Goal: Task Accomplishment & Management: Use online tool/utility

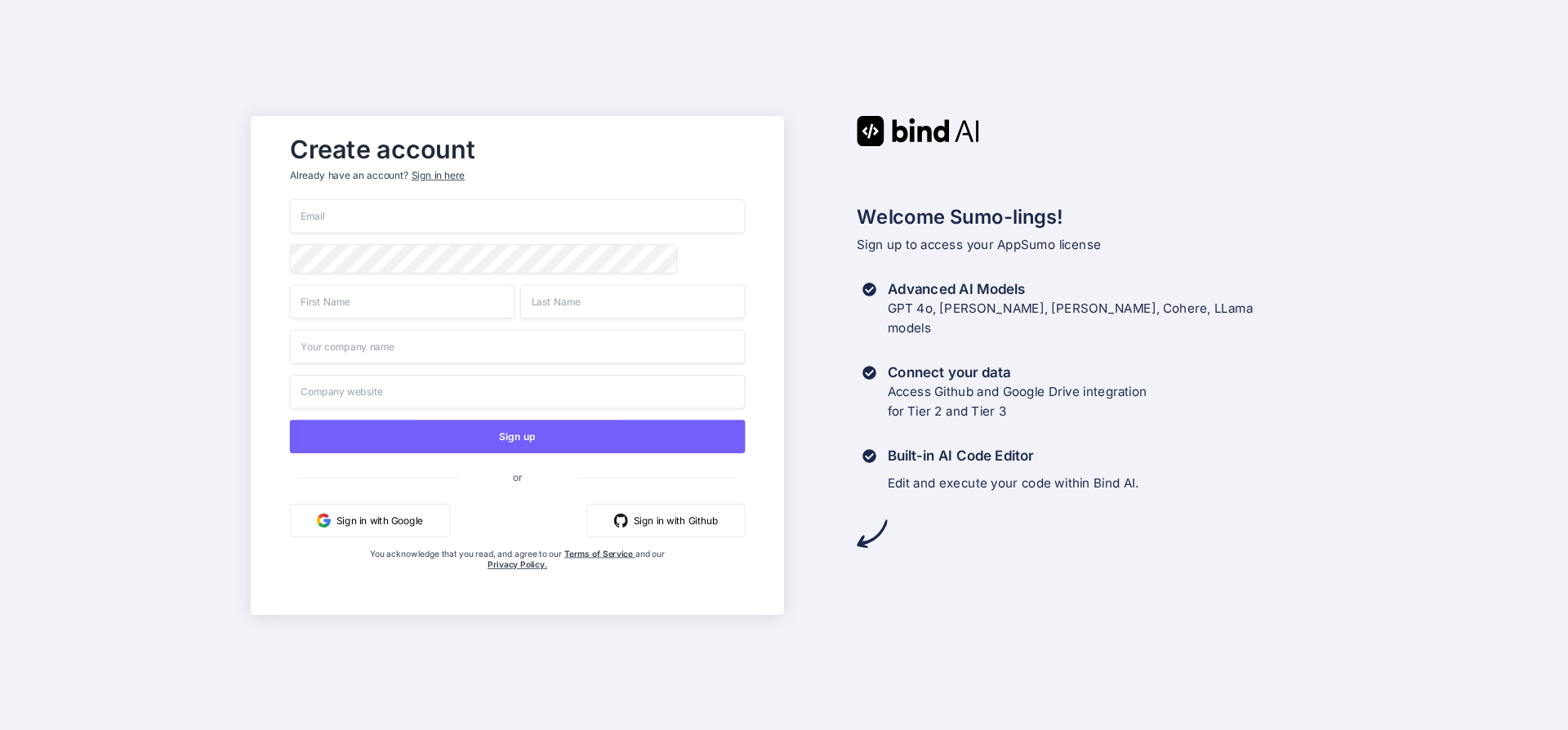
click at [398, 216] on input "email" at bounding box center [517, 216] width 456 height 35
type input "[PERSON_NAME][EMAIL_ADDRESS][DOMAIN_NAME]"
type input "[PERSON_NAME]"
type input "Dorigo"
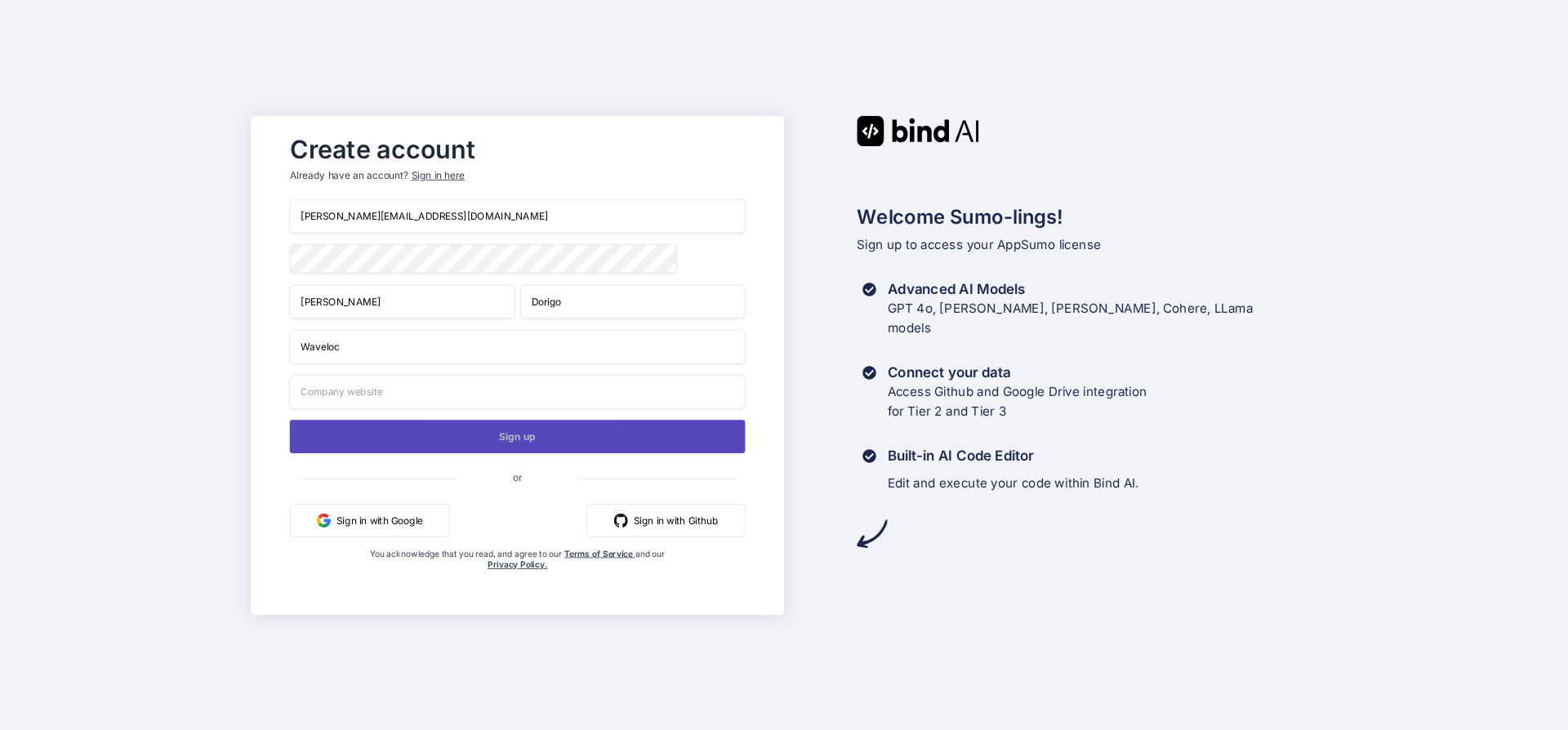
type input "Waveloc"
click at [470, 442] on button "Sign up" at bounding box center [517, 436] width 456 height 34
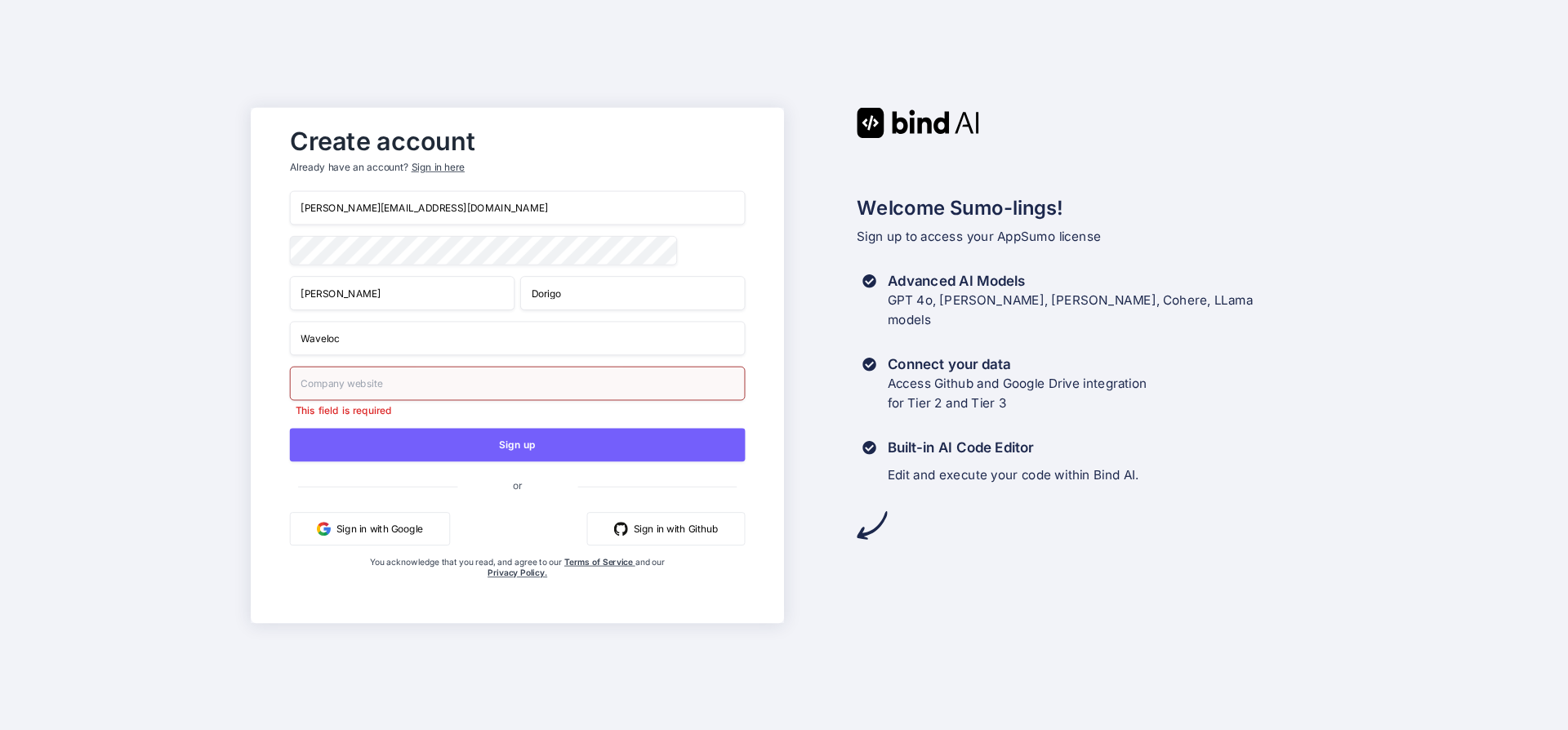
click at [403, 380] on input "text" at bounding box center [517, 383] width 456 height 35
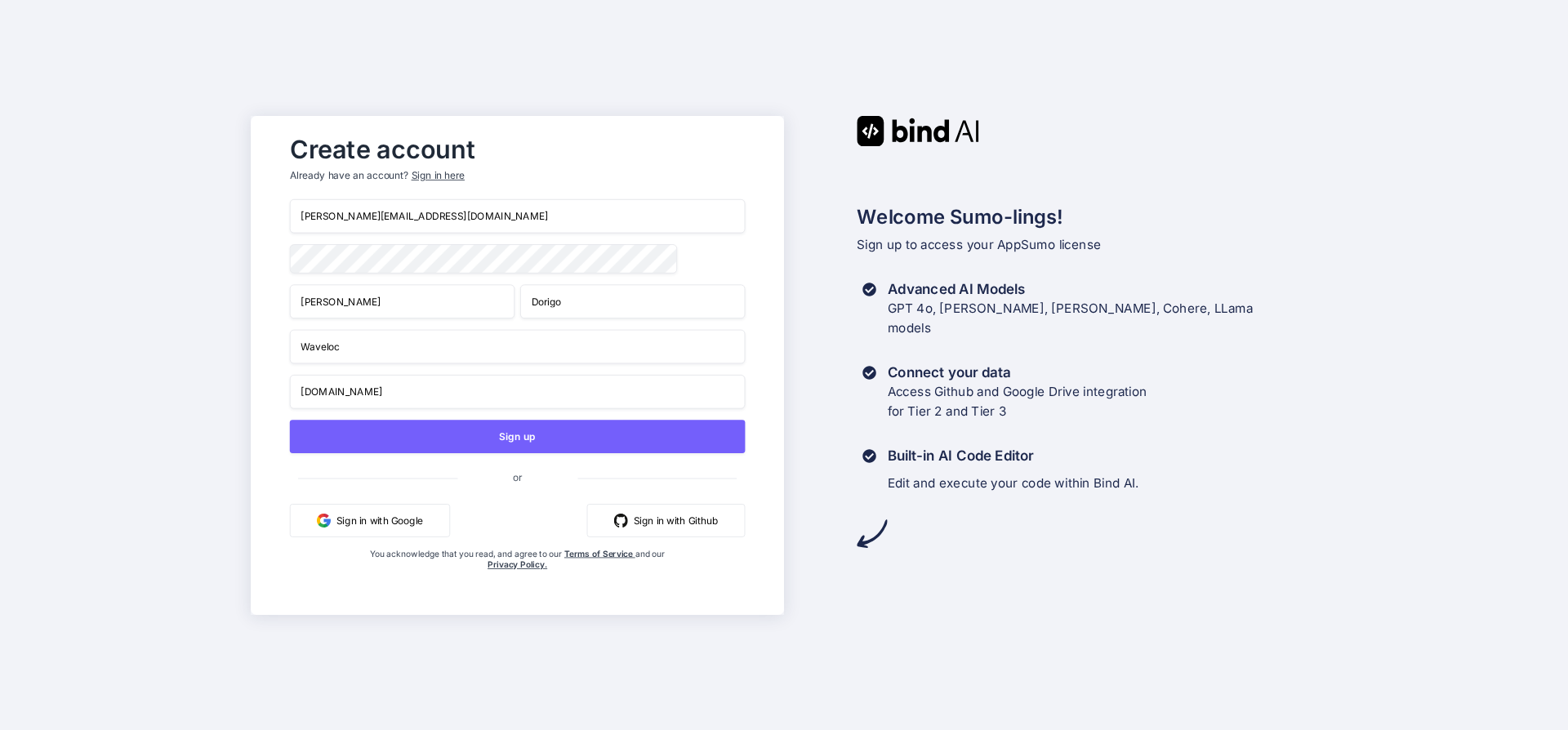
drag, startPoint x: 518, startPoint y: 454, endPoint x: 336, endPoint y: 412, distance: 186.8
click at [346, 422] on div "denis.dorigo@waveloc.com Denis Dorigo Waveloc w3aveloc.com Sign up or Sign in w…" at bounding box center [517, 401] width 456 height 404
click at [307, 390] on input "w3aveloc.com" at bounding box center [517, 391] width 456 height 35
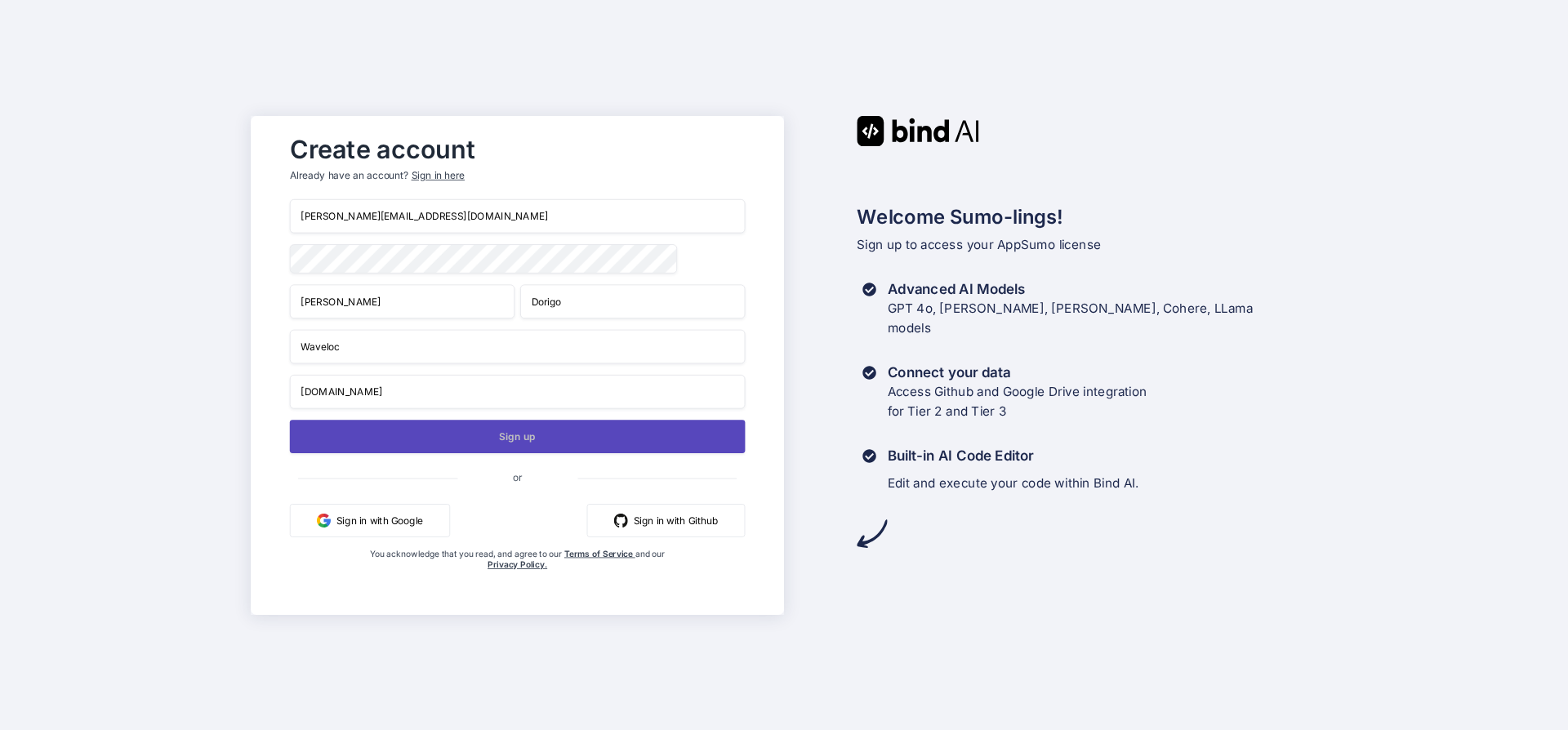
type input "waveloc.com"
click at [470, 439] on button "Sign up" at bounding box center [517, 436] width 456 height 34
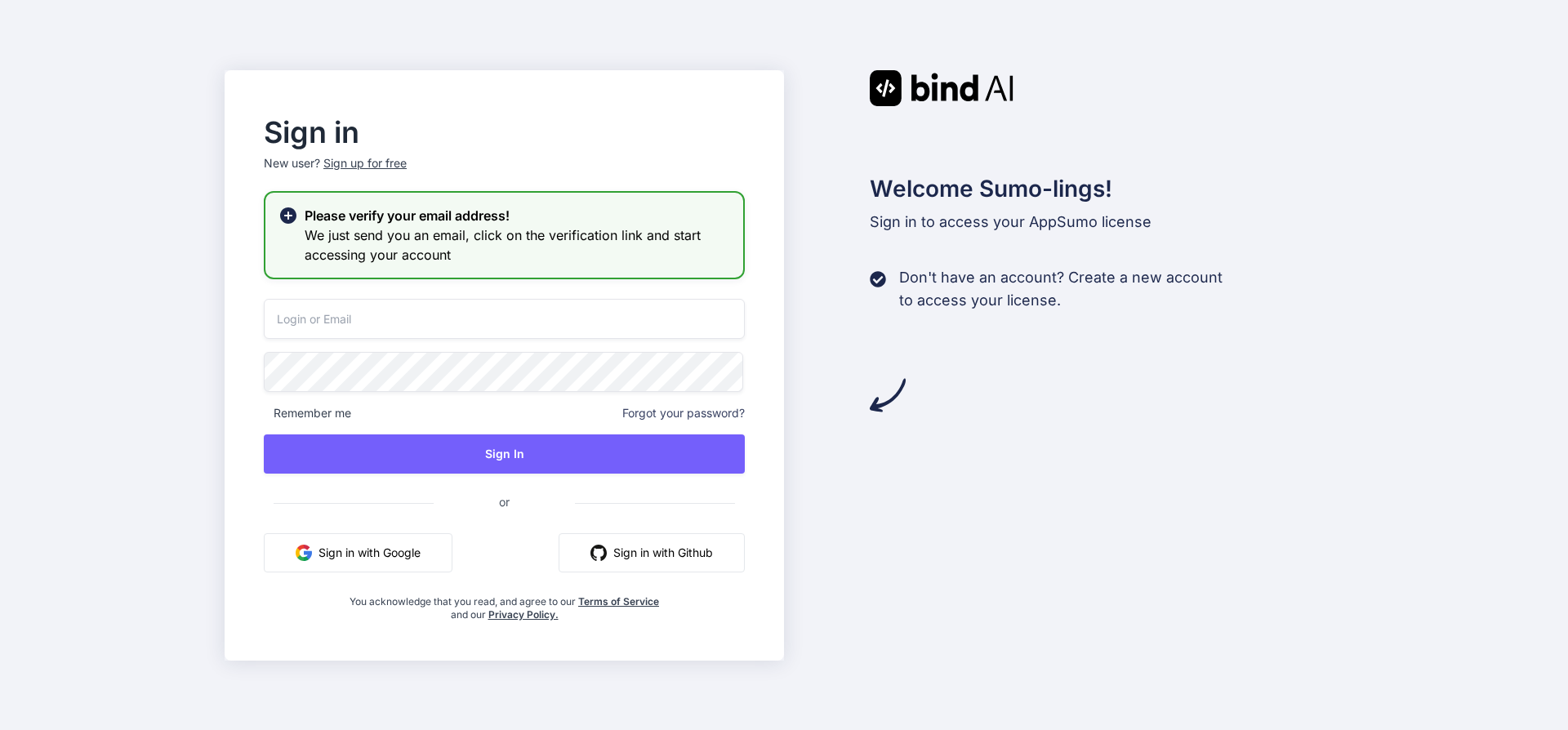
click at [417, 322] on input "email" at bounding box center [504, 318] width 481 height 40
type input "denis.dorigo@waveloc.com"
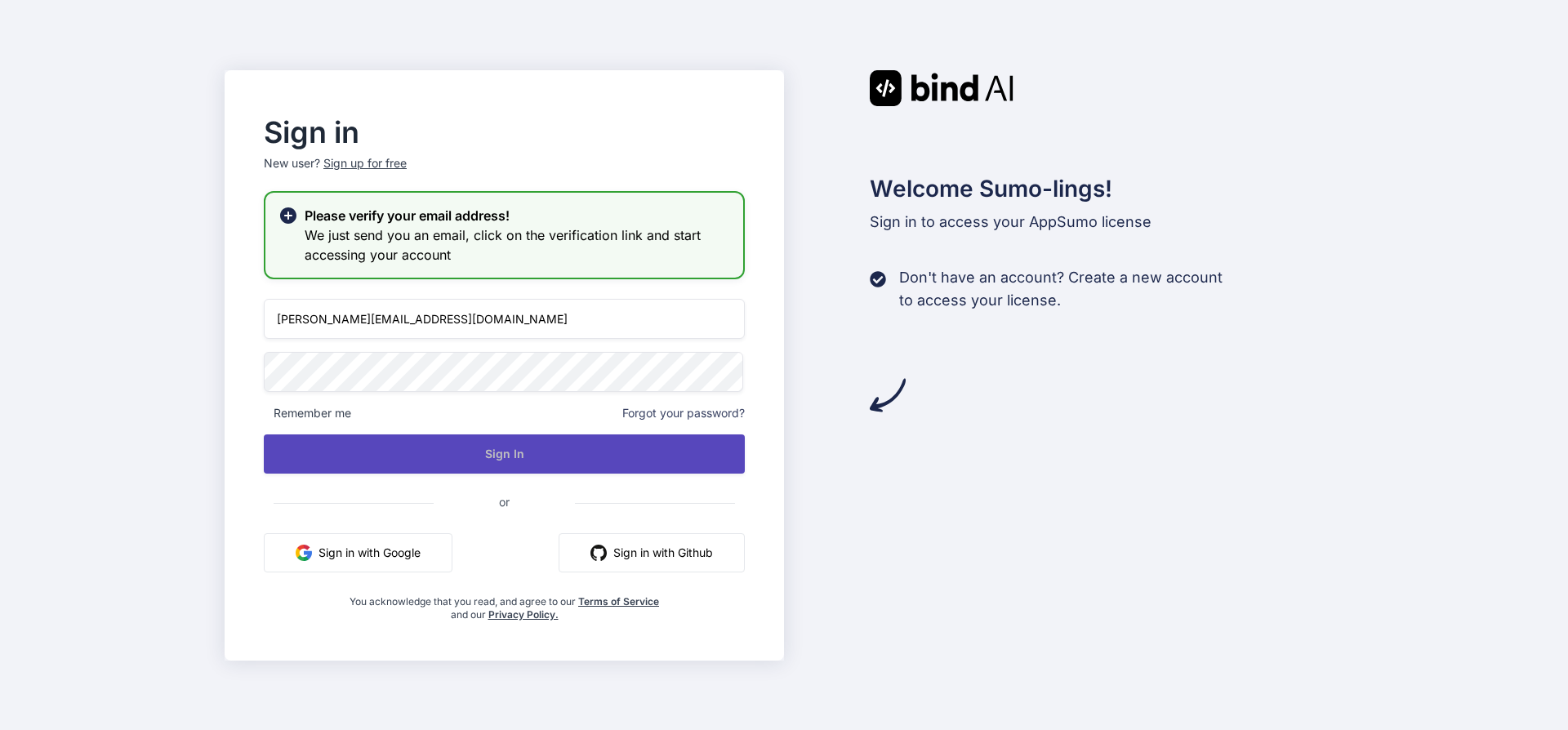
click at [528, 459] on button "Sign In" at bounding box center [504, 454] width 481 height 40
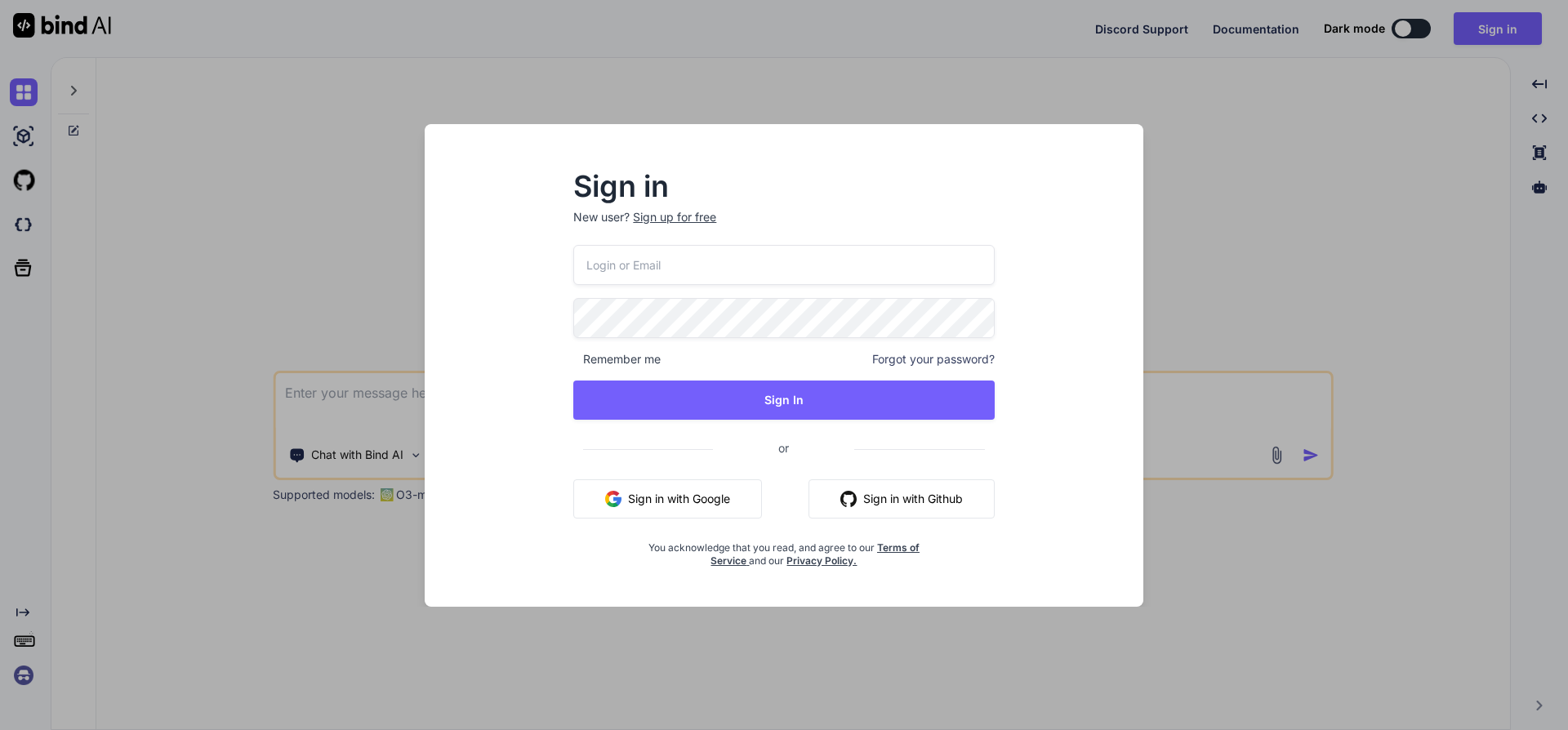
click at [649, 271] on input "email" at bounding box center [784, 265] width 421 height 40
type input "[PERSON_NAME][EMAIL_ADDRESS][DOMAIN_NAME]"
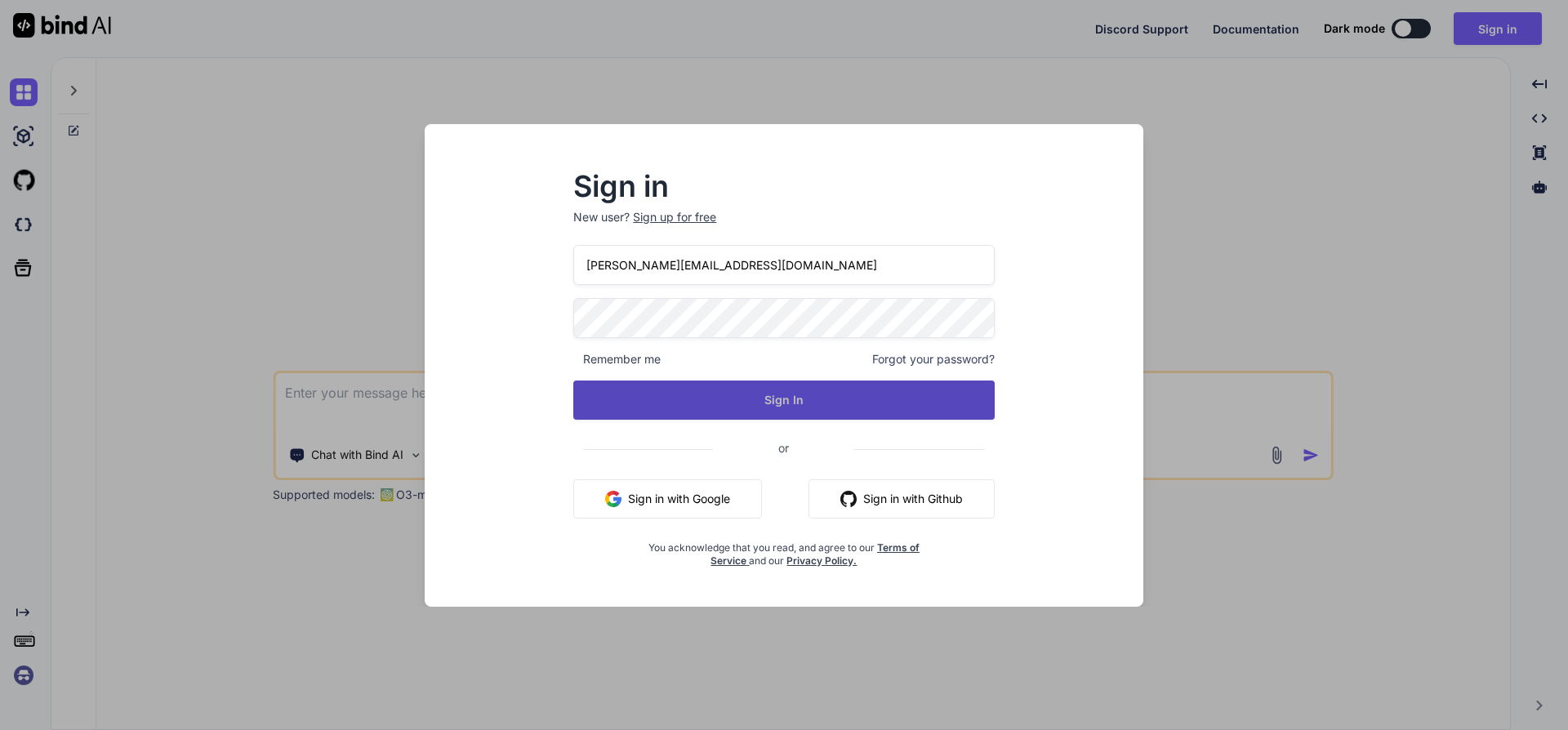
click at [768, 410] on button "Sign In" at bounding box center [784, 400] width 421 height 40
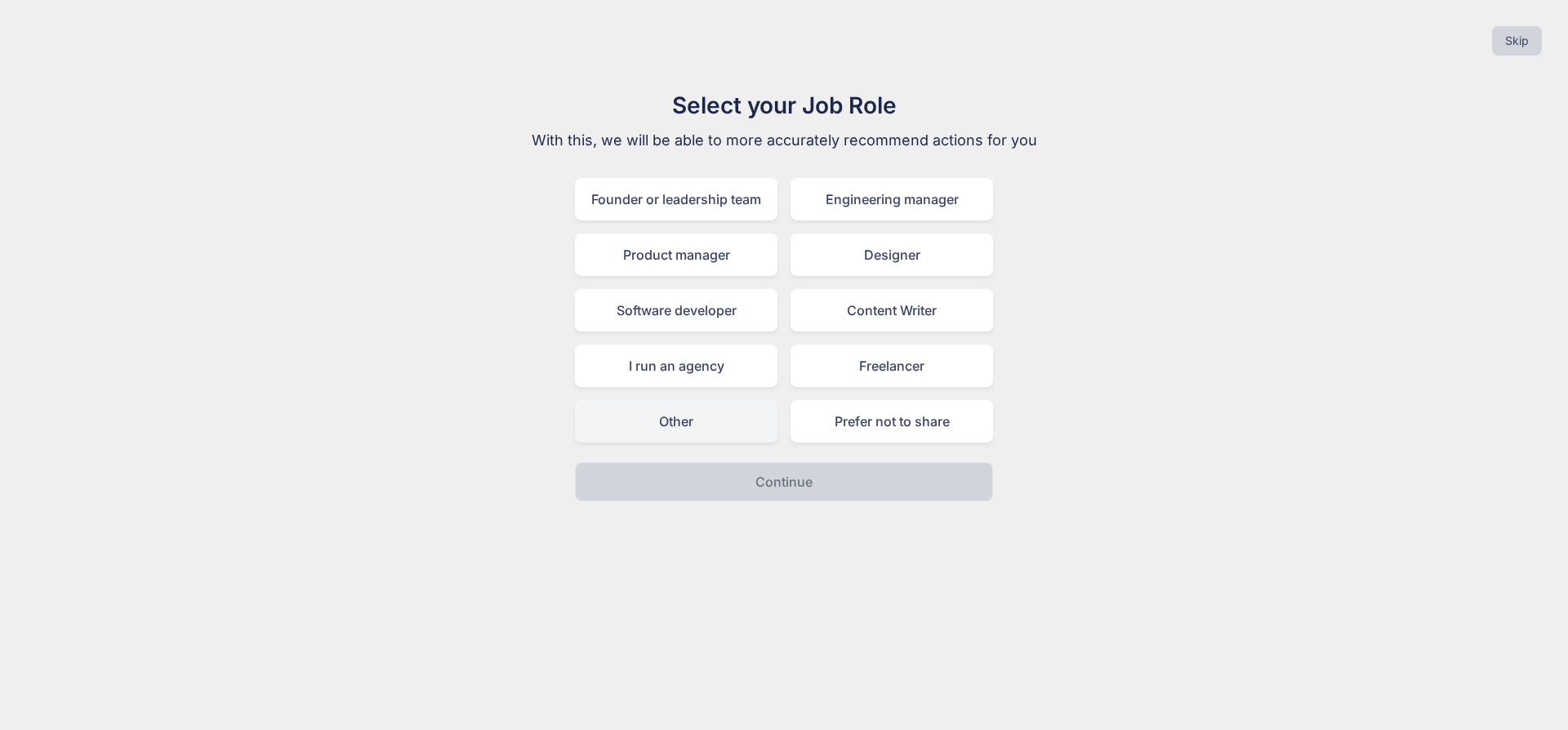
click at [673, 423] on div "Other" at bounding box center [676, 421] width 202 height 42
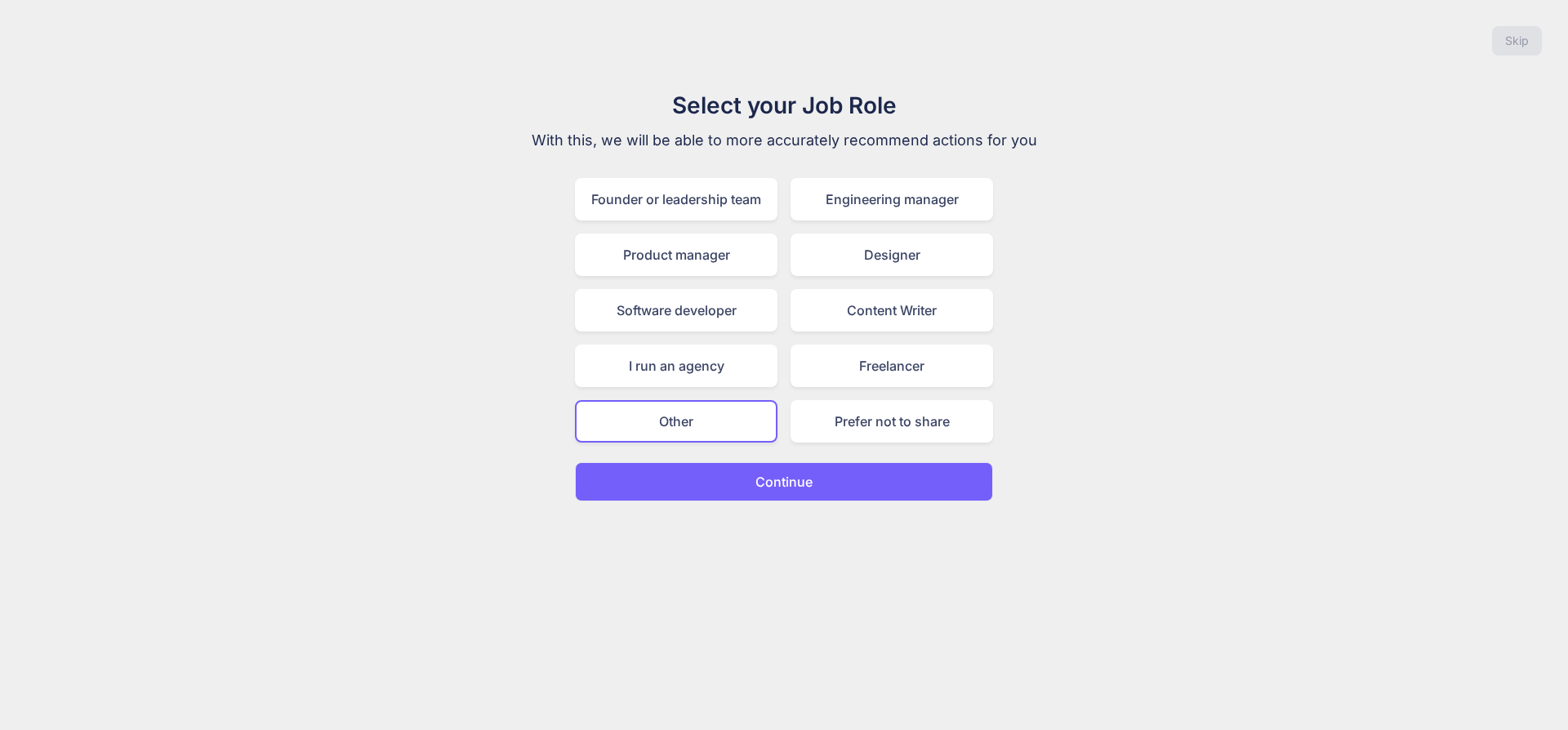
click at [780, 486] on p "Continue" at bounding box center [783, 482] width 57 height 20
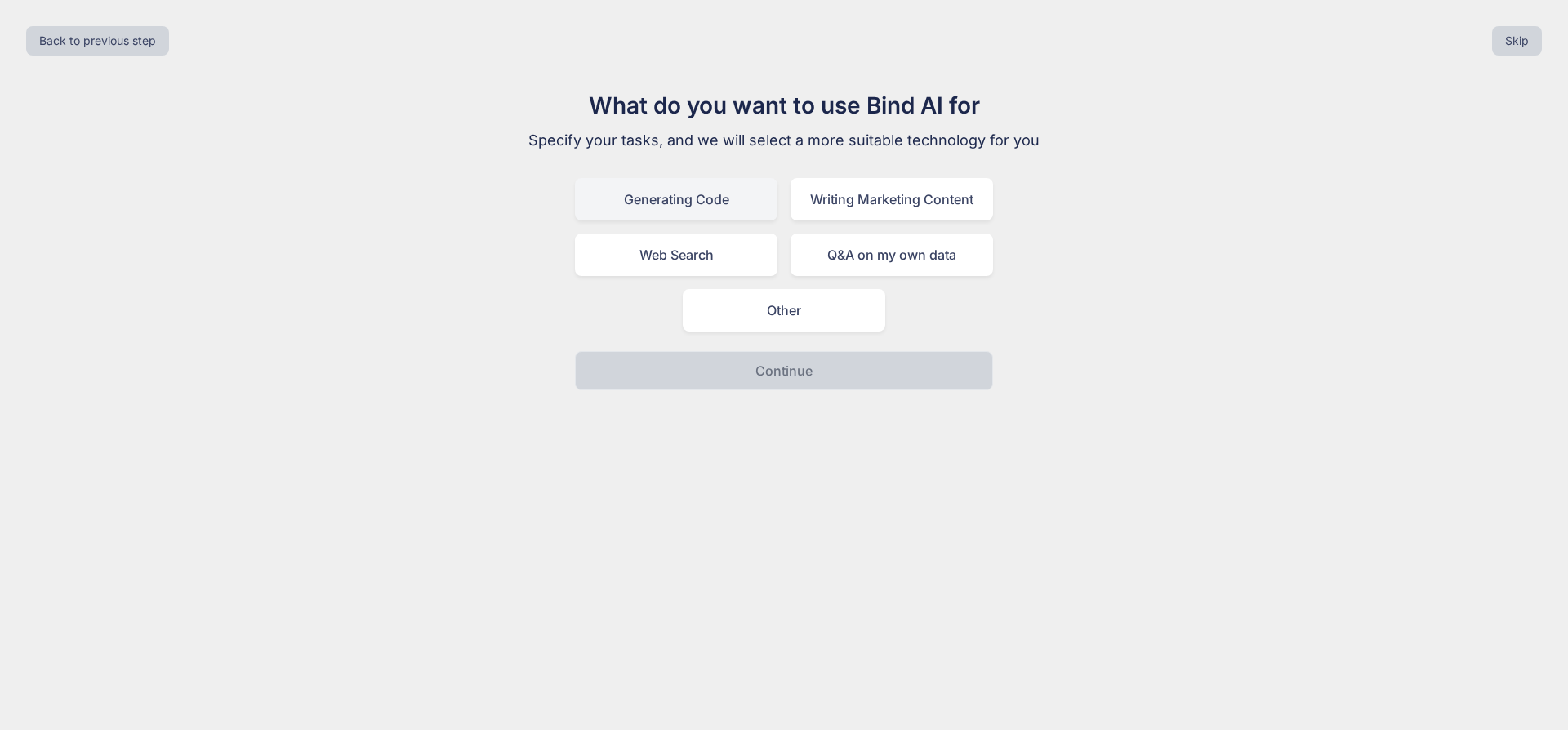
click at [692, 197] on div "Generating Code" at bounding box center [676, 199] width 202 height 42
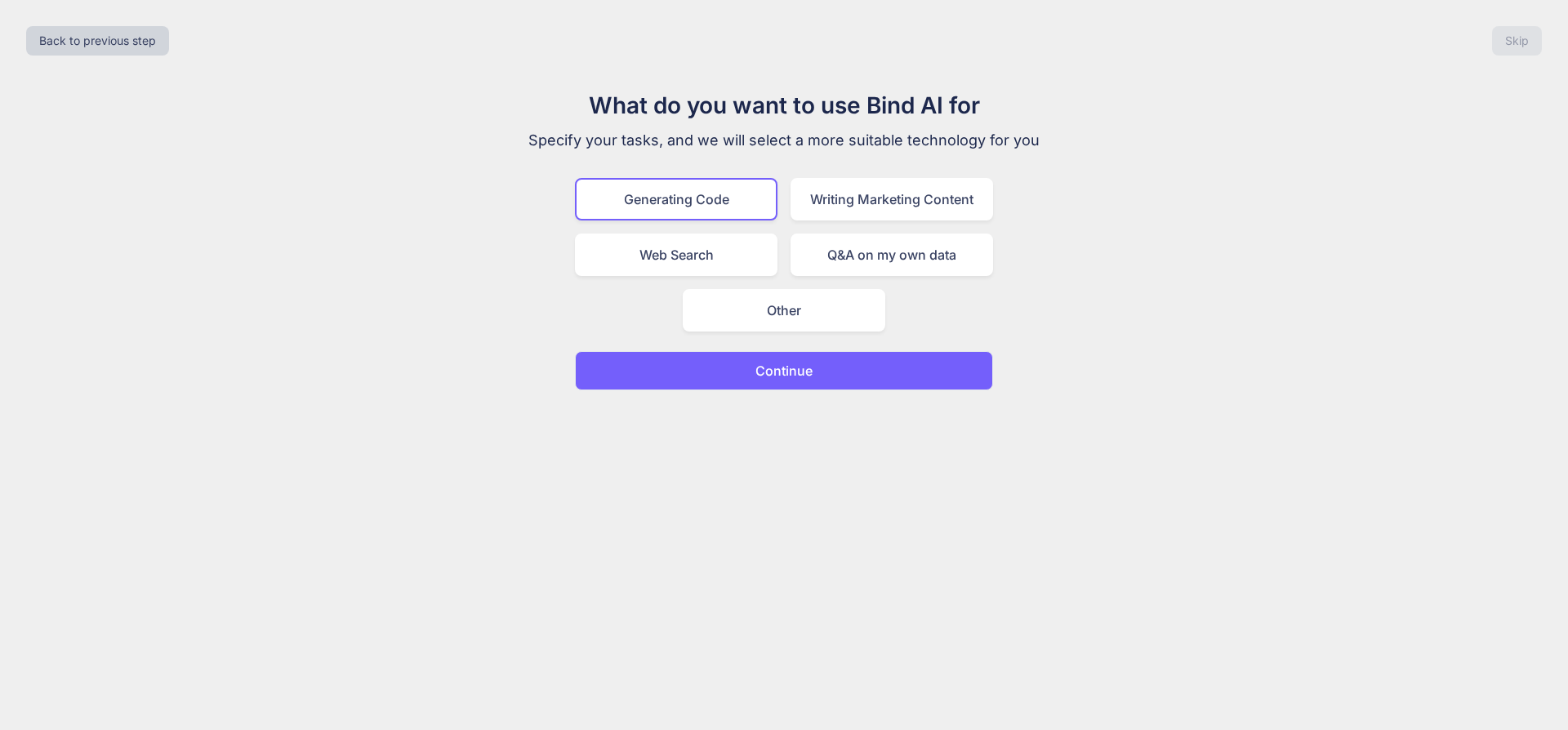
click at [783, 371] on p "Continue" at bounding box center [783, 370] width 57 height 20
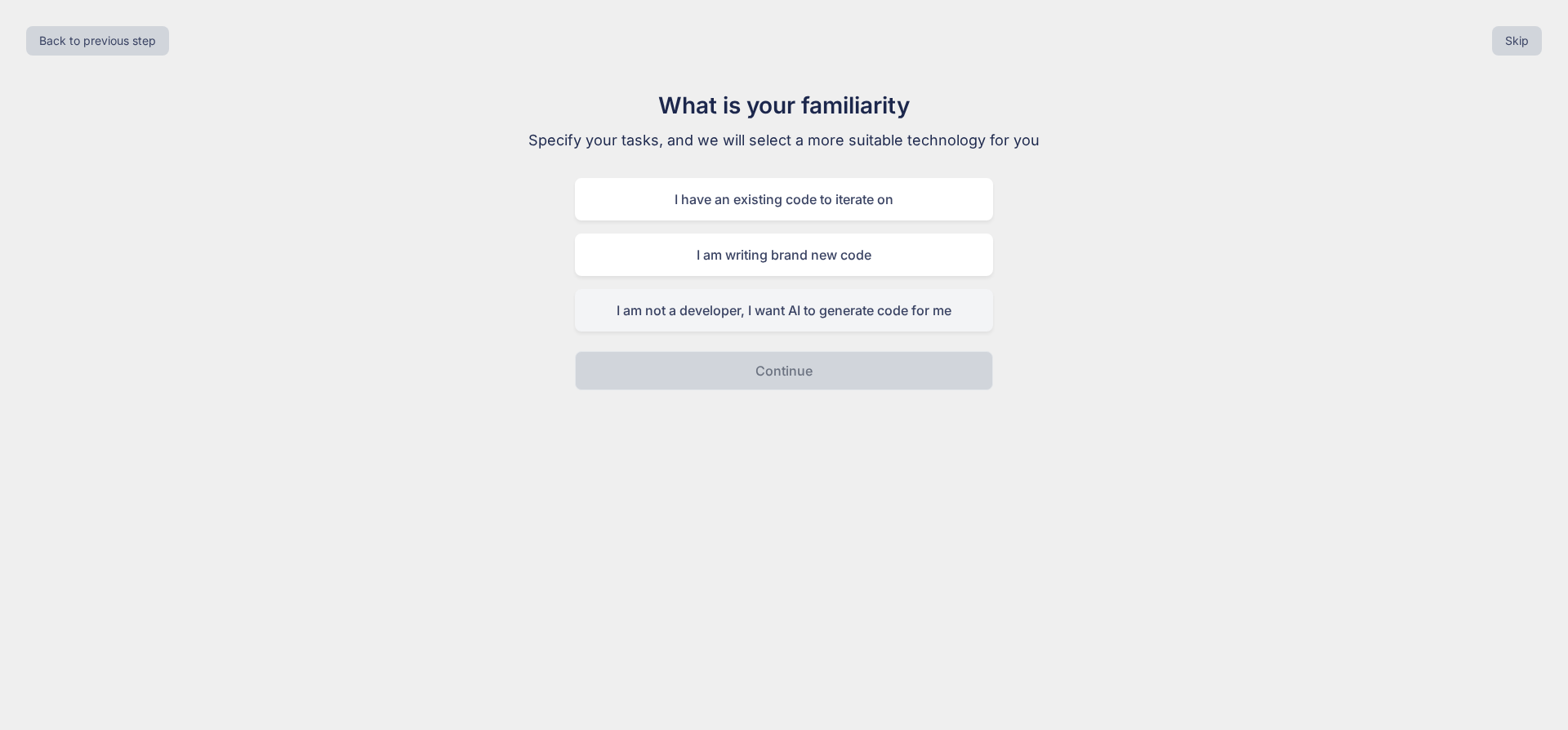
click at [785, 312] on div "I am not a developer, I want AI to generate code for me" at bounding box center [784, 309] width 418 height 42
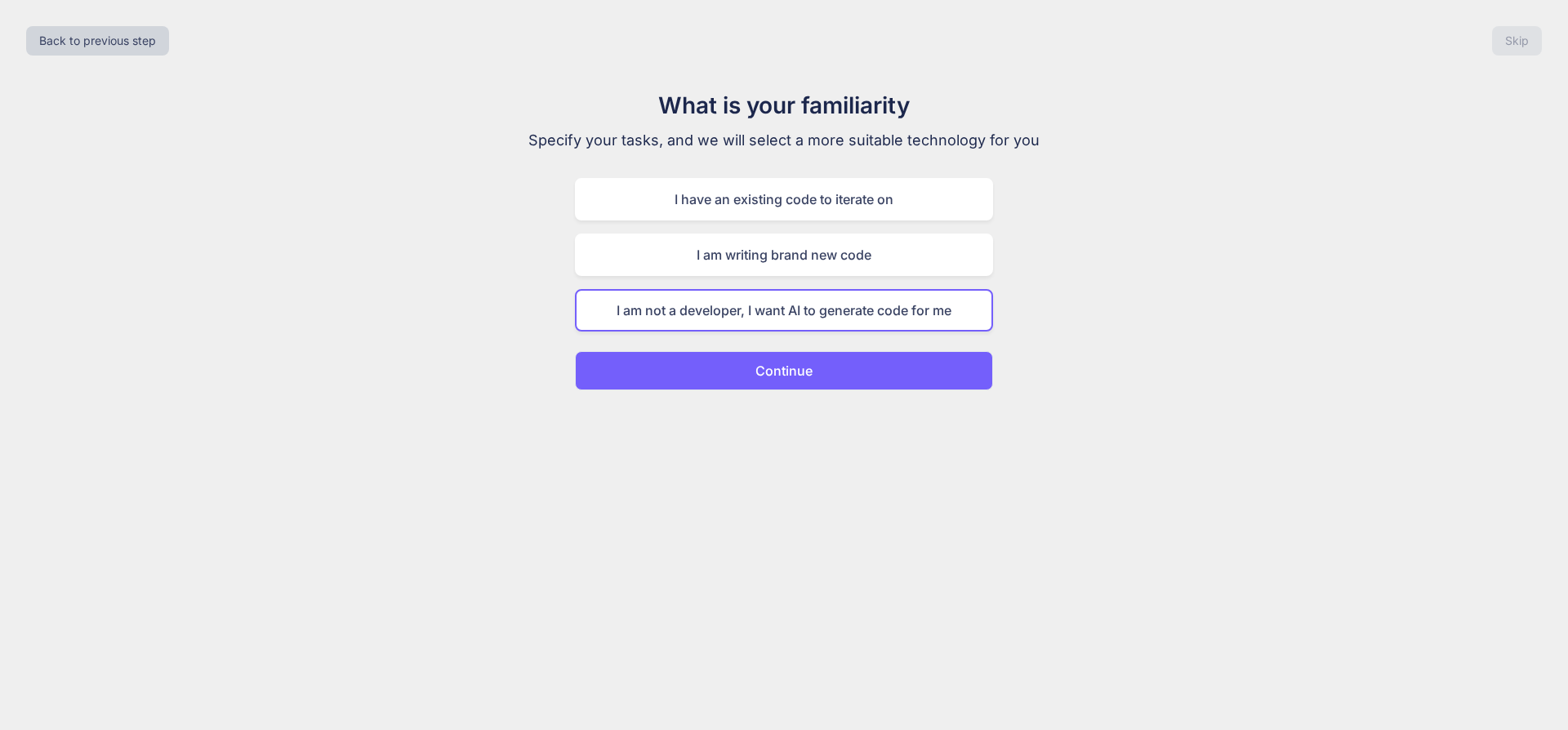
click at [792, 379] on p "Continue" at bounding box center [783, 370] width 57 height 20
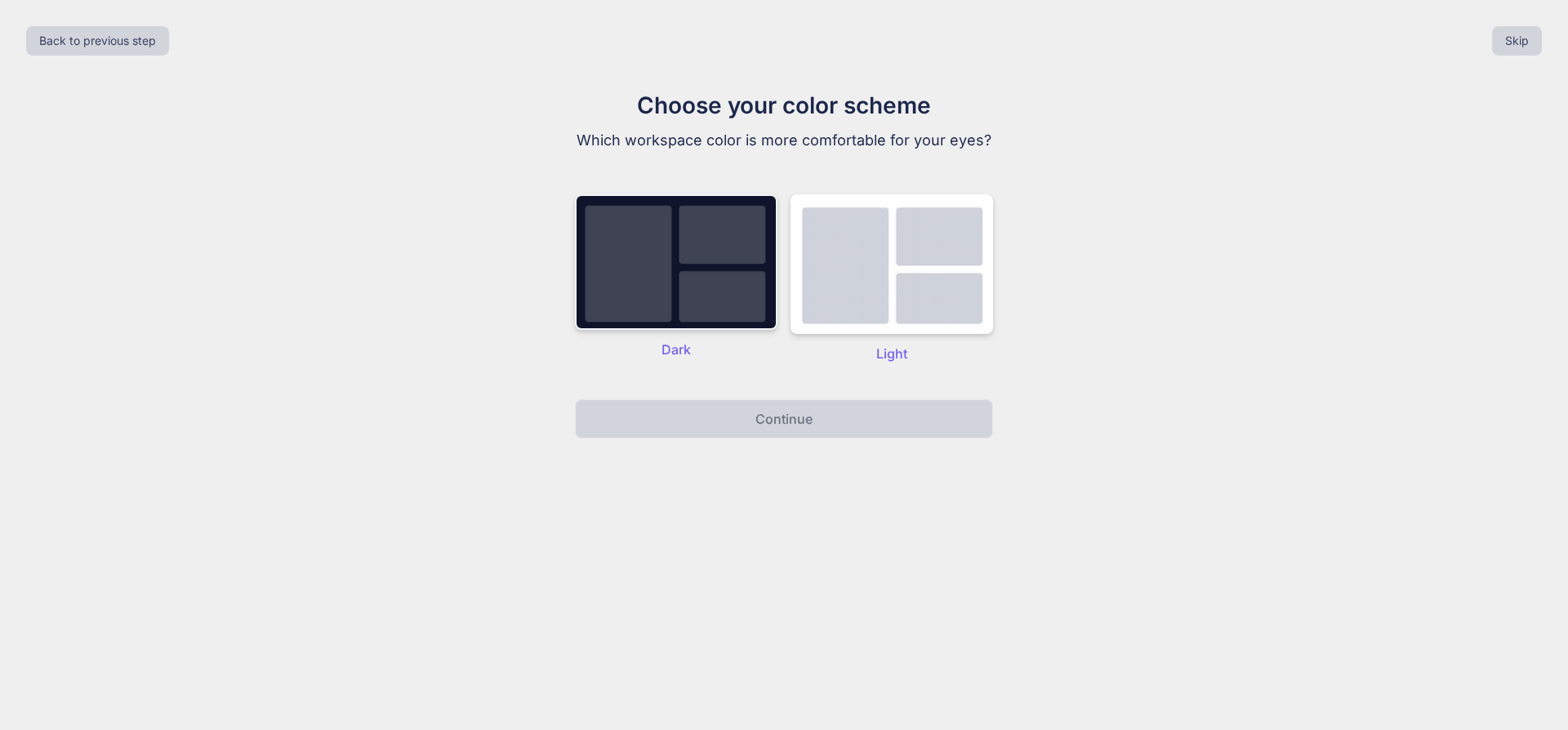
click at [630, 271] on img at bounding box center [676, 262] width 202 height 135
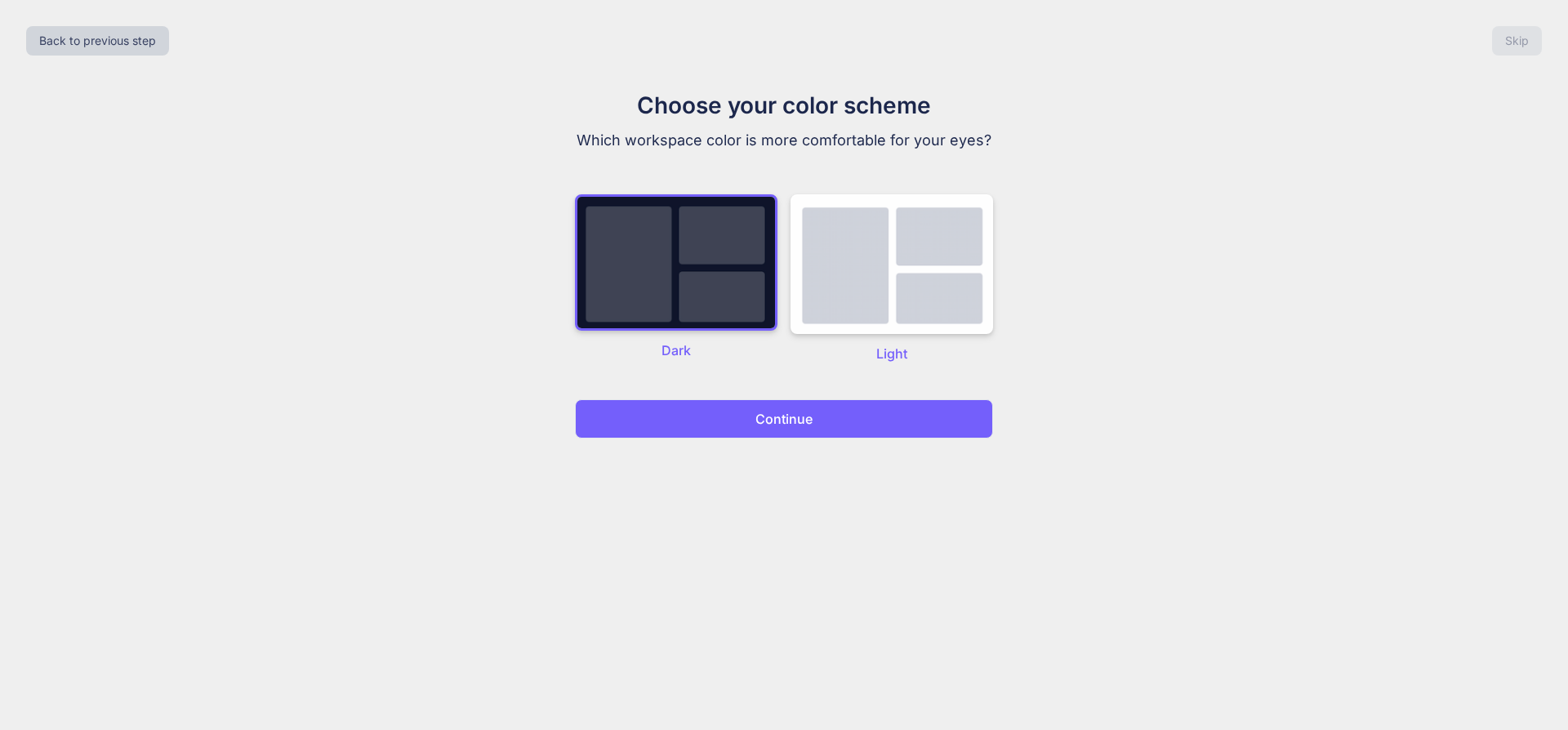
click at [819, 431] on button "Continue" at bounding box center [784, 419] width 418 height 40
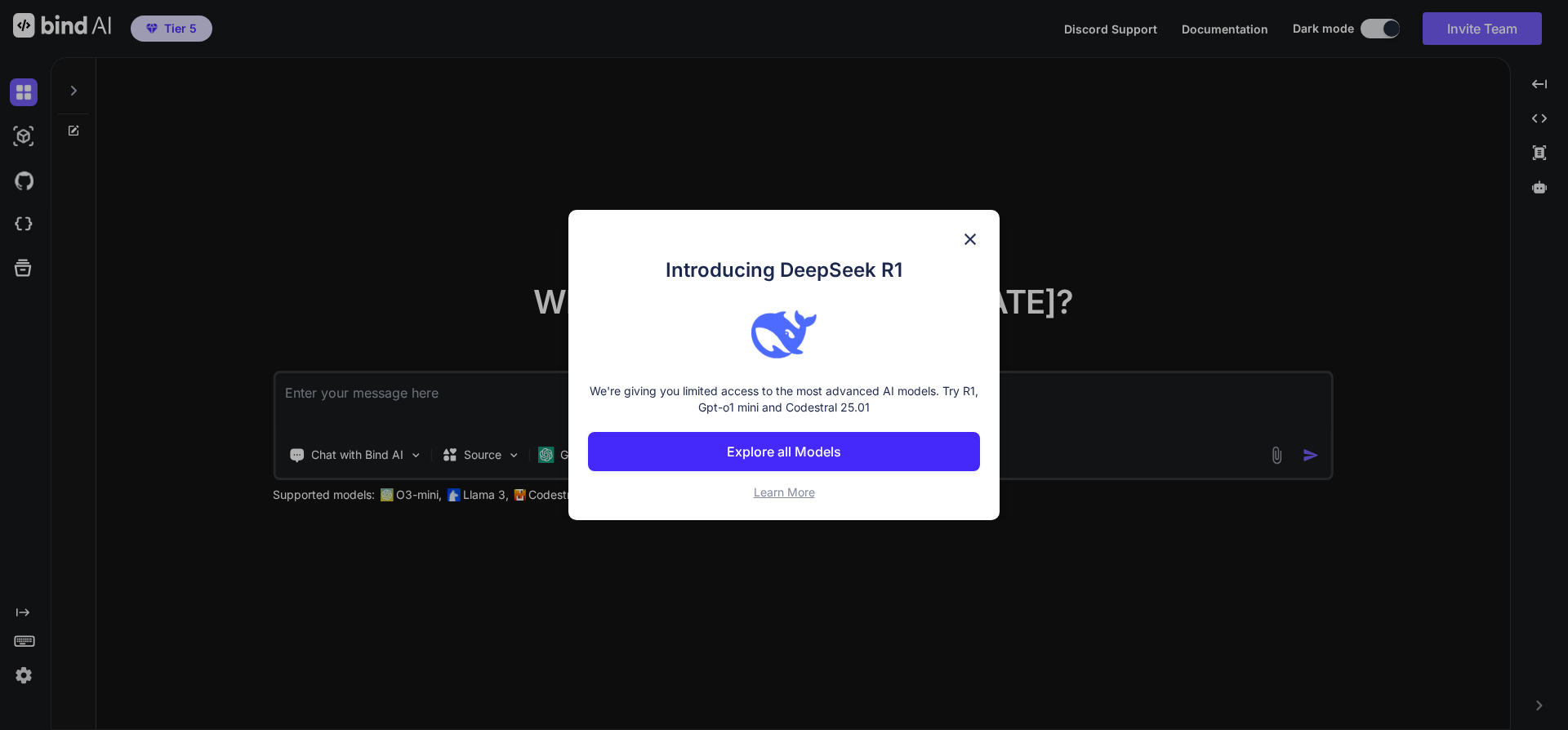
click at [975, 238] on img at bounding box center [971, 239] width 20 height 20
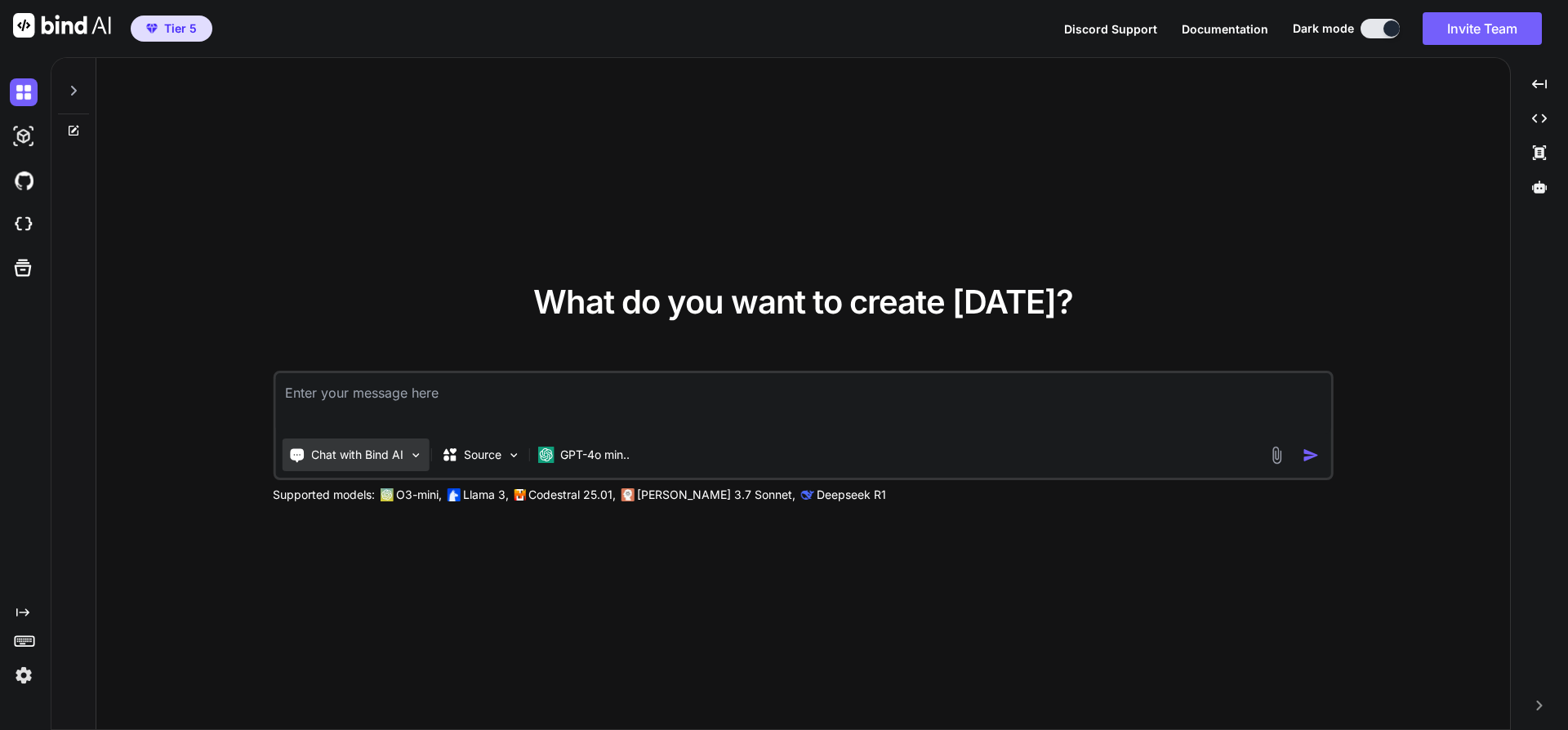
click at [402, 448] on p "Chat with Bind AI" at bounding box center [357, 454] width 92 height 16
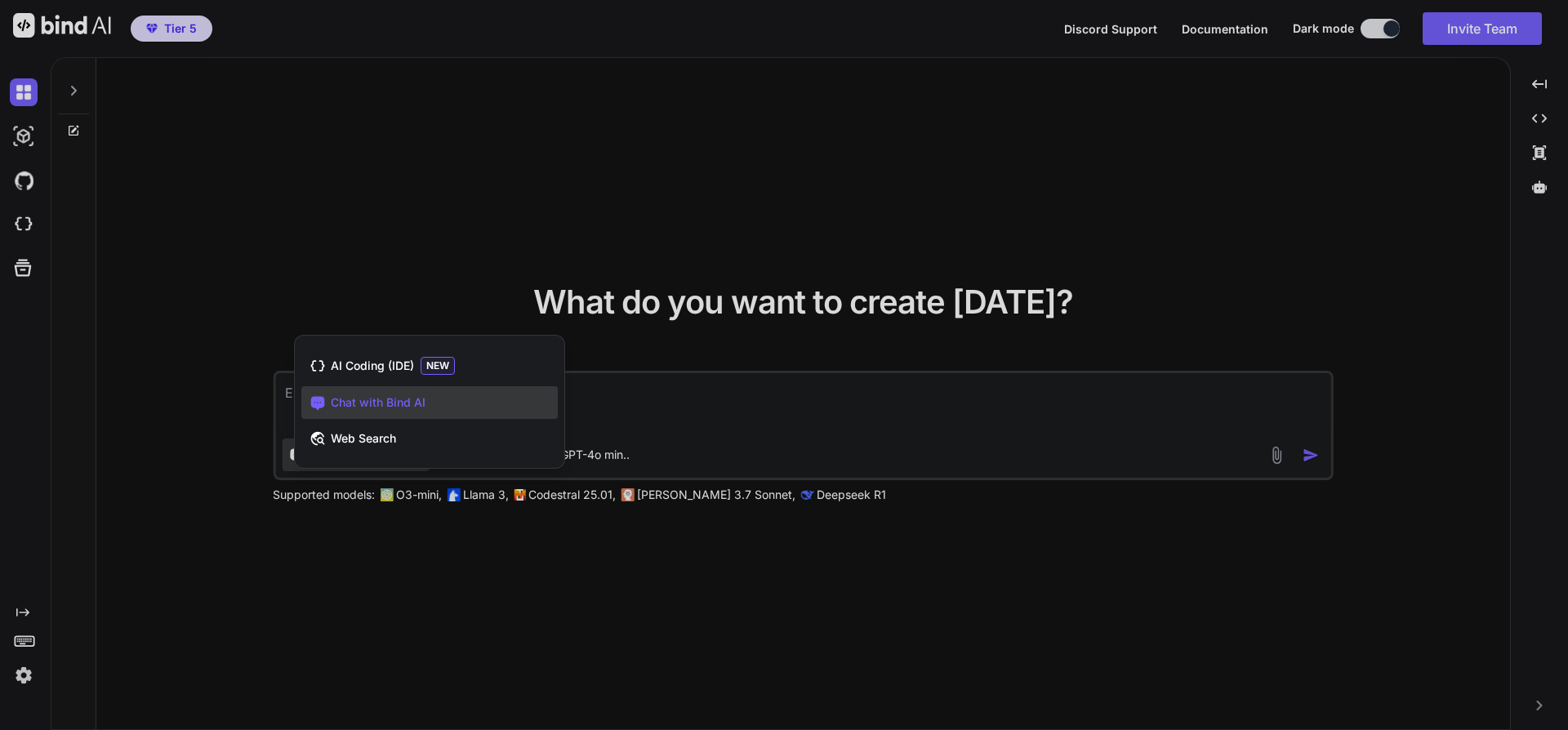
click at [402, 448] on div "Web Search" at bounding box center [429, 439] width 257 height 33
click at [402, 448] on div "Chat with Bind AI" at bounding box center [355, 454] width 147 height 33
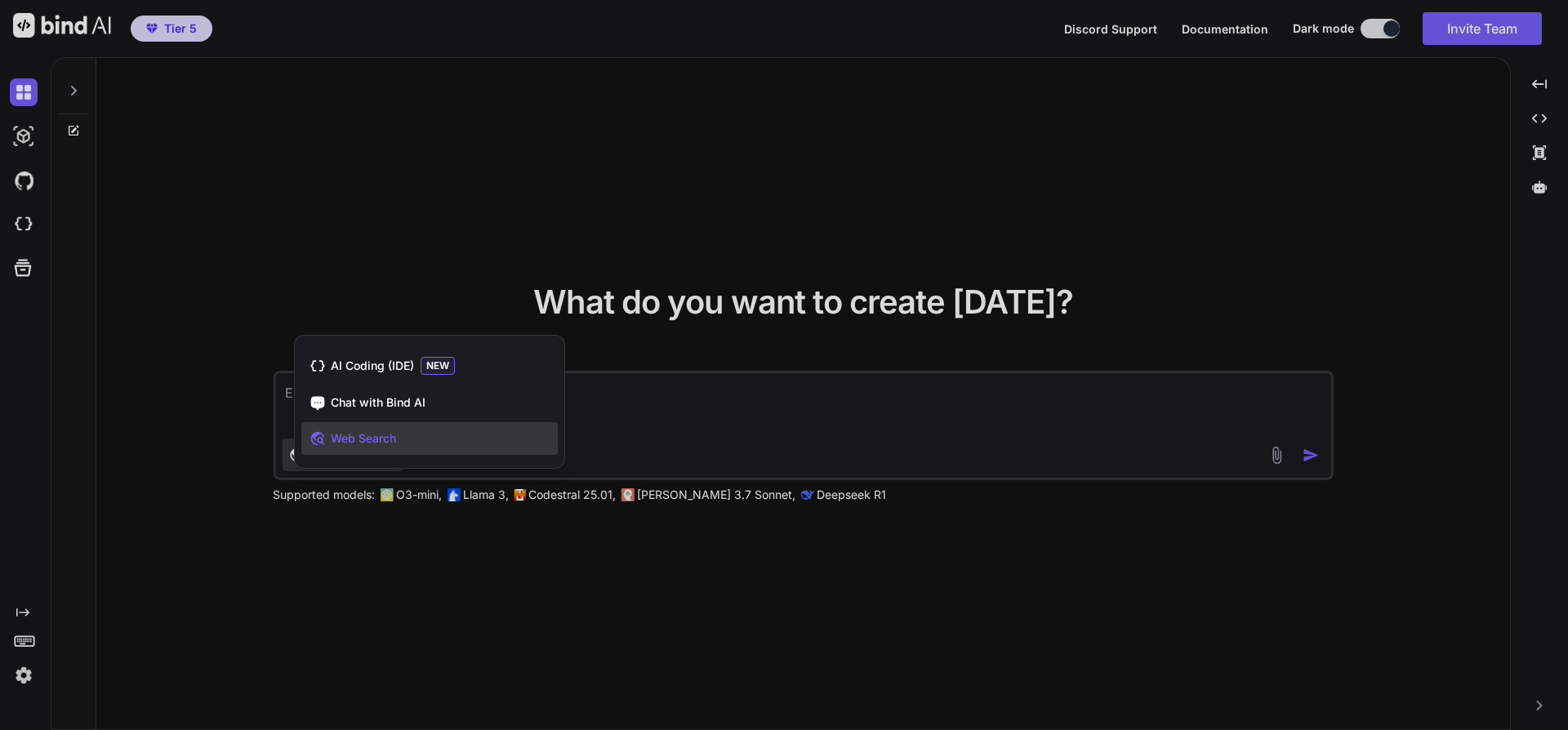
click at [686, 461] on div at bounding box center [784, 365] width 1568 height 730
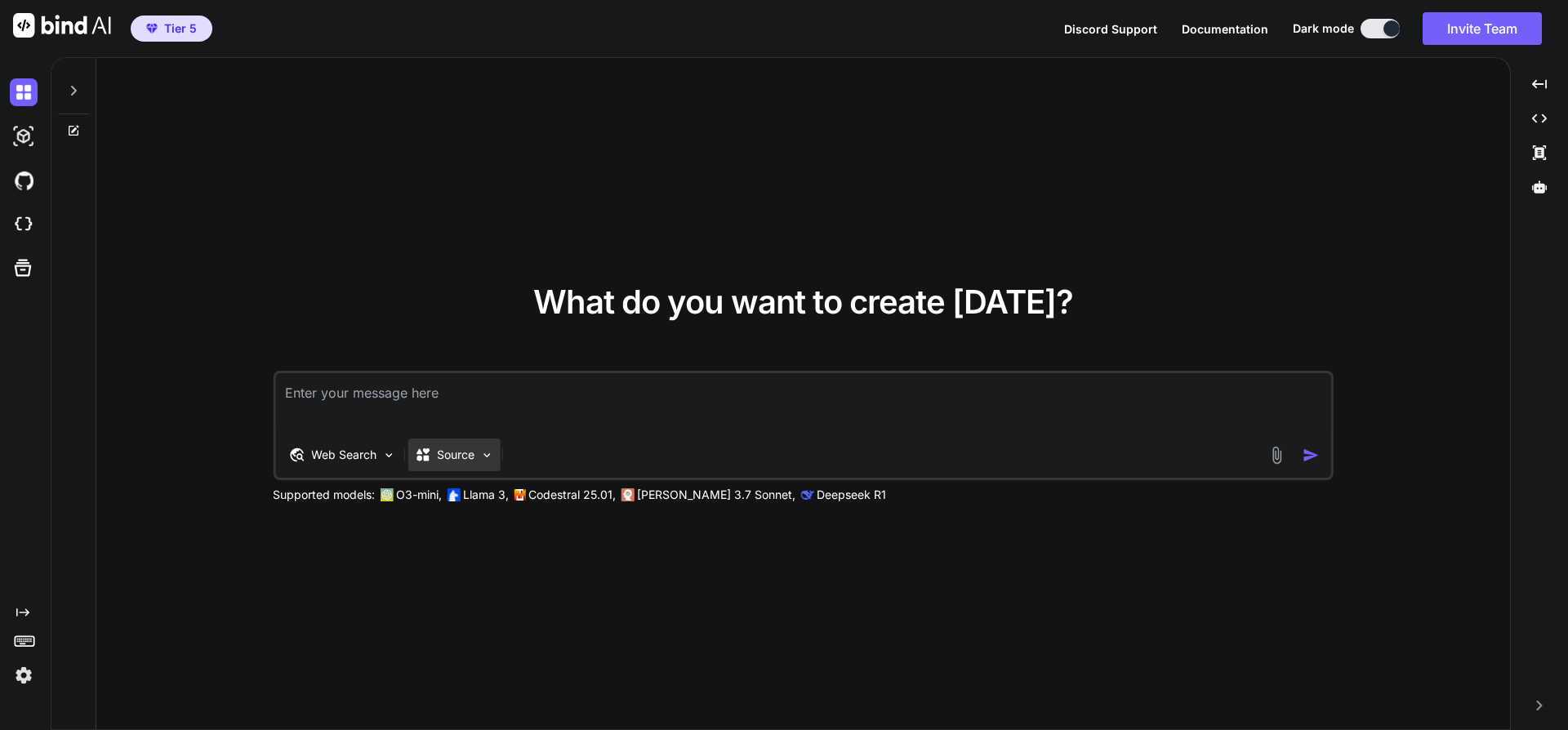
click at [484, 459] on img at bounding box center [486, 454] width 14 height 14
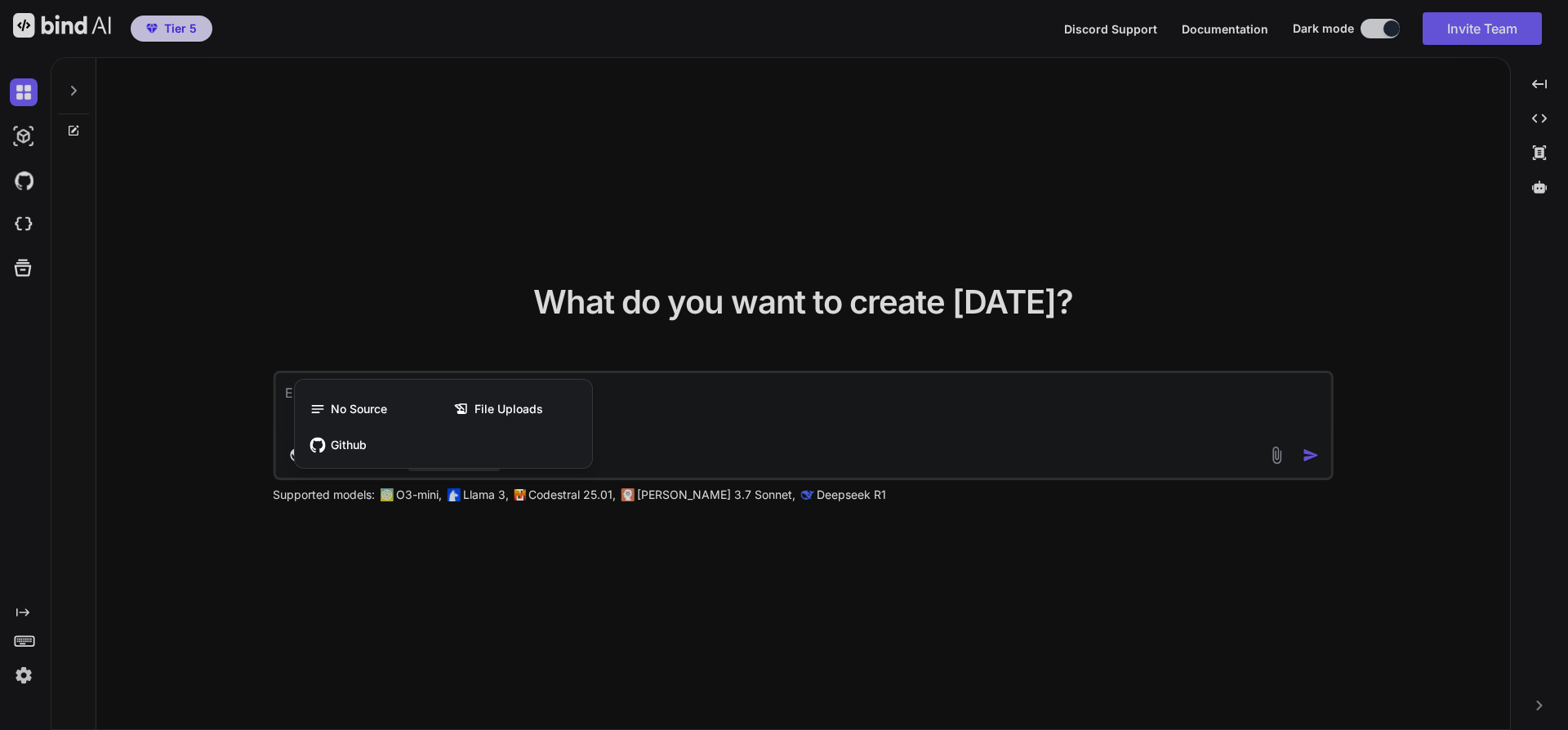
click at [655, 436] on div at bounding box center [784, 365] width 1568 height 730
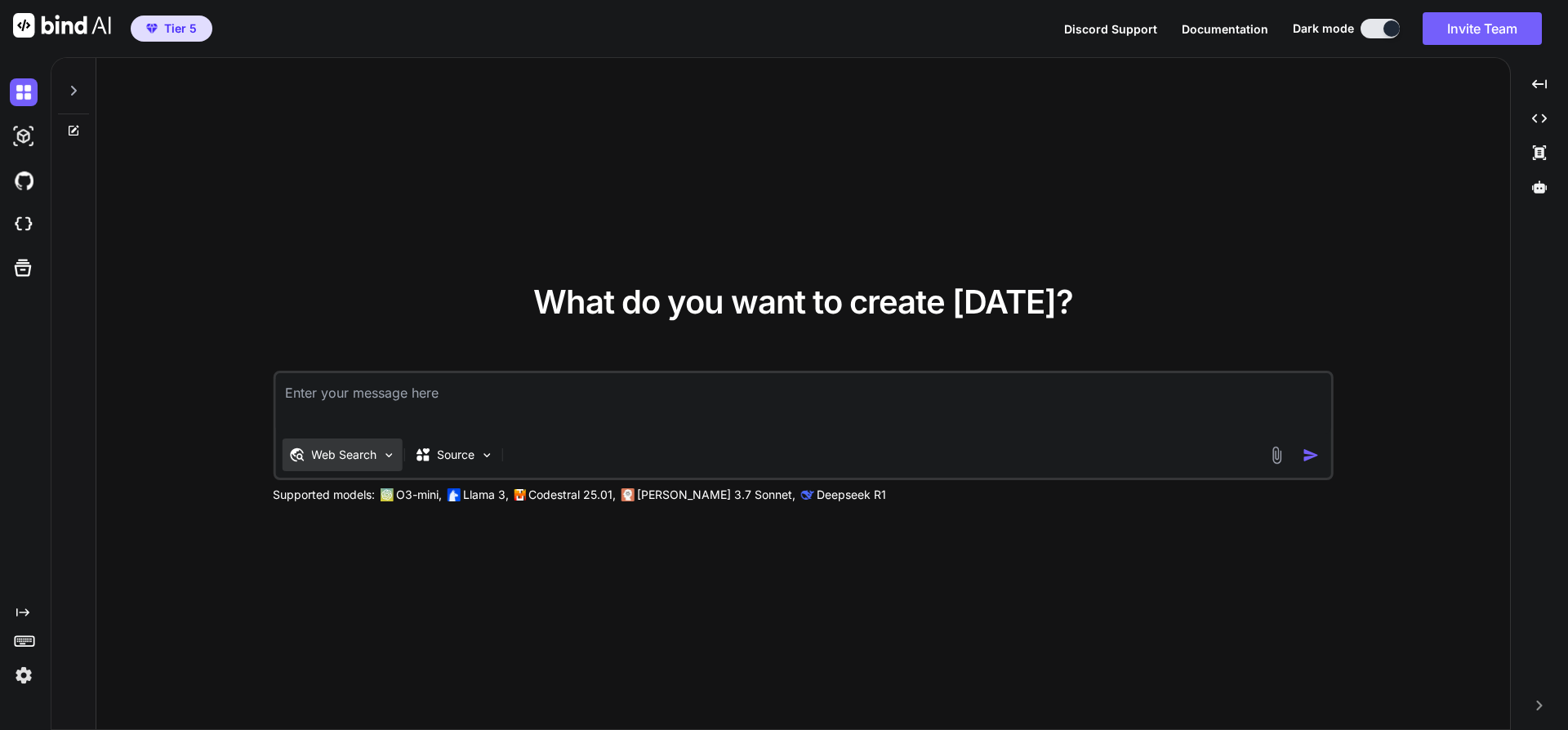
click at [382, 450] on img at bounding box center [388, 454] width 14 height 14
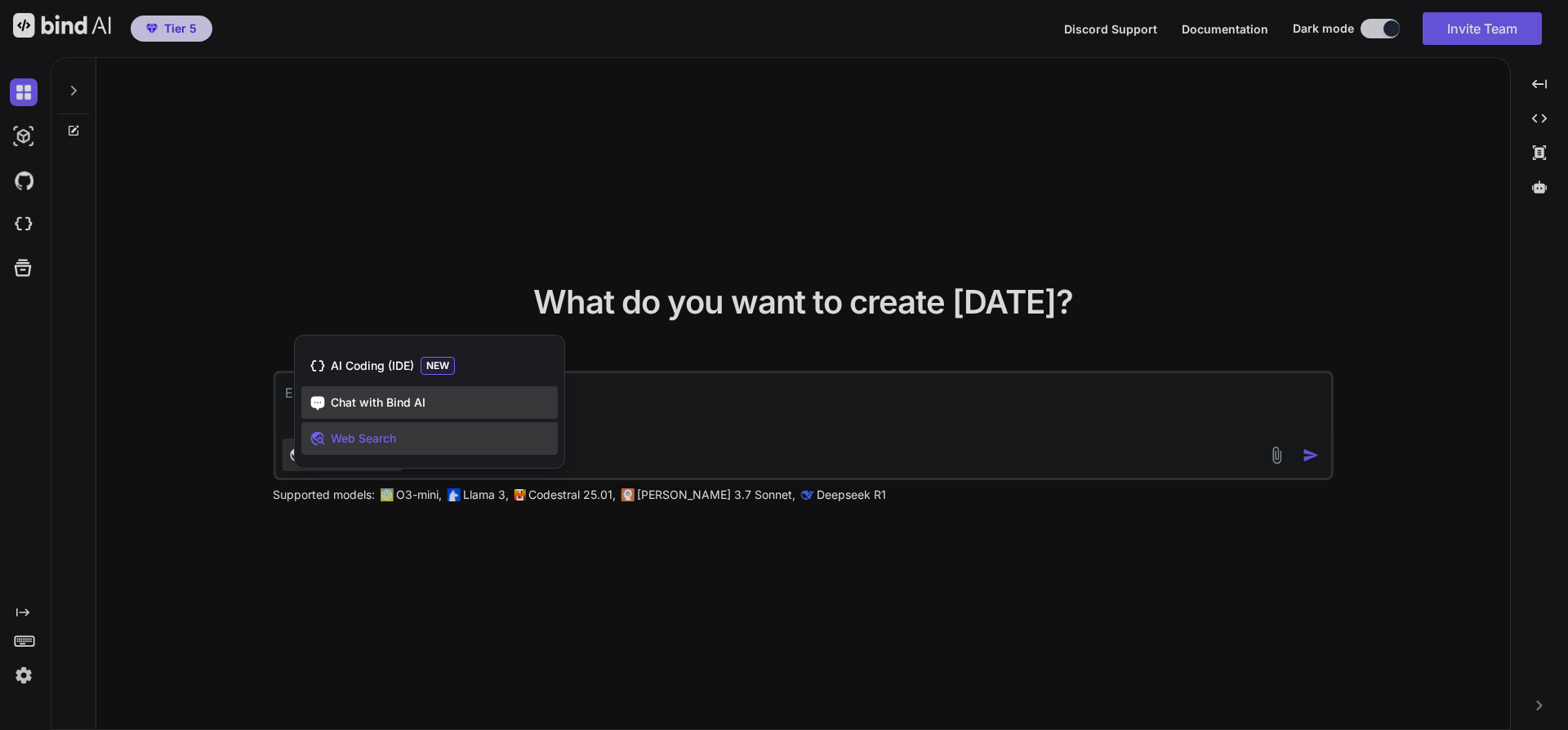
click at [368, 408] on span "Chat with Bind AI" at bounding box center [378, 403] width 95 height 16
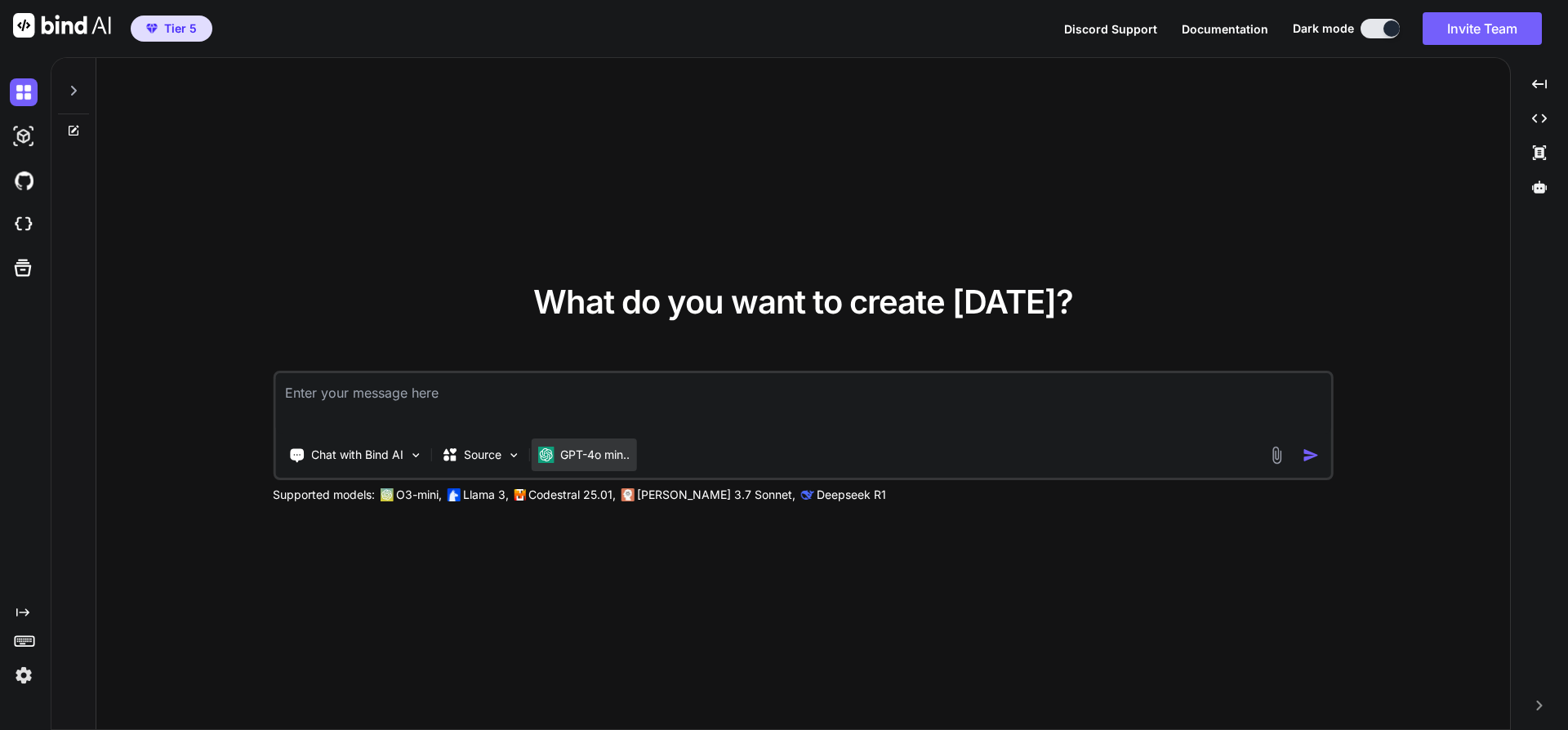
click at [580, 456] on p "GPT-4o min.." at bounding box center [595, 454] width 69 height 16
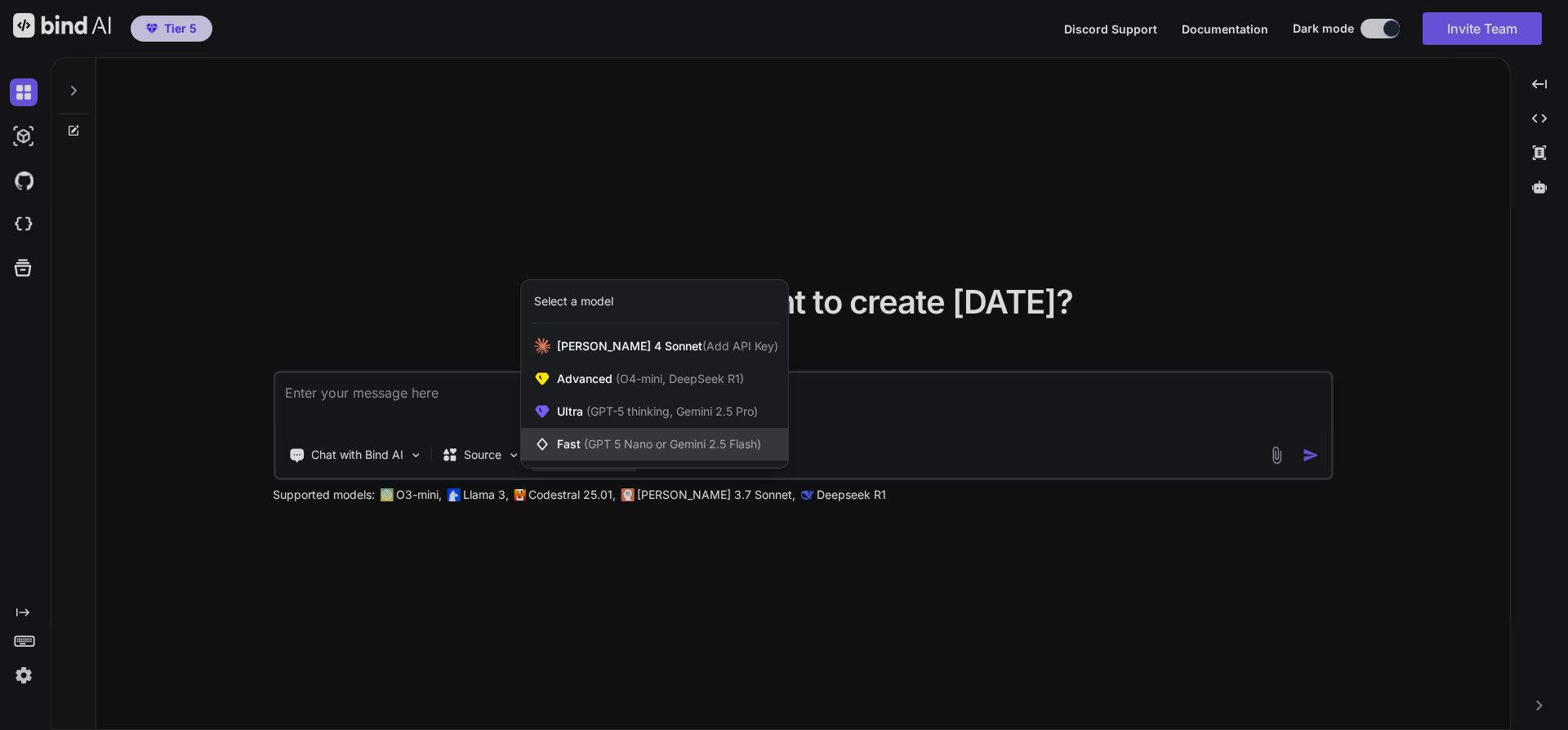
click at [597, 443] on span "(GPT 5 Nano or Gemini 2.5 Flash)" at bounding box center [673, 443] width 177 height 14
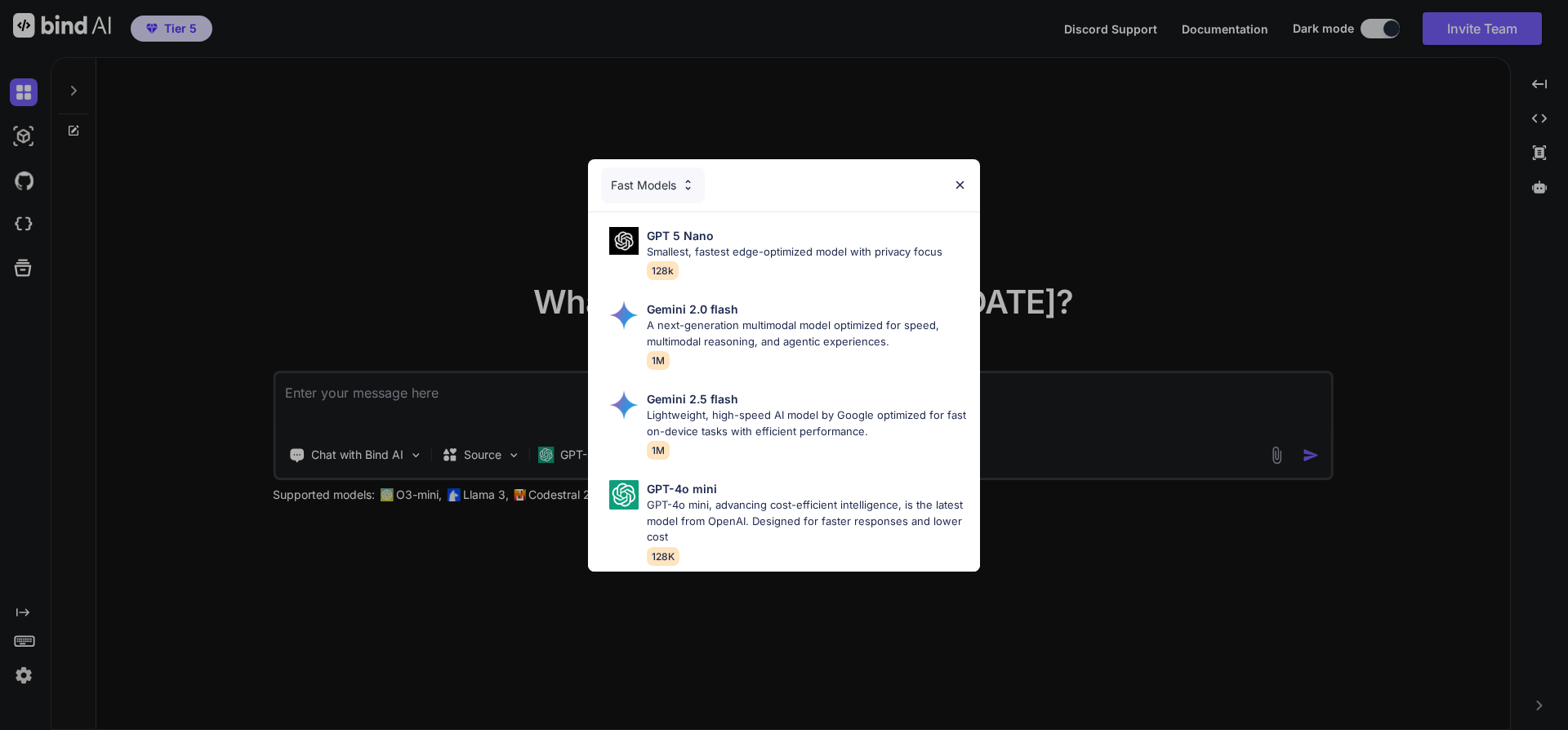
click at [959, 189] on img at bounding box center [960, 185] width 14 height 14
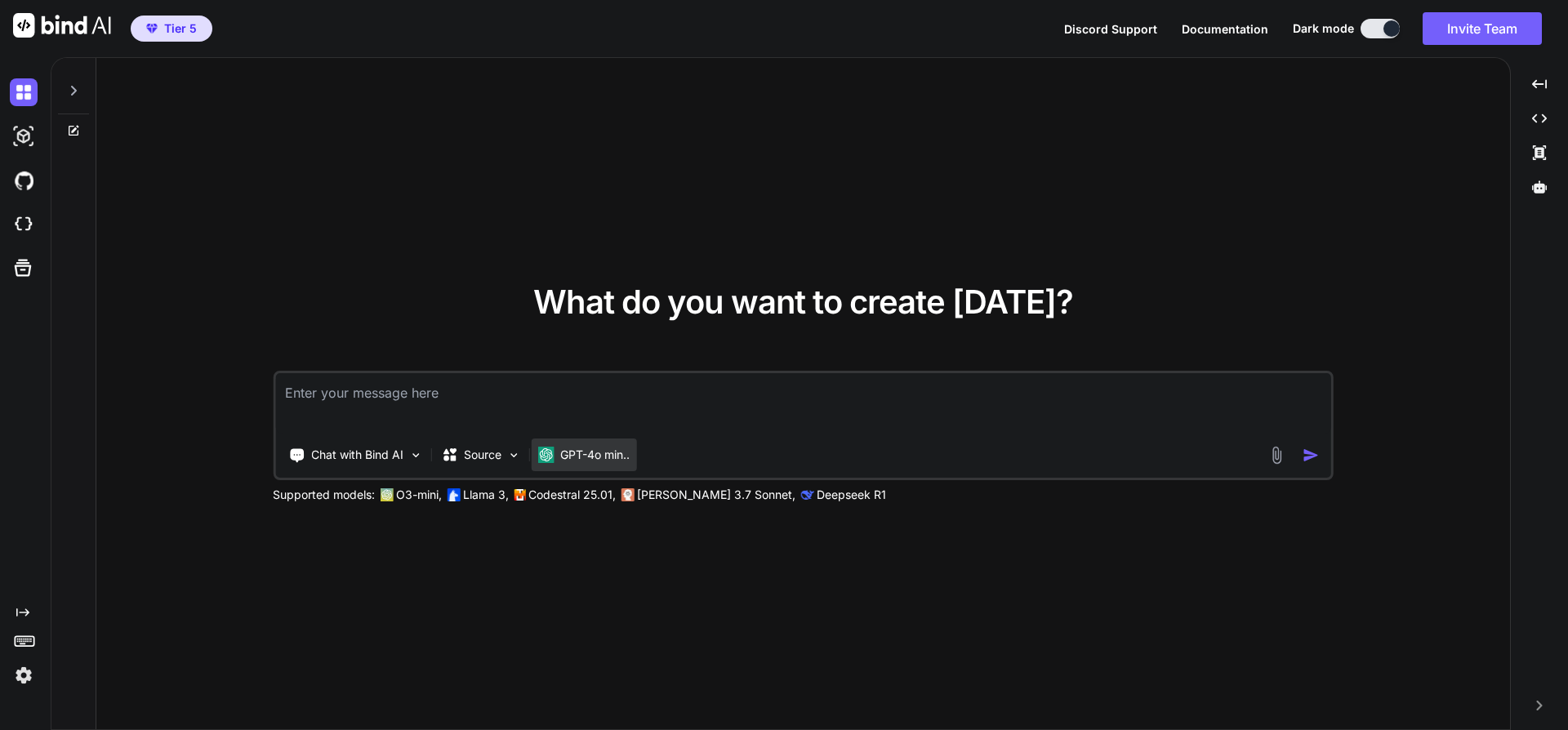
click at [575, 454] on p "GPT-4o min.." at bounding box center [595, 454] width 69 height 16
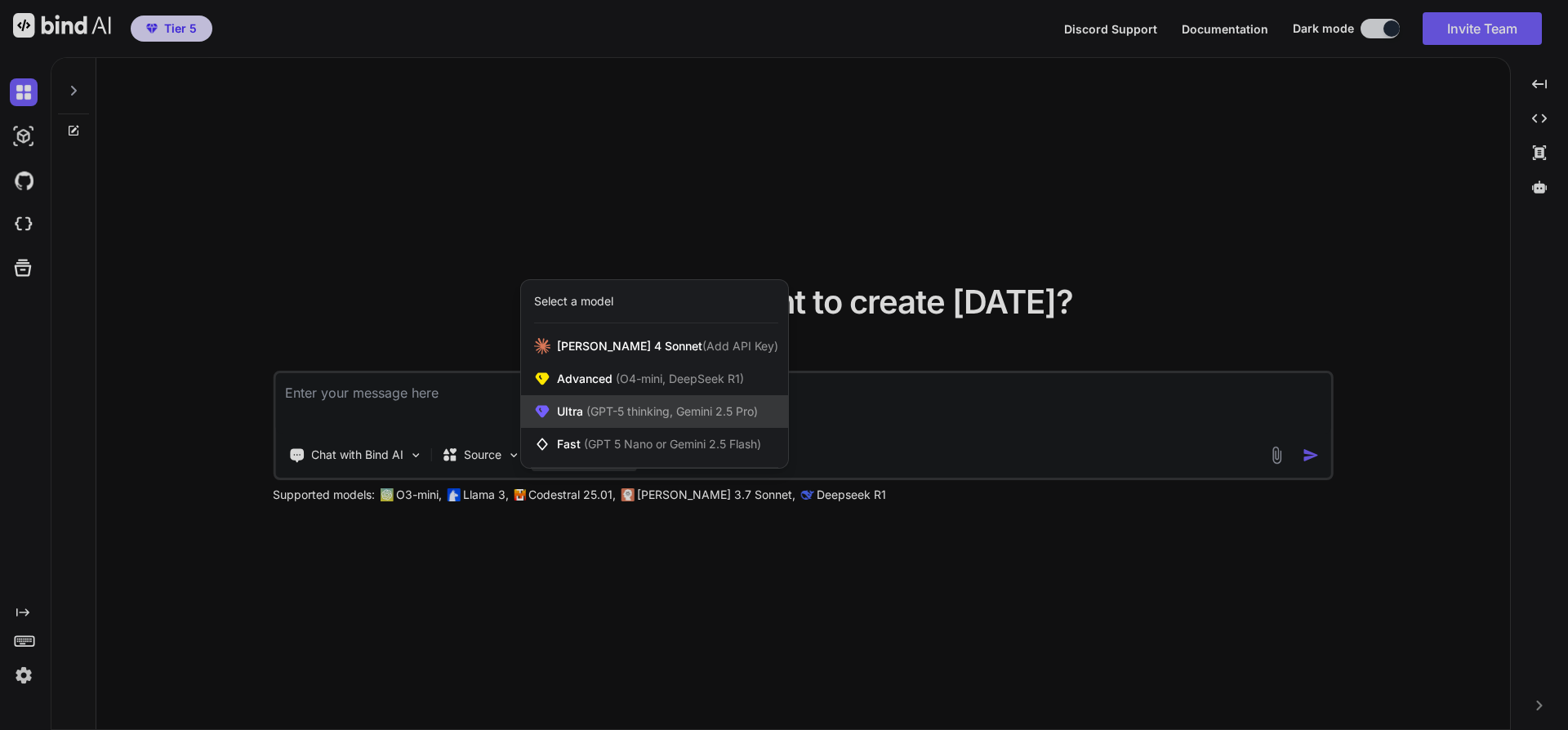
click at [574, 412] on span "Ultra (GPT-5 thinking, Gemini 2.5 Pro)" at bounding box center [657, 412] width 201 height 16
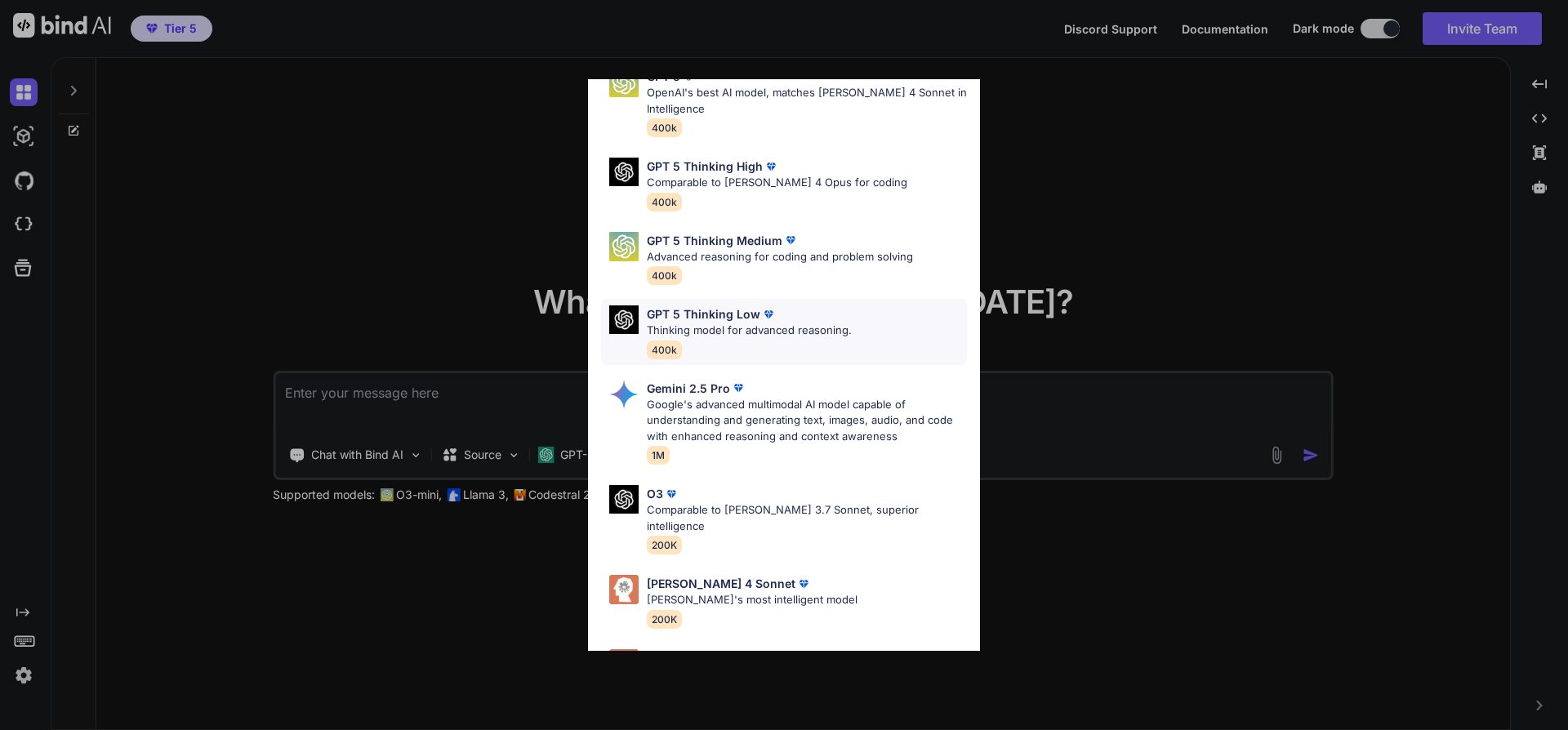
scroll to position [120, 0]
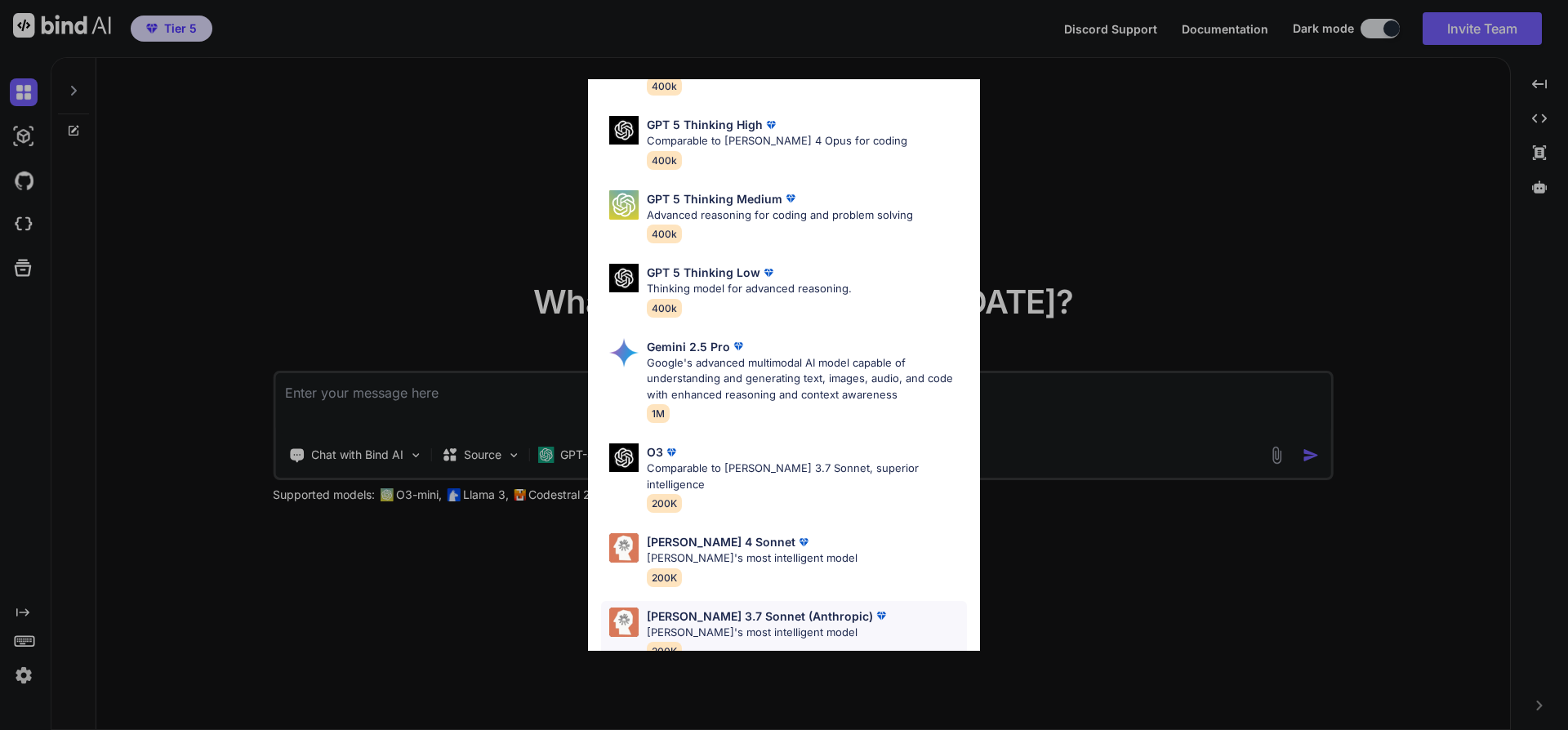
click at [742, 607] on p "Claude 3.7 Sonnet (Anthropic)" at bounding box center [760, 615] width 226 height 17
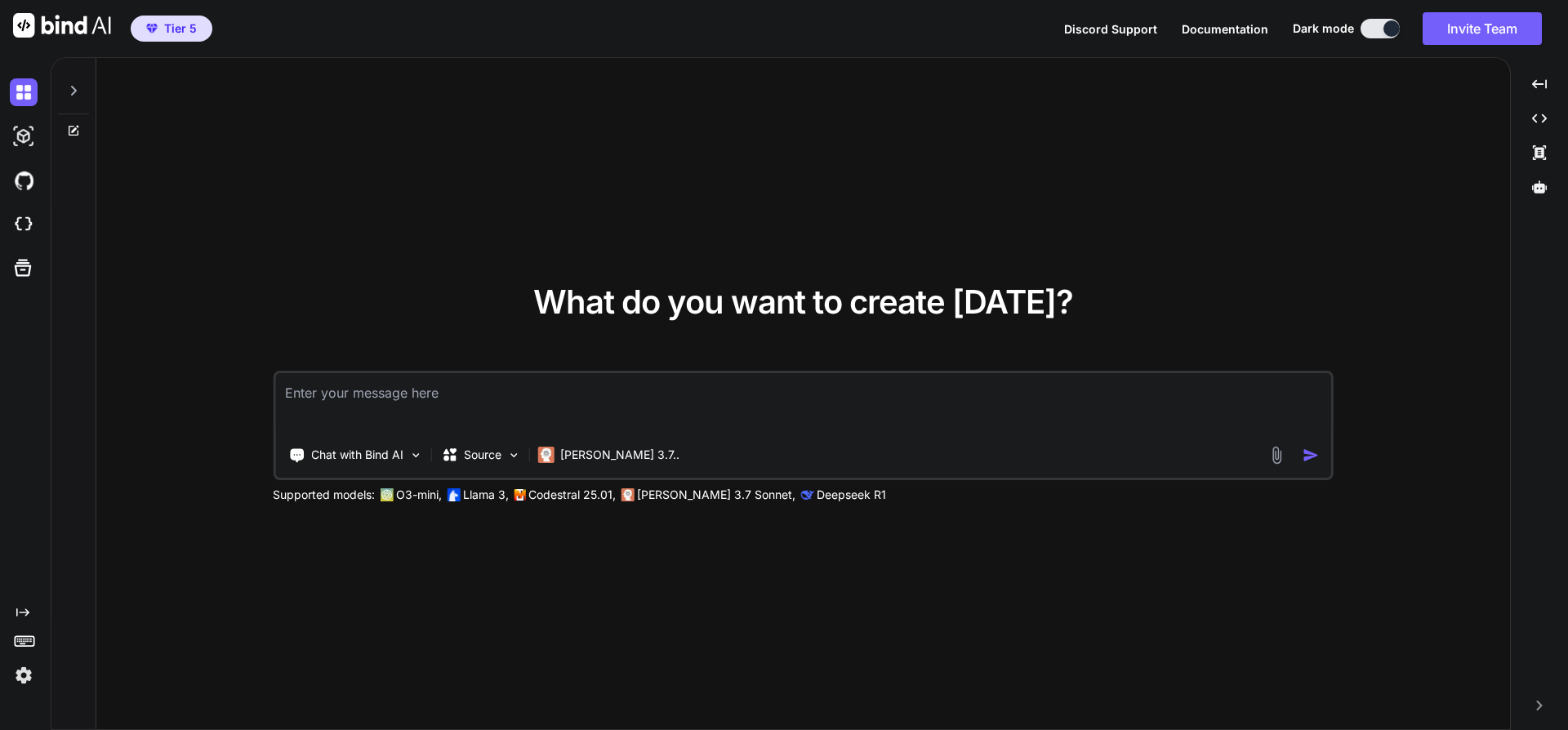
click at [364, 394] on textarea at bounding box center [804, 403] width 1056 height 60
type textarea "x"
type textarea "u"
type textarea "x"
type textarea "us"
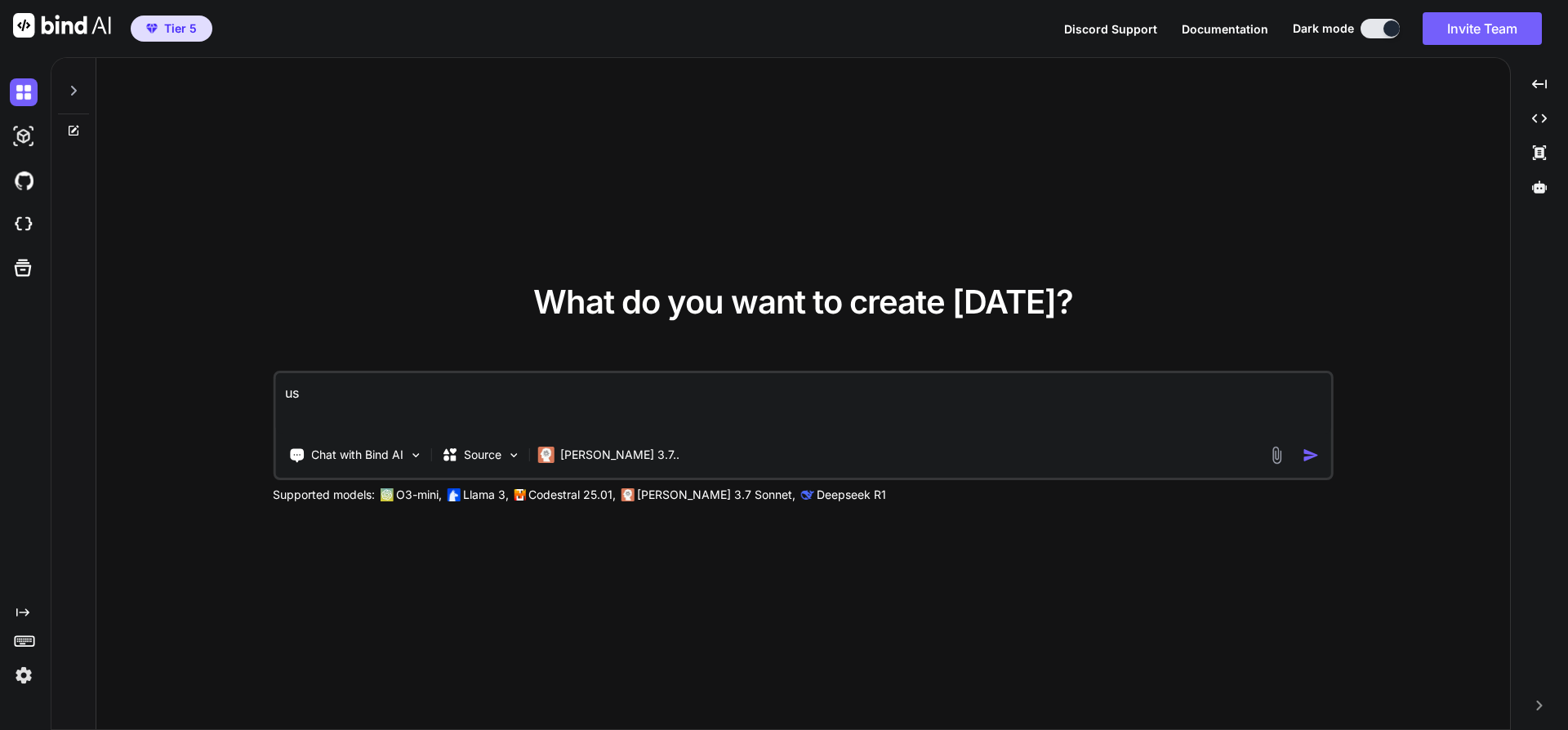
type textarea "x"
type textarea "usi"
type textarea "x"
type textarea "usin"
type textarea "x"
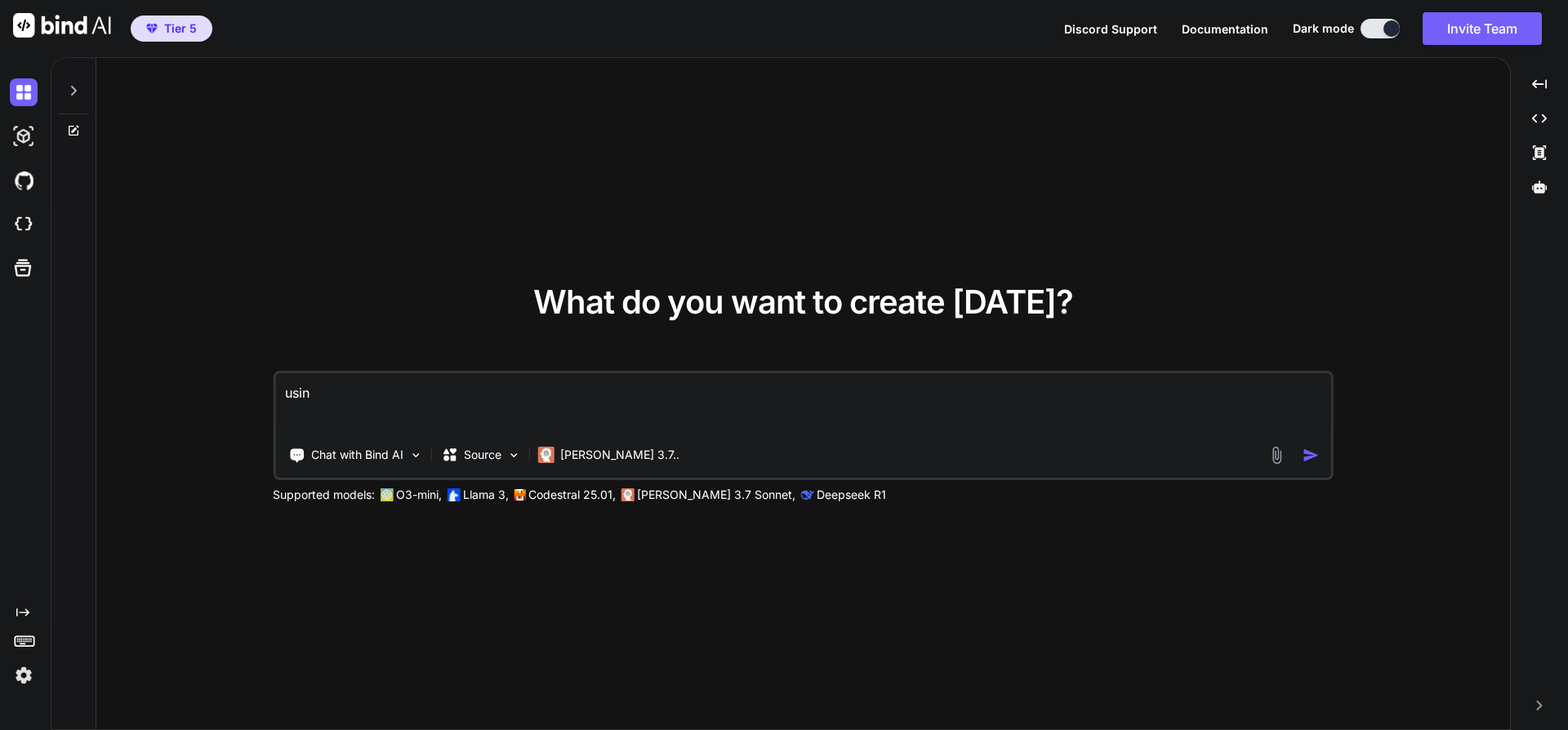
type textarea "using"
type textarea "x"
type textarea "using"
type textarea "x"
type textarea "using t"
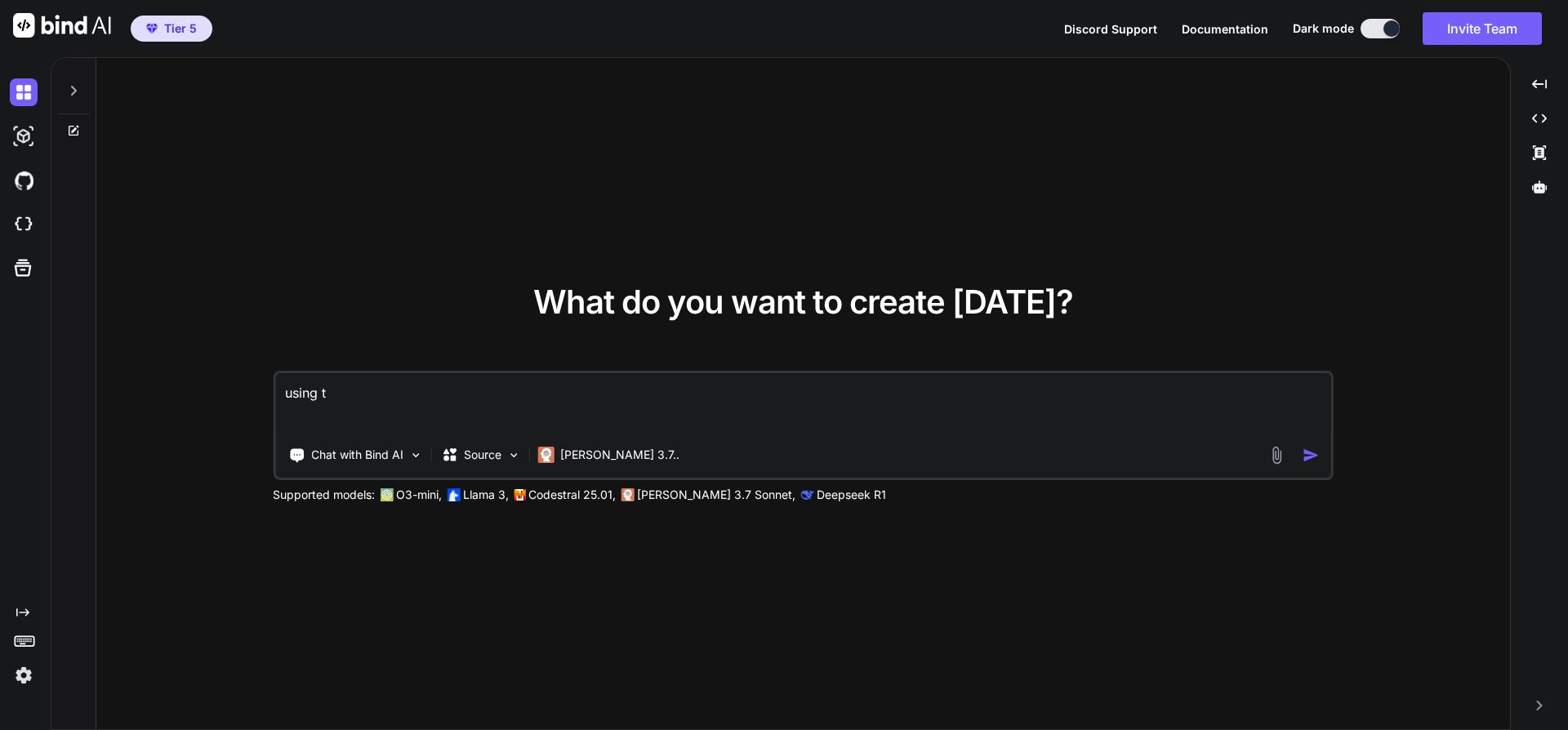
type textarea "x"
type textarea "using th"
type textarea "x"
type textarea "using the"
type textarea "x"
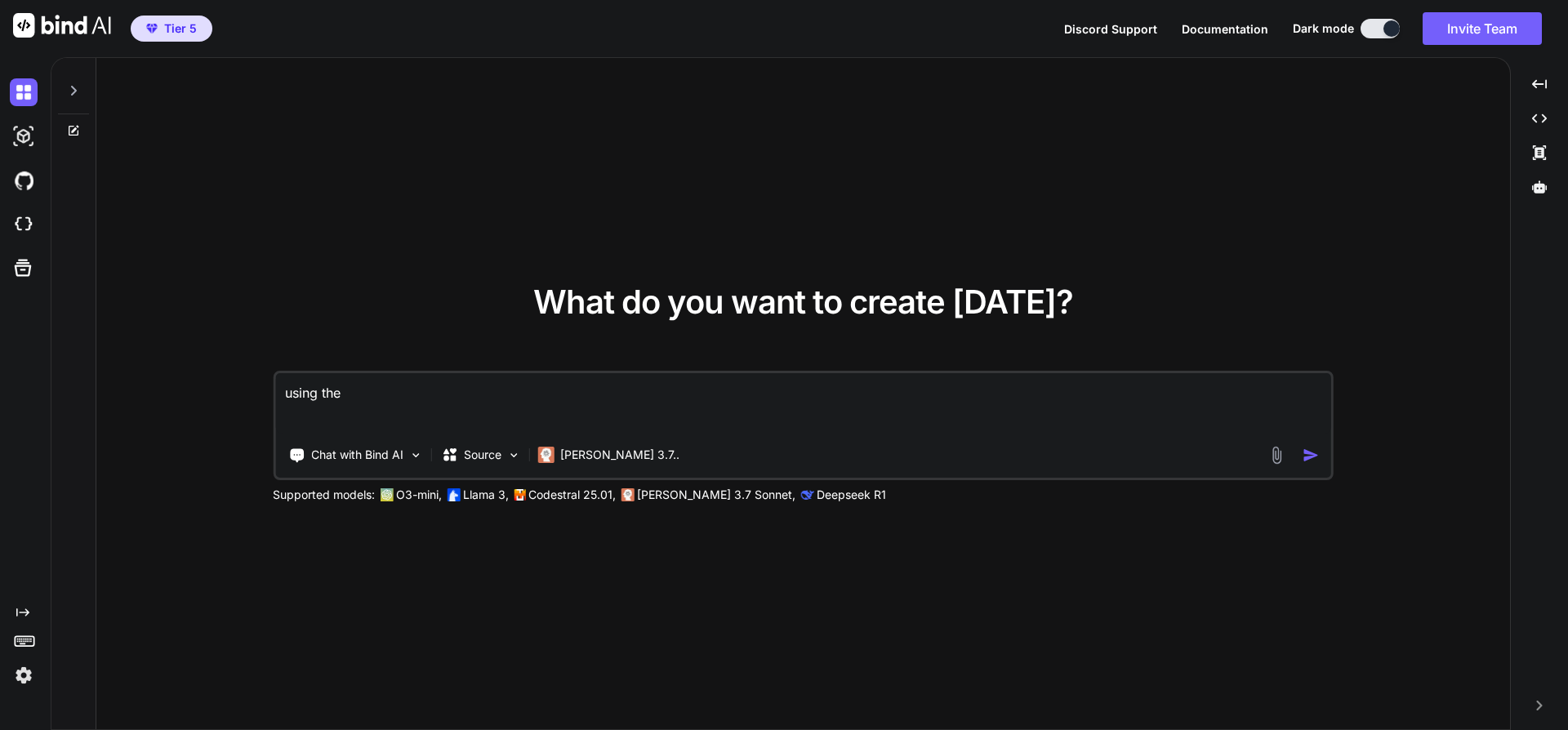
type textarea "using the"
type textarea "x"
type textarea "using the"
type textarea "x"
type textarea "using th"
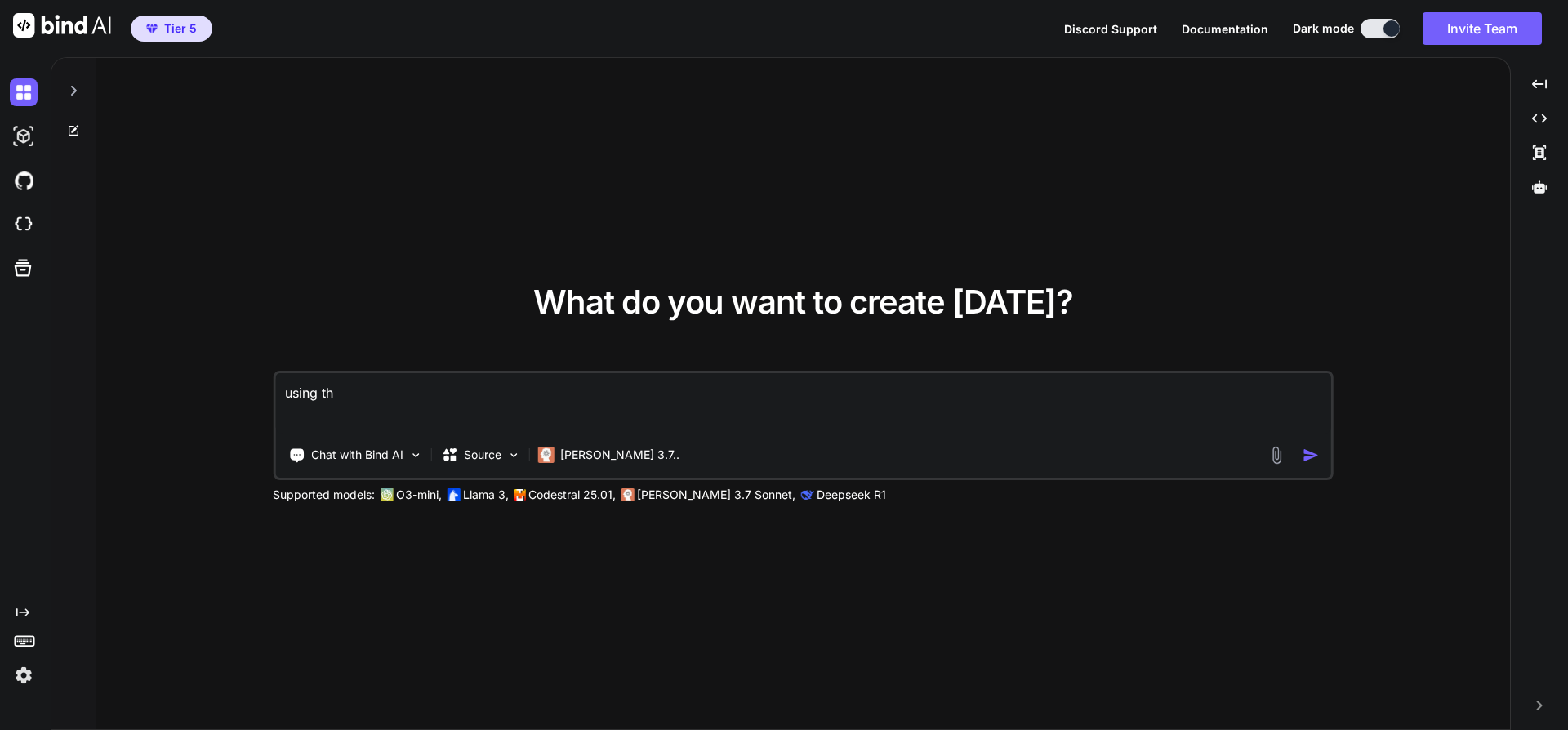
type textarea "x"
type textarea "using t"
type textarea "x"
type textarea "using"
type textarea "x"
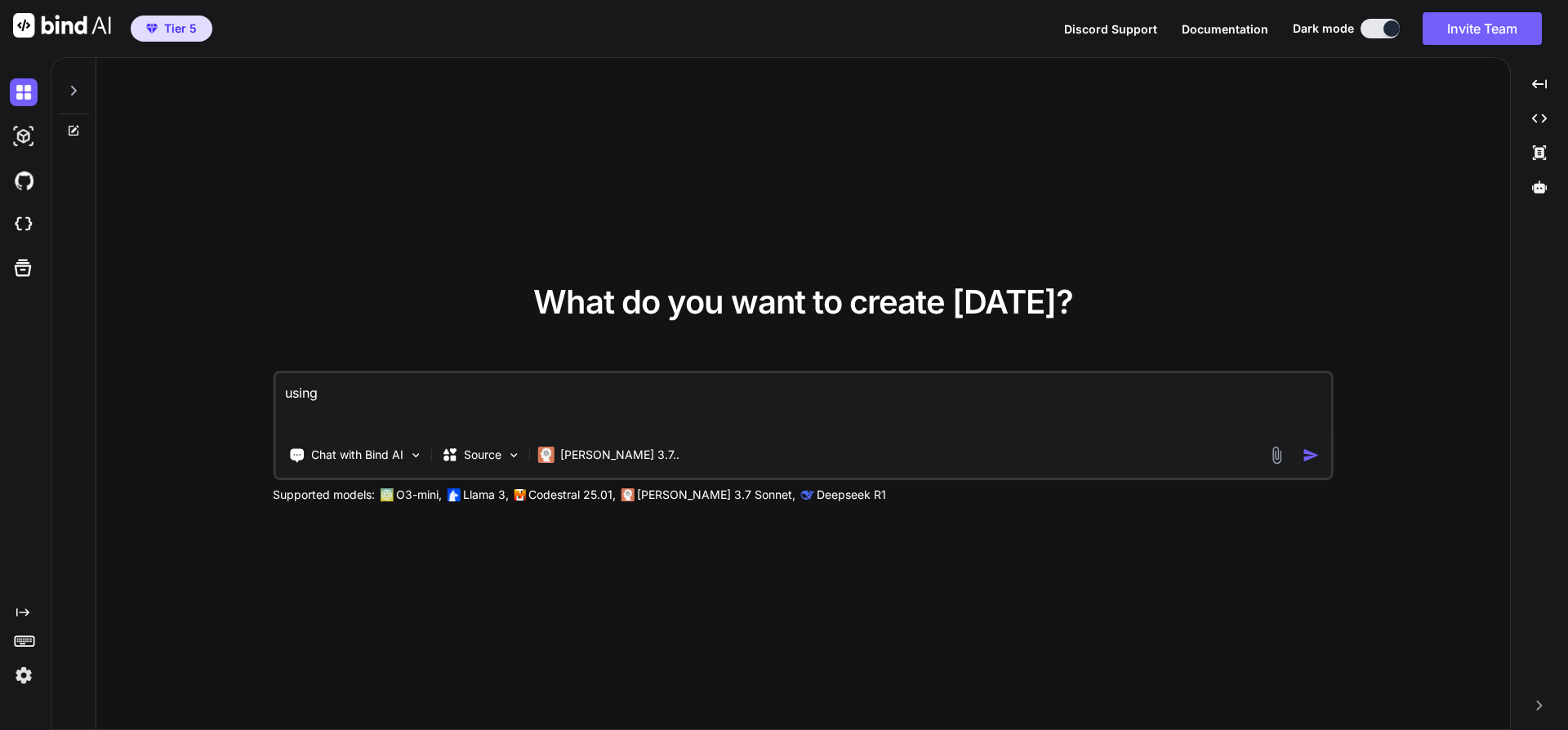
type textarea "using a"
type textarea "x"
type textarea "using a"
type textarea "x"
type textarea "using a c"
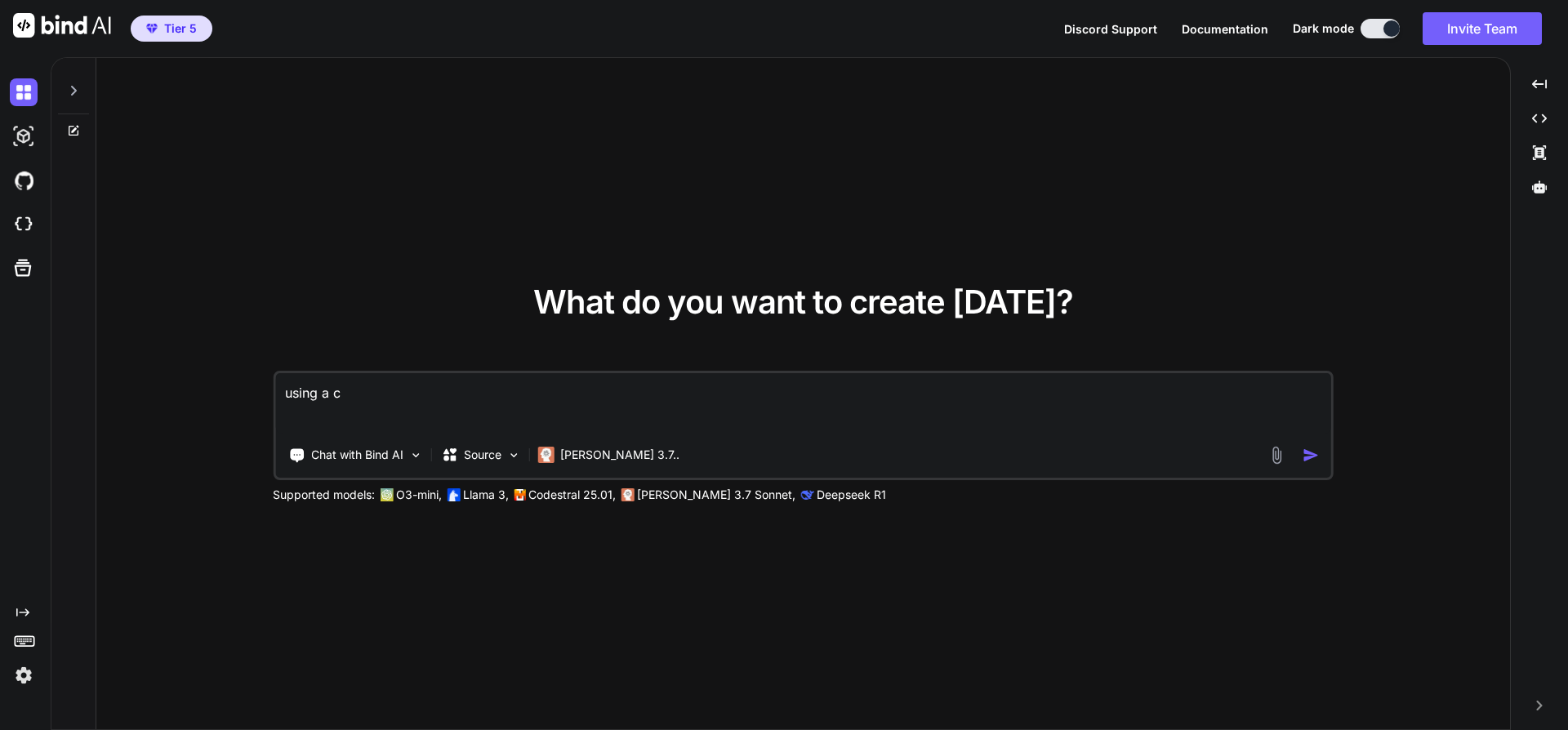
type textarea "x"
type textarea "using a cl"
type textarea "x"
type textarea "using a clo"
type textarea "x"
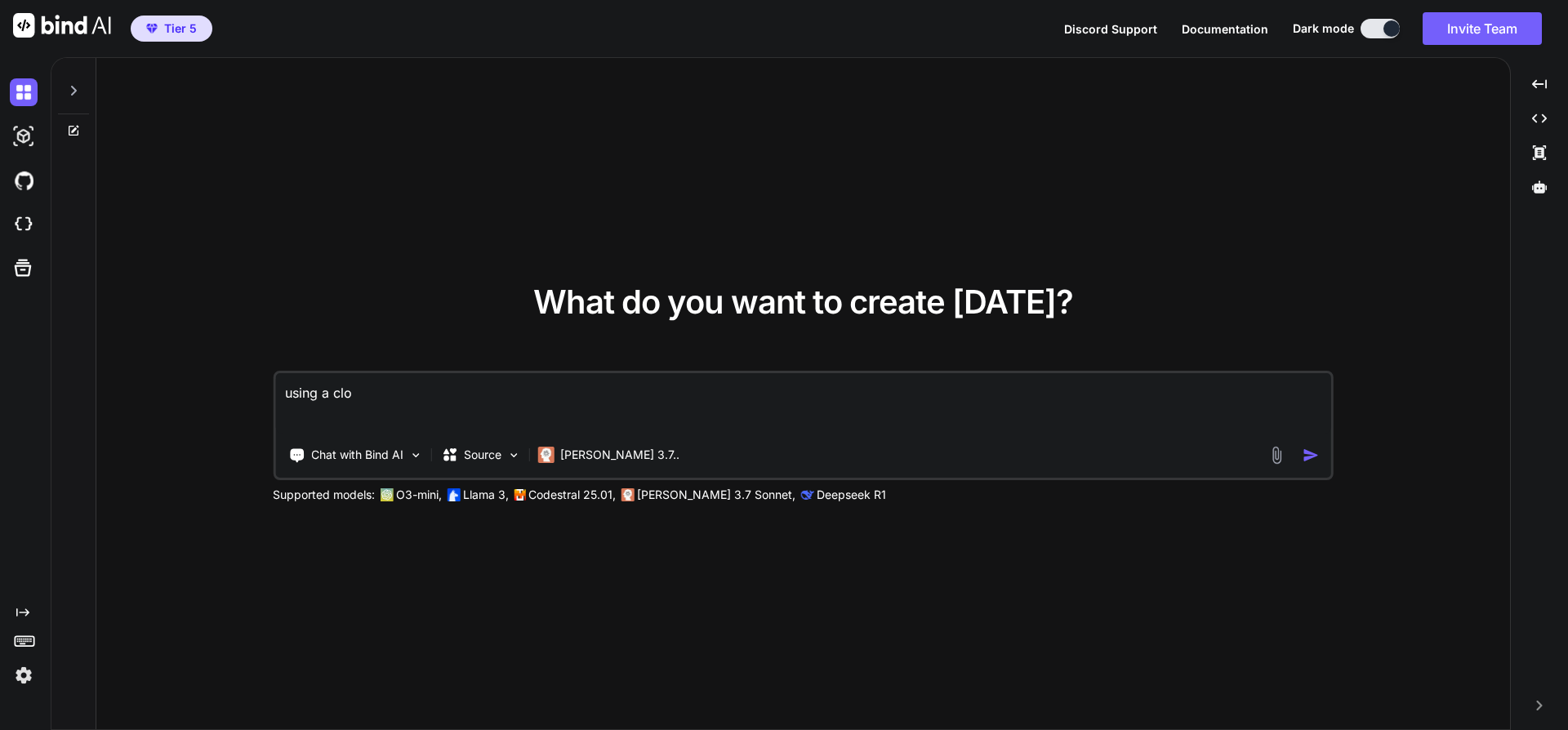
type textarea "using a clou"
type textarea "x"
type textarea "using a cloud"
type textarea "x"
type textarea "using a cloud"
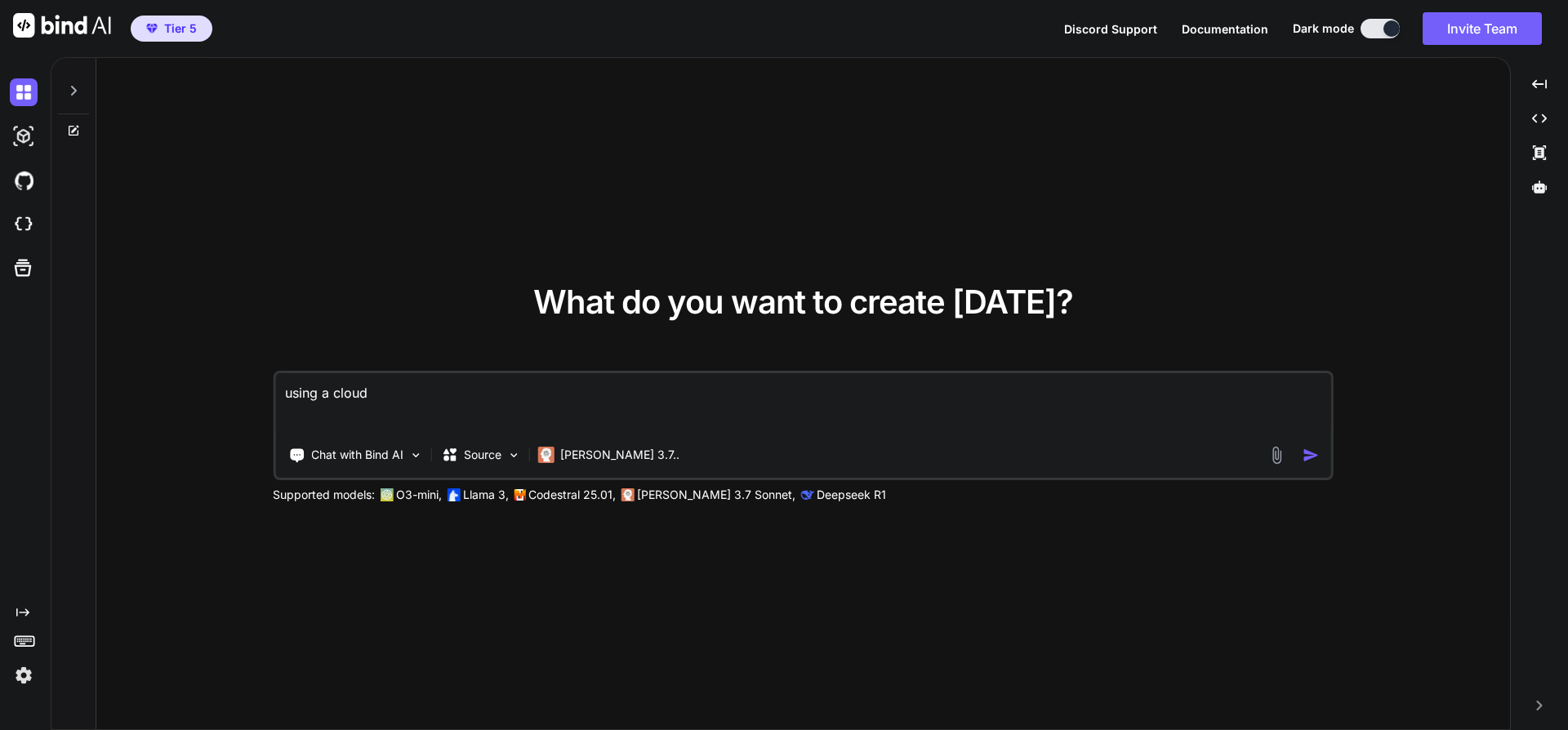
type textarea "x"
type textarea "using a cloud b"
type textarea "x"
type textarea "using a cloud ba"
type textarea "x"
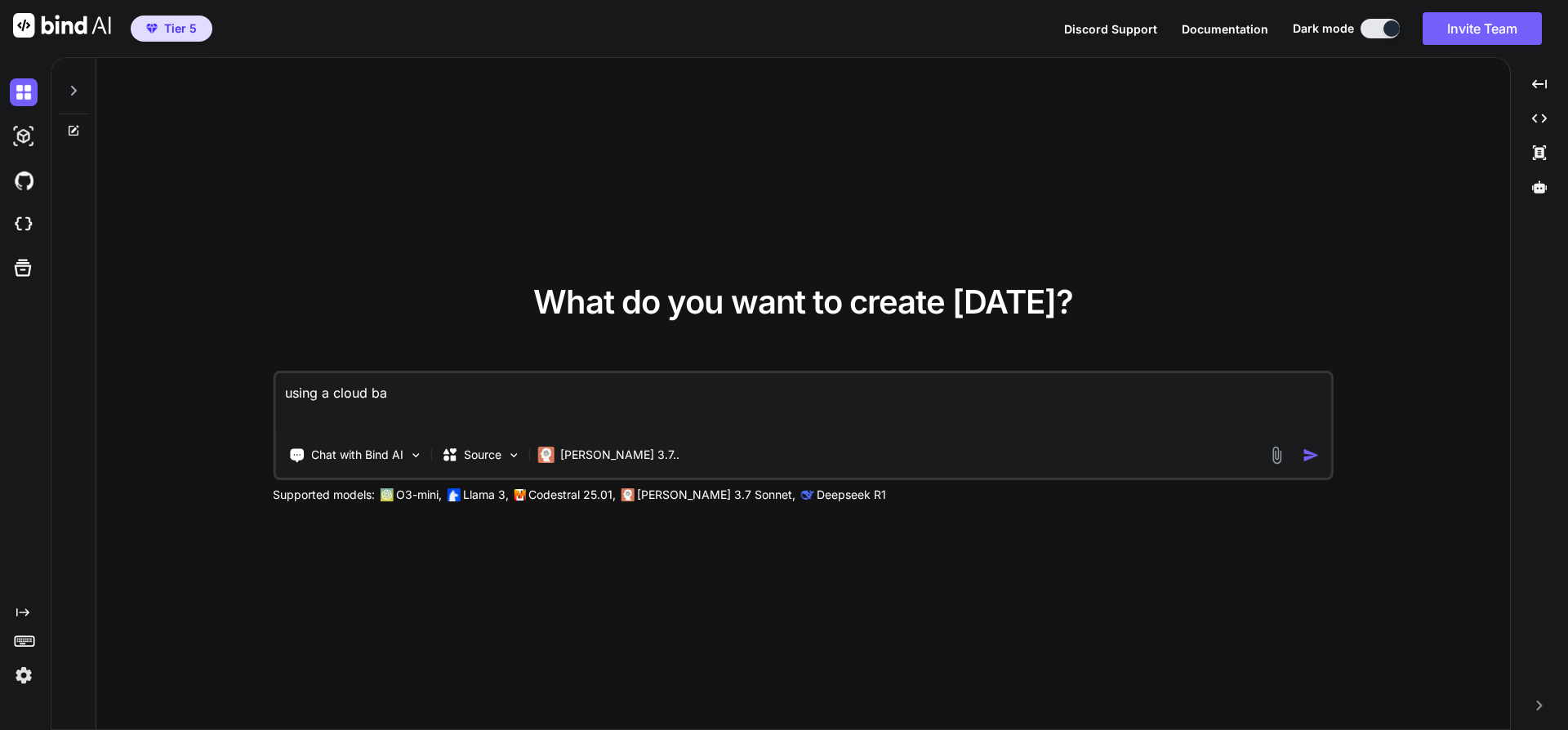
type textarea "using a cloud bas"
type textarea "x"
type textarea "using a cloud base"
type textarea "x"
type textarea "using a cloud based"
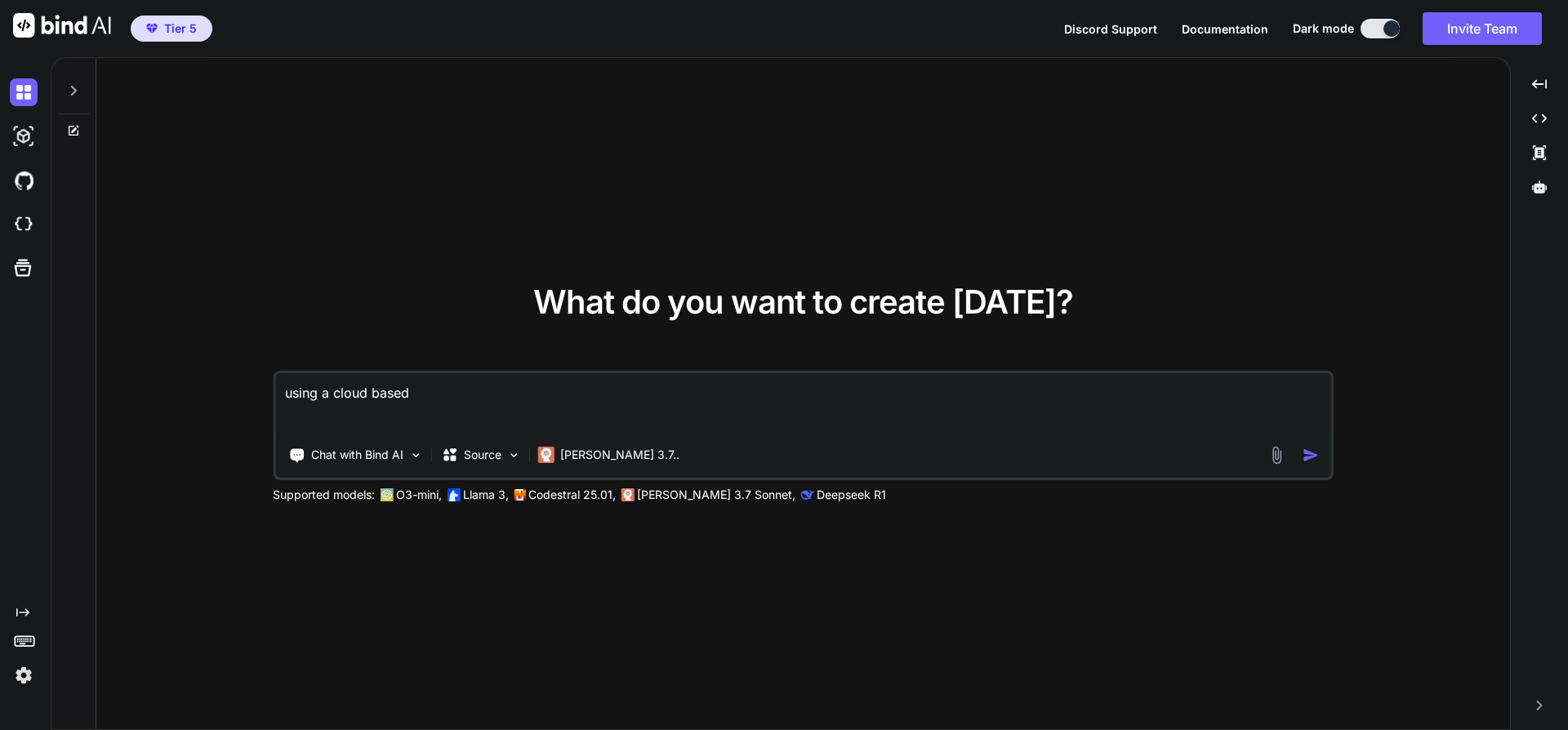
type textarea "x"
type textarea "using a cloud based"
type textarea "x"
type textarea "using a cloud based s"
type textarea "x"
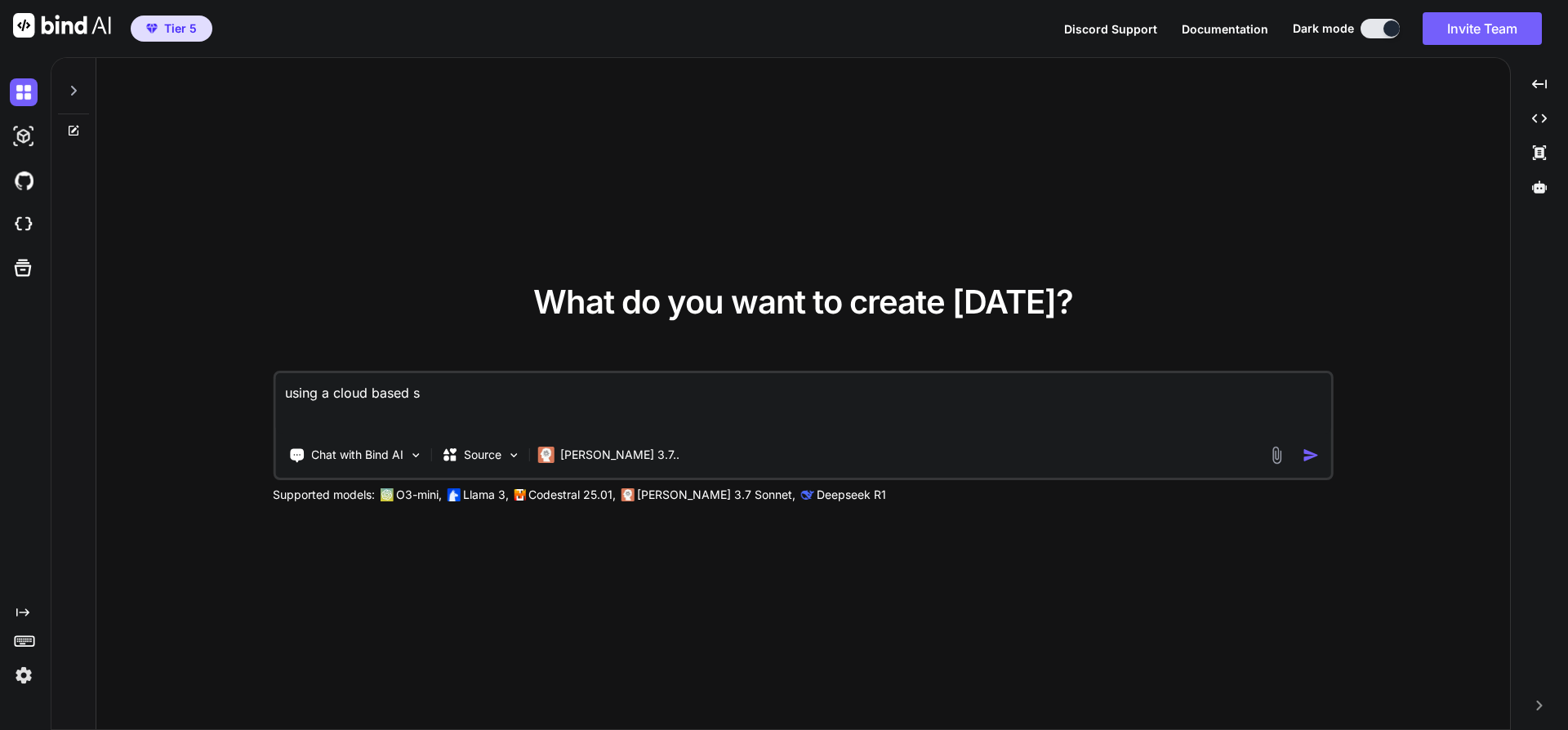
type textarea "using a cloud based su"
type textarea "x"
type textarea "using a cloud based sub"
type textarea "x"
type textarea "using a cloud based su"
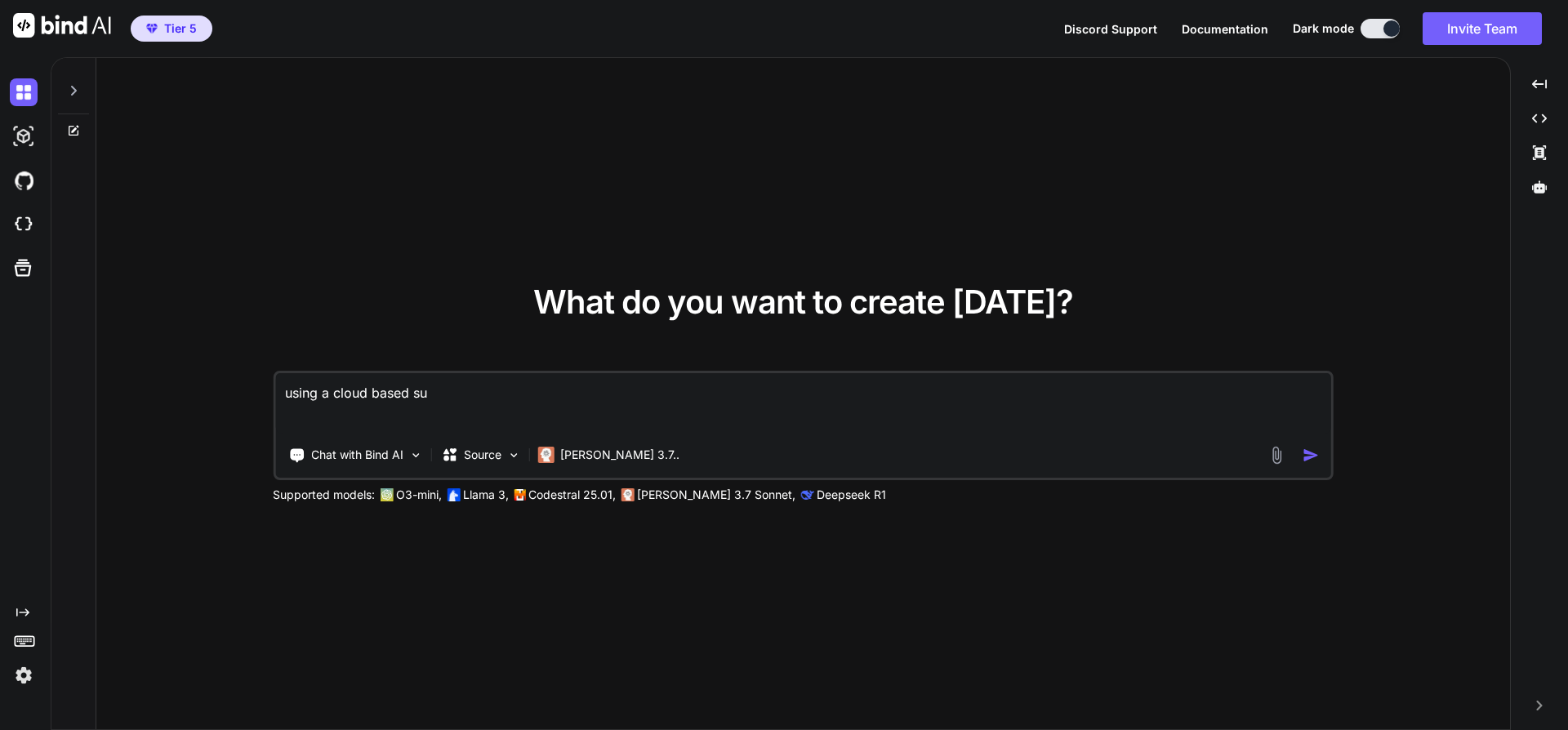
type textarea "x"
type textarea "using a cloud based sup"
type textarea "x"
type textarea "using a cloud based supa"
type textarea "x"
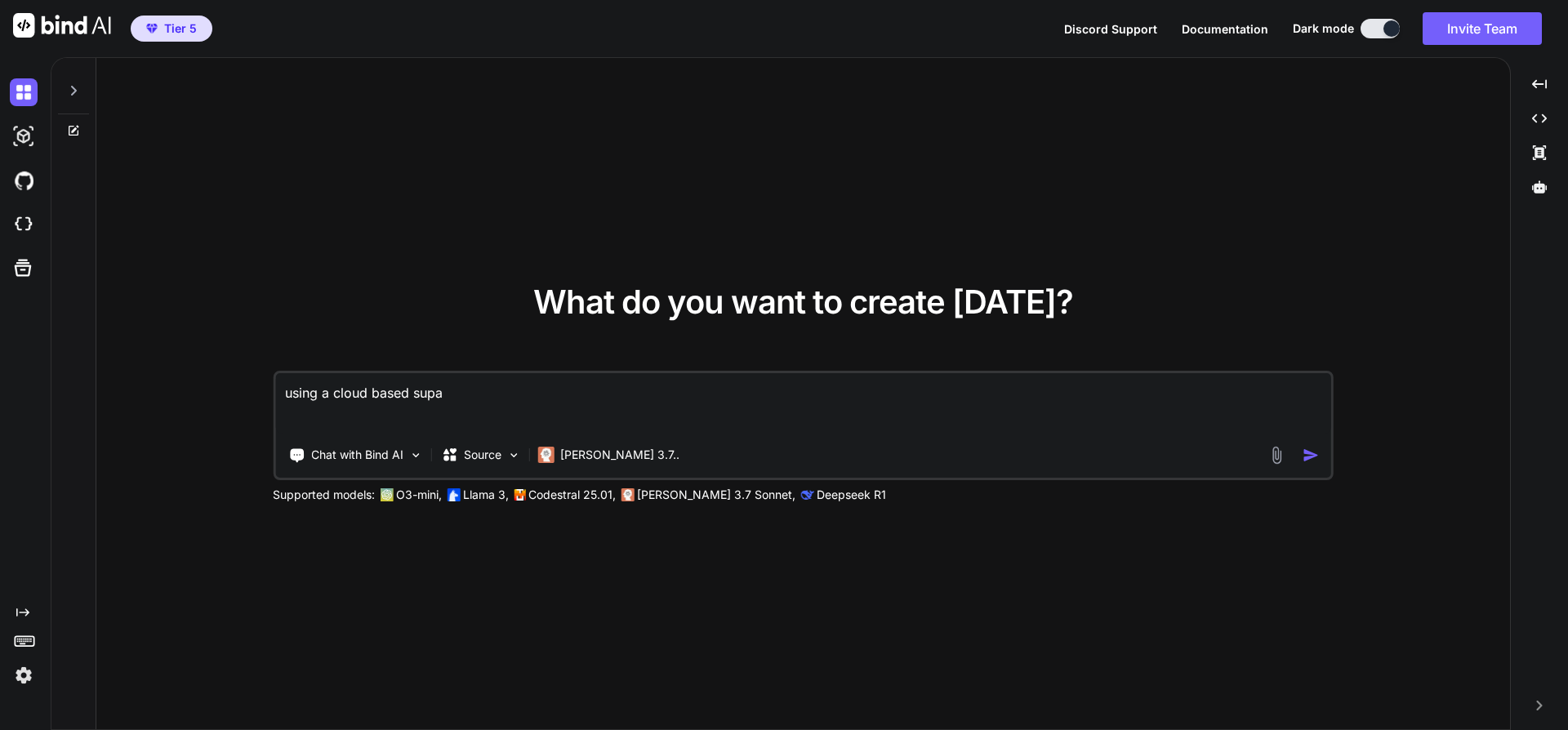
type textarea "using a cloud based supab"
type textarea "x"
type textarea "using a cloud based supaba"
type textarea "x"
type textarea "using a cloud based supabas"
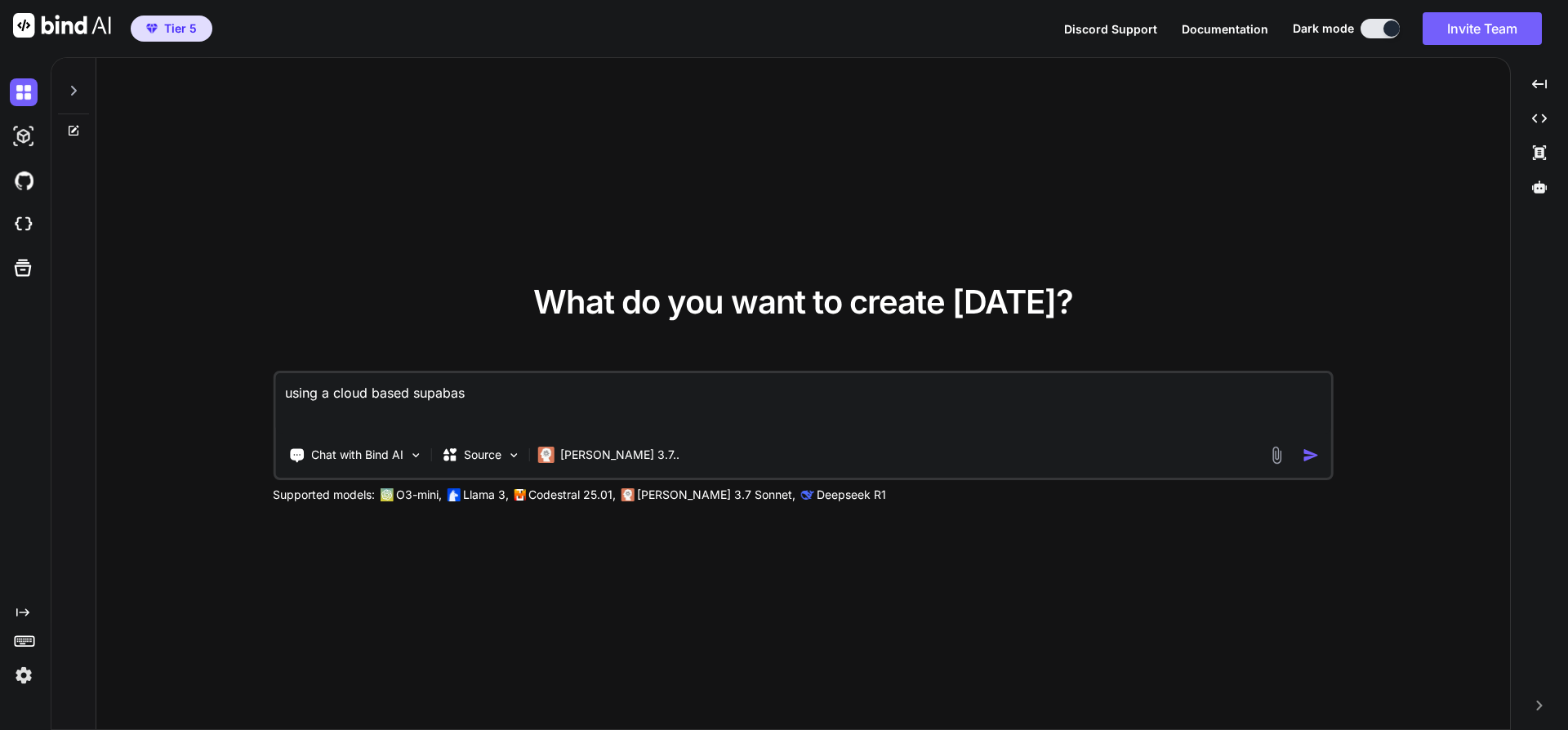
type textarea "x"
type textarea "using a cloud based supabase"
type textarea "x"
type textarea "using a cloud based supabase"
type textarea "x"
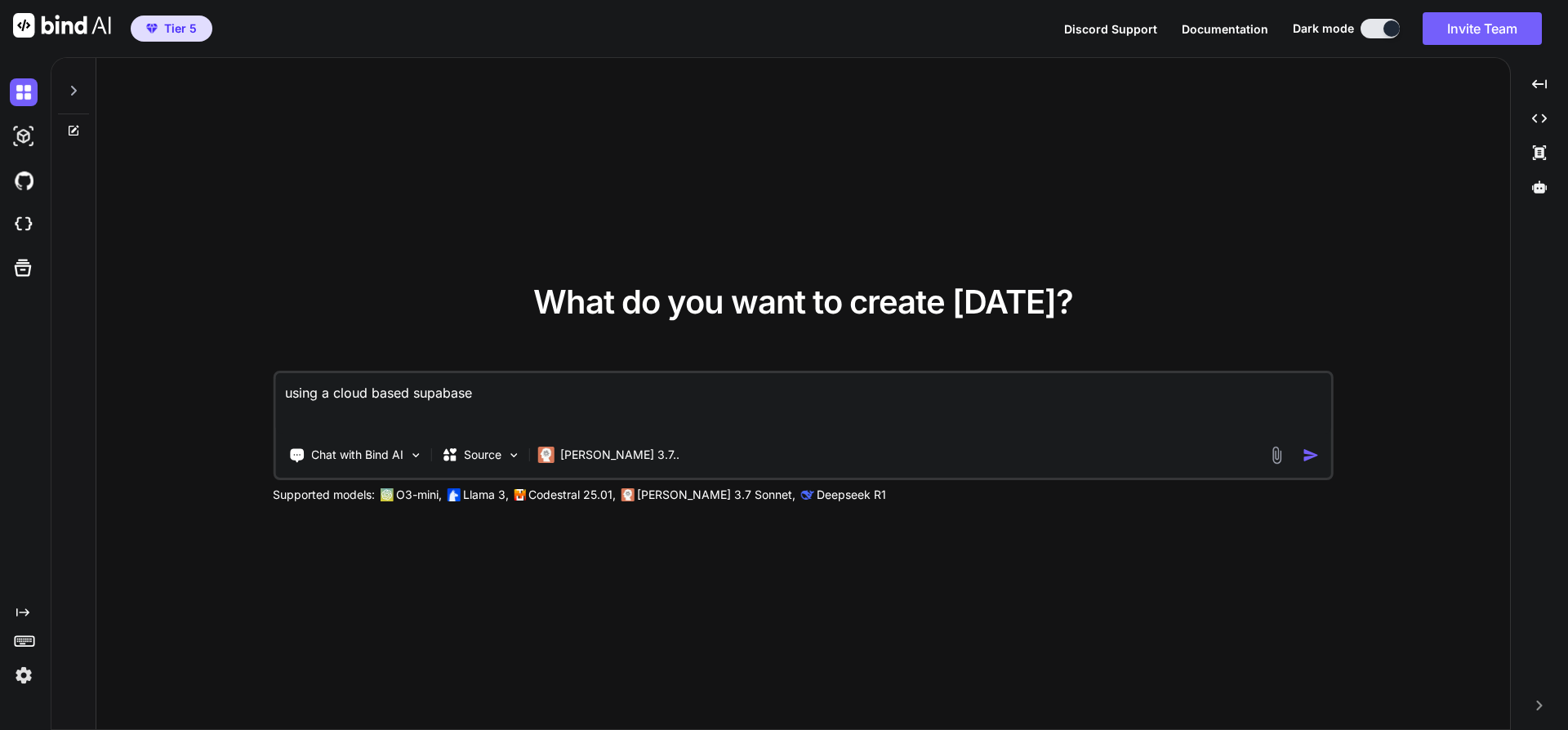
type textarea "using a cloud based supabase i"
type textarea "x"
type textarea "using a cloud based supabase in"
type textarea "x"
type textarea "using a cloud based supabase ins"
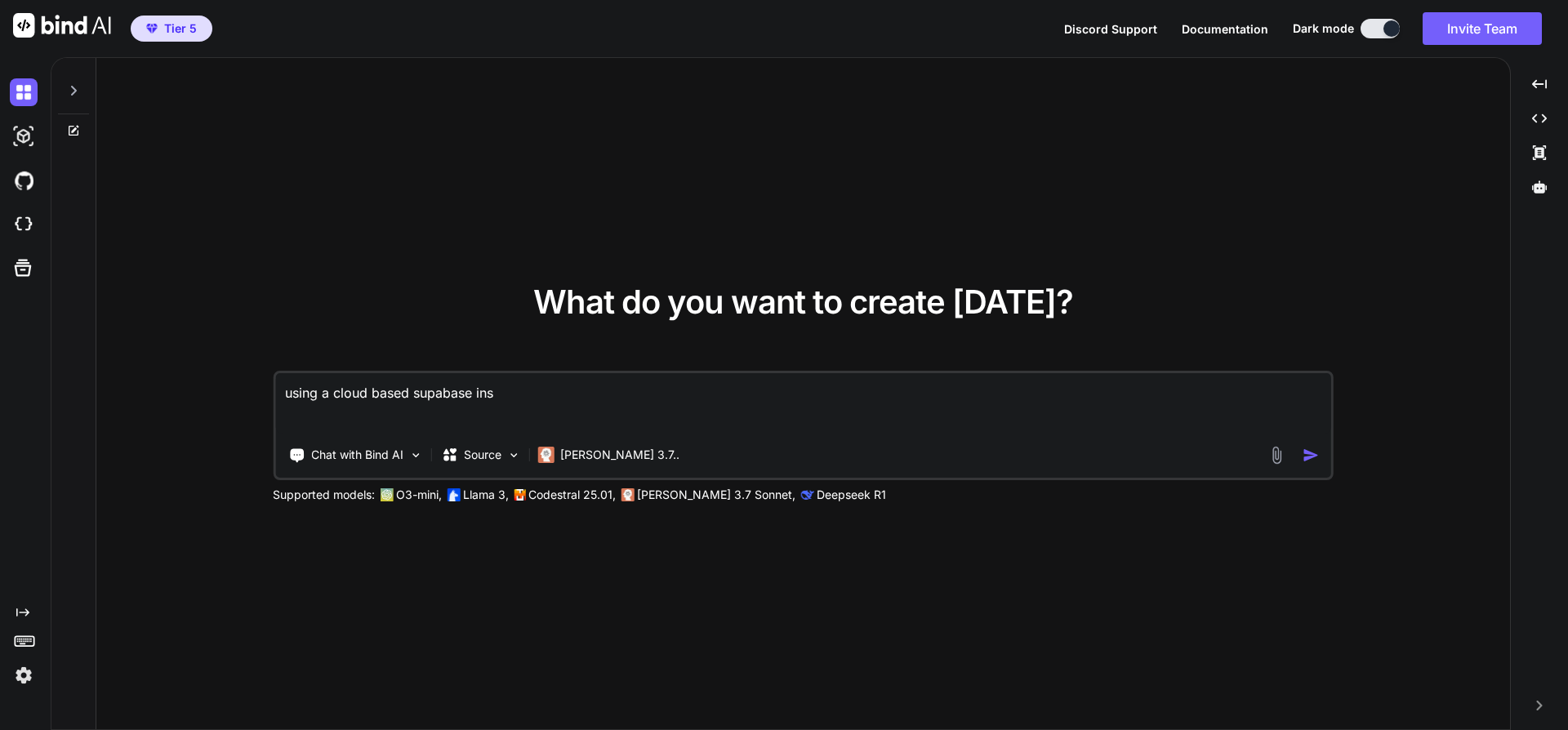
type textarea "x"
type textarea "using a cloud based supabase inst"
type textarea "x"
type textarea "using a cloud based supabase insta"
type textarea "x"
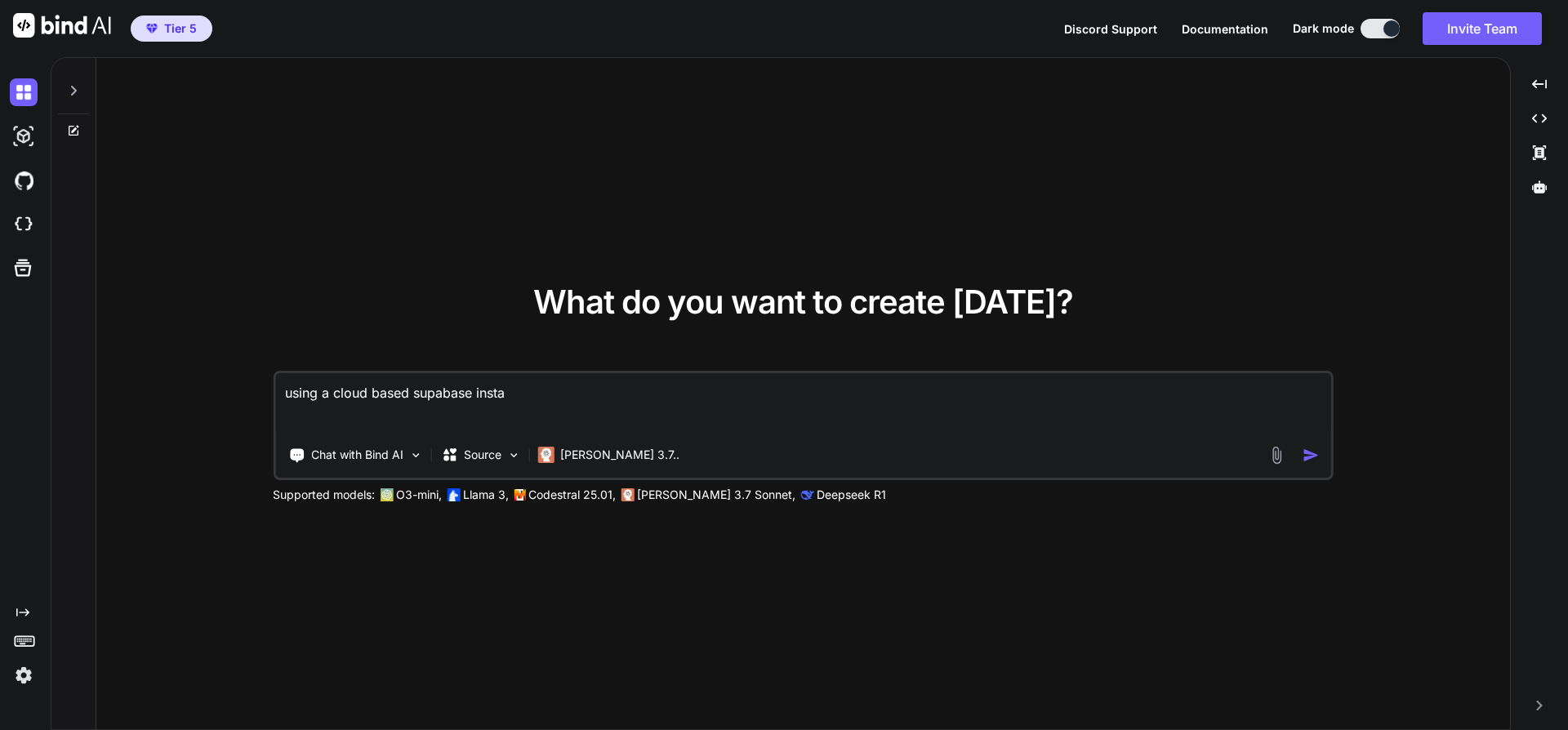
type textarea "using a cloud based supabase instan"
type textarea "x"
type textarea "using a cloud based supabase instanc"
type textarea "x"
type textarea "using a cloud based supabase instance"
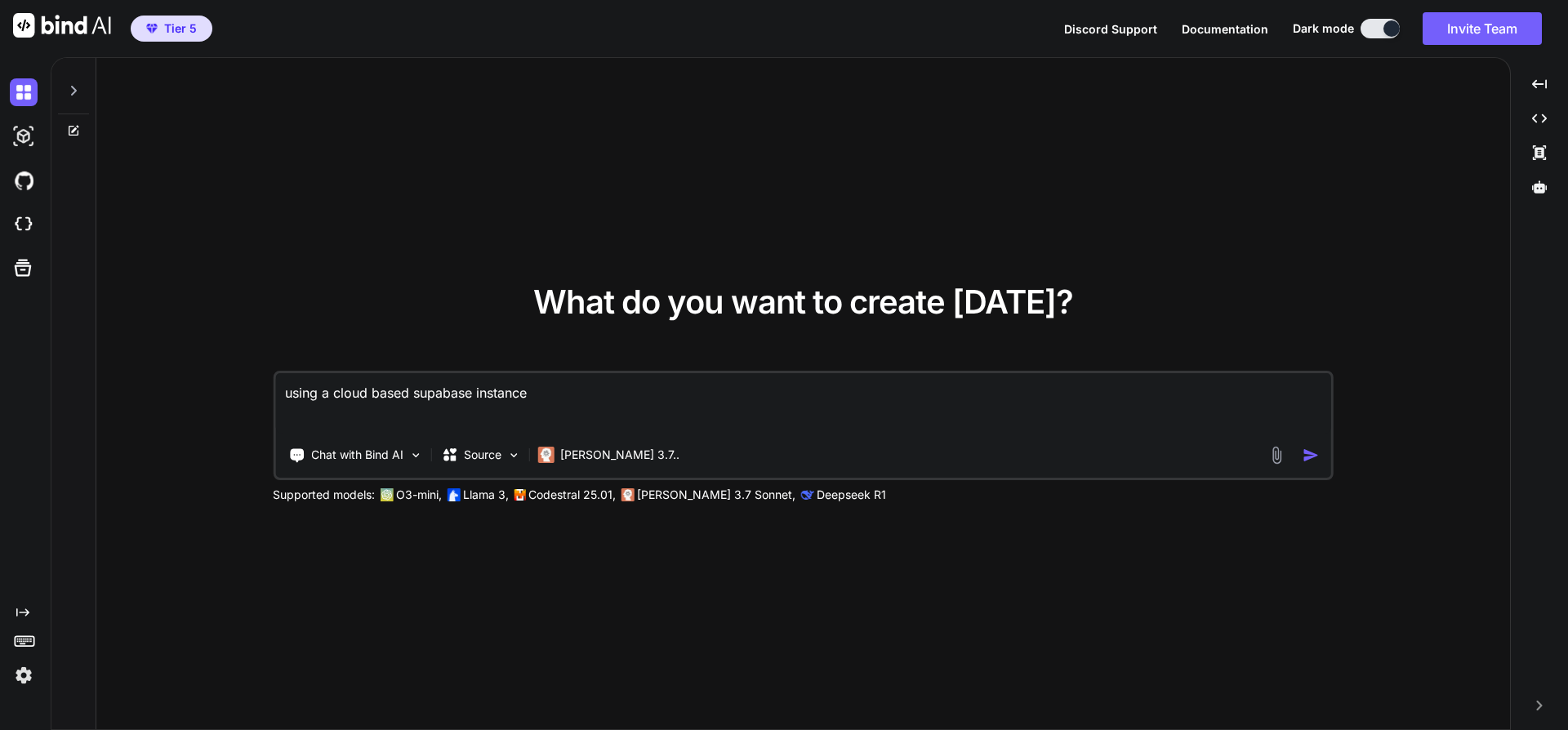
type textarea "x"
type textarea "using a cloud based supabase instance"
type textarea "x"
type textarea "using a cloud based supabase instance w"
type textarea "x"
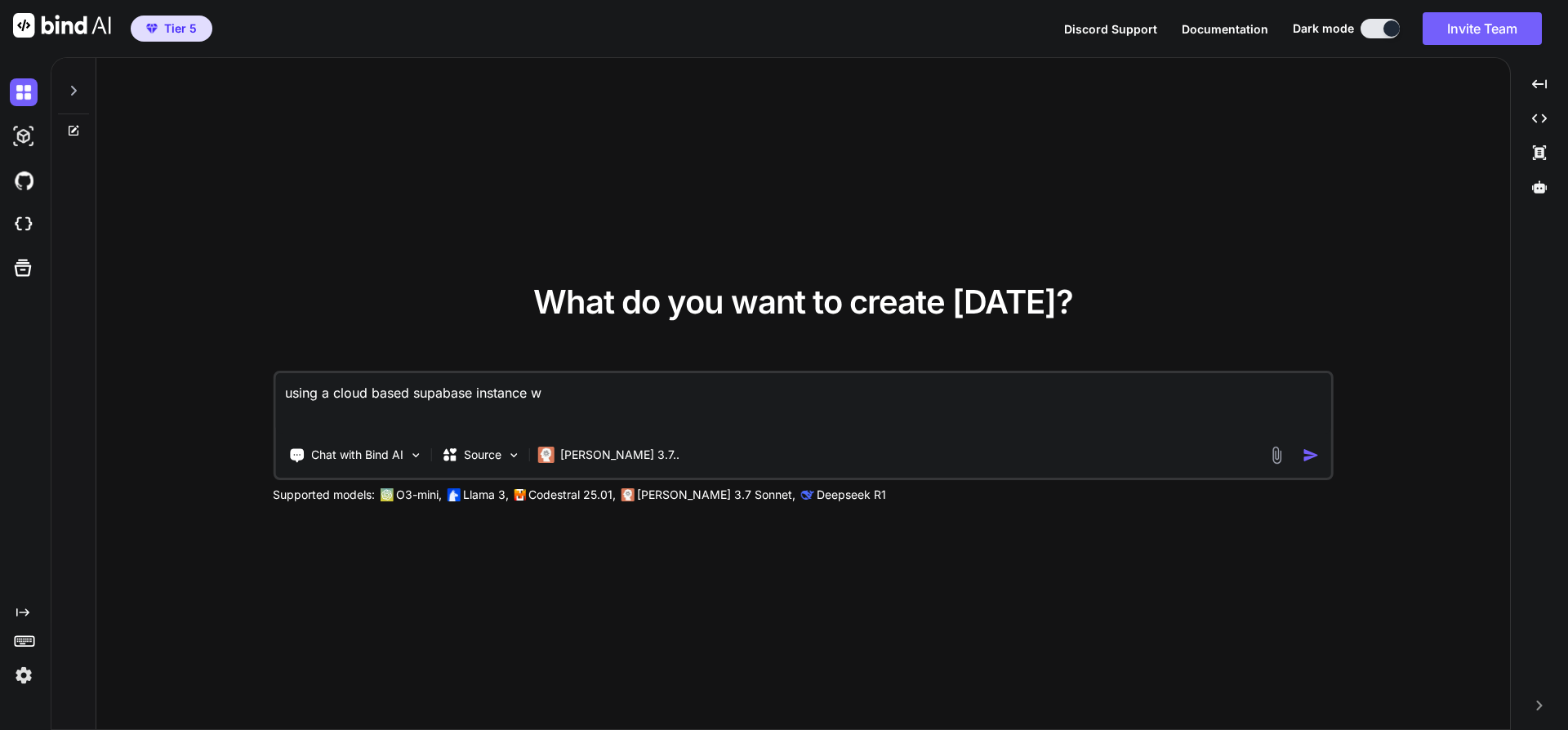
type textarea "using a cloud based supabase instance wi"
type textarea "x"
type textarea "using a cloud based supabase instance wit"
type textarea "x"
type textarea "using a cloud based supabase instance with"
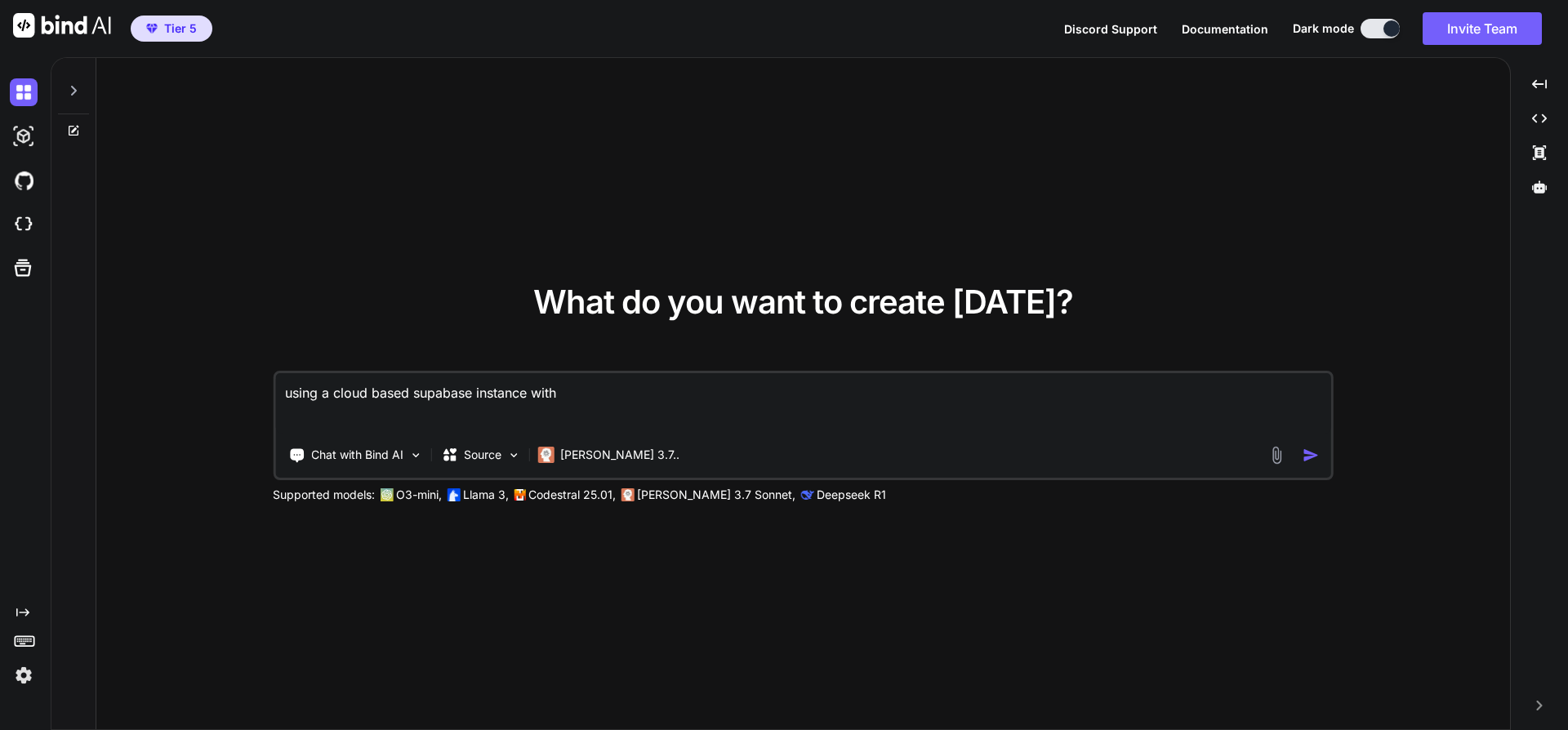
type textarea "x"
type textarea "using a cloud based supabase instance with"
type textarea "x"
type textarea "using a cloud based supabase instance with t"
type textarea "x"
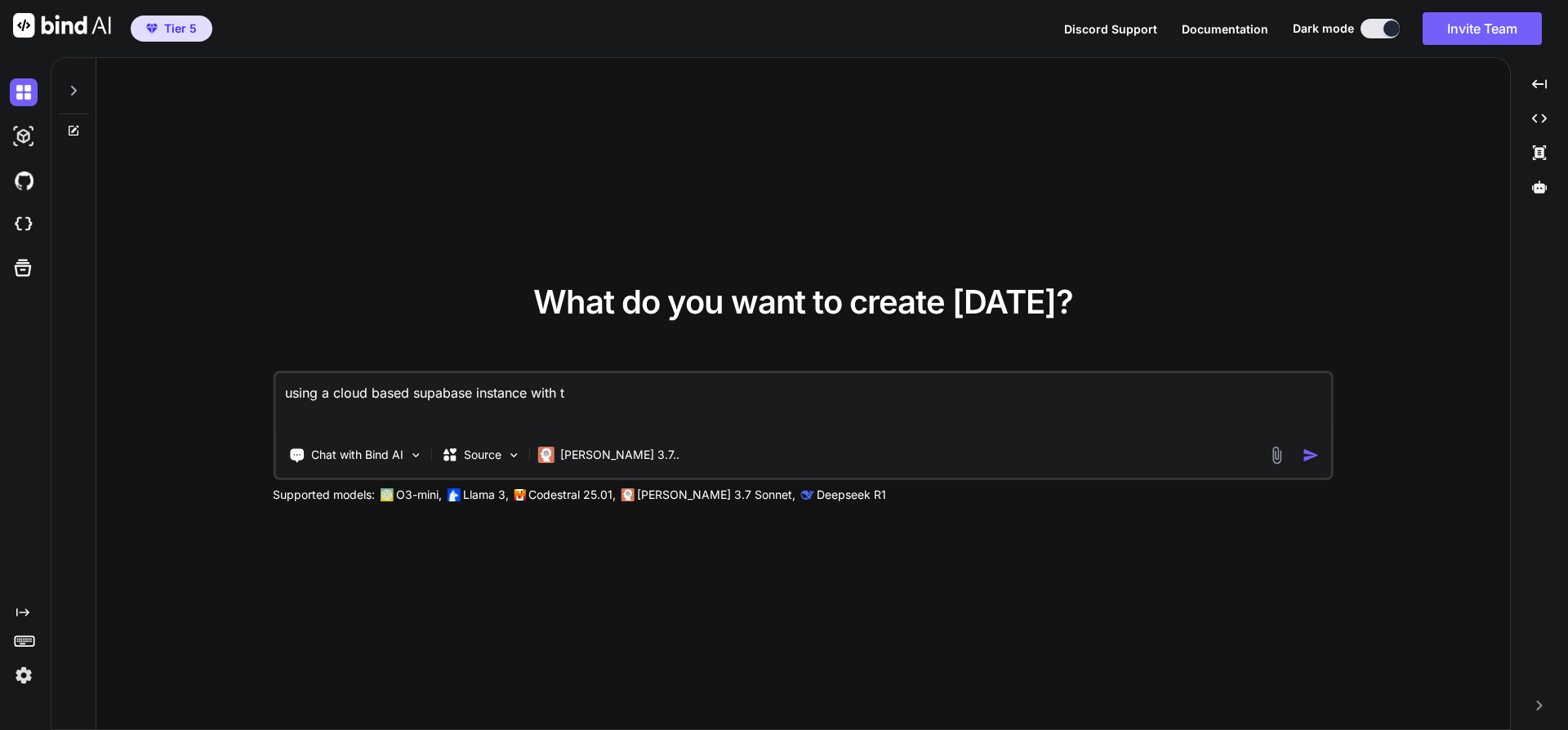
type textarea "using a cloud based supabase instance with th"
type textarea "x"
type textarea "using a cloud based supabase instance with the"
type textarea "x"
type textarea "using a cloud based supabase instance with the"
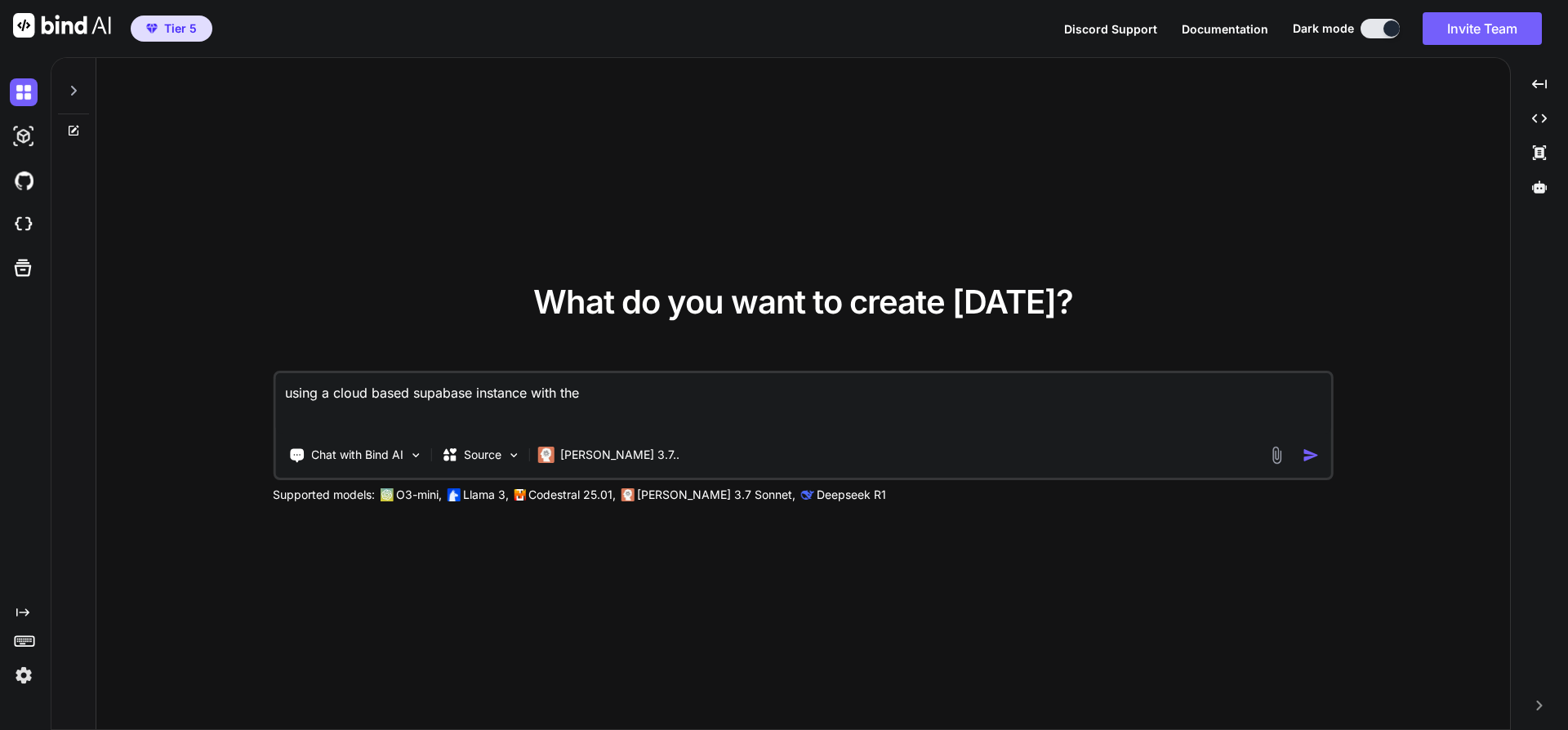
type textarea "x"
type textarea "using a cloud based supabase instance with the f"
type textarea "x"
type textarea "using a cloud based supabase instance with the fo"
type textarea "x"
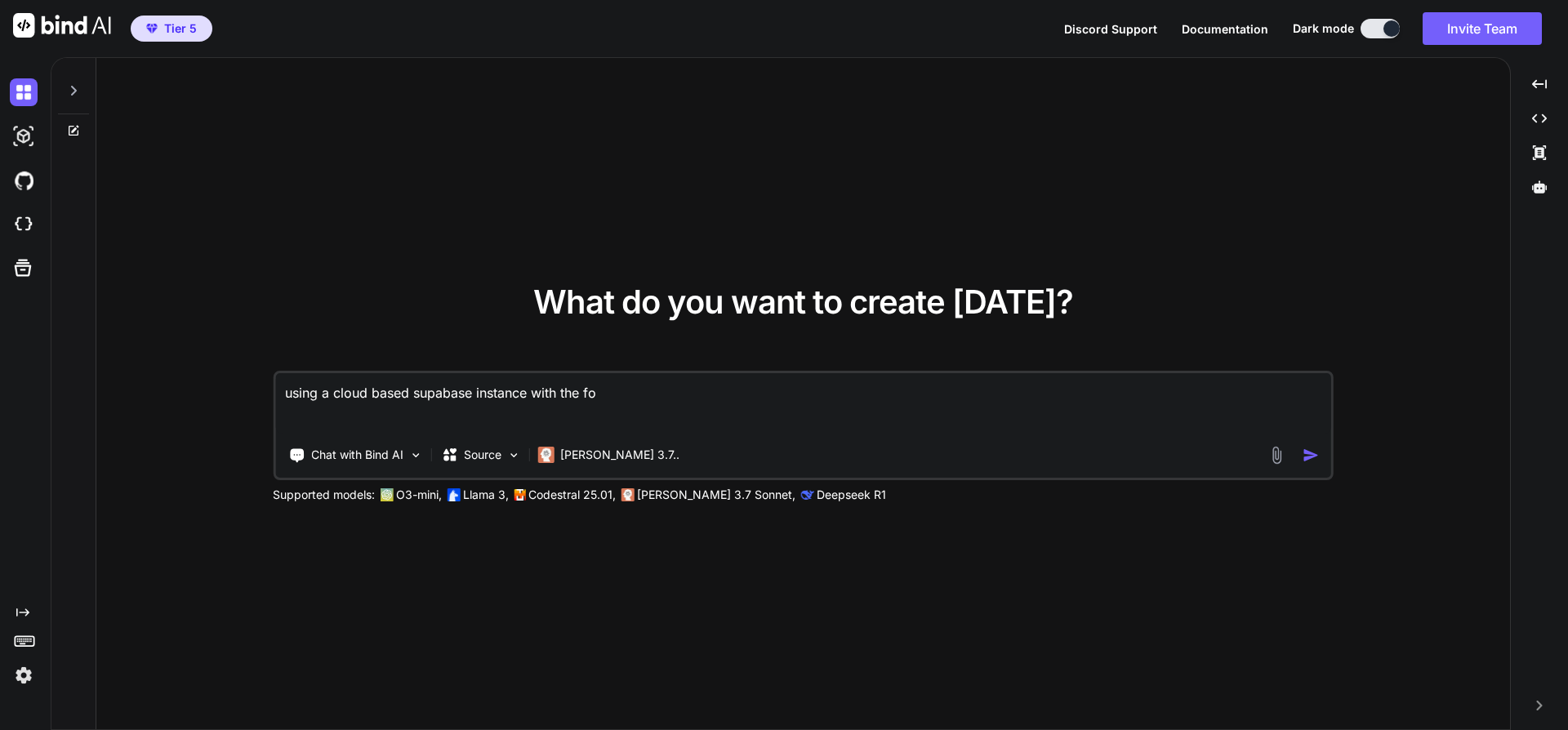
type textarea "using a cloud based supabase instance with the fol"
type textarea "x"
type textarea "using a cloud based supabase instance with the foll"
type textarea "x"
type textarea "using a cloud based supabase instance with the follo"
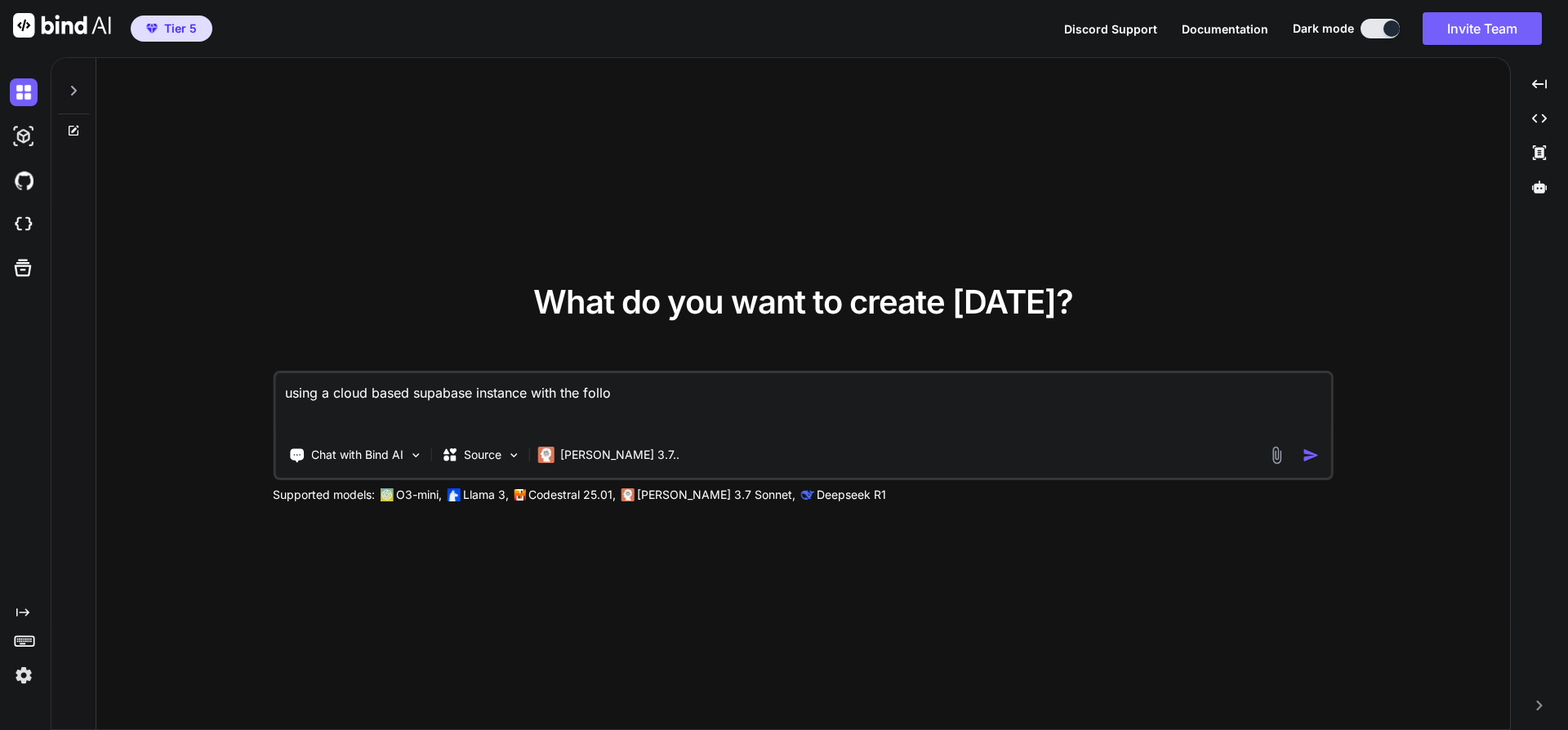
type textarea "x"
type textarea "using a cloud based supabase instance with the follow"
type textarea "x"
type textarea "using a cloud based supabase instance with the followi"
type textarea "x"
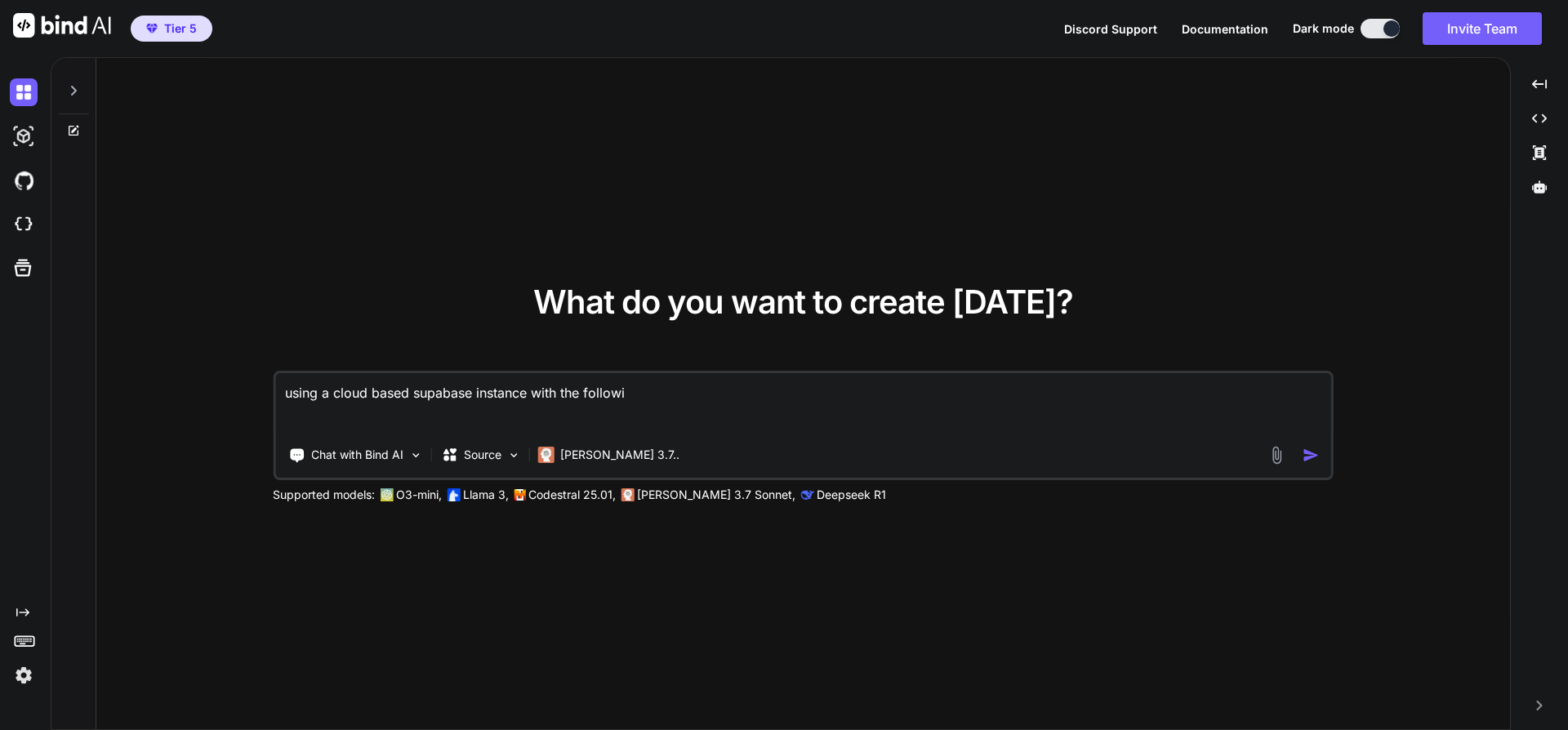
type textarea "using a cloud based supabase instance with the followin"
type textarea "x"
type textarea "using a cloud based supabase instance with the following"
type textarea "x"
type textarea "using a cloud based supabase instance with the following"
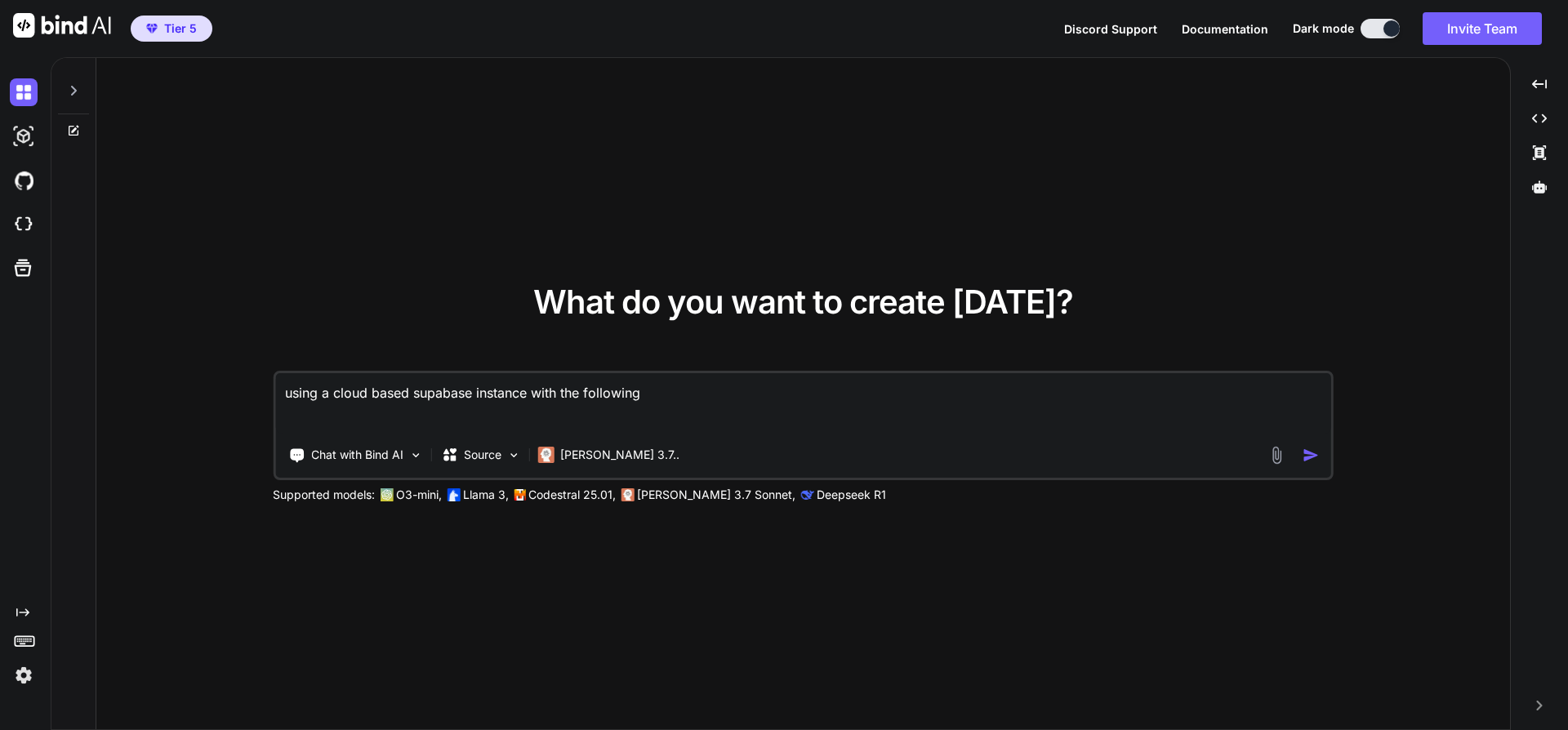
type textarea "x"
type textarea "using a cloud based supabase instance with the following d"
type textarea "x"
type textarea "using a cloud based supabase instance with the following de"
type textarea "x"
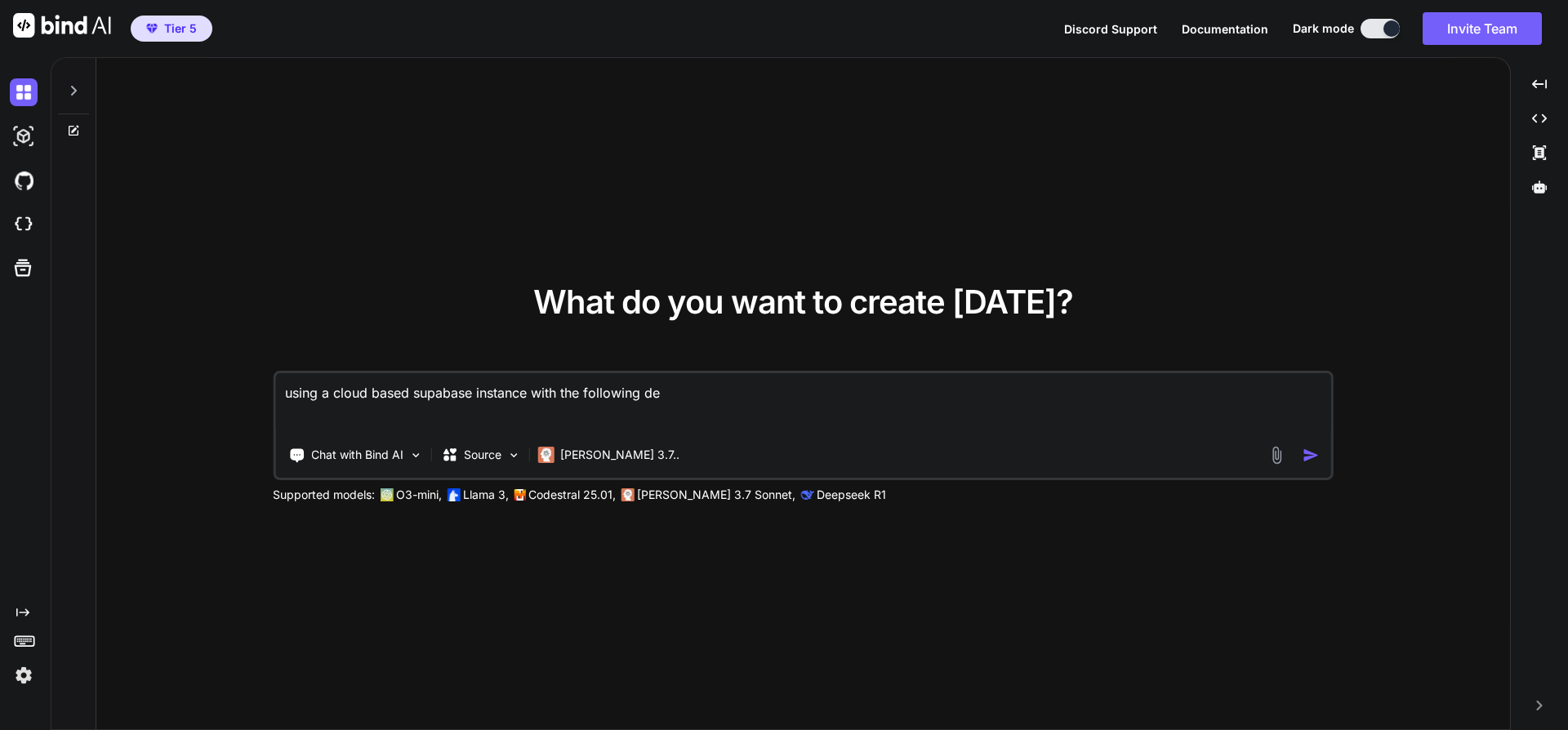
type textarea "using a cloud based supabase instance with the following det"
type textarea "x"
type textarea "using a cloud based supabase instance with the following deta"
type textarea "x"
type textarea "using a cloud based supabase instance with the following detai"
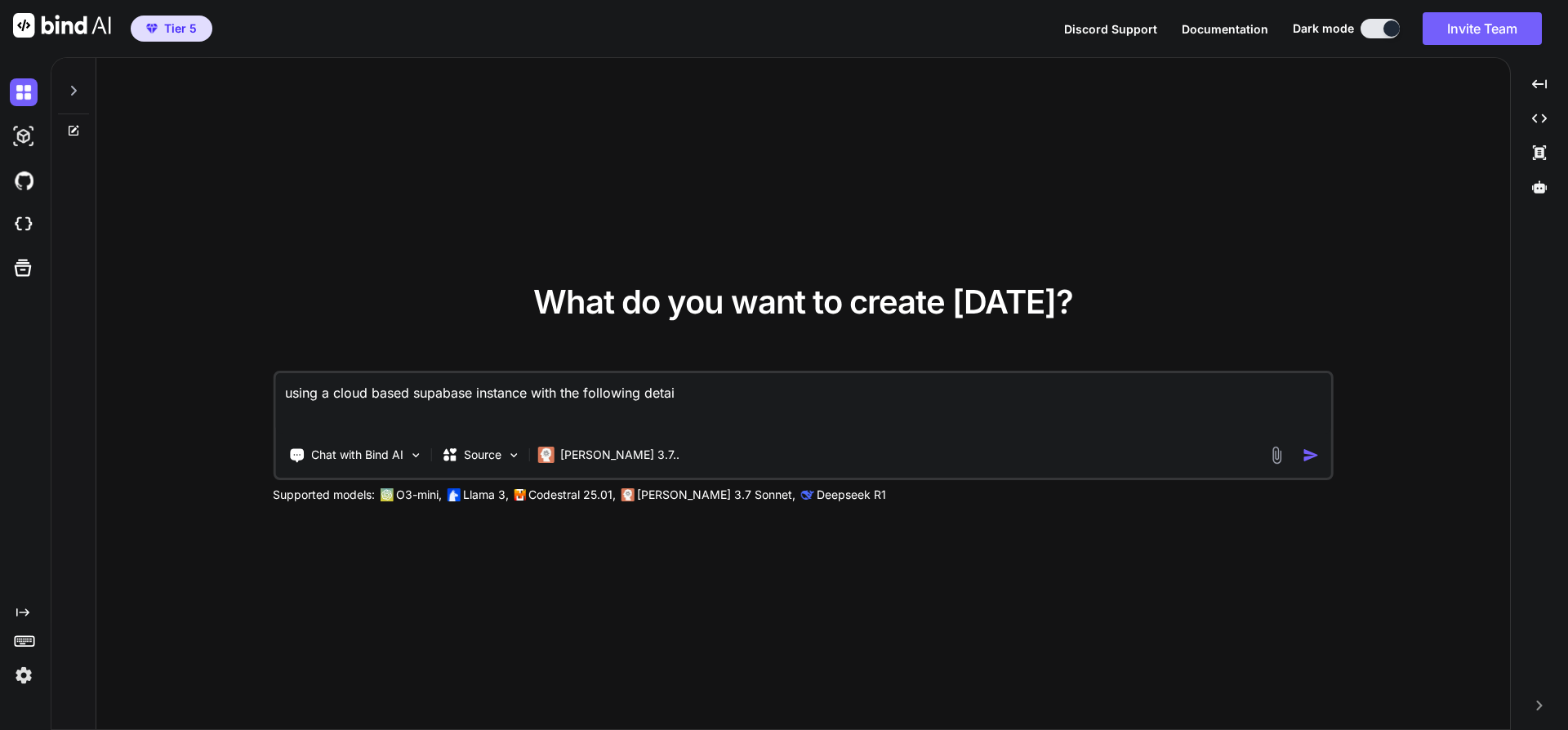
type textarea "x"
type textarea "using a cloud based supabase instance with the following detail"
type textarea "x"
type textarea "using a cloud based supabase instance with the following details"
type textarea "x"
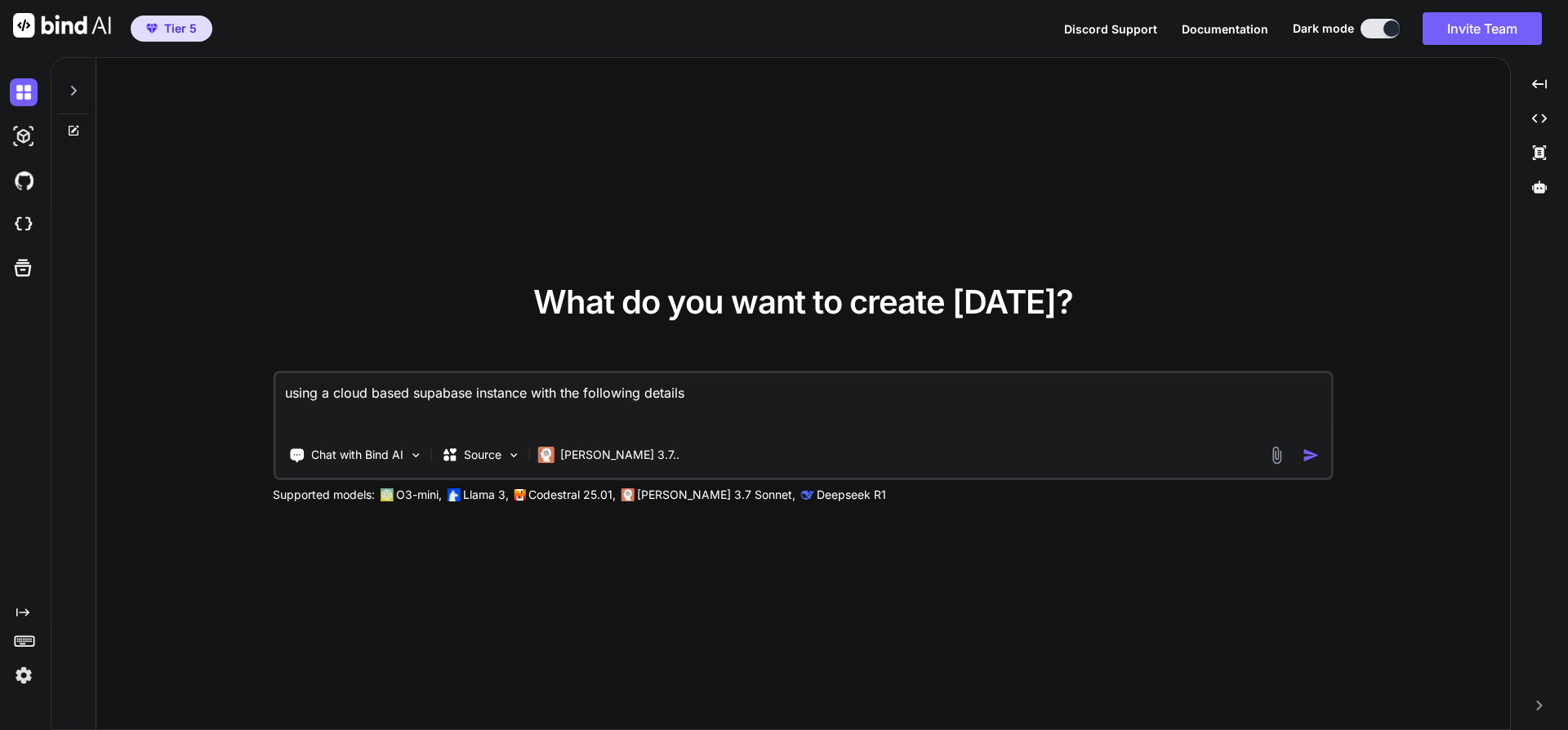
type textarea "using a cloud based supabase instance with the following details"
type textarea "x"
type textarea "using a cloud based supabase instance with the following details ("
paste textarea "const SUPABASE_URL = 'https://sb2.wsx.gr' const SUPABASE_ANON_KEY = 'eyJ0eXAiOi…"
type textarea "x"
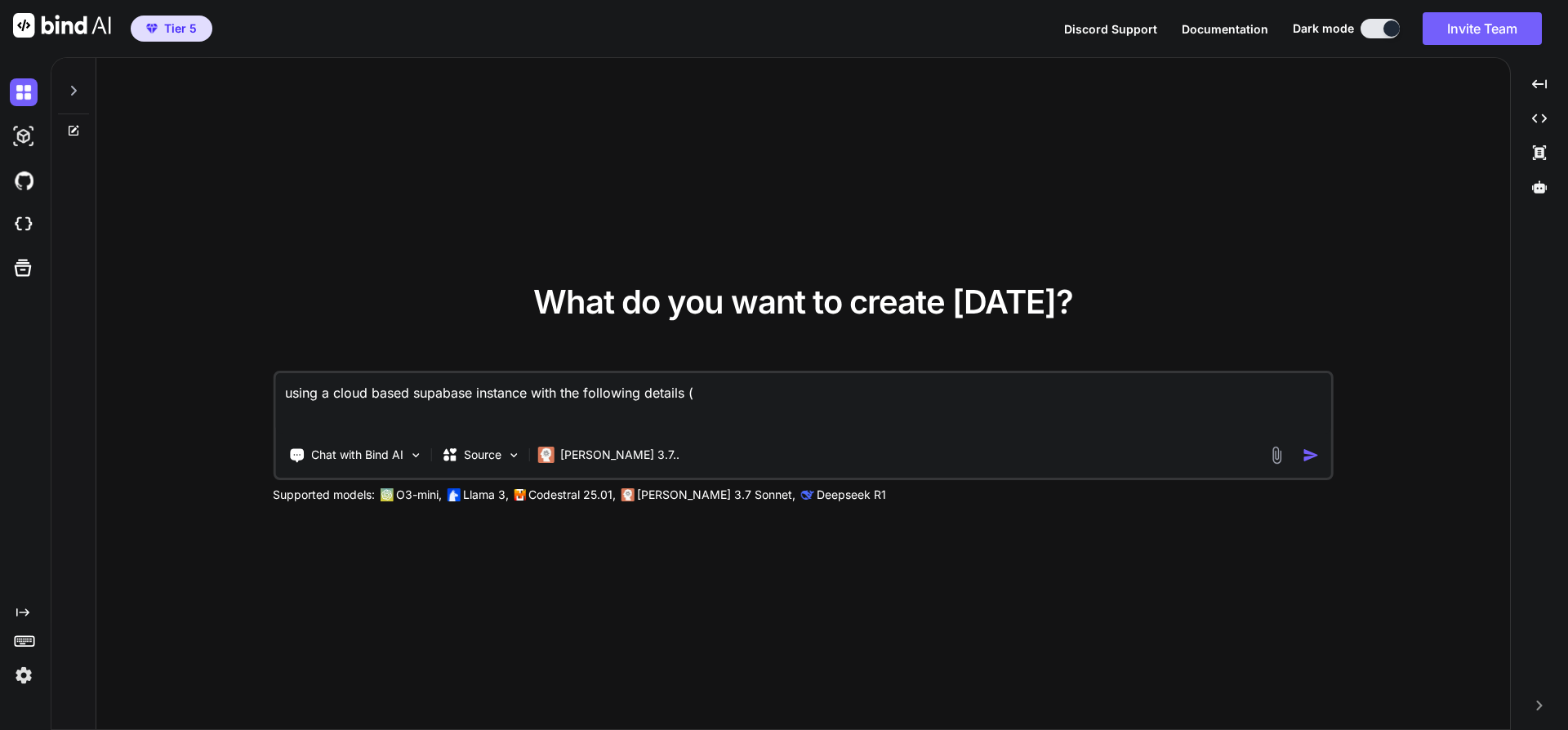
type textarea "using a cloud based supabase instance with the following details (const SUPABAS…"
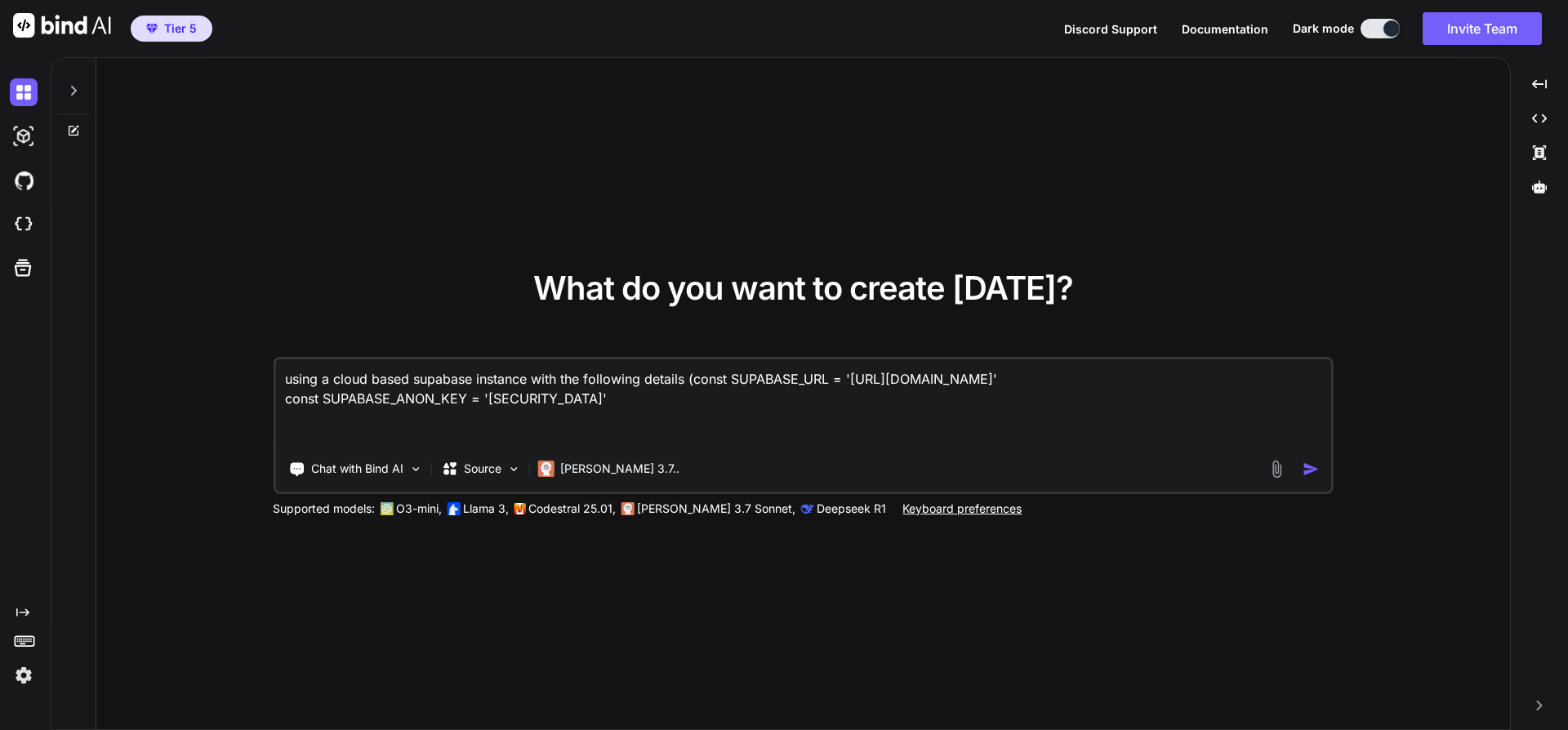
type textarea "x"
type textarea "using a cloud based supabase instance with the following details (const SUPABAS…"
type textarea "x"
type textarea "using a cloud based supabase instance with the following details (const SUPABAS…"
type textarea "x"
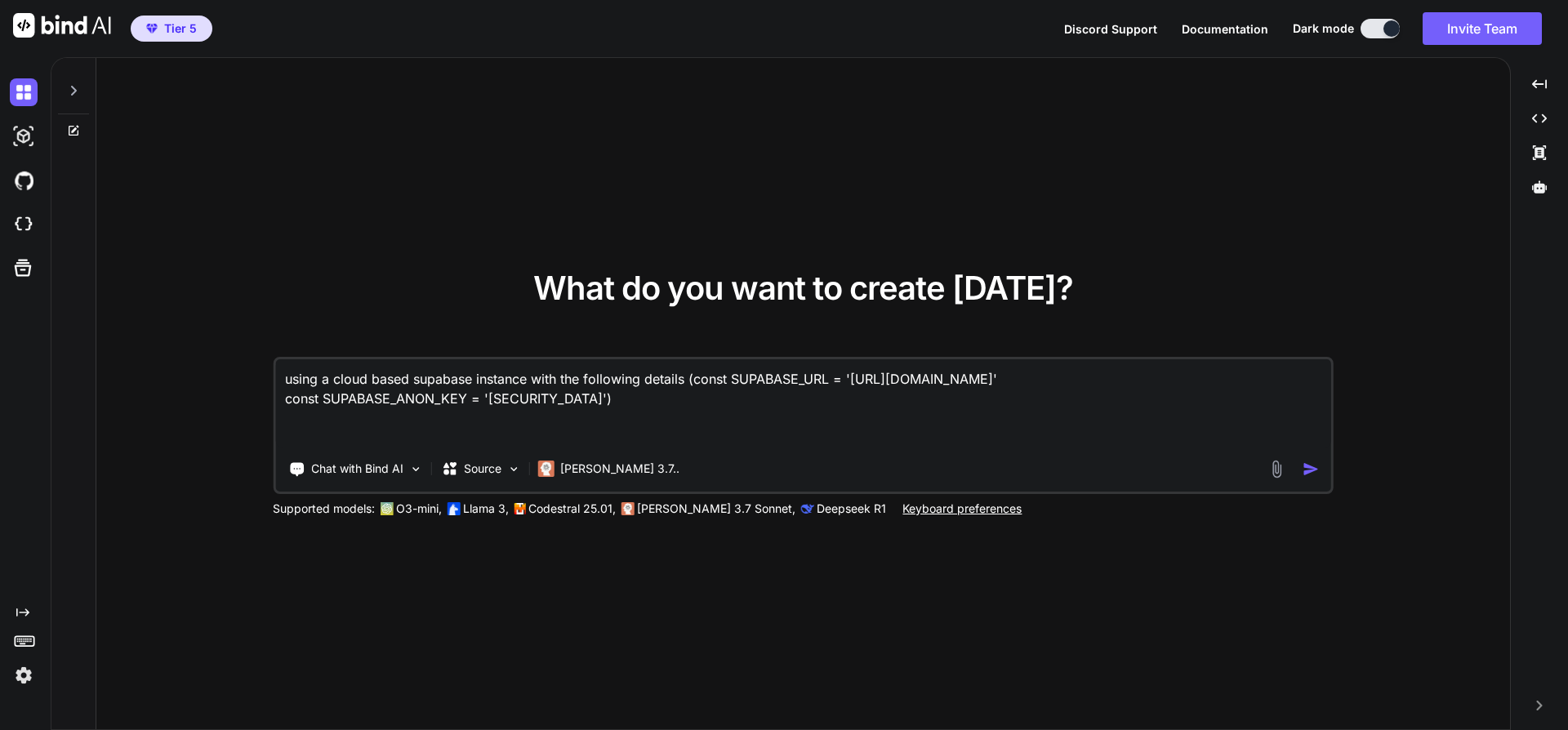
type textarea "using a cloud based supabase instance with the following details (const SUPABAS…"
type textarea "x"
type textarea "using a cloud based supabase instance with the following details (const SUPABAS…"
type textarea "x"
type textarea "using a cloud based supabase instance with the following details (const SUPABAS…"
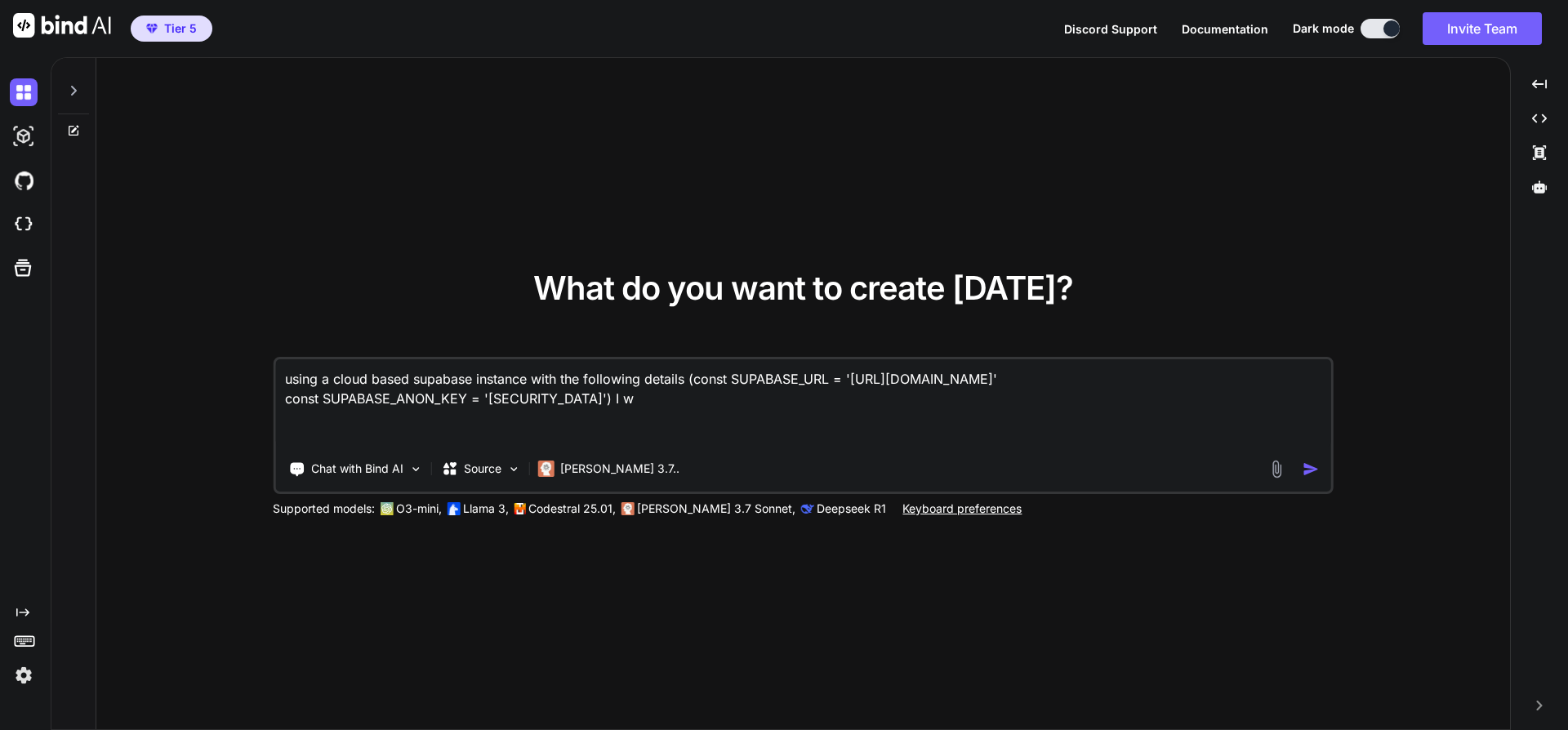
type textarea "x"
type textarea "using a cloud based supabase instance with the following details (const SUPABAS…"
type textarea "x"
type textarea "using a cloud based supabase instance with the following details (const SUPABAS…"
type textarea "x"
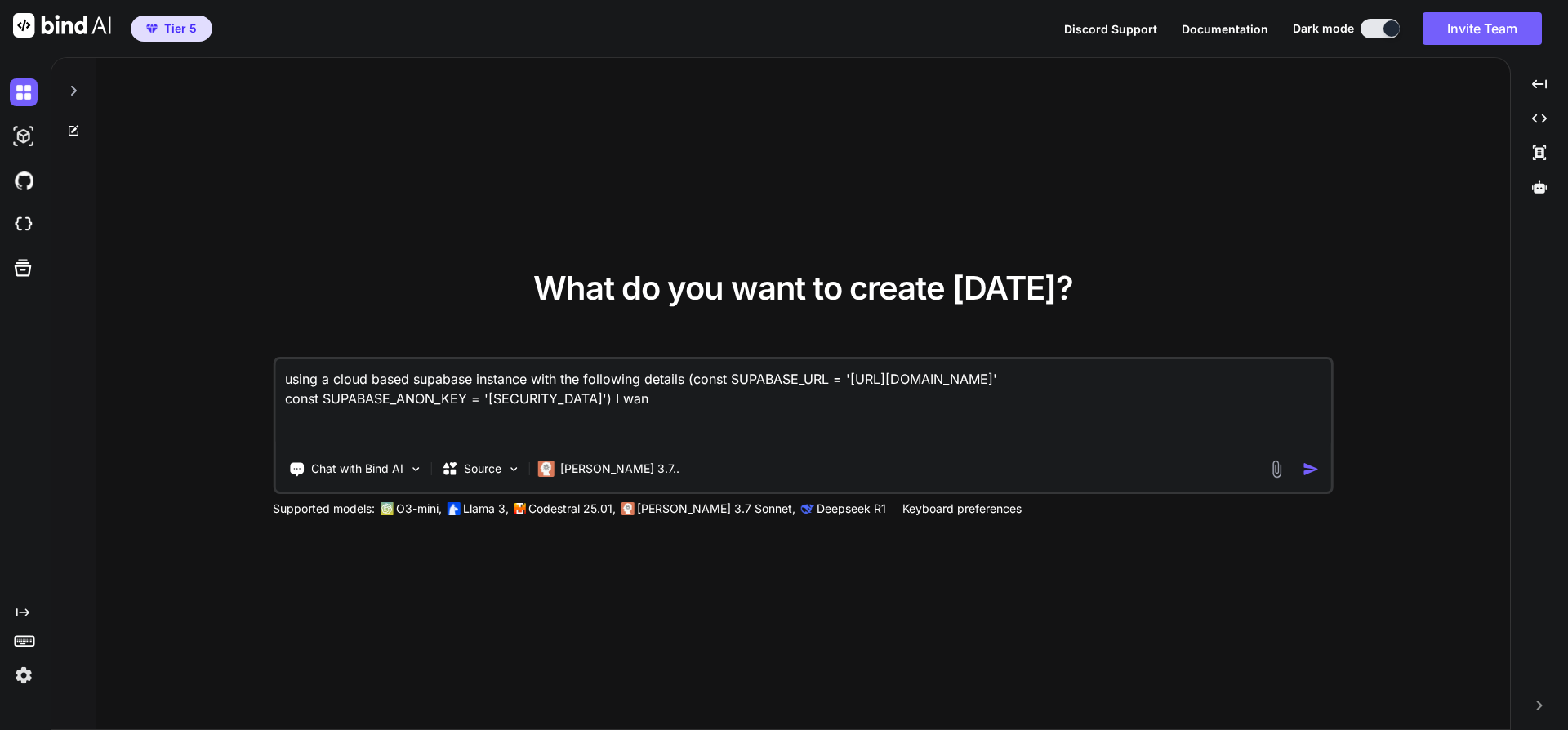
type textarea "using a cloud based supabase instance with the following details (const SUPABAS…"
type textarea "x"
type textarea "using a cloud based supabase instance with the following details (const SUPABAS…"
type textarea "x"
type textarea "using a cloud based supabase instance with the following details (const SUPABAS…"
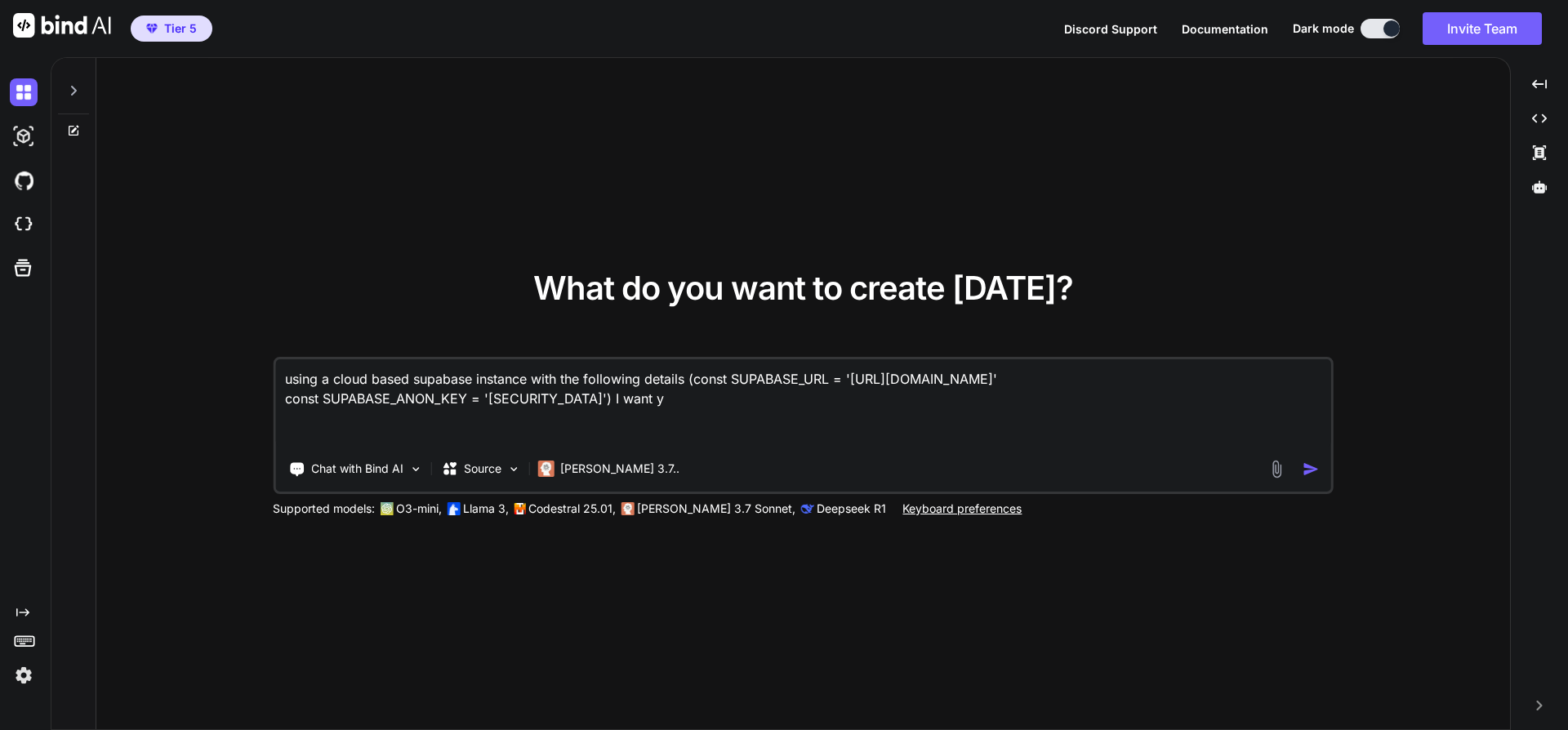
type textarea "x"
type textarea "using a cloud based supabase instance with the following details (const SUPABAS…"
type textarea "x"
type textarea "using a cloud based supabase instance with the following details (const SUPABAS…"
type textarea "x"
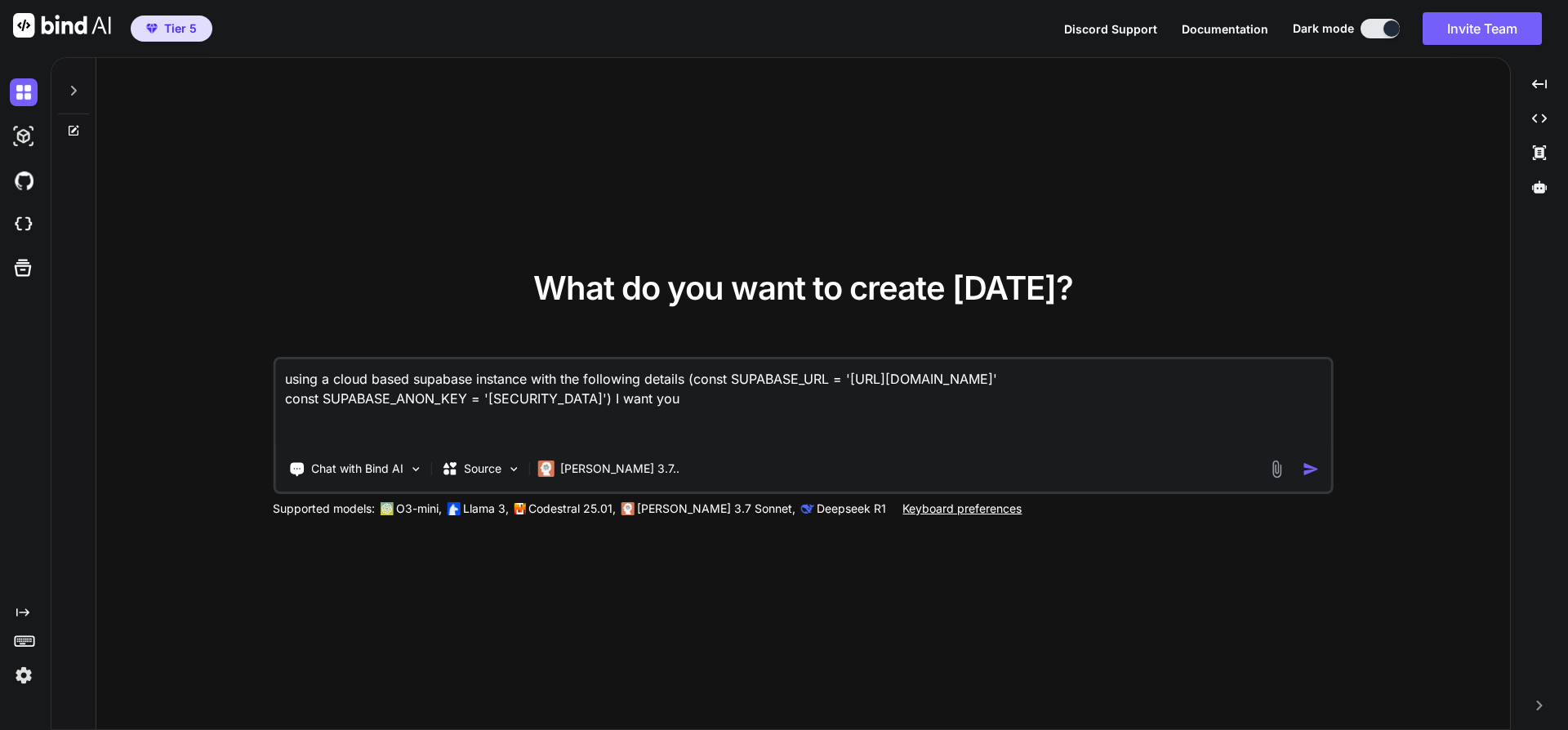
type textarea "using a cloud based supabase instance with the following details (const SUPABAS…"
type textarea "x"
type textarea "using a cloud based supabase instance with the following details (const SUPABAS…"
type textarea "x"
type textarea "using a cloud based supabase instance with the following details (const SUPABAS…"
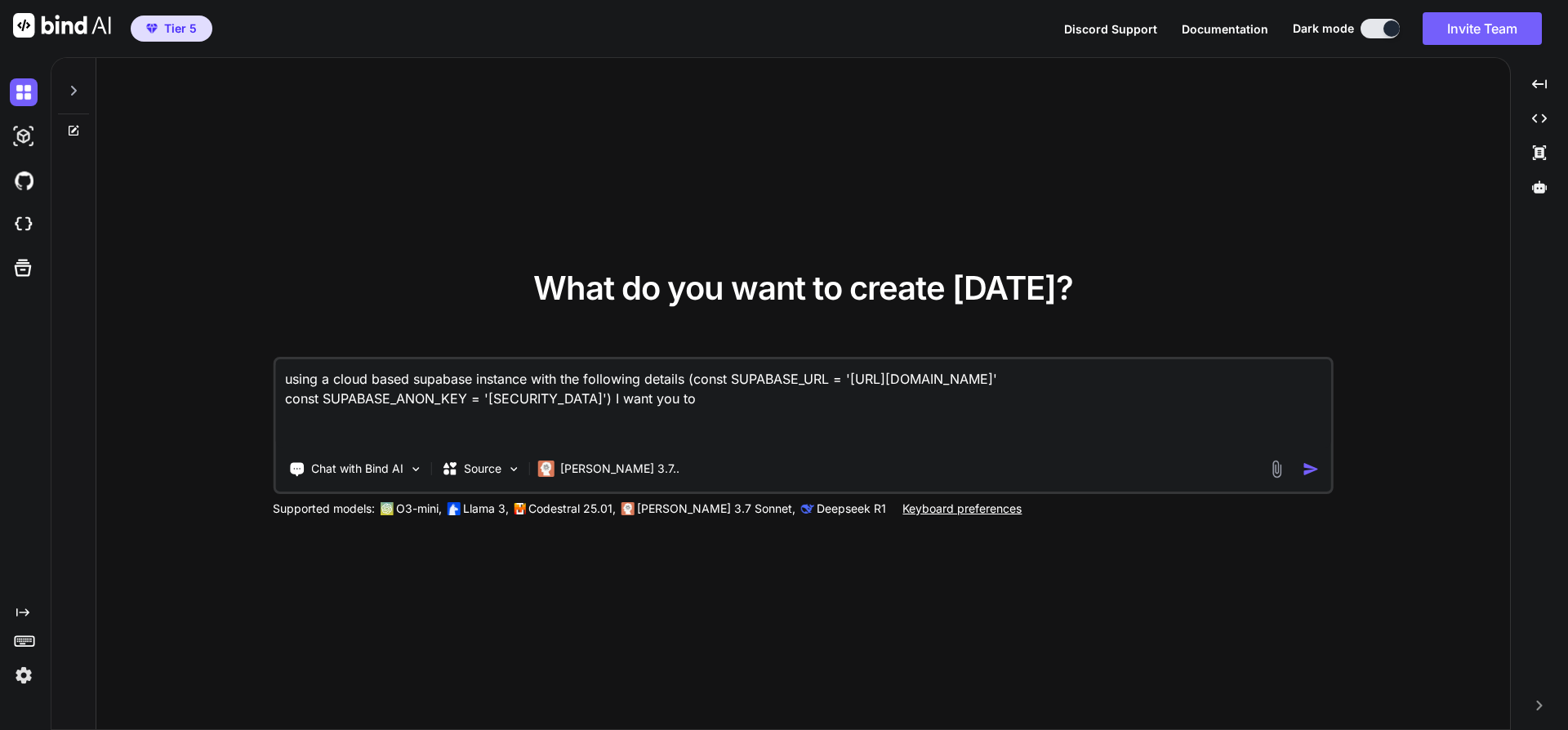
type textarea "x"
type textarea "using a cloud based supabase instance with the following details (const SUPABAS…"
type textarea "x"
type textarea "using a cloud based supabase instance with the following details (const SUPABAS…"
type textarea "x"
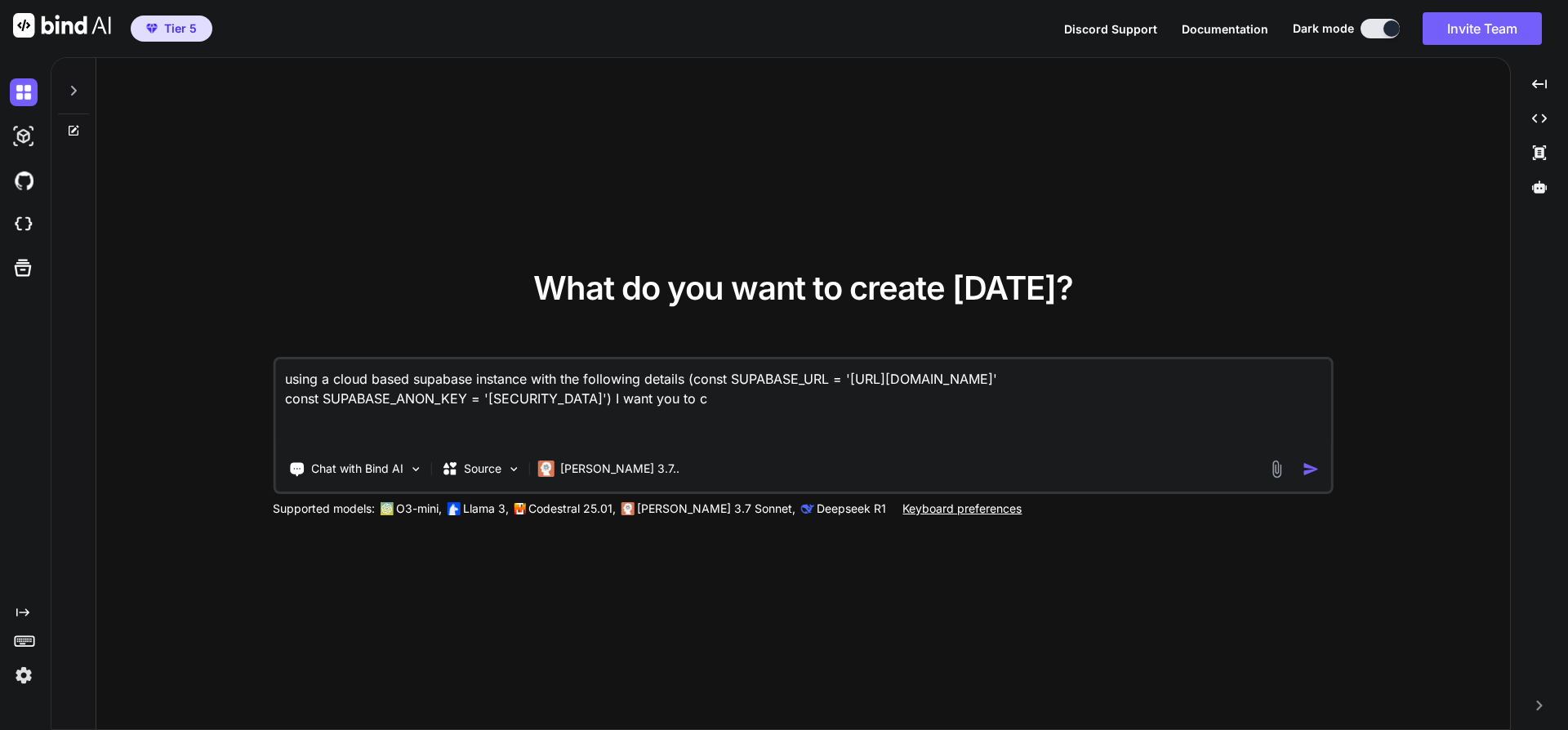
type textarea "using a cloud based supabase instance with the following details (const SUPABAS…"
type textarea "x"
type textarea "using a cloud based supabase instance with the following details (const SUPABAS…"
type textarea "x"
type textarea "using a cloud based supabase instance with the following details (const SUPABAS…"
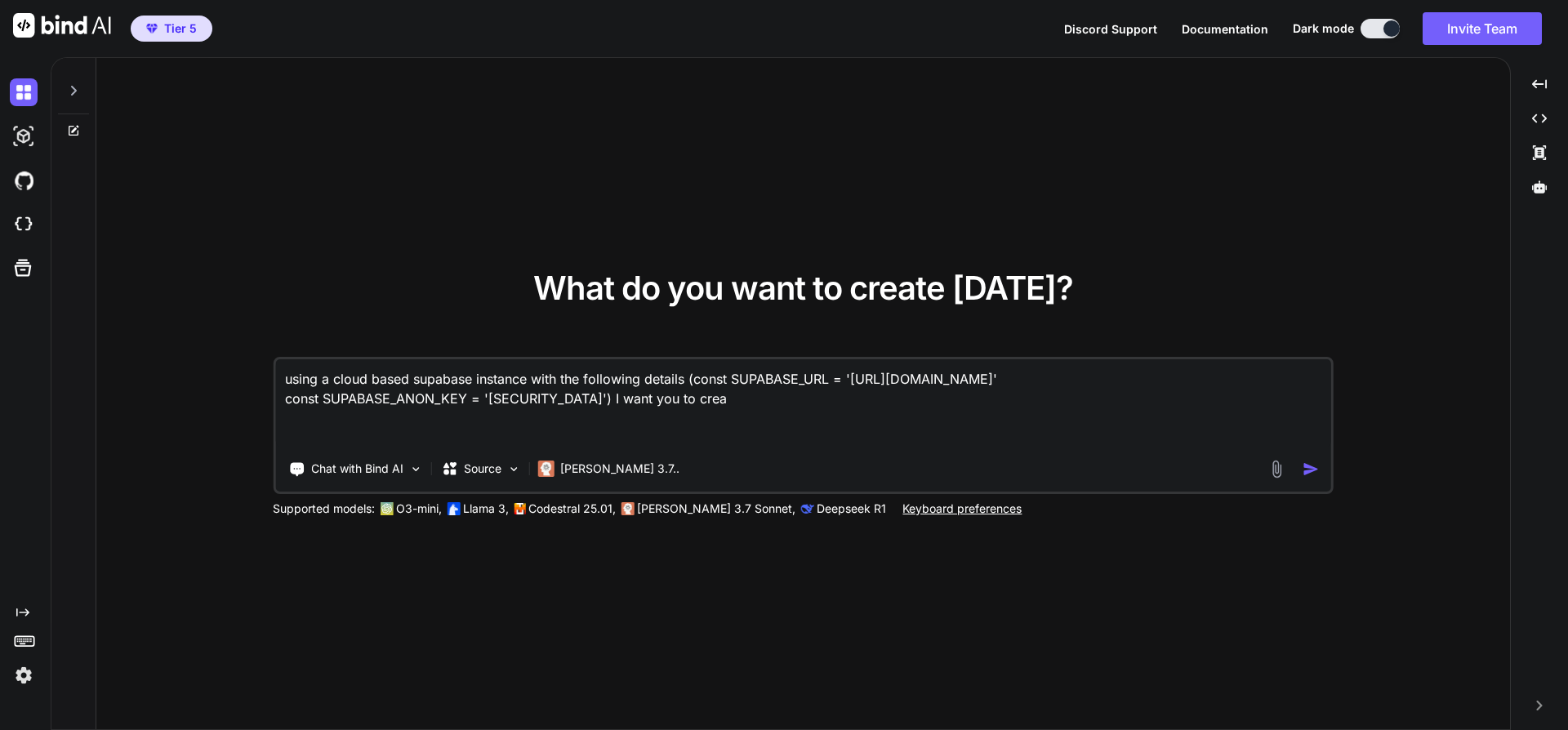
type textarea "x"
type textarea "using a cloud based supabase instance with the following details (const SUPABAS…"
type textarea "x"
type textarea "using a cloud based supabase instance with the following details (const SUPABAS…"
type textarea "x"
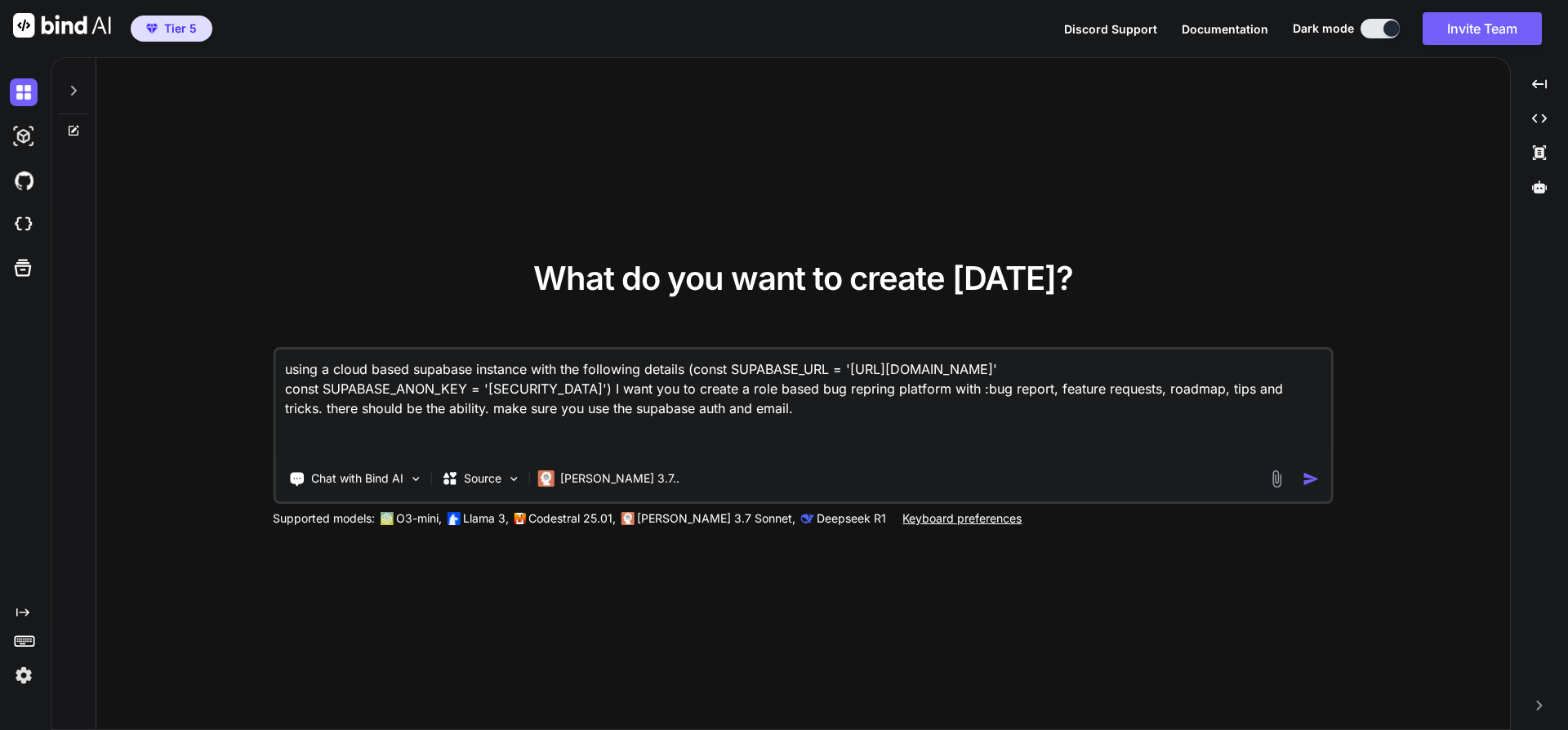
click at [1311, 478] on img "button" at bounding box center [1311, 478] width 17 height 17
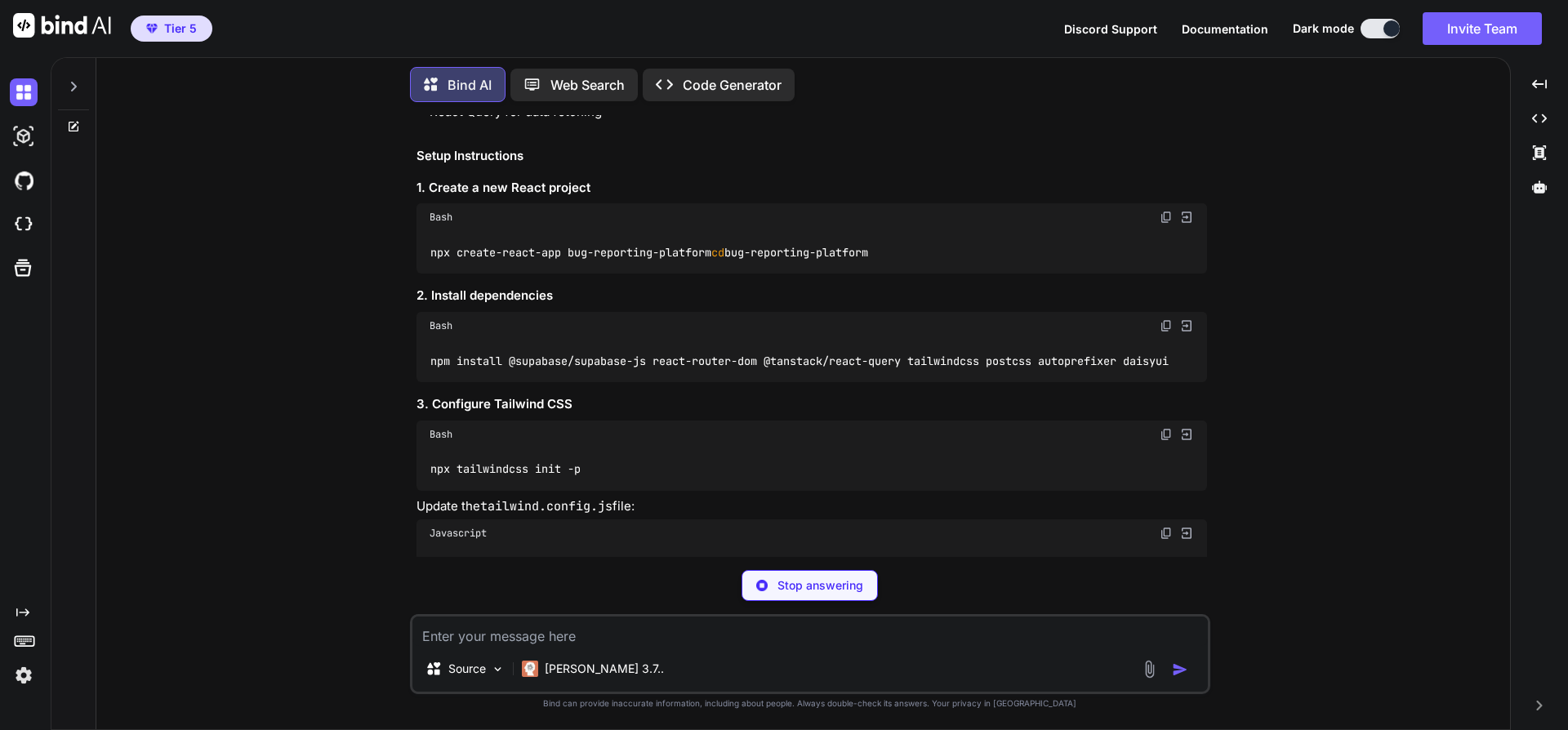
scroll to position [392, 0]
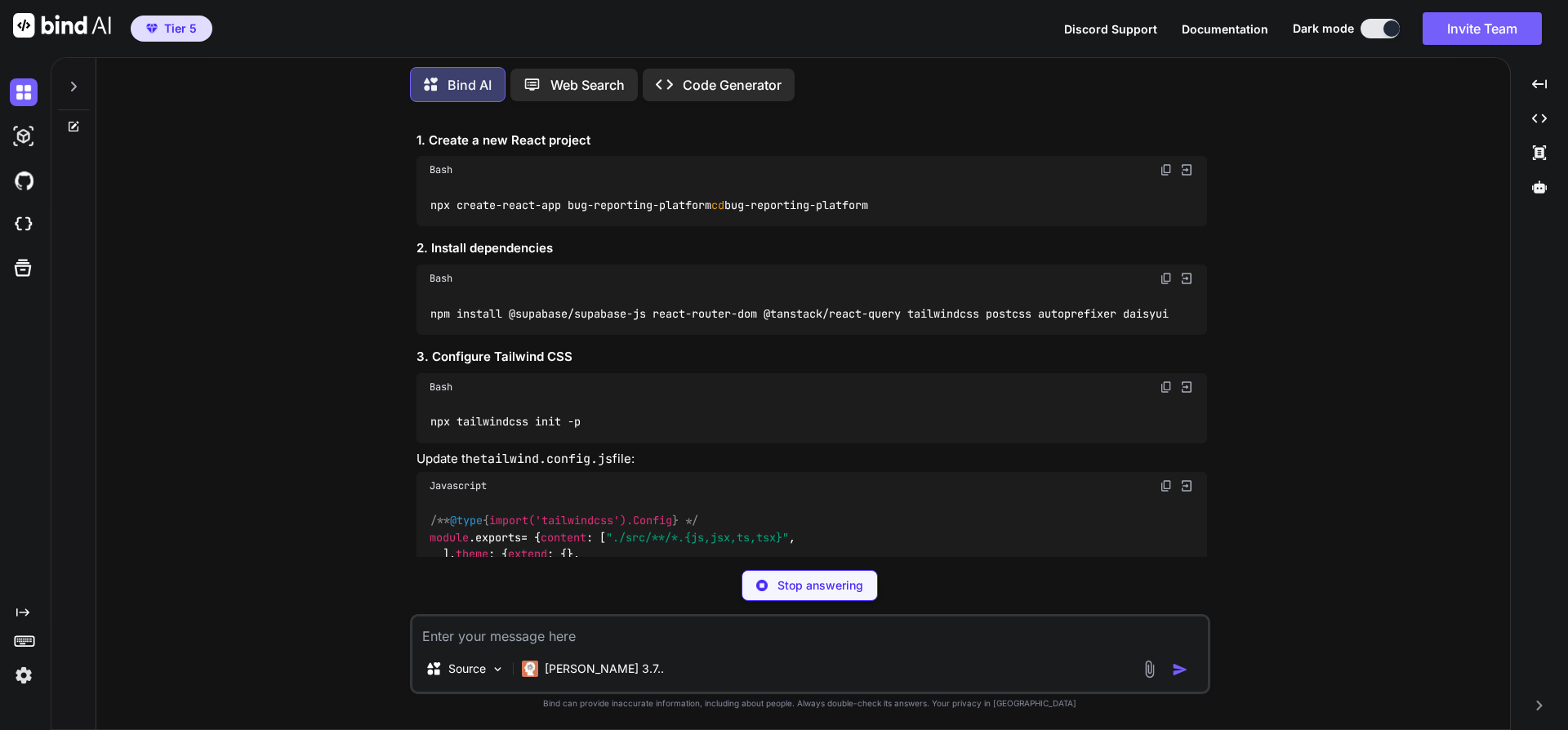
click at [777, 586] on div "Stop answering" at bounding box center [810, 586] width 136 height 31
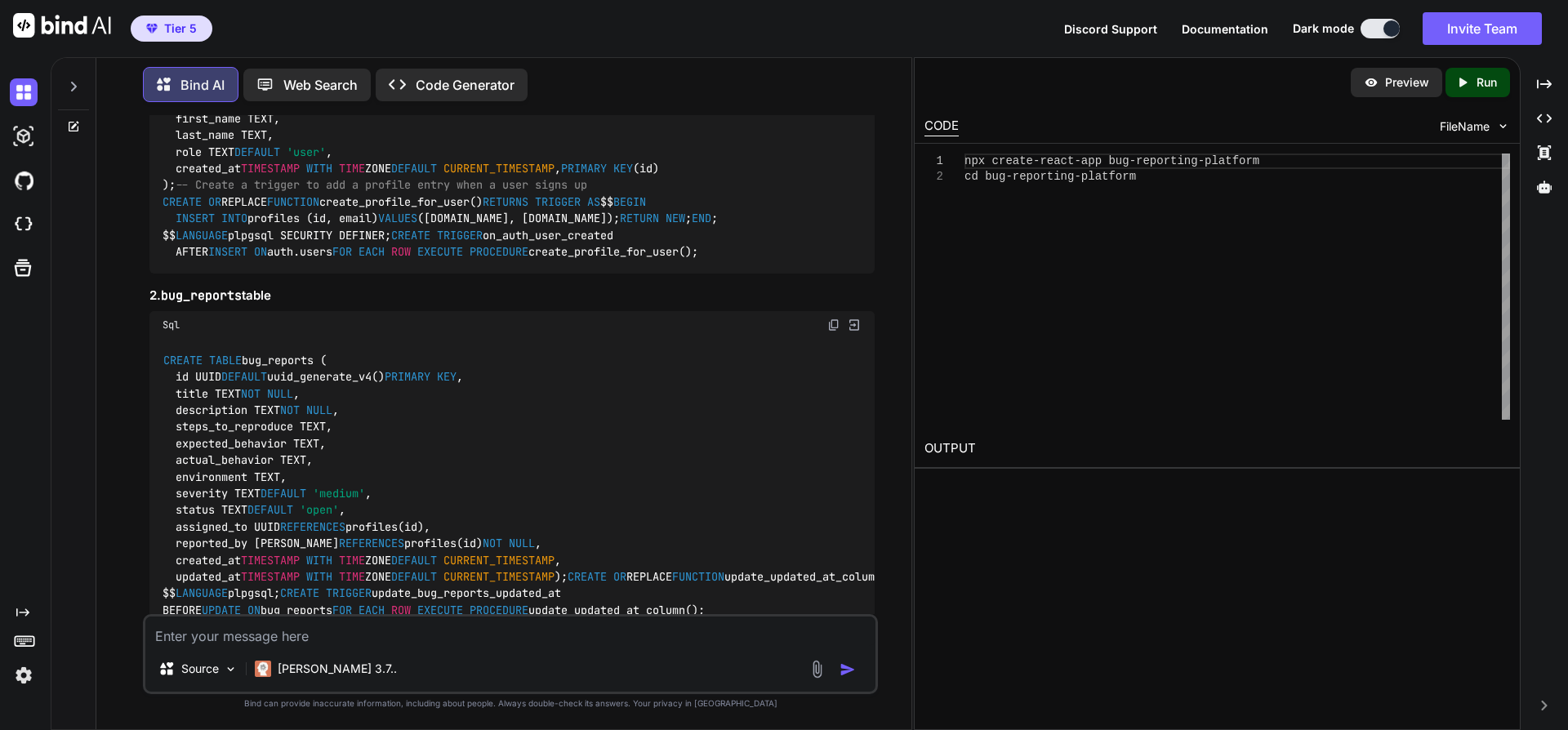
scroll to position [1684, 0]
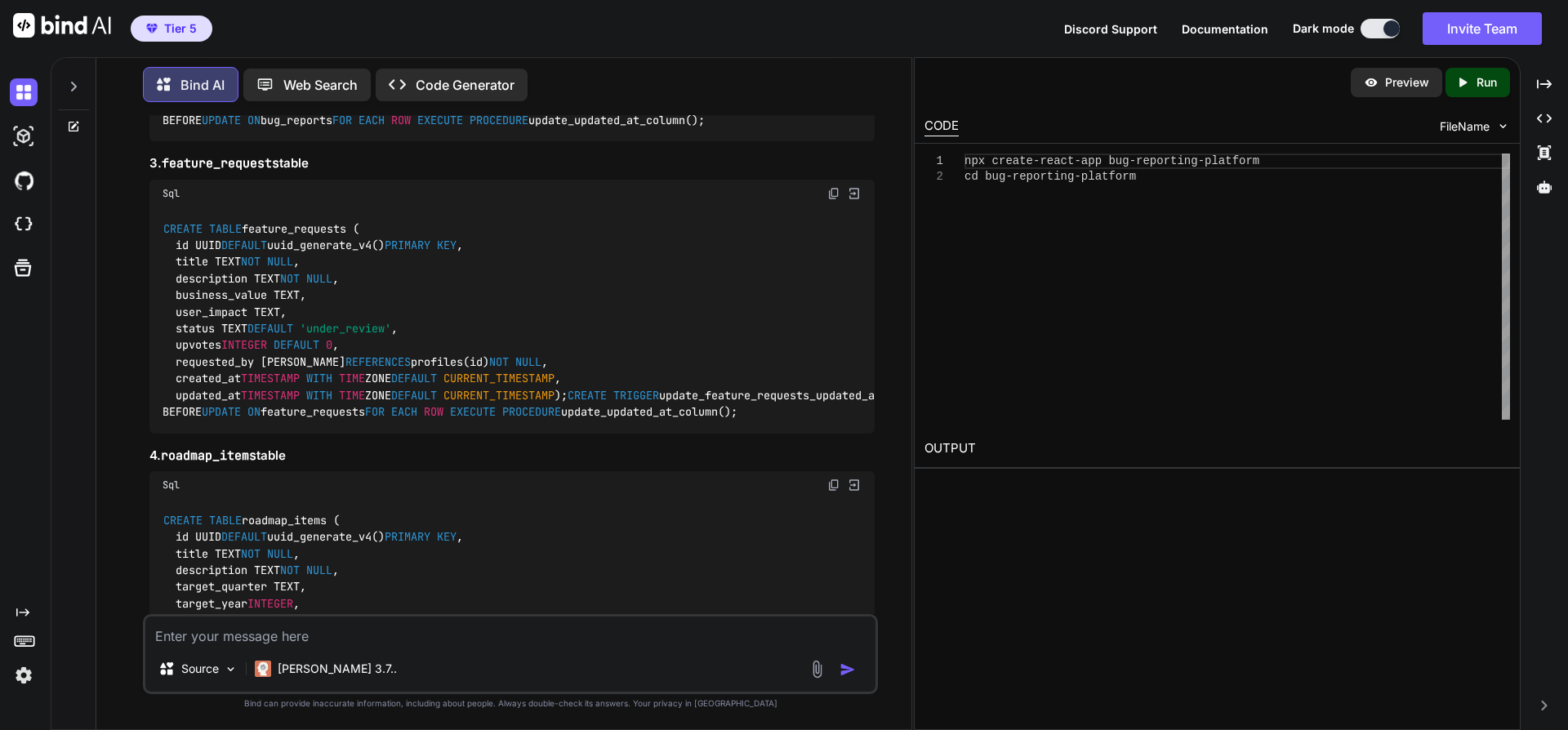
click at [283, 629] on textarea at bounding box center [510, 631] width 730 height 30
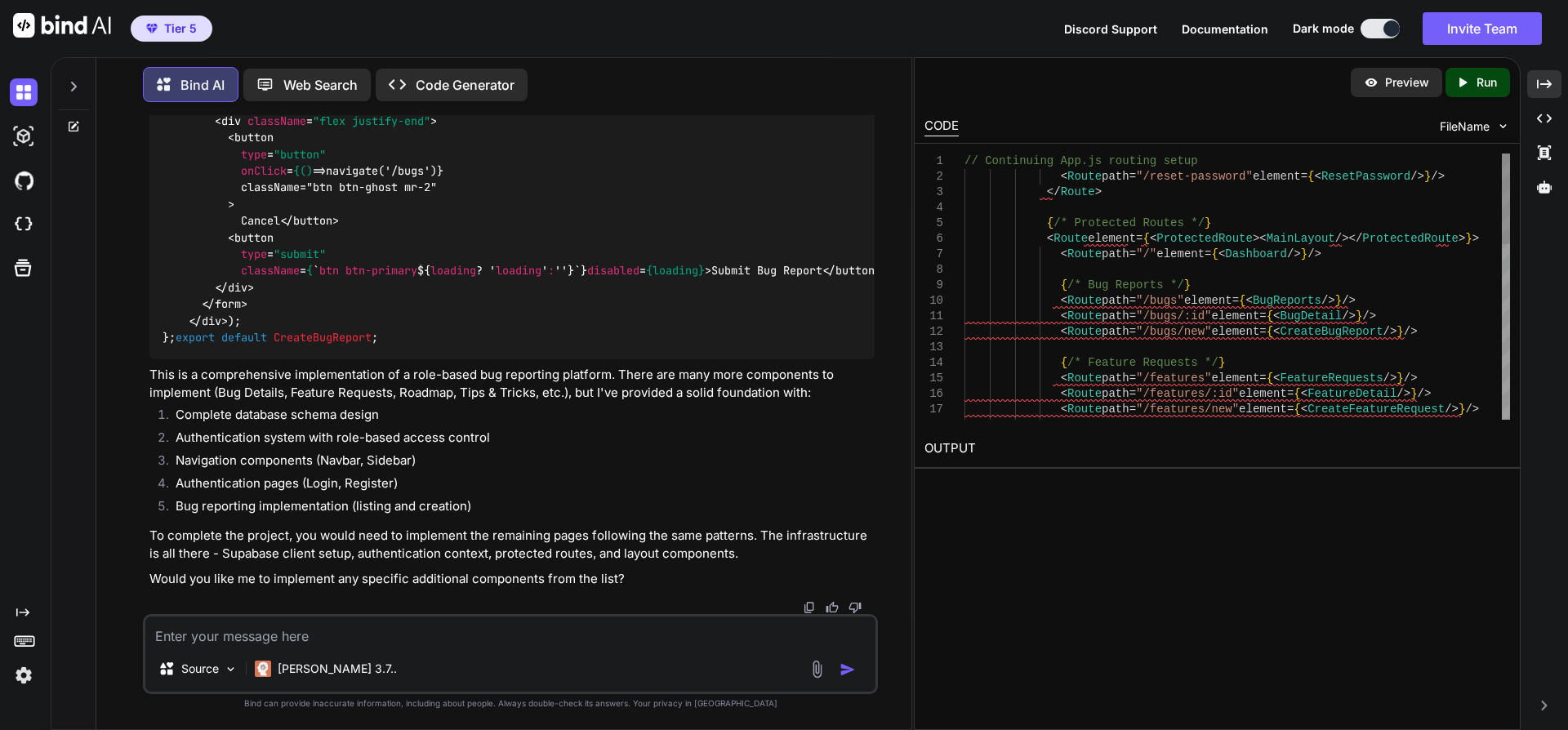
scroll to position [13679, 0]
click at [1470, 85] on icon "Created with Pixso." at bounding box center [1466, 82] width 21 height 15
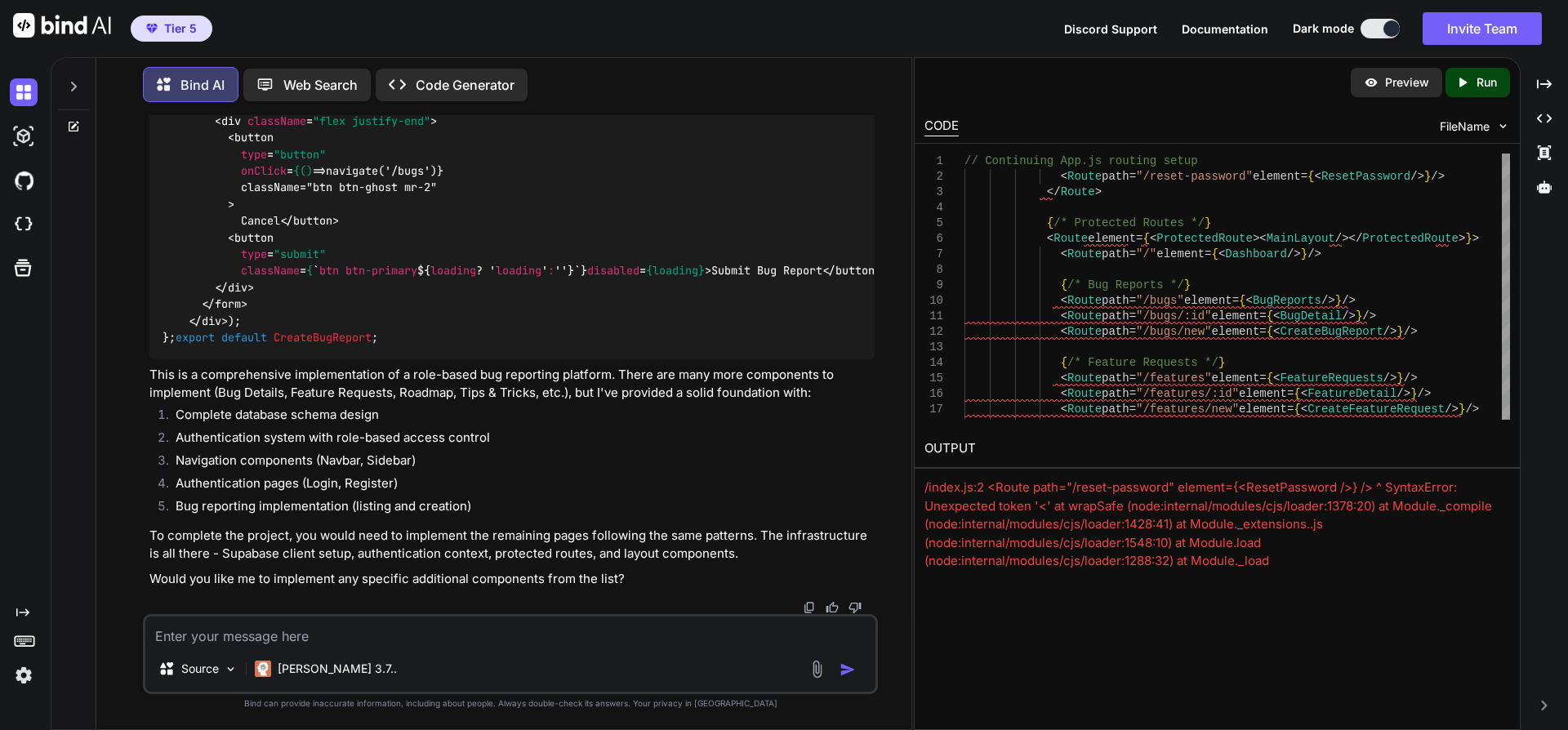
click at [1308, 520] on div "/index.js:2 <Route path="/reset-password" element={<ResetPassword />} /> ^ Synt…" at bounding box center [1217, 552] width 586 height 147
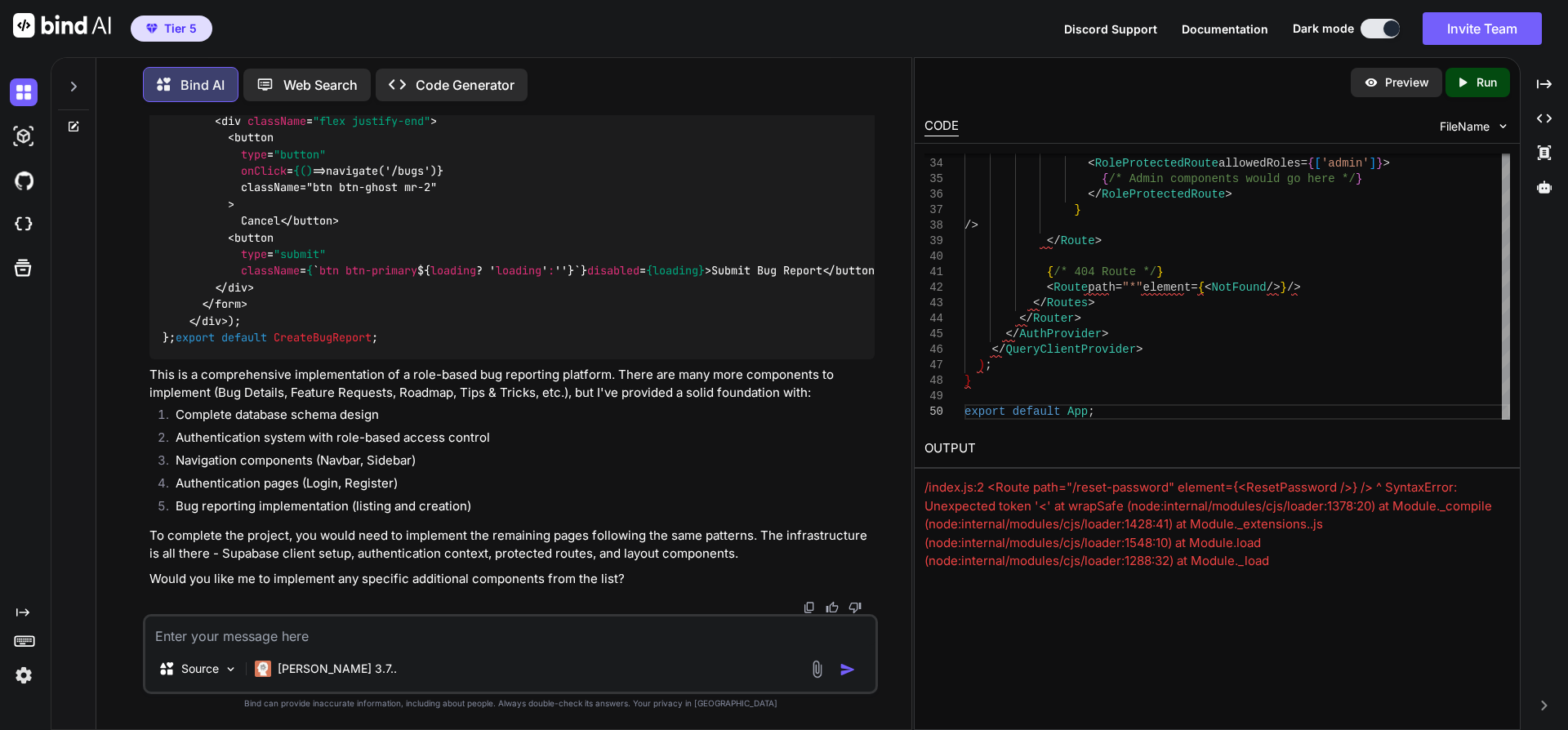
click at [1466, 128] on span "FileName" at bounding box center [1465, 127] width 50 height 16
click at [372, 635] on textarea at bounding box center [510, 631] width 730 height 30
drag, startPoint x: 1465, startPoint y: 557, endPoint x: 1387, endPoint y: 563, distance: 78.2
click at [1389, 564] on div "/index.js:2 <Route path="/reset-password" element={<ResetPassword />} /> ^ Synt…" at bounding box center [1217, 552] width 586 height 147
drag, startPoint x: 920, startPoint y: 479, endPoint x: 1453, endPoint y: 591, distance: 544.6
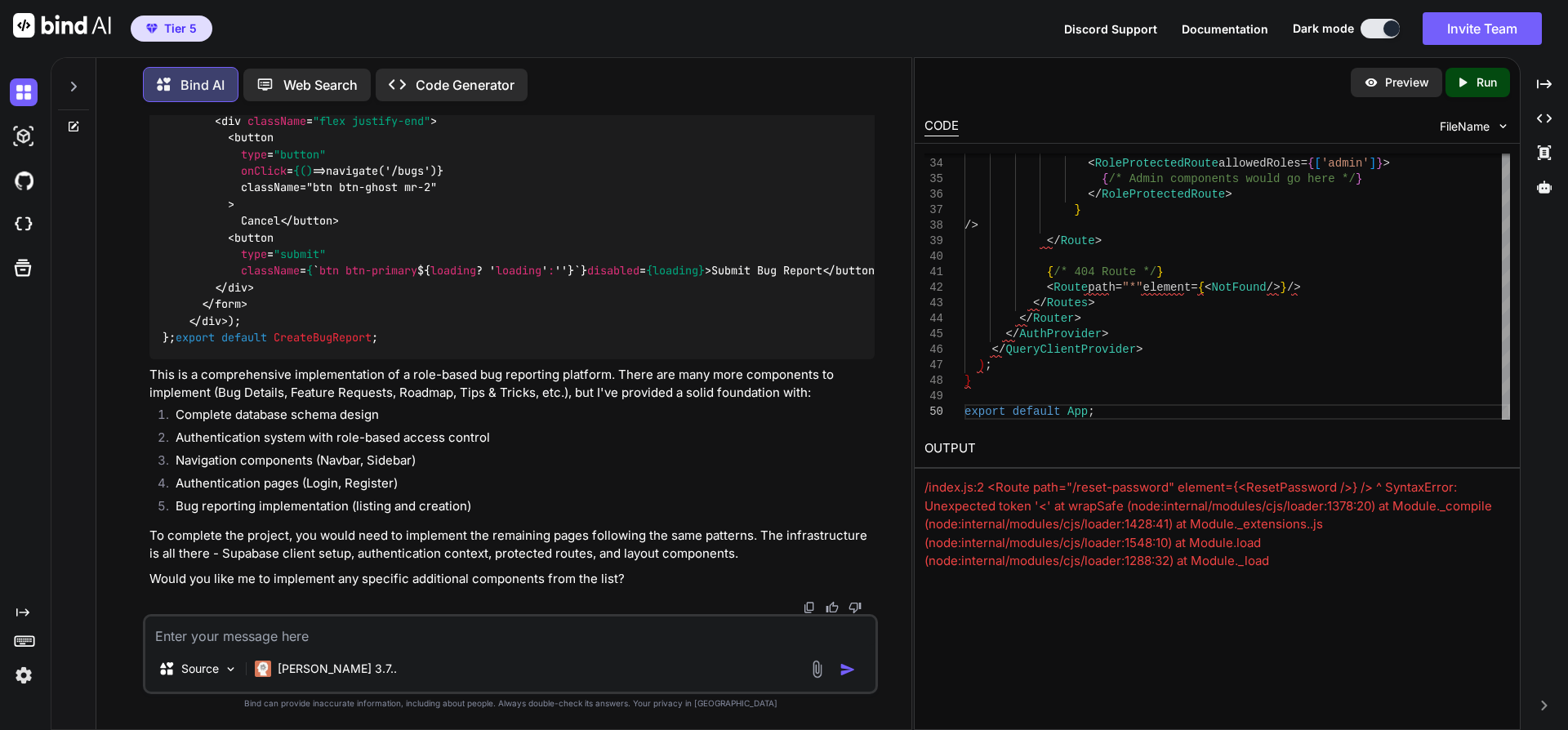
click at [1454, 591] on div "Preview Created with Pixso. Run CODE FileName 33 34 35 36 37 38 39 40 41 42 43 …" at bounding box center [1216, 393] width 607 height 673
copy div "/index.js:2 <Route path="/reset-password" element={<ResetPassword />} /> ^ Synt…"
click at [308, 623] on textarea at bounding box center [510, 631] width 730 height 30
paste textarea "/index.js:2 <Route path="/reset-password" element={<ResetPassword />} /> ^ Synt…"
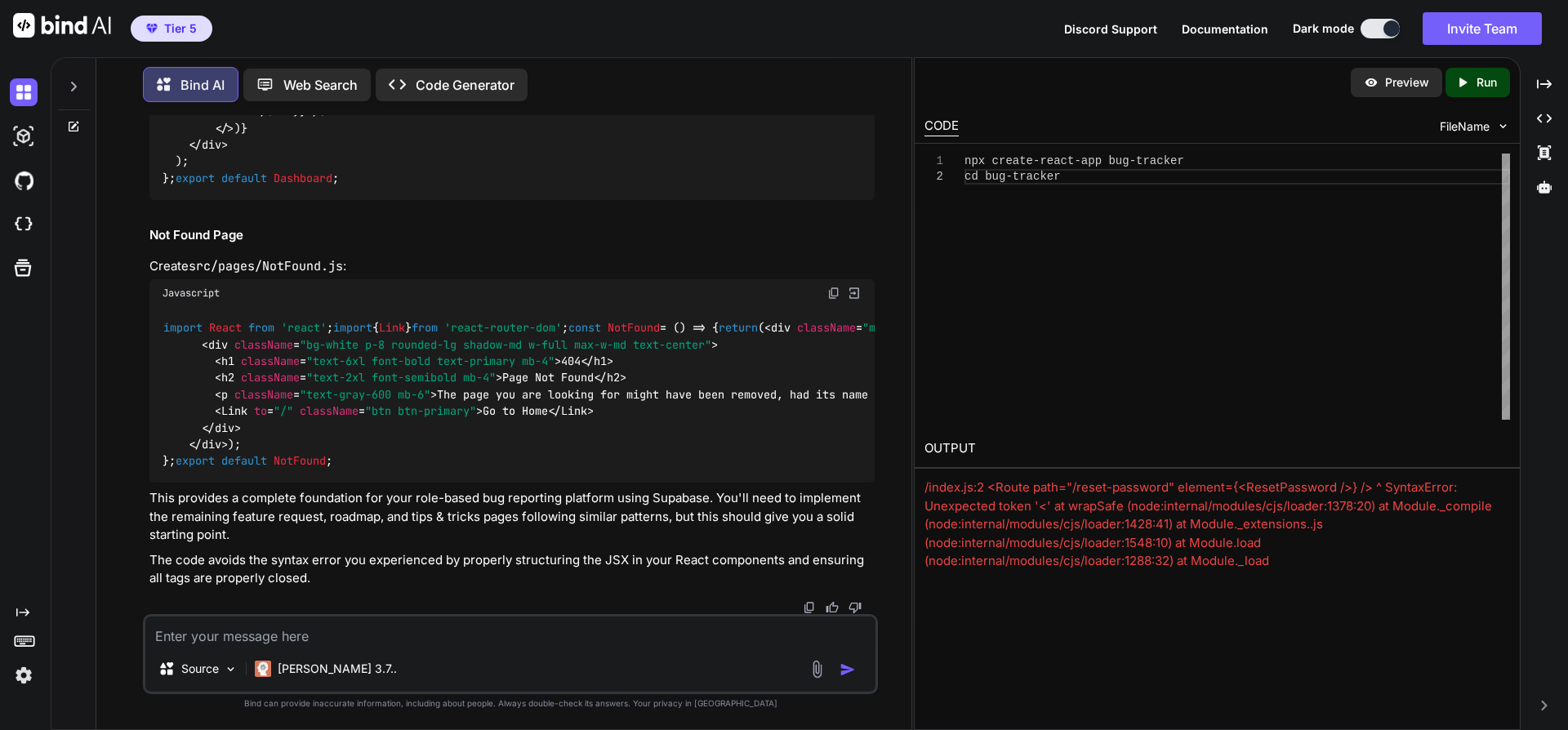
scroll to position [46544, 0]
click at [1476, 85] on p "Run" at bounding box center [1486, 82] width 21 height 16
click at [1230, 33] on span "Documentation" at bounding box center [1225, 29] width 87 height 14
drag, startPoint x: 1269, startPoint y: 564, endPoint x: 931, endPoint y: 487, distance: 346.7
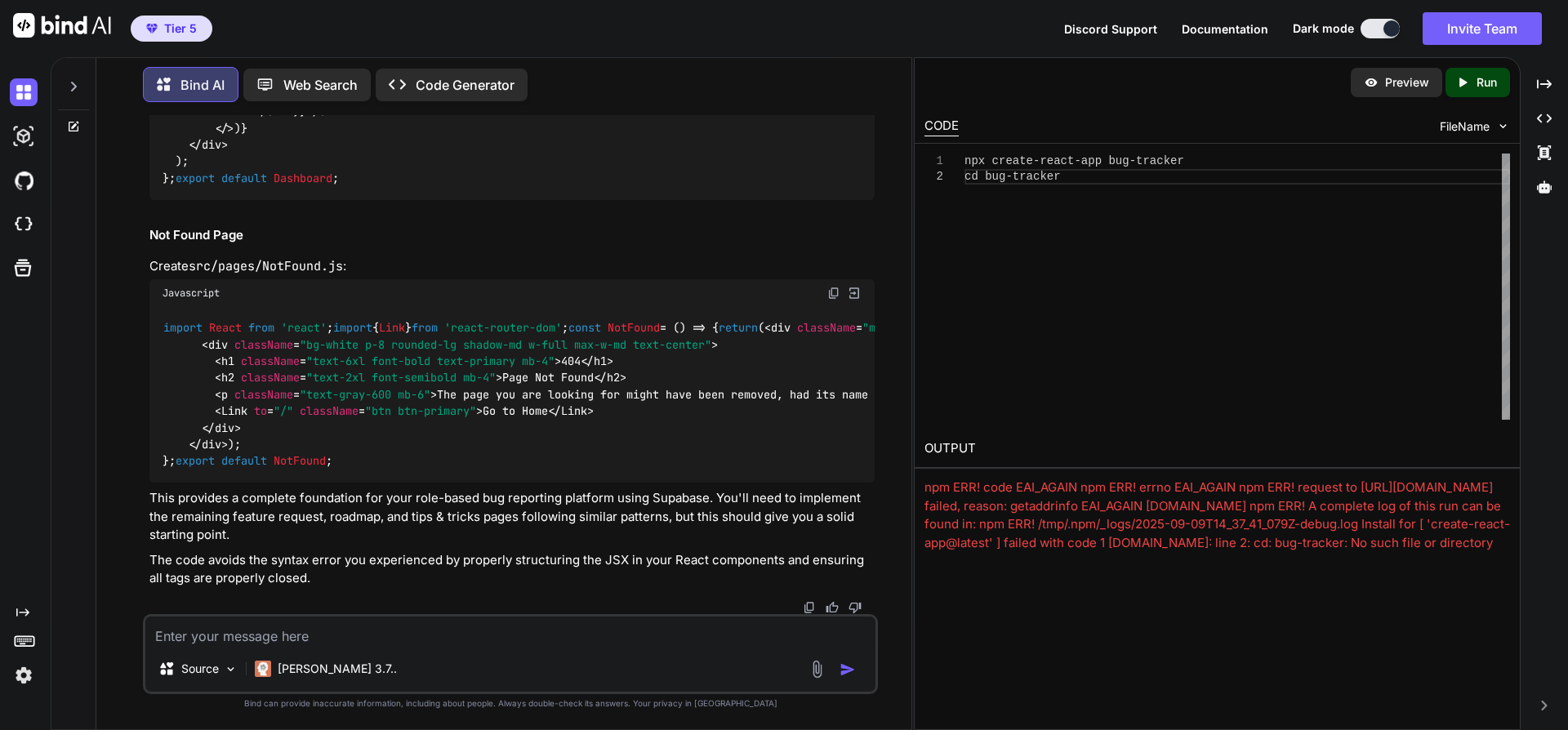
click at [924, 478] on div "npm ERR! code EAI_AGAIN npm ERR! errno EAI_AGAIN npm ERR! request to https://re…" at bounding box center [1217, 515] width 586 height 73
copy div "npm ERR! code EAI_AGAIN npm ERR! errno EAI_AGAIN npm ERR! request to https://re…"
click at [446, 637] on textarea at bounding box center [510, 631] width 730 height 30
paste textarea "npm ERR! code EAI_AGAIN npm ERR! errno EAI_AGAIN npm ERR! request to https://re…"
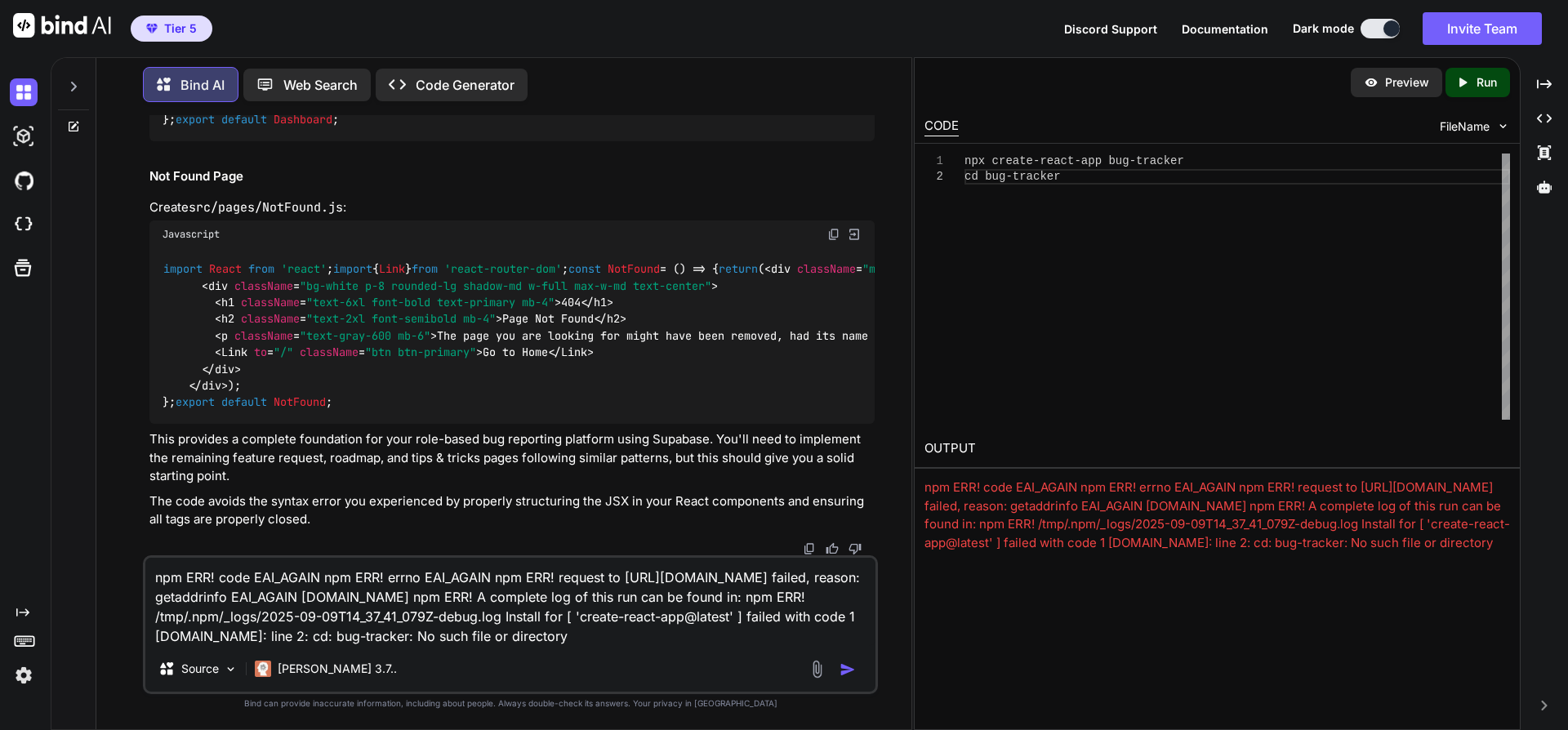
click at [851, 669] on img "button" at bounding box center [848, 670] width 17 height 16
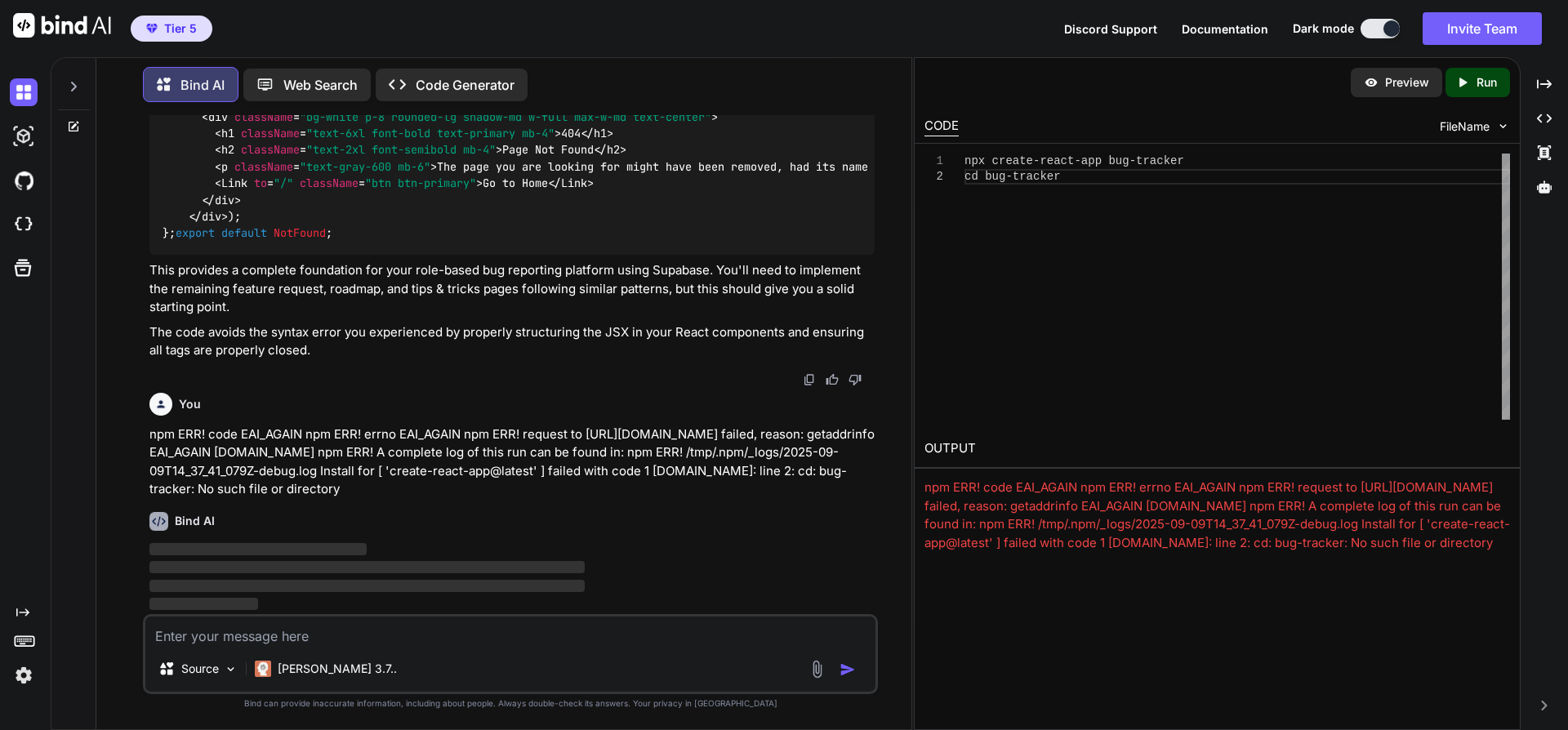
scroll to position [46772, 0]
click at [452, 79] on p "Code Generator" at bounding box center [465, 85] width 99 height 20
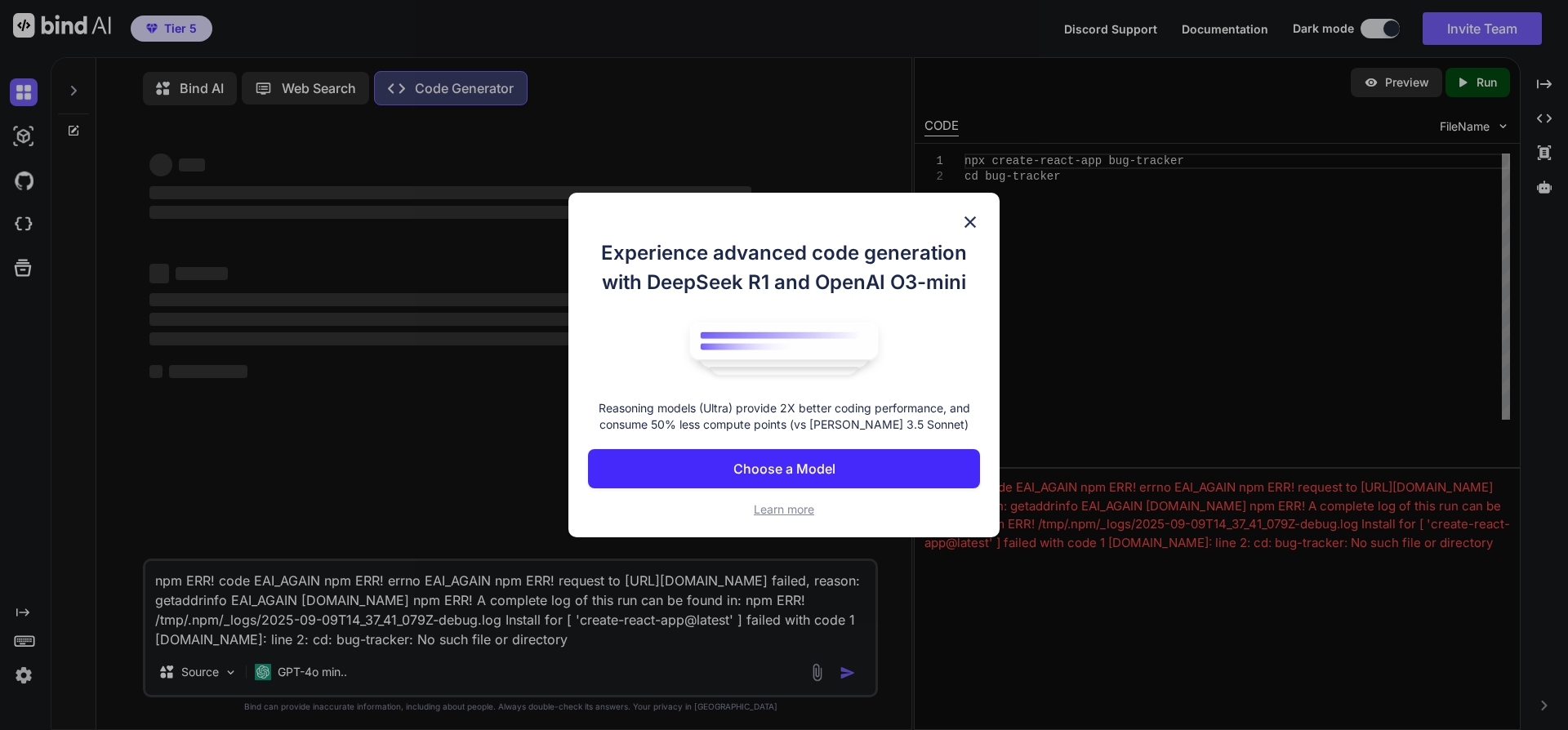
click at [973, 221] on img at bounding box center [971, 222] width 20 height 20
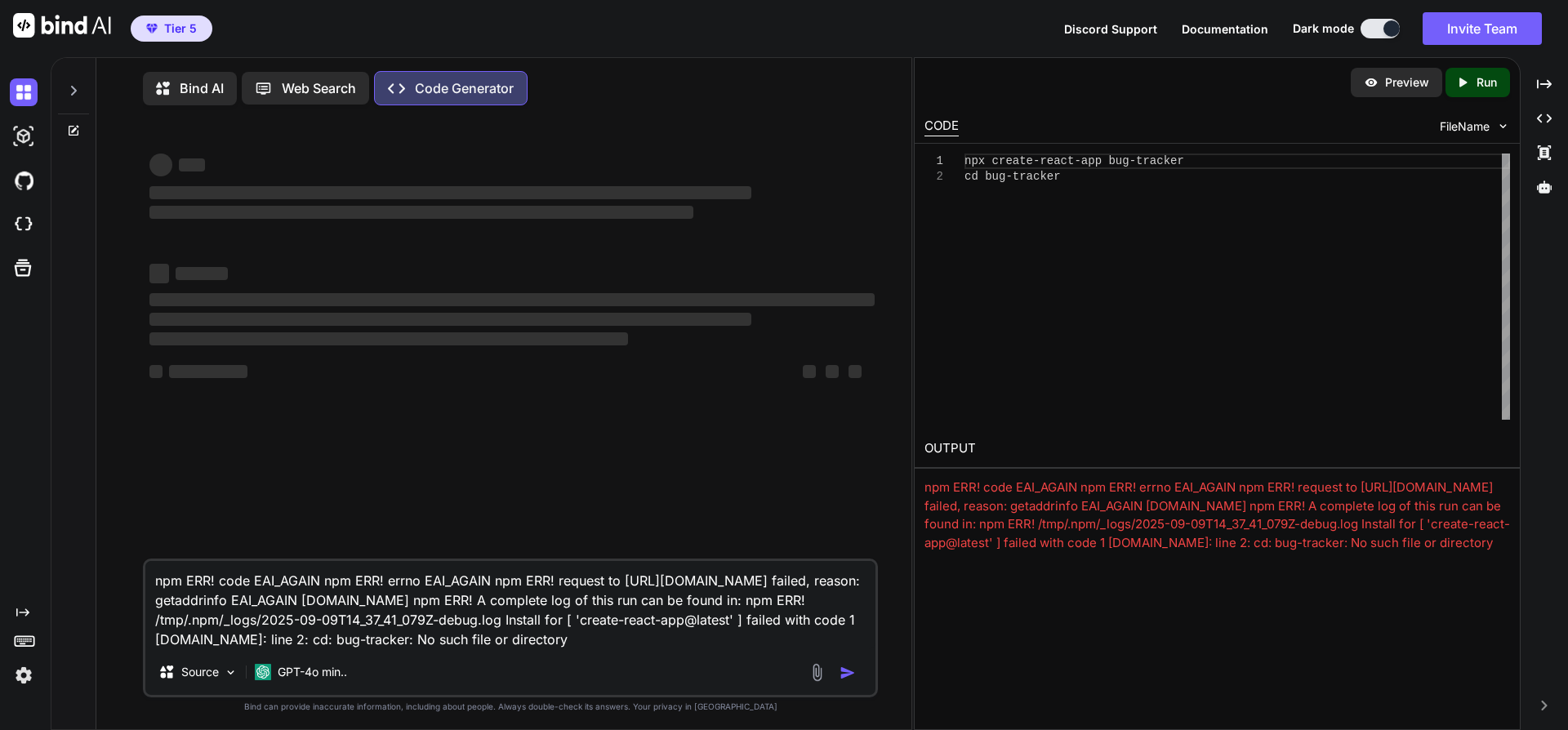
click at [485, 93] on p "Code Generator" at bounding box center [465, 88] width 99 height 20
click at [719, 648] on textarea "npm ERR! code EAI_AGAIN npm ERR! errno EAI_AGAIN npm ERR! request to https://re…" at bounding box center [510, 605] width 730 height 88
click at [541, 581] on textarea "npm ERR! code EAI_AGAIN npm ERR! errno EAI_AGAIN npm ERR! request to https://re…" at bounding box center [510, 605] width 730 height 88
click at [523, 422] on div "‌ ‌ ‌ ‌ ‌ ‌ ‌ ‌ ‌ ‌ ‌ ‌ ‌ ‌" at bounding box center [512, 338] width 732 height 440
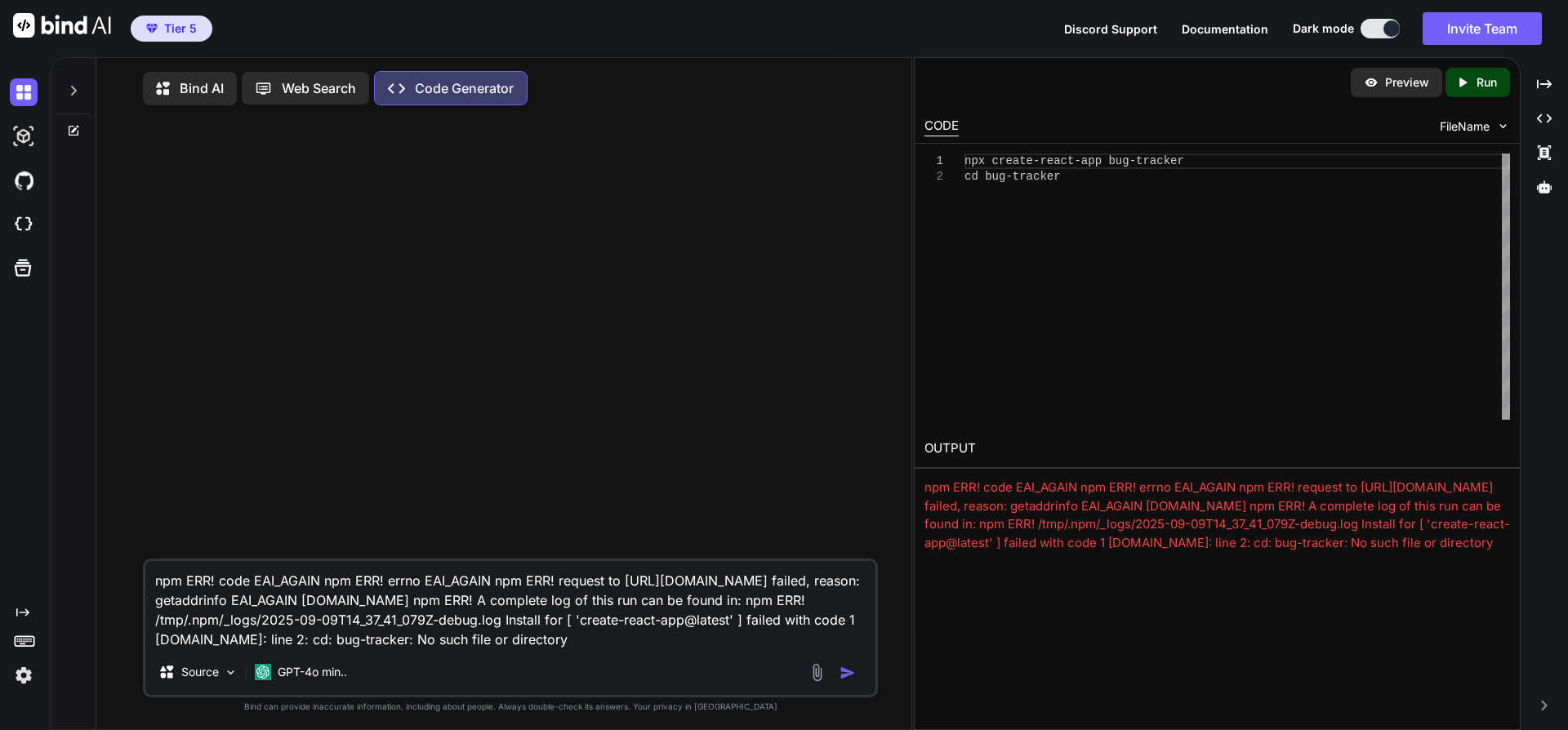
click at [192, 88] on p "Bind AI" at bounding box center [201, 88] width 44 height 20
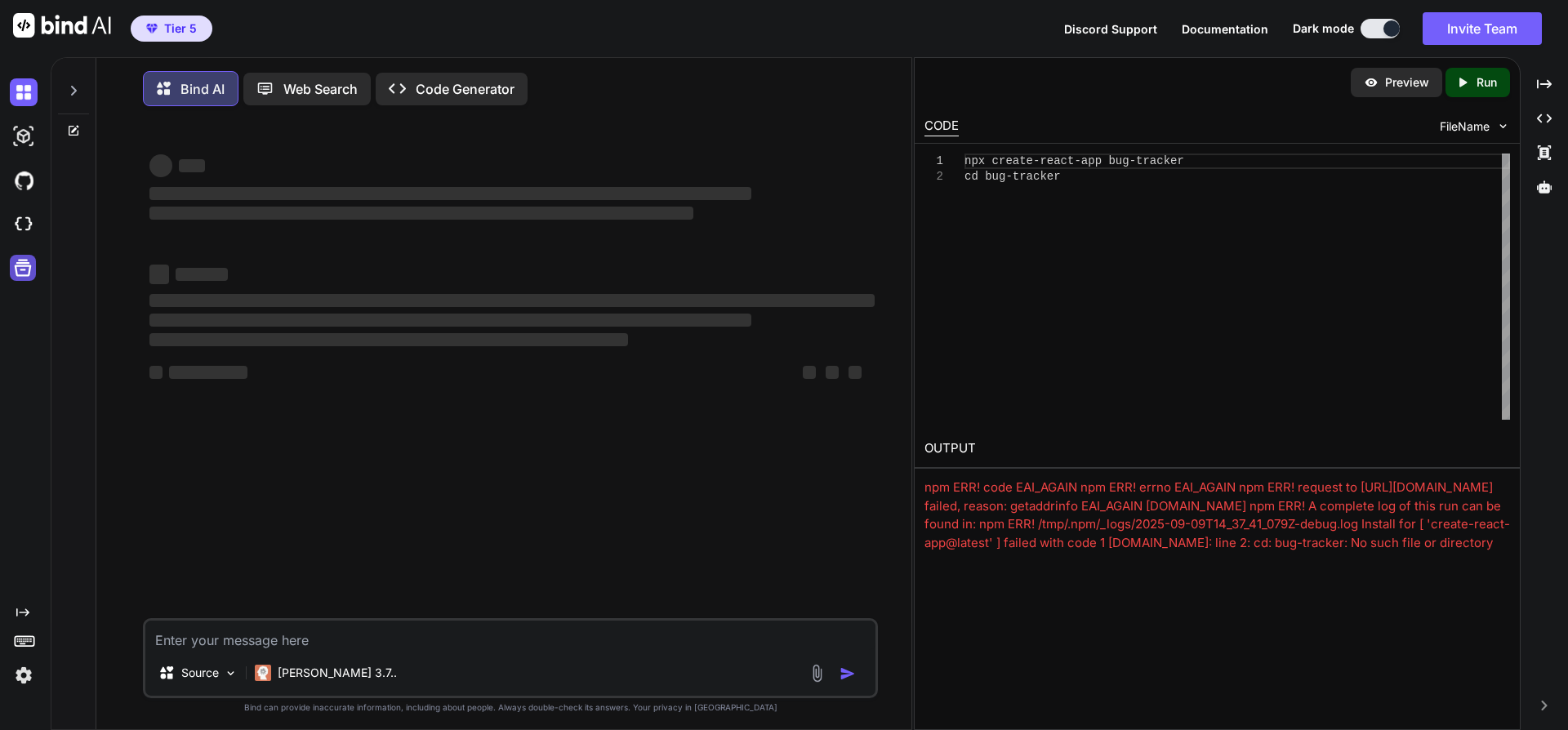
click at [26, 267] on icon at bounding box center [23, 268] width 23 height 23
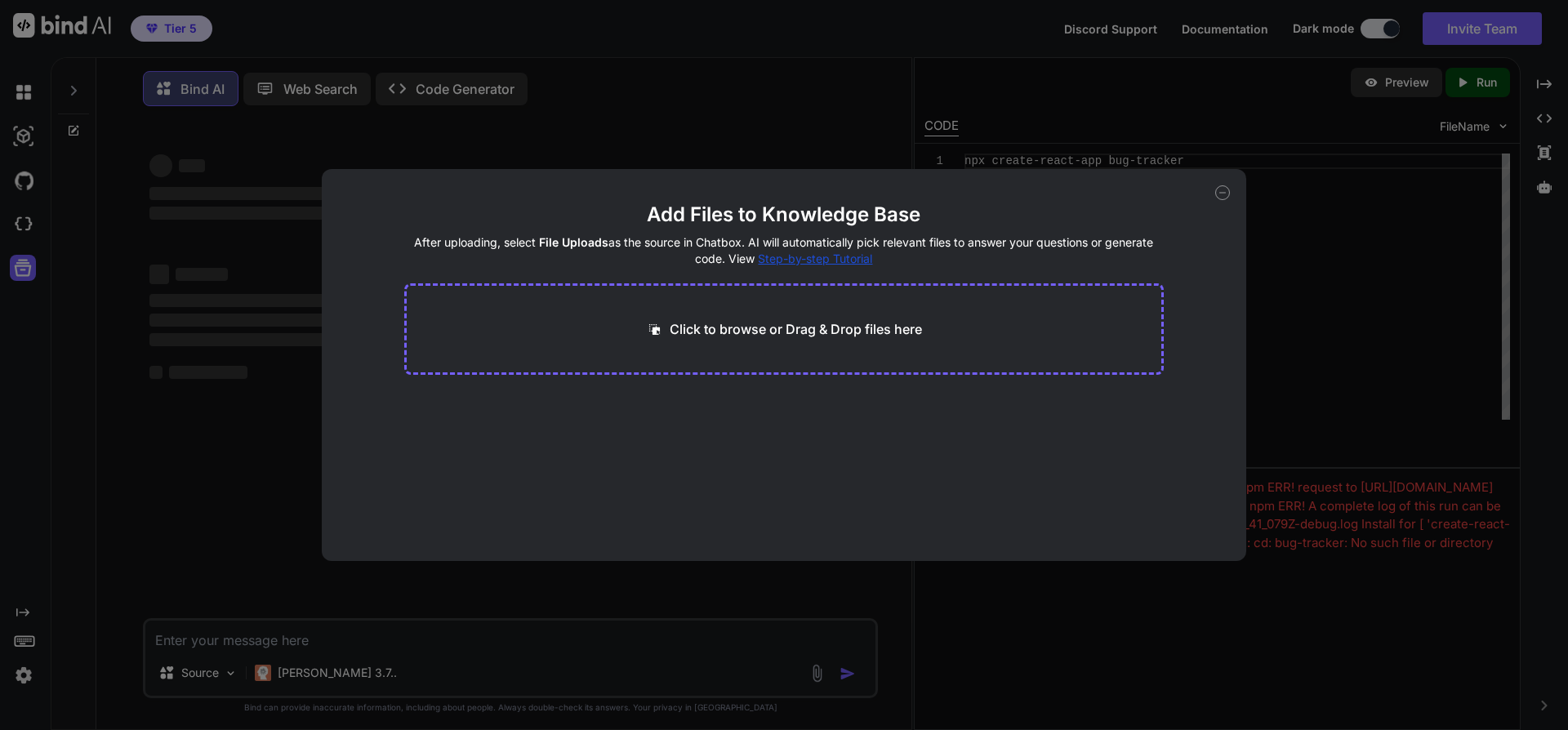
click at [1230, 198] on div "Add Files to Knowledge Base After uploading, select File Uploads as the source …" at bounding box center [784, 365] width 925 height 392
click at [1226, 197] on icon at bounding box center [1223, 193] width 15 height 15
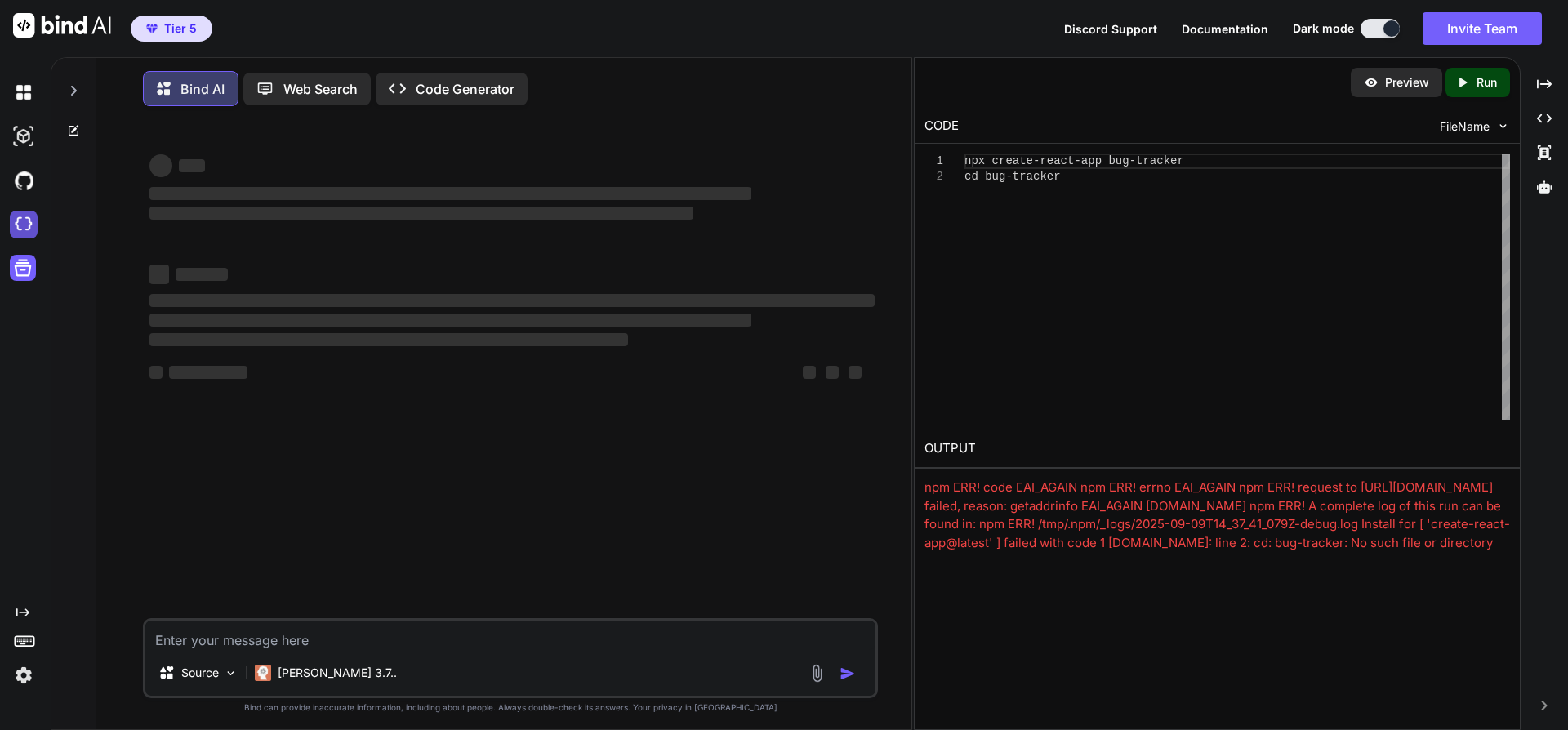
click at [28, 220] on img at bounding box center [24, 224] width 28 height 28
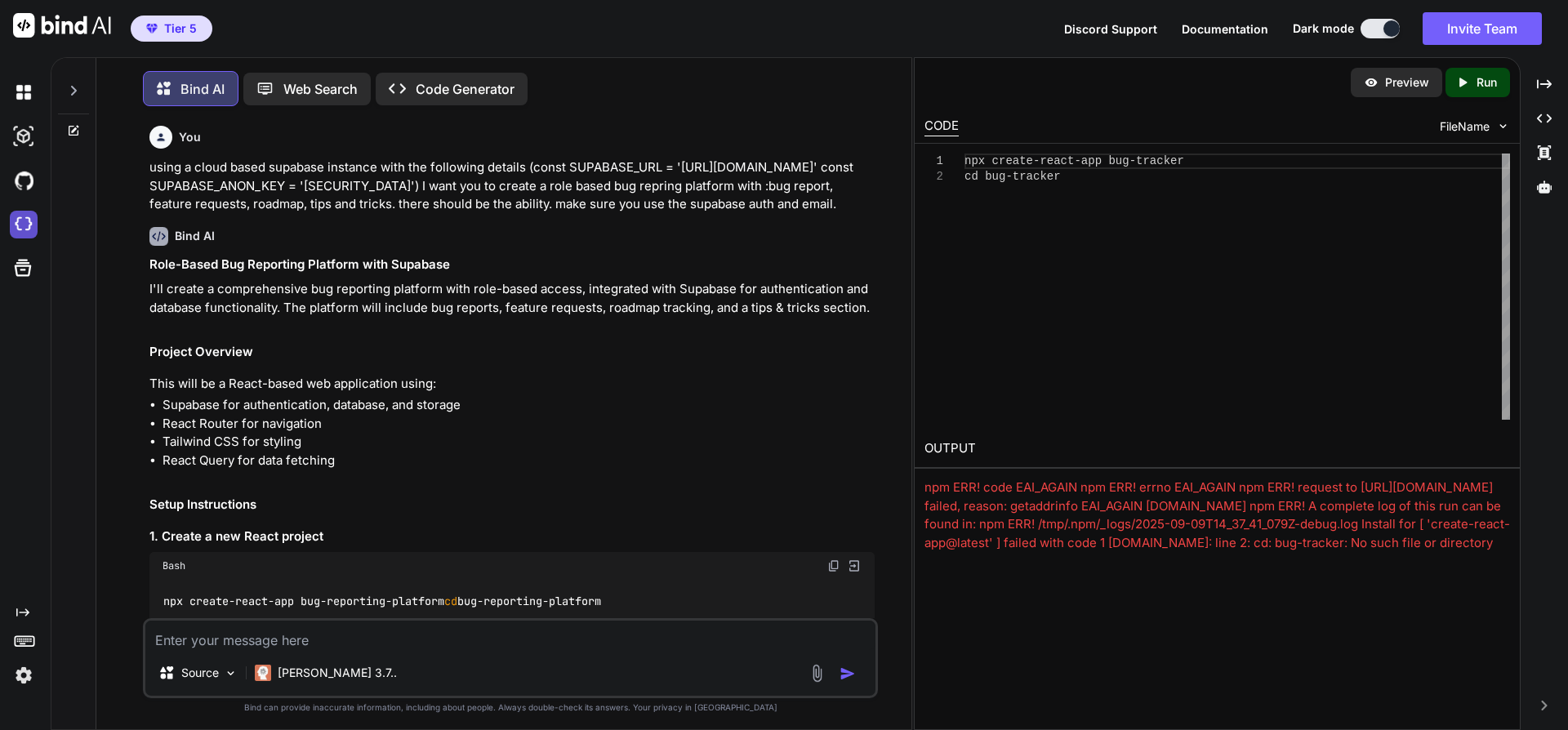
scroll to position [4, 0]
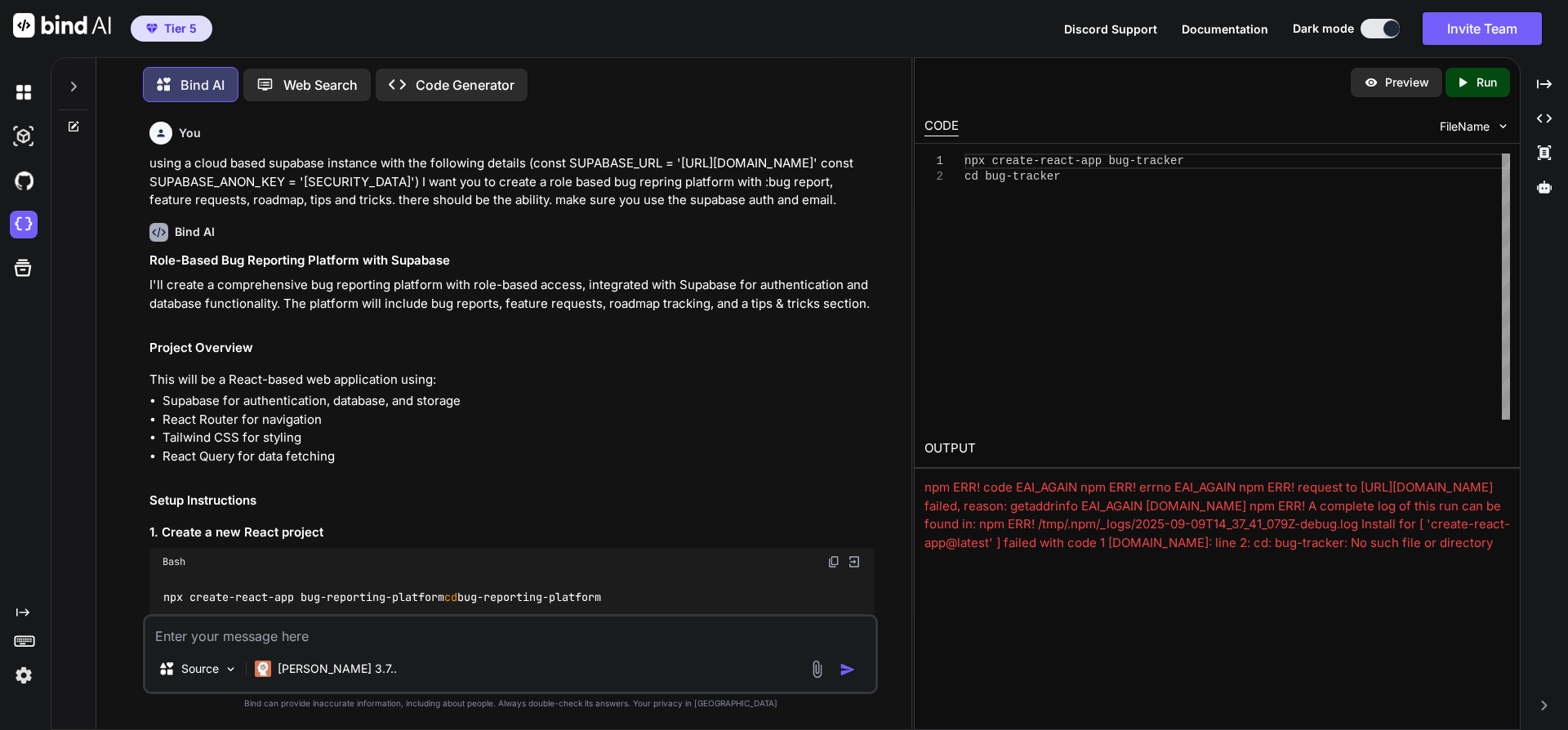
drag, startPoint x: 333, startPoint y: 251, endPoint x: 149, endPoint y: 148, distance: 210.9
click at [149, 148] on div "You using a cloud based supabase instance with the following details (const SUP…" at bounding box center [512, 162] width 725 height 95
copy div "You using a cloud based supabase instance with the following details (const SUP…"
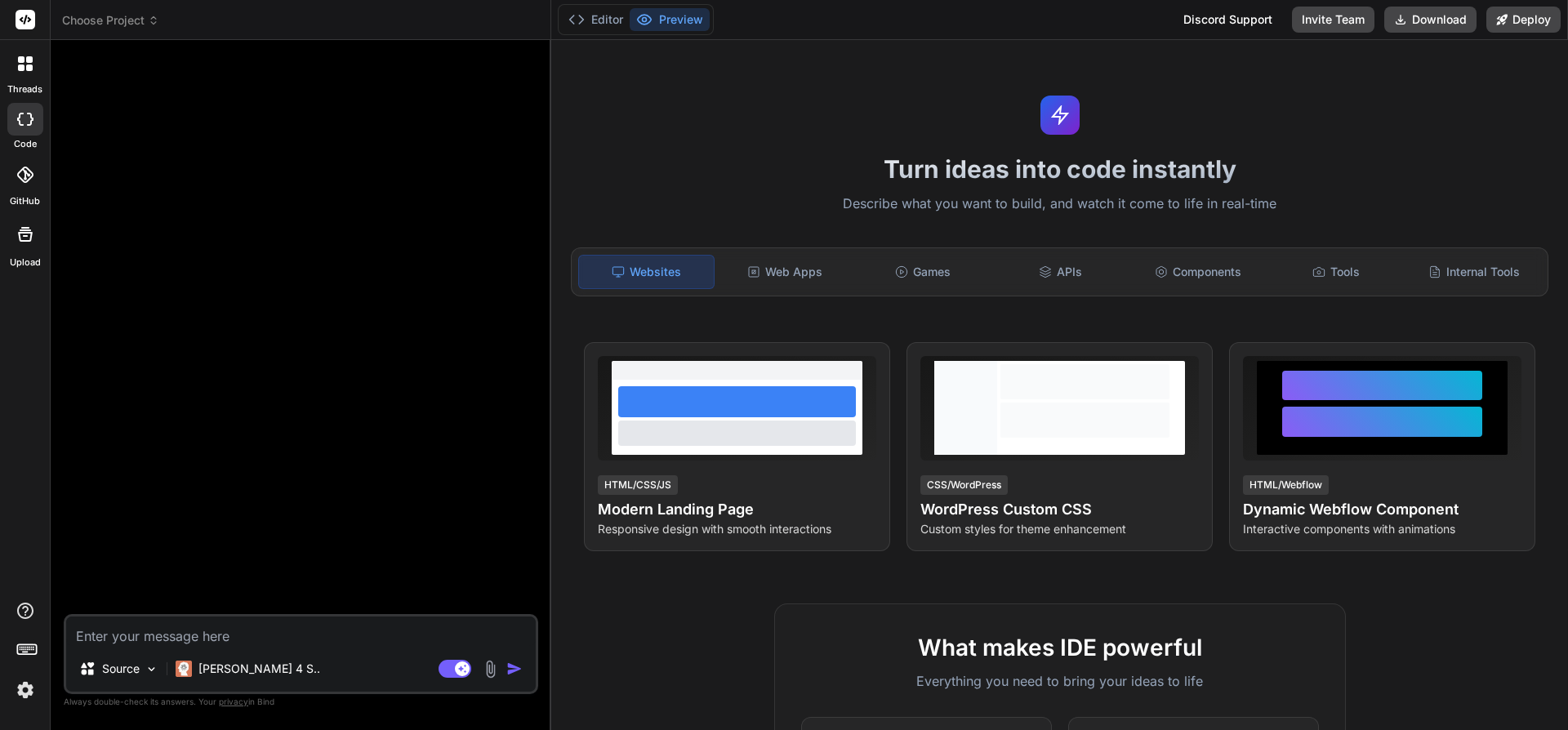
click at [29, 12] on rect at bounding box center [26, 20] width 20 height 20
click at [113, 671] on p "Source" at bounding box center [121, 669] width 38 height 16
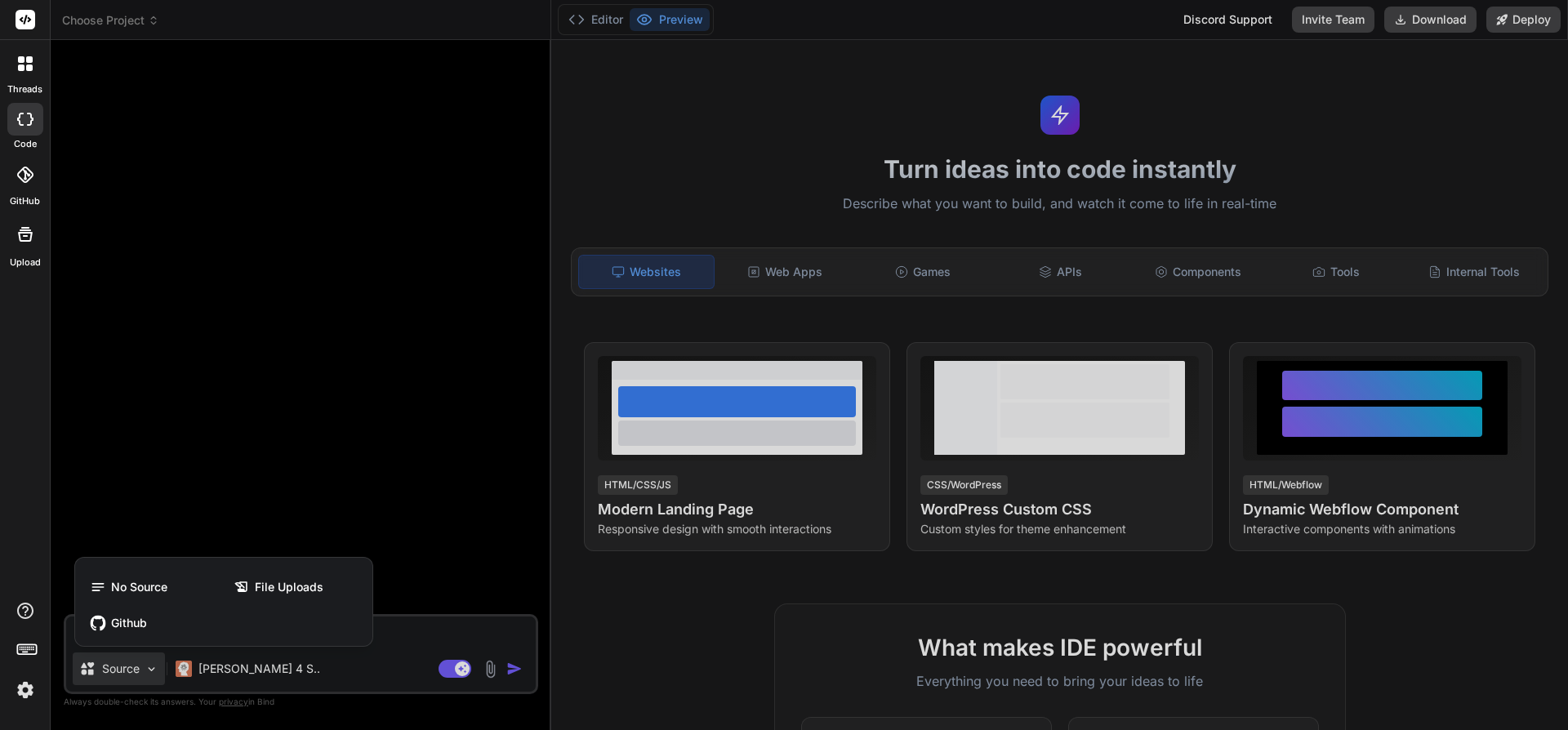
click at [409, 651] on div at bounding box center [784, 365] width 1568 height 730
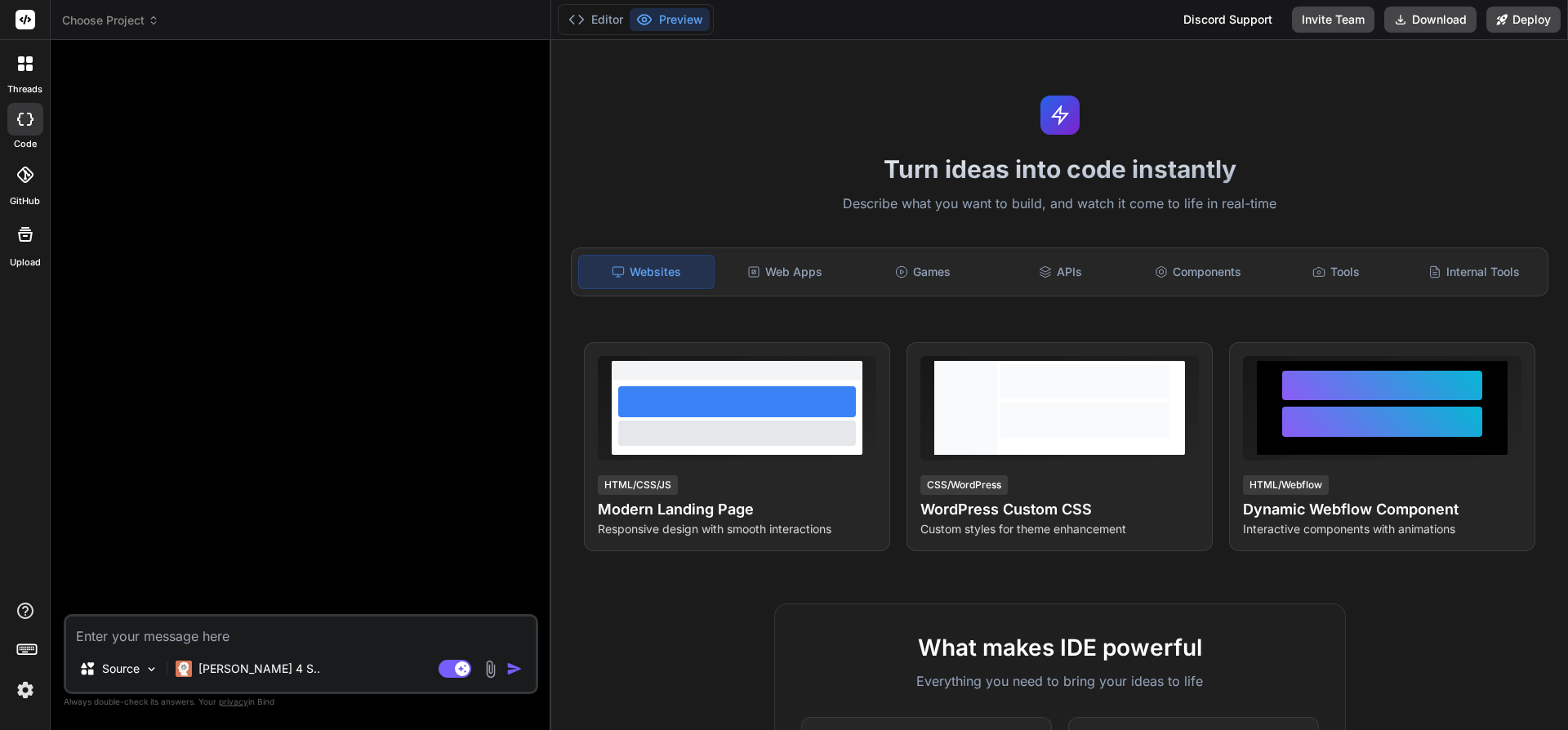
click at [97, 22] on span "Choose Project" at bounding box center [111, 21] width 97 height 16
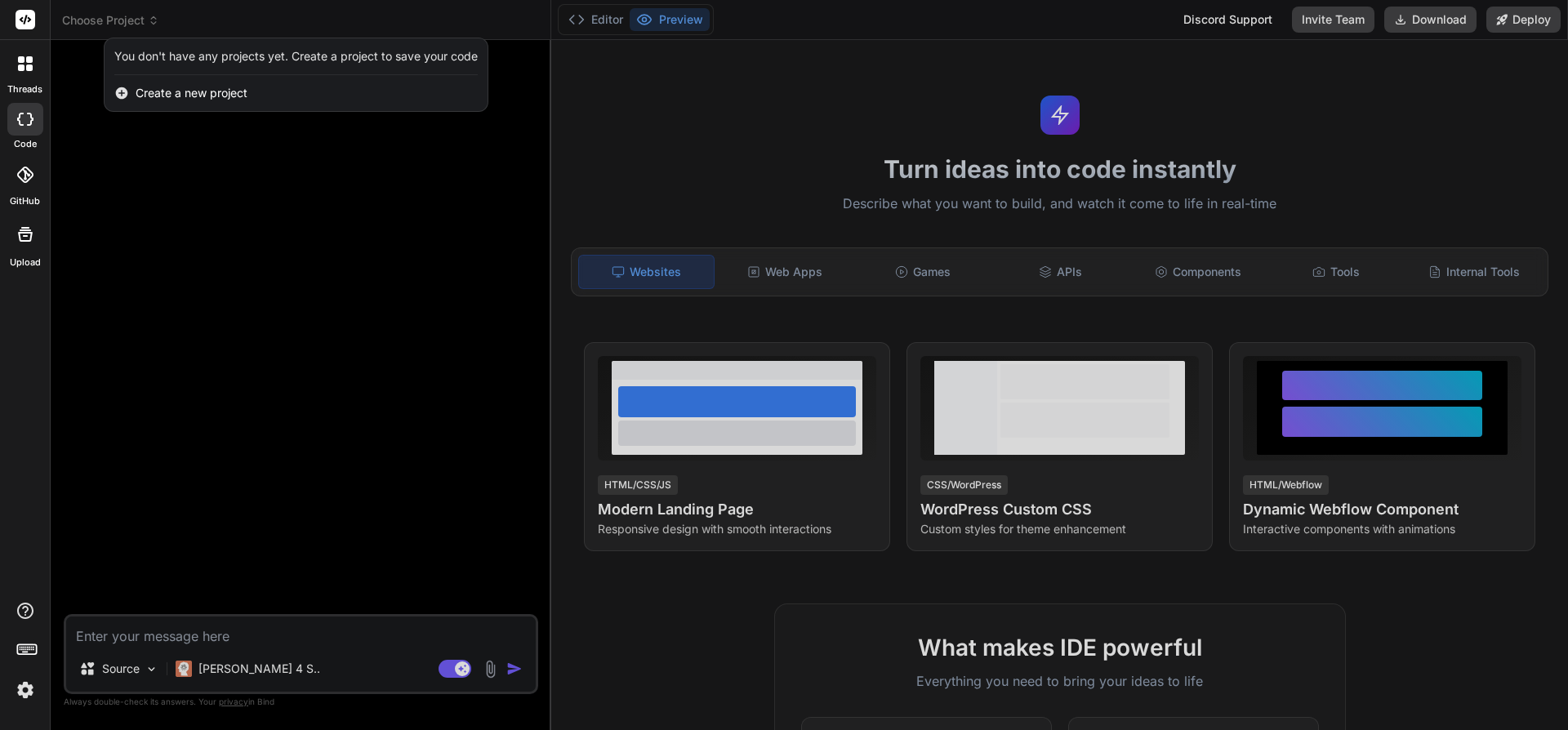
click at [102, 23] on div at bounding box center [784, 365] width 1568 height 730
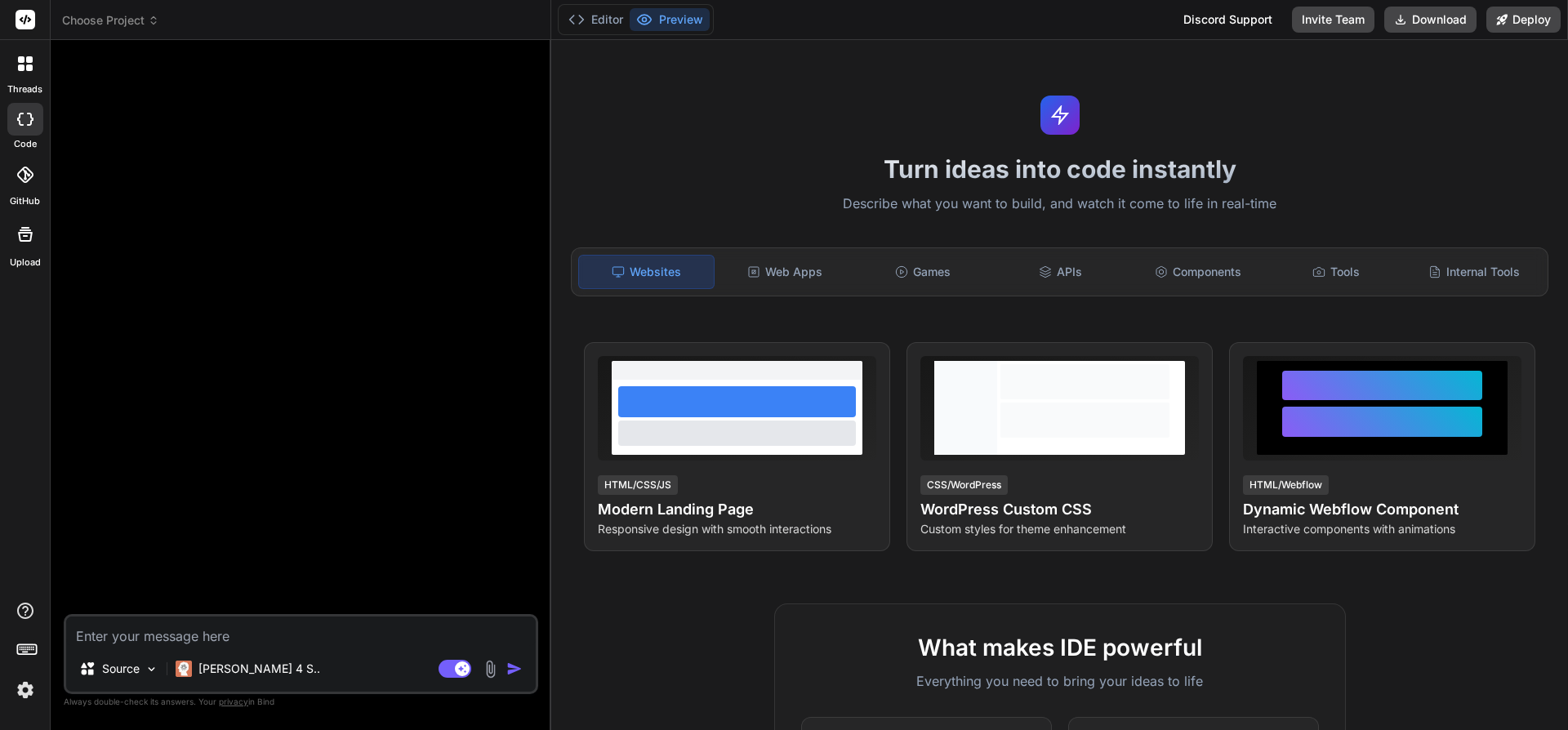
click at [26, 70] on icon at bounding box center [26, 64] width 15 height 15
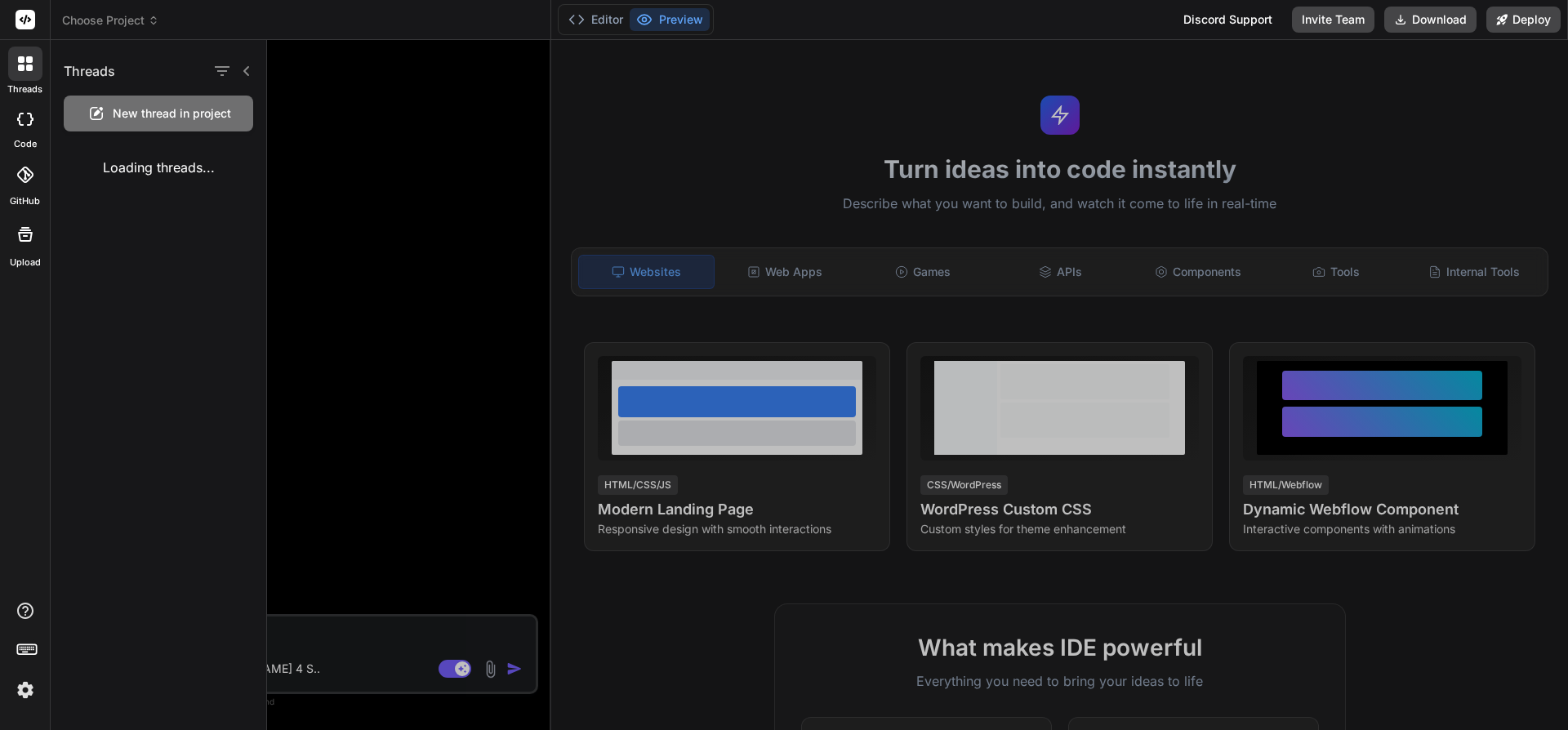
type textarea "x"
click at [29, 23] on rect at bounding box center [26, 20] width 20 height 20
click at [284, 463] on div at bounding box center [918, 384] width 1301 height 690
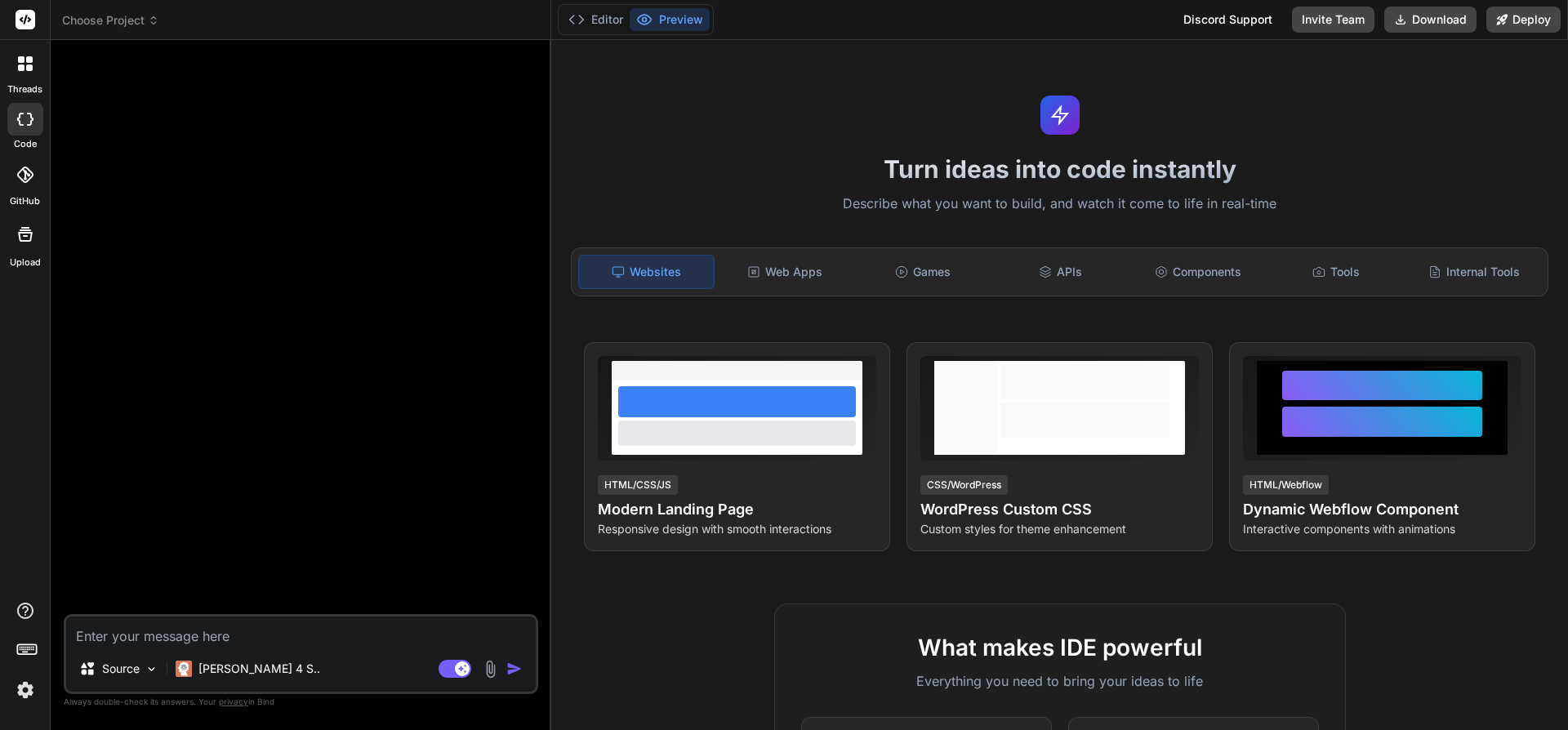
click at [198, 633] on textarea at bounding box center [300, 631] width 470 height 30
paste textarea "You using a cloud based supabase instance with the following details (const SUP…"
type textarea "You using a cloud based supabase instance with the following details (const SUP…"
type textarea "x"
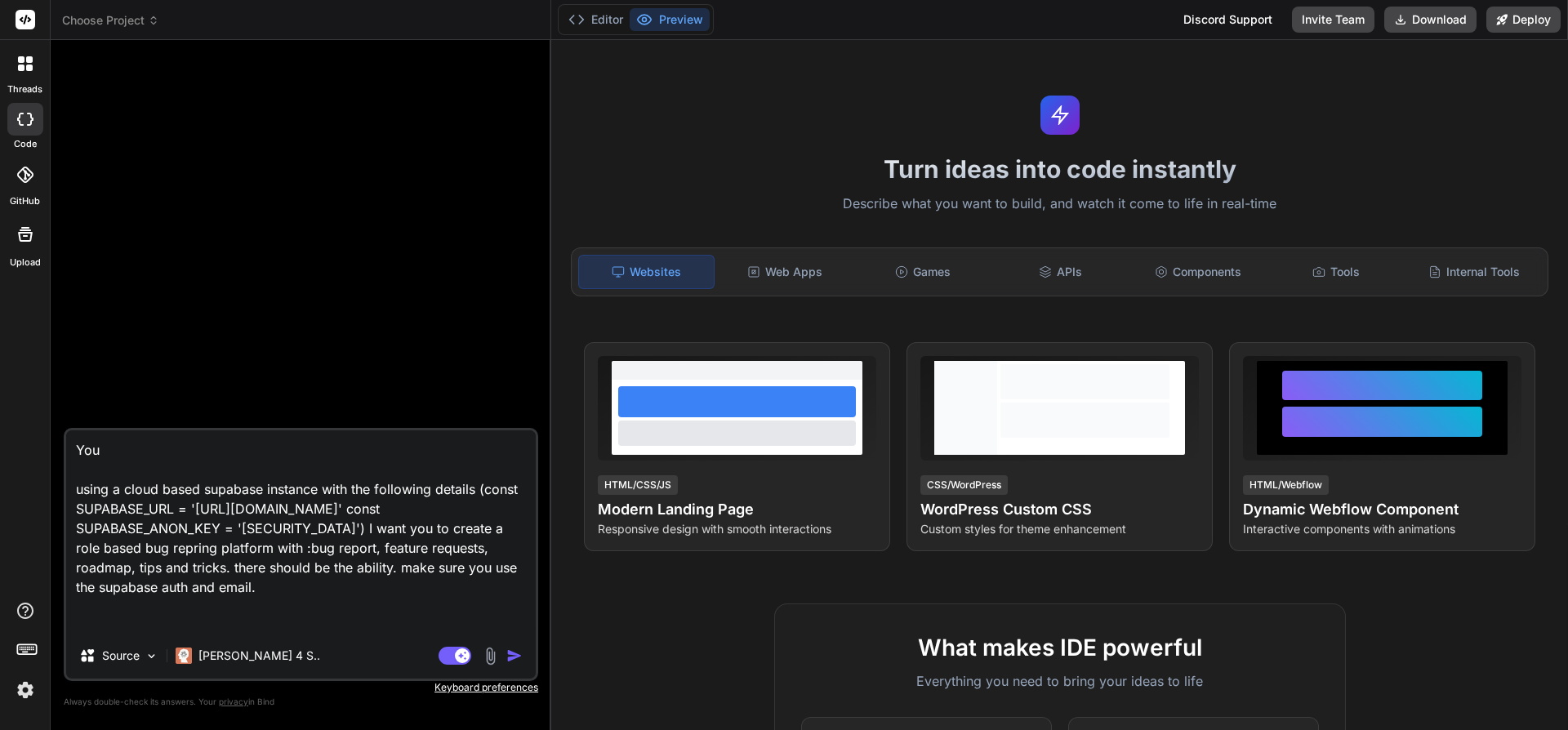
type textarea "You using a cloud based supabase instance with the following details (const SUP…"
click at [514, 660] on img "button" at bounding box center [515, 656] width 17 height 16
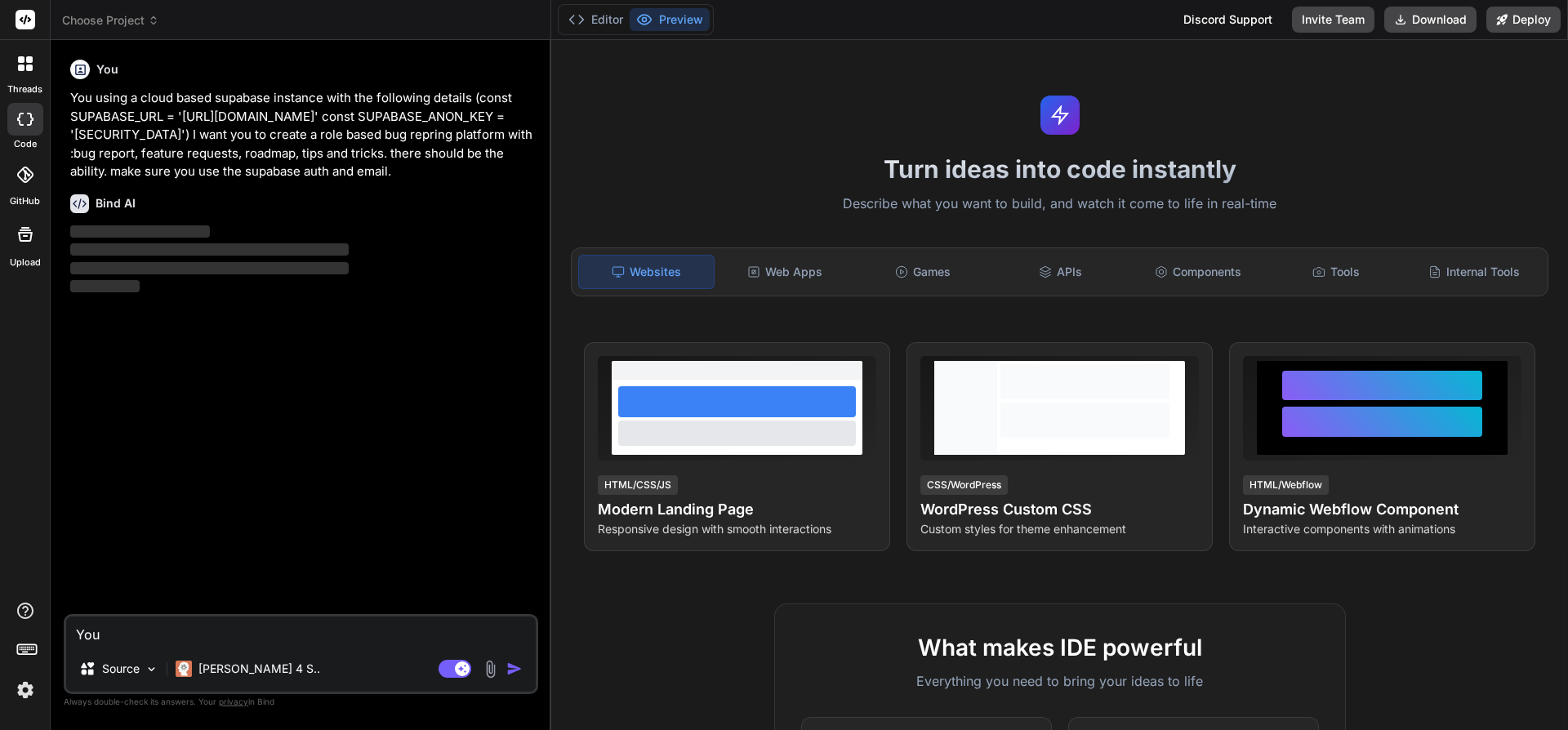
scroll to position [0, 0]
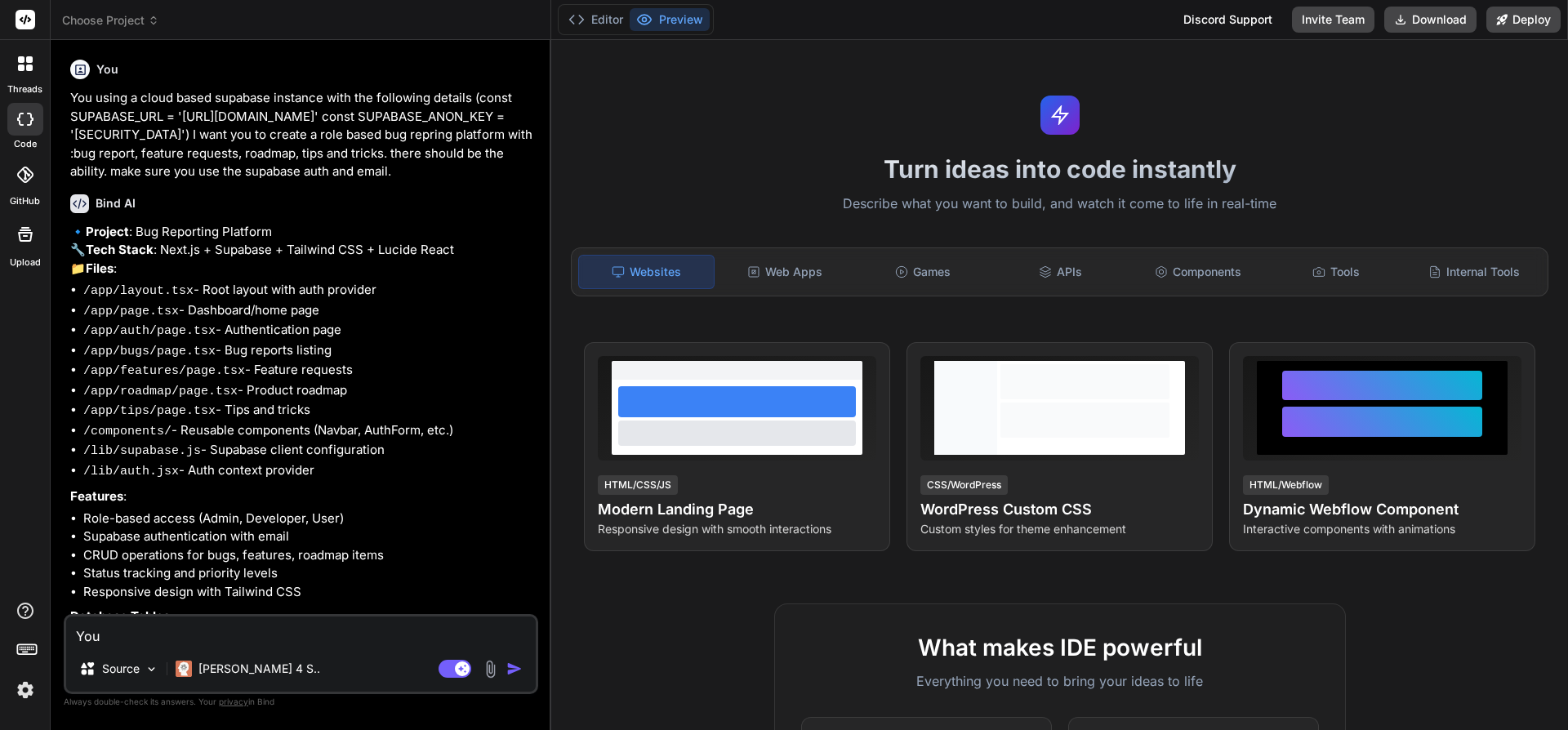
type textarea "x"
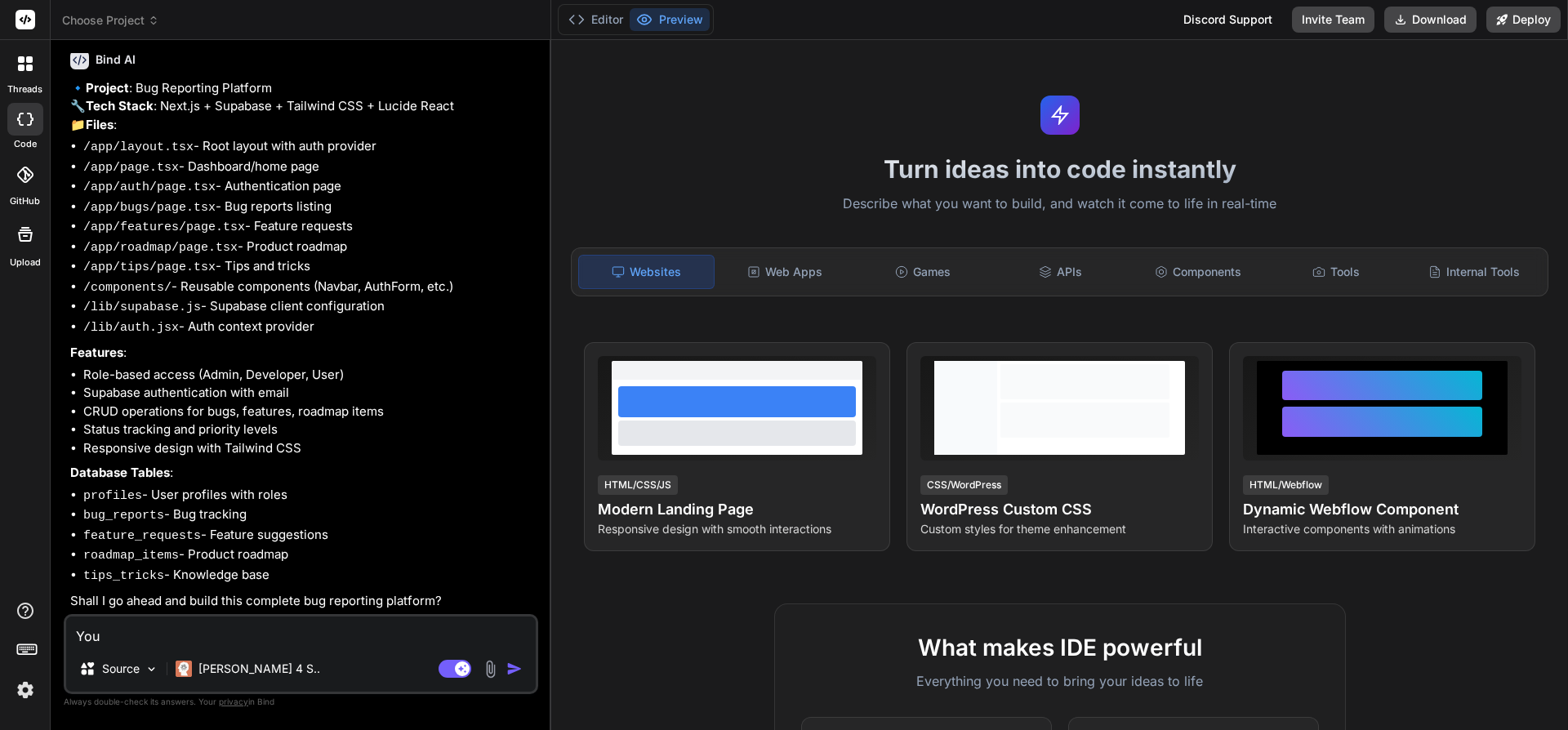
click at [149, 637] on textarea "You using a cloud based supabase instance with the following details (const SUP…" at bounding box center [300, 631] width 470 height 30
type textarea "y"
type textarea "x"
type textarea "ye"
type textarea "x"
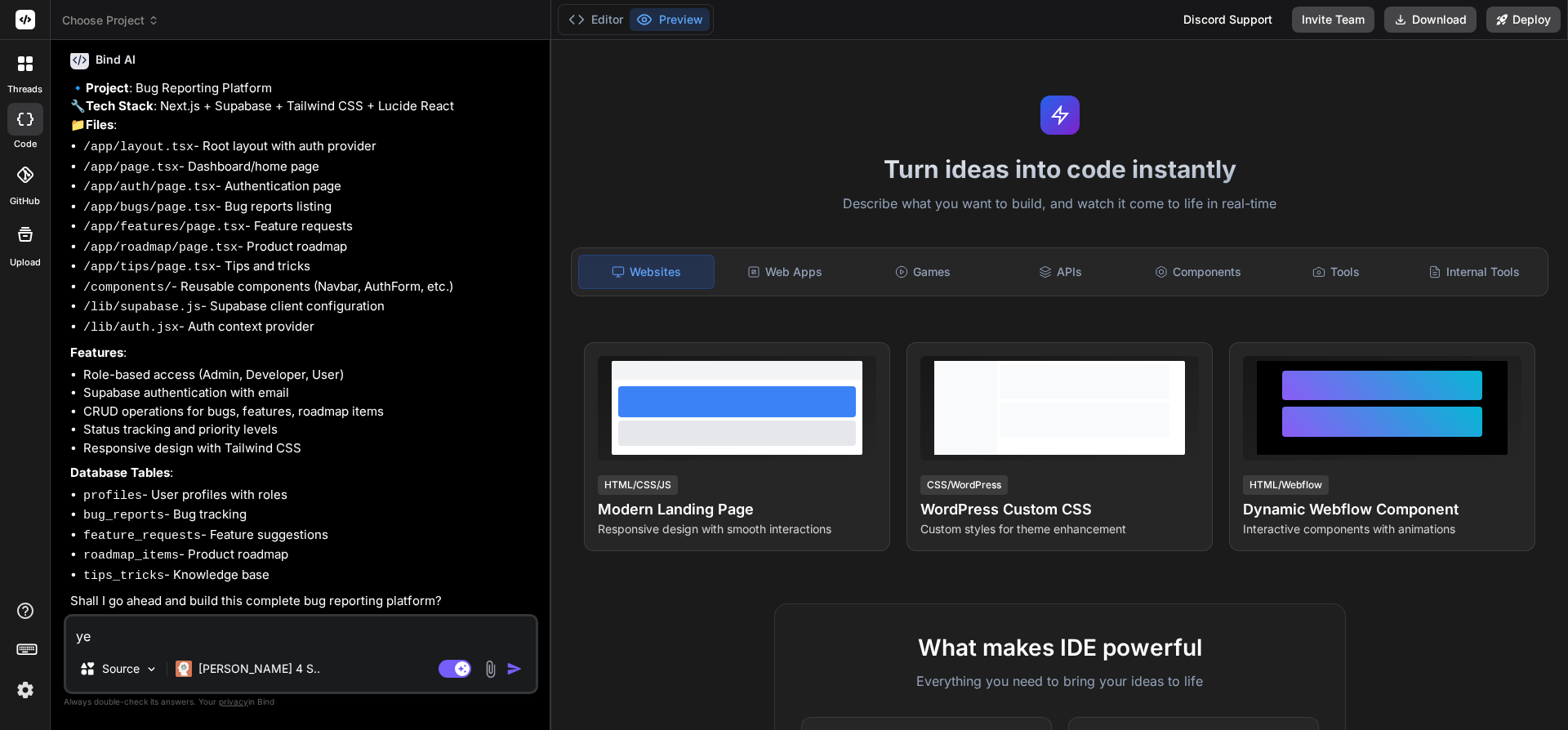
type textarea "yes"
type textarea "x"
type textarea "yes"
type textarea "x"
type textarea "yes p"
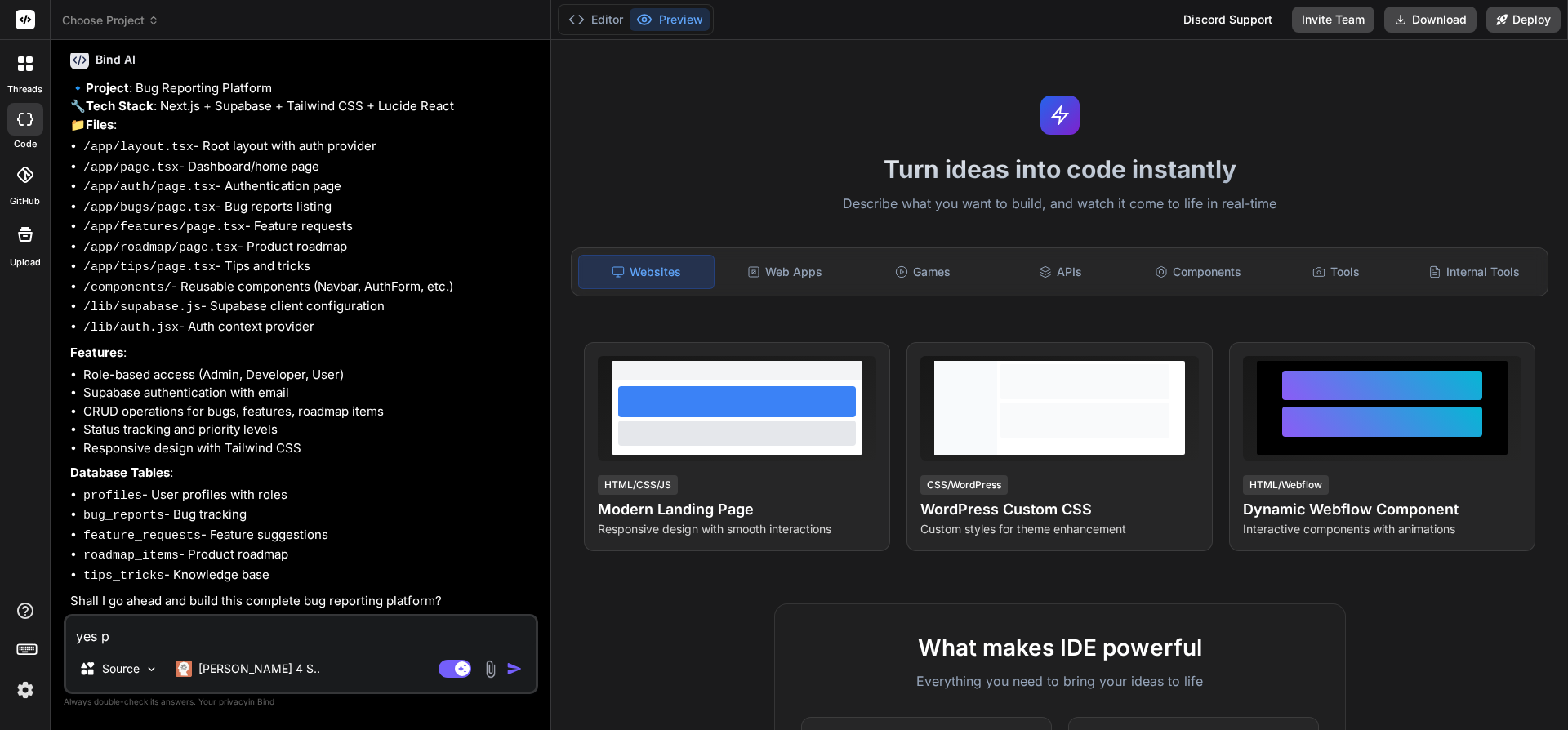
type textarea "x"
type textarea "yes pl"
type textarea "x"
type textarea "yes ple"
type textarea "x"
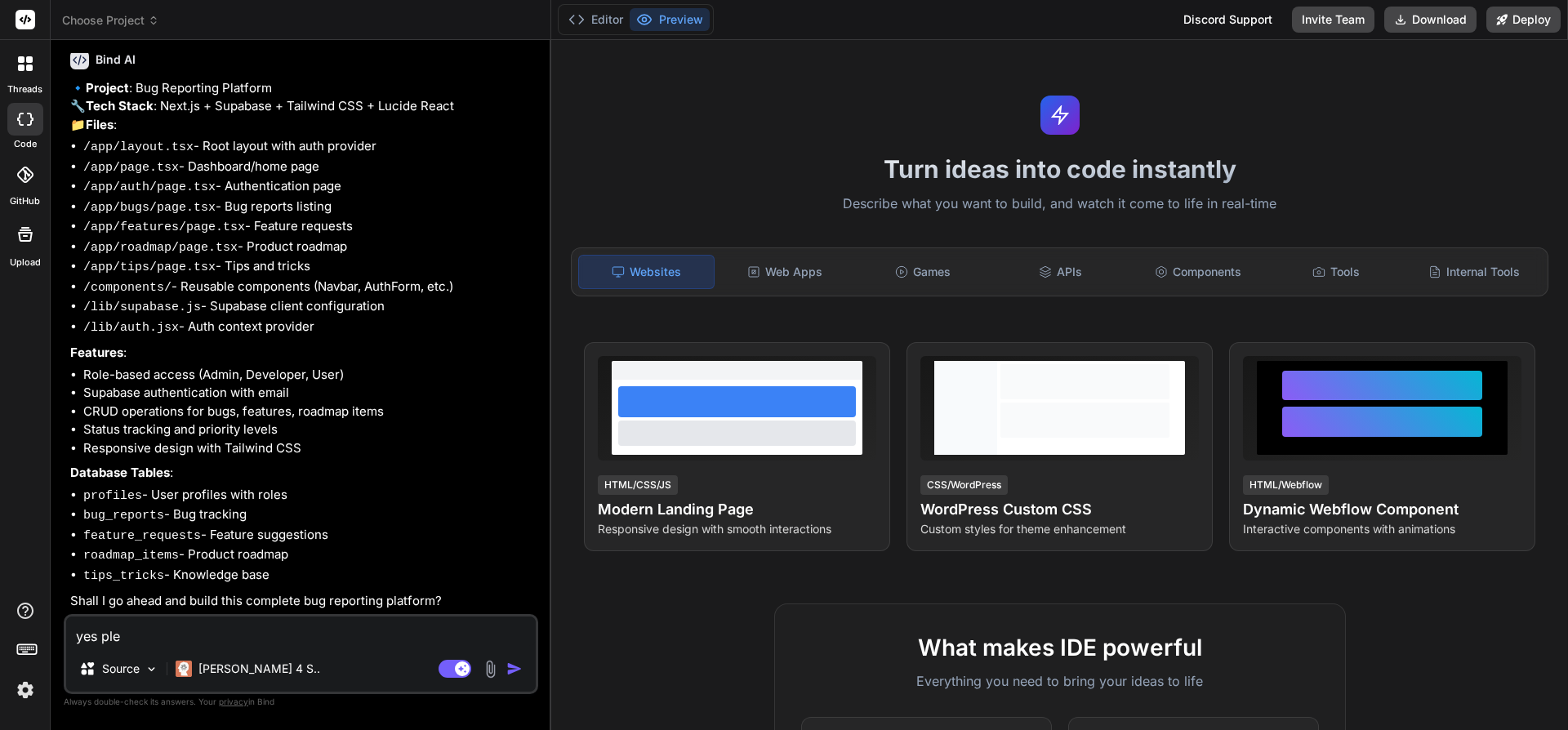
type textarea "yes plea"
type textarea "x"
type textarea "yes pleas"
type textarea "x"
type textarea "yes please"
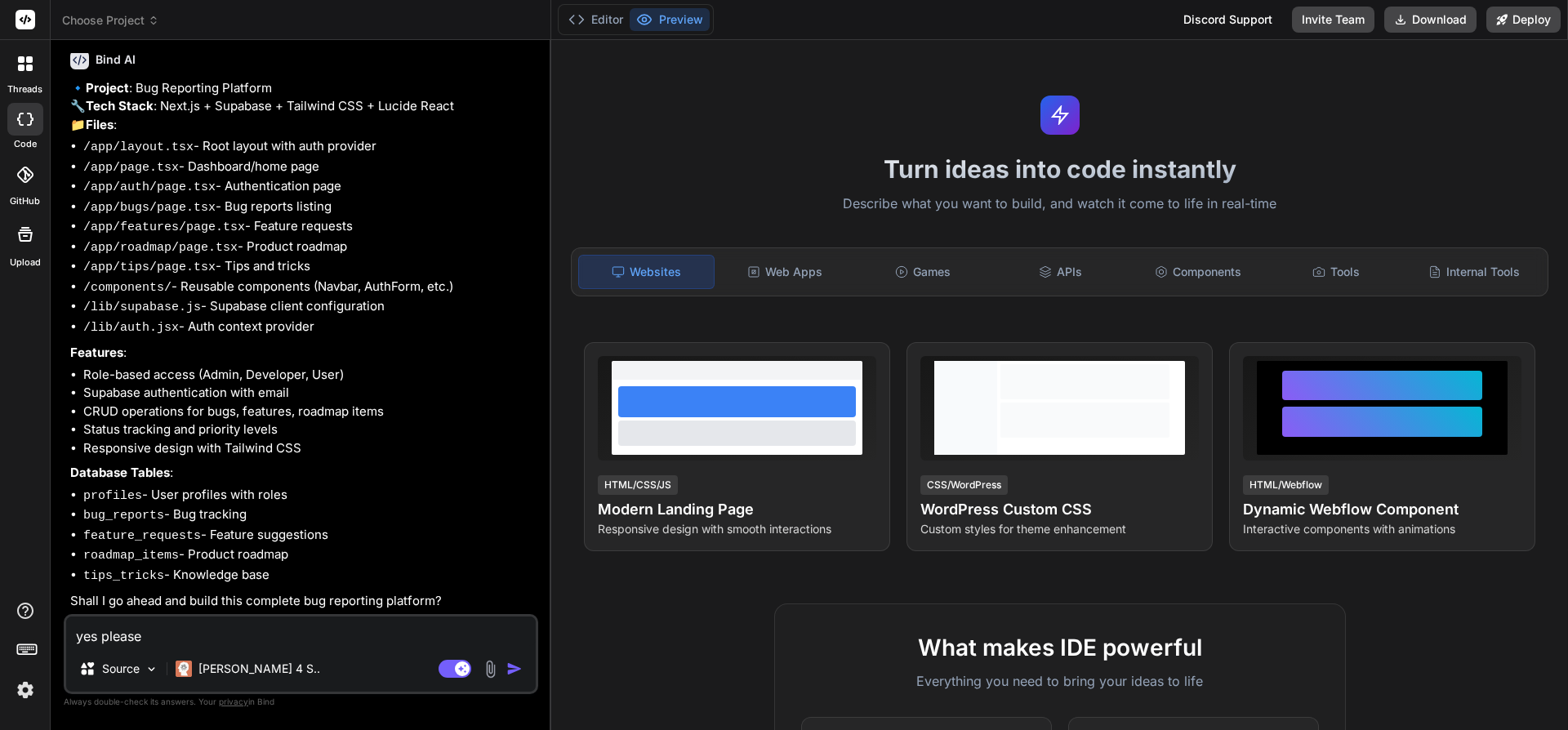
type textarea "x"
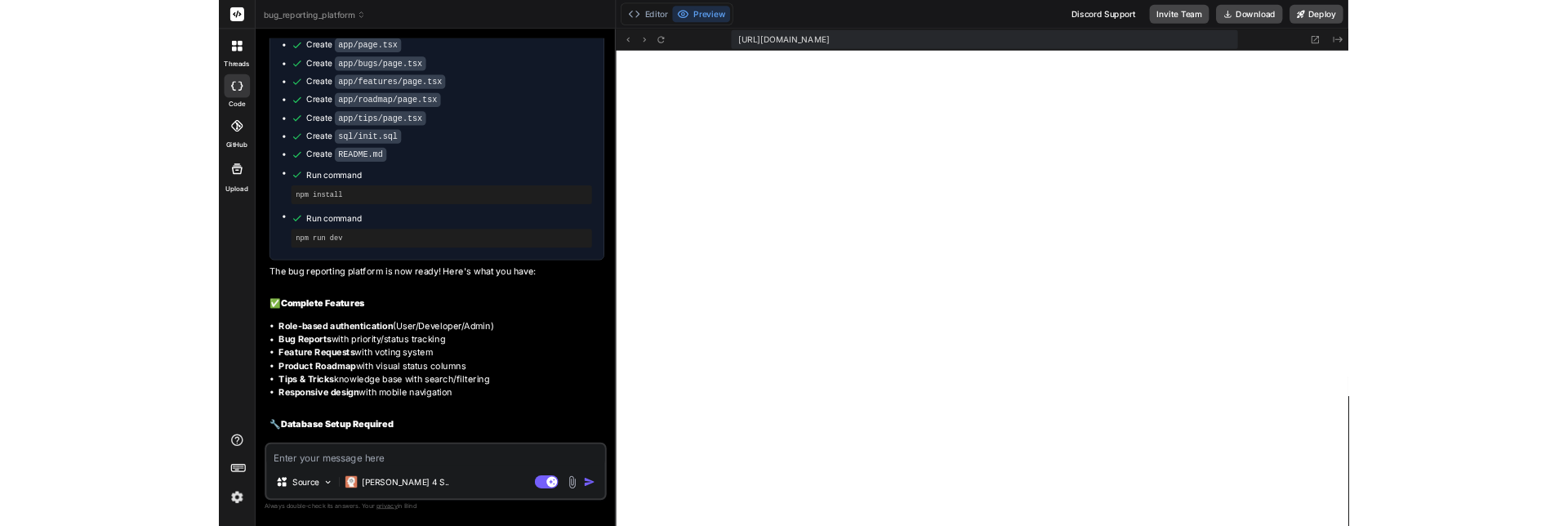
scroll to position [1236, 0]
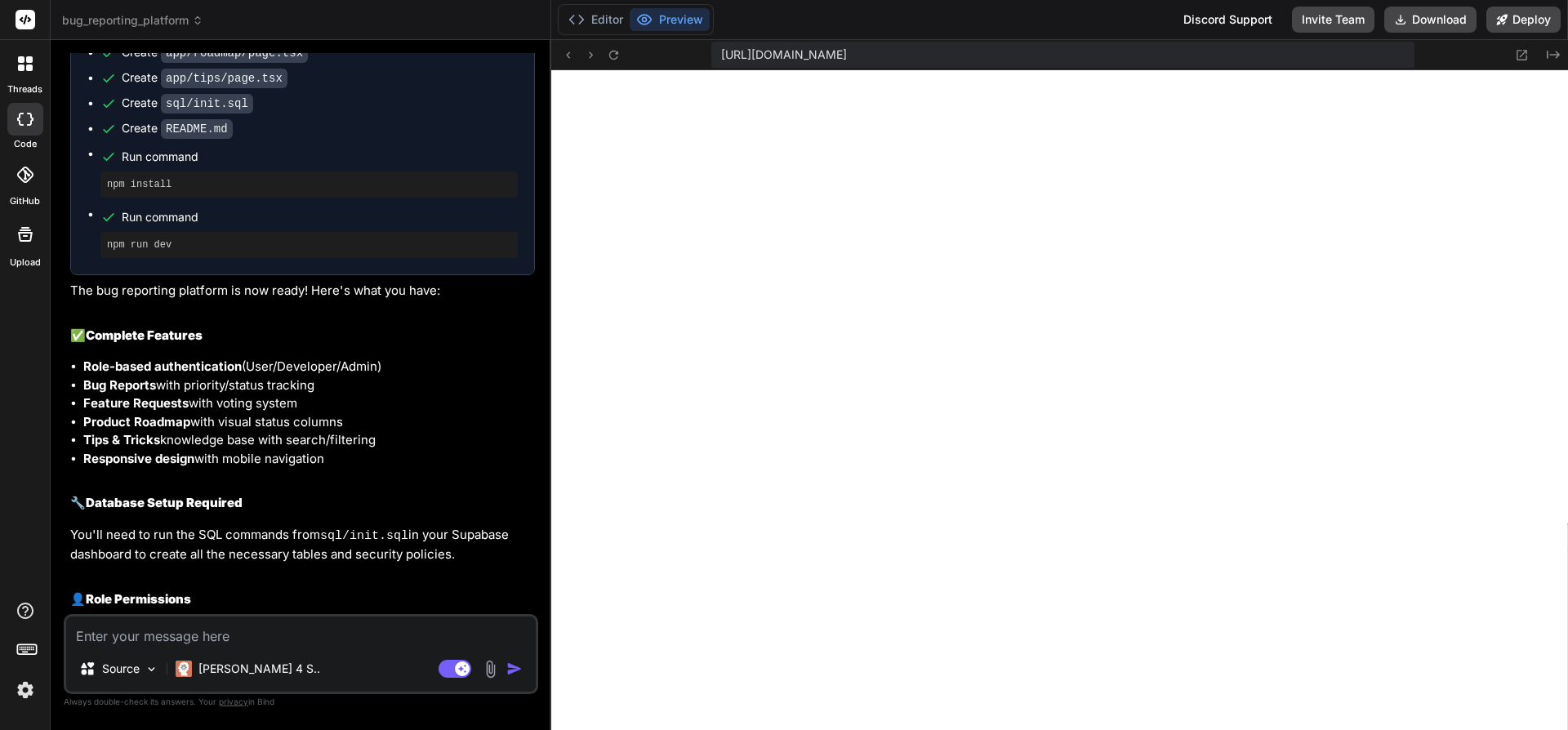
type textarea "x"
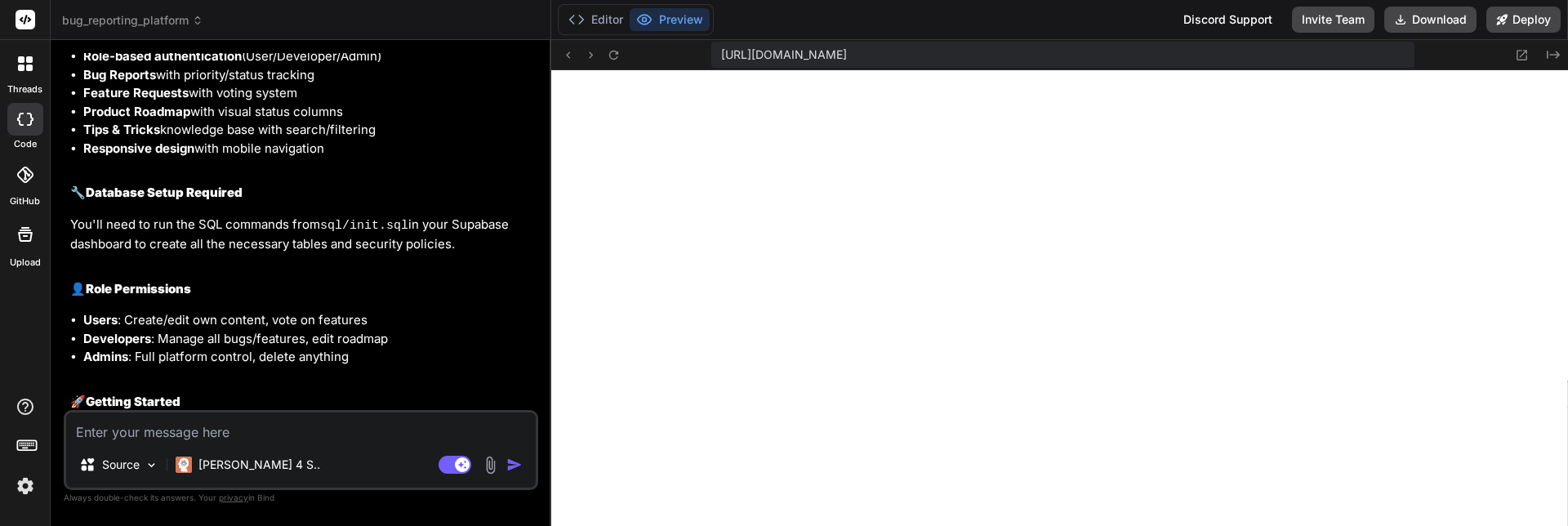
scroll to position [1628, 0]
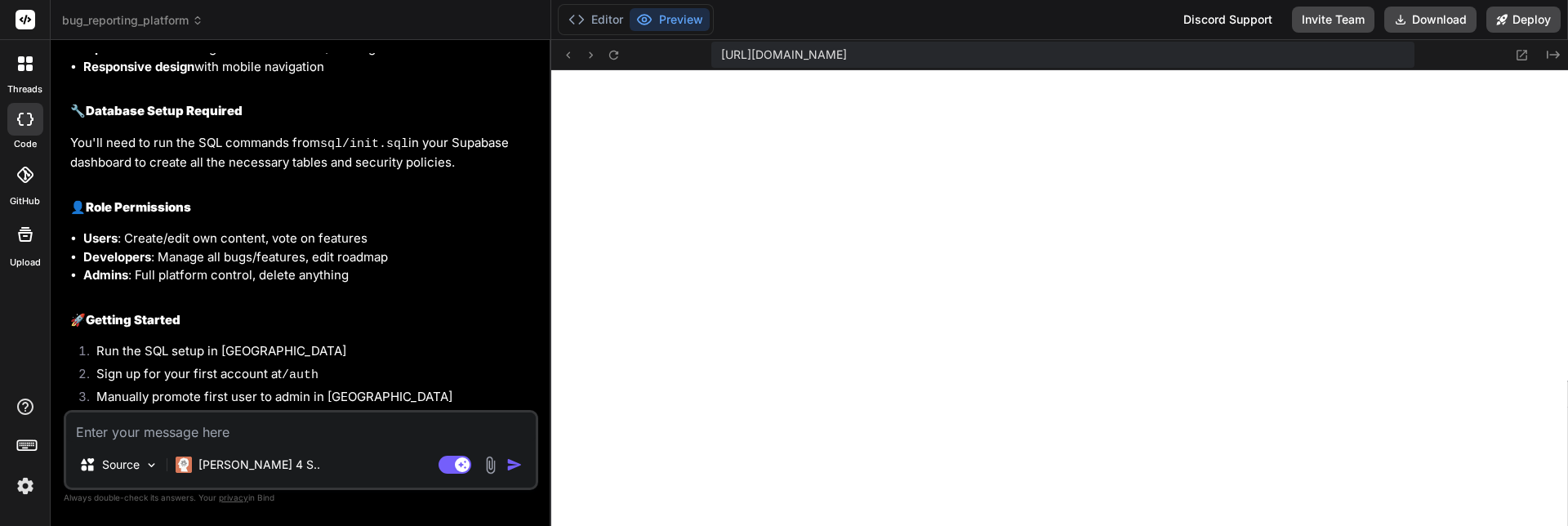
click at [214, 438] on textarea at bounding box center [300, 428] width 470 height 30
type textarea "y"
type textarea "x"
type textarea "yo"
type textarea "x"
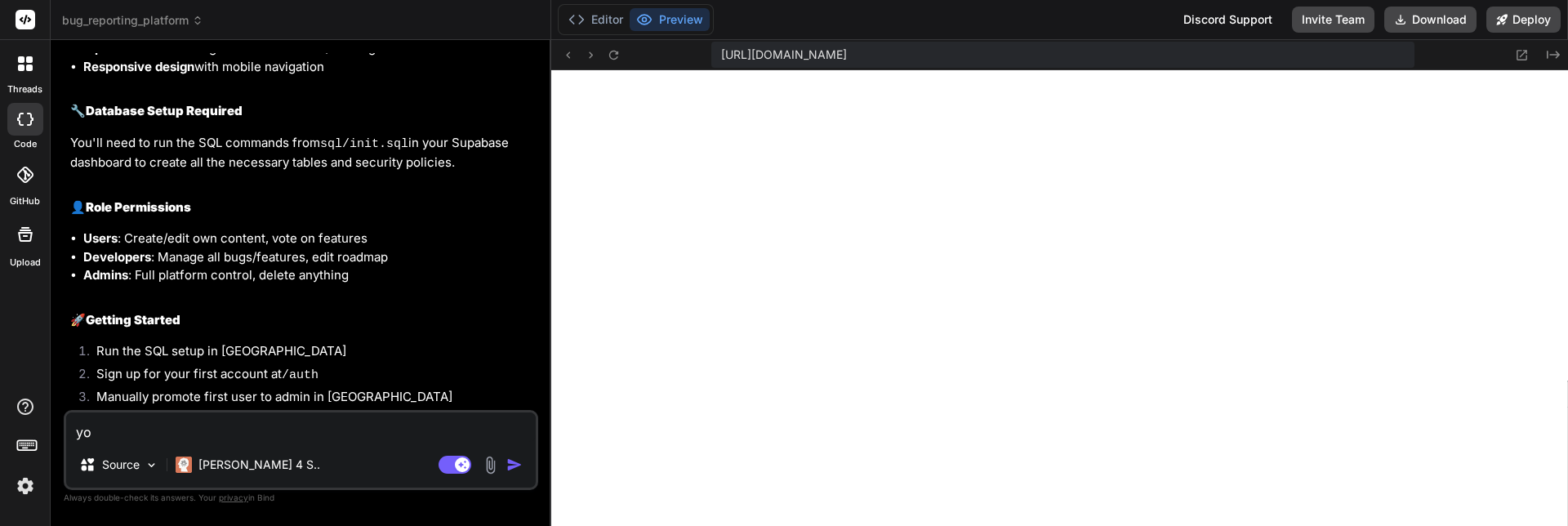
type textarea "you"
type textarea "x"
type textarea "you"
type textarea "x"
type textarea "you h"
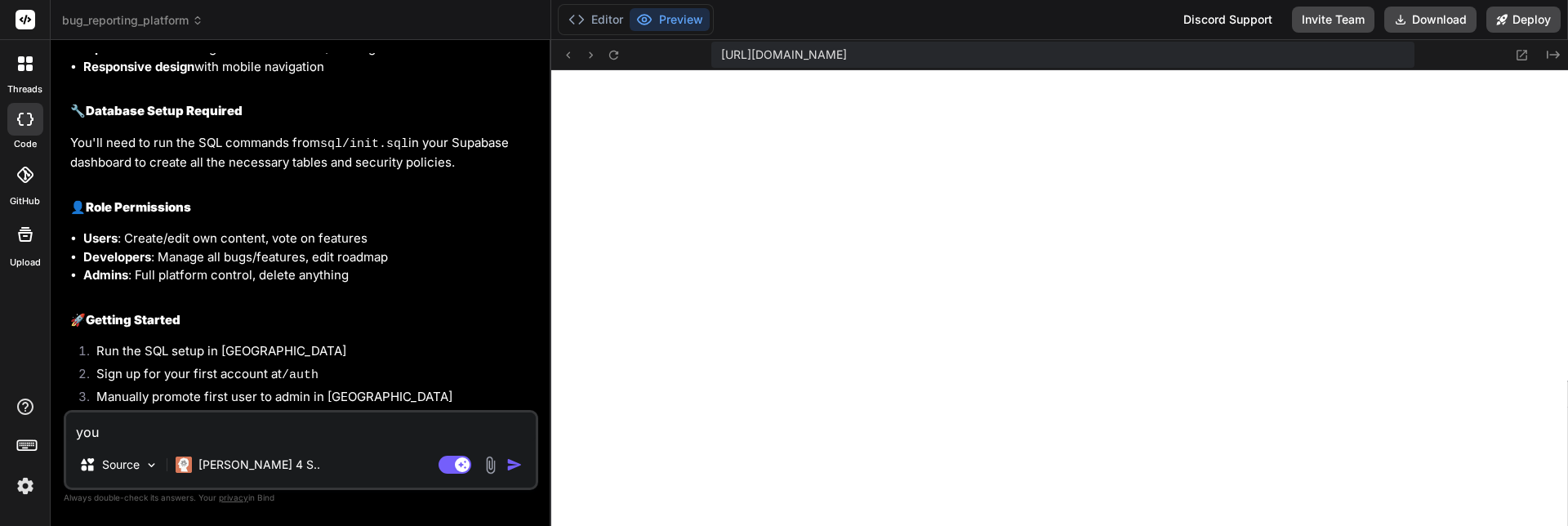
type textarea "x"
type textarea "you ha"
type textarea "x"
type textarea "you hav"
type textarea "x"
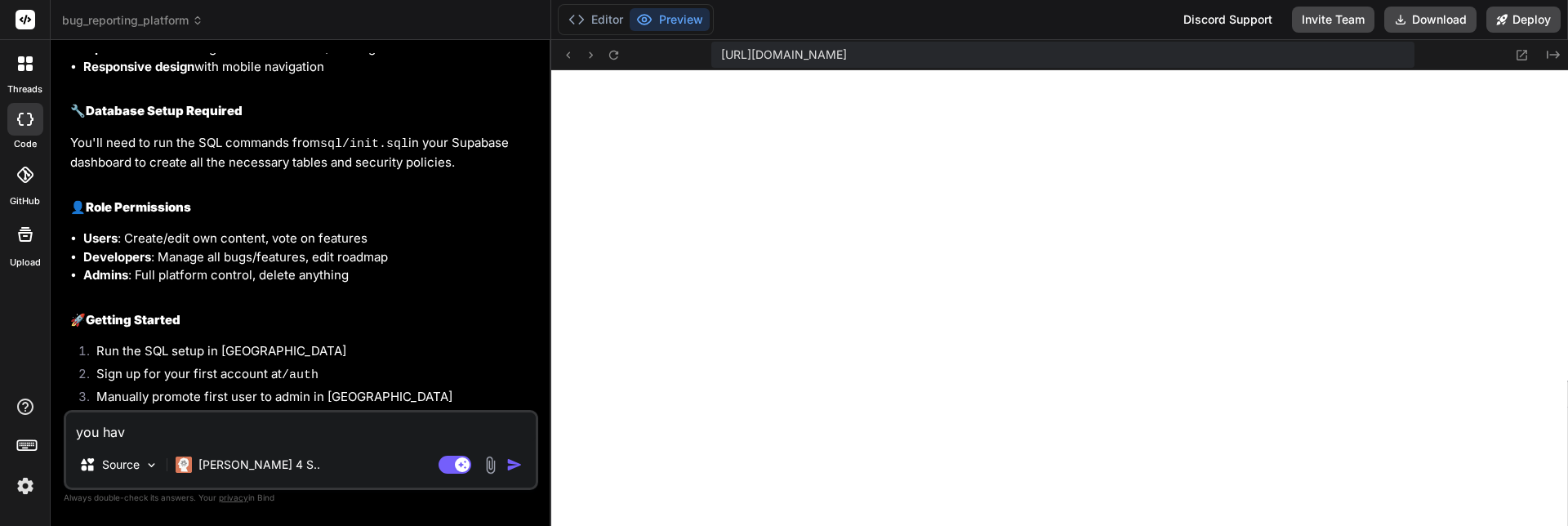
type textarea "you have"
type textarea "x"
type textarea "you have"
type textarea "x"
type textarea "you have n"
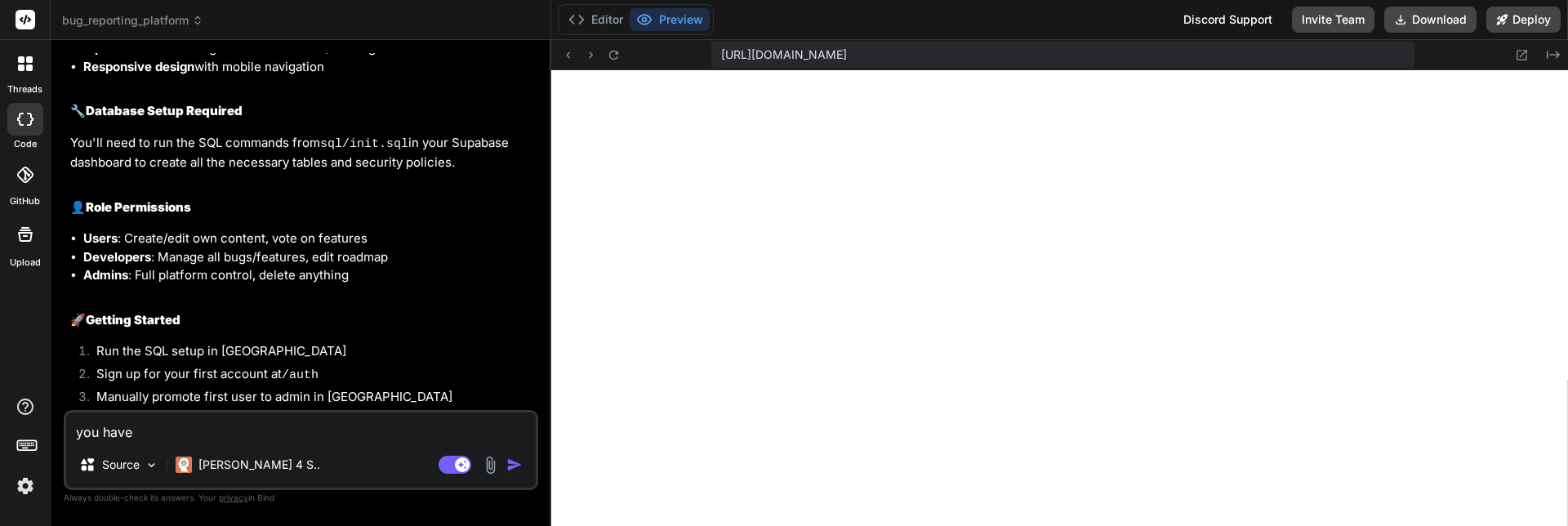
type textarea "x"
type textarea "you have no"
type textarea "x"
type textarea "you have not"
type textarea "x"
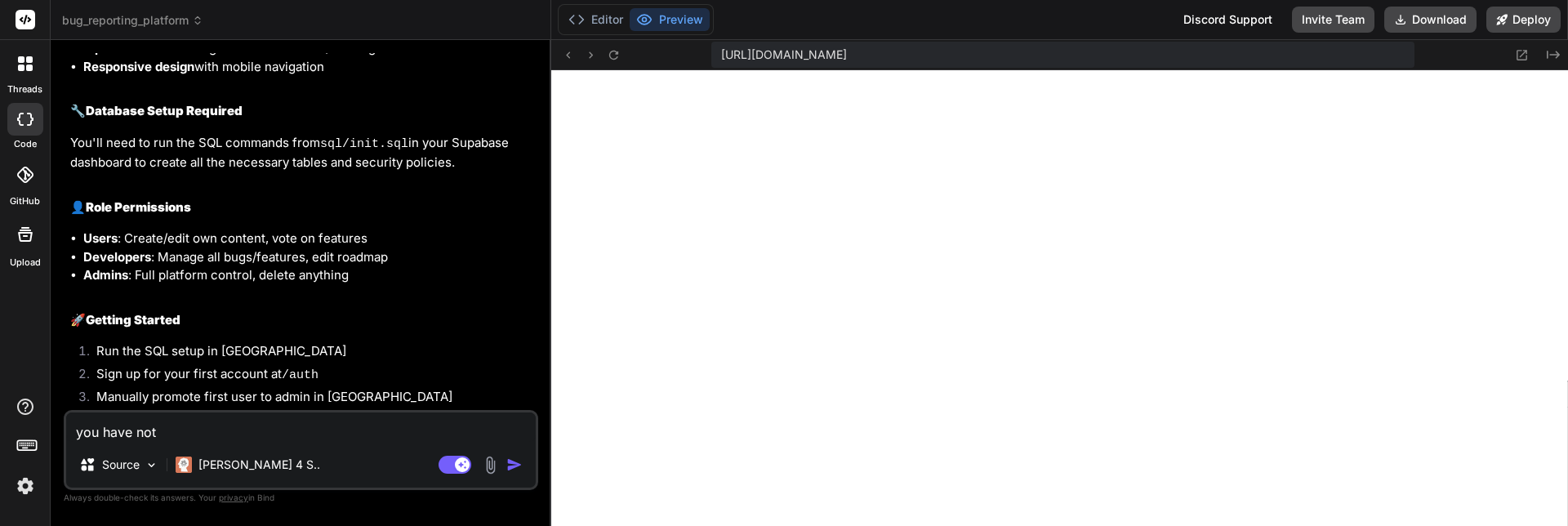
type textarea "you have not"
type textarea "x"
type textarea "you have not c"
type textarea "x"
type textarea "you have not cr"
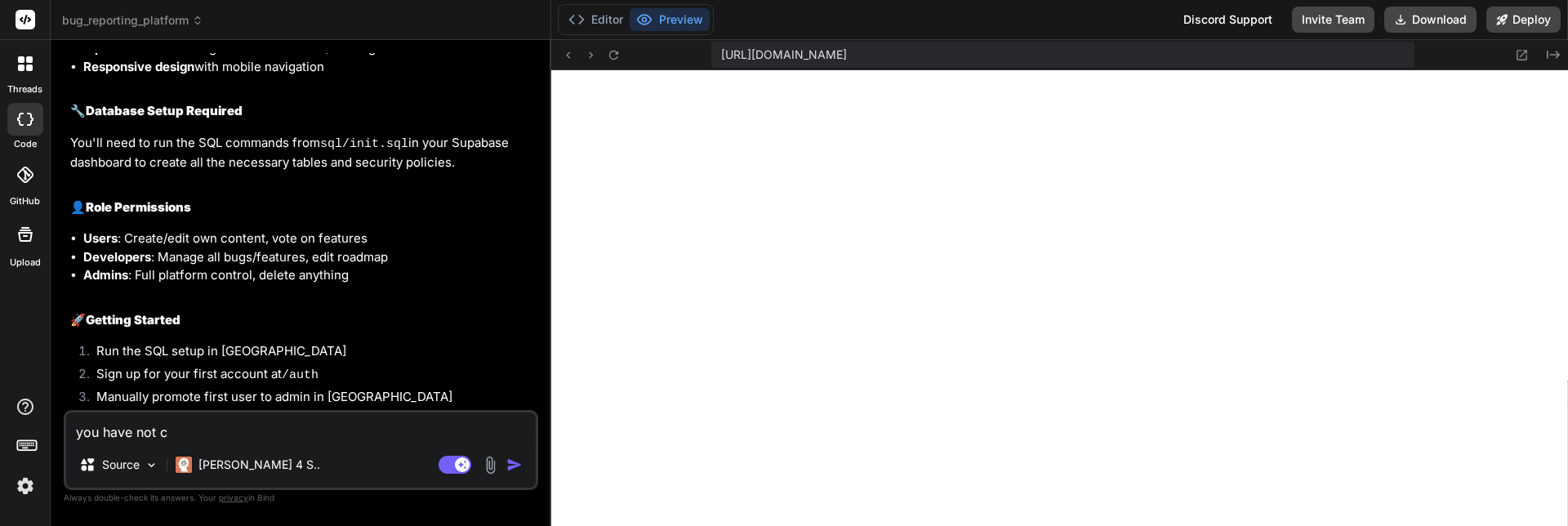
type textarea "x"
type textarea "you have not cre"
type textarea "x"
type textarea "you have not crea"
type textarea "x"
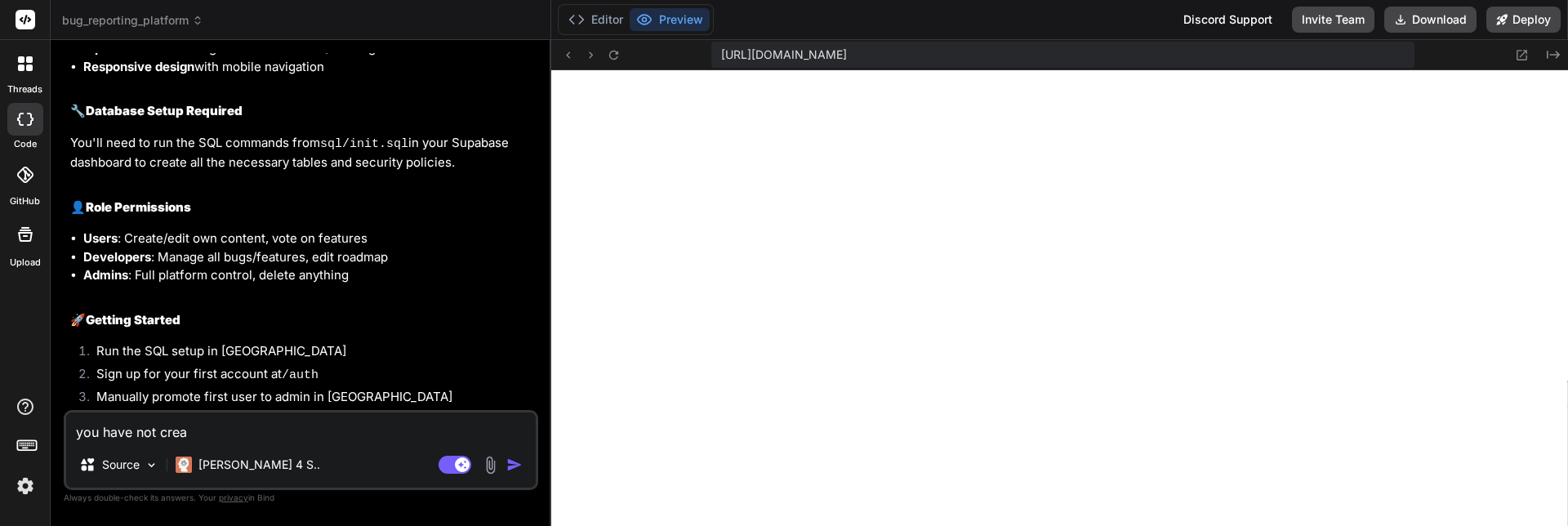
type textarea "you have not creat"
type textarea "x"
type textarea "you have not create"
type textarea "x"
type textarea "you have not created"
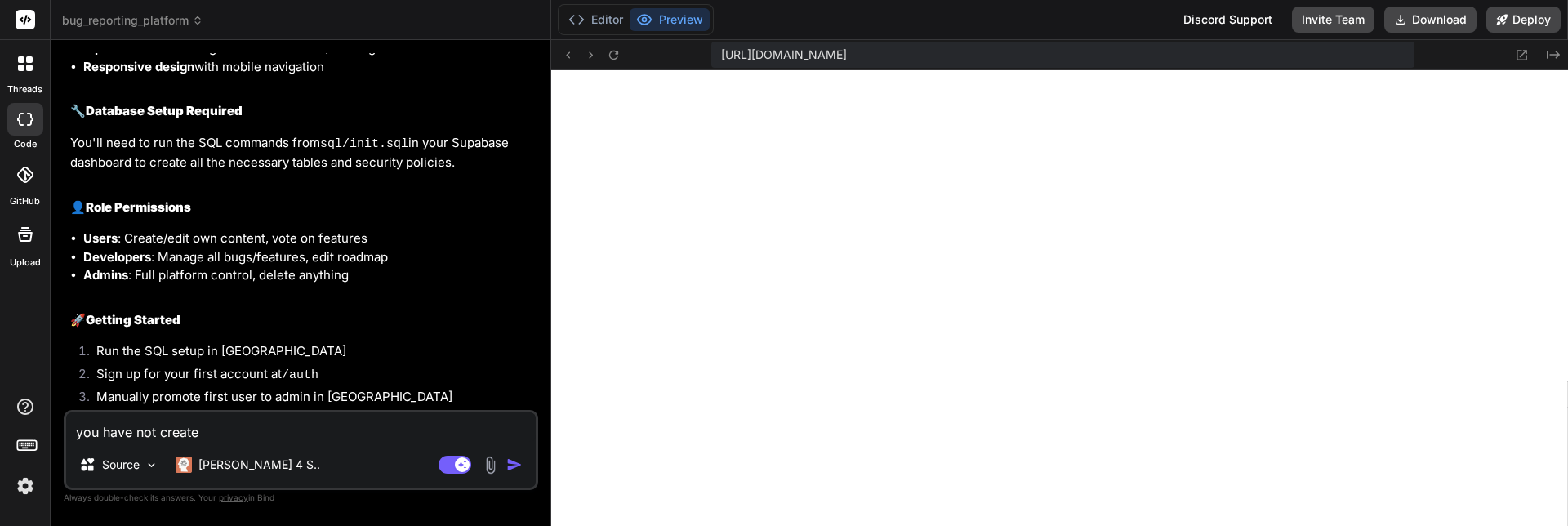
type textarea "x"
type textarea "you have not created"
type textarea "x"
type textarea "you have not created a"
type textarea "x"
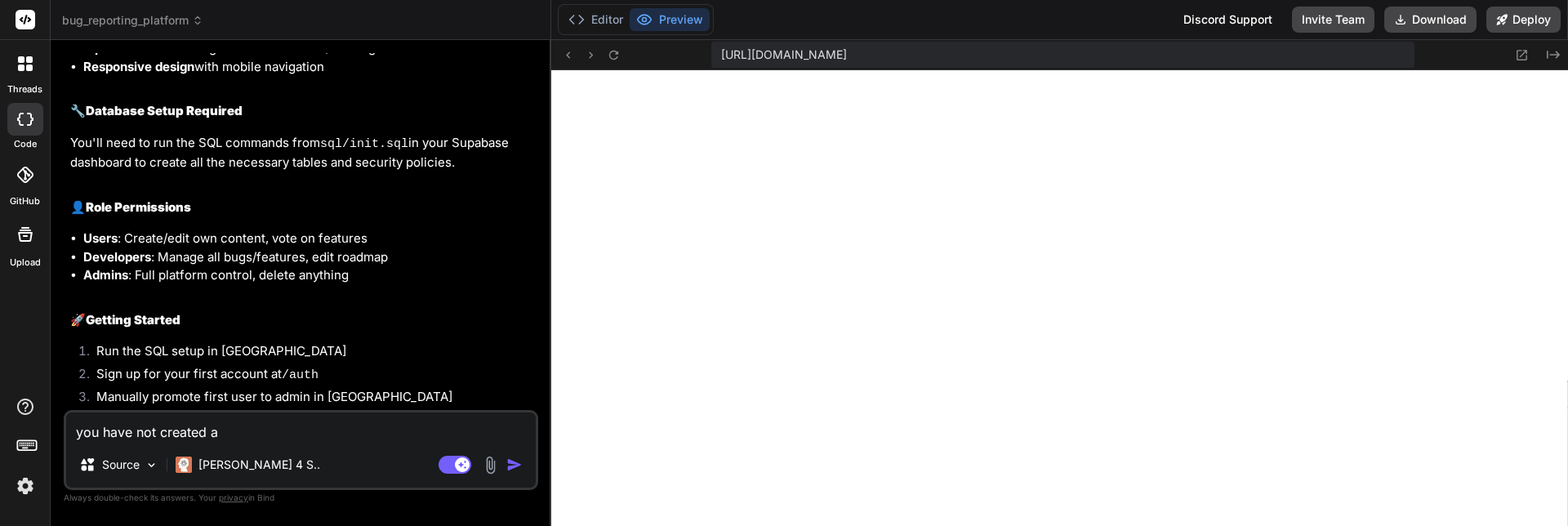
type textarea "you have not created an"
type textarea "x"
type textarea "you have not created any"
type textarea "x"
type textarea "you have not created any"
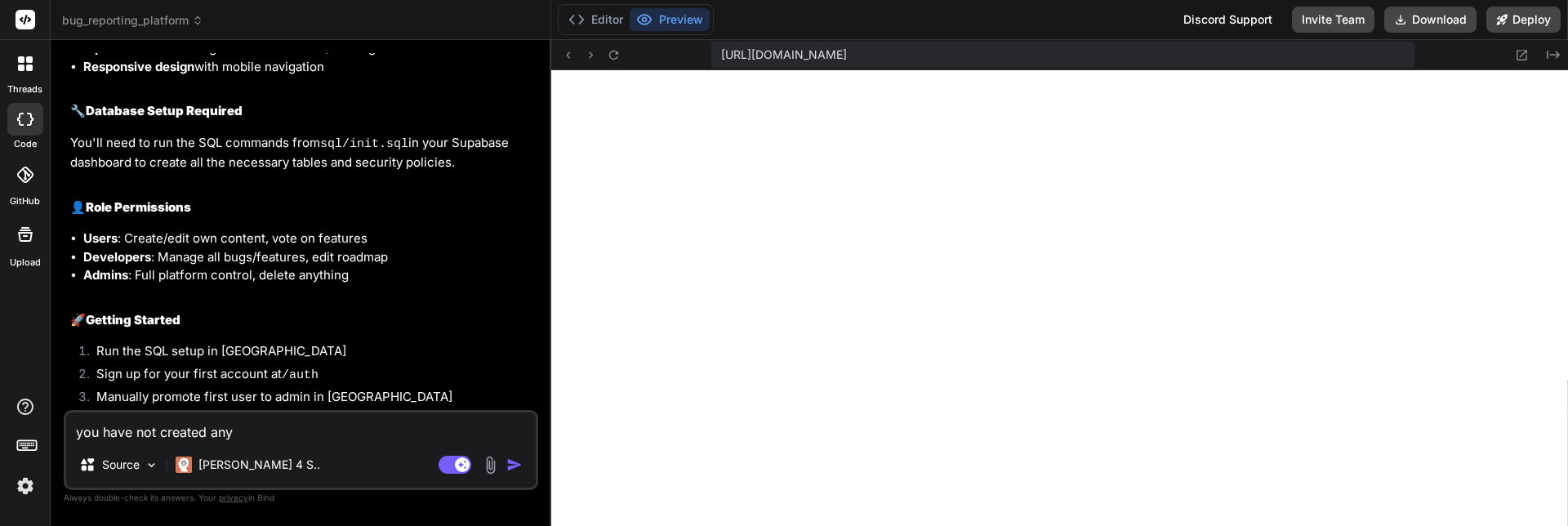
type textarea "x"
type textarea "you have not created any t"
type textarea "x"
type textarea "you have not created any ta"
type textarea "x"
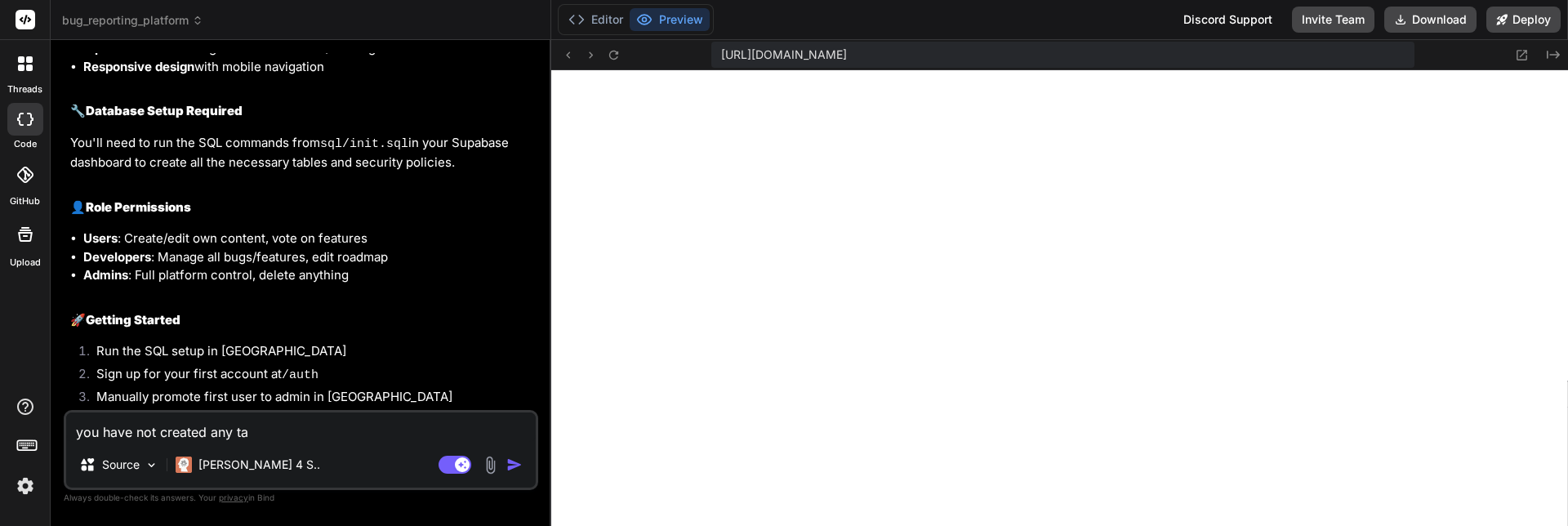
type textarea "you have not created any tab"
type textarea "x"
type textarea "you have not created any tabl"
type textarea "x"
type textarea "you have not created any table"
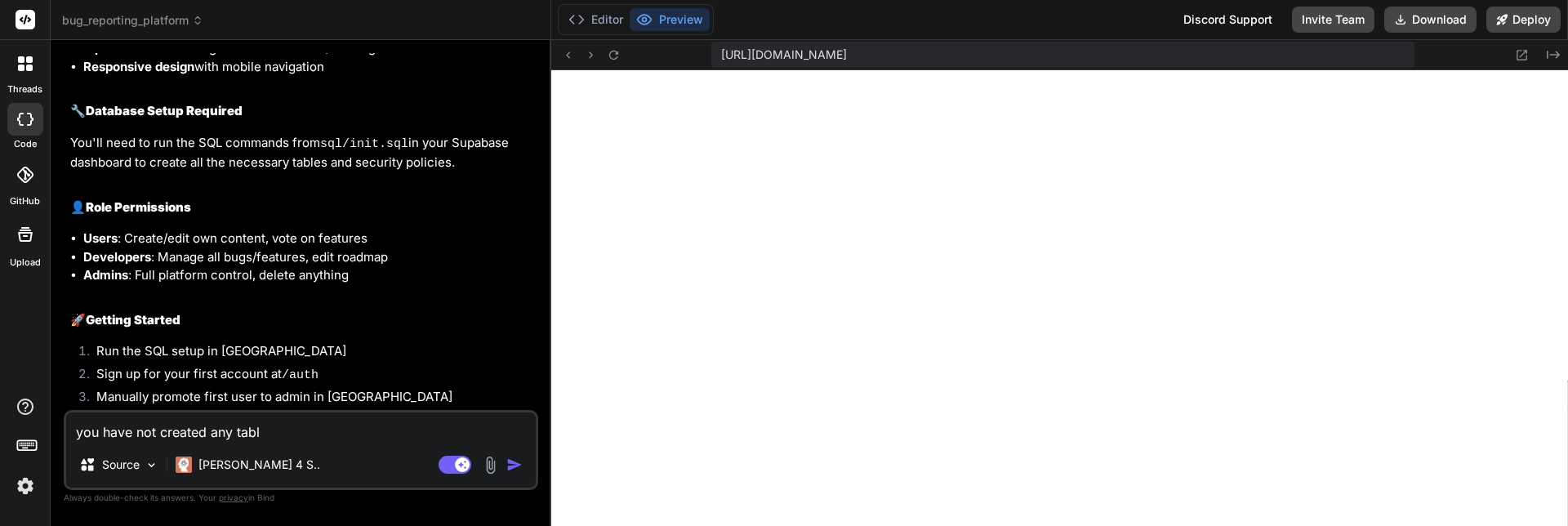
type textarea "x"
type textarea "you have not created any tables"
type textarea "x"
type textarea "you have not created any tables"
type textarea "x"
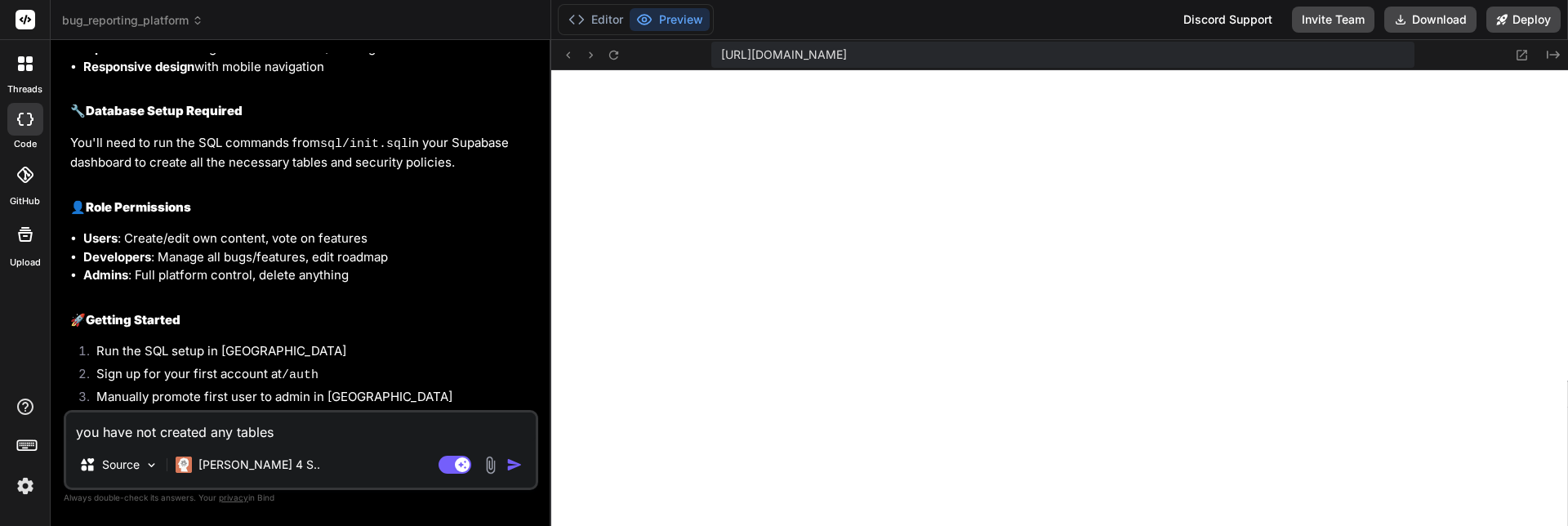
type textarea "you have not created any tables a"
type textarea "x"
type textarea "you have not created any tables a"
type textarea "x"
type textarea "you have not created any tables a n"
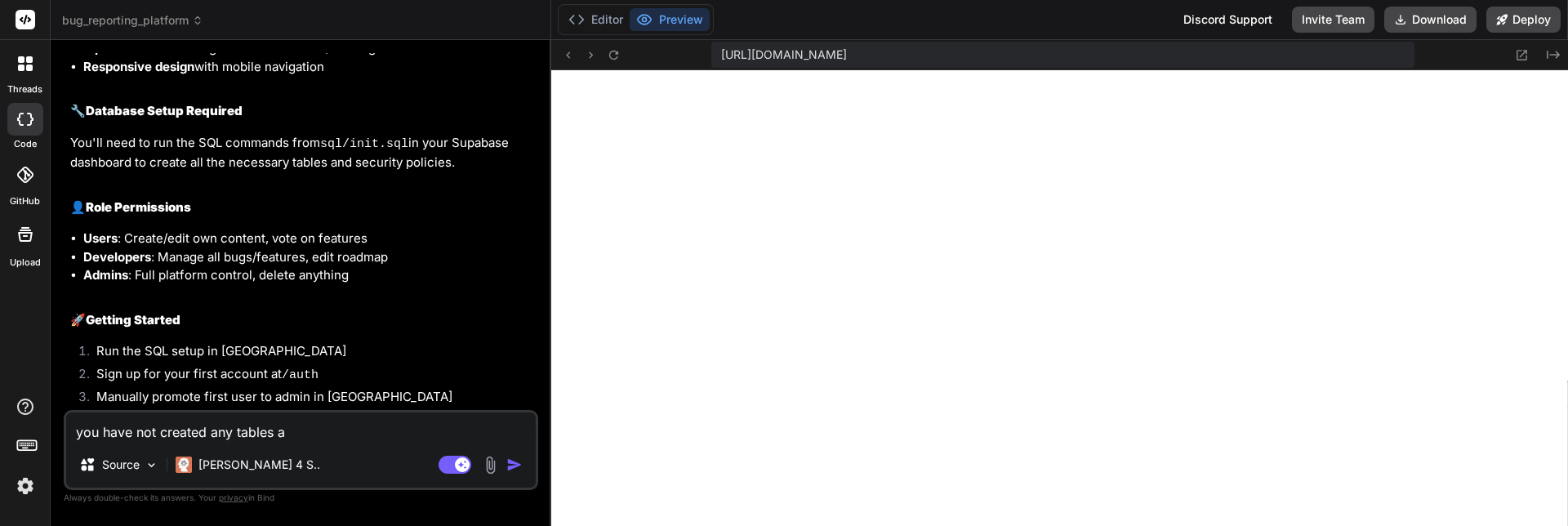
type textarea "x"
type textarea "you have not created any tables a nd"
type textarea "x"
type textarea "you have not created any tables a nd"
type textarea "x"
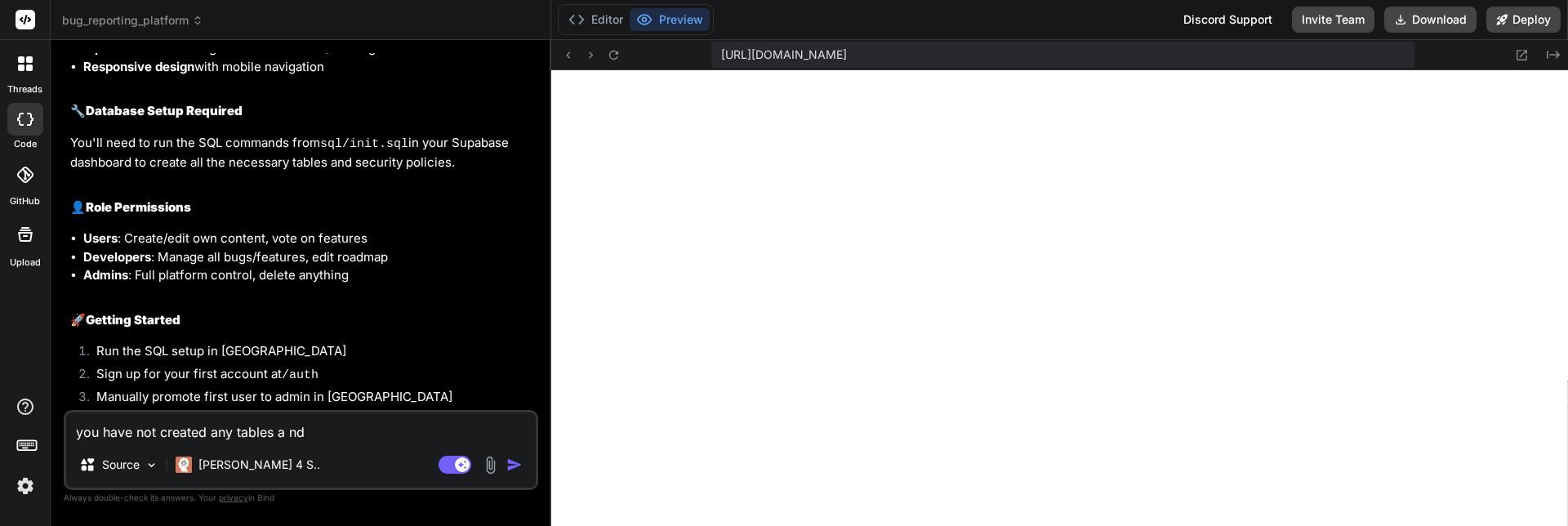
type textarea "you have not created any tables a nd"
type textarea "x"
type textarea "you have not created any tables a n"
type textarea "x"
type textarea "you have not created any tables a"
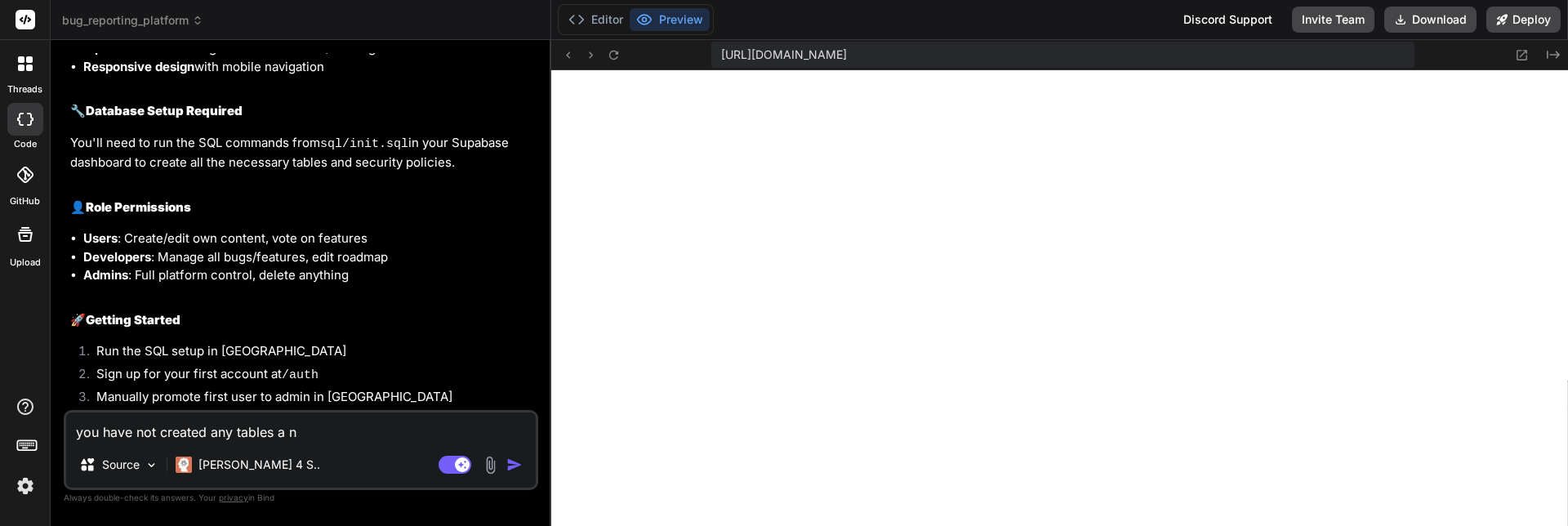
type textarea "x"
type textarea "you have not created any tables a"
type textarea "x"
type textarea "you have not created any tables an"
type textarea "x"
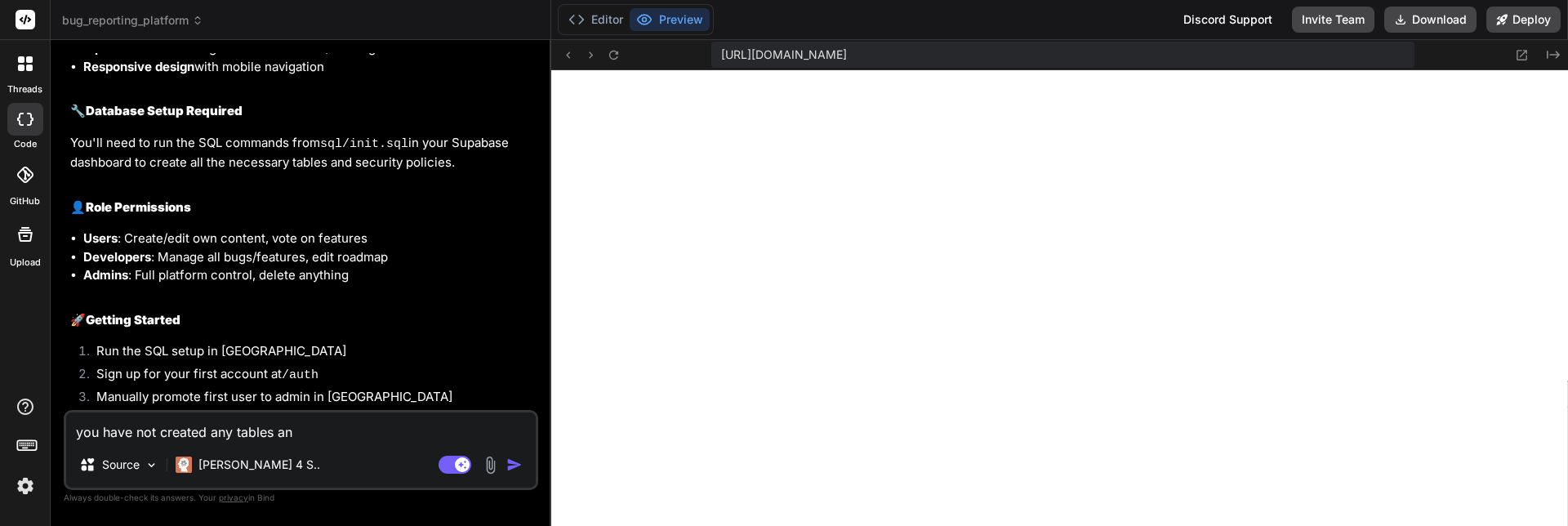
type textarea "you have not created any tables and"
type textarea "x"
type textarea "you have not created any tables and"
type textarea "x"
type textarea "you have not created any tables and a"
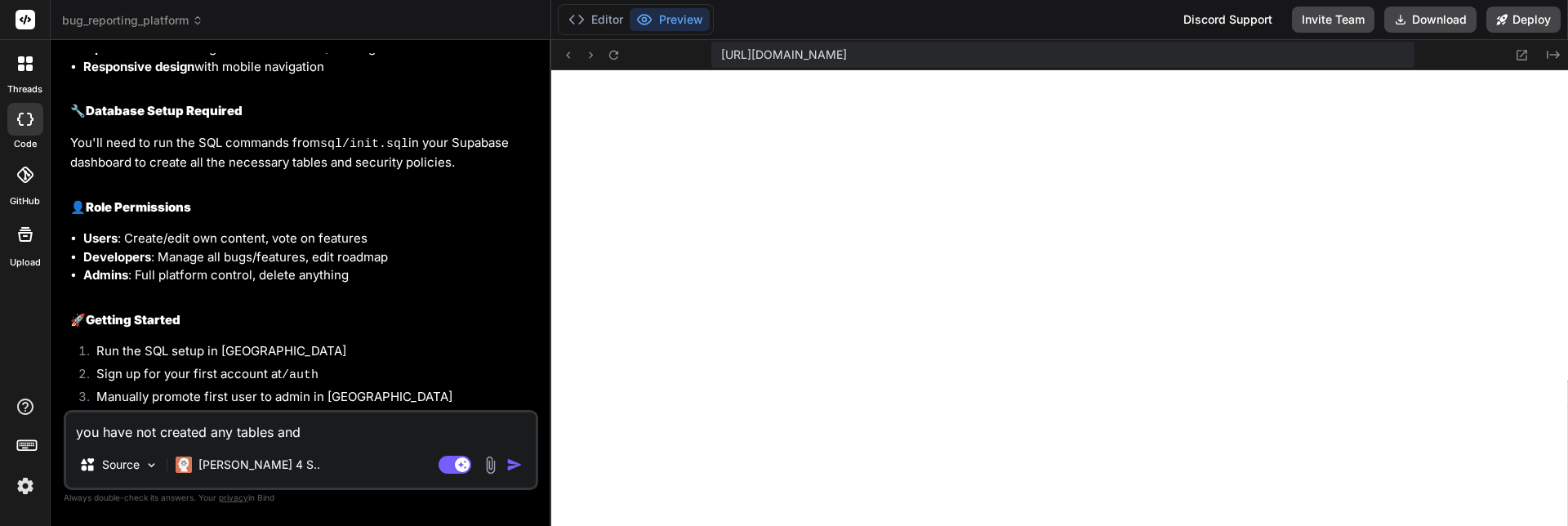
type textarea "x"
type textarea "you have not created any tables and a"
type textarea "x"
type textarea "you have not created any tables and a d"
type textarea "x"
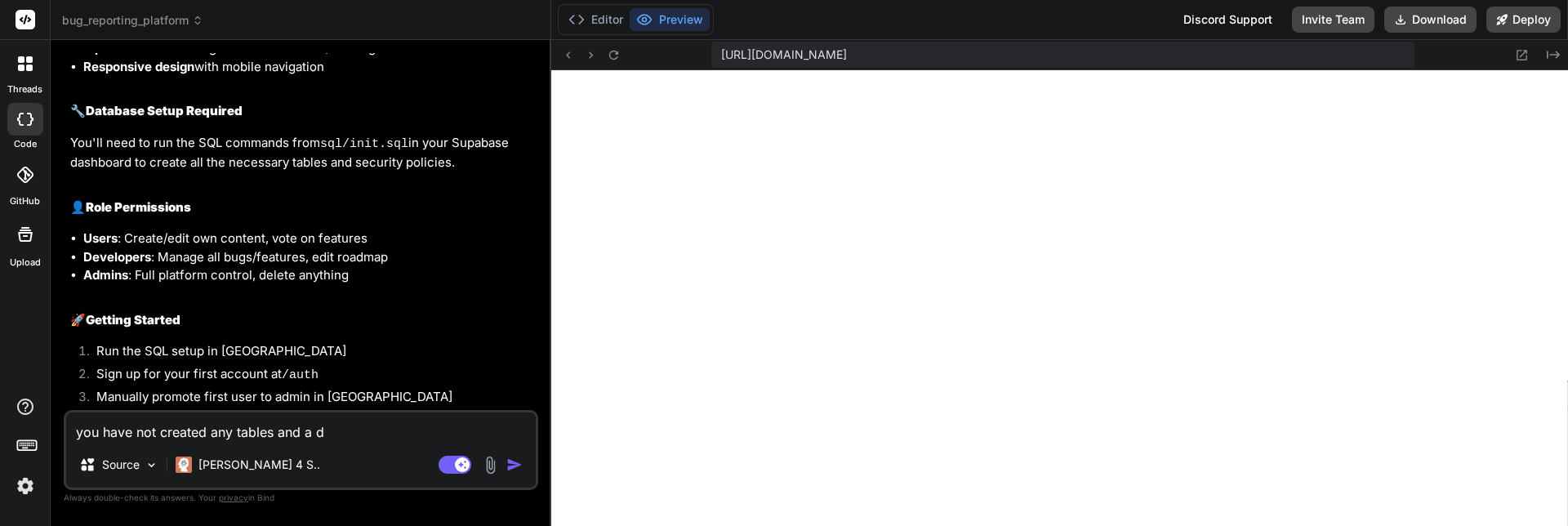
type textarea "you have not created any tables and a de"
type textarea "x"
type textarea "you have not created any tables and a def"
type textarea "x"
type textarea "you have not created any tables and a defa"
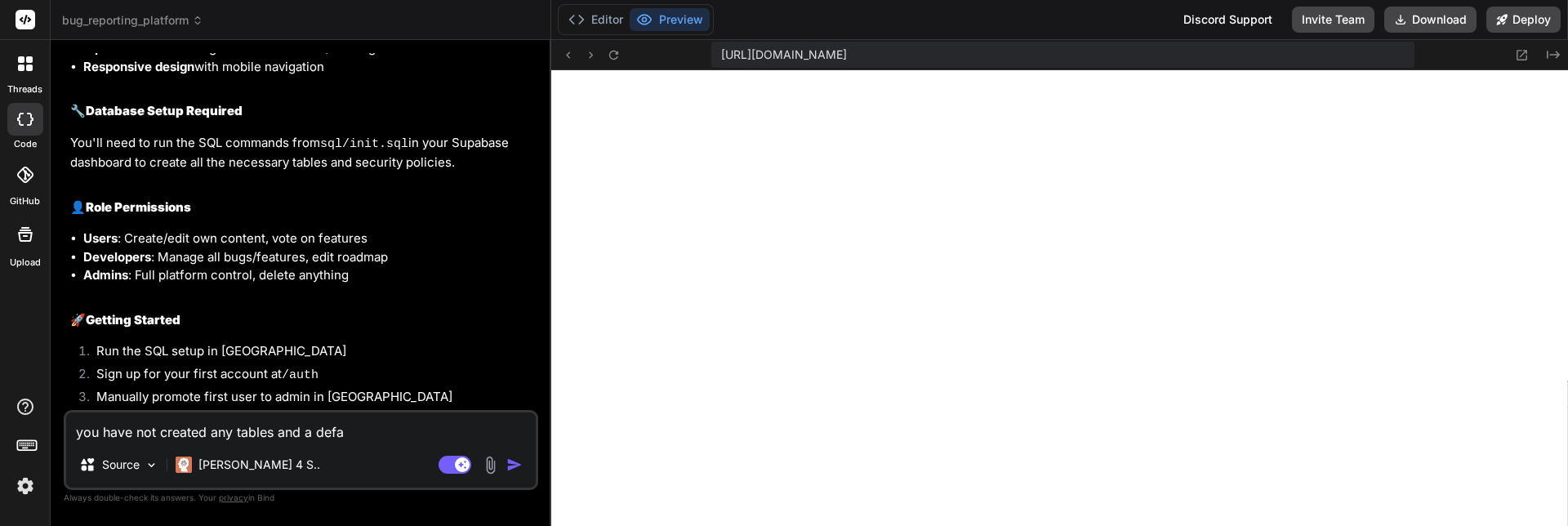
type textarea "x"
type textarea "you have not created any tables and a defau"
type textarea "x"
type textarea "you have not created any tables and a defaul"
type textarea "x"
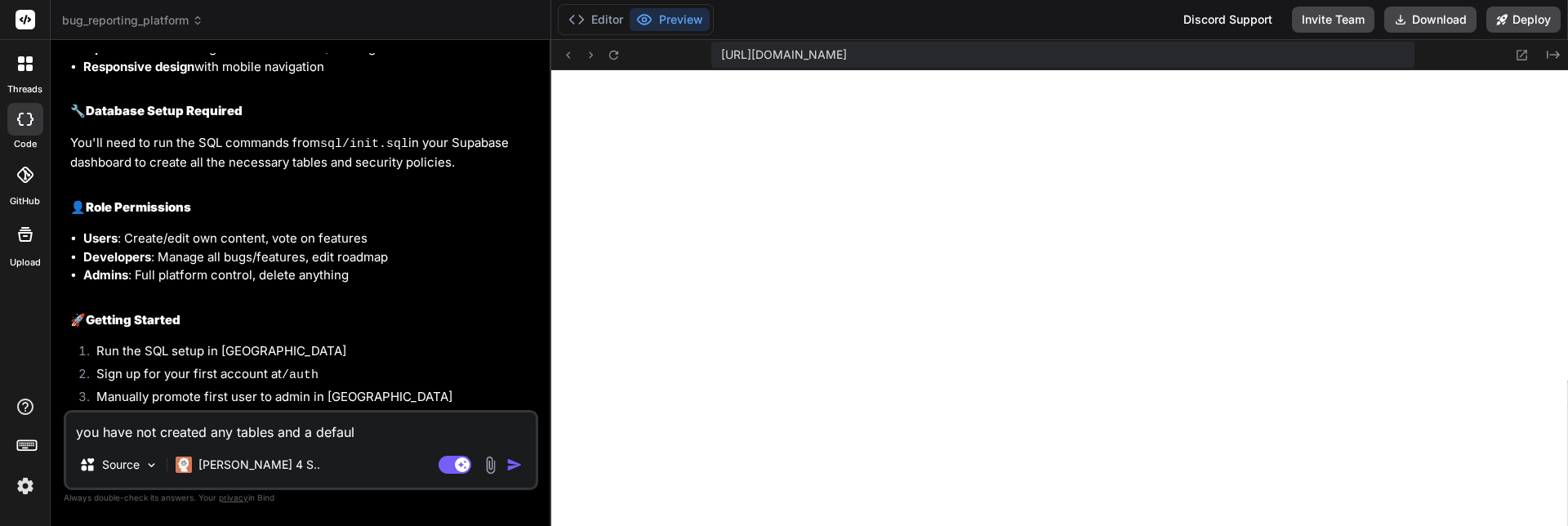
type textarea "you have not created any tables and a default"
type textarea "x"
type textarea "you have not created any tables and a default"
type textarea "x"
type textarea "you have not created any tables and a default a"
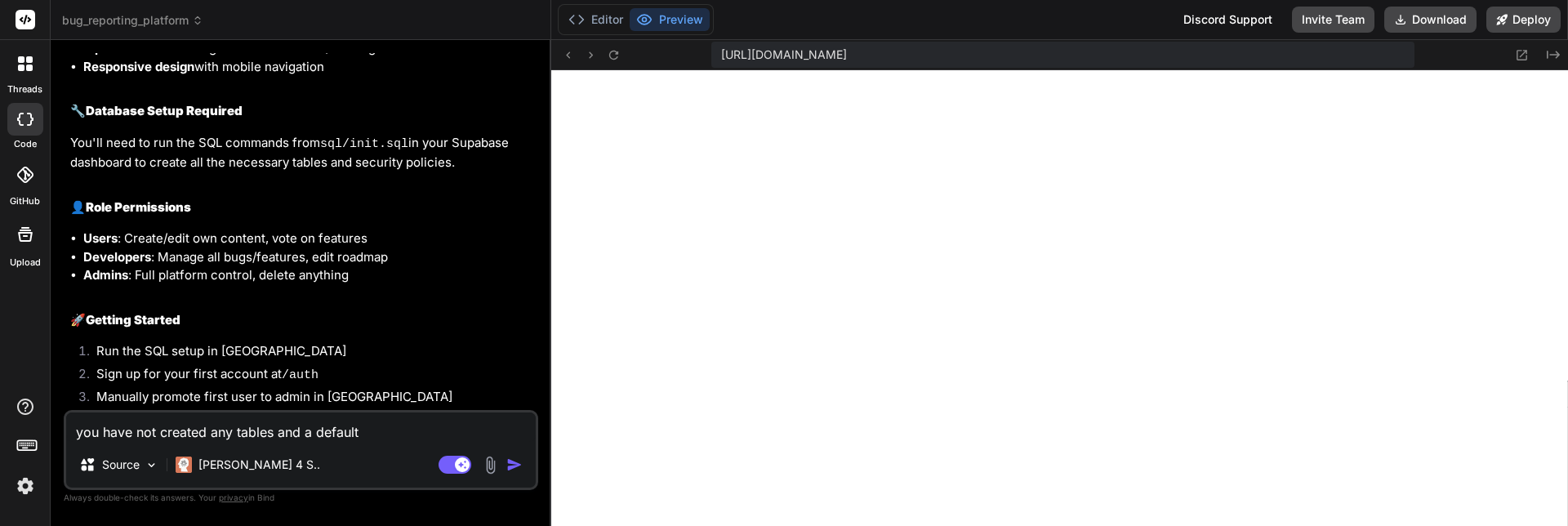
type textarea "x"
type textarea "you have not created any tables and a default ad"
type textarea "x"
type textarea "you have not created any tables and a default adm"
type textarea "x"
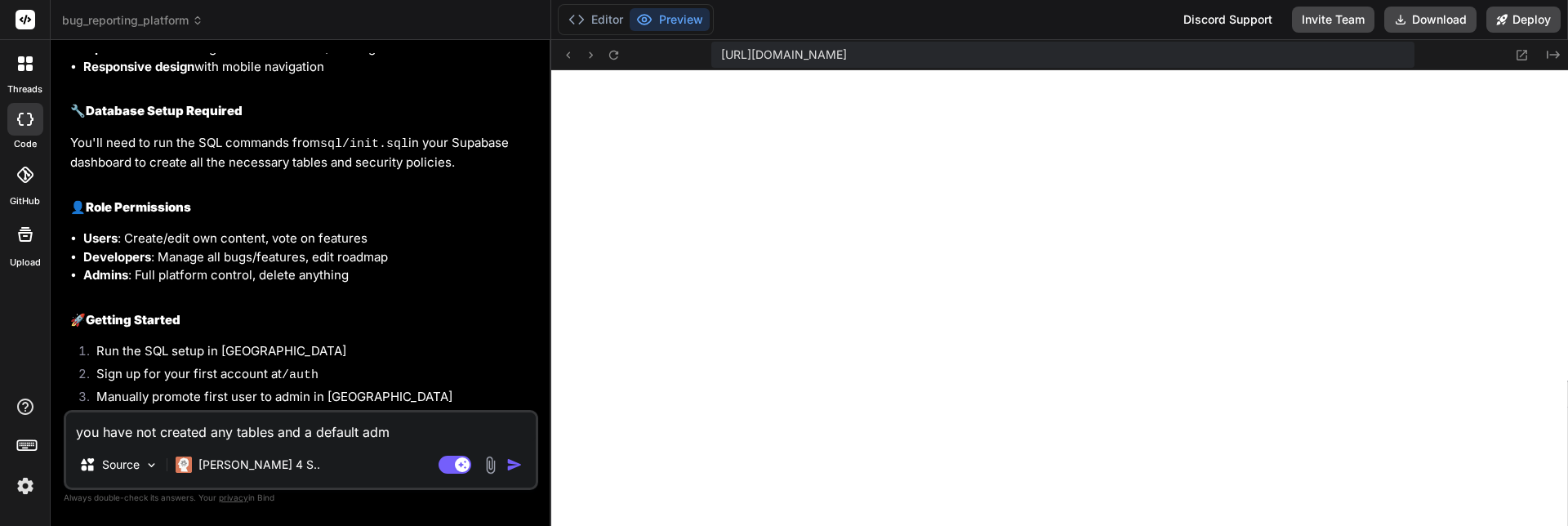
type textarea "you have not created any tables and a default admi"
type textarea "x"
type textarea "you have not created any tables and a default admin"
type textarea "x"
type textarea "you have not created any tables and a default admin"
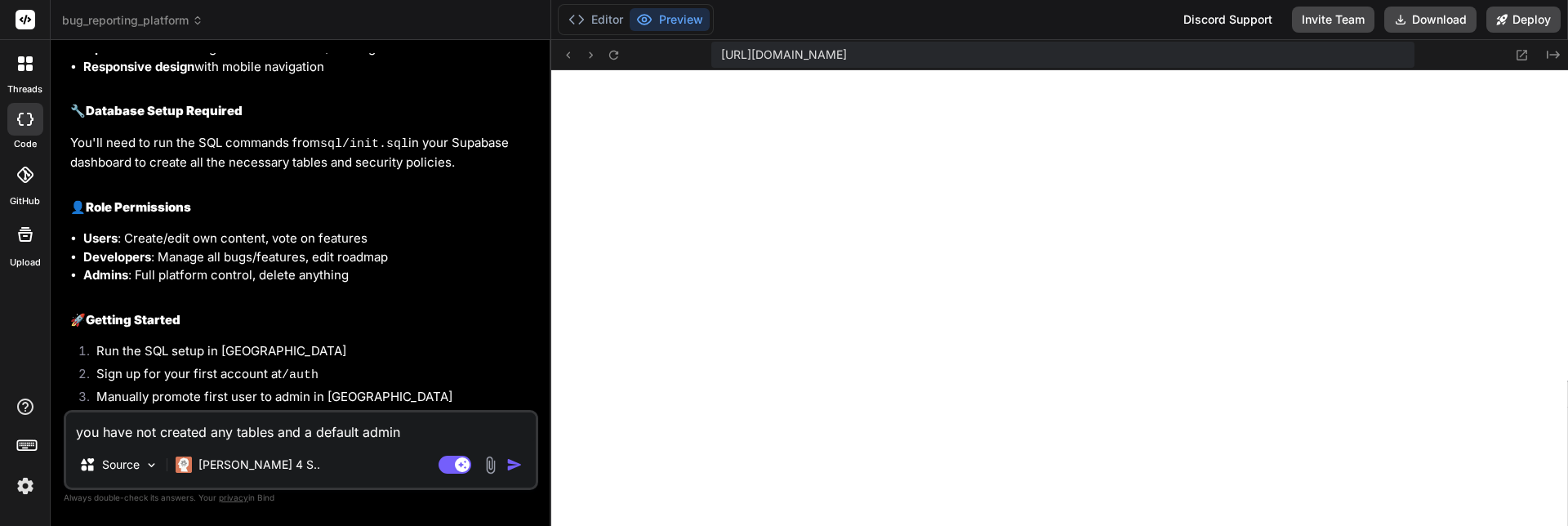
type textarea "x"
type textarea "you have not created any tables and a default admin u"
type textarea "x"
type textarea "you have not created any tables and a default admin us"
type textarea "x"
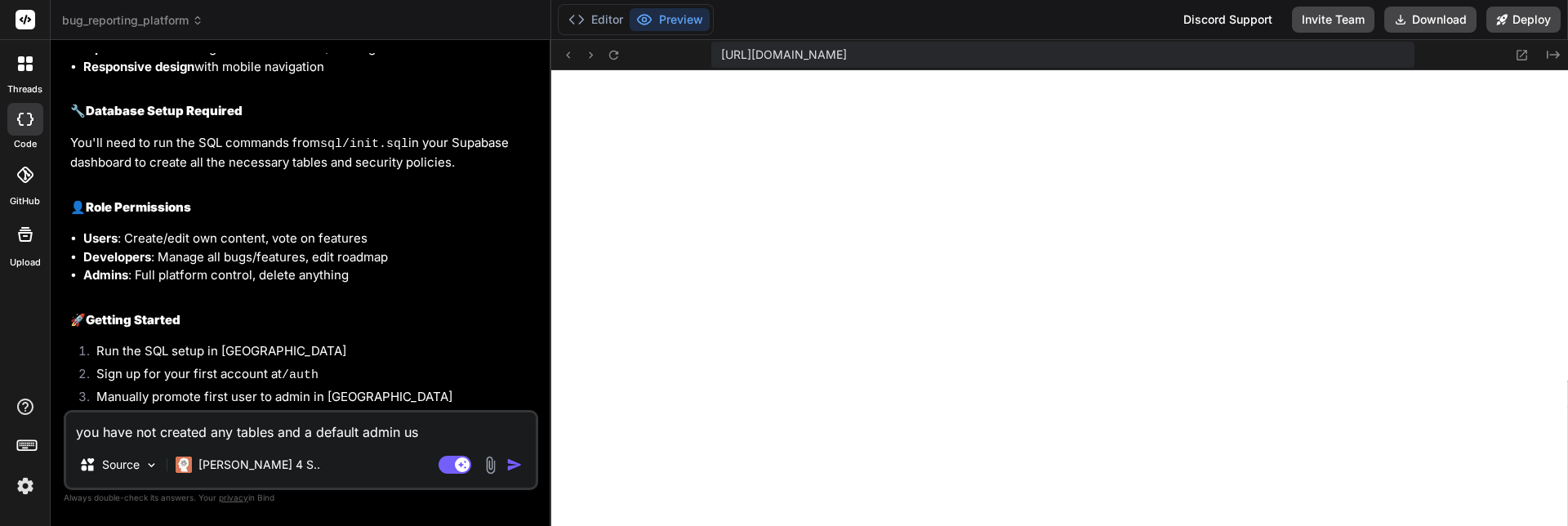
type textarea "you have not created any tables and a default admin use"
type textarea "x"
type textarea "you have not created any tables and a default admin user"
type textarea "x"
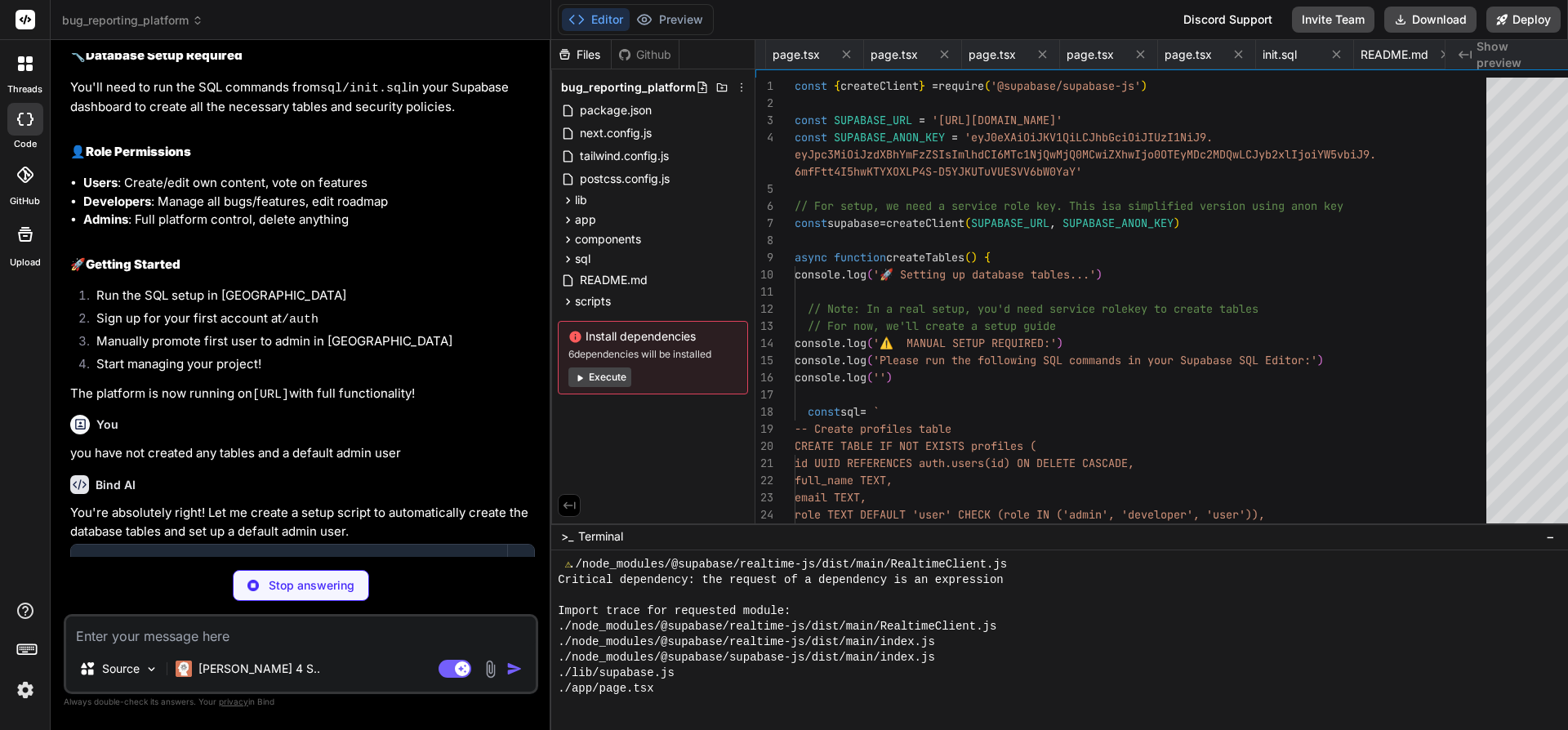
scroll to position [0, 1321]
click at [619, 373] on button "Execute" at bounding box center [600, 377] width 63 height 20
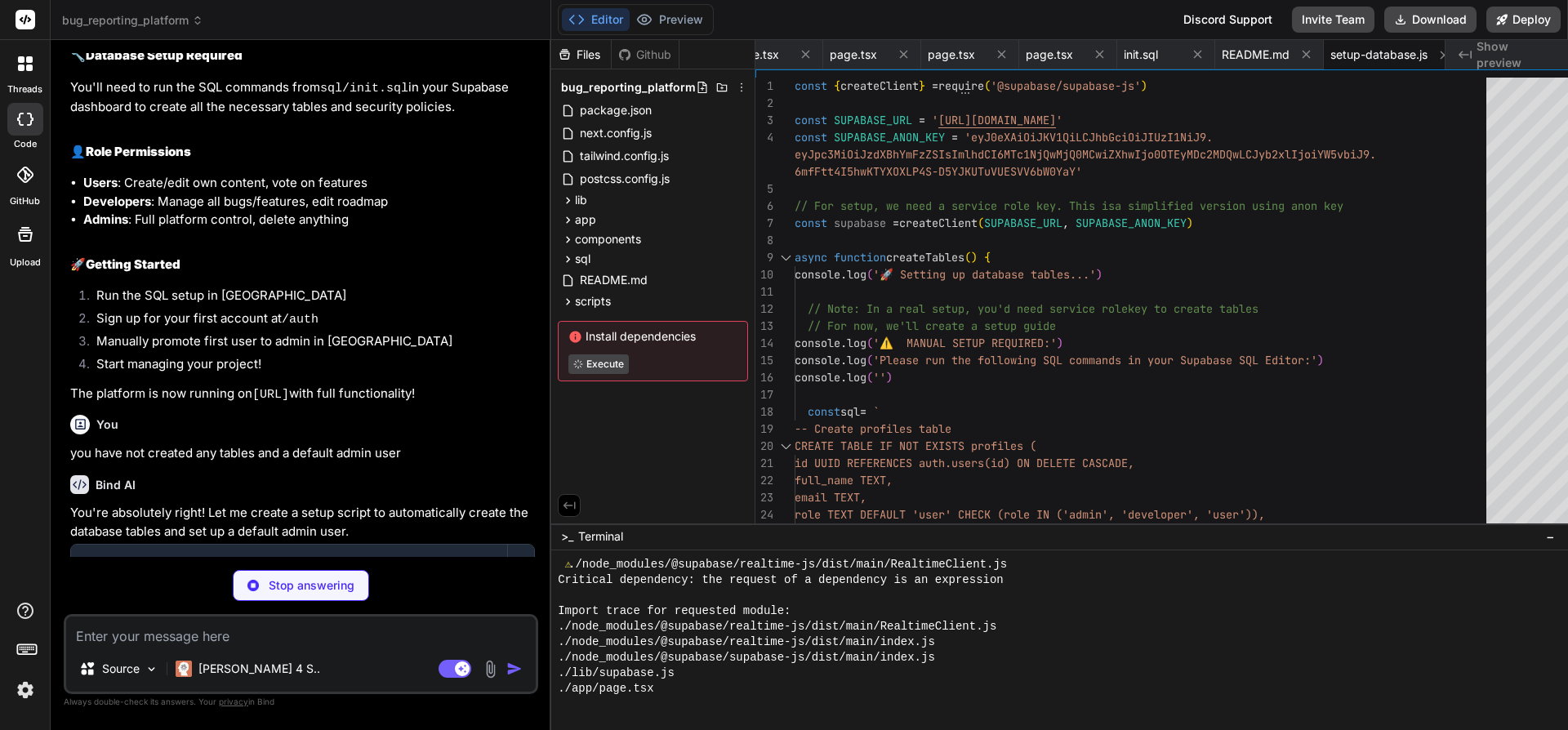
scroll to position [3102, 0]
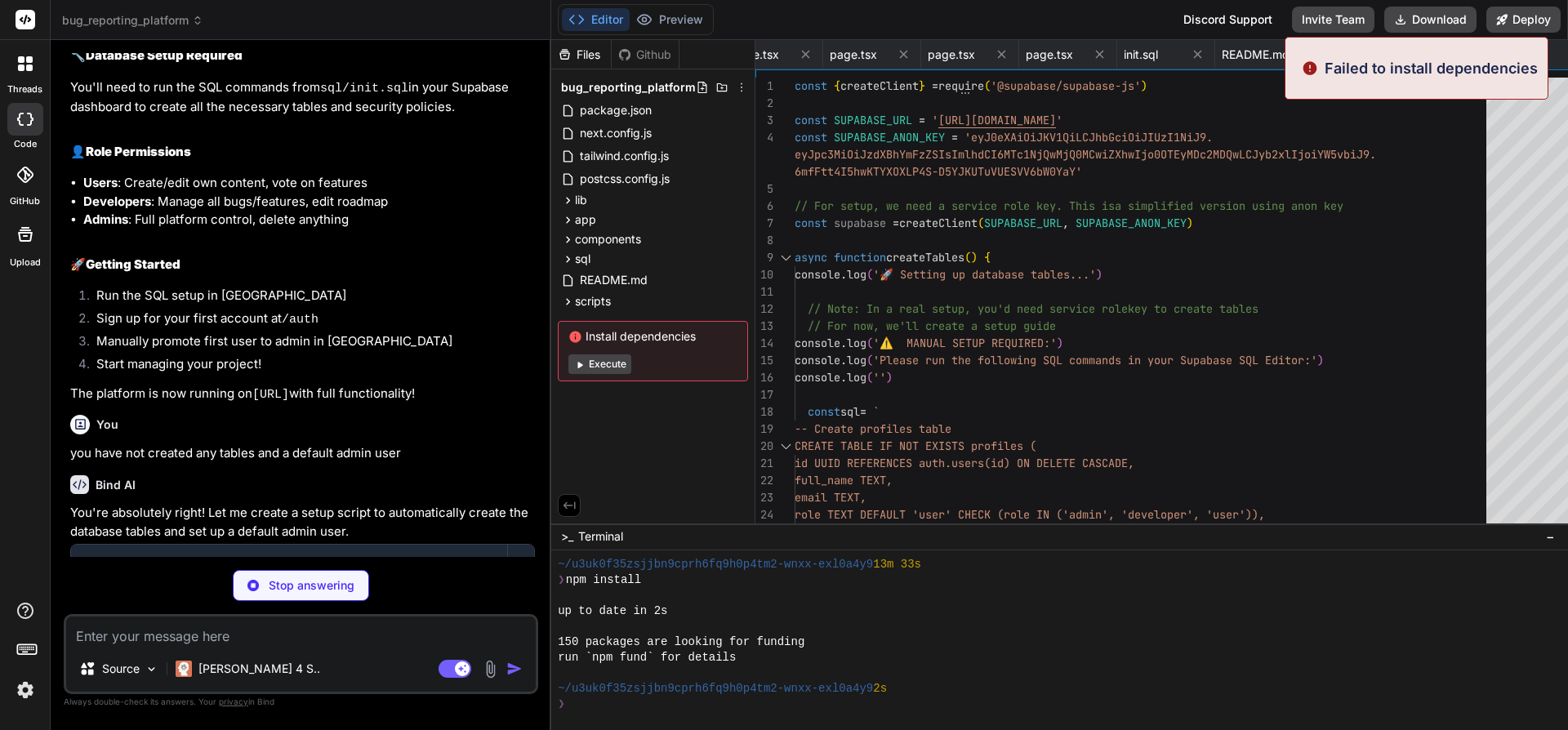
click at [612, 370] on button "Execute" at bounding box center [600, 365] width 63 height 20
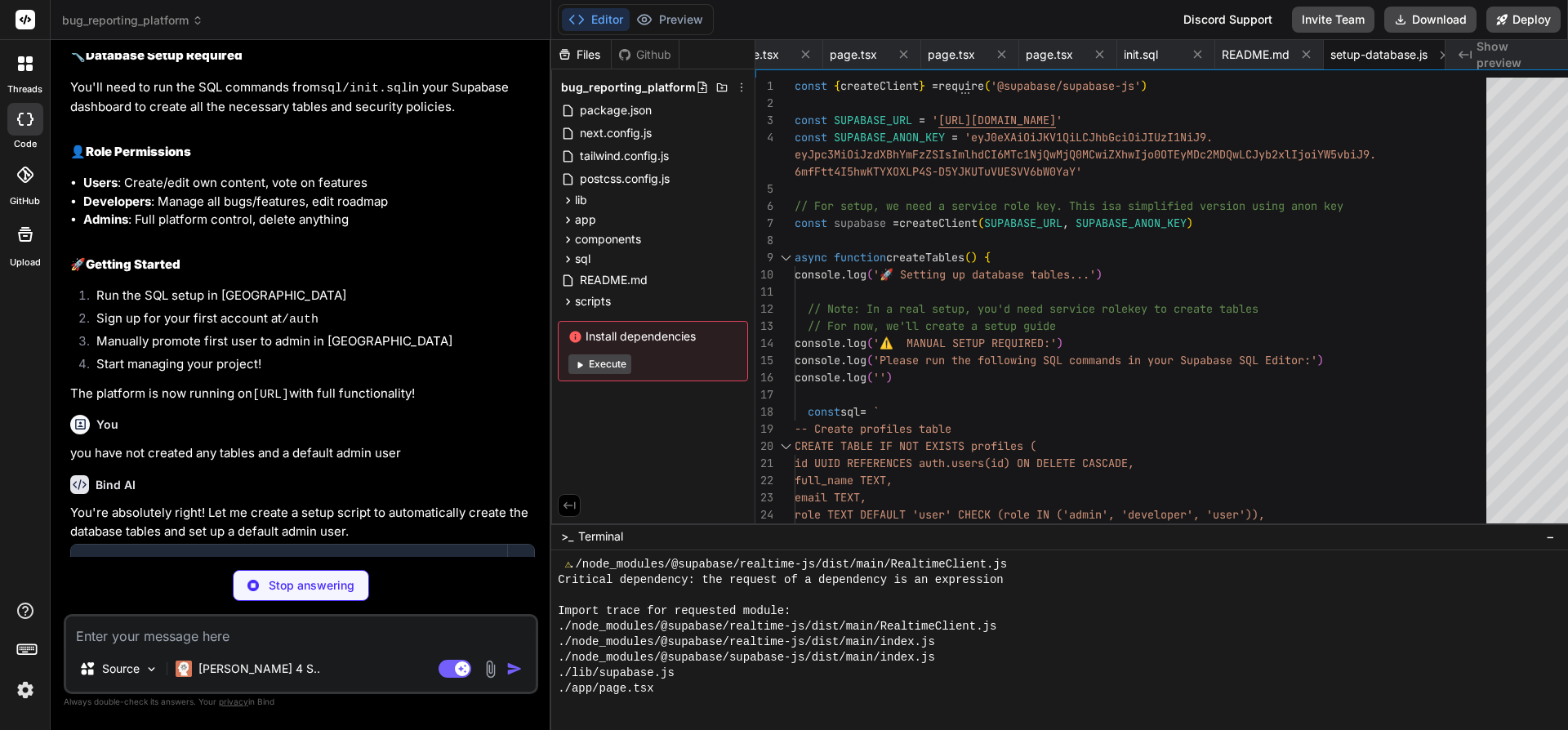
scroll to position [4343, 0]
click at [616, 363] on button "Execute" at bounding box center [600, 365] width 63 height 20
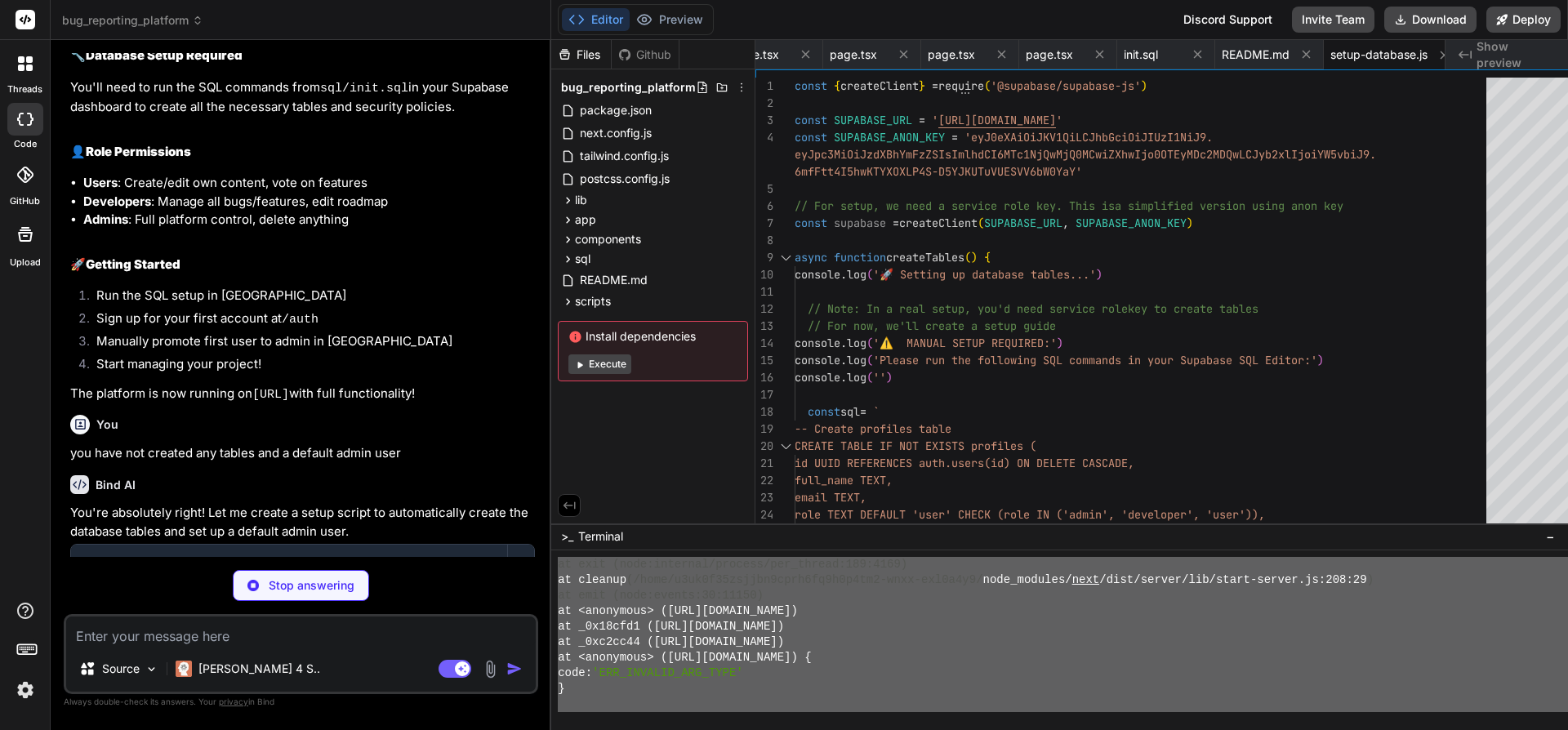
scroll to position [5398, 0]
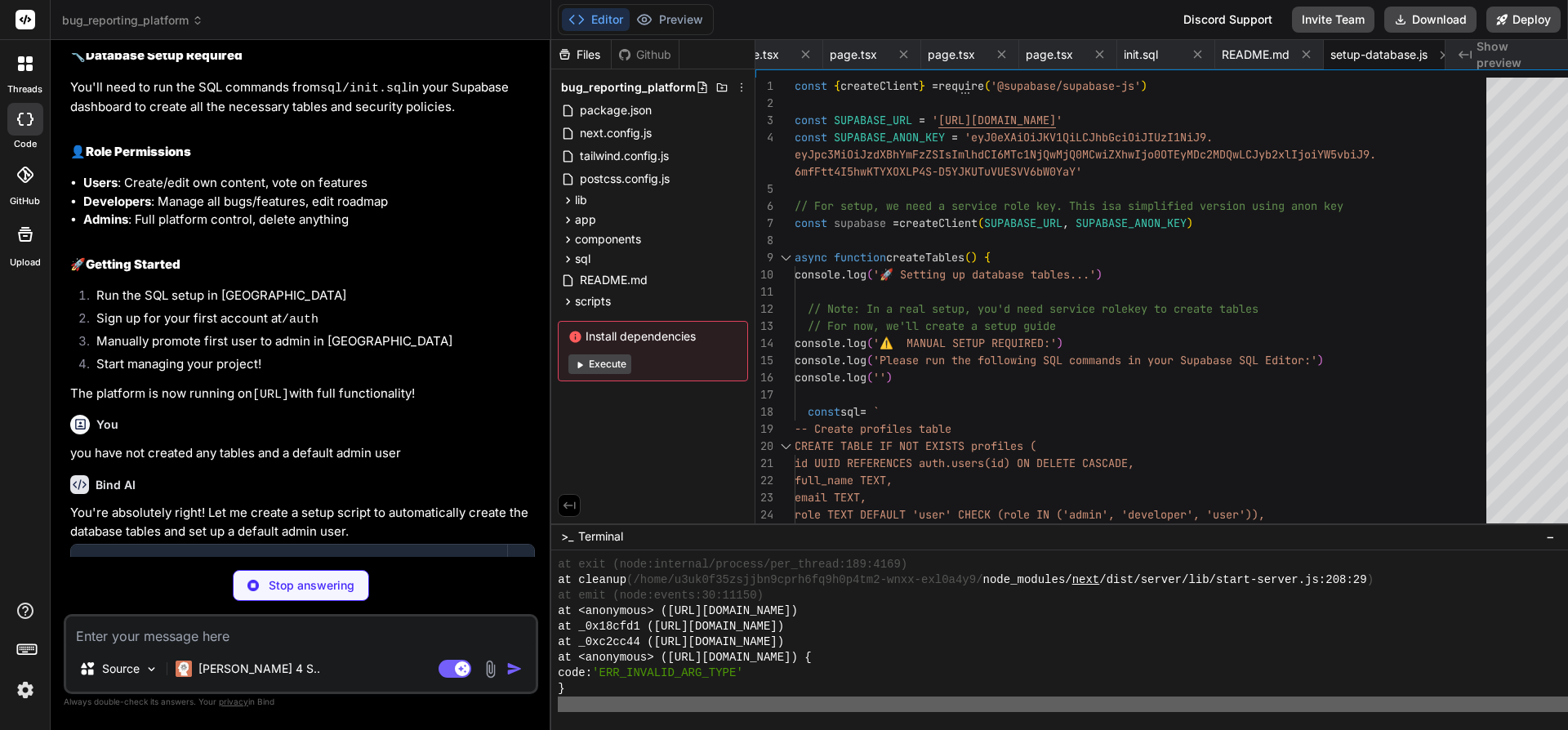
drag, startPoint x: 777, startPoint y: 669, endPoint x: 567, endPoint y: 690, distance: 211.0
click at [568, 692] on div """"""""""""""""""""""""""""""""" XXXXXXXXXXXXXXXXXXXXXXXXXXXXXXXX at exit (node…" at bounding box center [1060, 640] width 1017 height 181
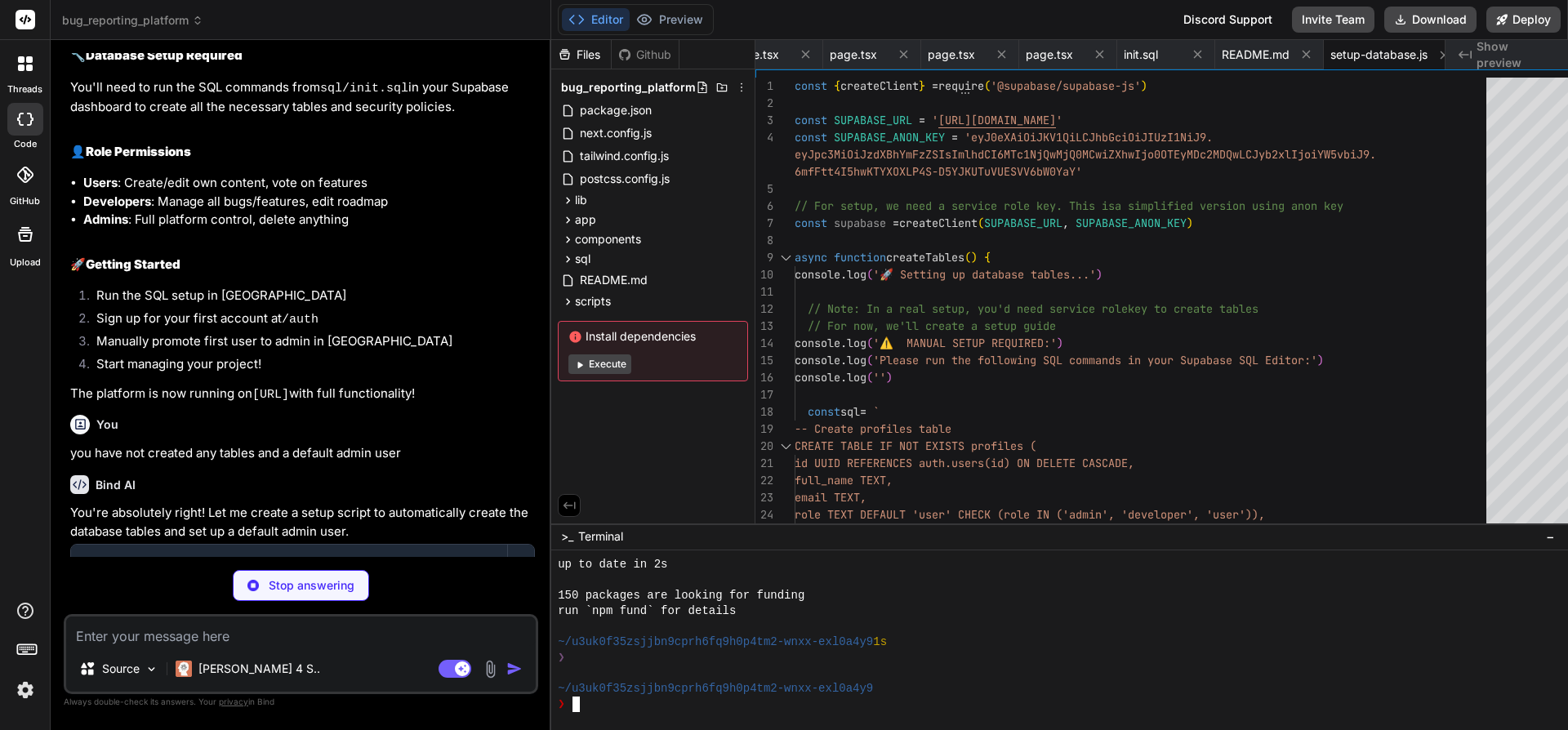
scroll to position [5956, 0]
click at [314, 588] on p "Stop answering" at bounding box center [312, 586] width 86 height 16
type textarea "x"
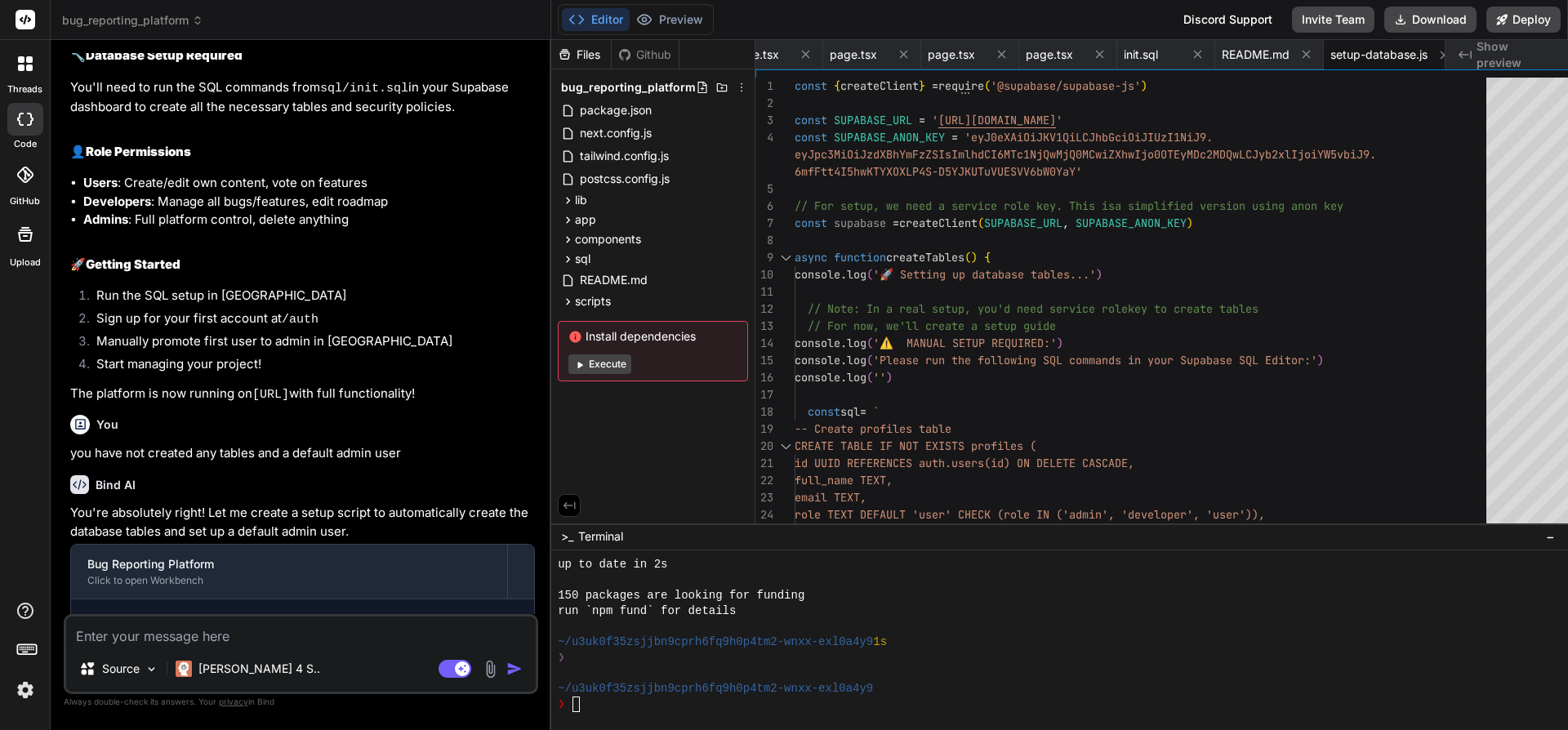
scroll to position [1839, 0]
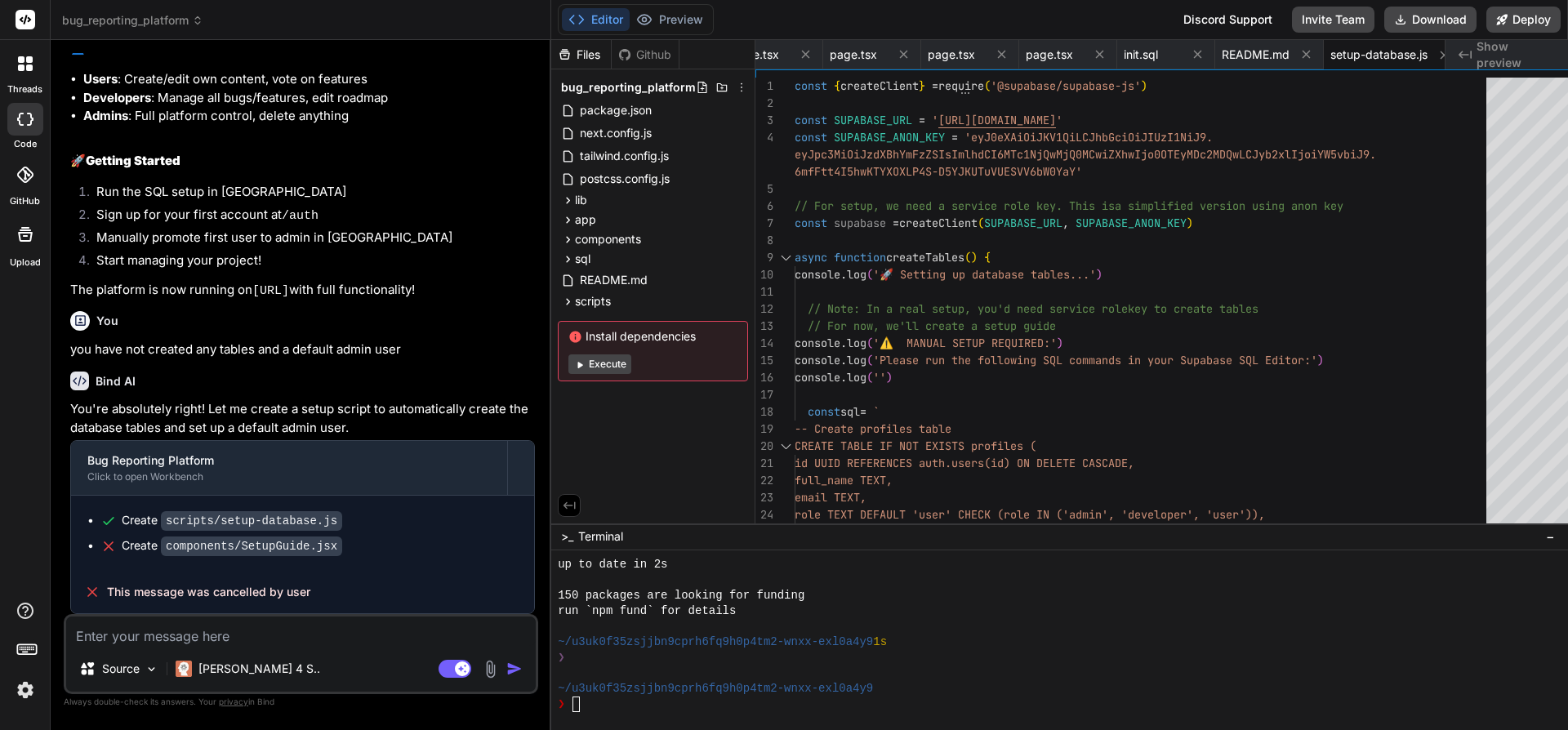
click at [126, 632] on textarea at bounding box center [300, 631] width 470 height 30
type textarea "f"
type textarea "x"
type textarea "fi"
type textarea "x"
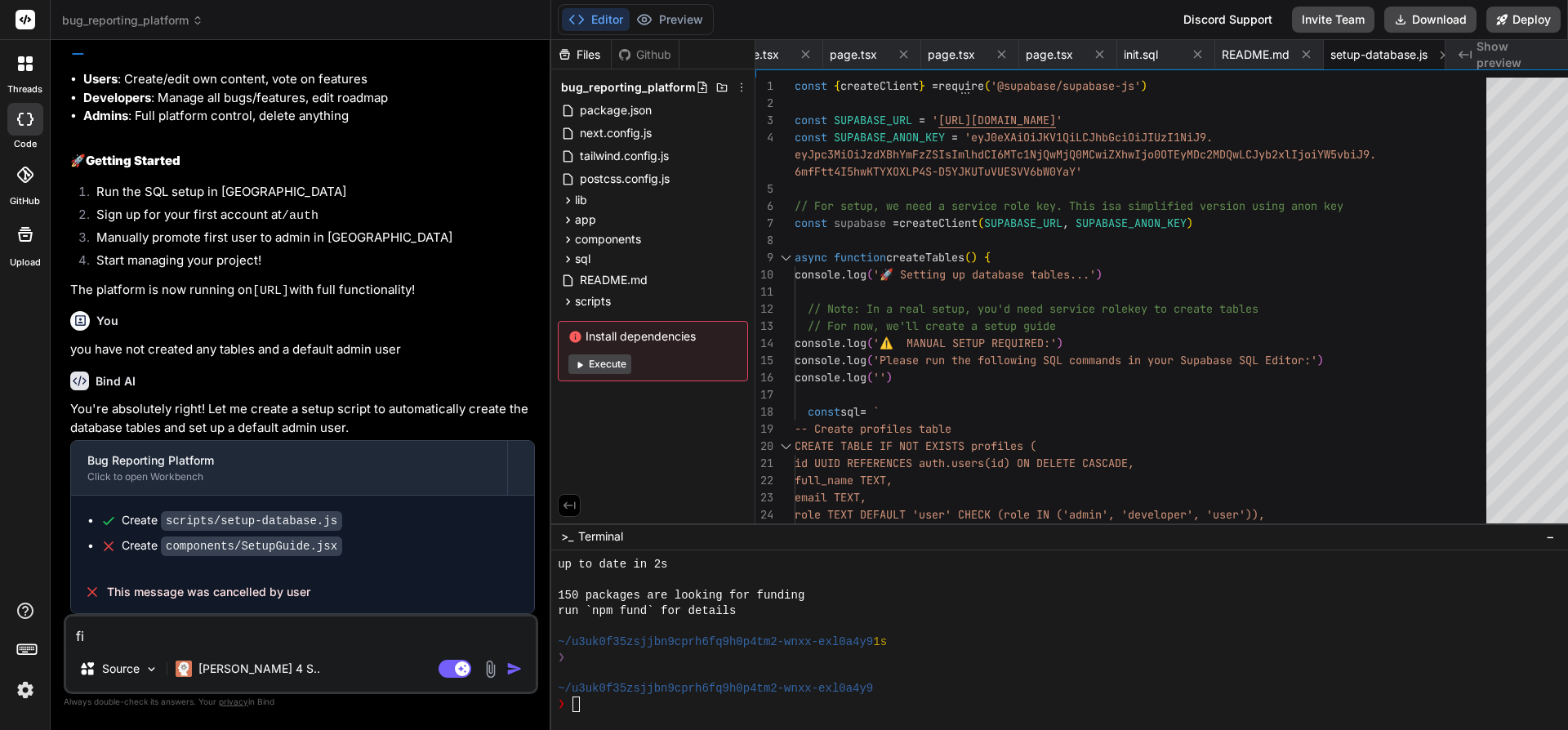
type textarea "fir"
type textarea "x"
type textarea "firs"
type textarea "x"
type textarea "first"
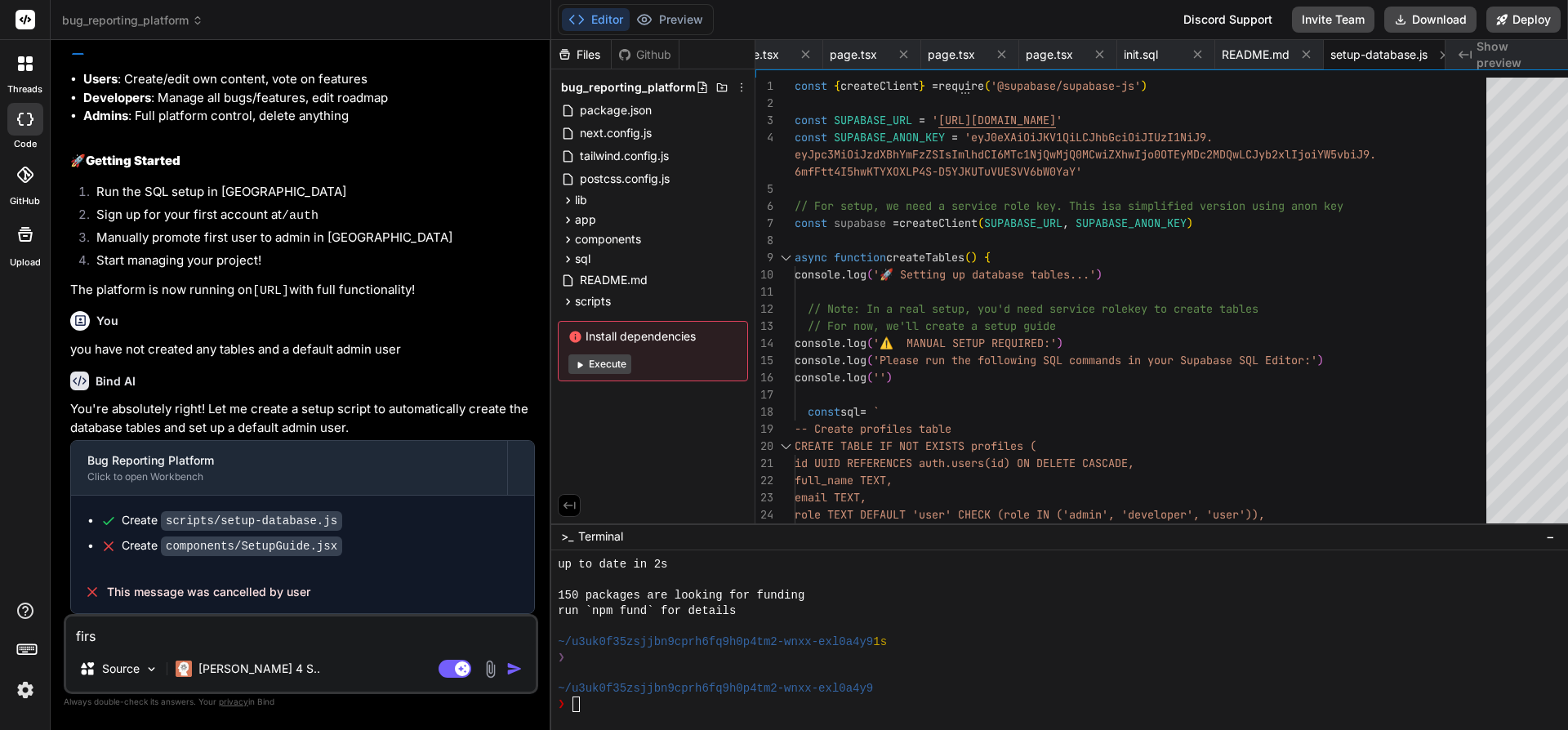
type textarea "x"
type textarea "first:"
type textarea "x"
type textarea "first:"
type textarea "x"
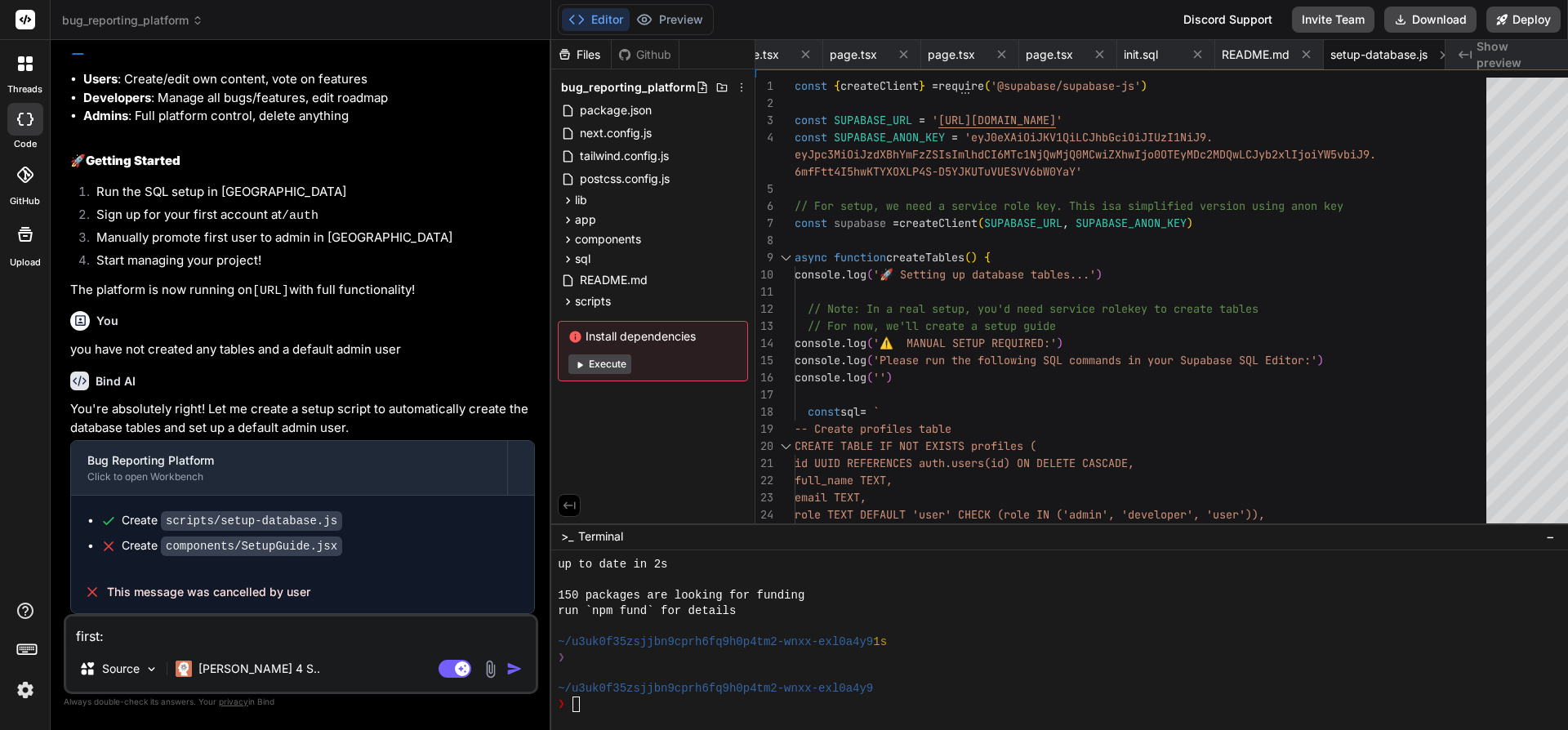
paste textarea "rbBFAdITGY7Imz4bDdC4GcJtJ2nYyjBG"
type textarea "first: rbBFAdITGY7Imz4bDdC4GcJtJ2nYyjBG"
type textarea "x"
type textarea "first: rbBFAdITGY7Imz4bDdC4GcJtJ2nYyjB"
type textarea "x"
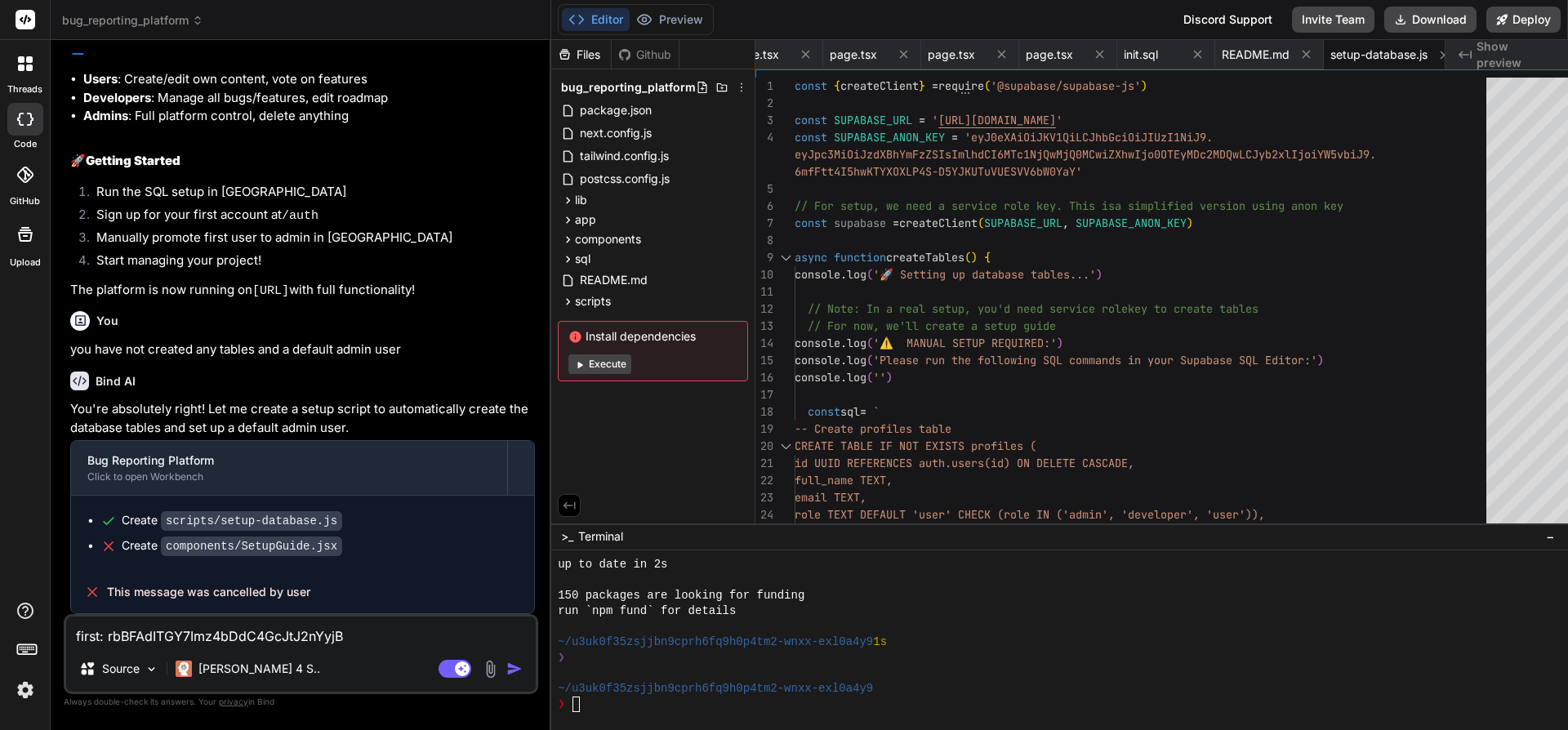
type textarea "first: rbBFAdITGY7Imz4bDdC4GcJtJ2nYyj"
type textarea "x"
type textarea "first: rbBFAdITGY7Imz4bDdC4GcJtJ2nYy"
type textarea "x"
type textarea "first: rbBFAdITGY7Imz4bDdC4GcJtJ2nY"
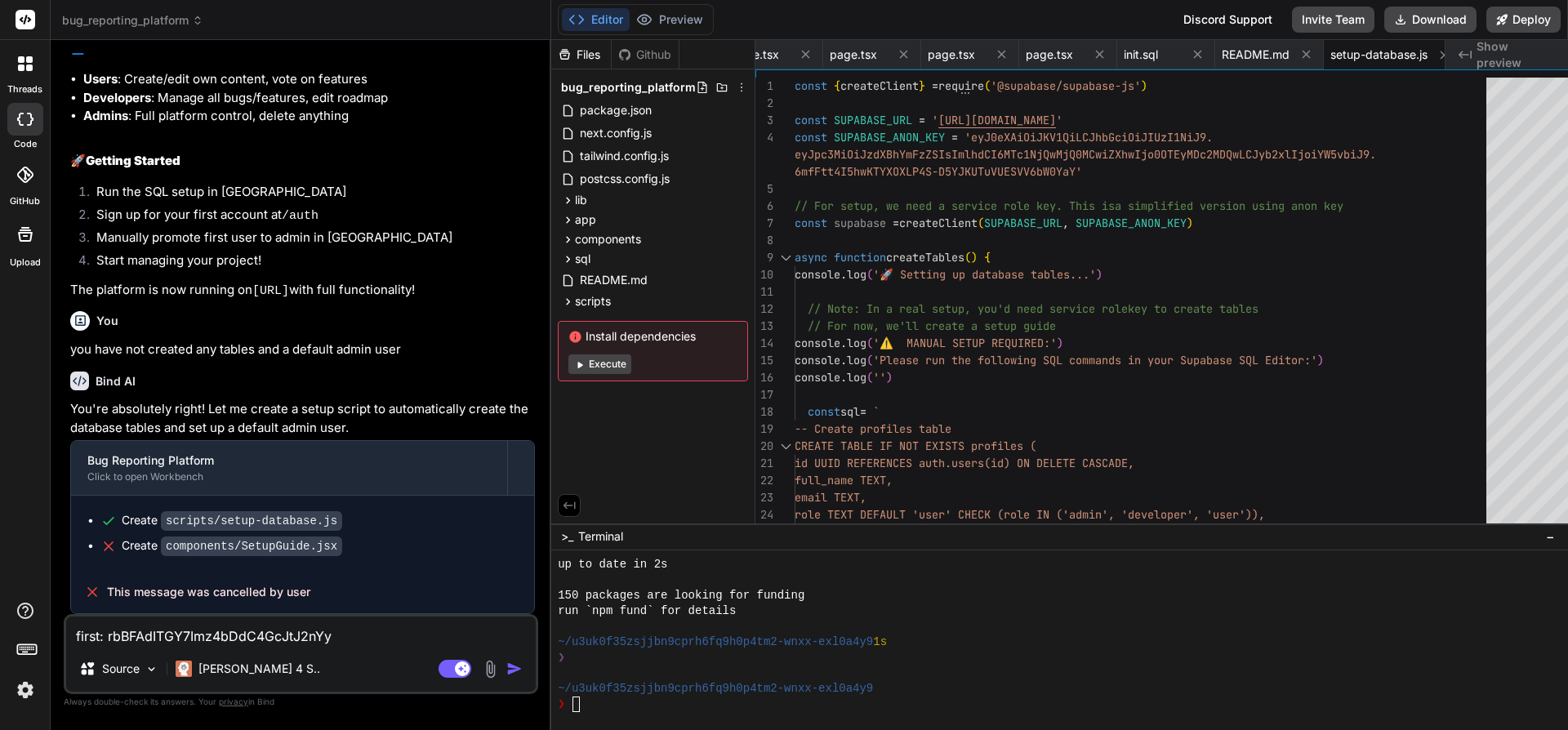
type textarea "x"
type textarea "first: rbBFAdITGY7Imz4bDdC4GcJtJ2n"
type textarea "x"
type textarea "first: rbBFAdITGY7Imz4bDdC4GcJtJ2"
type textarea "x"
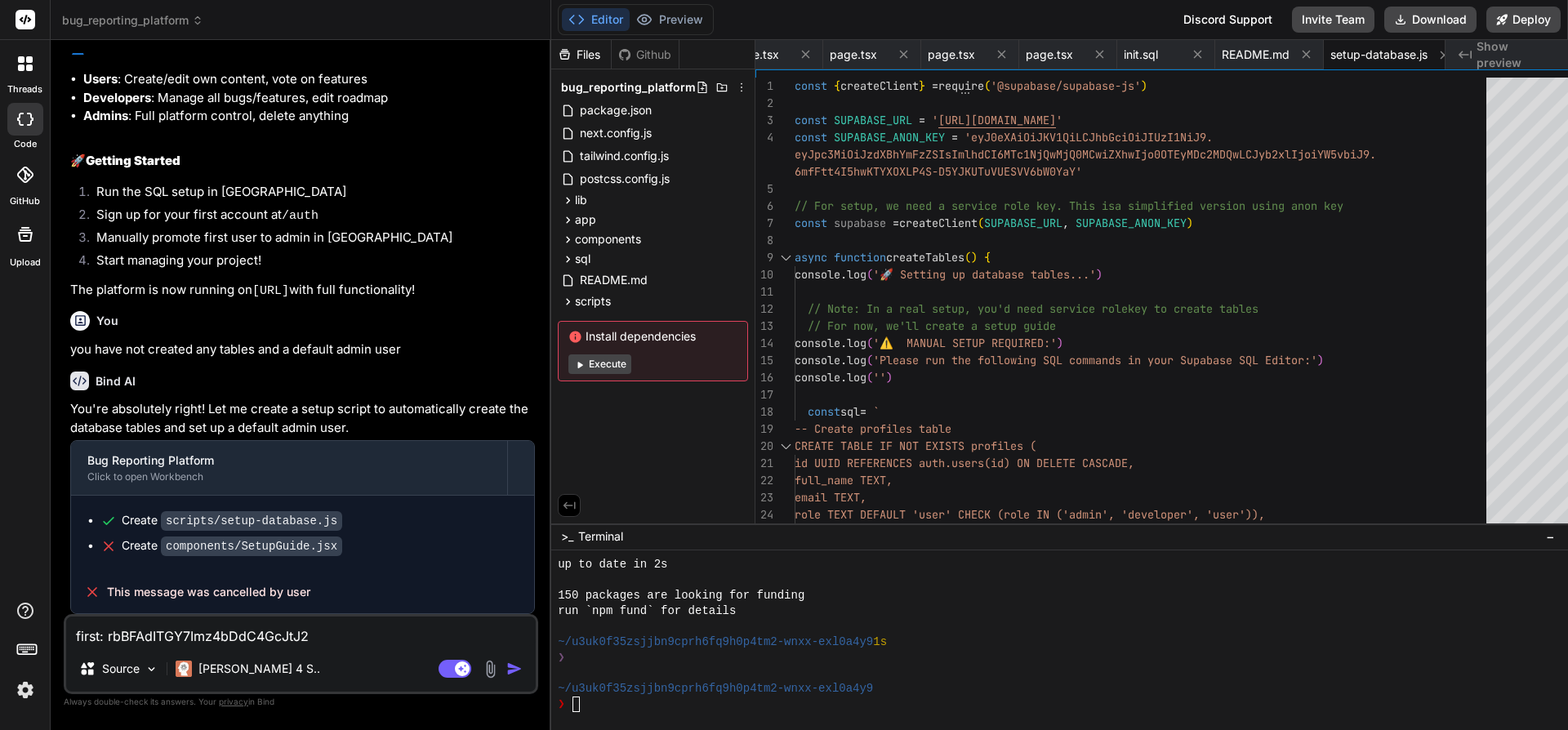
type textarea "first: rbBFAdITGY7Imz4bDdC4GcJtJ"
type textarea "x"
type textarea "first: rbBFAdITGY7Imz4bDdC4GcJt"
type textarea "x"
type textarea "first: rbBFAdITGY7Imz4bDdC4GcJ"
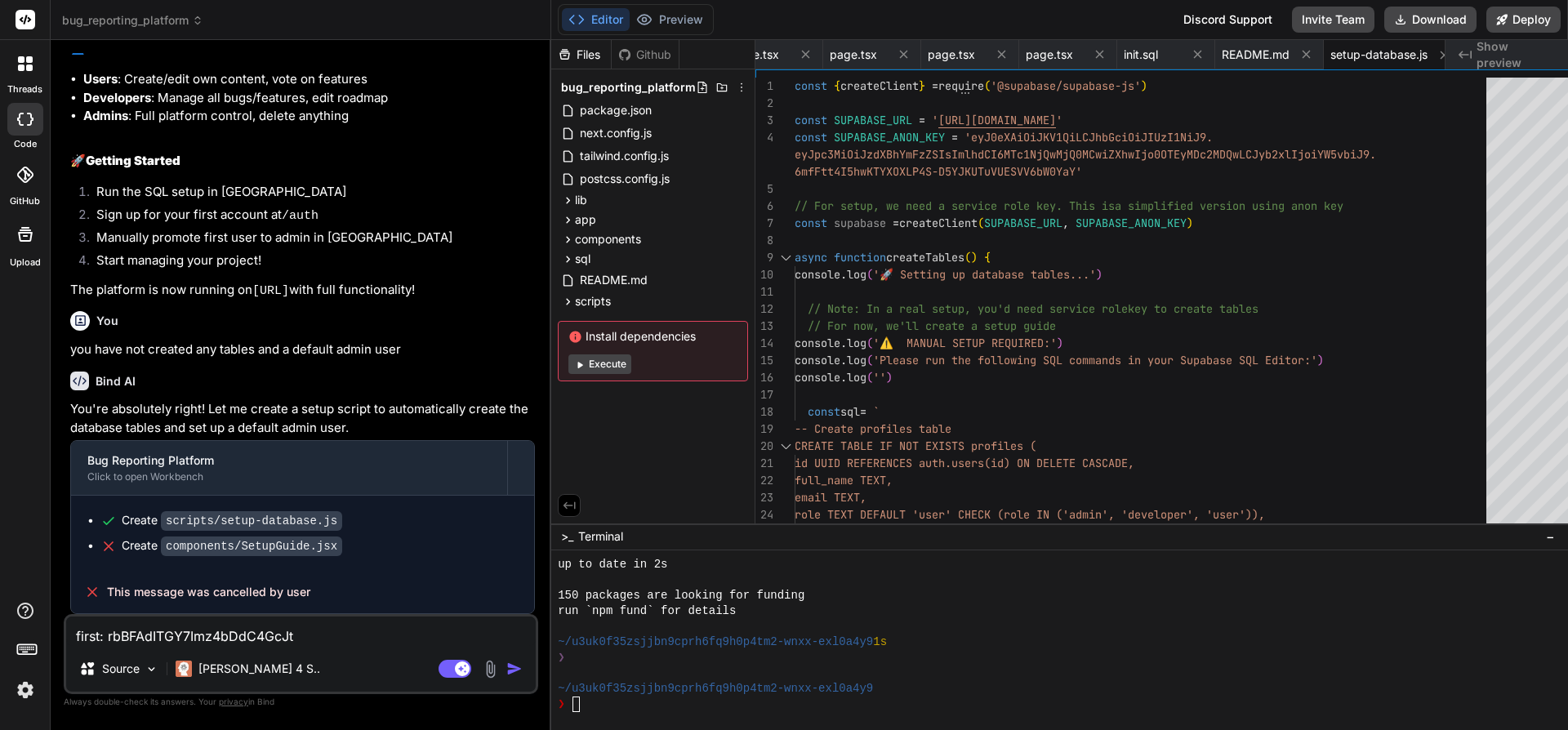
type textarea "x"
type textarea "first: rbBFAdITGY7Imz4bDdC4Gc"
type textarea "x"
type textarea "first: rbBFAdITGY7Imz4bDdC4G"
type textarea "x"
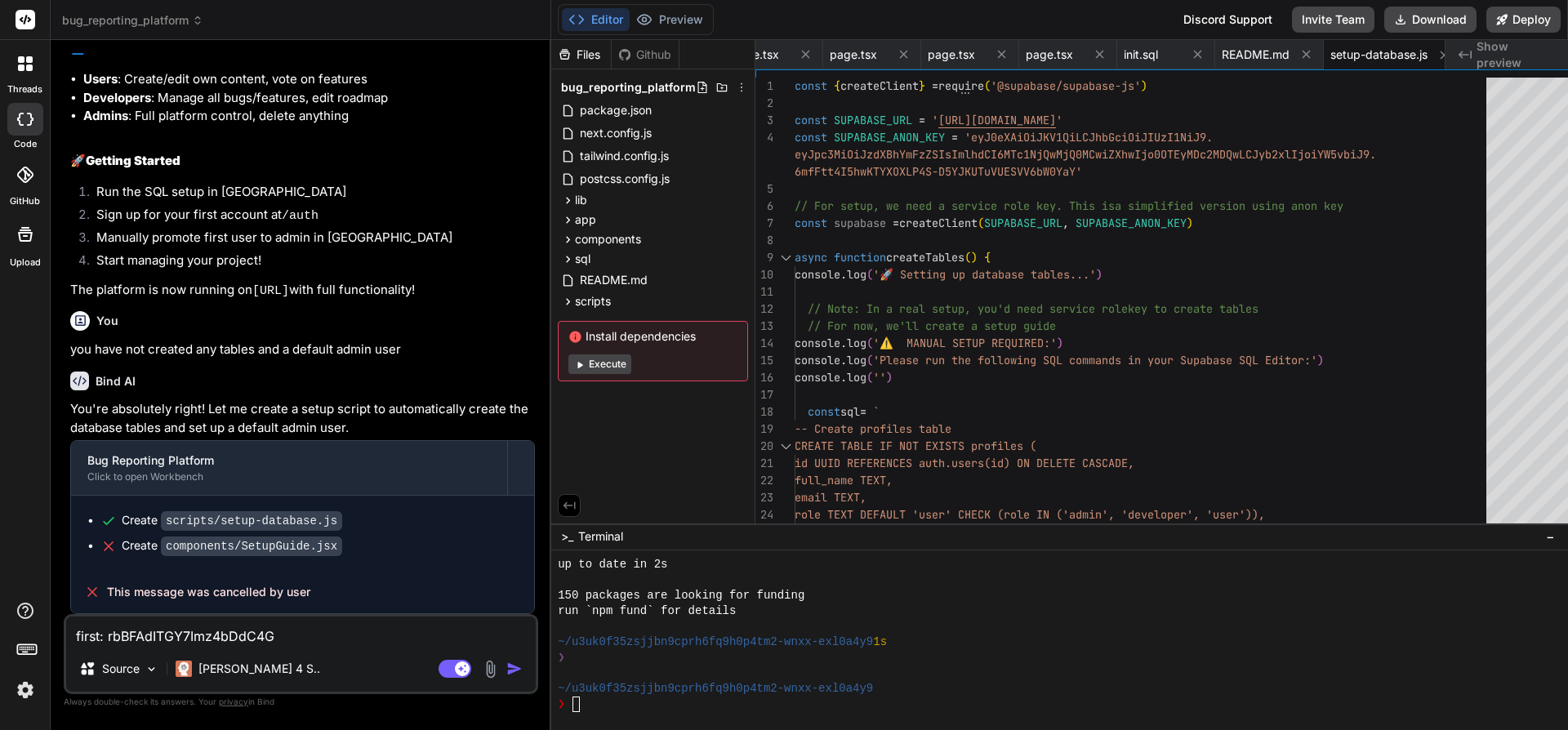
type textarea "first: rbBFAdITGY7Imz4bDdC4"
type textarea "x"
type textarea "first: rbBFAdITGY7Imz4bDdC"
type textarea "x"
type textarea "first: rbBFAdITGY7Imz4bDd"
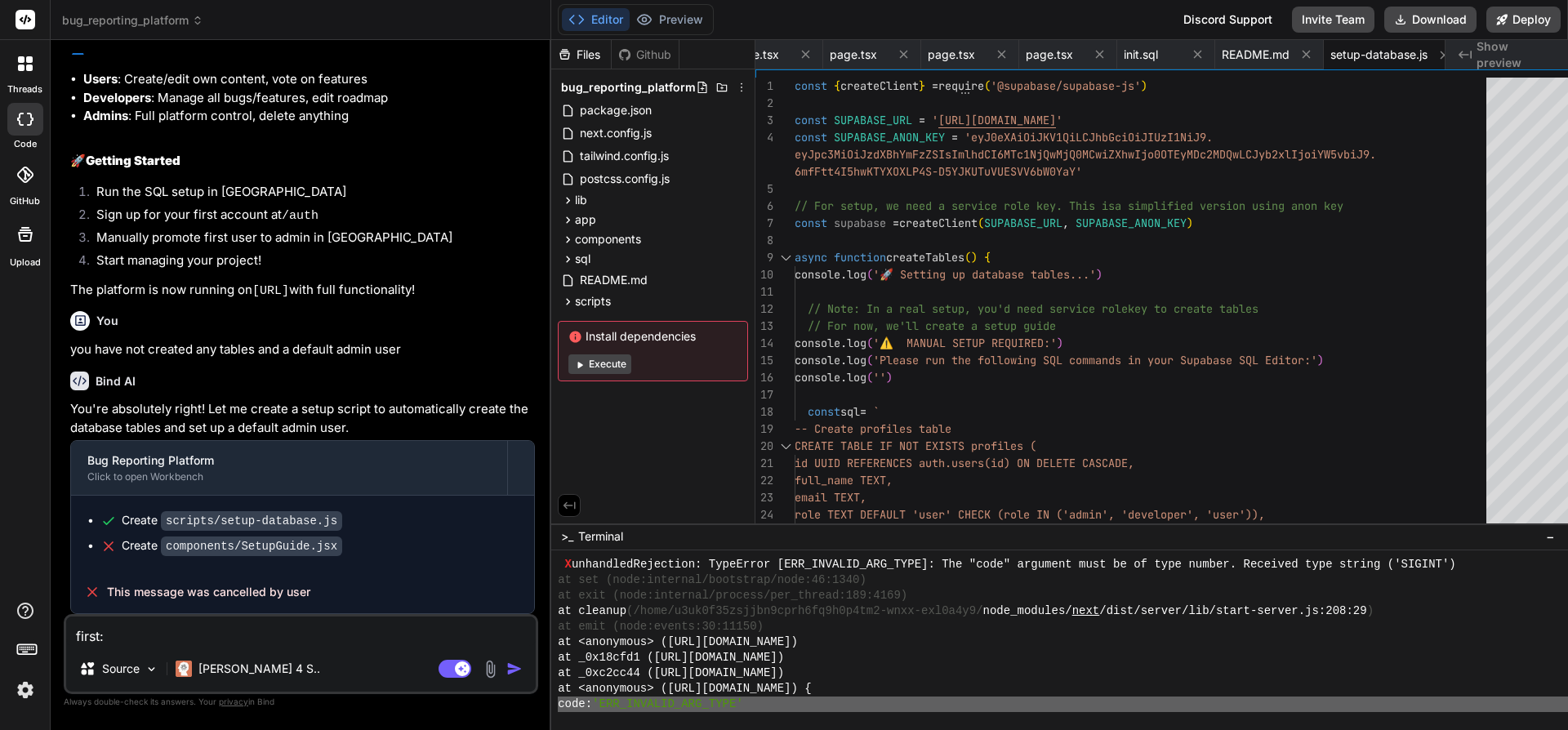
scroll to position [5956, 0]
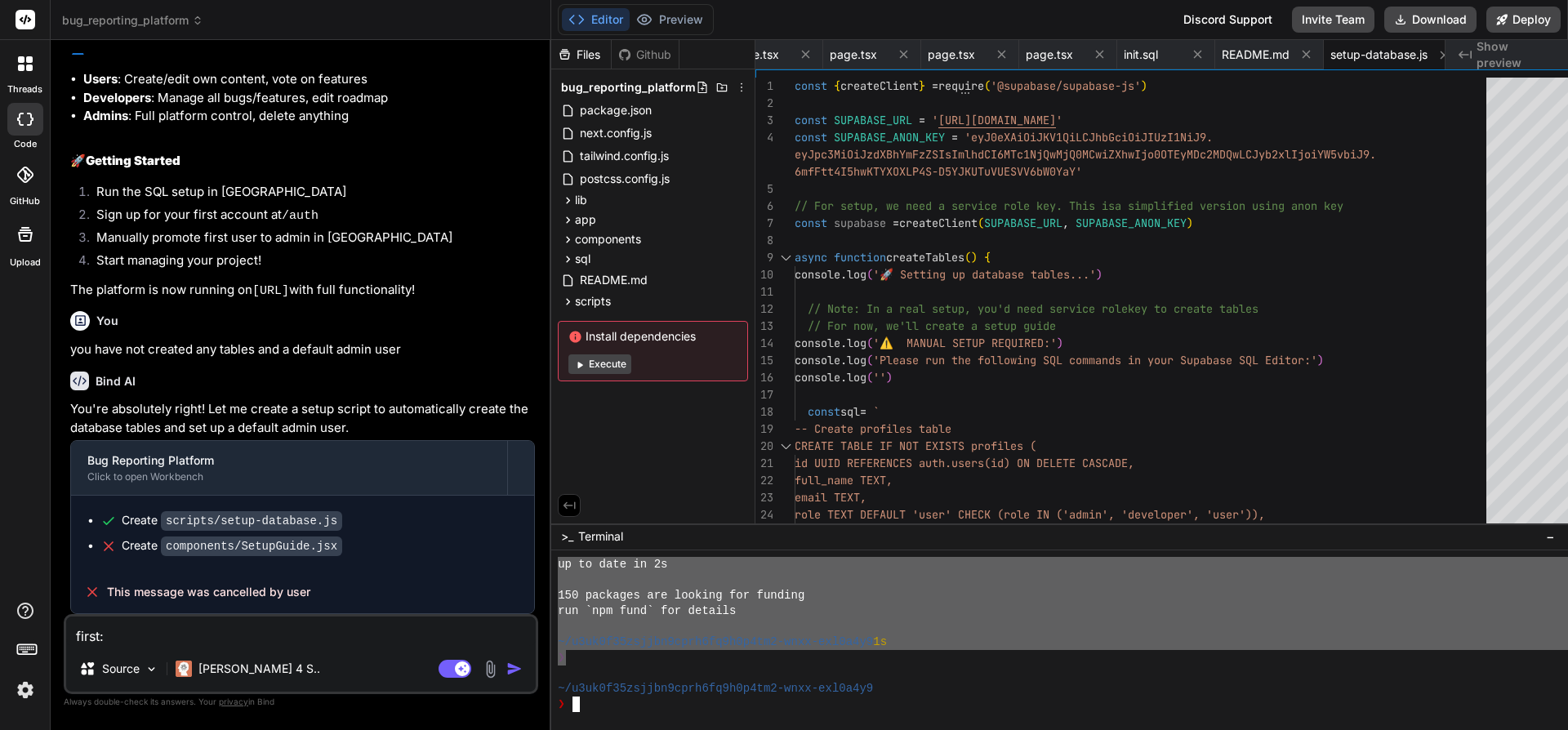
drag, startPoint x: 591, startPoint y: 662, endPoint x: 597, endPoint y: 668, distance: 8.5
click at [593, 662] on div "❯" at bounding box center [1065, 657] width 1015 height 16
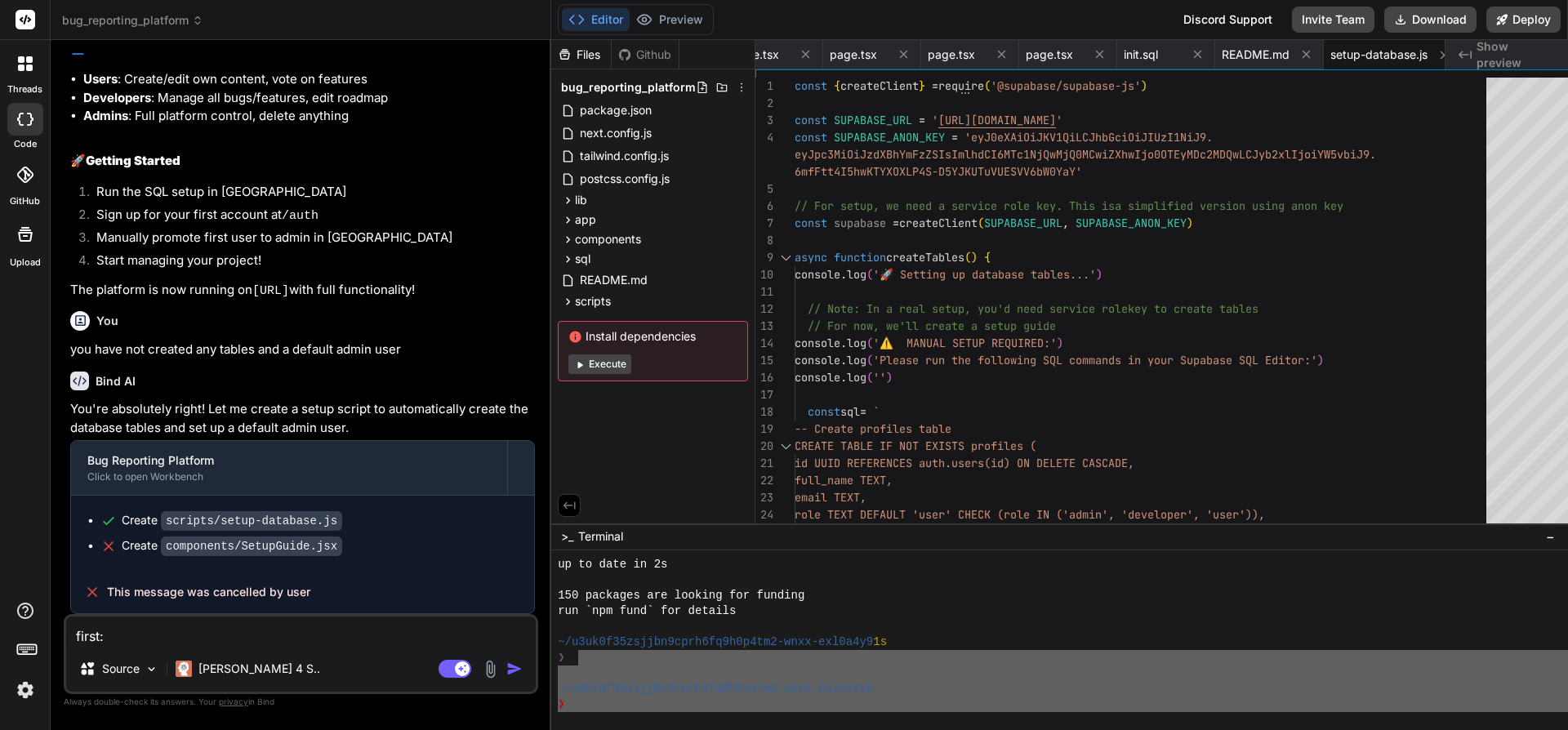
click at [636, 689] on div "up to date in 2s 150 packages are looking for funding run `npm fund` for detail…" at bounding box center [1065, 634] width 1015 height 155
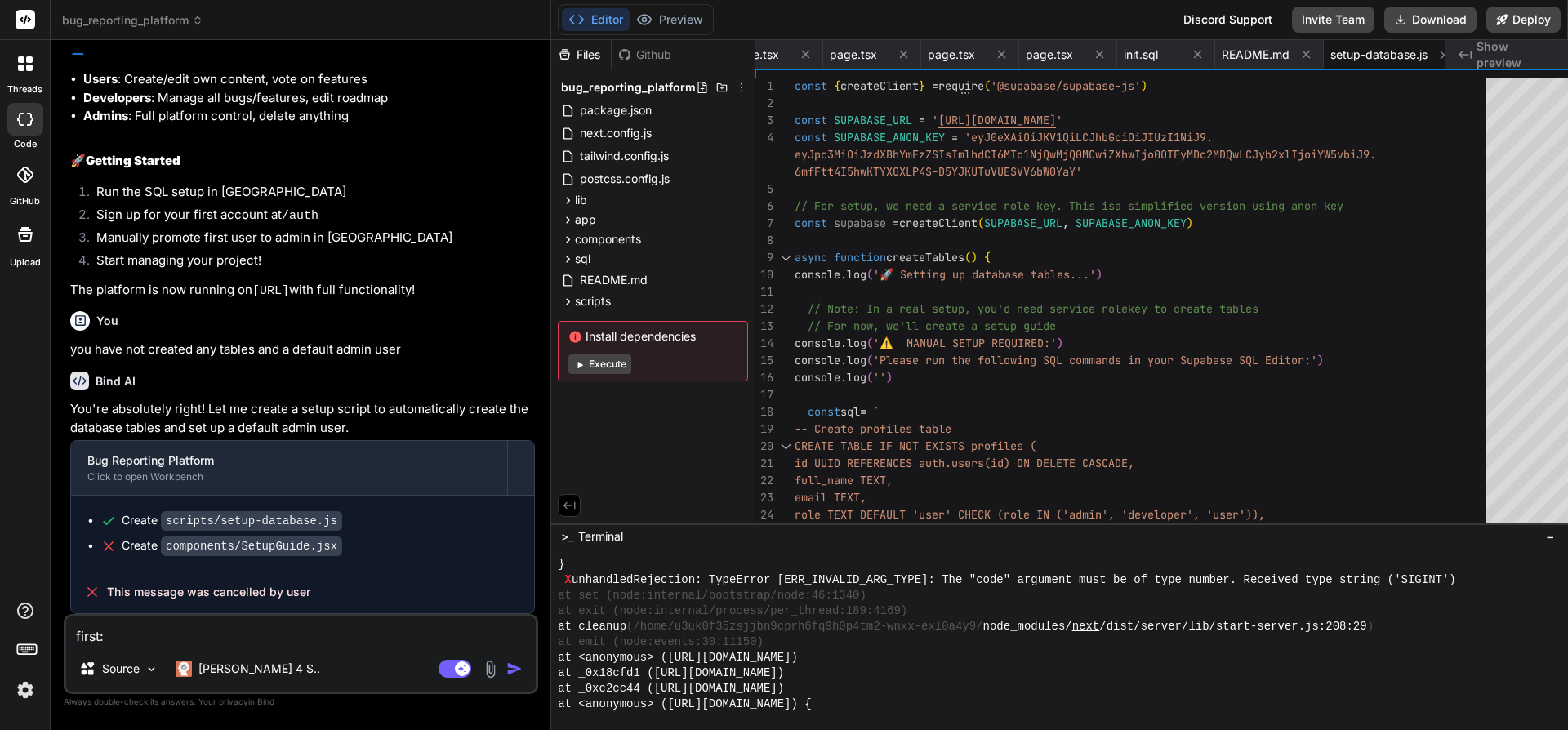
scroll to position [5790, 0]
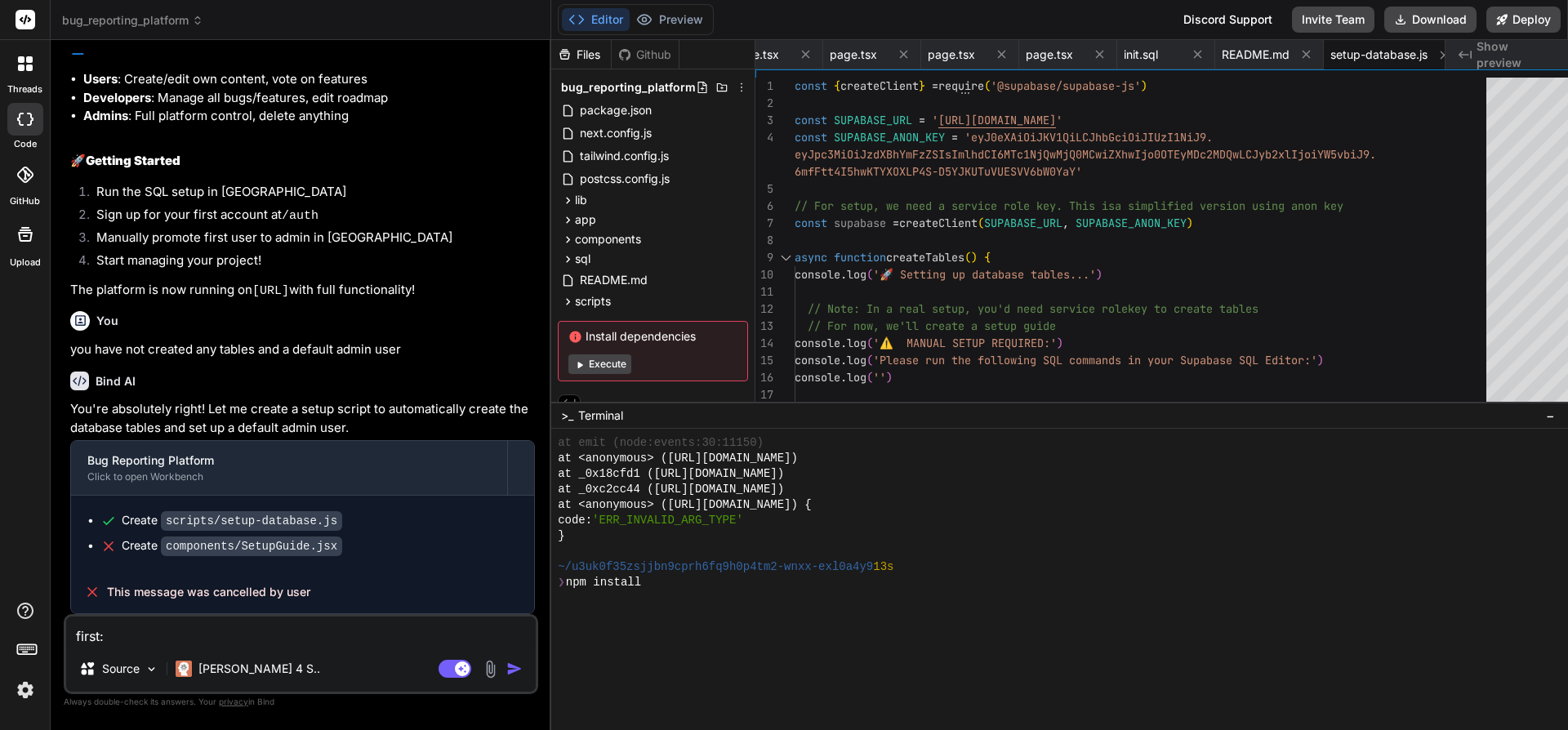
drag, startPoint x: 925, startPoint y: 524, endPoint x: 916, endPoint y: 402, distance: 122.3
click at [916, 402] on div "Files Github bug_reporting_platform package.json next.config.js tailwind.config…" at bounding box center [1060, 384] width 1017 height 690
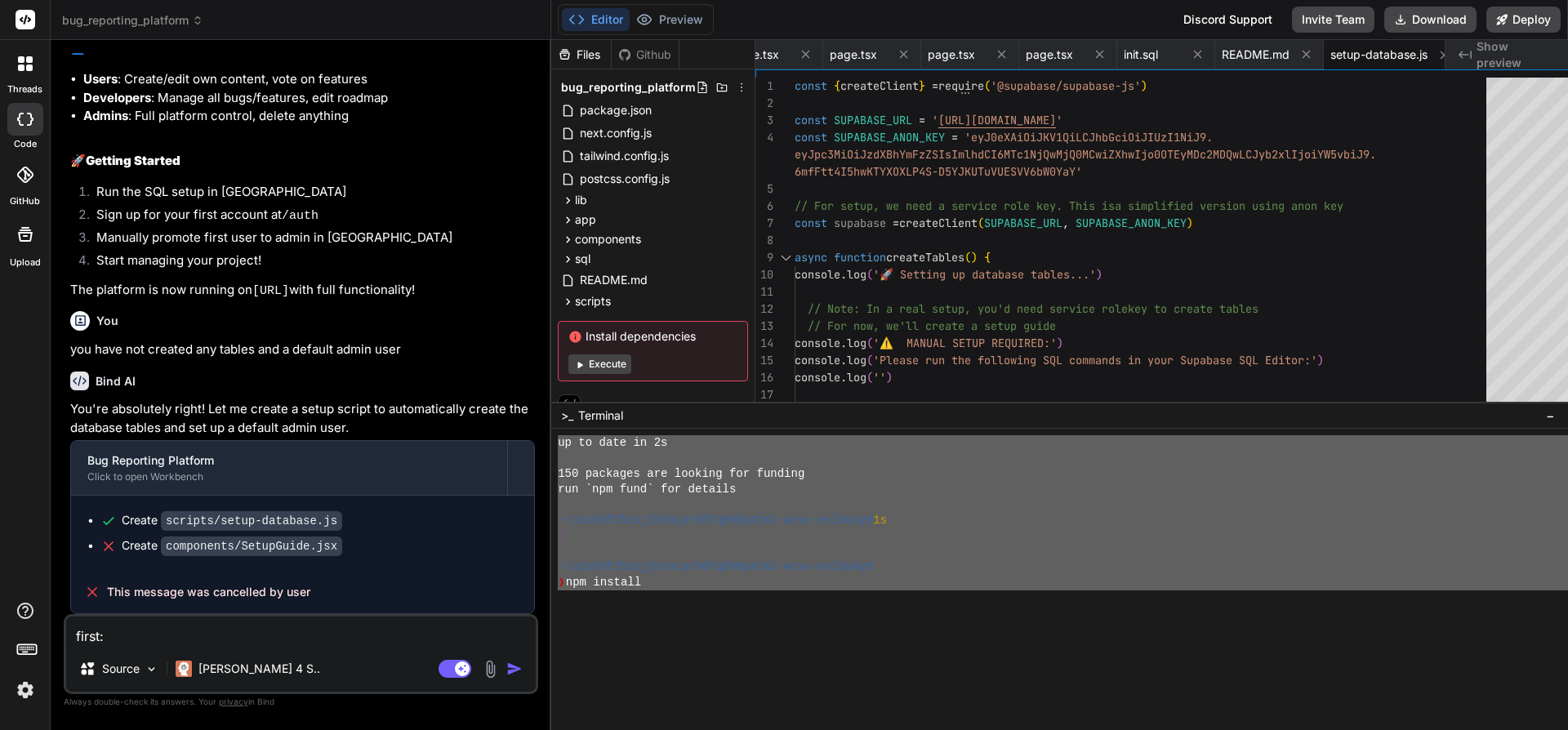
scroll to position [5956, 0]
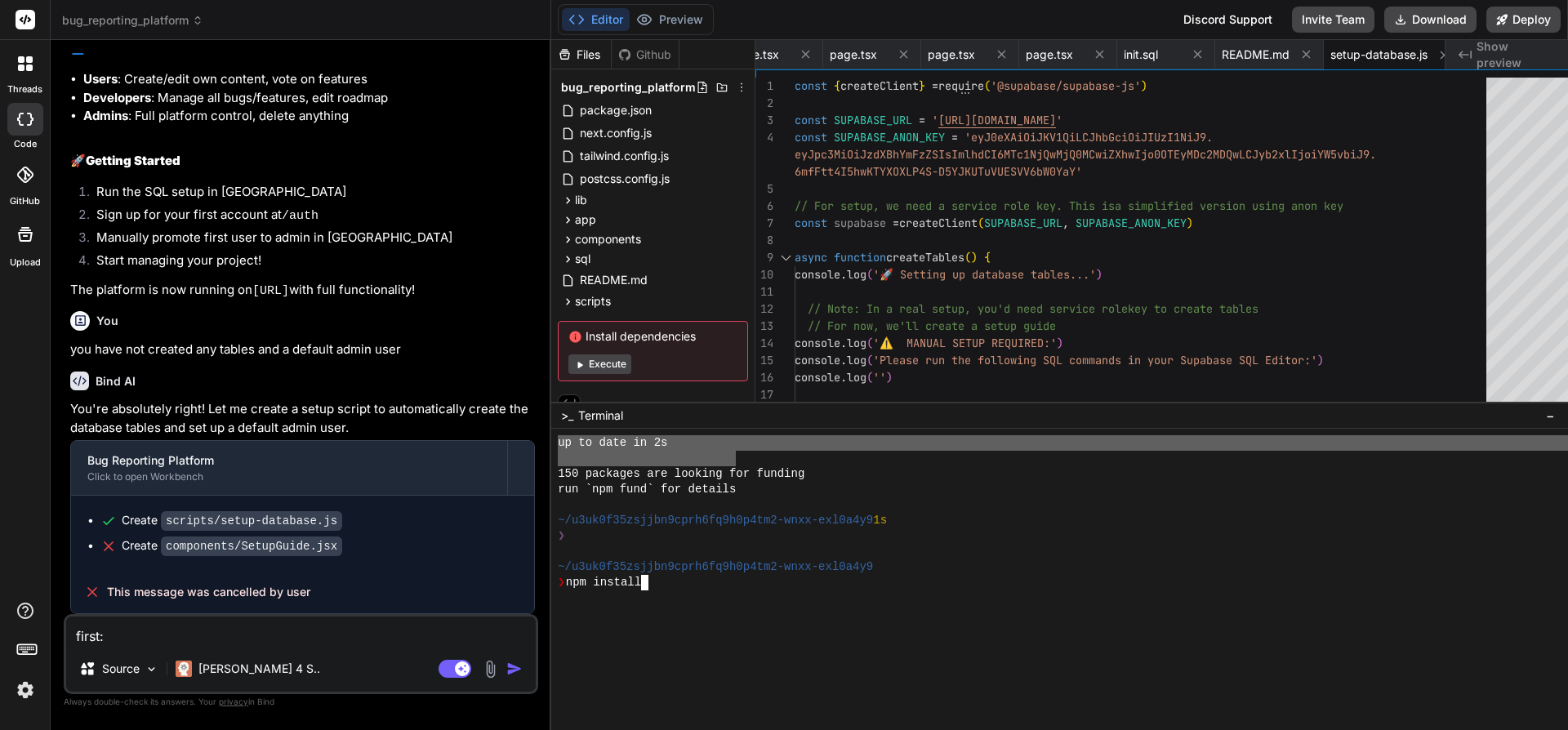
drag, startPoint x: 589, startPoint y: 459, endPoint x: 752, endPoint y: 459, distance: 163.0
click at [276, 641] on textarea "first:" at bounding box center [300, 631] width 470 height 30
paste textarea "unhandledRejection: TypeError [ERR_INVALID_ARG_TYPE]: The "code" argument must …"
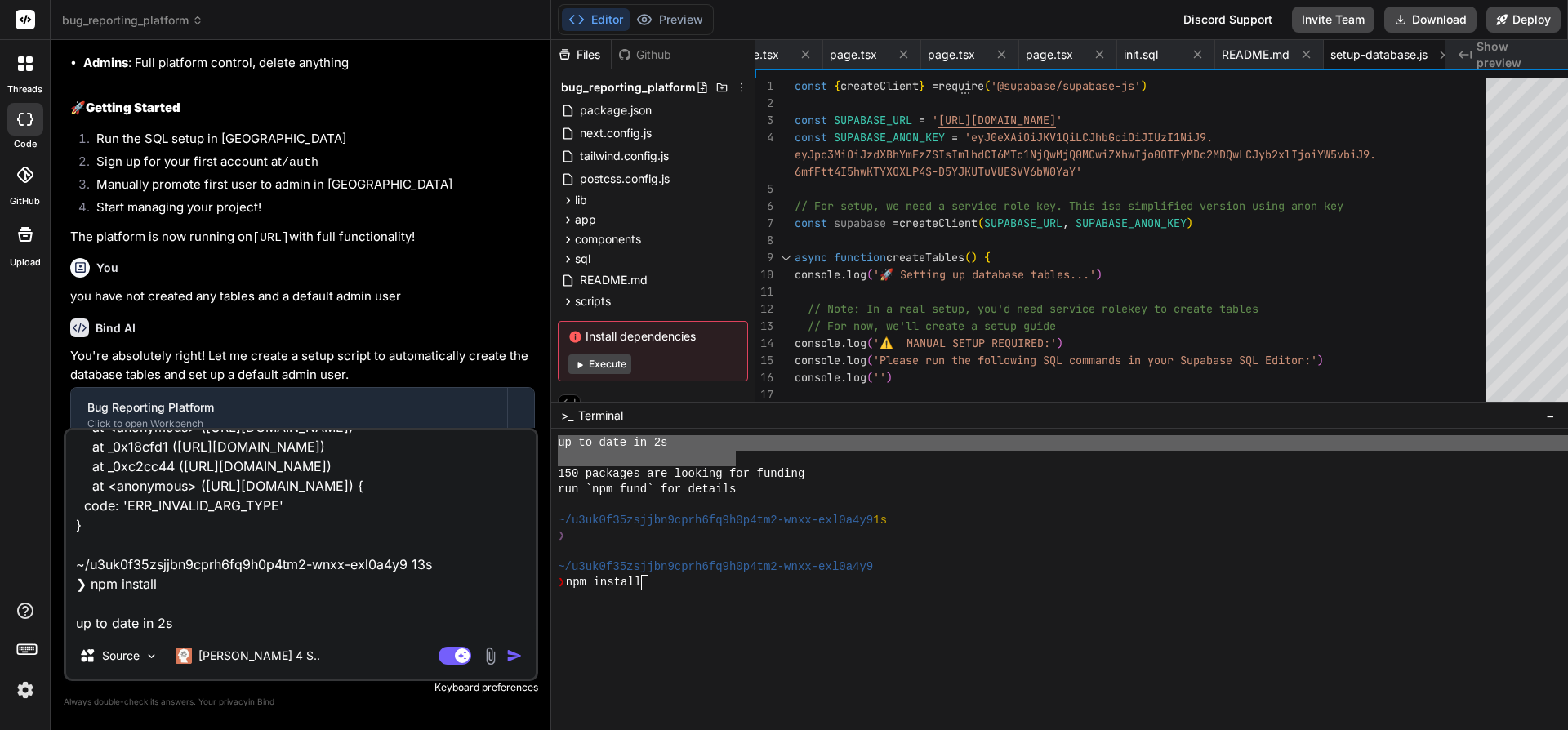
click at [519, 655] on div "Agent Mode. When this toggle is activated, AI automatically makes decisions, re…" at bounding box center [483, 656] width 94 height 20
click at [522, 659] on img "button" at bounding box center [515, 656] width 17 height 16
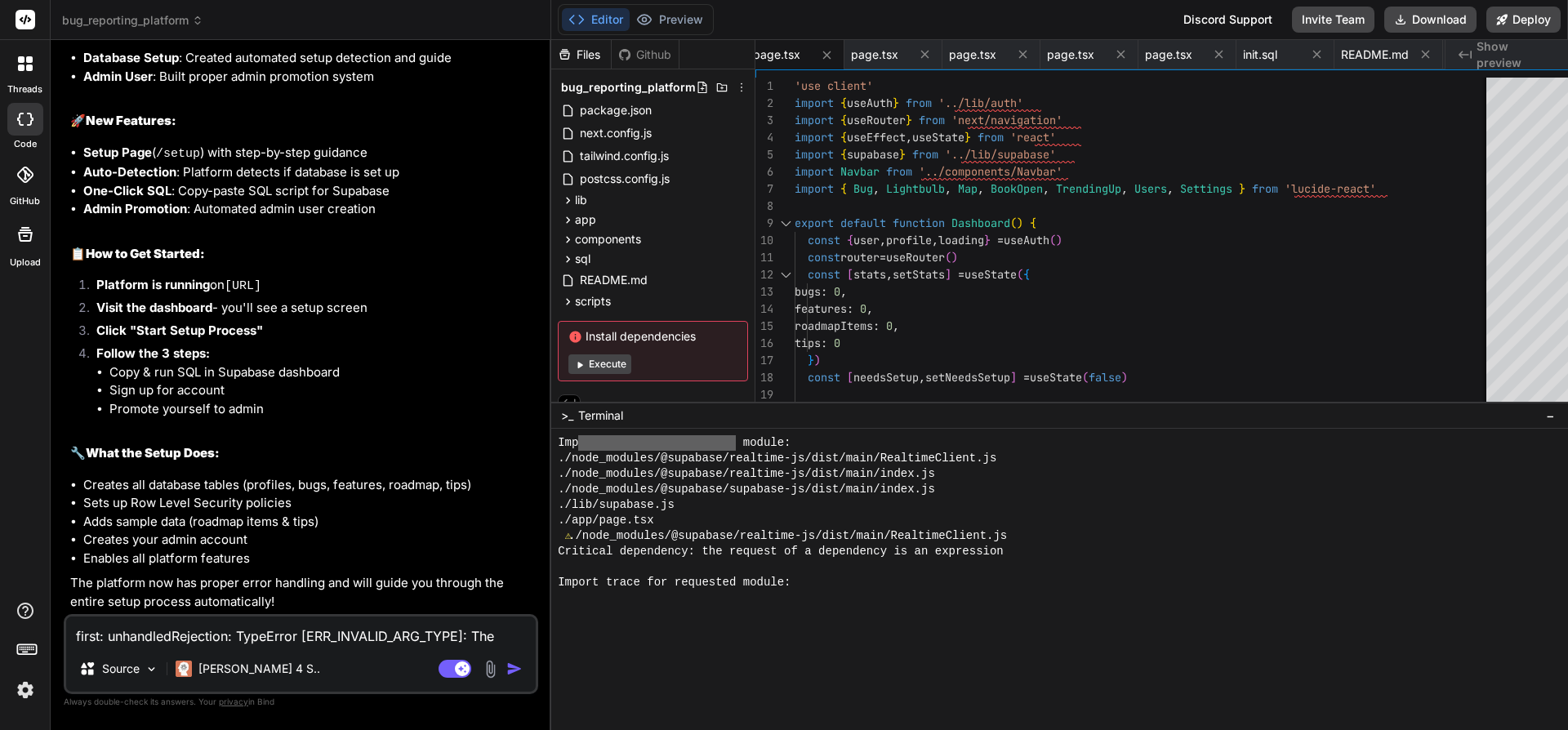
scroll to position [2998, 0]
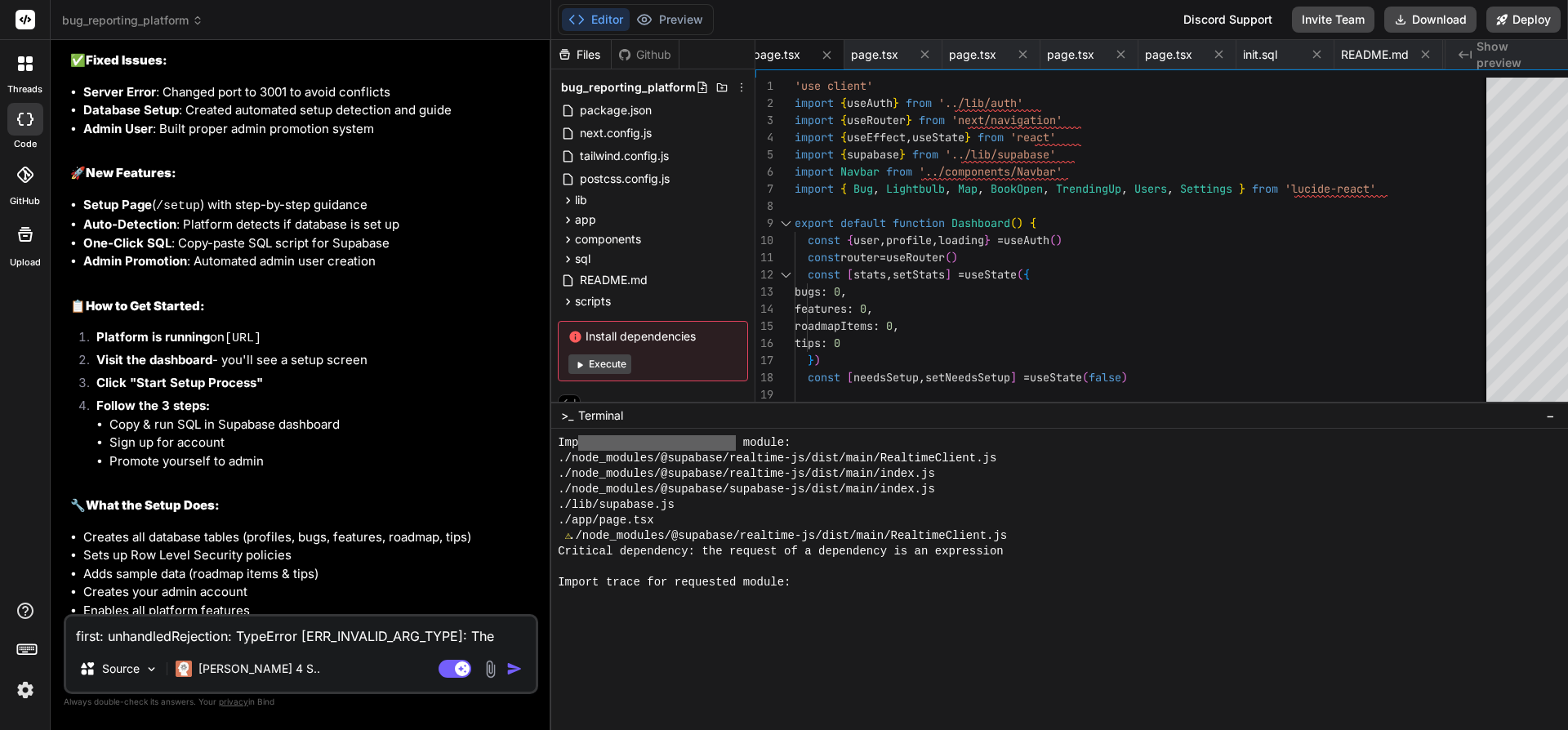
click at [612, 362] on button "Execute" at bounding box center [600, 365] width 63 height 20
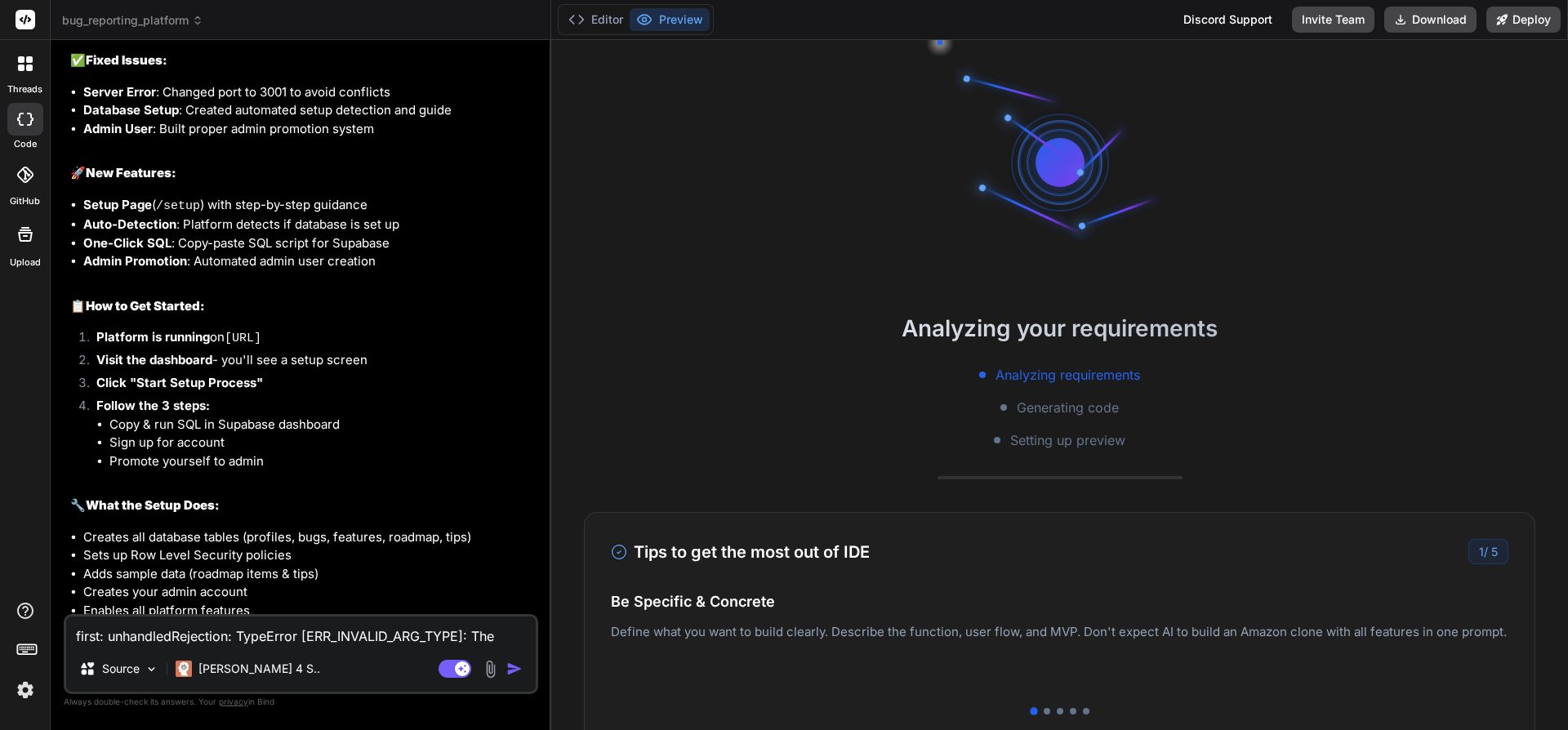
scroll to position [3195, 0]
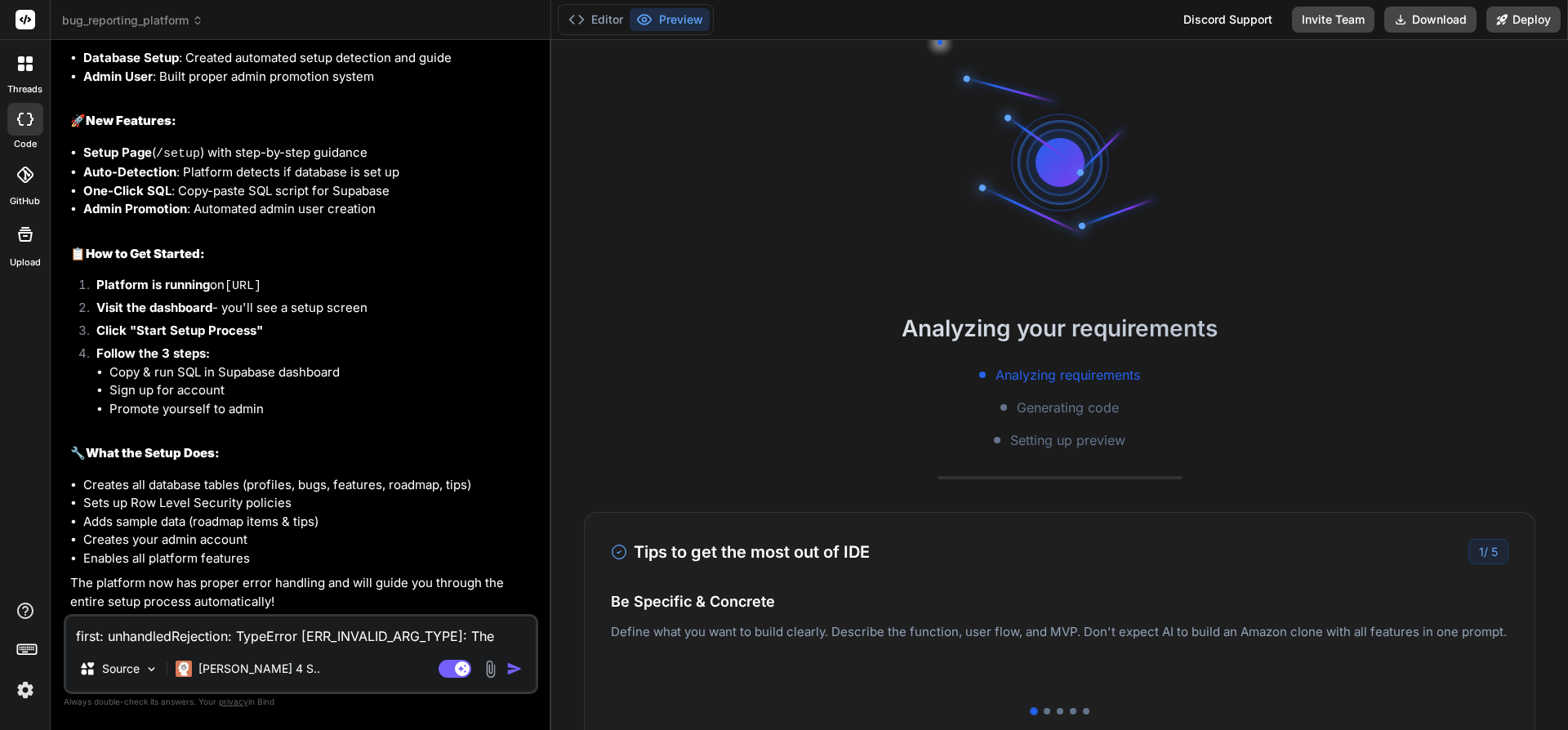
click at [986, 638] on p "Deploy your Next.js and React projects to Vercel. For Node.js backend, deploy t…" at bounding box center [1060, 658] width 898 height 40
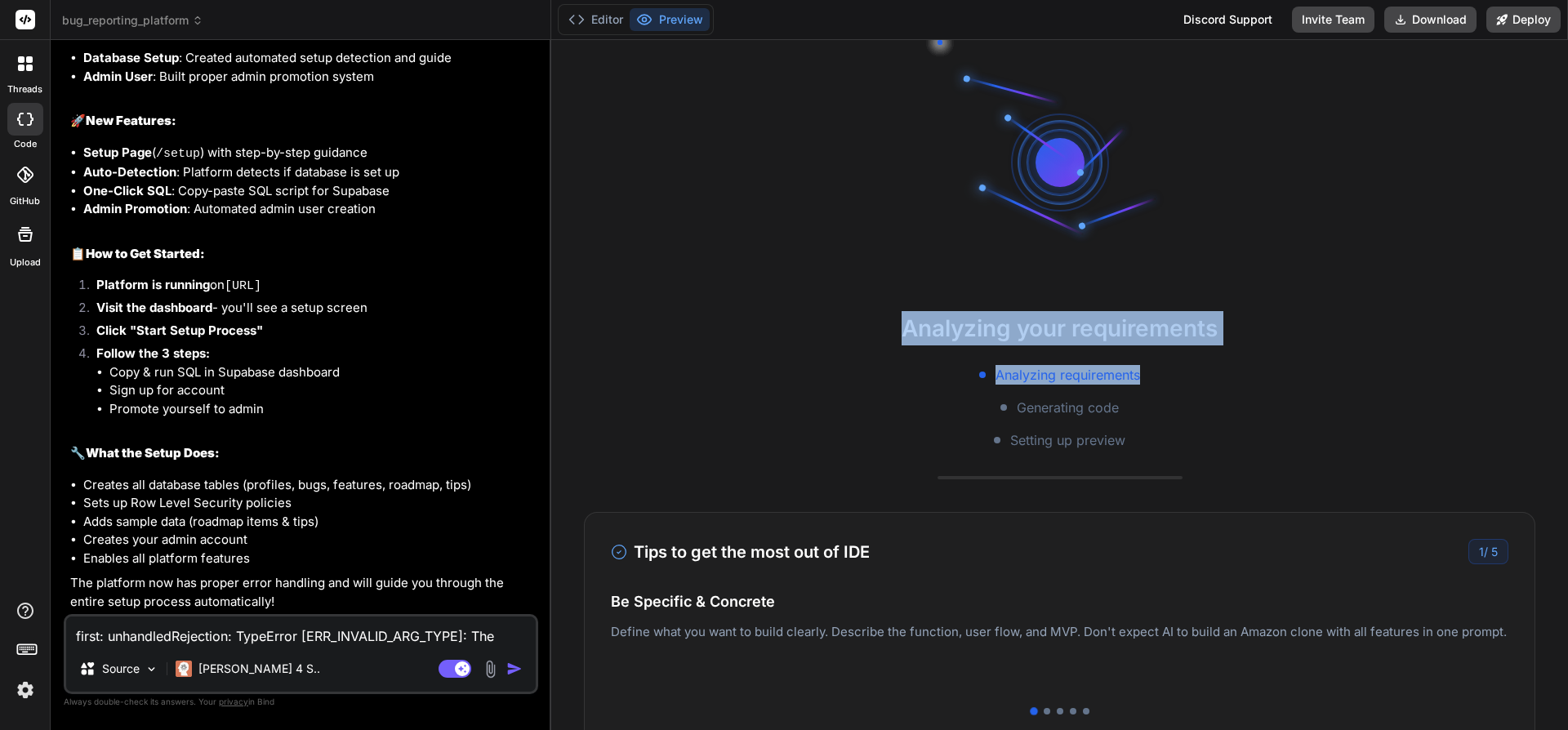
drag, startPoint x: 1301, startPoint y: 381, endPoint x: 925, endPoint y: 332, distance: 379.2
click at [891, 304] on div "Analyzing your requirements Analyzing requirements Generating code Setting up p…" at bounding box center [1060, 384] width 1017 height 690
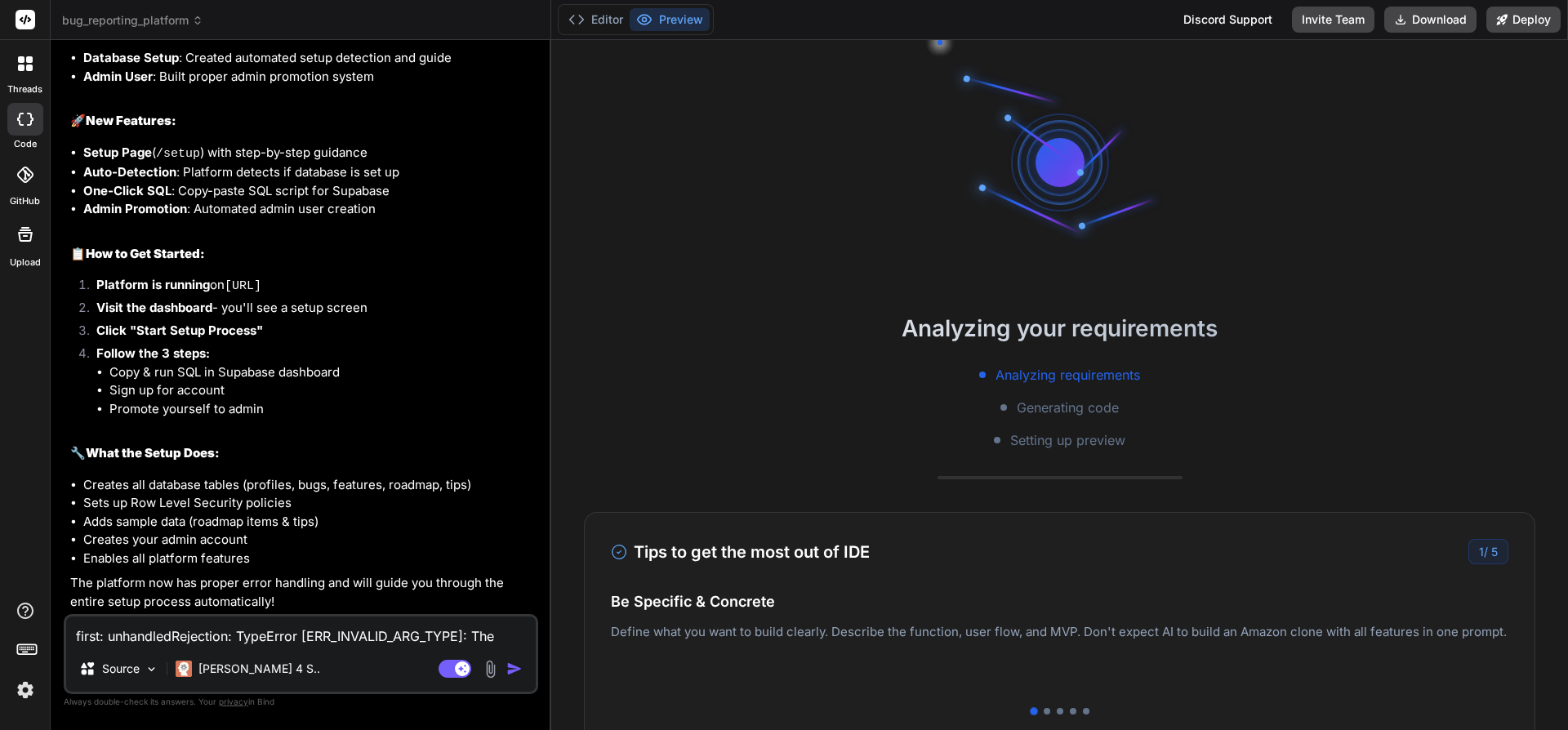
drag, startPoint x: 1269, startPoint y: 659, endPoint x: 1037, endPoint y: 601, distance: 239.1
click at [777, 604] on div "Be Specific & Concrete Define what you want to build clearly. Describe the func…" at bounding box center [1060, 639] width 898 height 98
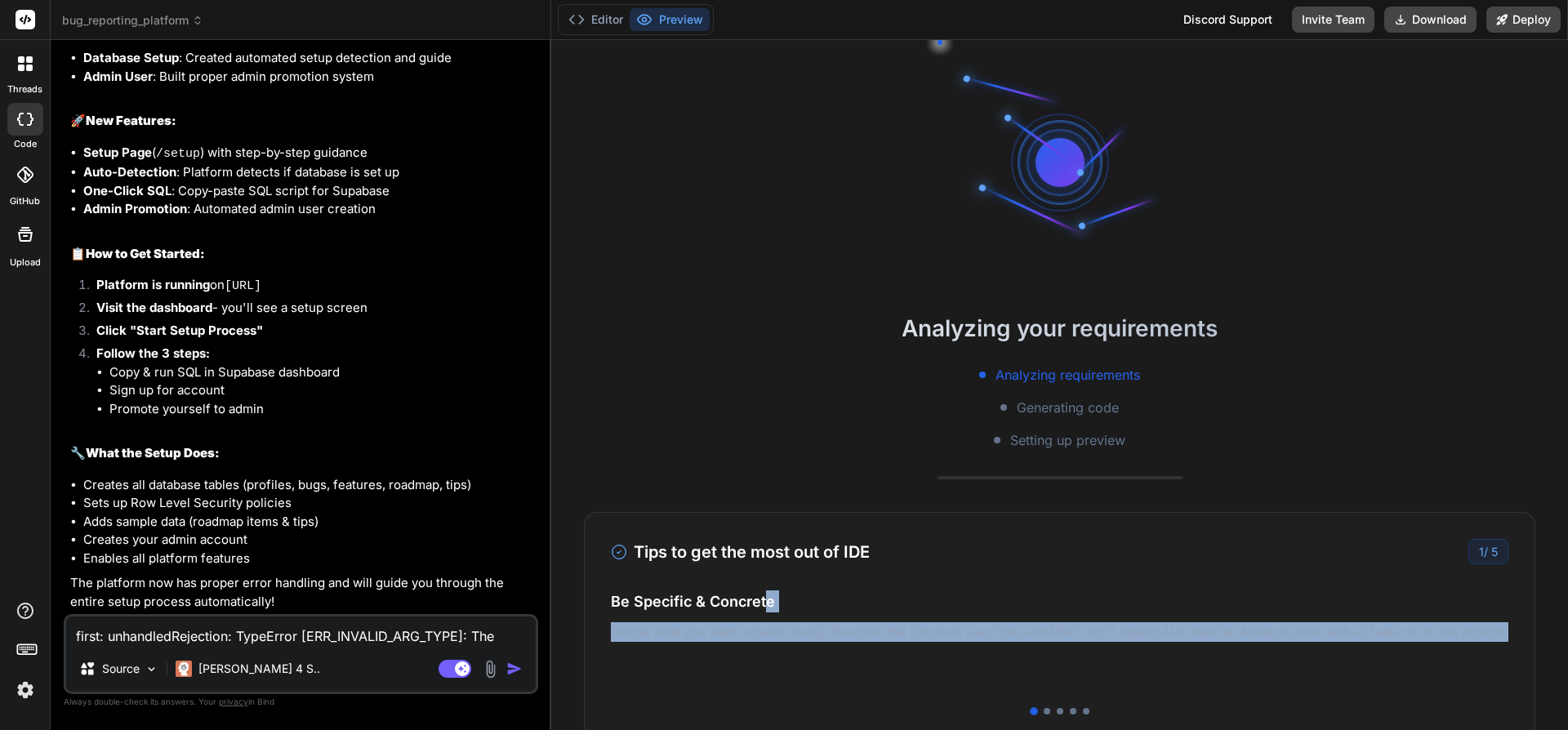
drag, startPoint x: 1475, startPoint y: 649, endPoint x: 1404, endPoint y: 624, distance: 75.3
click at [1468, 643] on p "Deploy your Next.js and React projects to Vercel. For Node.js backend, deploy t…" at bounding box center [1060, 658] width 898 height 40
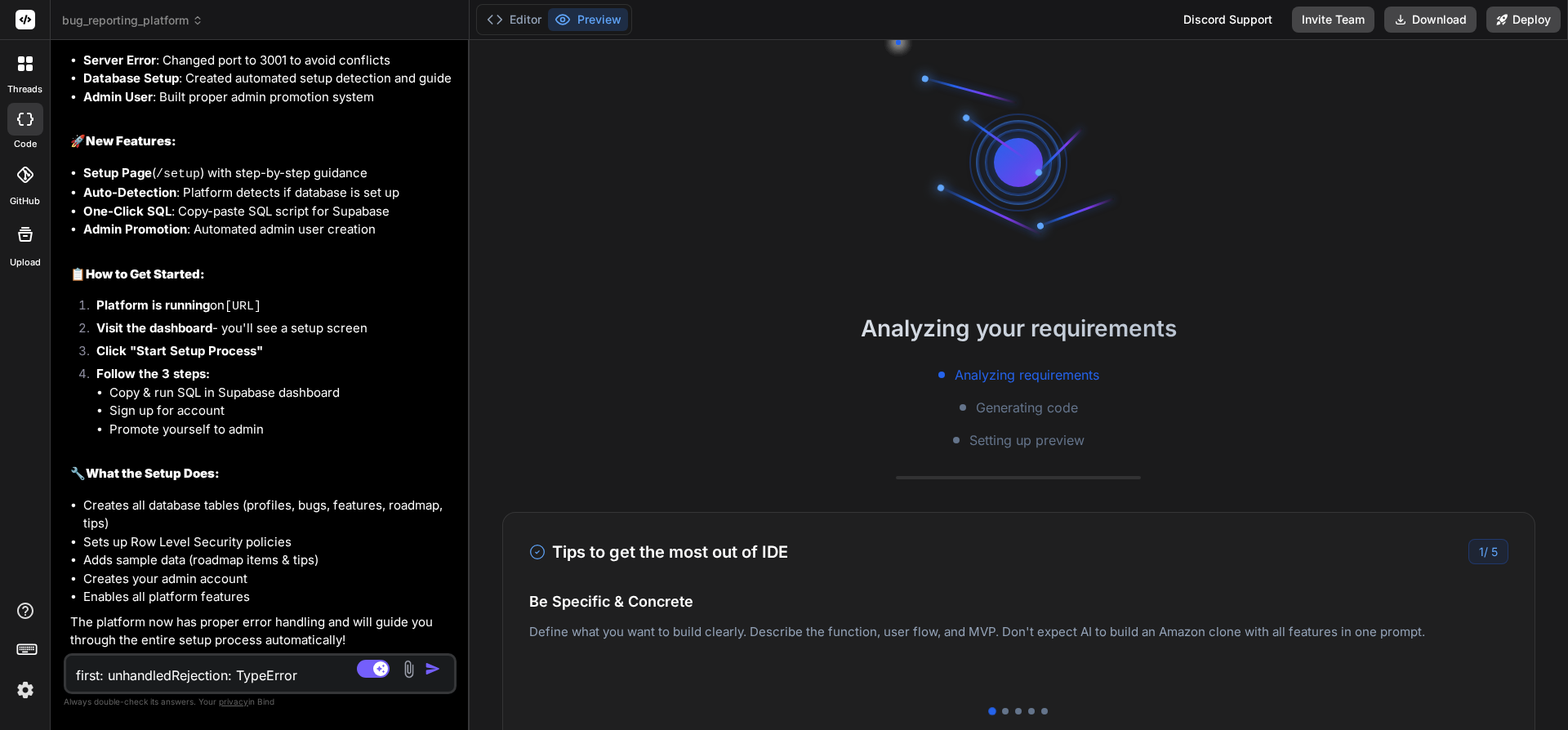
scroll to position [3265, 0]
drag, startPoint x: 564, startPoint y: 64, endPoint x: 433, endPoint y: 64, distance: 131.0
click at [433, 64] on div "Bind AI Web Search Created with Pixso. Code Generator You You using a cloud bas…" at bounding box center [260, 384] width 419 height 690
click at [523, 20] on button "Editor" at bounding box center [514, 20] width 68 height 23
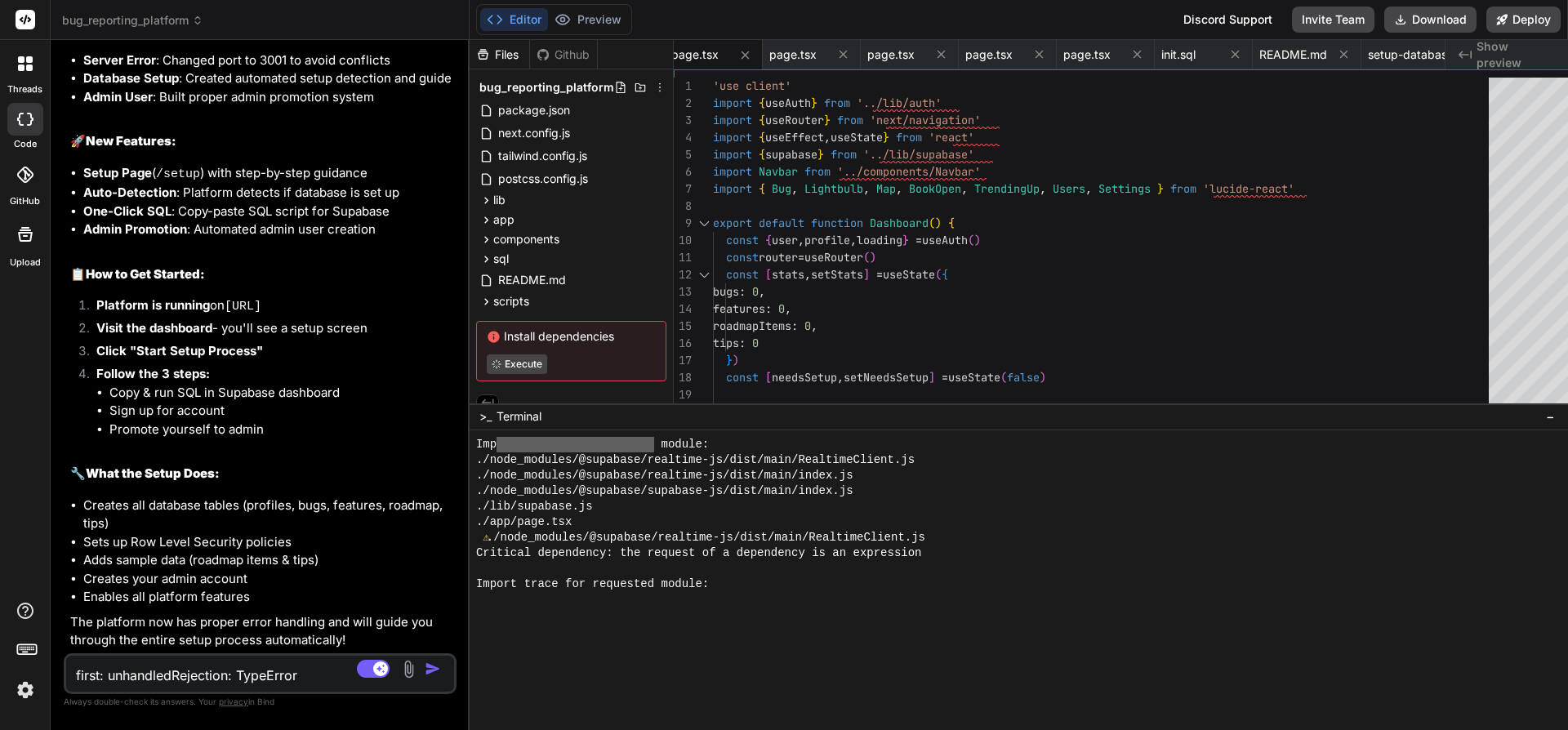
scroll to position [6111, 0]
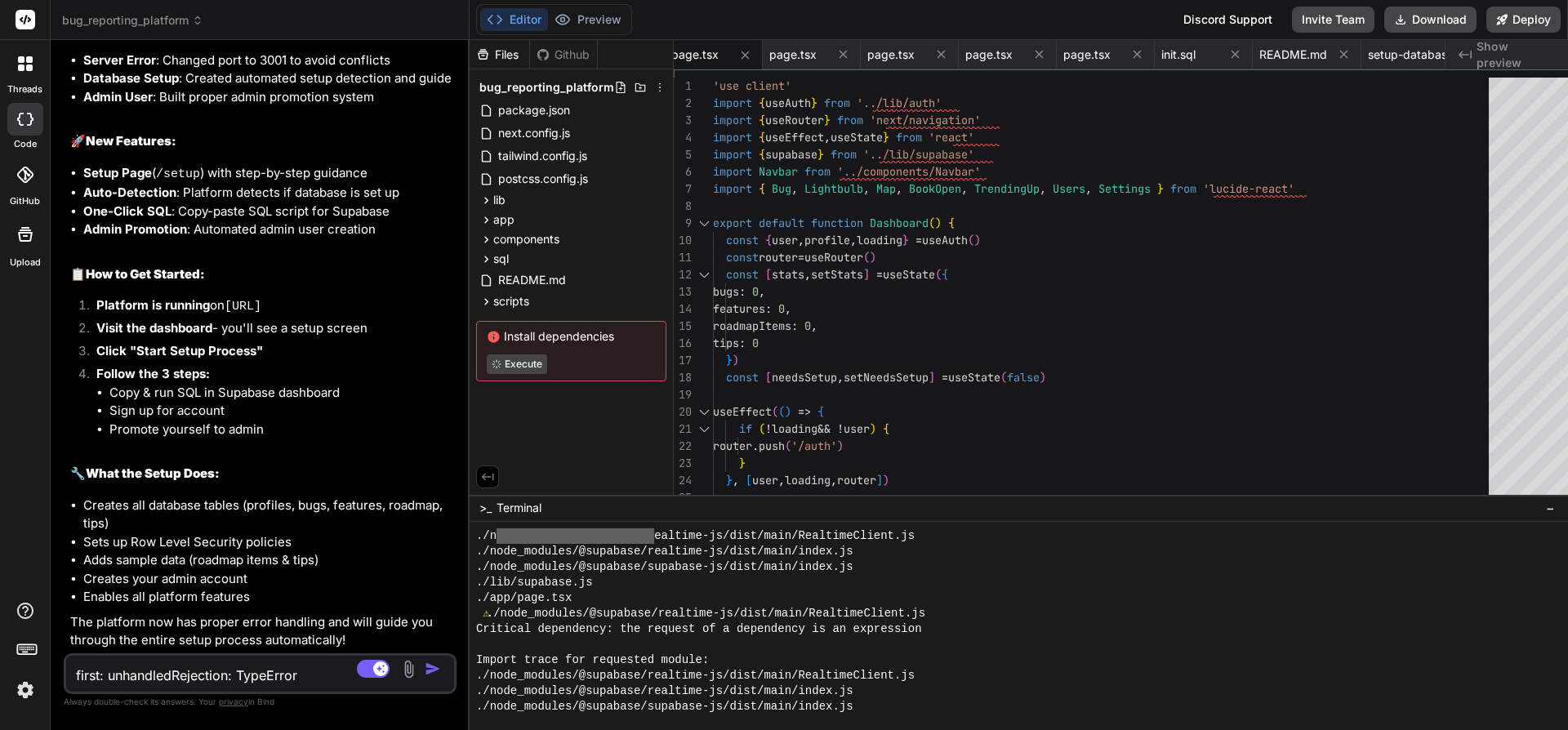
drag, startPoint x: 732, startPoint y: 403, endPoint x: 727, endPoint y: 497, distance: 94.1
click at [727, 497] on div "Files Github bug_reporting_platform package.json next.config.js tailwind.config…" at bounding box center [1018, 384] width 1098 height 690
drag, startPoint x: 1376, startPoint y: 16, endPoint x: 1388, endPoint y: 210, distance: 194.4
click at [1388, 210] on div "Editor Preview Discord Support Invite Team Download Deploy Analyzing your requi…" at bounding box center [1018, 365] width 1098 height 730
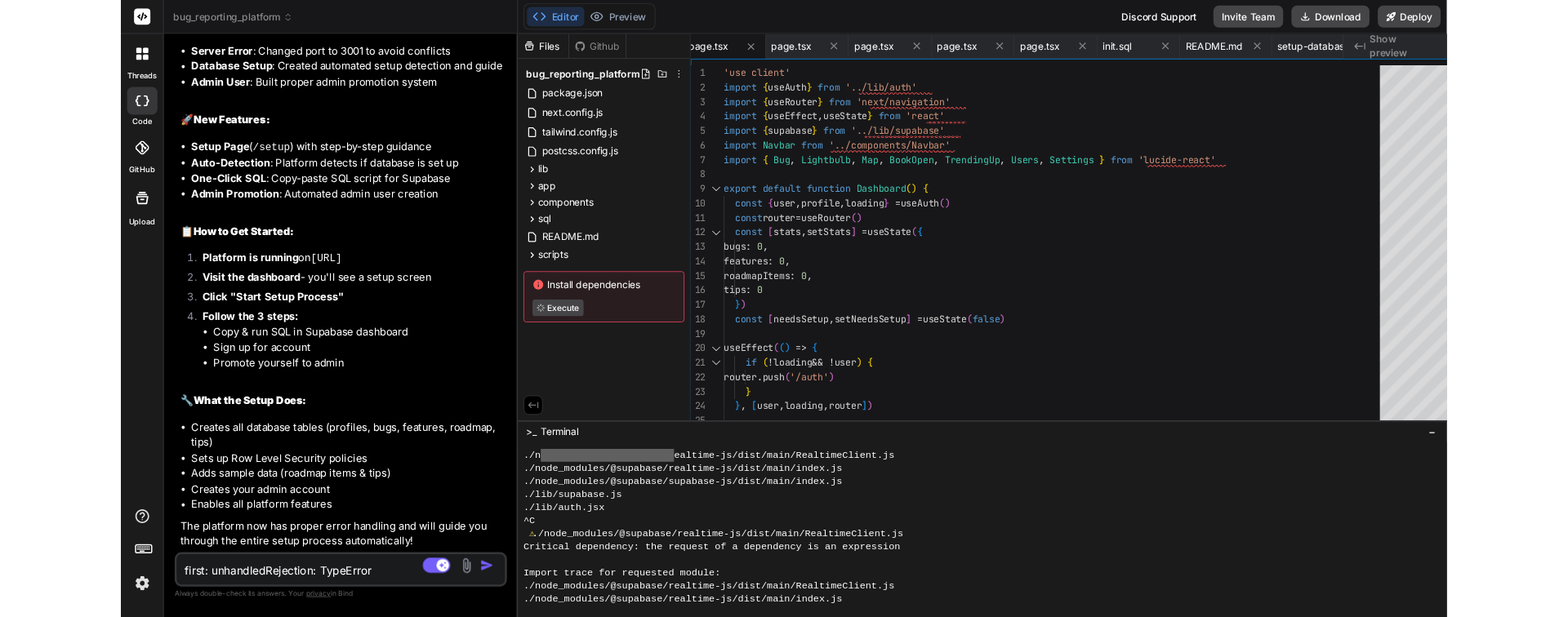
scroll to position [6333, 0]
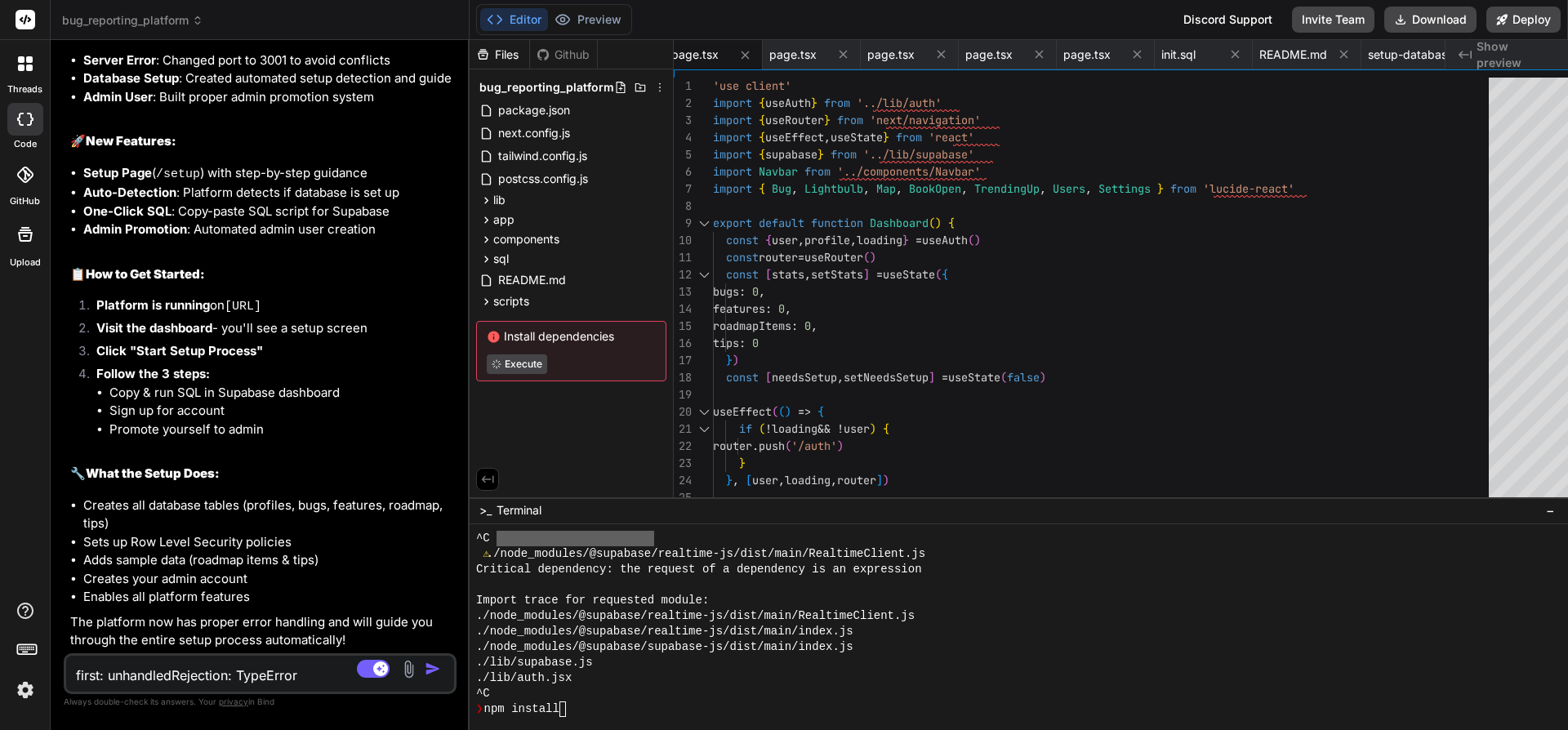
click at [776, 670] on div "./lib/supabase.js" at bounding box center [1025, 662] width 1098 height 16
click at [772, 685] on div "^C" at bounding box center [1025, 693] width 1098 height 16
click at [113, 681] on textarea "first: unhandledRejection: TypeError [ERR_INVALID_ARG_TYPE]: The "code" argumen…" at bounding box center [228, 671] width 324 height 30
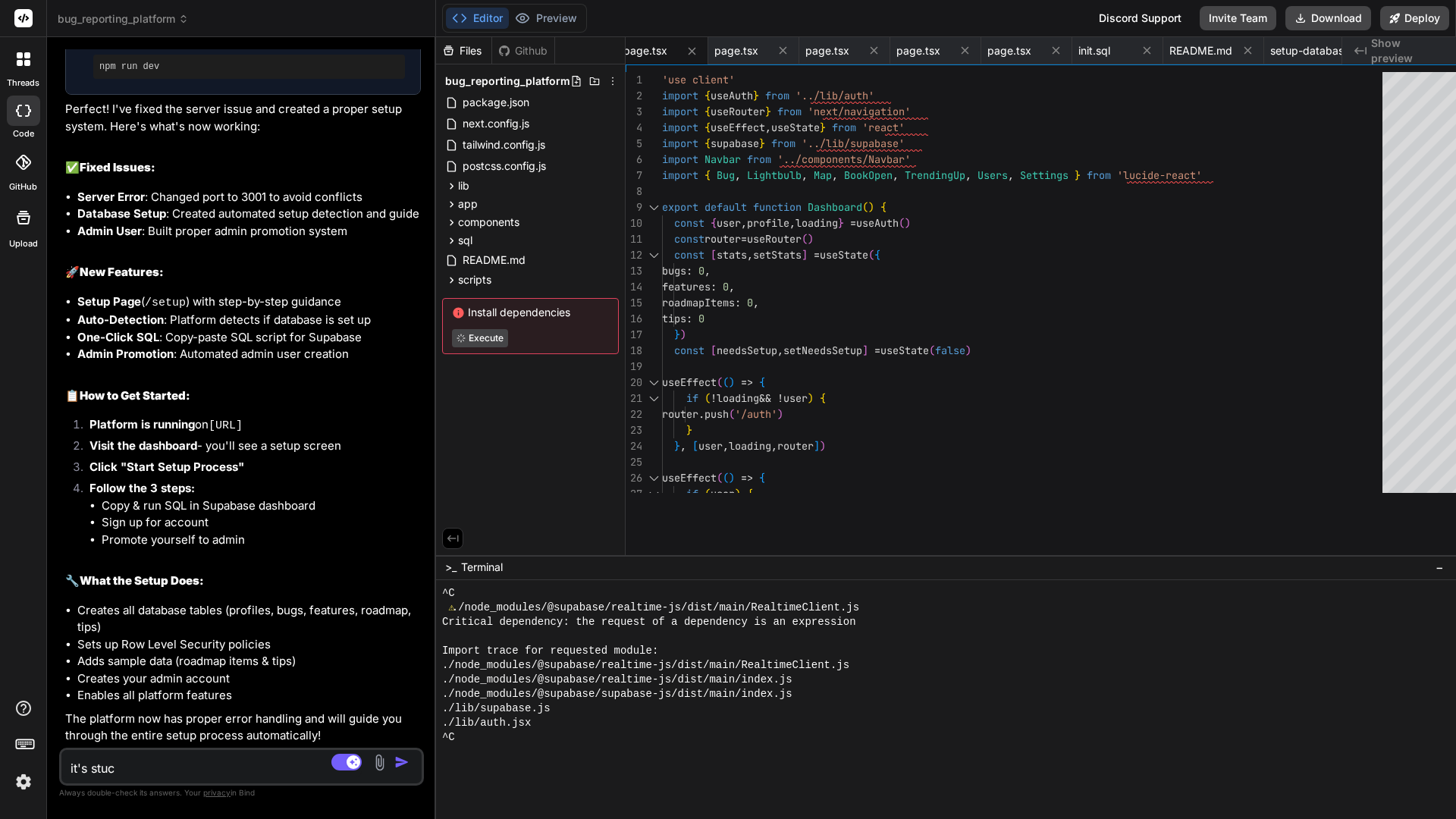
scroll to position [5820, 0]
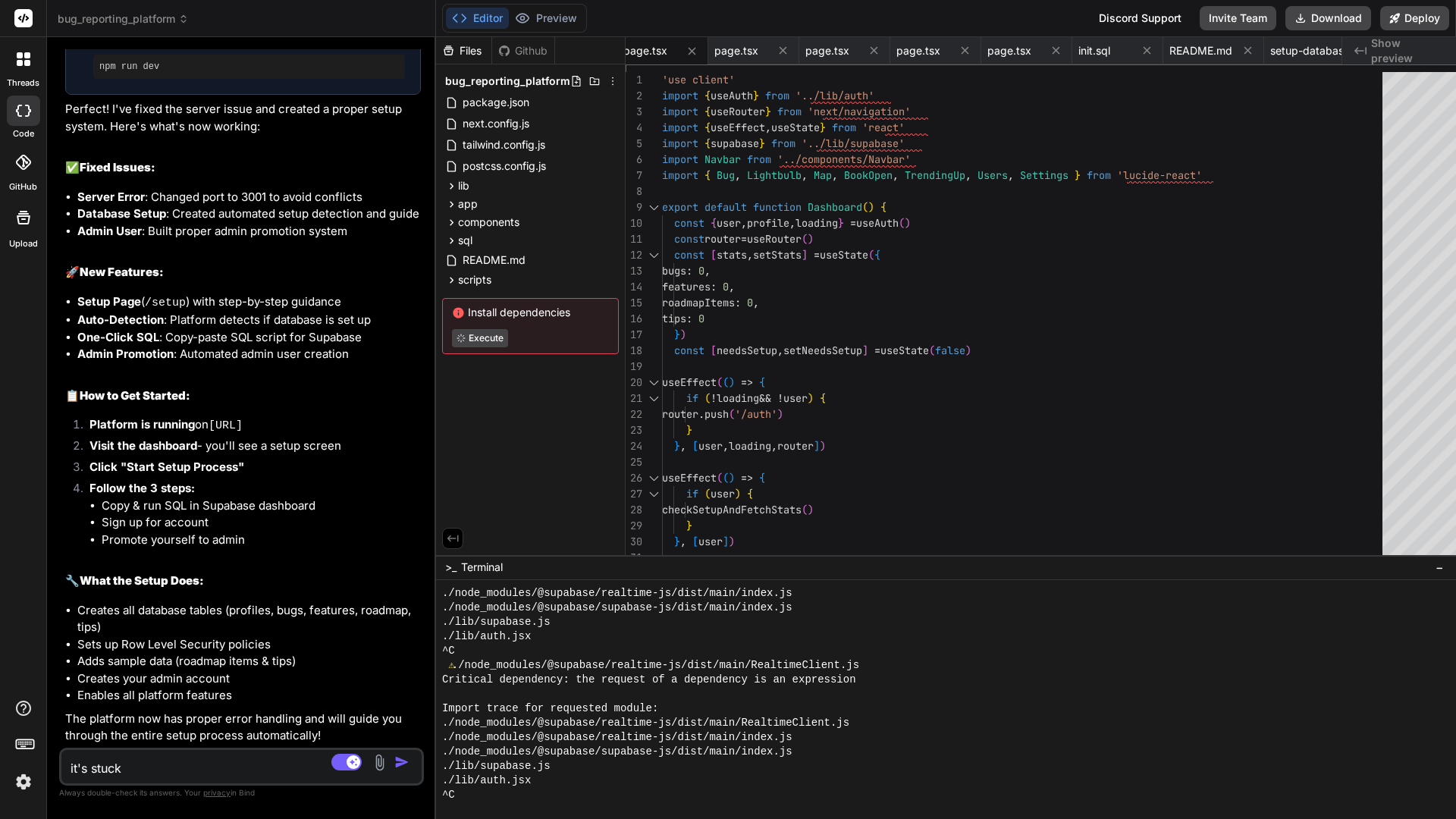
click at [409, 677] on img "button" at bounding box center [402, 762] width 15 height 15
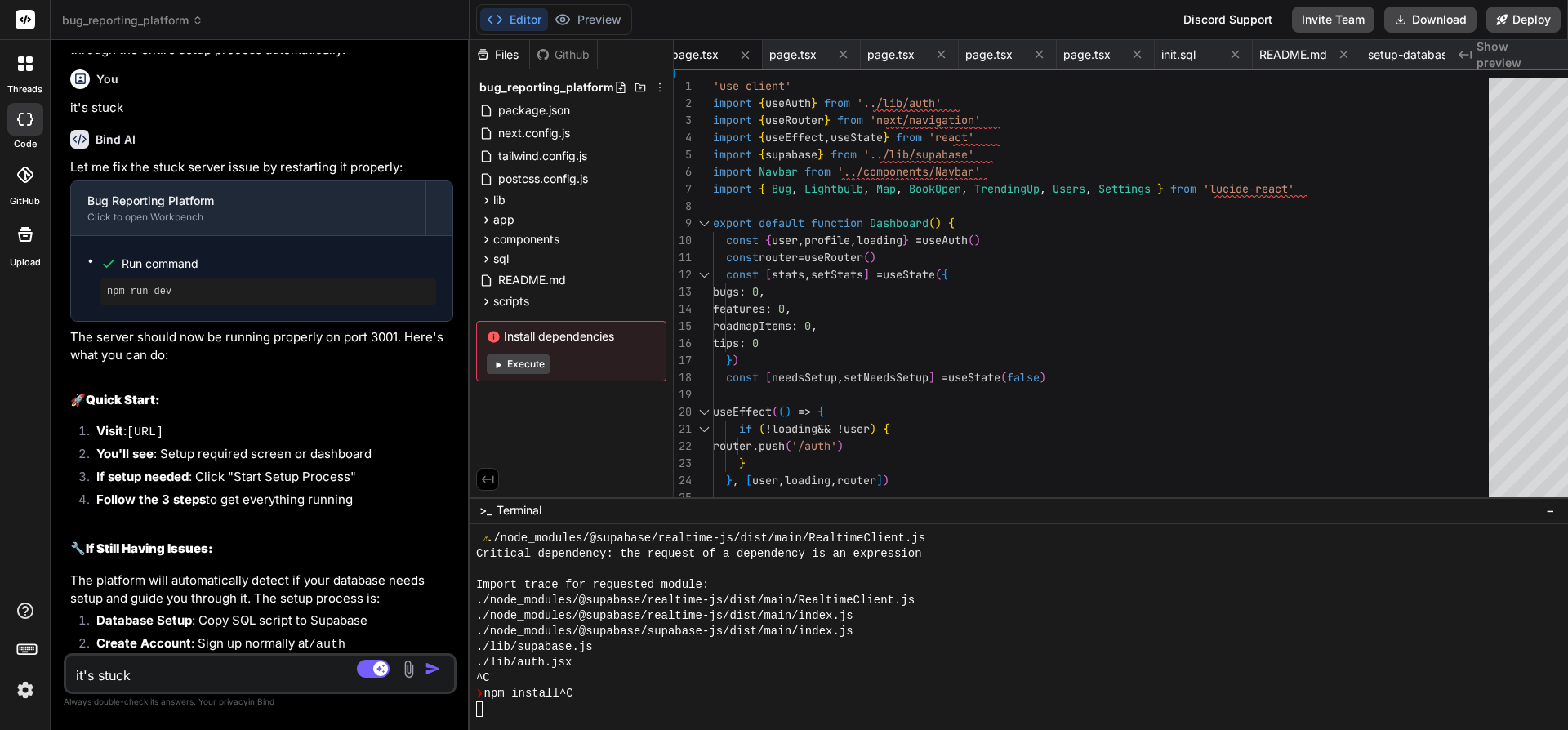
scroll to position [3829, 0]
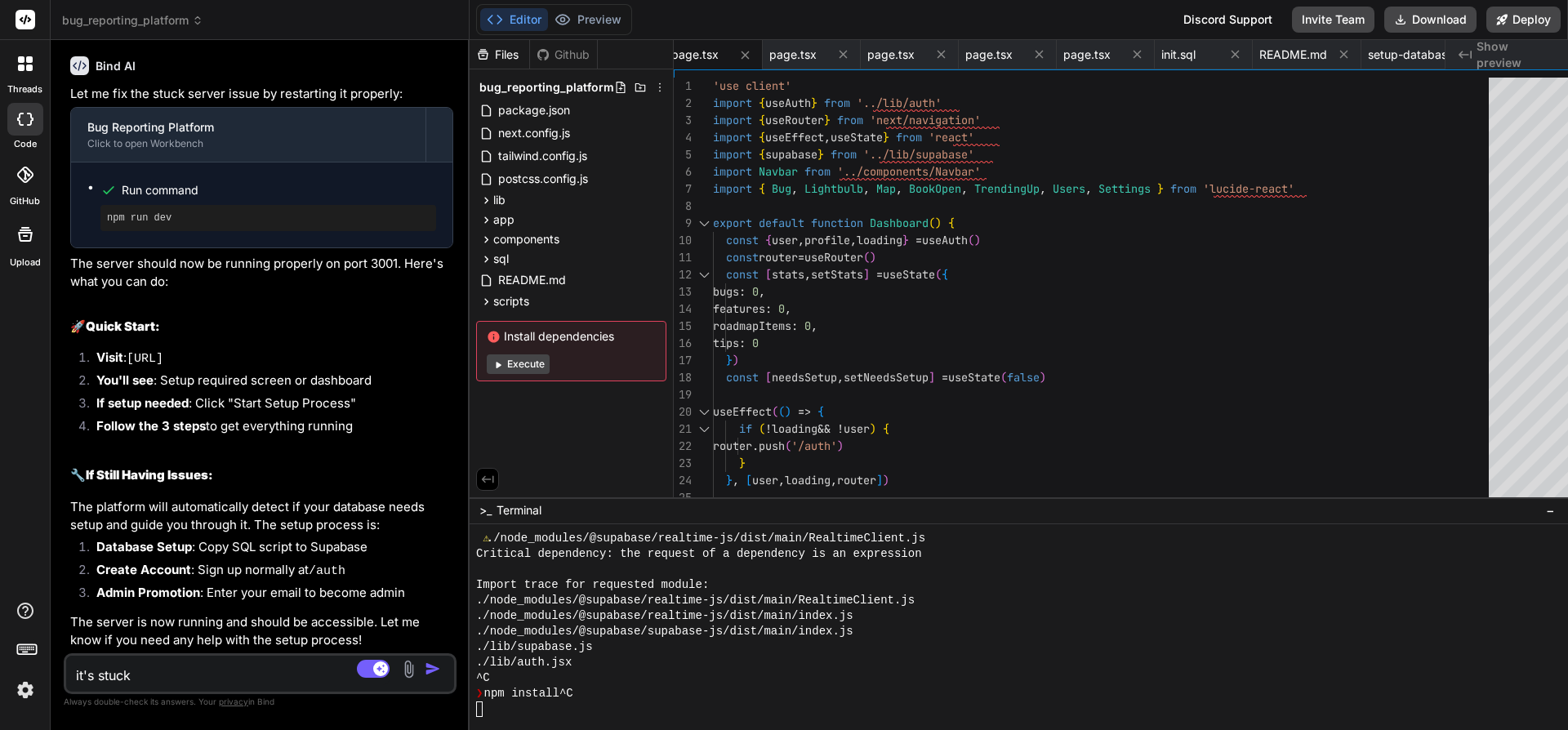
click at [527, 363] on button "Execute" at bounding box center [518, 365] width 63 height 20
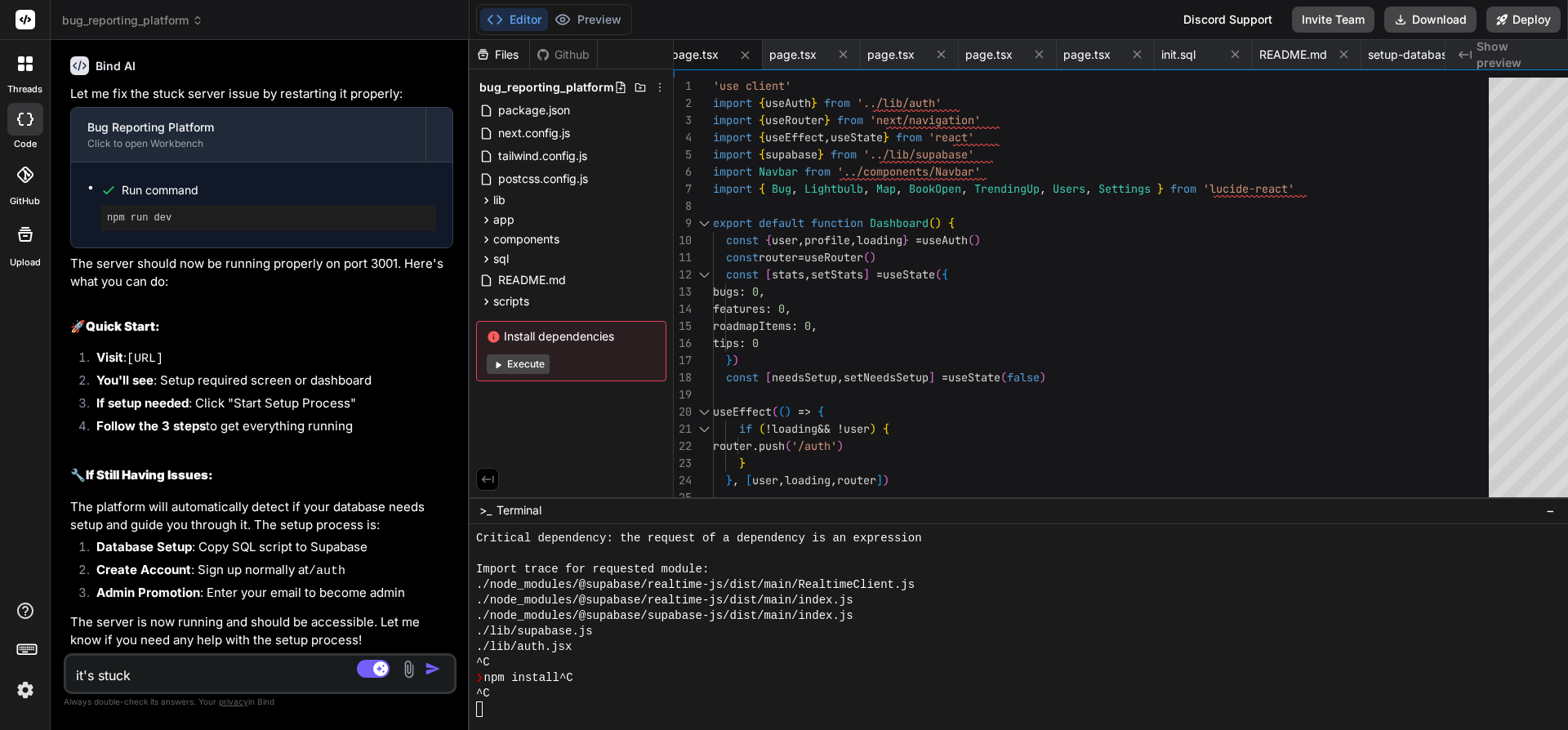
scroll to position [6276, 0]
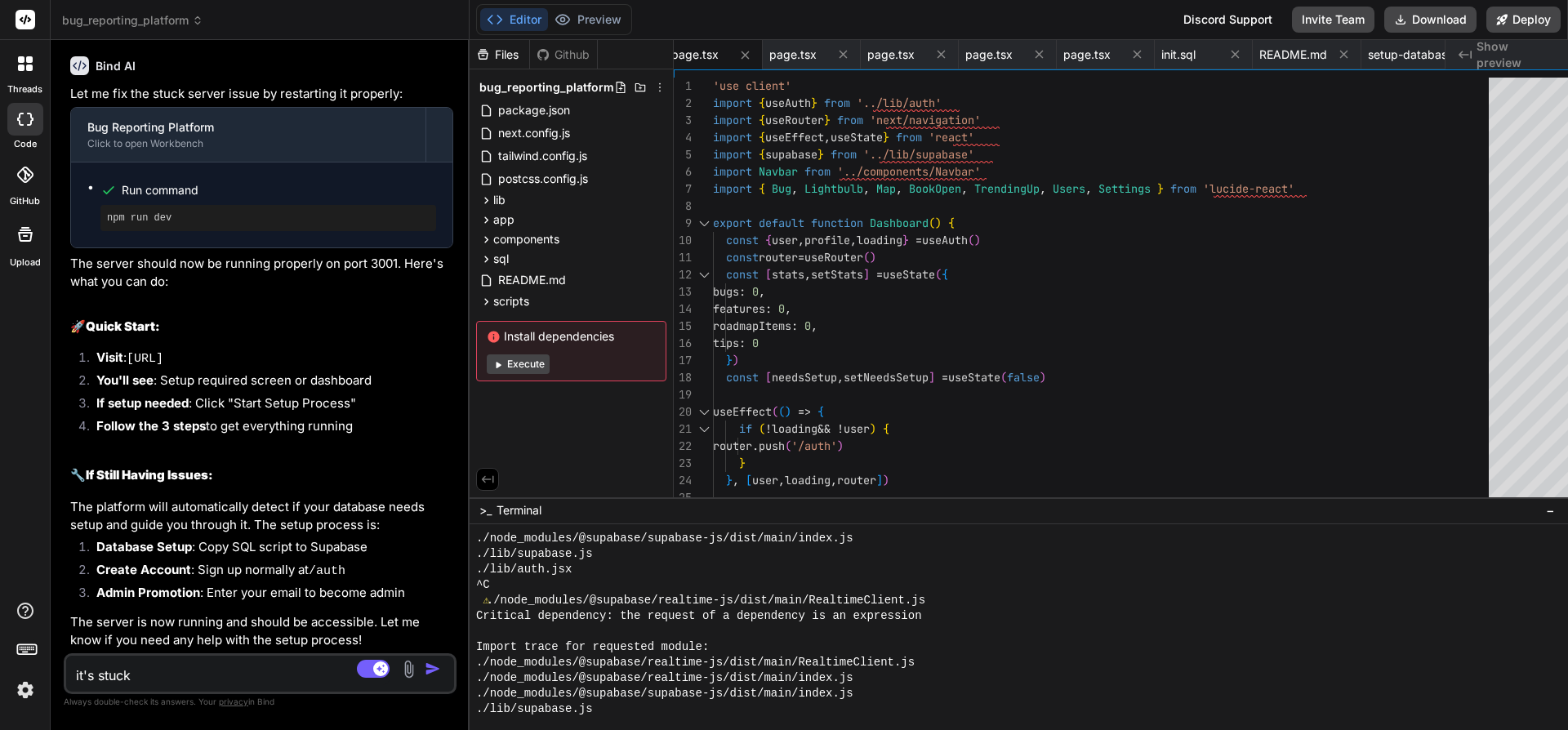
click at [941, 624] on div at bounding box center [1025, 631] width 1098 height 16
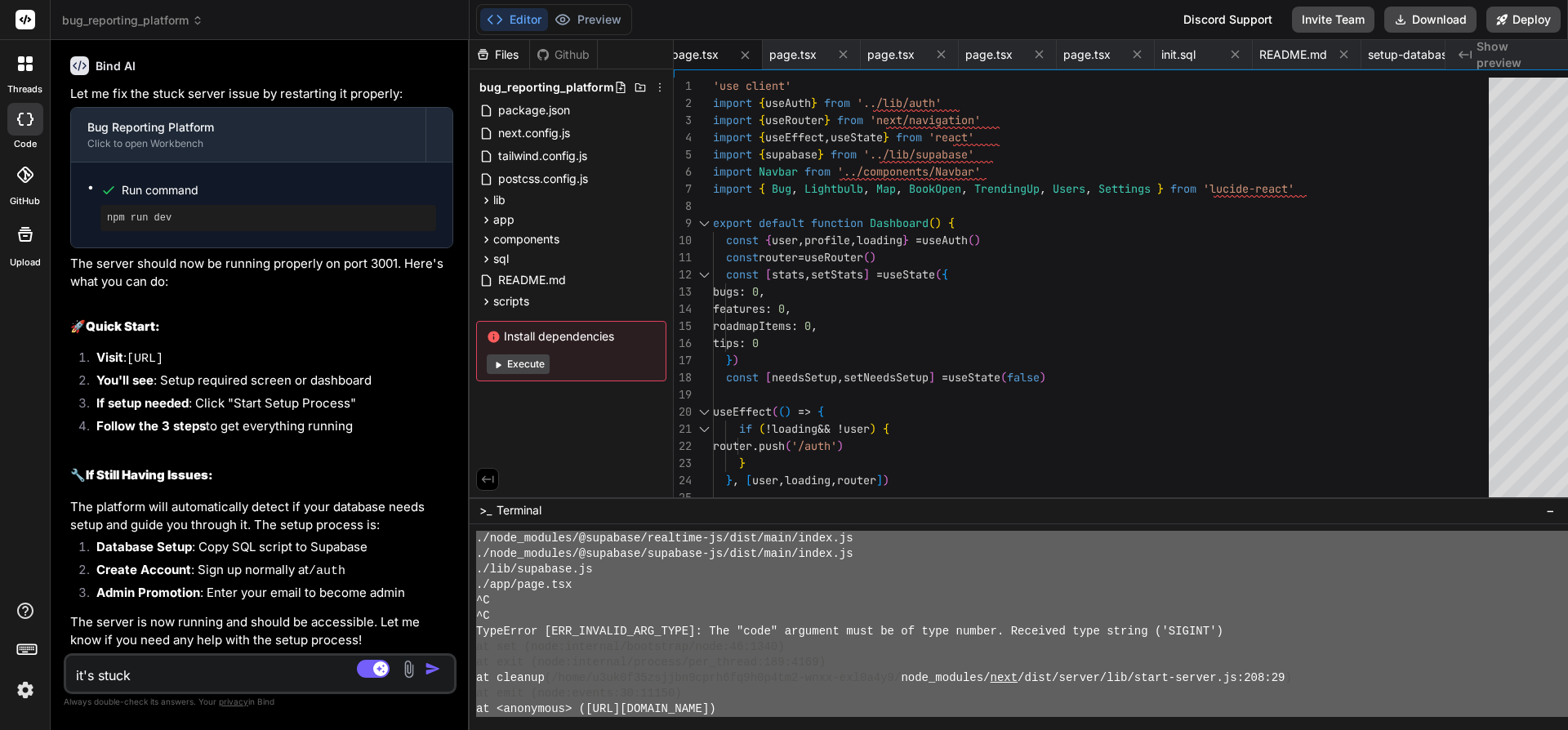
scroll to position [4002, 0]
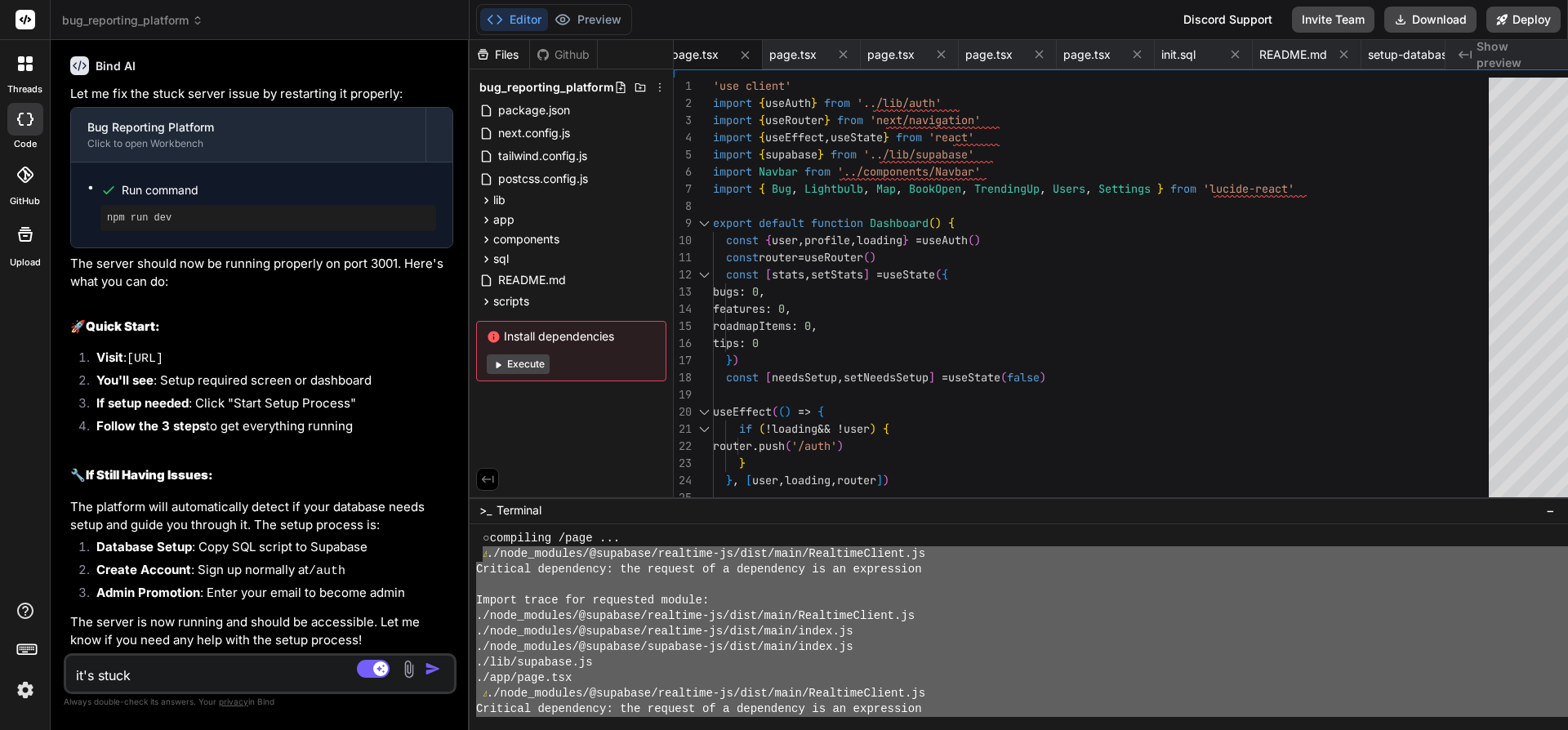
drag, startPoint x: 949, startPoint y: 619, endPoint x: 508, endPoint y: 578, distance: 442.9
click at [508, 578] on div "○ compiling /page ... ⚠ ./node_modules/@supabase/realtime-js/dist/main/Realtime…" at bounding box center [1025, 624] width 1098 height 186
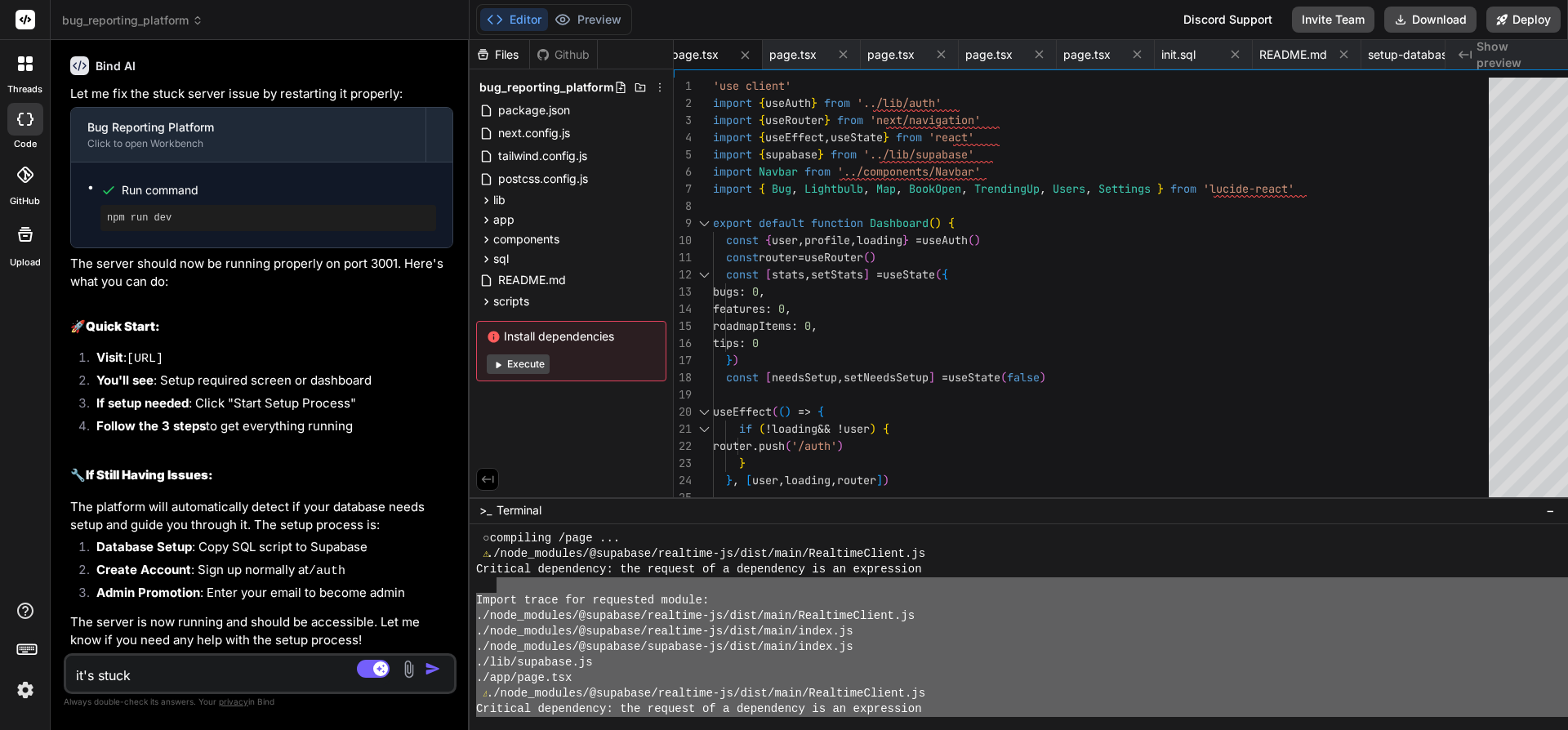
click at [495, 480] on icon at bounding box center [488, 479] width 15 height 15
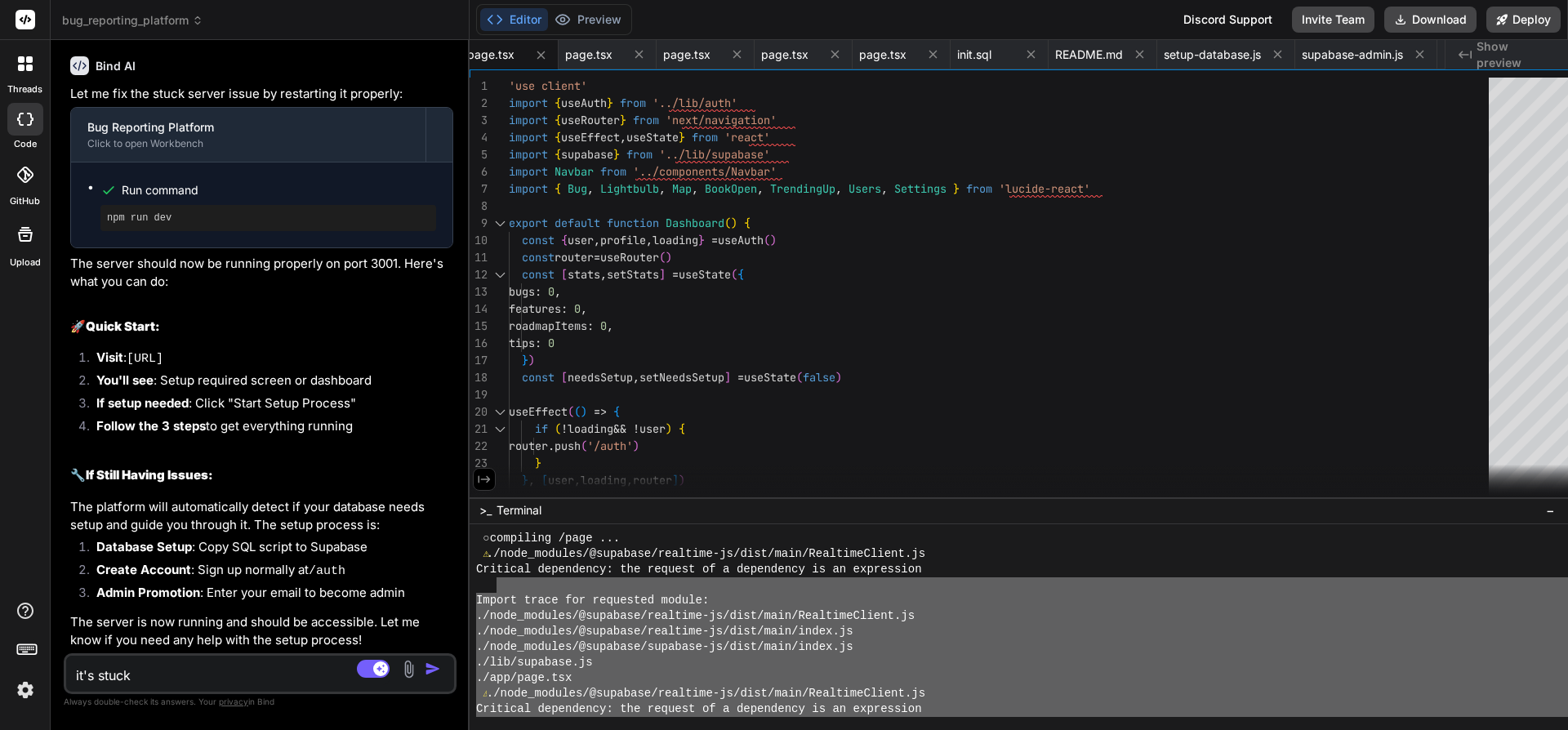
click at [492, 480] on icon at bounding box center [484, 479] width 15 height 15
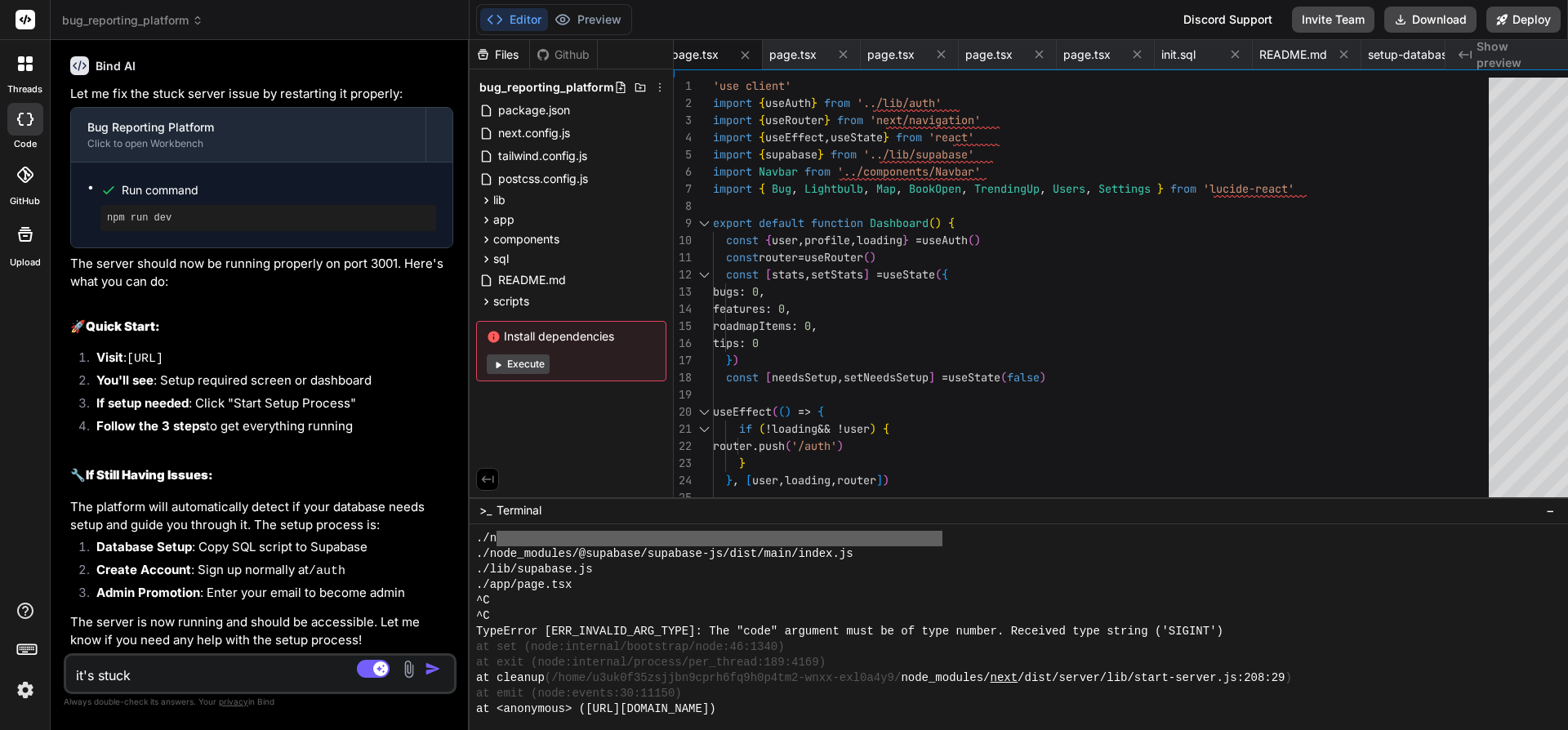
scroll to position [1087, 0]
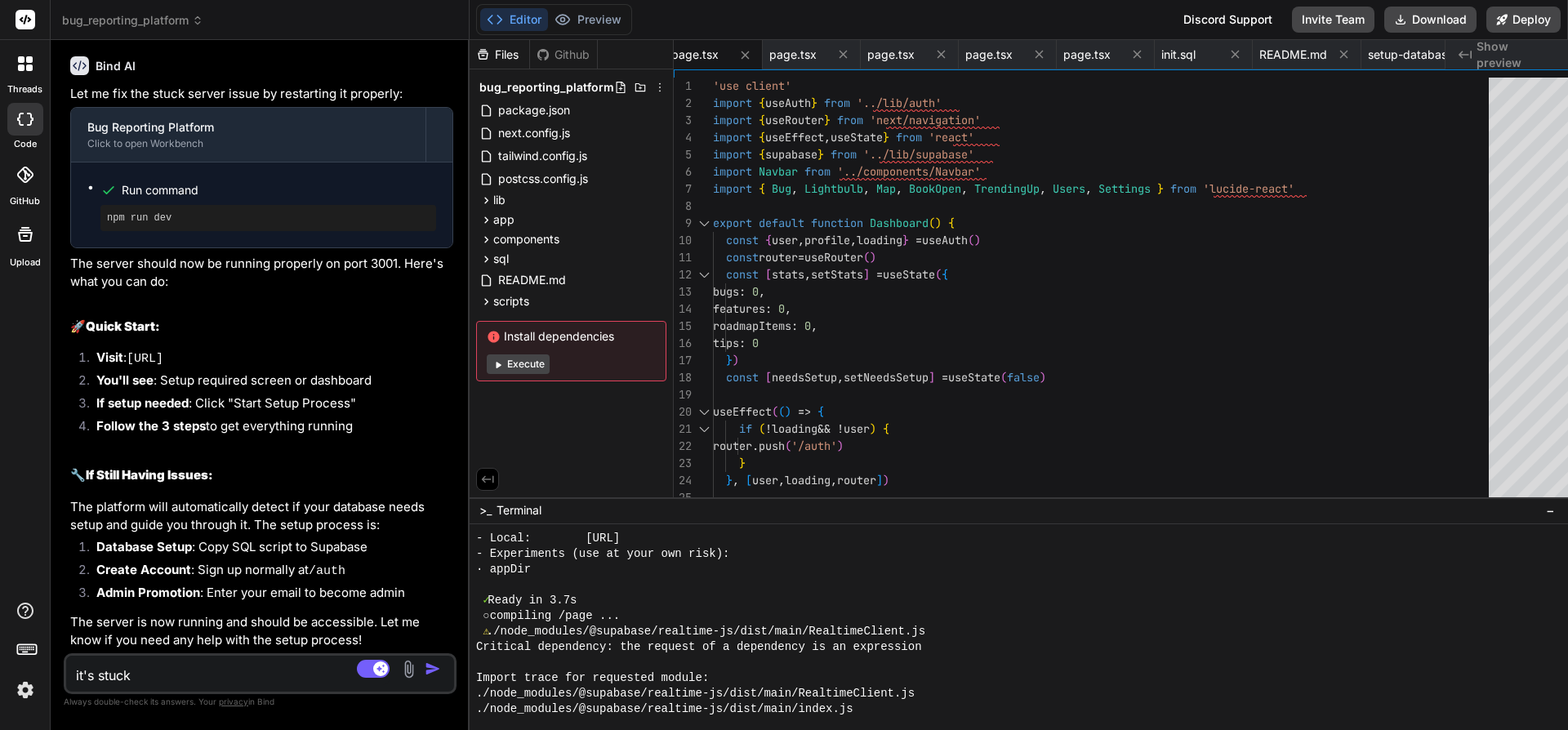
click at [683, 598] on div "✓ Ready in 3.7s" at bounding box center [1025, 600] width 1098 height 16
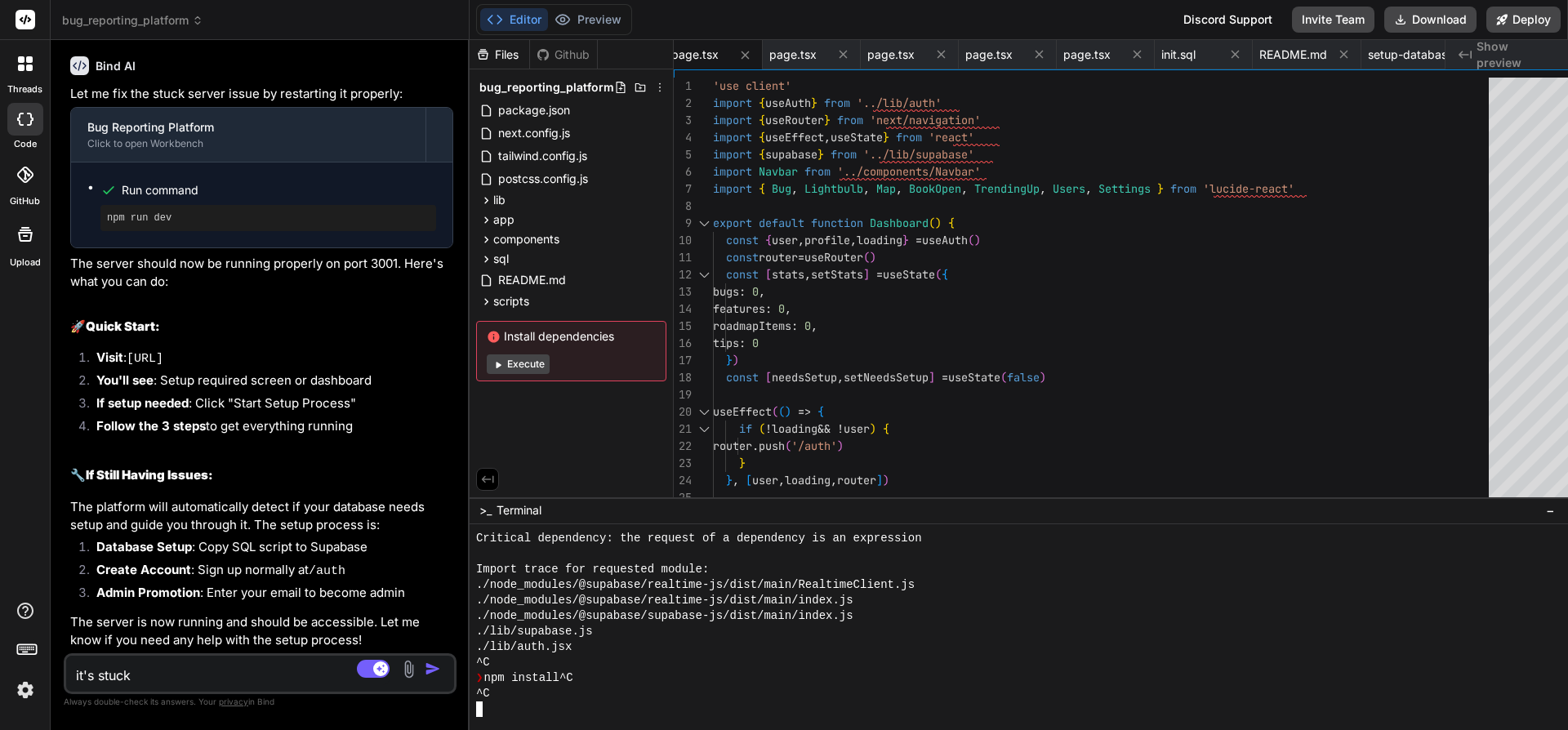
scroll to position [6360, 0]
click at [678, 633] on div "./lib/supabase.js" at bounding box center [1025, 631] width 1098 height 16
click at [618, 685] on div "❯ npm install^C" at bounding box center [1025, 678] width 1098 height 16
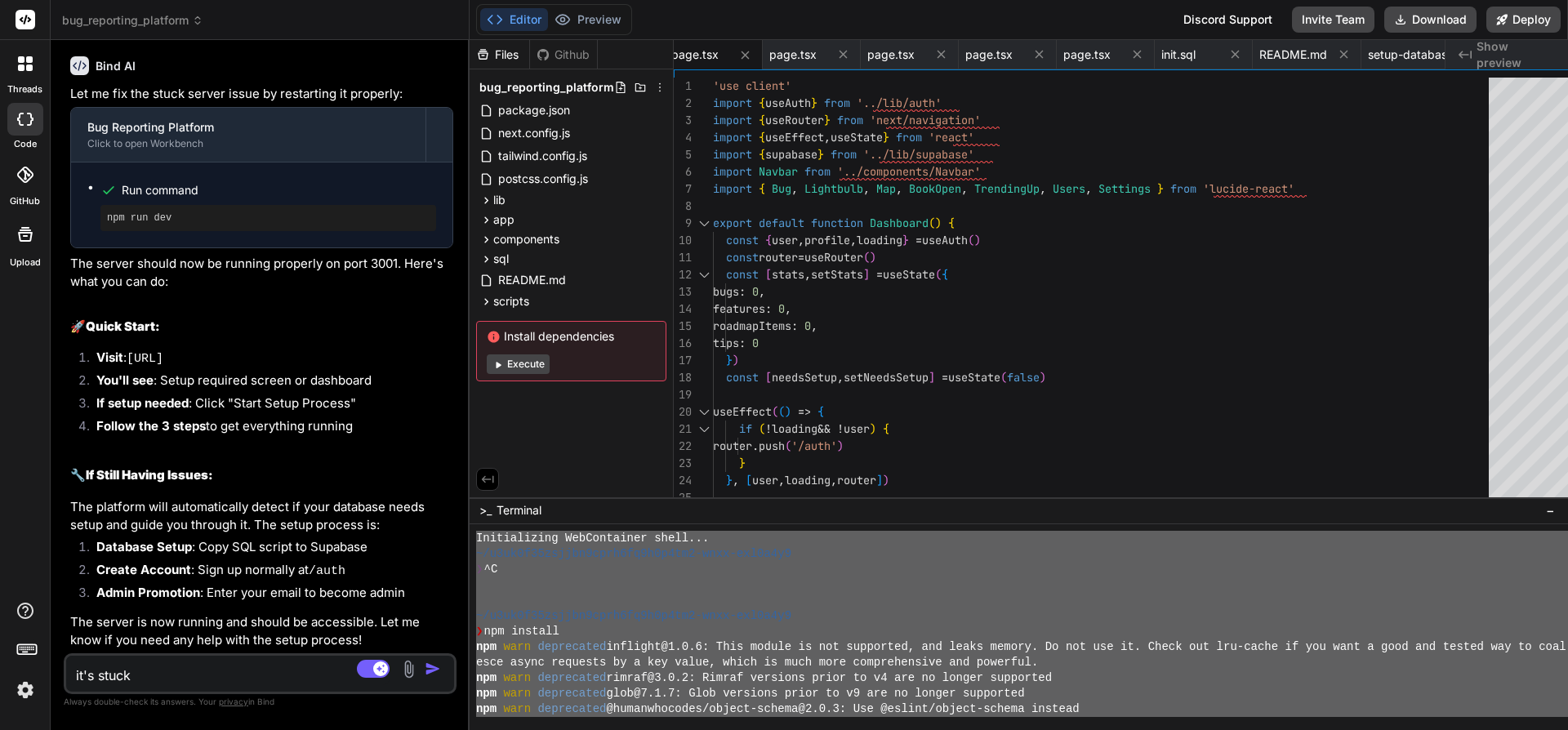
scroll to position [0, 0]
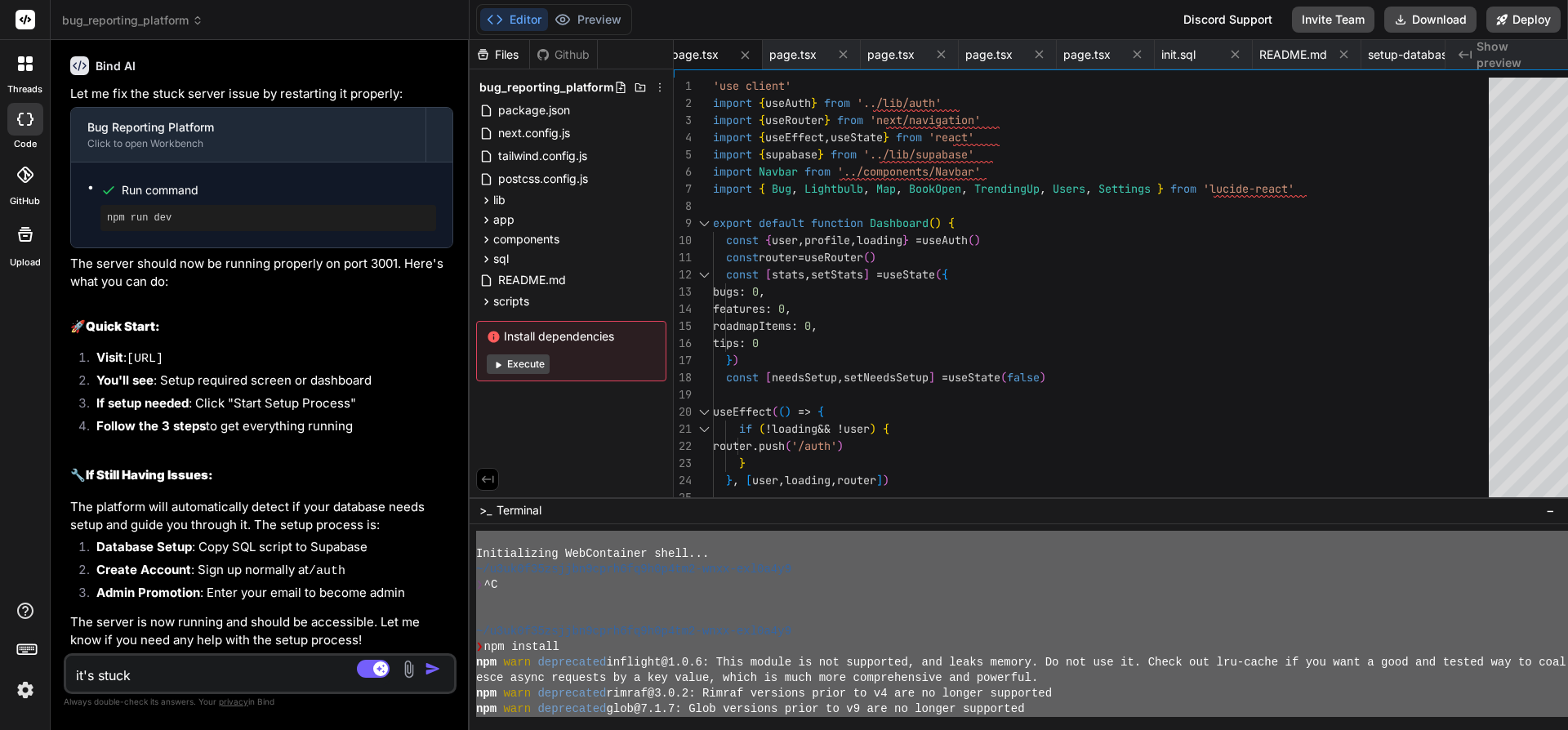
drag, startPoint x: 575, startPoint y: 700, endPoint x: 482, endPoint y: 479, distance: 239.8
click at [471, 466] on div "bug_reporting_platform Created with Pixso. Bind AI Web Search Created with Pixs…" at bounding box center [809, 365] width 1518 height 730
click at [126, 677] on textarea "it's stuck" at bounding box center [228, 671] width 324 height 30
paste textarea "Initializing WebContainer shell... ~/u3uk0f35zsjjbn9cprh6fq9h0p4tm2-wnxx-exl0a4…"
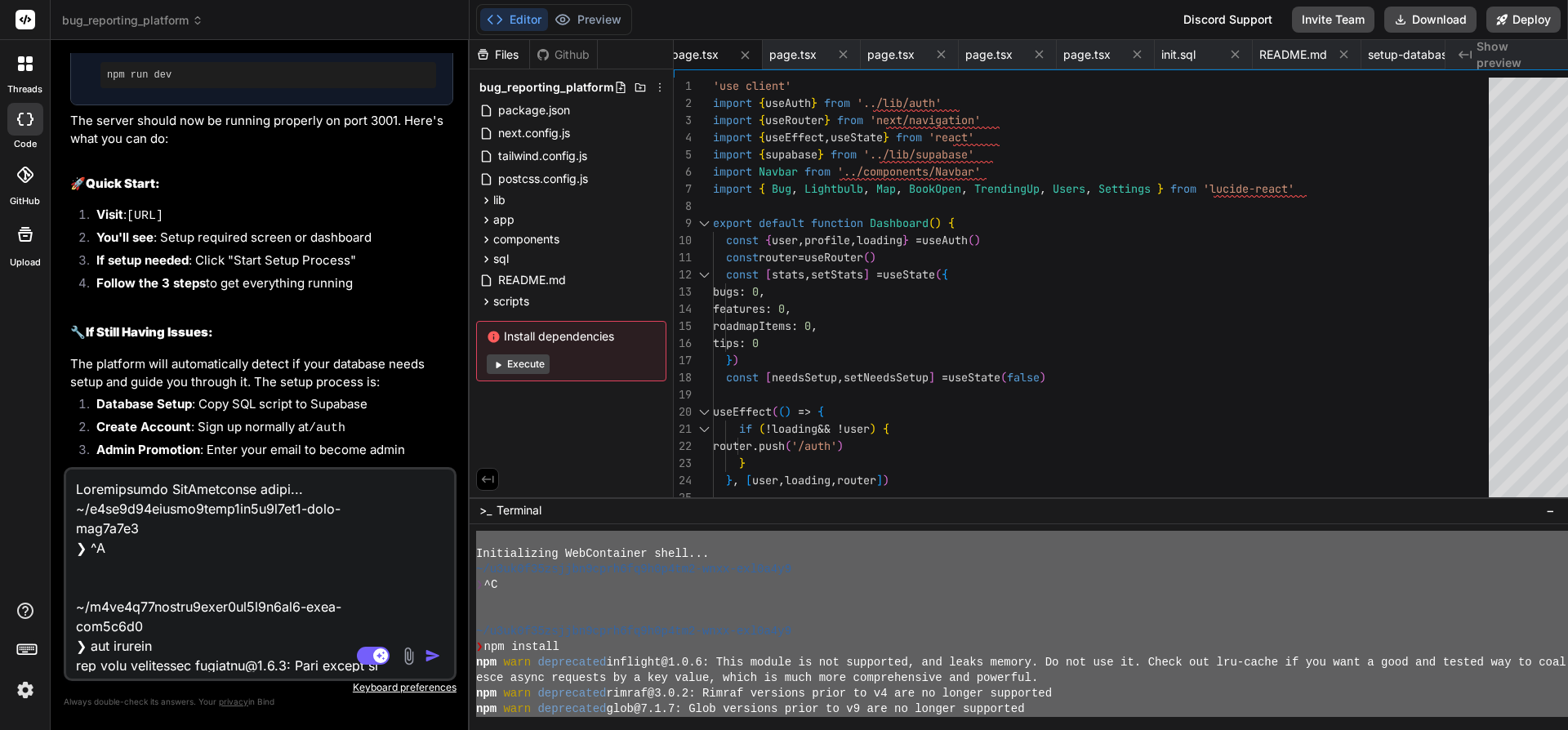
scroll to position [16675, 0]
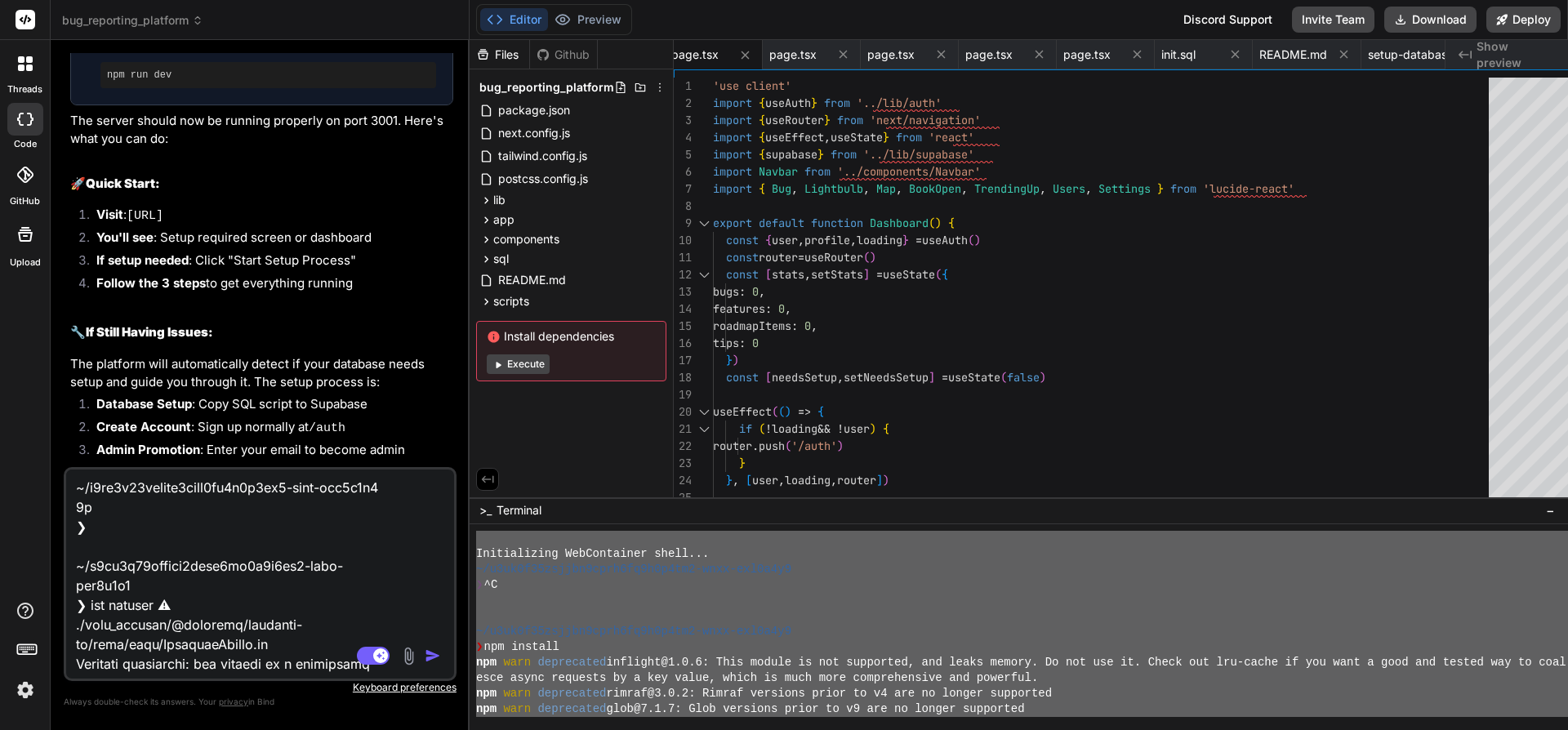
click at [441, 656] on img "button" at bounding box center [433, 656] width 17 height 16
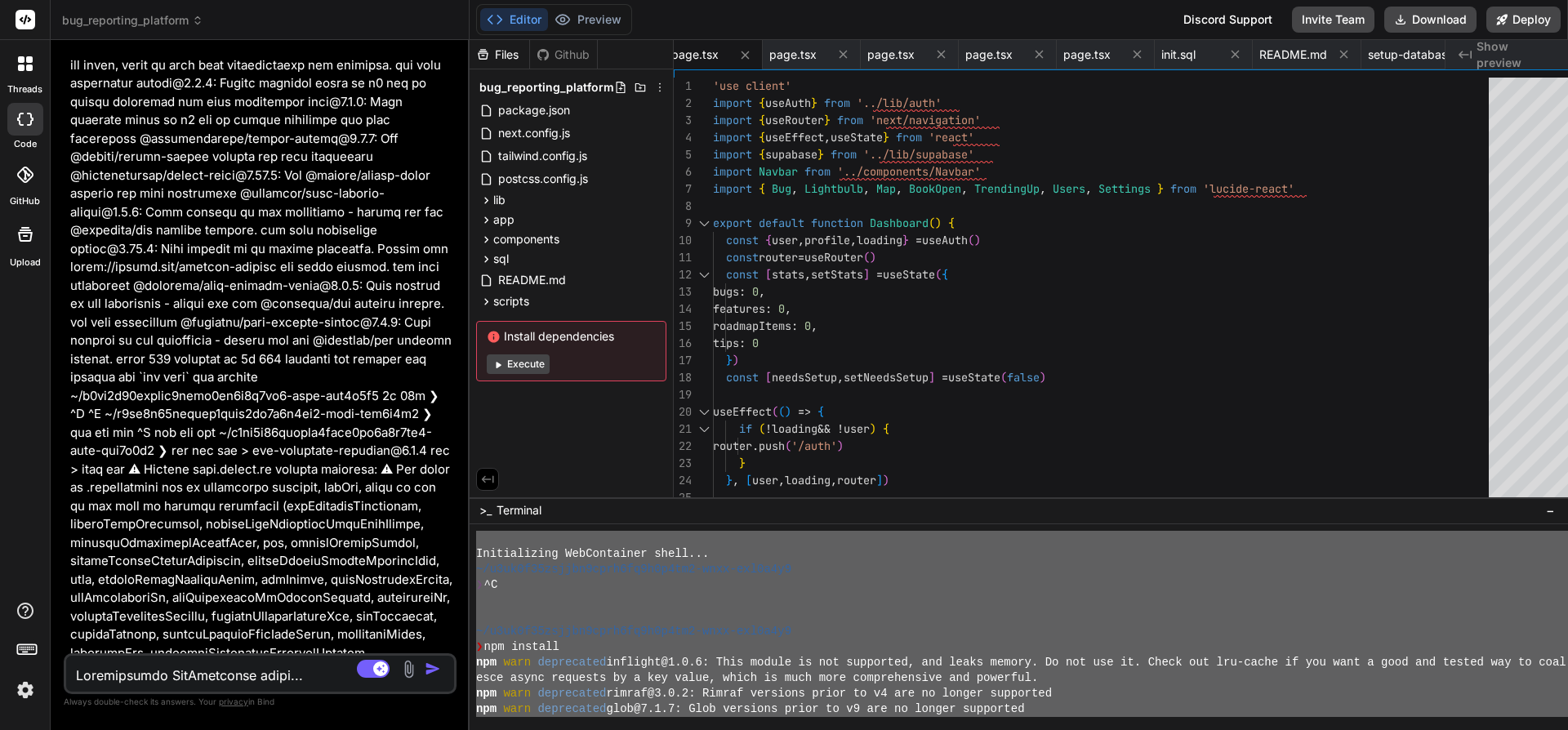
scroll to position [0, 1202]
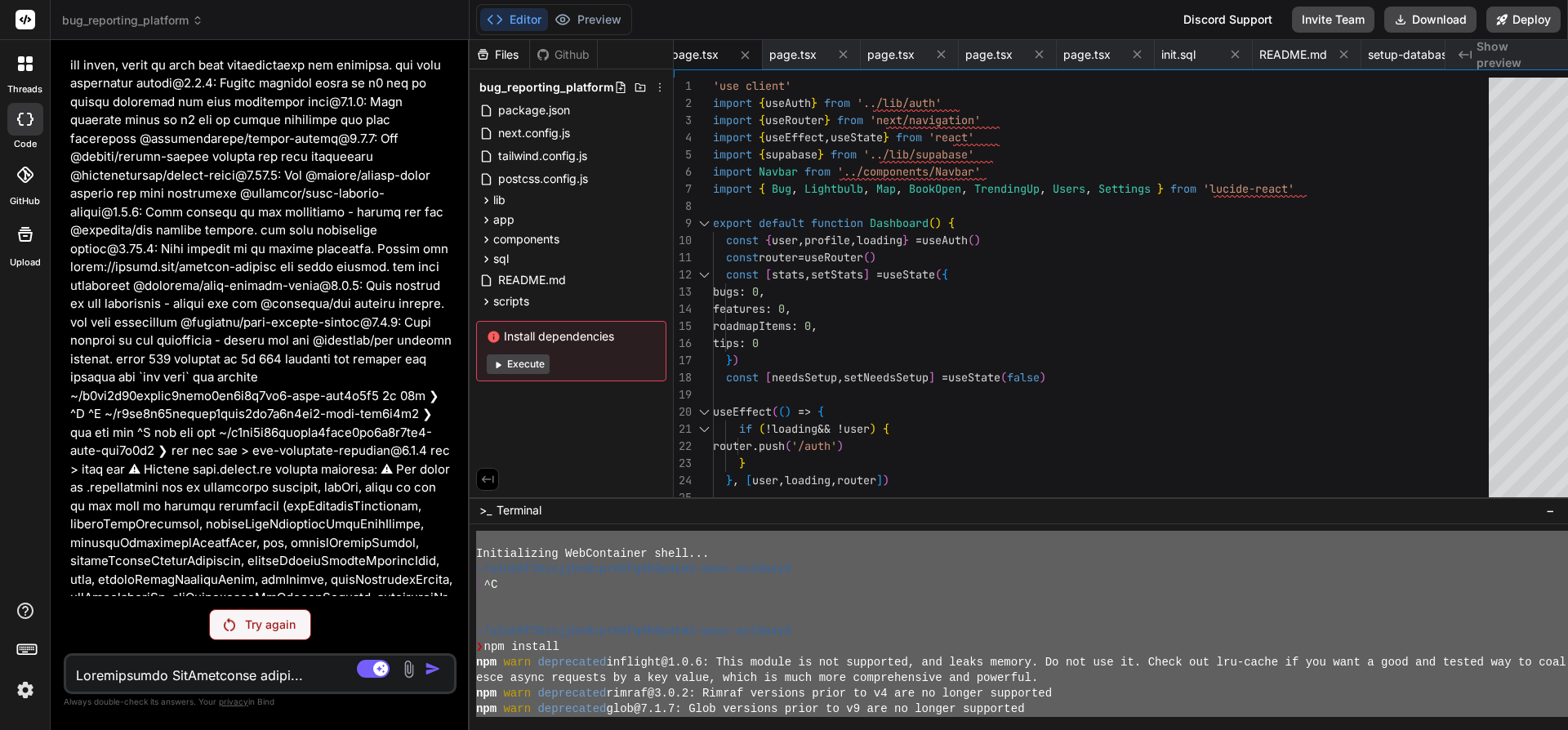
click at [267, 616] on p "Try again" at bounding box center [270, 624] width 50 height 16
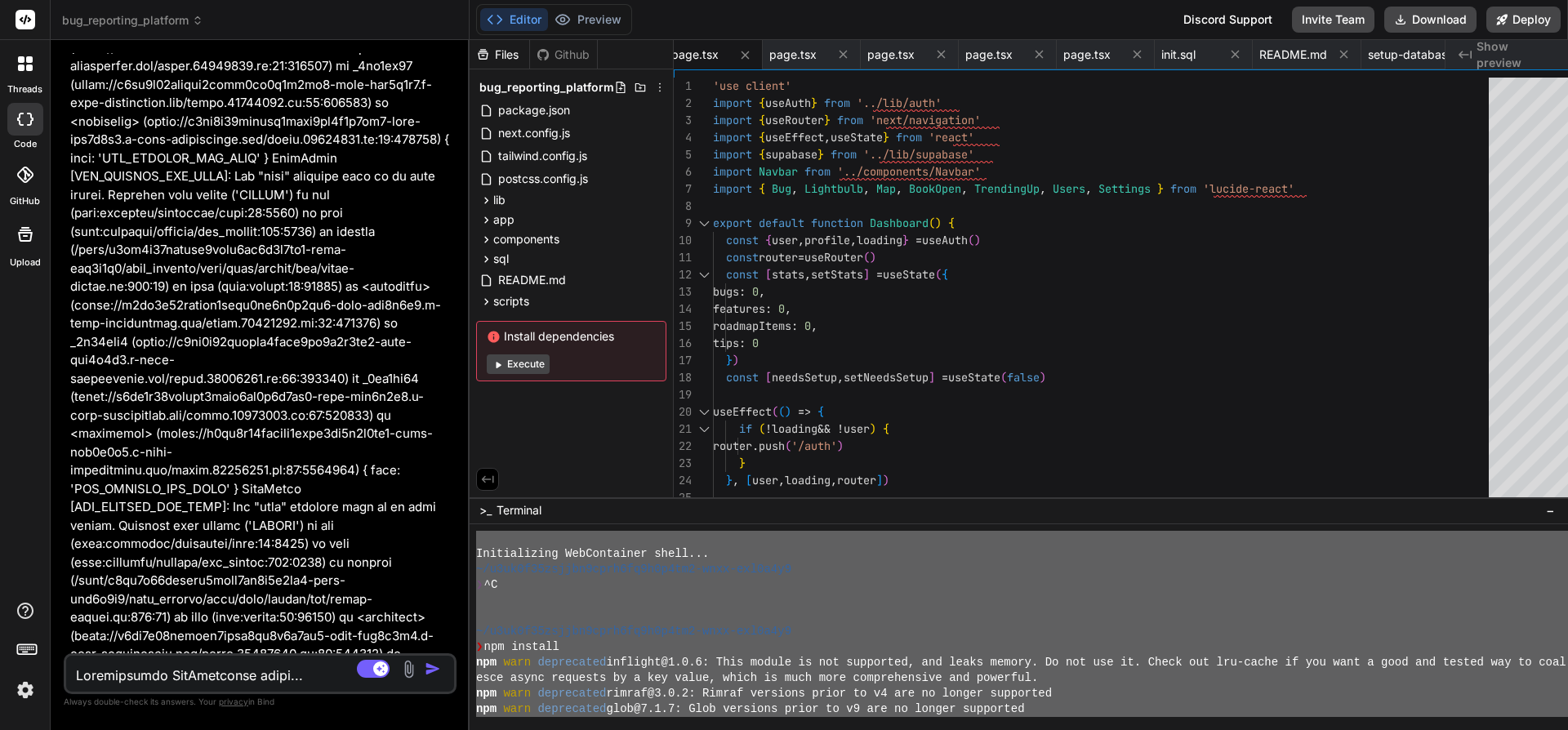
scroll to position [7388, 0]
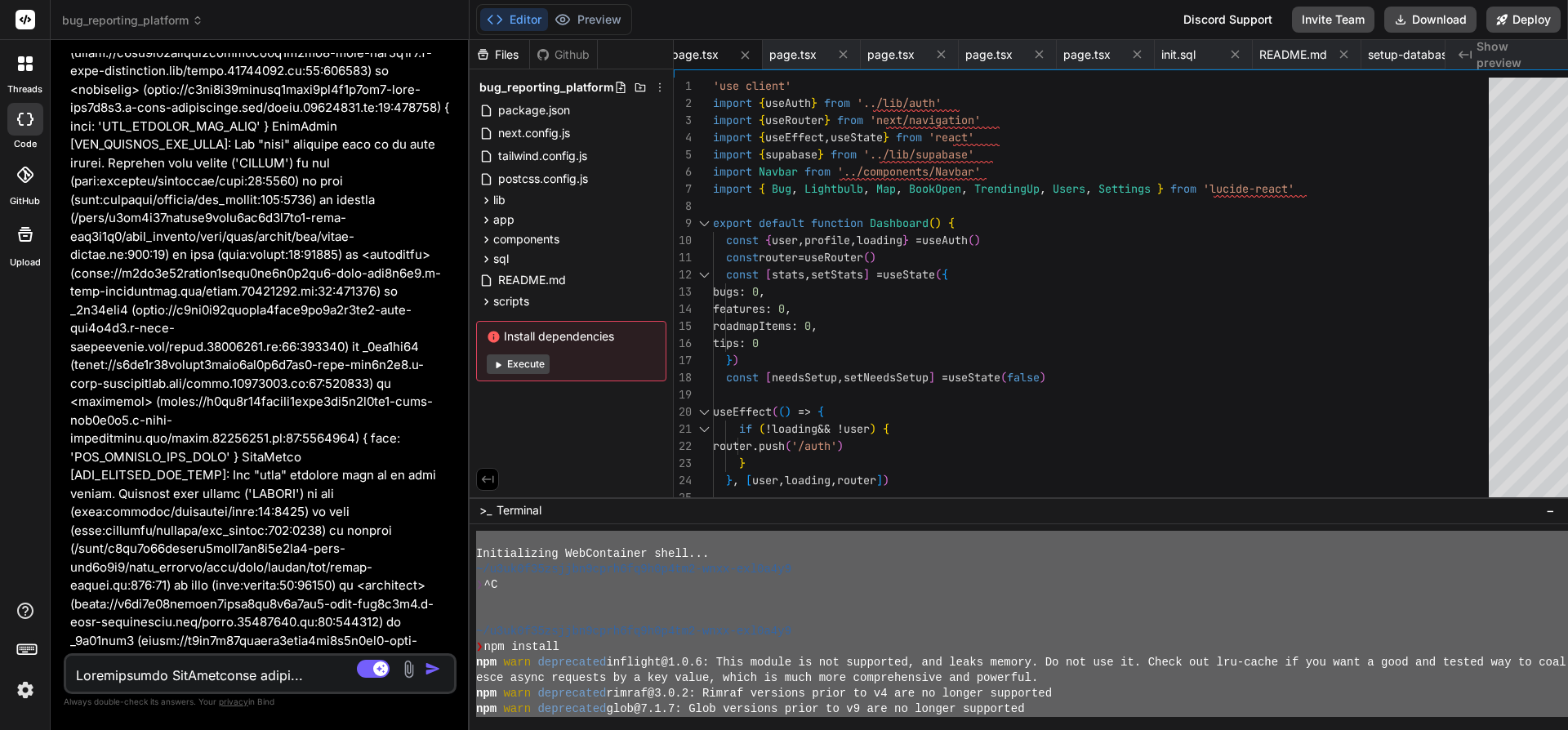
click at [441, 669] on img "button" at bounding box center [433, 669] width 17 height 16
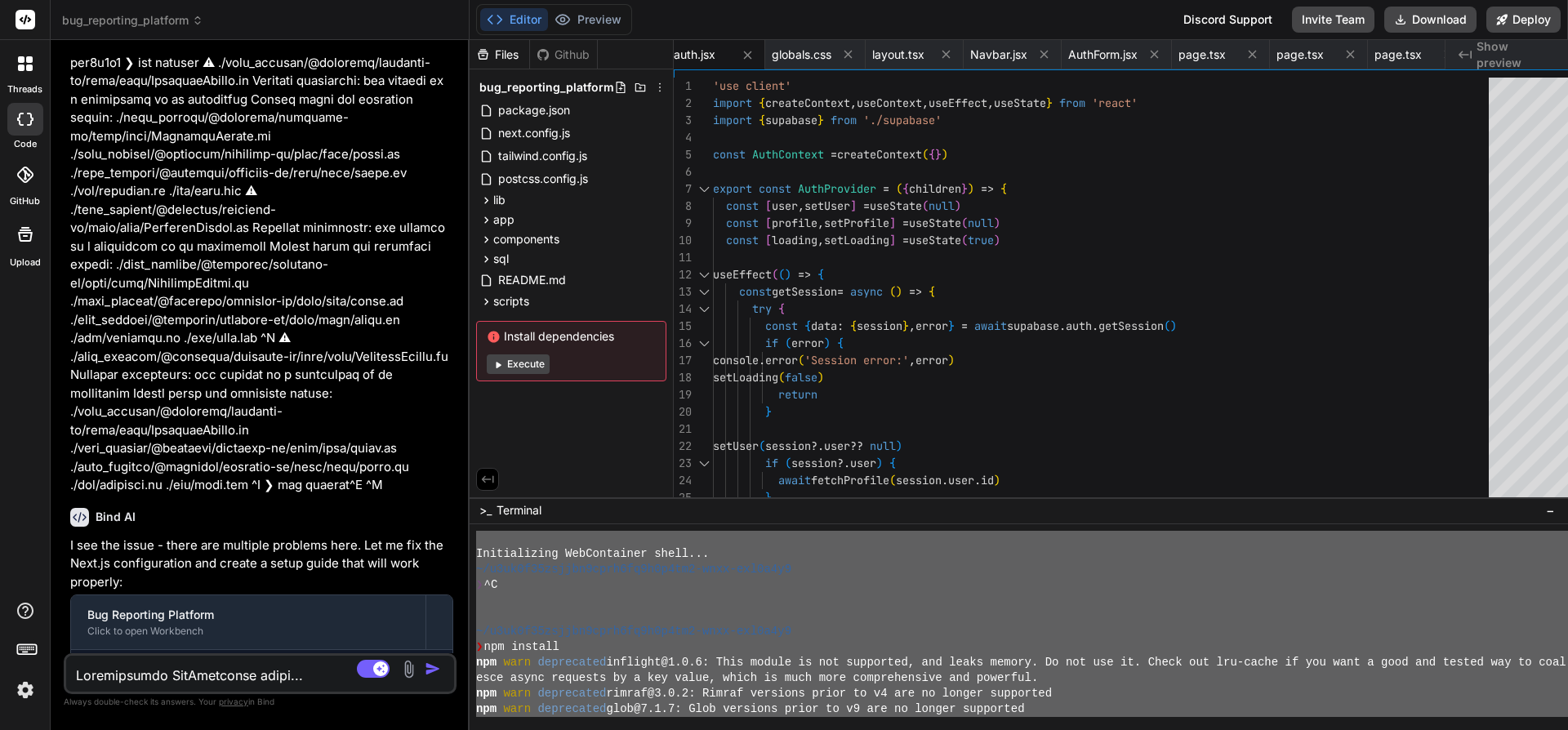
scroll to position [12375, 0]
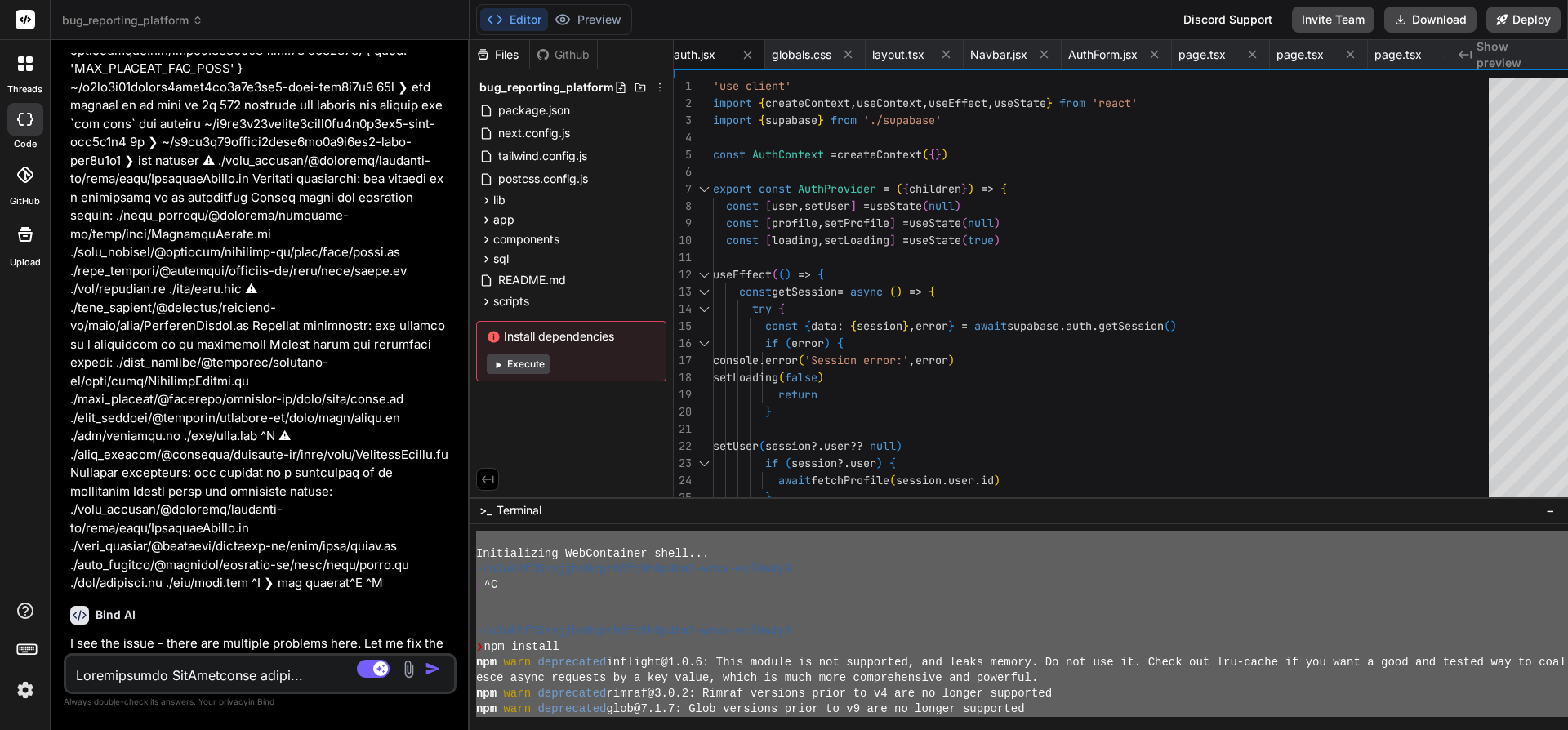
click at [545, 369] on button "Execute" at bounding box center [518, 365] width 63 height 20
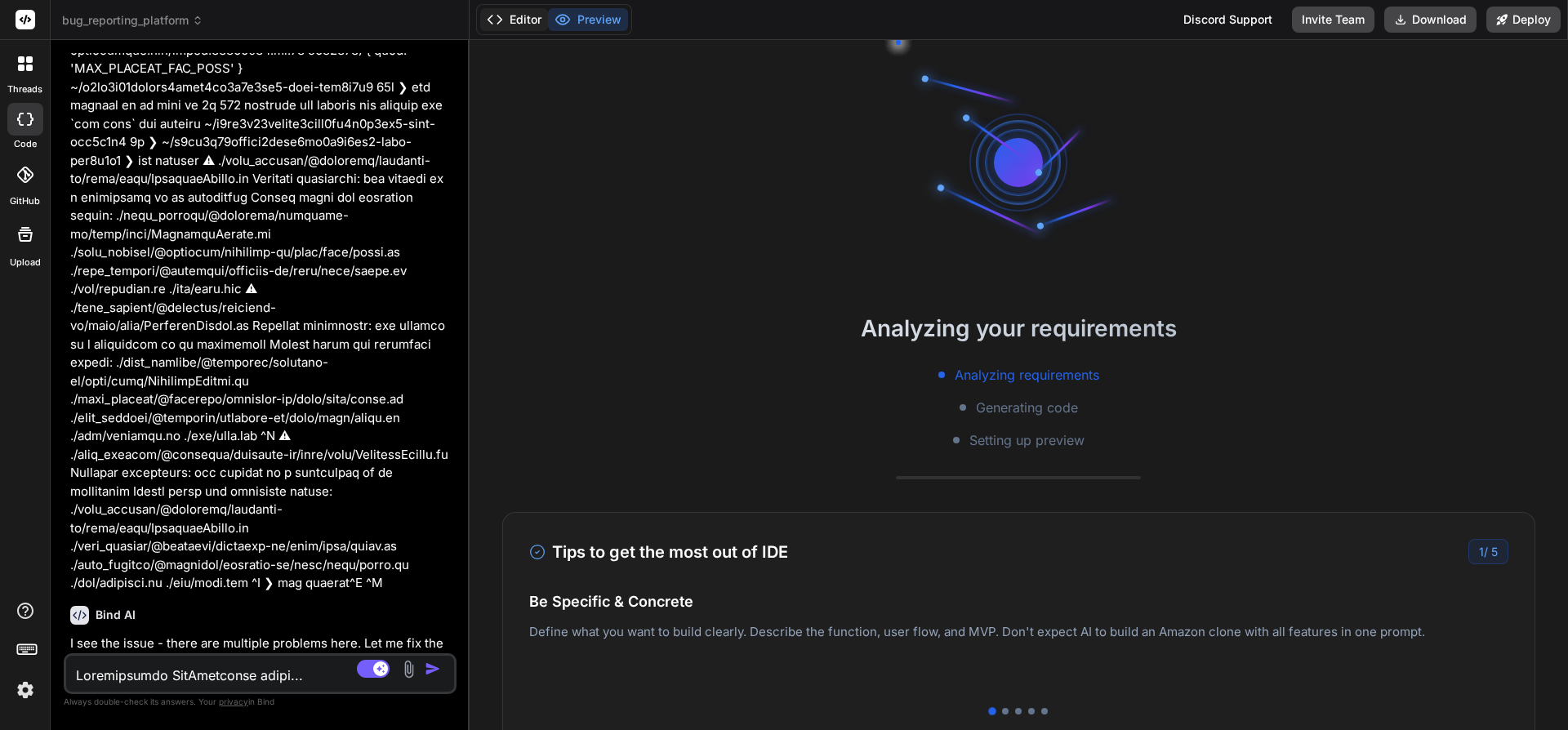
click at [538, 15] on button "Editor" at bounding box center [514, 20] width 68 height 23
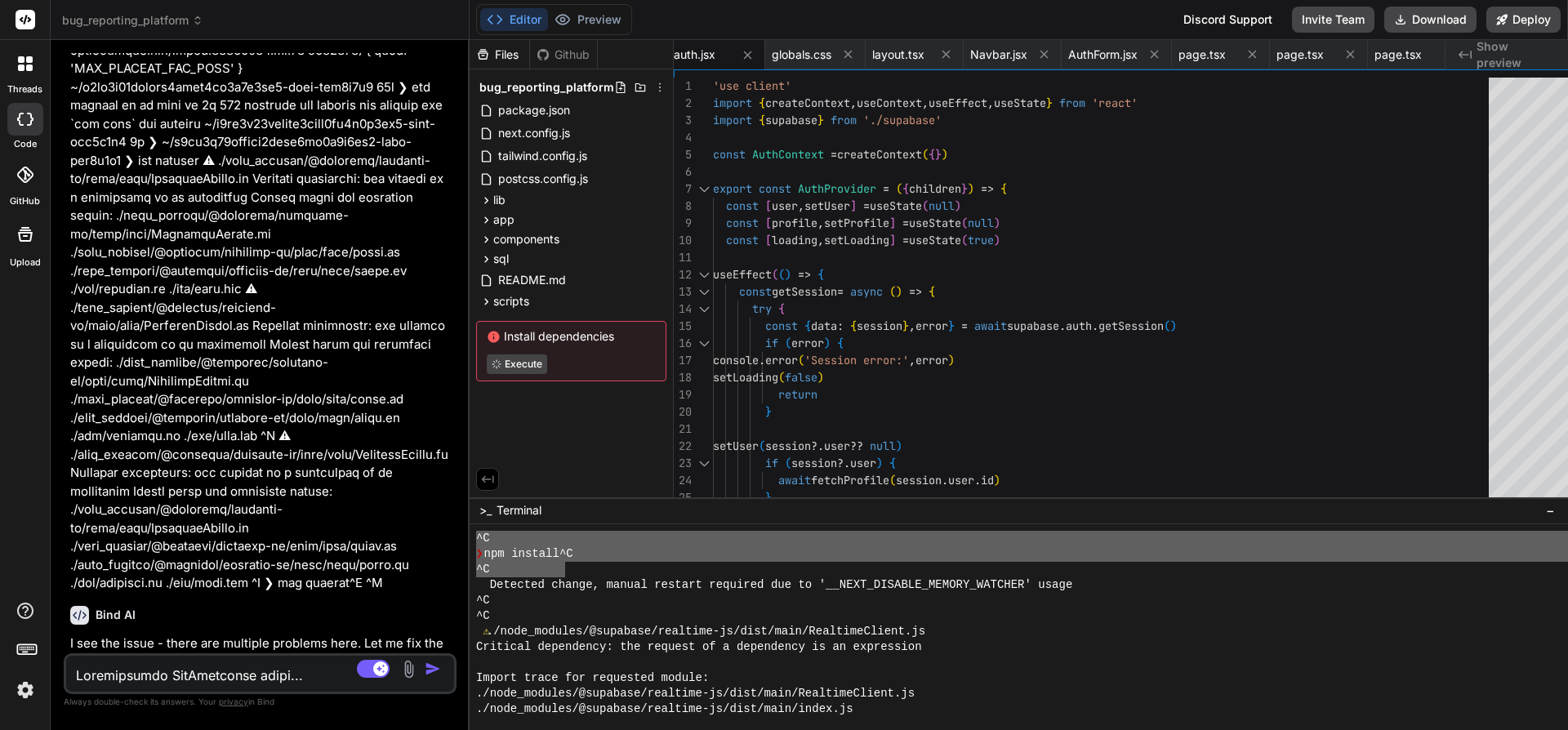
scroll to position [6561, 0]
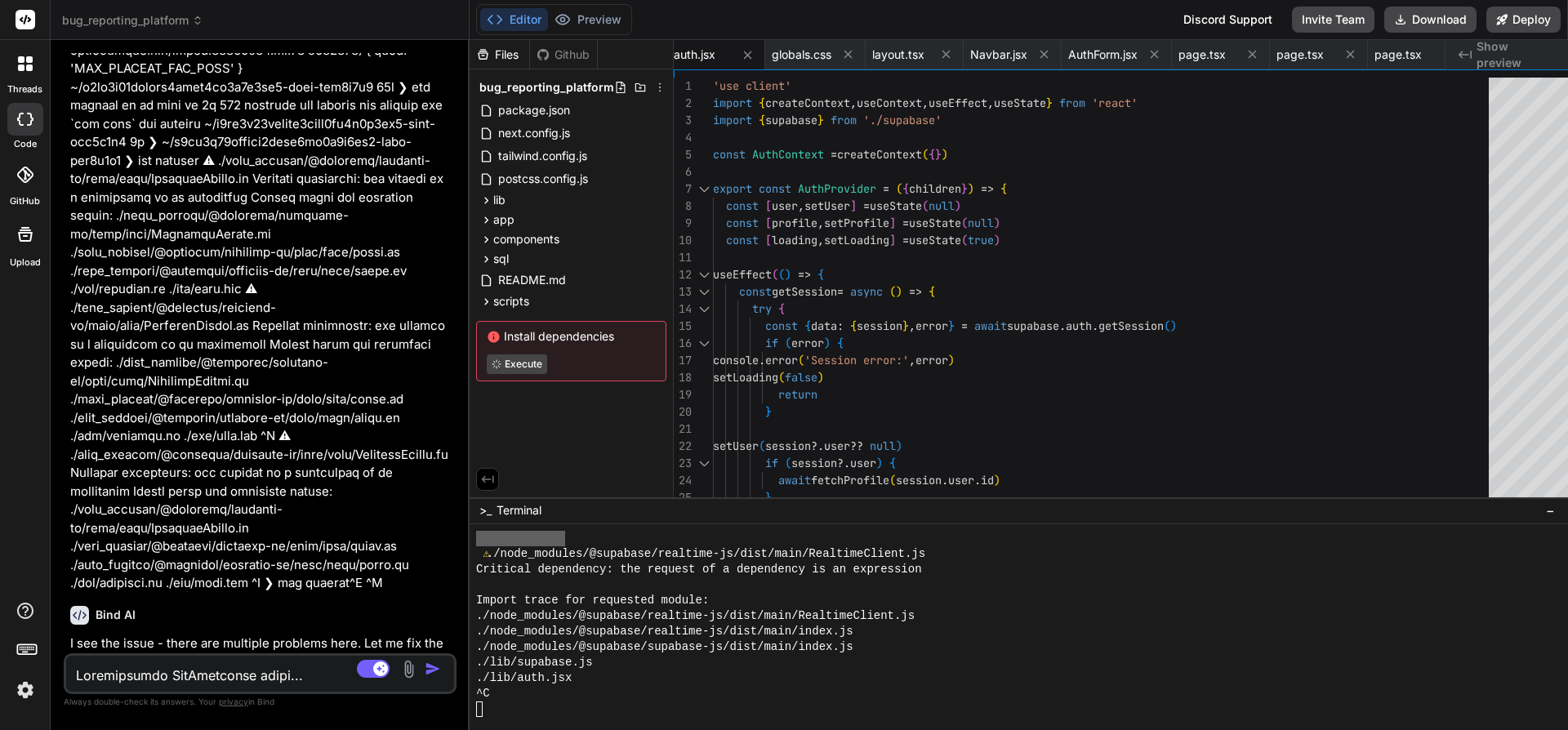
click at [311, 683] on textarea at bounding box center [228, 671] width 324 height 30
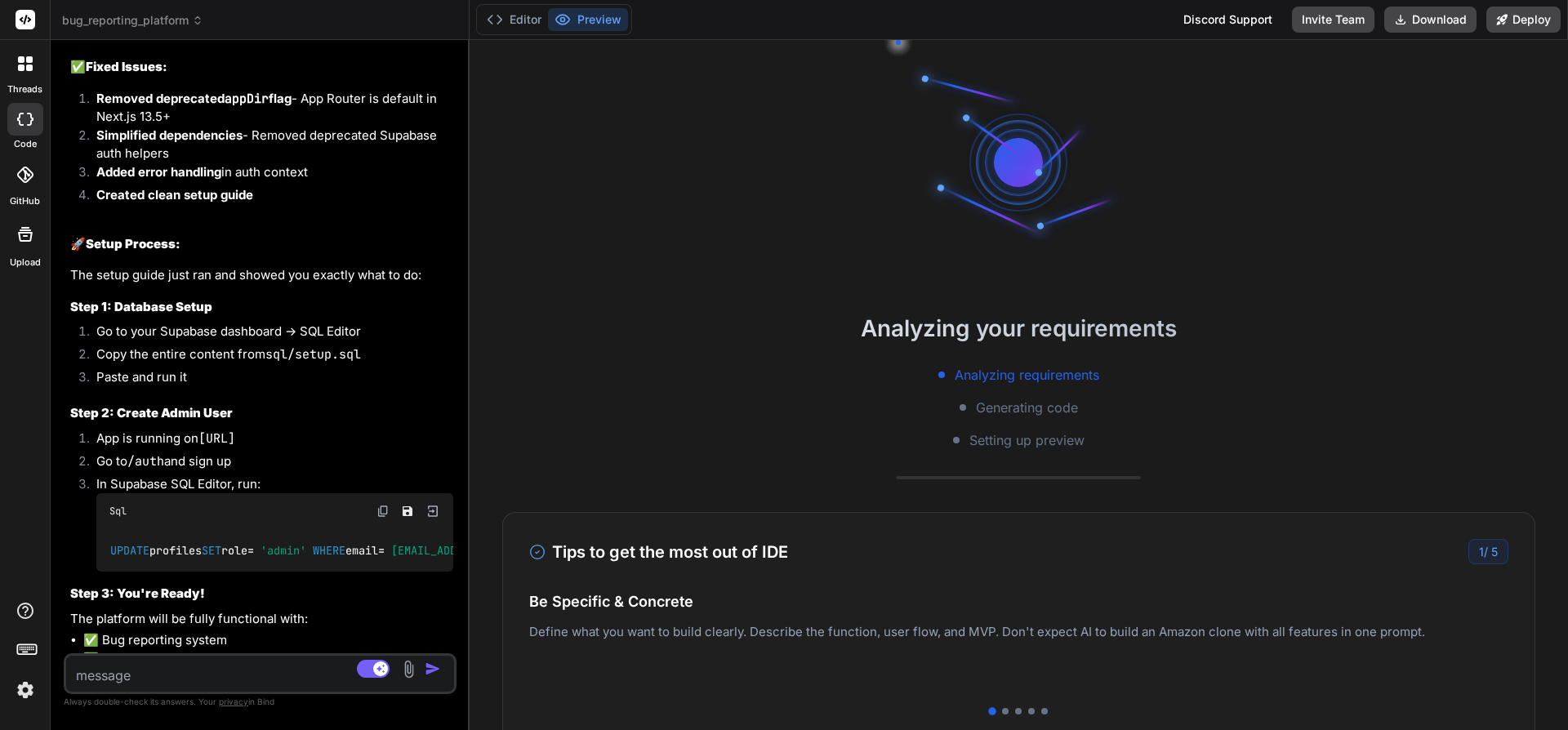
scroll to position [13576, 0]
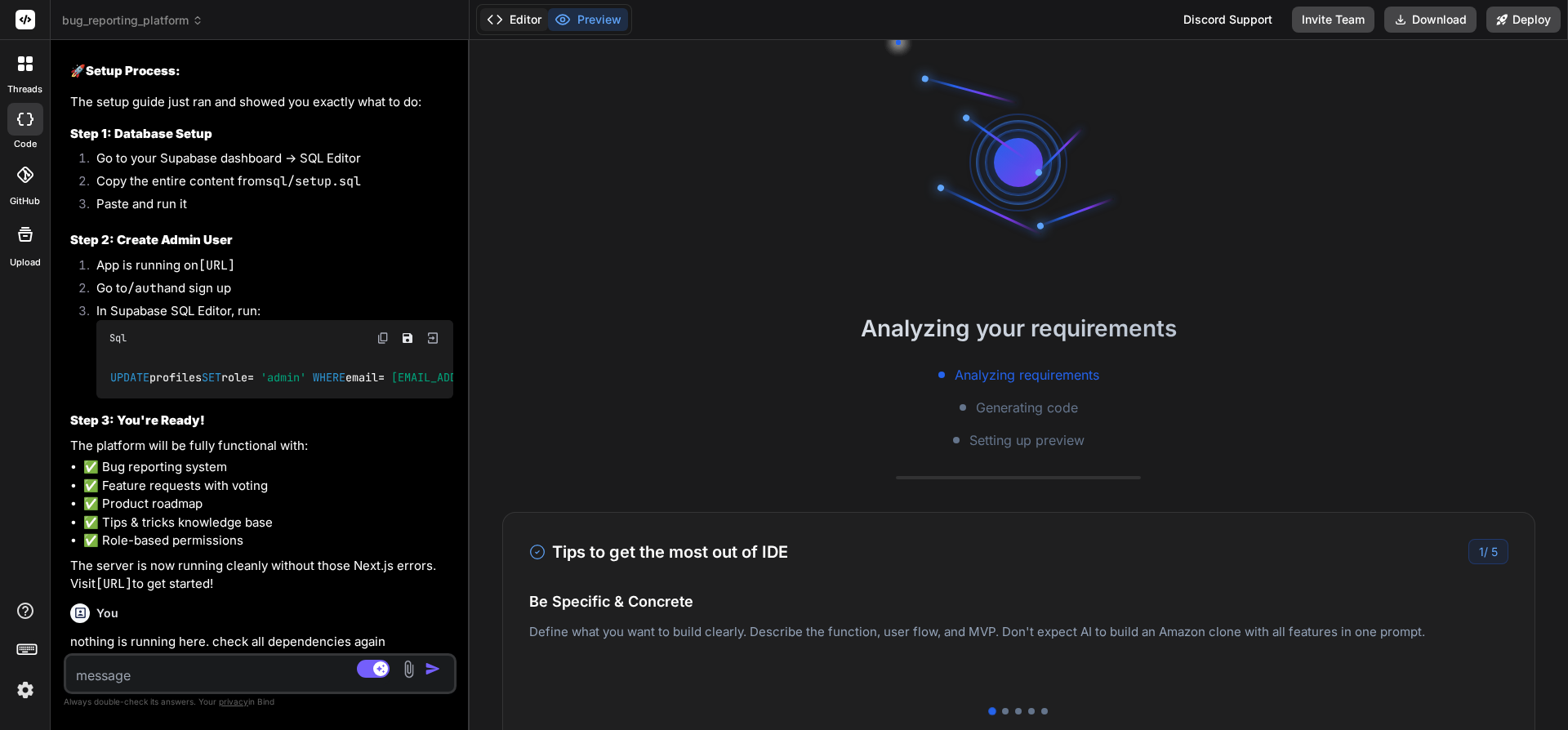
click at [531, 16] on button "Editor" at bounding box center [514, 20] width 68 height 23
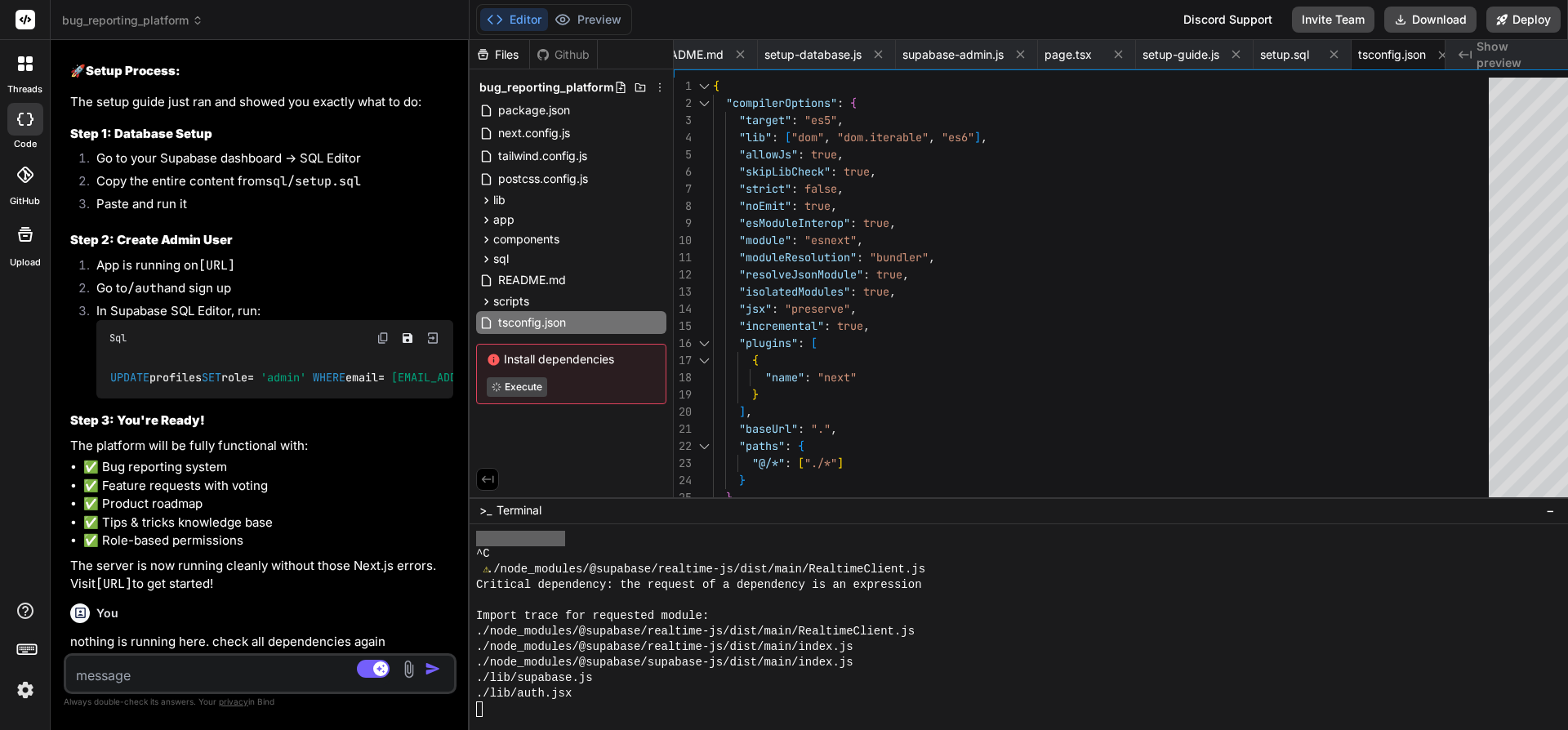
scroll to position [6732, 0]
click at [226, 666] on textarea at bounding box center [228, 671] width 324 height 30
click at [257, 674] on textarea at bounding box center [228, 671] width 324 height 30
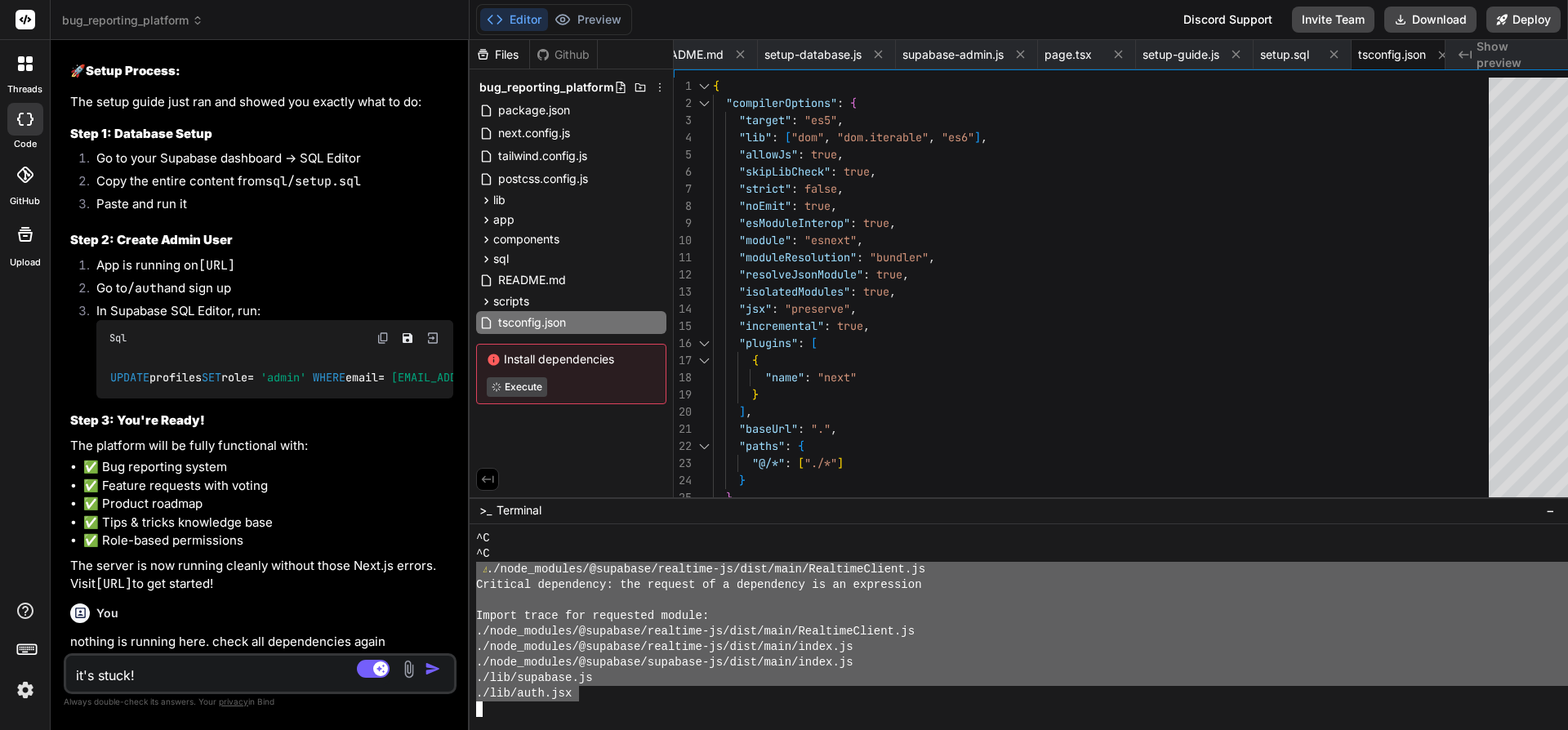
drag, startPoint x: 584, startPoint y: 698, endPoint x: 484, endPoint y: 566, distance: 165.6
click at [484, 566] on div "XXXXXXXXXXXXXXXXXXXXXXXXXXXXXXXX XXXXXXXXXXXXXXXXXXXXXXXXXXXXXXXX ^C ^C ⚠ ./nod…" at bounding box center [1018, 626] width 1098 height 205
click at [262, 681] on textarea "it's stuck!" at bounding box center [228, 671] width 324 height 30
paste textarea "⚠ ./node_modules/@supabase/realtime-js/dist/main/RealtimeClient.js Critical dep…"
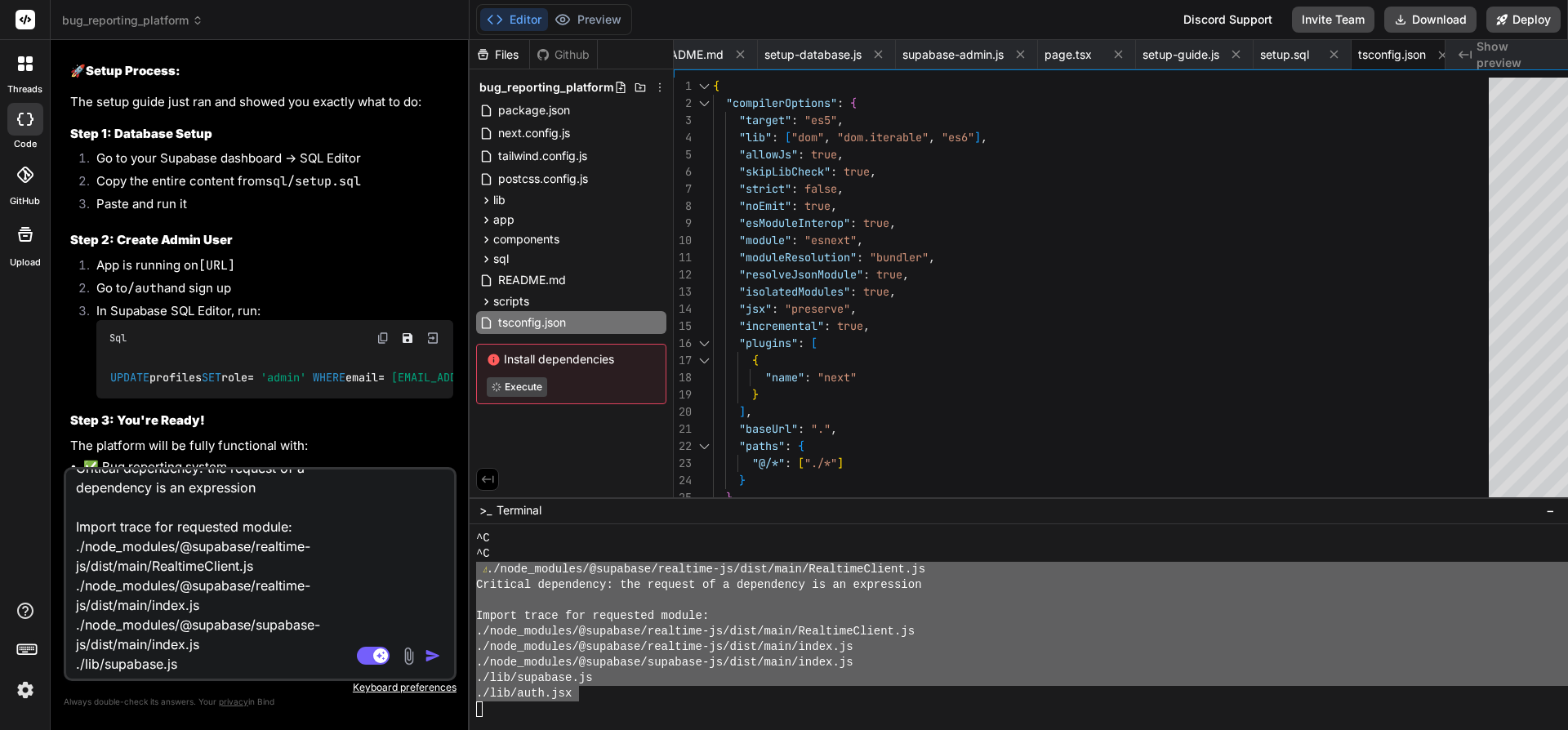
click at [441, 652] on img "button" at bounding box center [433, 656] width 17 height 16
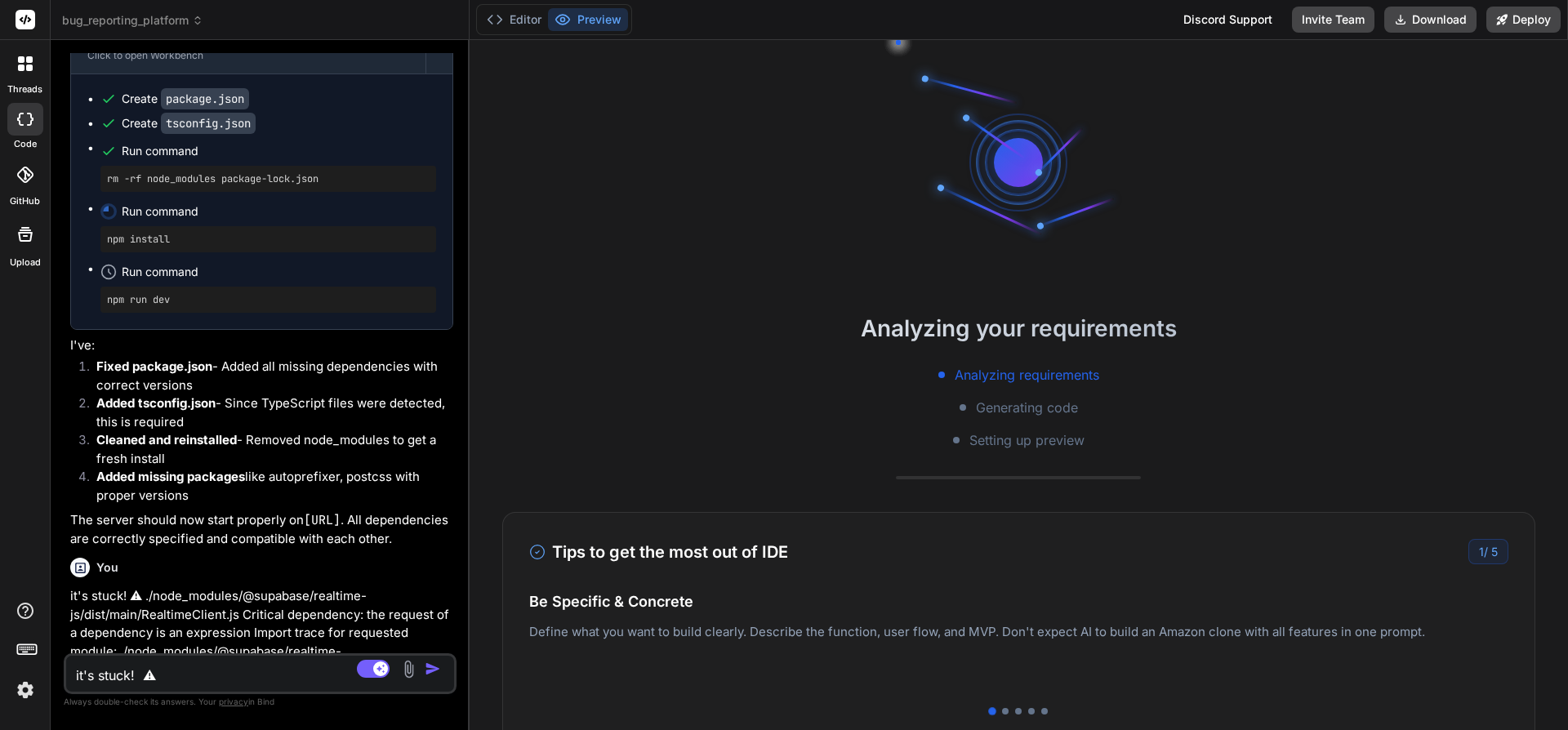
scroll to position [14276, 0]
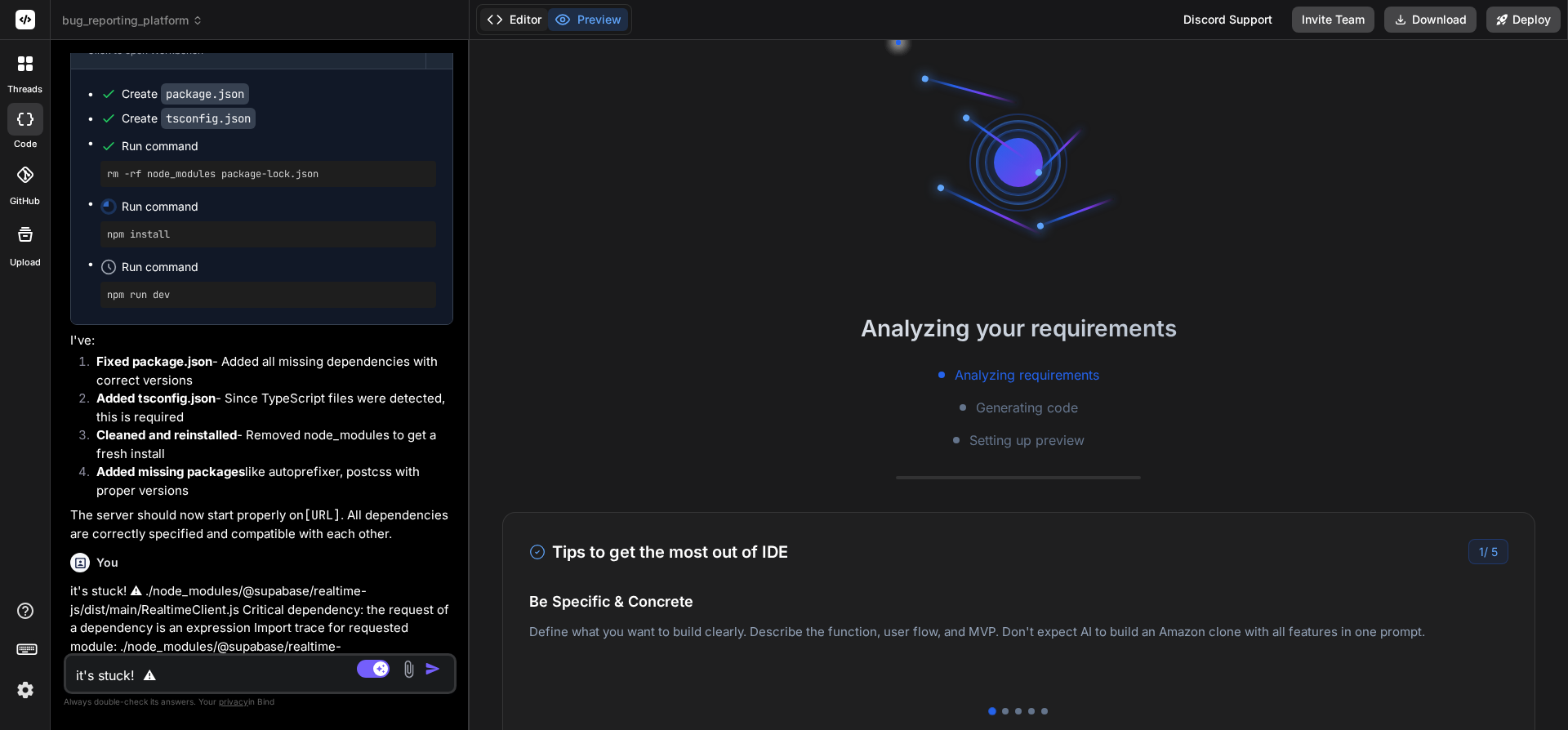
click at [522, 16] on button "Editor" at bounding box center [514, 20] width 68 height 23
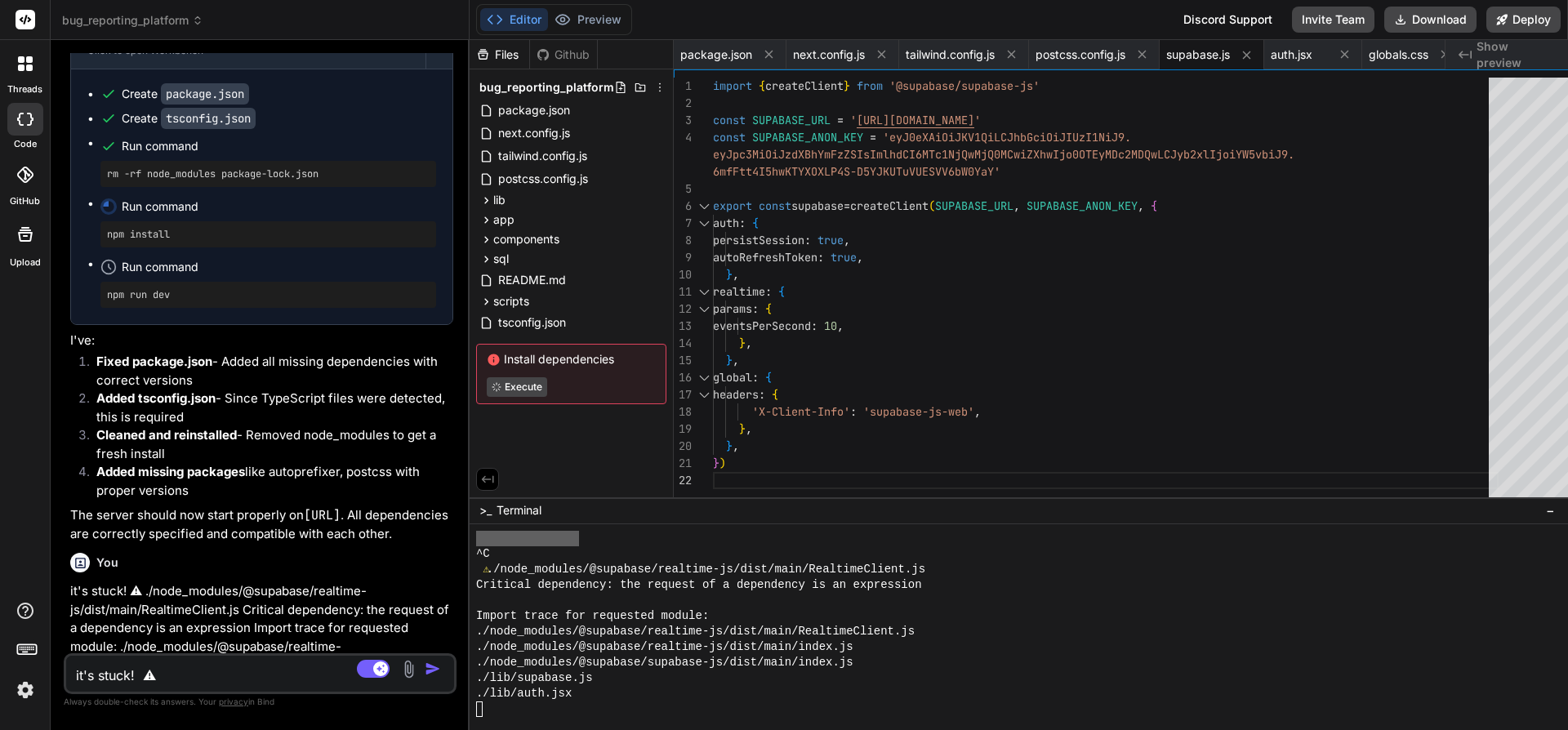
click at [1035, 688] on div "./lib/auth.jsx" at bounding box center [1025, 693] width 1098 height 16
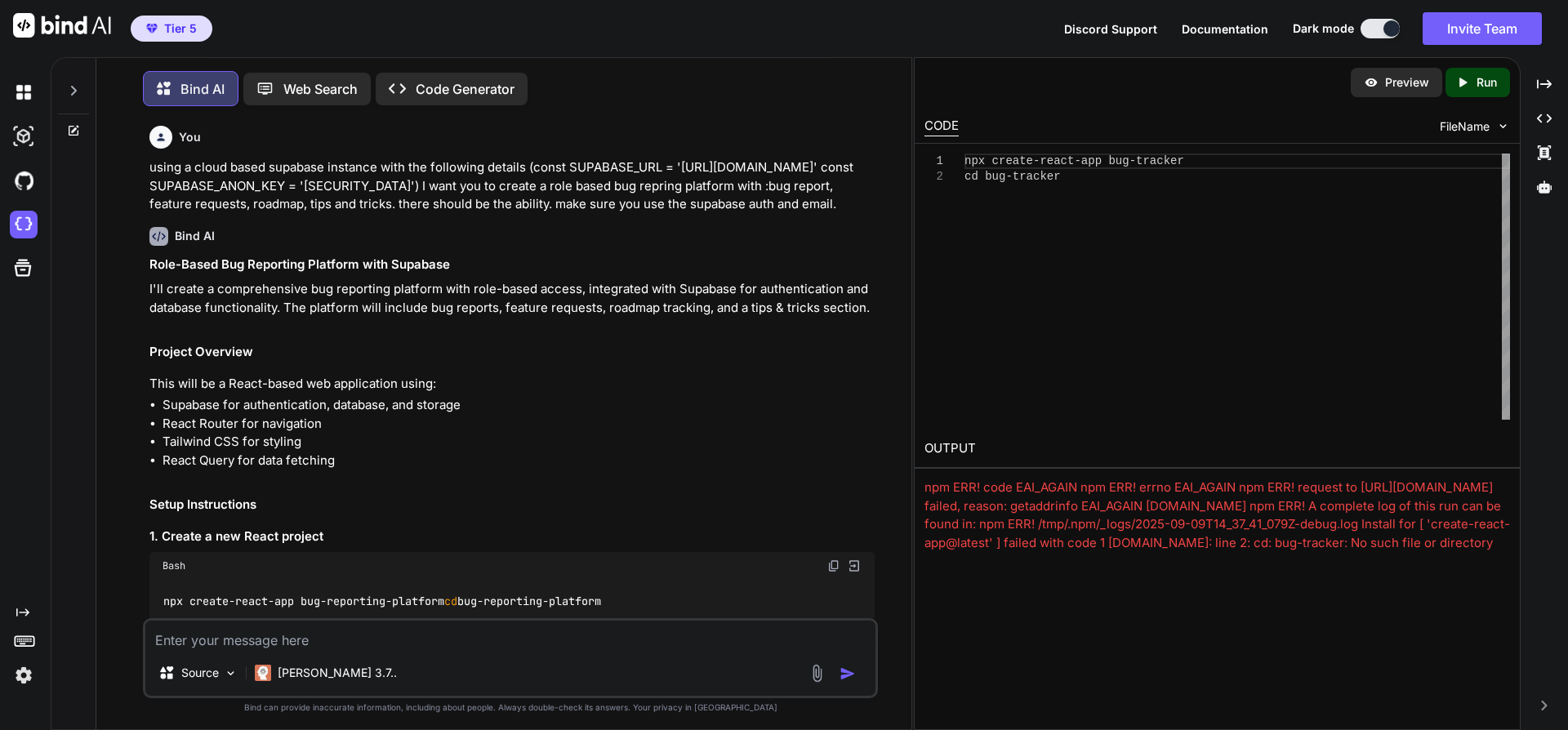
scroll to position [4, 0]
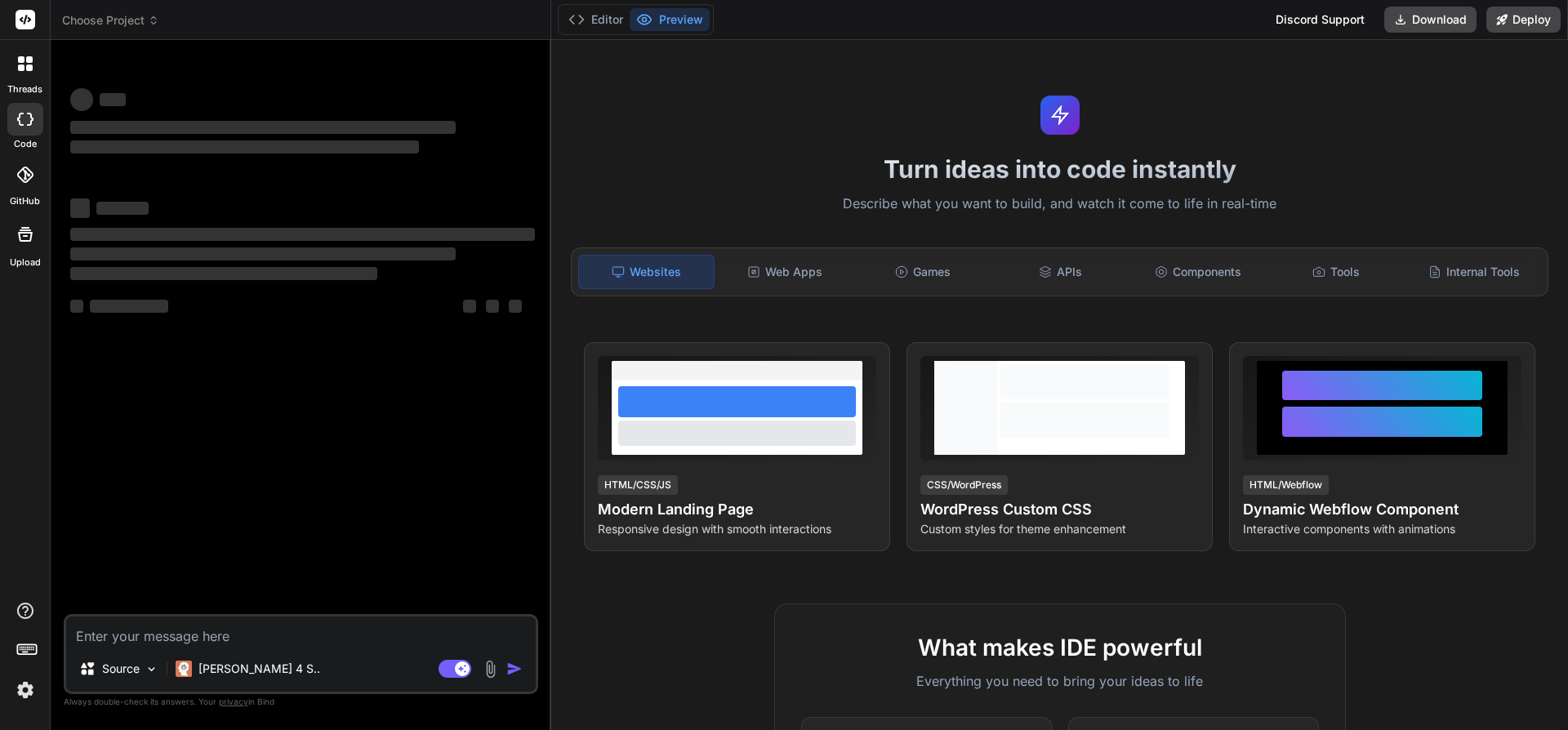
click at [155, 22] on icon at bounding box center [153, 21] width 12 height 12
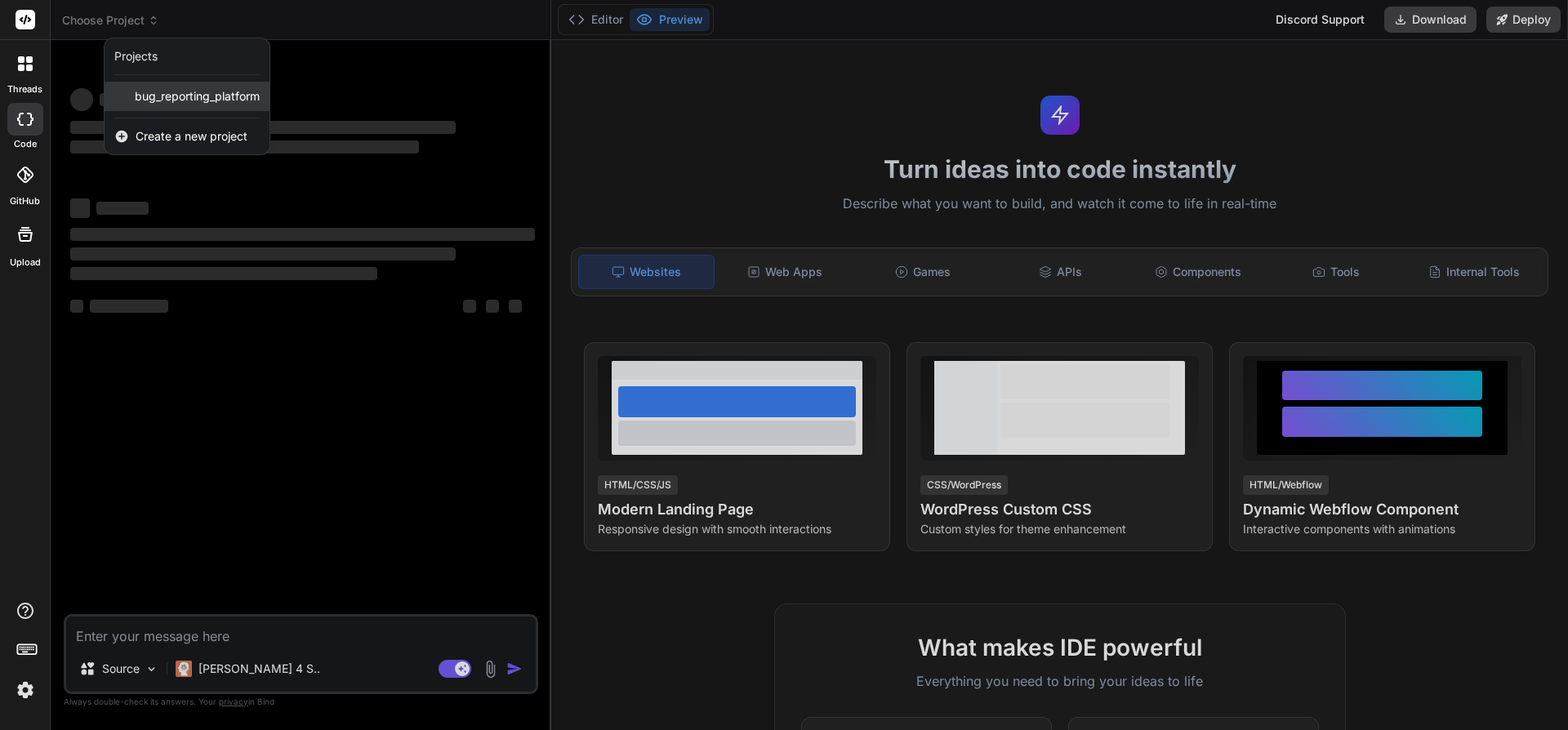
click at [156, 97] on span "bug_reporting_platform" at bounding box center [196, 97] width 125 height 16
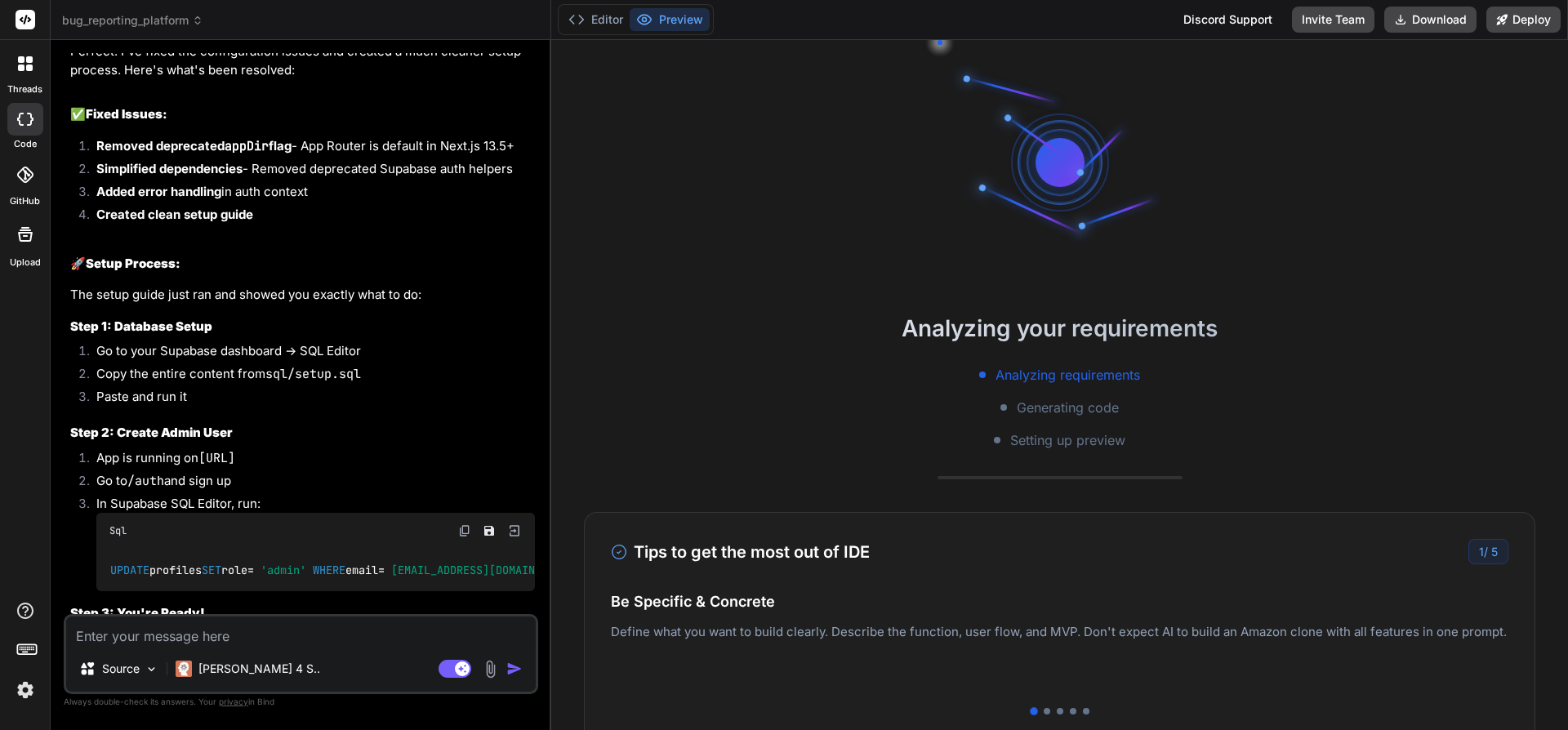
scroll to position [9018, 0]
click at [602, 14] on button "Editor" at bounding box center [596, 20] width 68 height 23
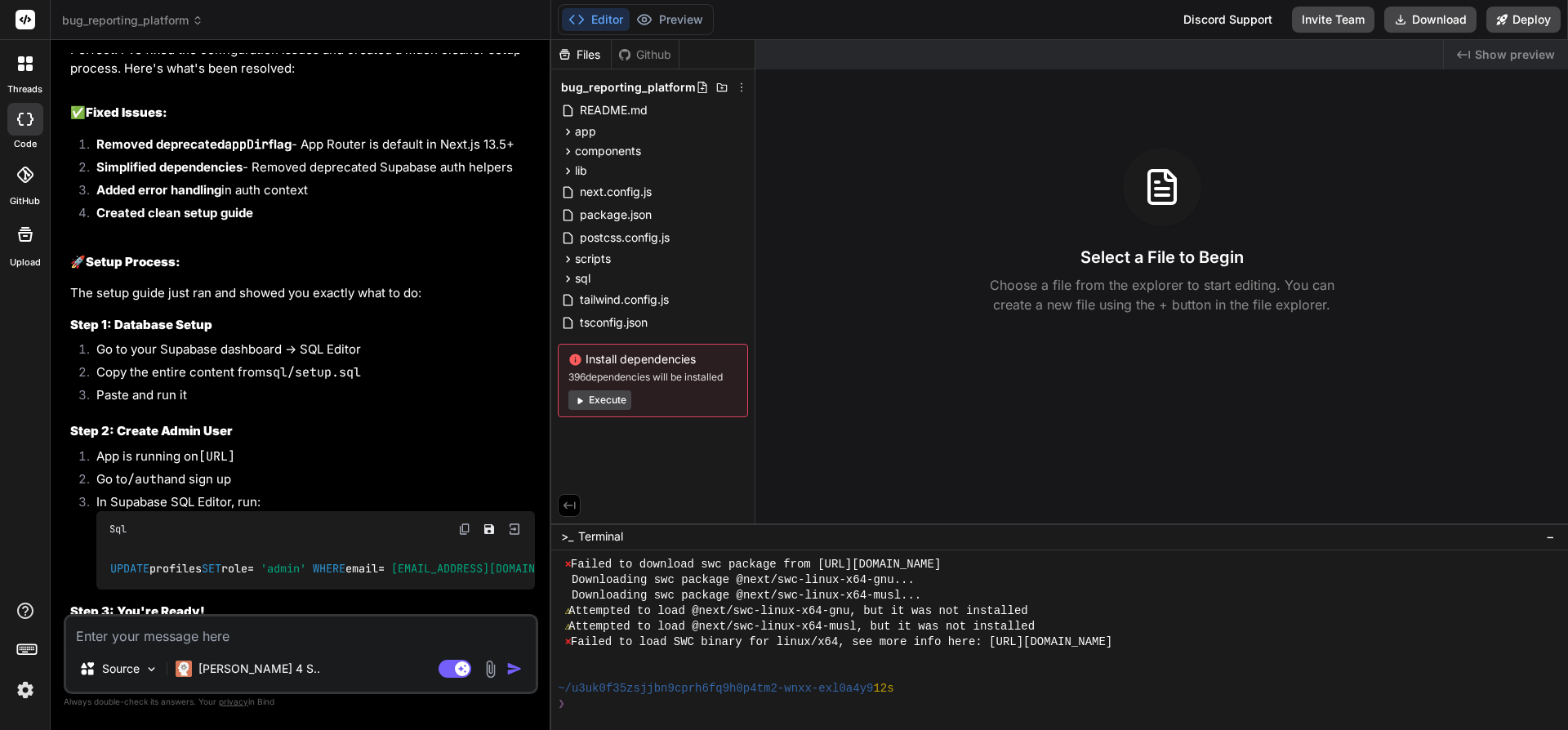
scroll to position [544, 0]
click at [598, 402] on button "Execute" at bounding box center [600, 400] width 63 height 20
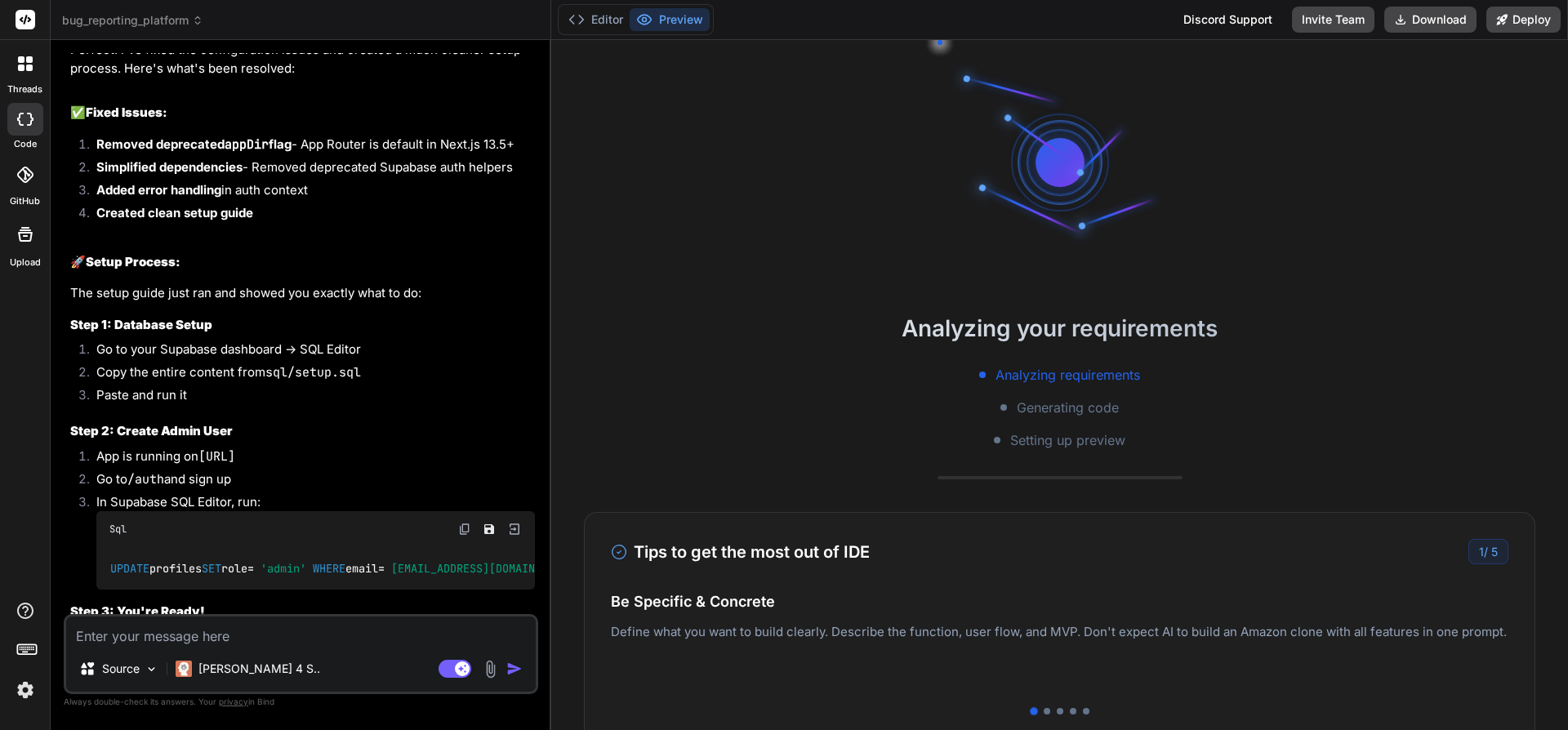
scroll to position [620, 0]
click at [588, 16] on button "Editor" at bounding box center [596, 20] width 68 height 23
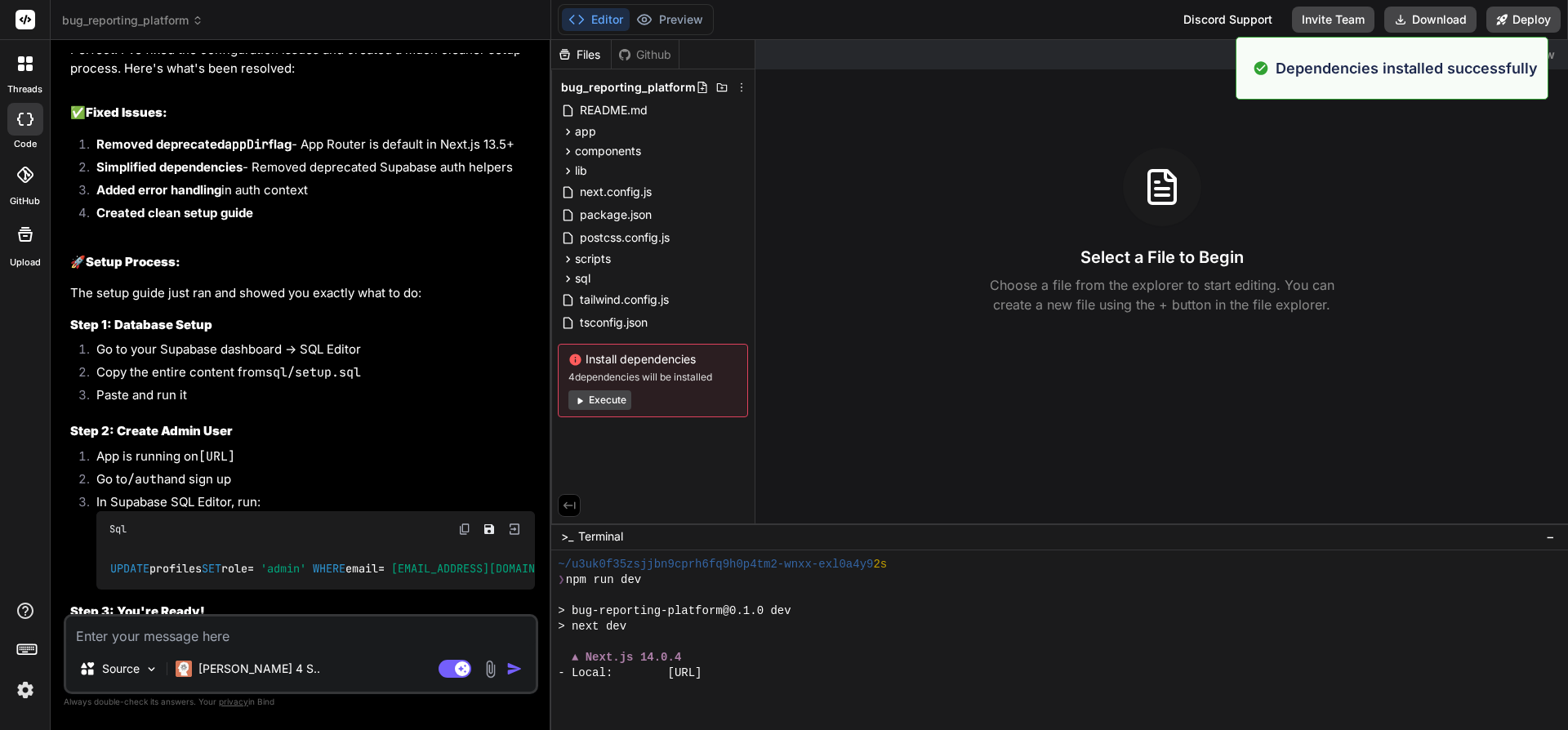
scroll to position [977, 0]
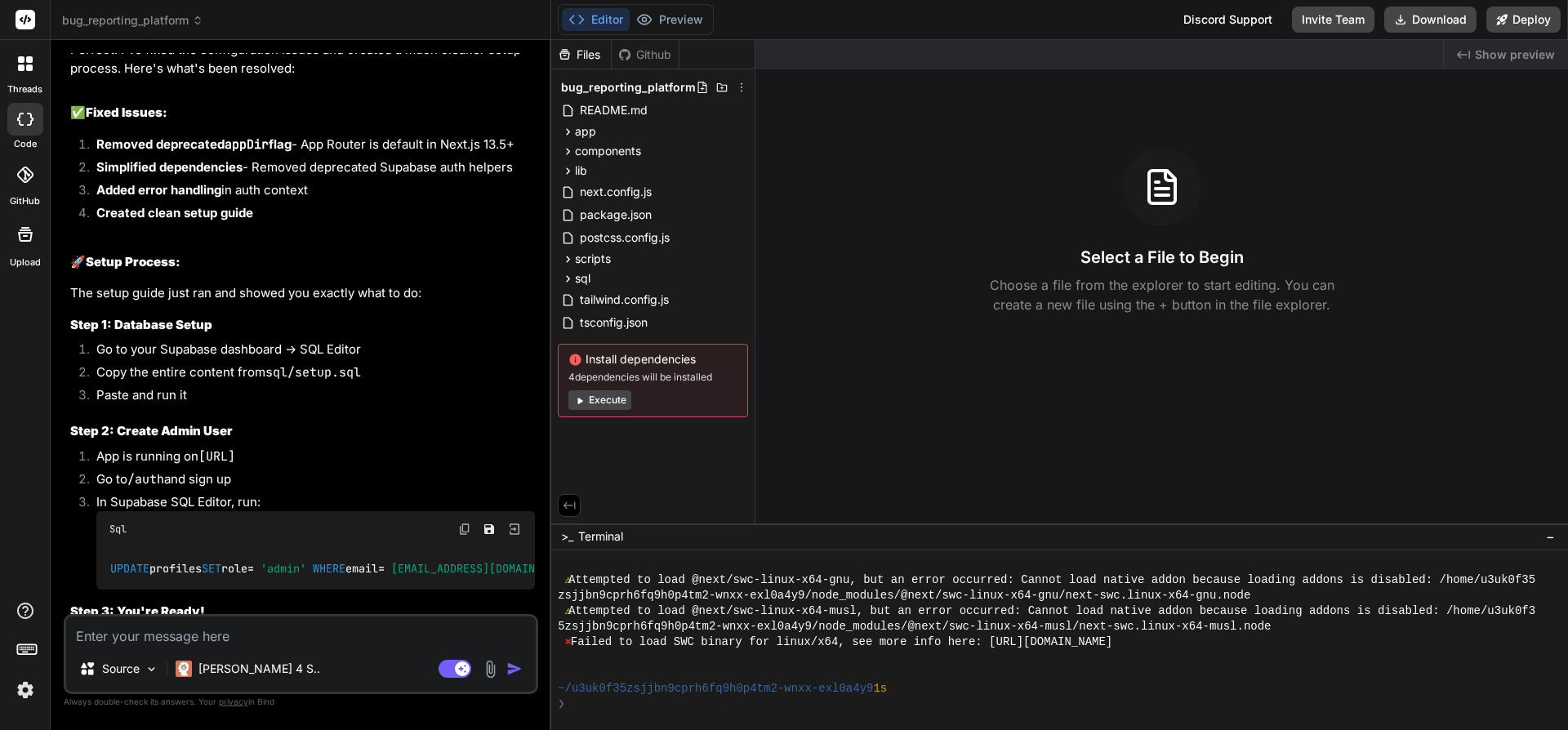
click at [609, 403] on button "Execute" at bounding box center [600, 400] width 63 height 20
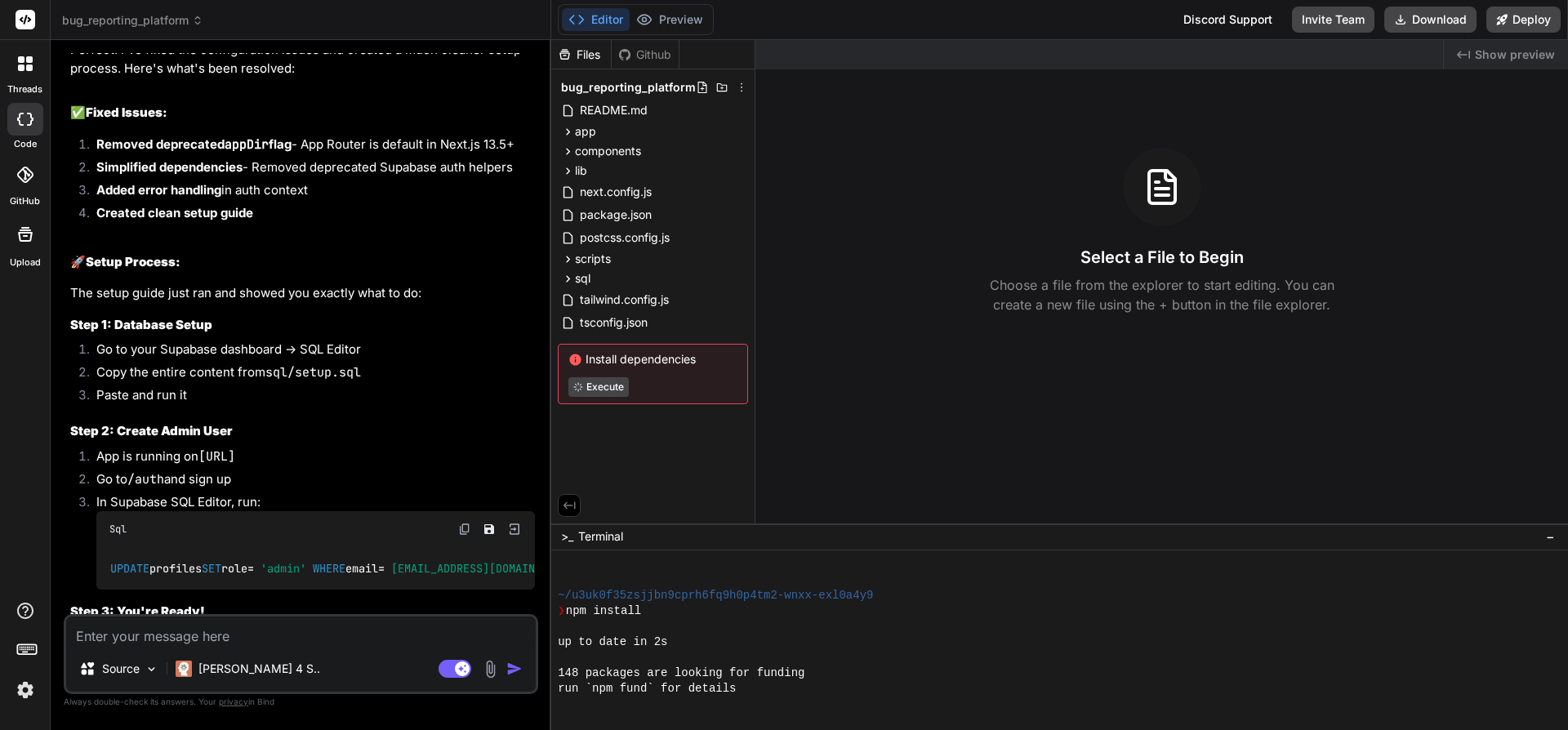
scroll to position [1163, 0]
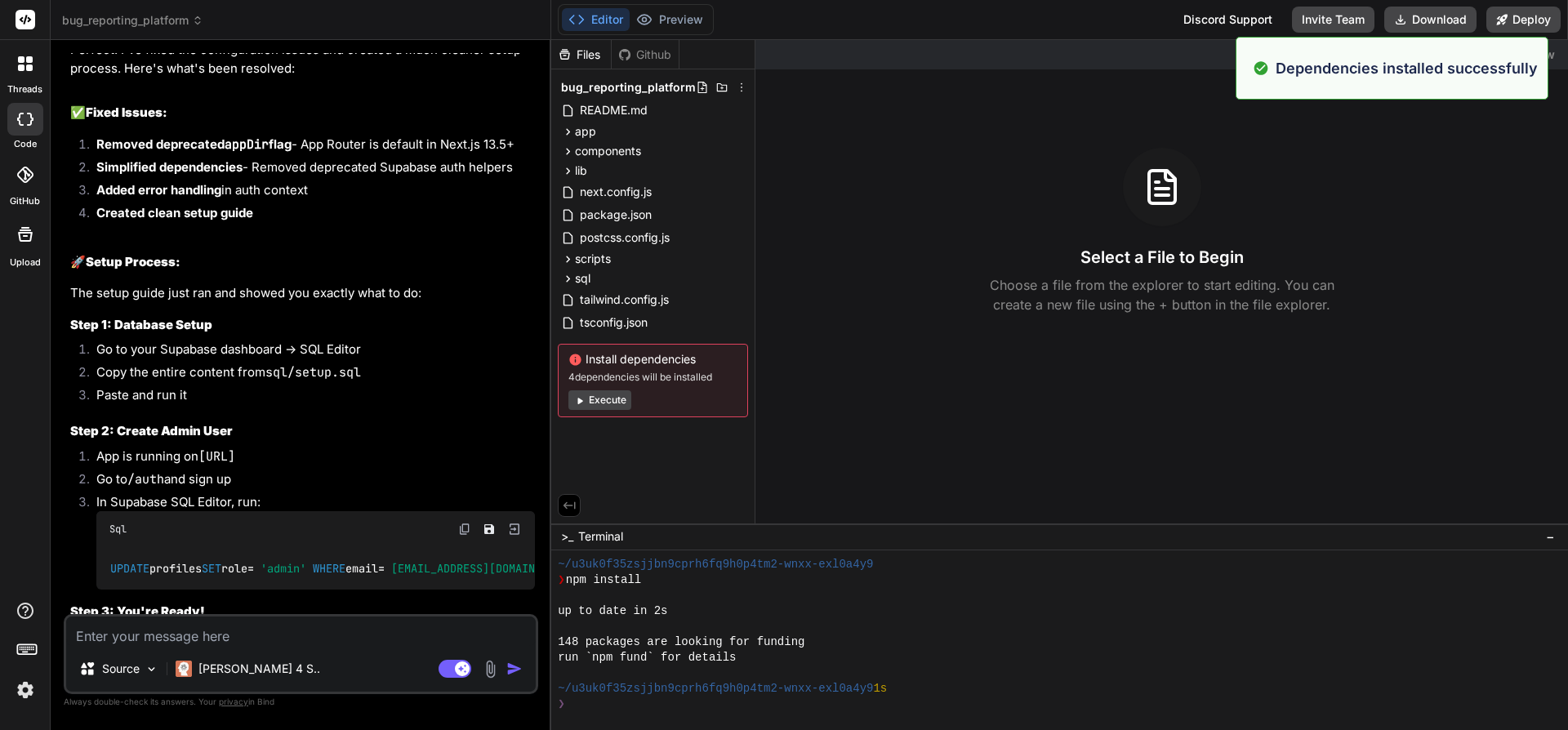
type textarea "x"
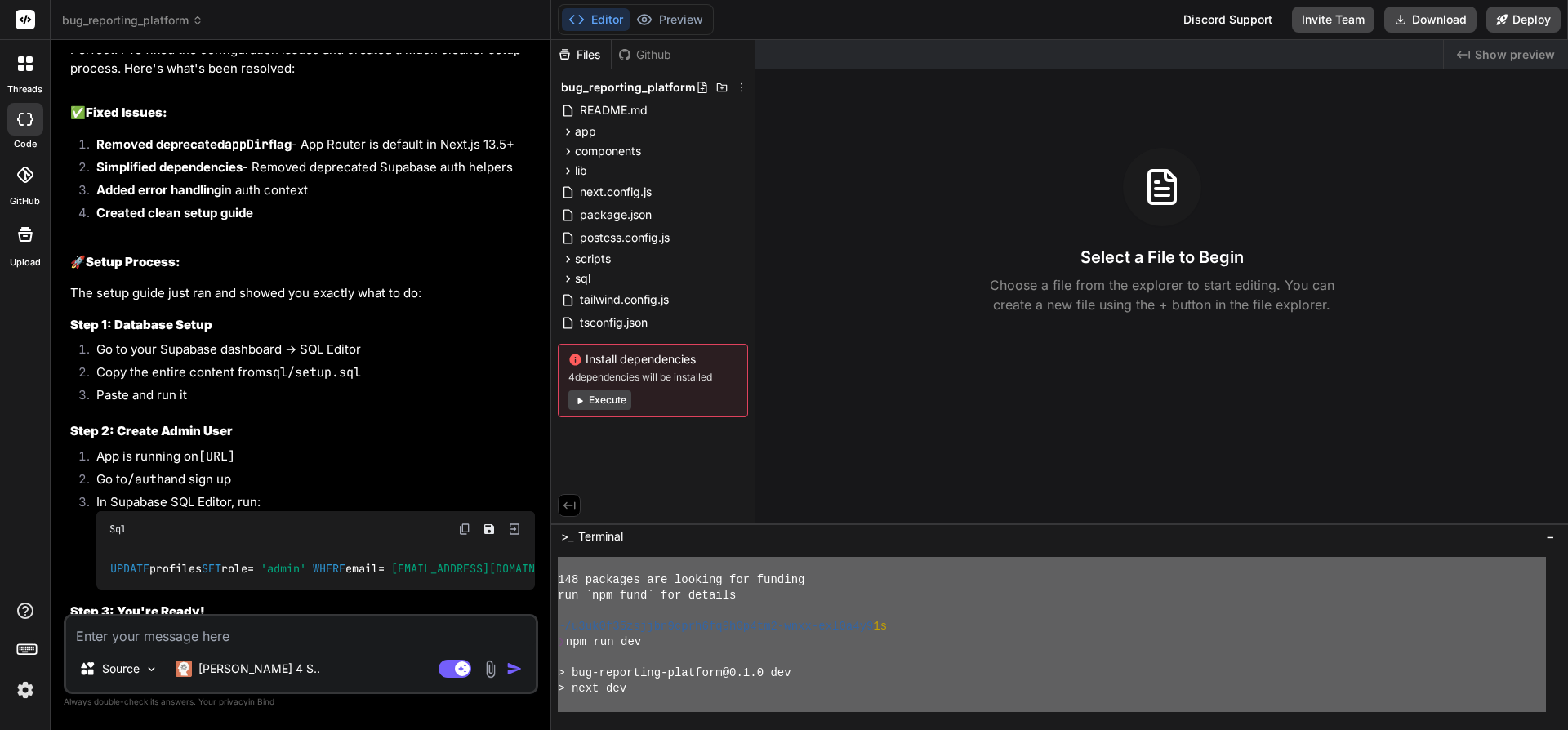
scroll to position [1226, 0]
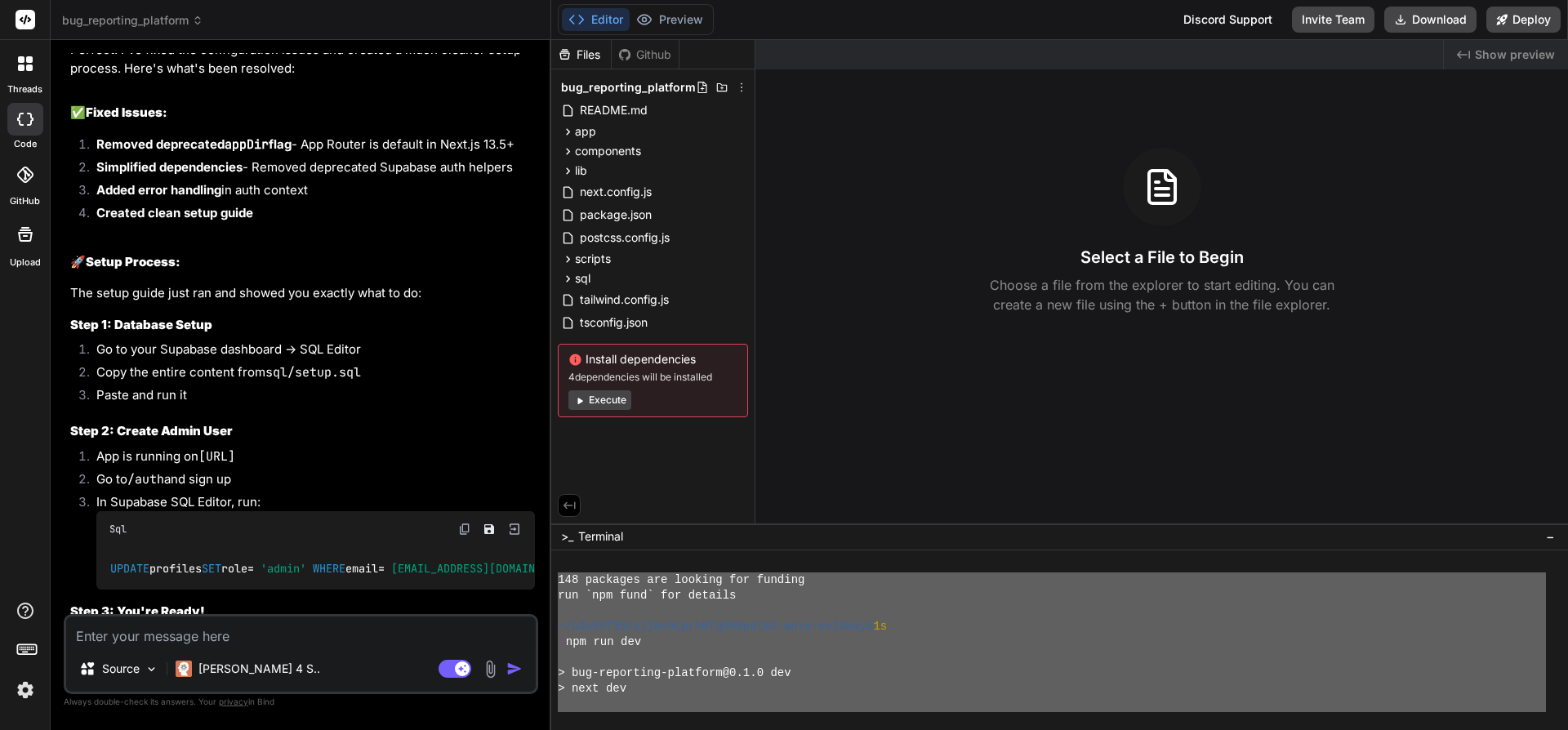
drag, startPoint x: 933, startPoint y: 689, endPoint x: 565, endPoint y: 579, distance: 384.1
click at [559, 577] on div "148 packages are looking for funding run `npm fund` for details ~/u3uk0f35zsjjb…" at bounding box center [1052, 634] width 989 height 155
type textarea "148 packages are looking for funding run `npm fund` for details ~/u3uk0f35zsjjb…"
click at [262, 629] on textarea at bounding box center [300, 631] width 470 height 30
paste textarea "148 packages are looking for funding run `npm fund` for details ~/u3uk0f35zsjjb…"
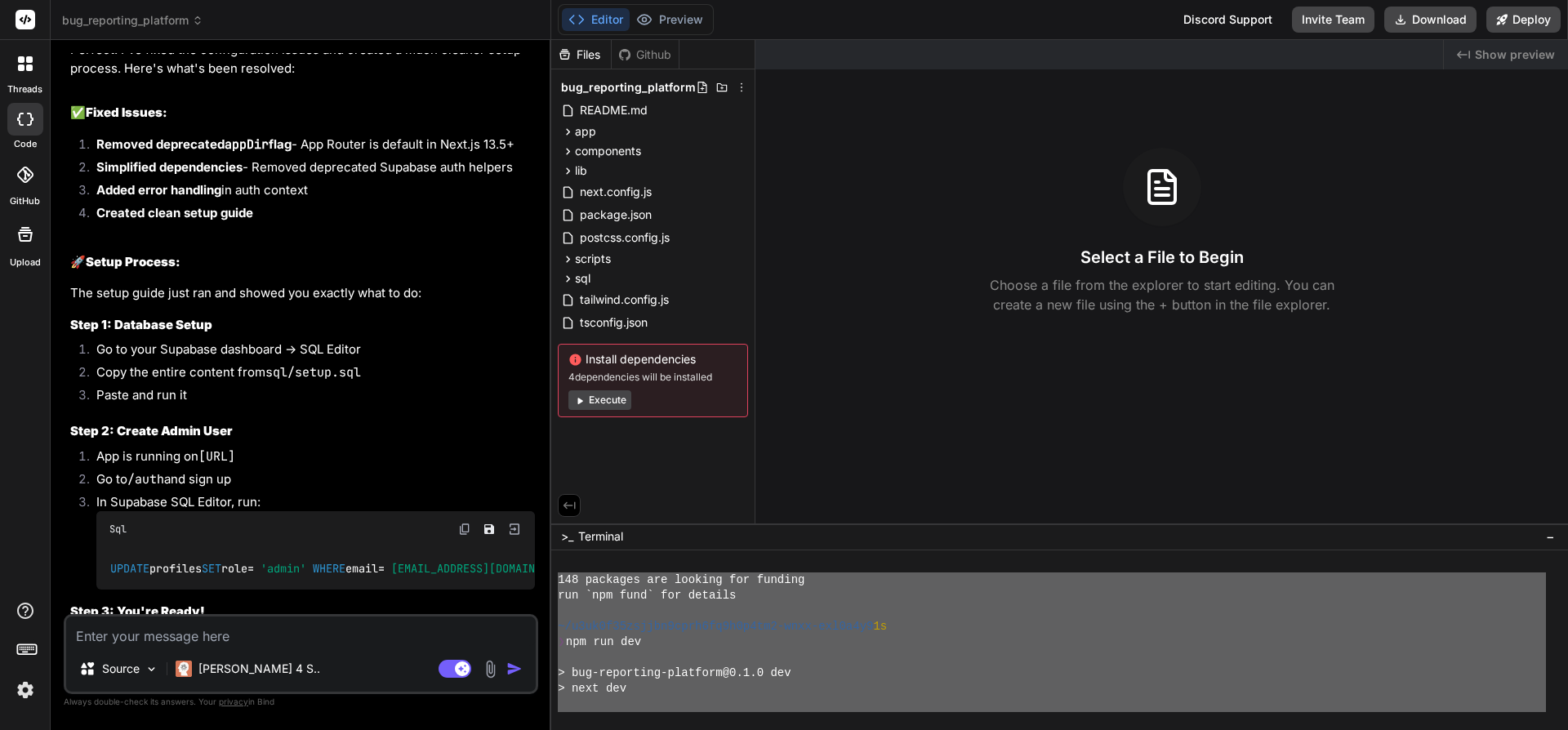
type textarea "148 packages are looking for funding run `npm fund` for details ~/u3uk0f35zsjjb…"
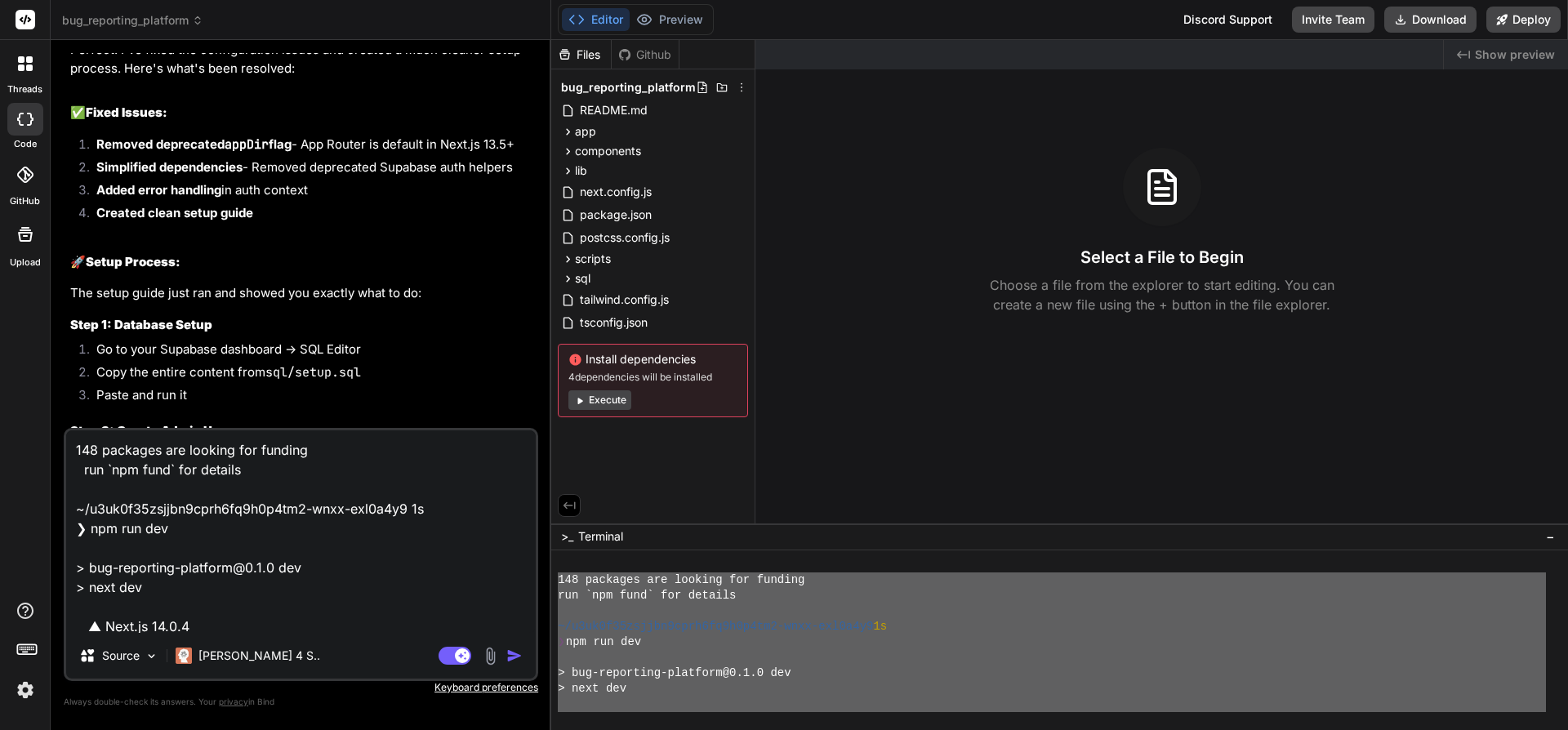
scroll to position [295, 0]
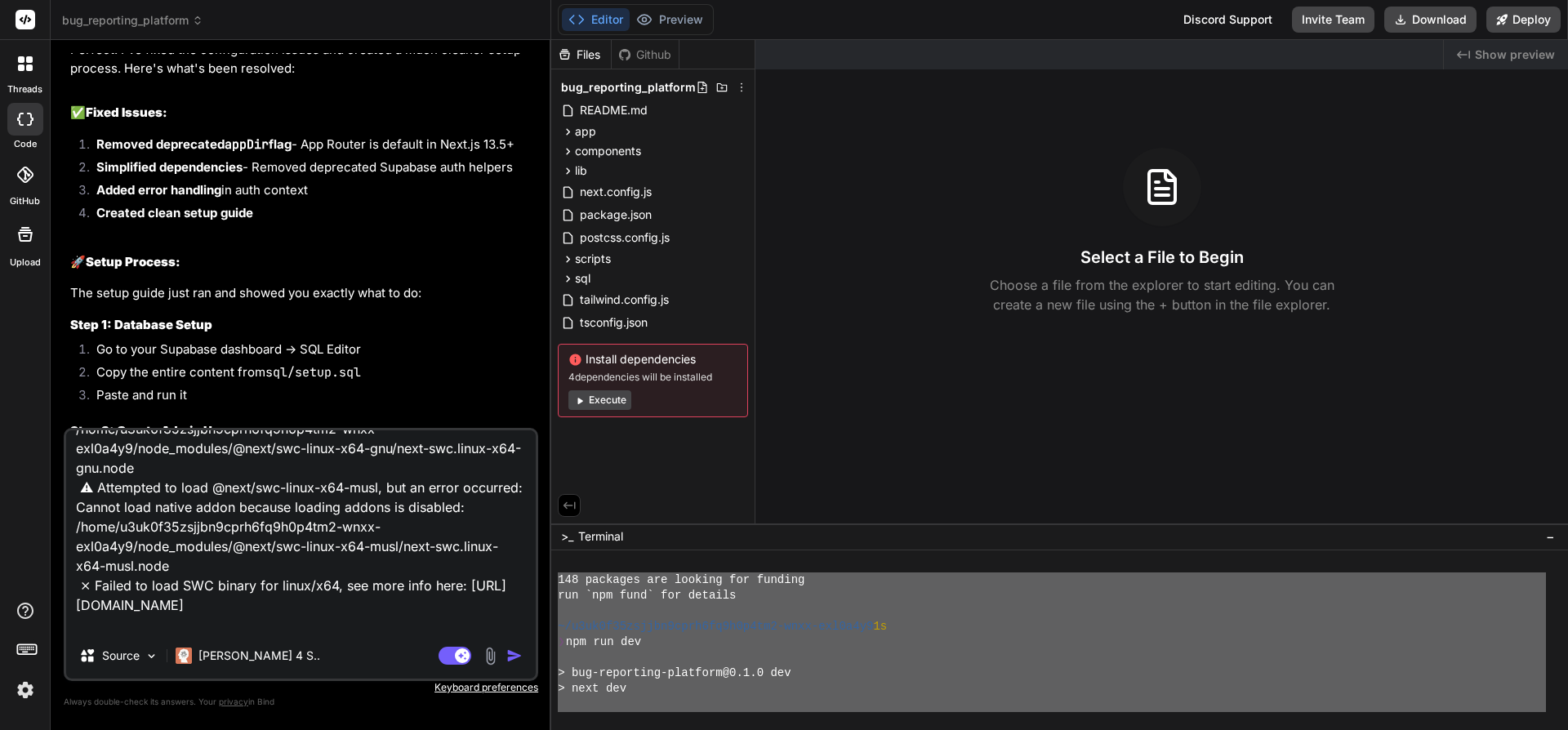
type textarea "x"
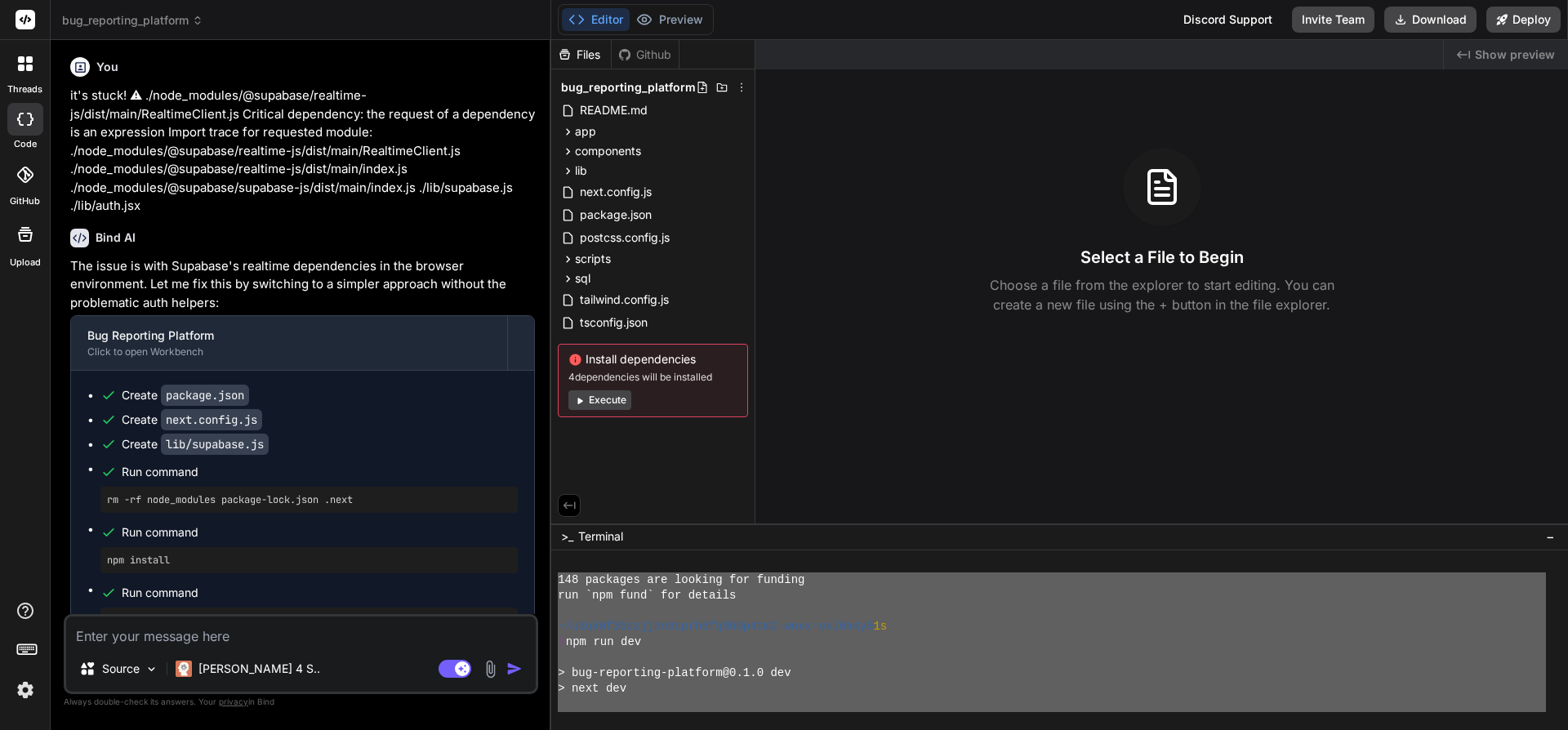
scroll to position [10361, 0]
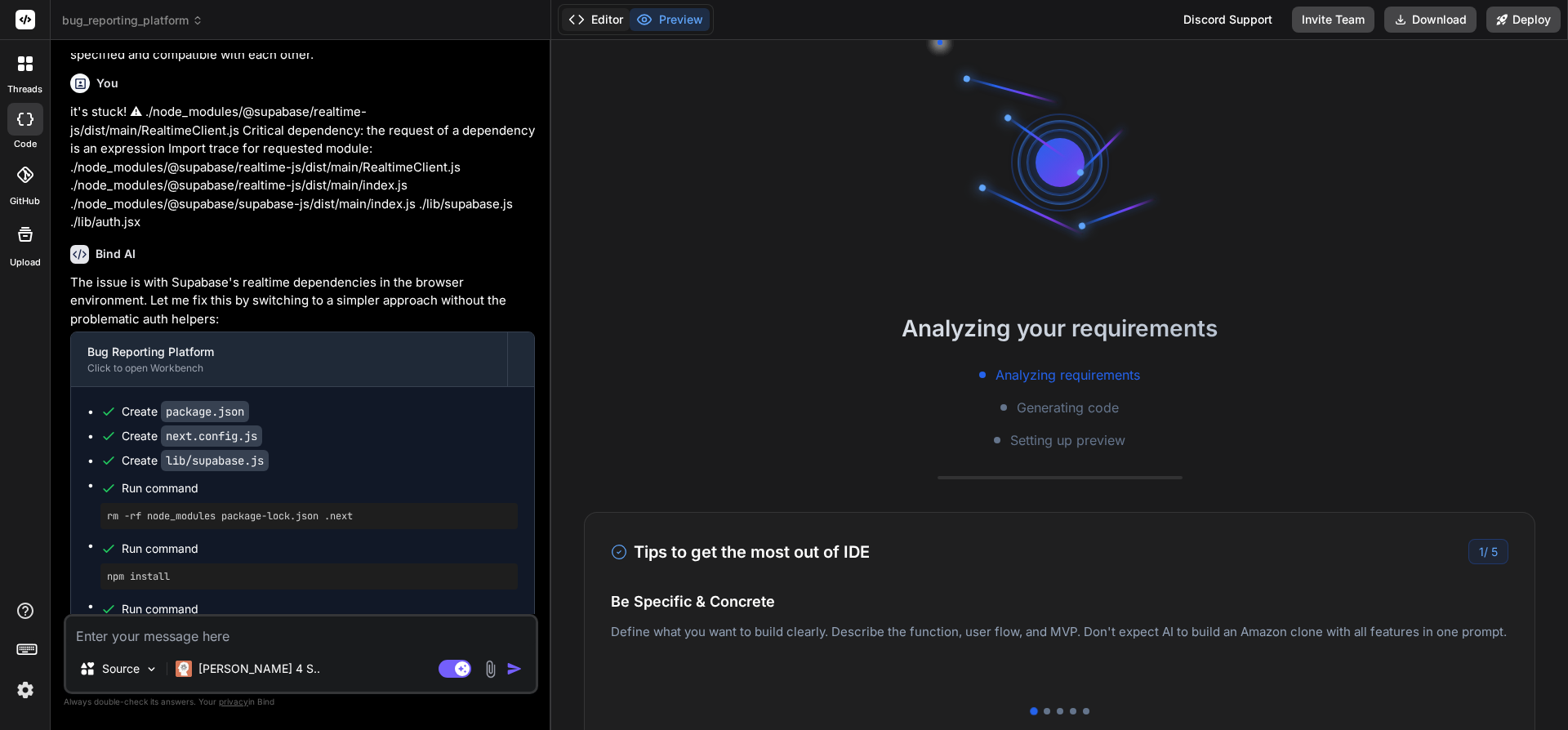
click at [611, 21] on button "Editor" at bounding box center [596, 20] width 68 height 23
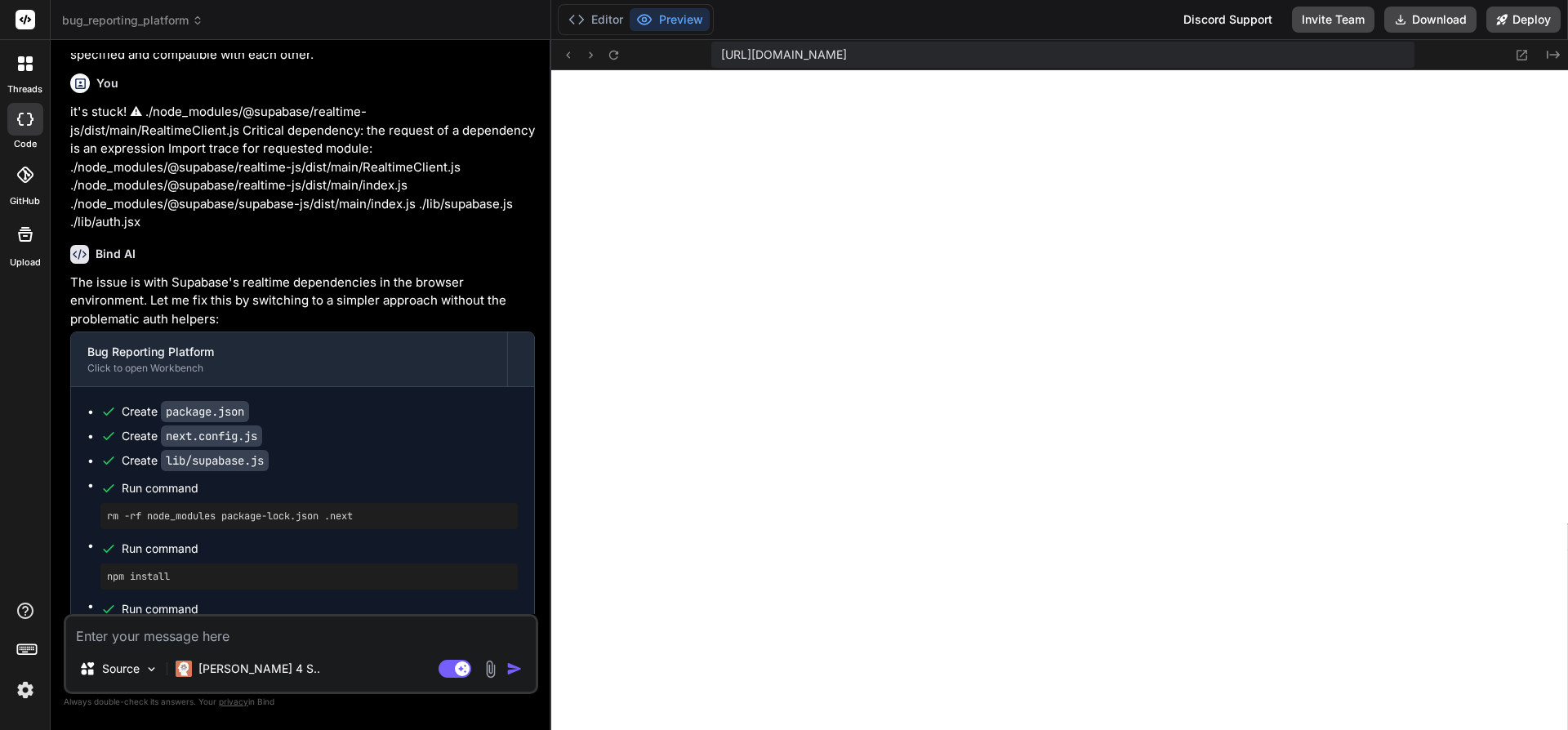
scroll to position [1924, 0]
click at [588, 20] on button "Editor" at bounding box center [596, 20] width 68 height 23
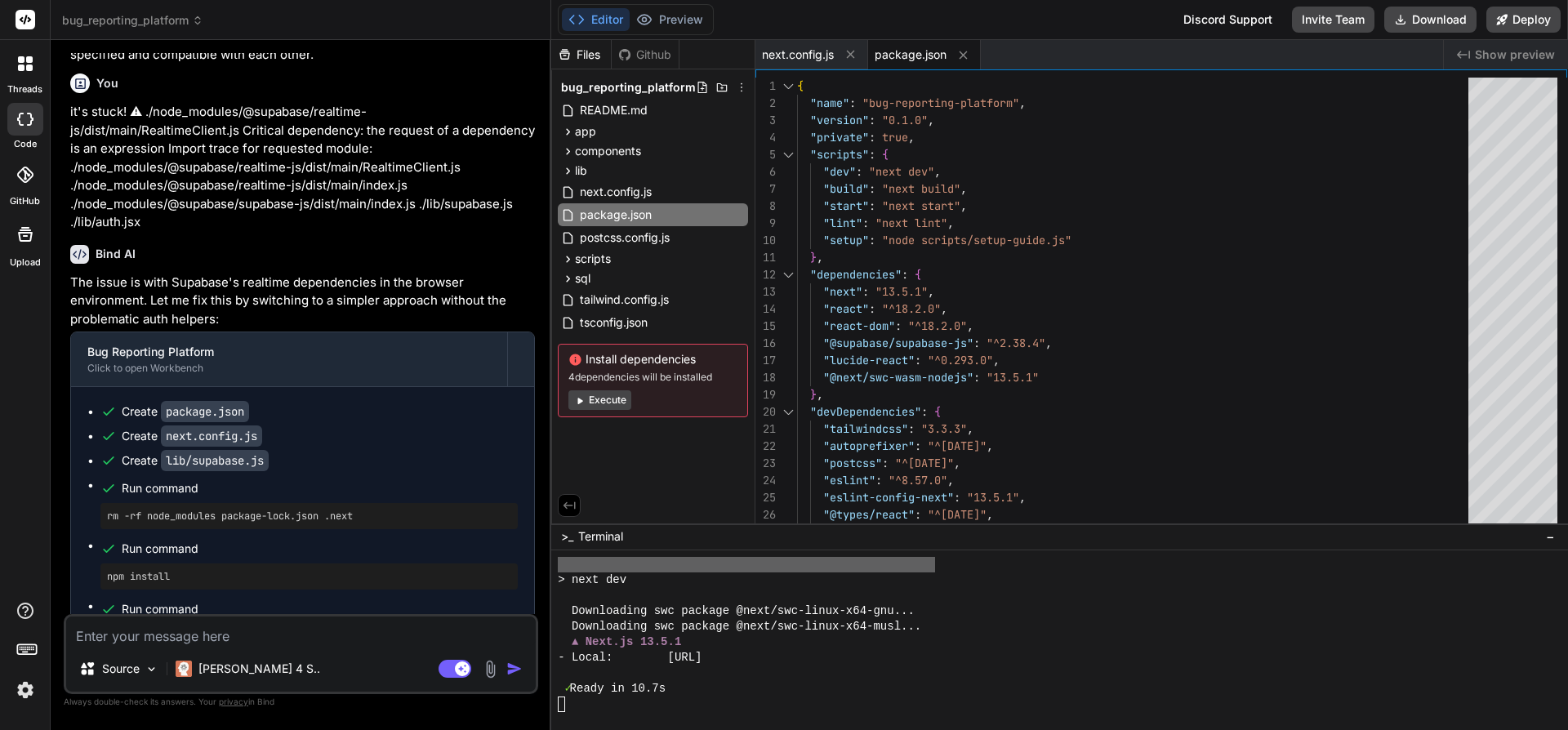
click at [601, 396] on button "Execute" at bounding box center [600, 400] width 63 height 20
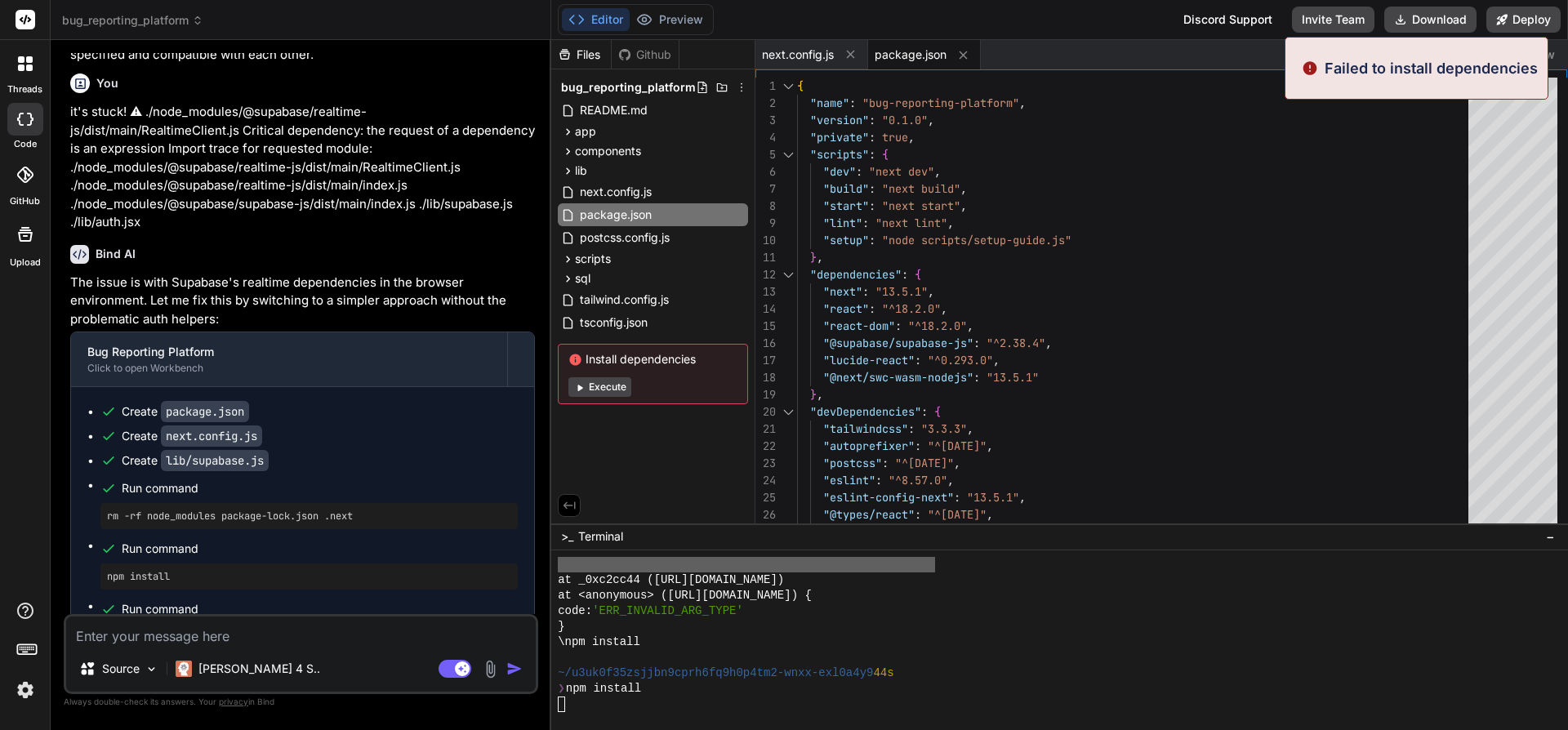
scroll to position [3397, 0]
type textarea "x"
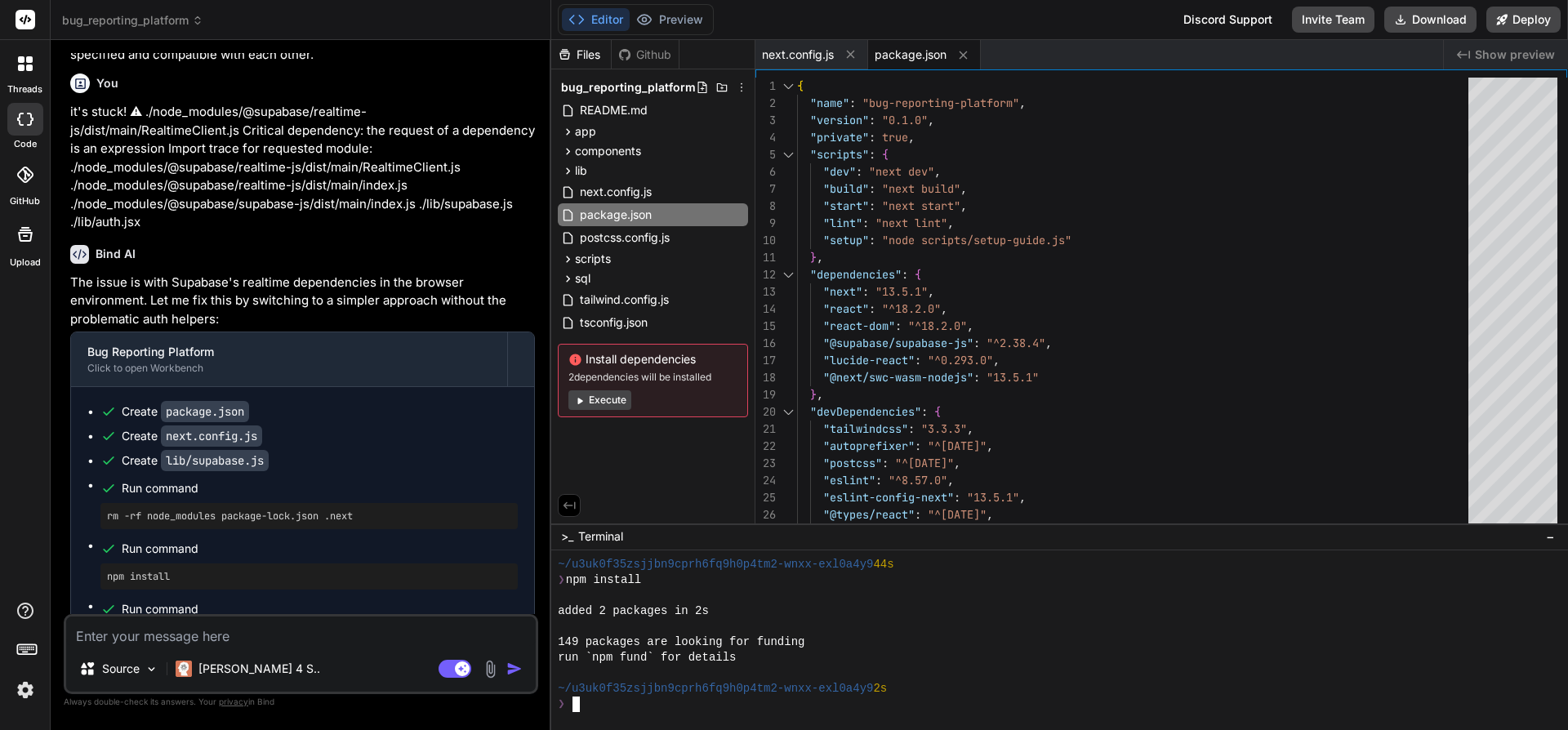
click at [939, 661] on div "run `npm fund` for details" at bounding box center [1052, 657] width 989 height 16
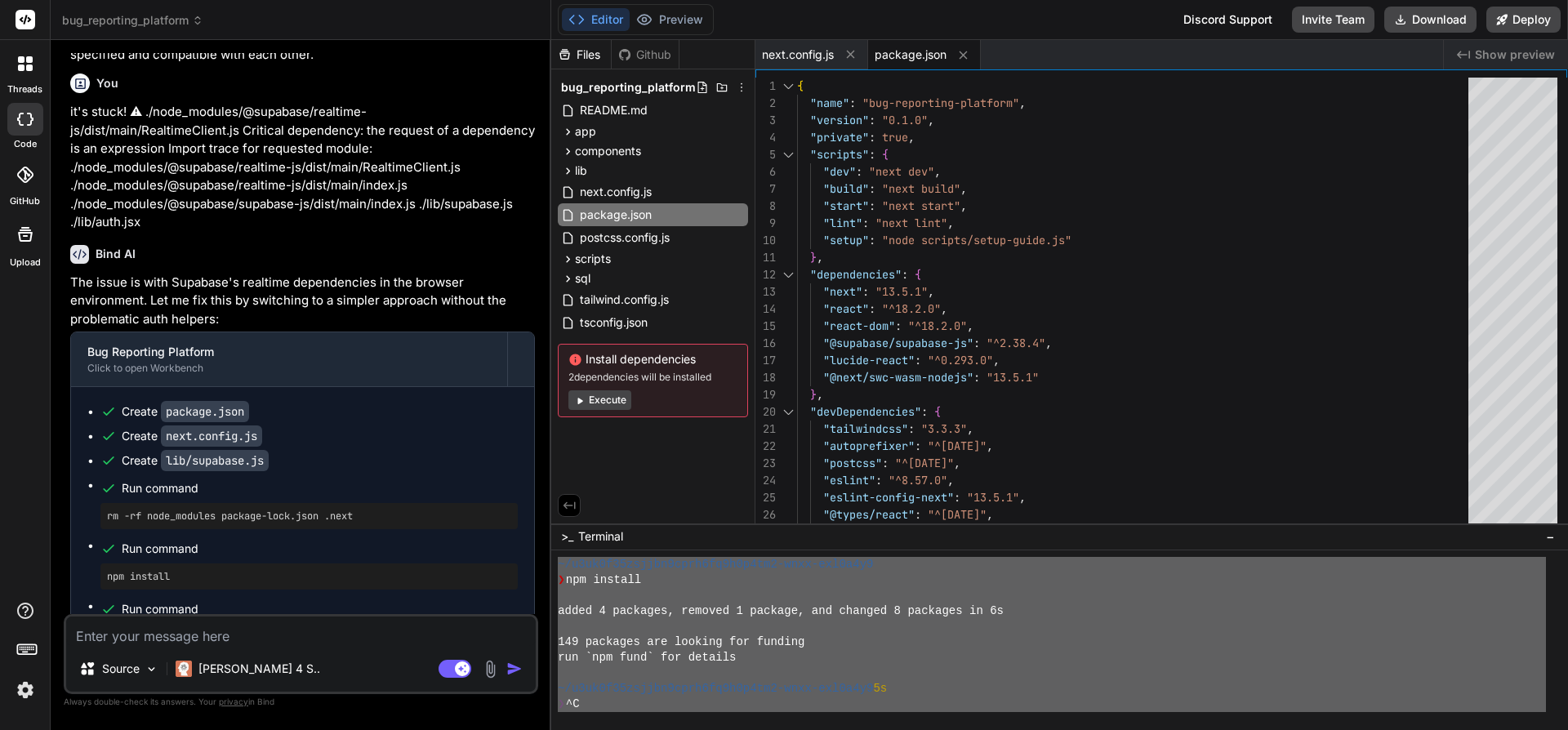
scroll to position [1598, 0]
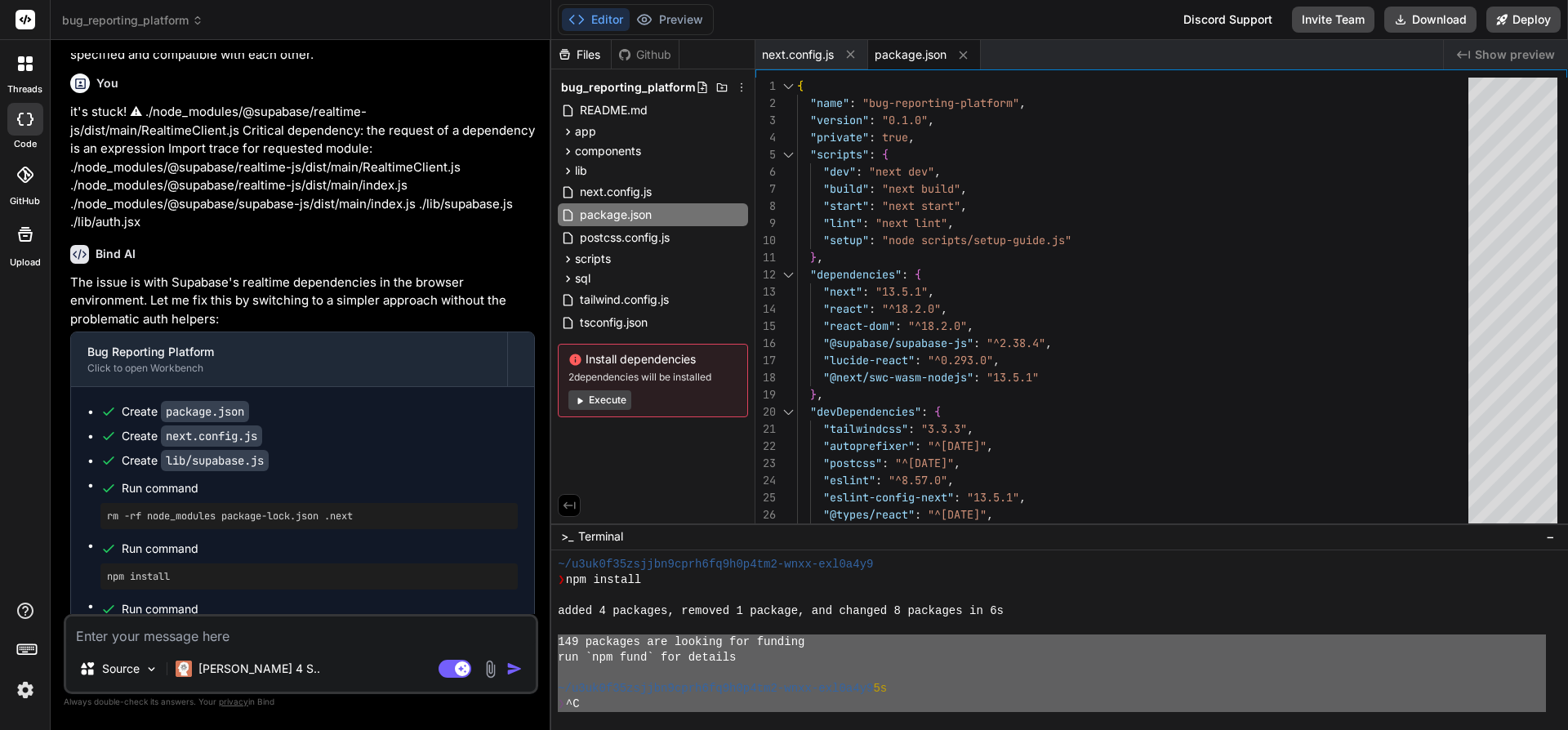
drag, startPoint x: 611, startPoint y: 708, endPoint x: 553, endPoint y: 633, distance: 94.8
click at [551, 631] on div "bug_reporting_platform Created with Pixso. Bind AI Web Search Created with Pixs…" at bounding box center [809, 365] width 1518 height 730
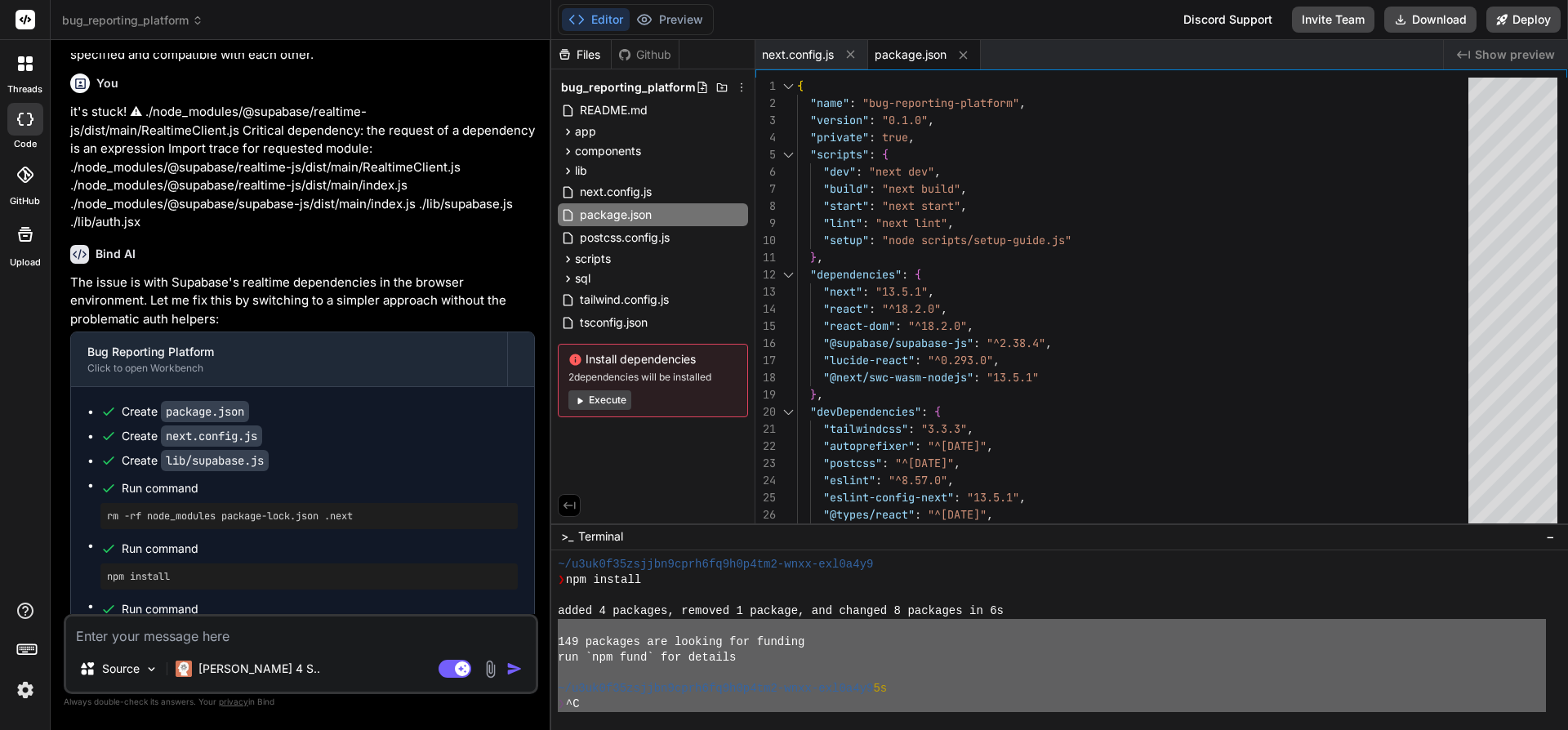
type textarea "149 packages are looking for funding run `npm fund` for details ~/u3uk0f35zsjjb…"
click at [324, 636] on textarea at bounding box center [300, 631] width 470 height 30
paste textarea "149 packages are looking for funding run `npm fund` for details ~/u3uk0f35zsjjb…"
type textarea "149 packages are looking for funding run `npm fund` for details ~/u3uk0f35zsjjb…"
type textarea "x"
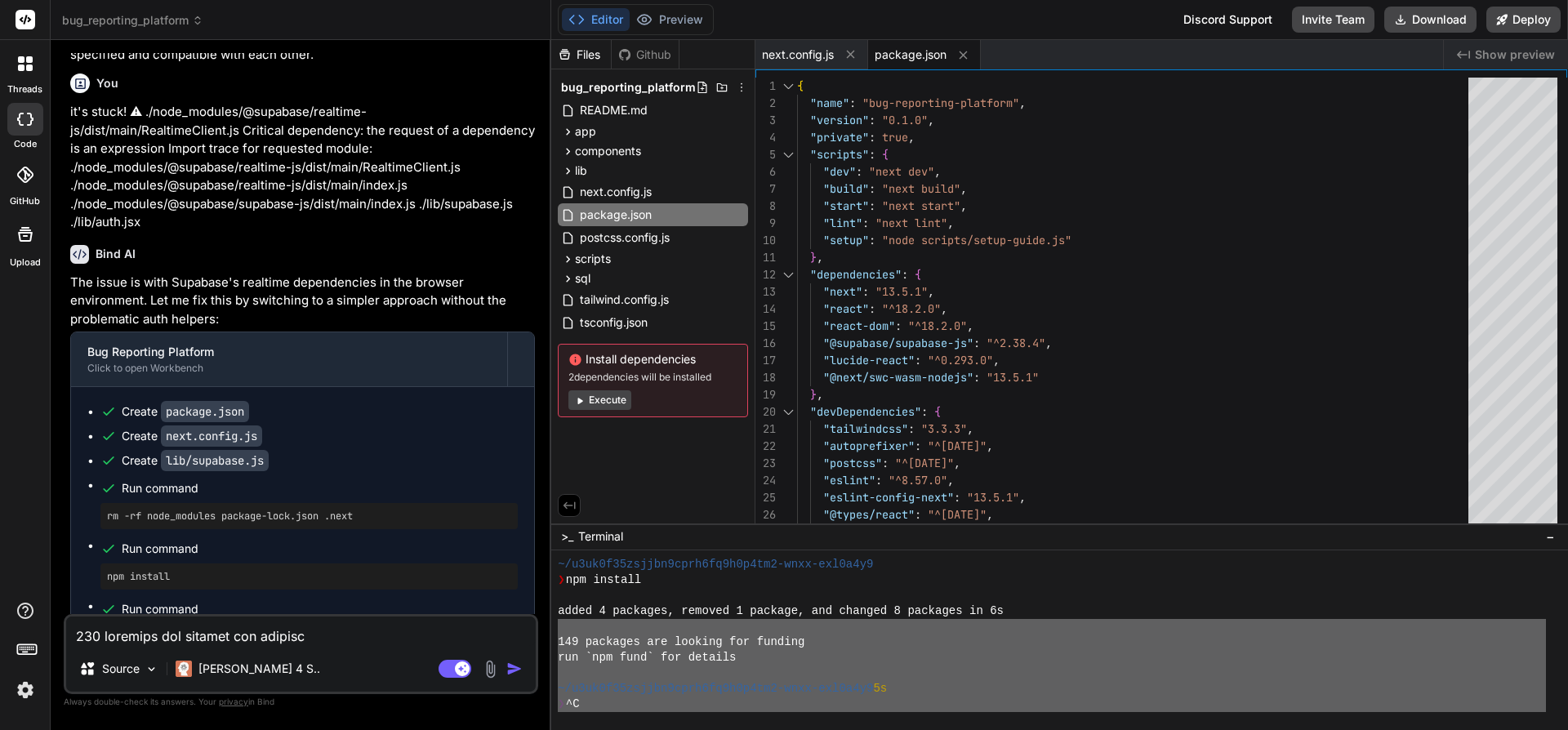
scroll to position [3313, 0]
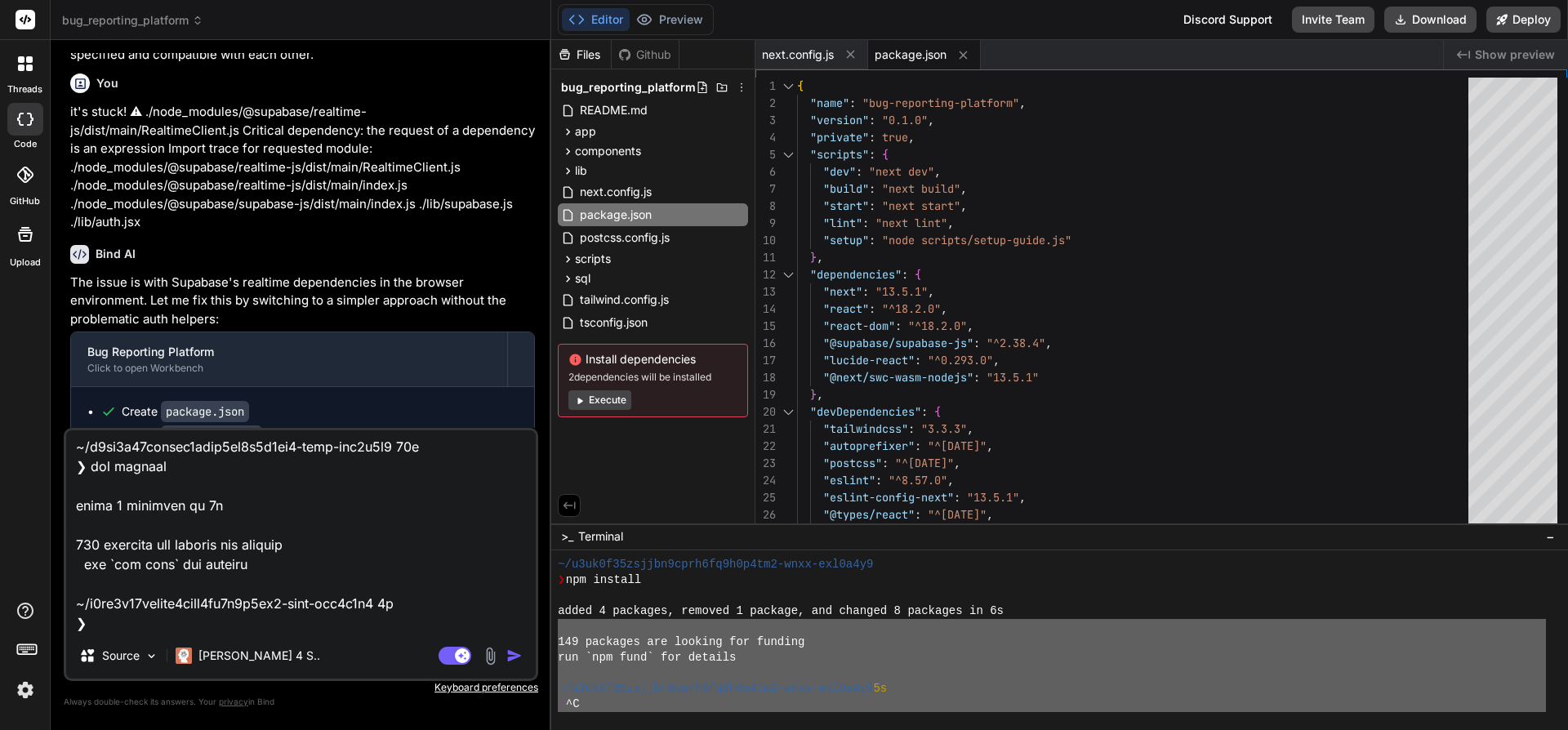
type textarea "149 packages are looking for funding run `npm fund` for details ~/u3uk0f35zsjjb…"
click at [514, 657] on img "button" at bounding box center [515, 656] width 17 height 16
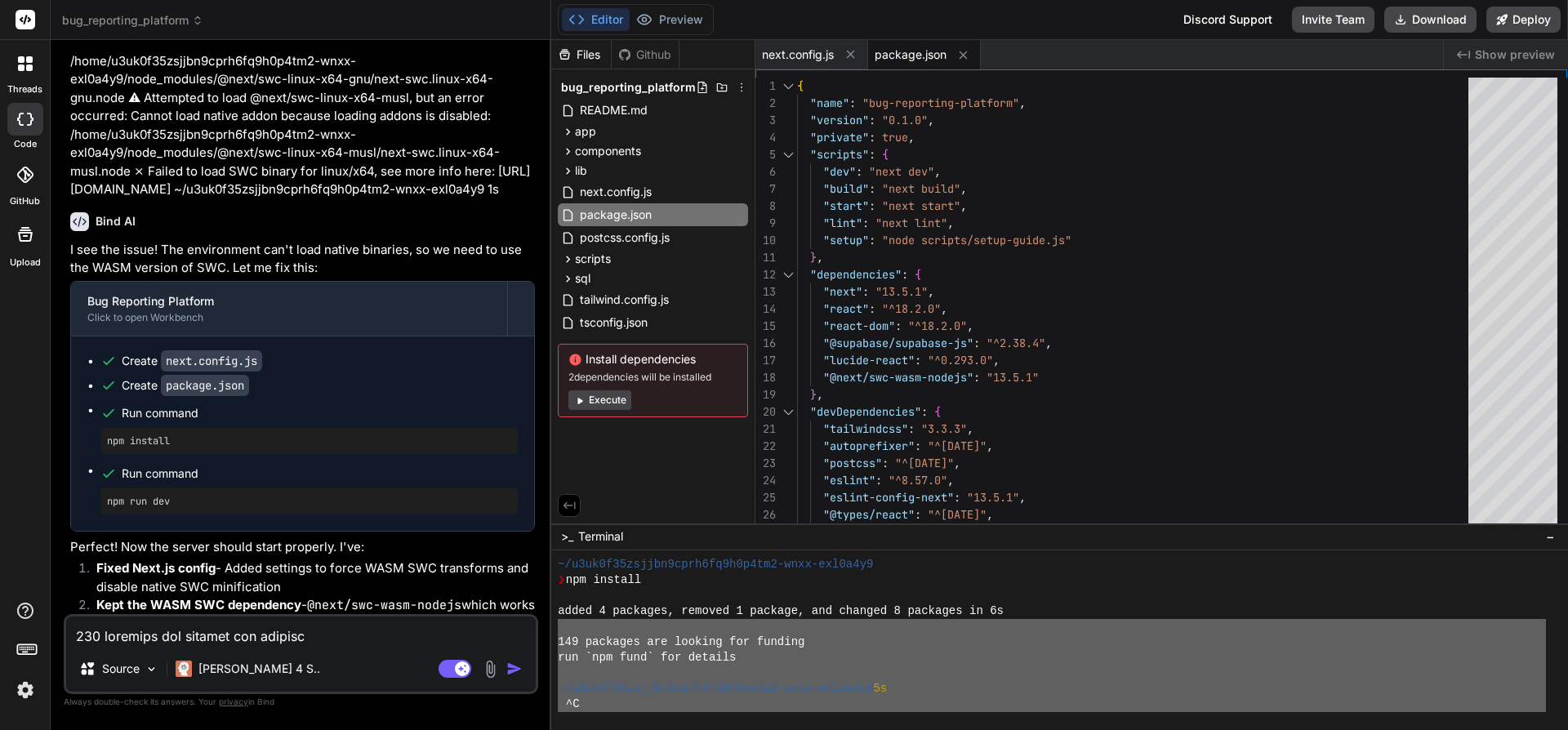
scroll to position [11347, 0]
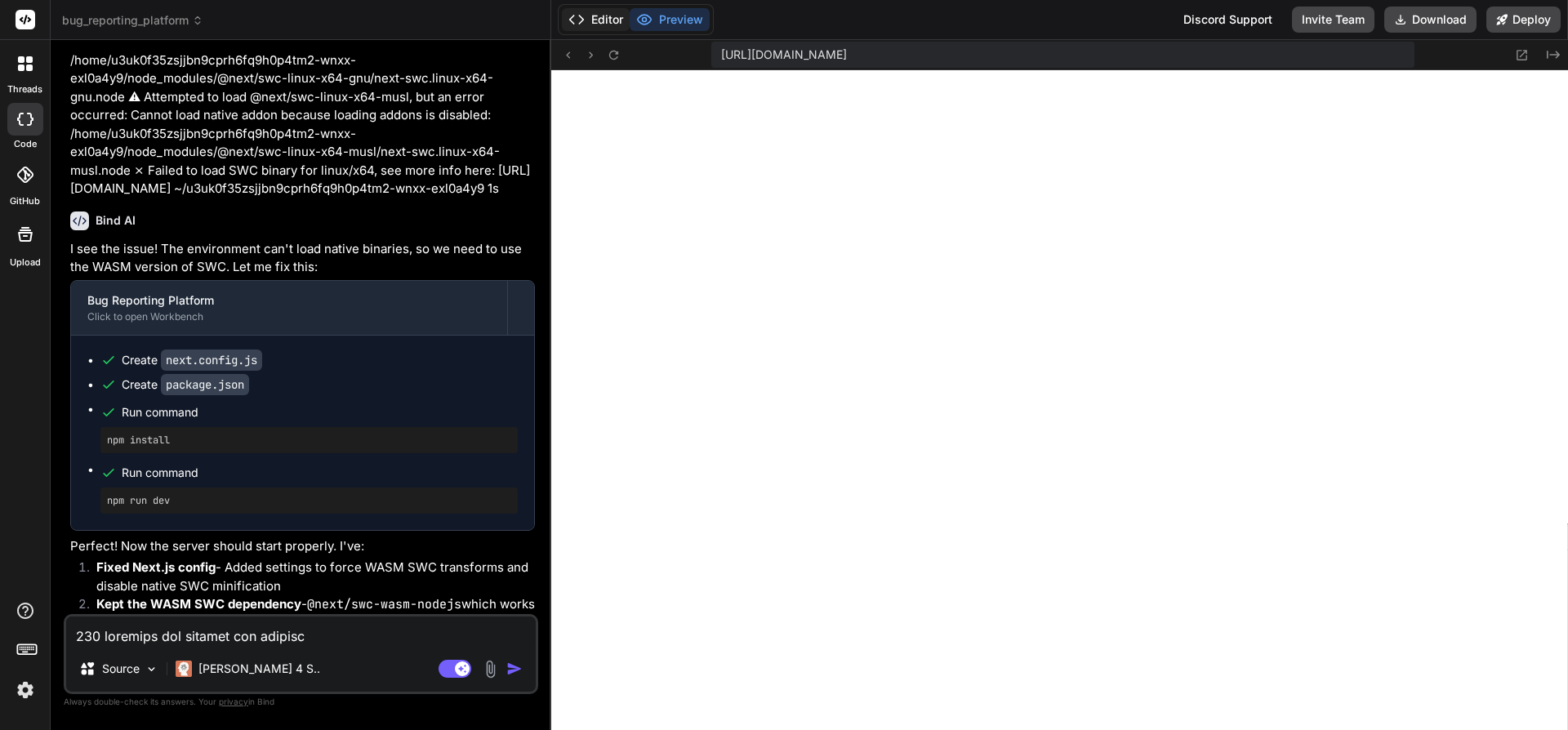
click at [595, 22] on button "Editor" at bounding box center [596, 20] width 68 height 23
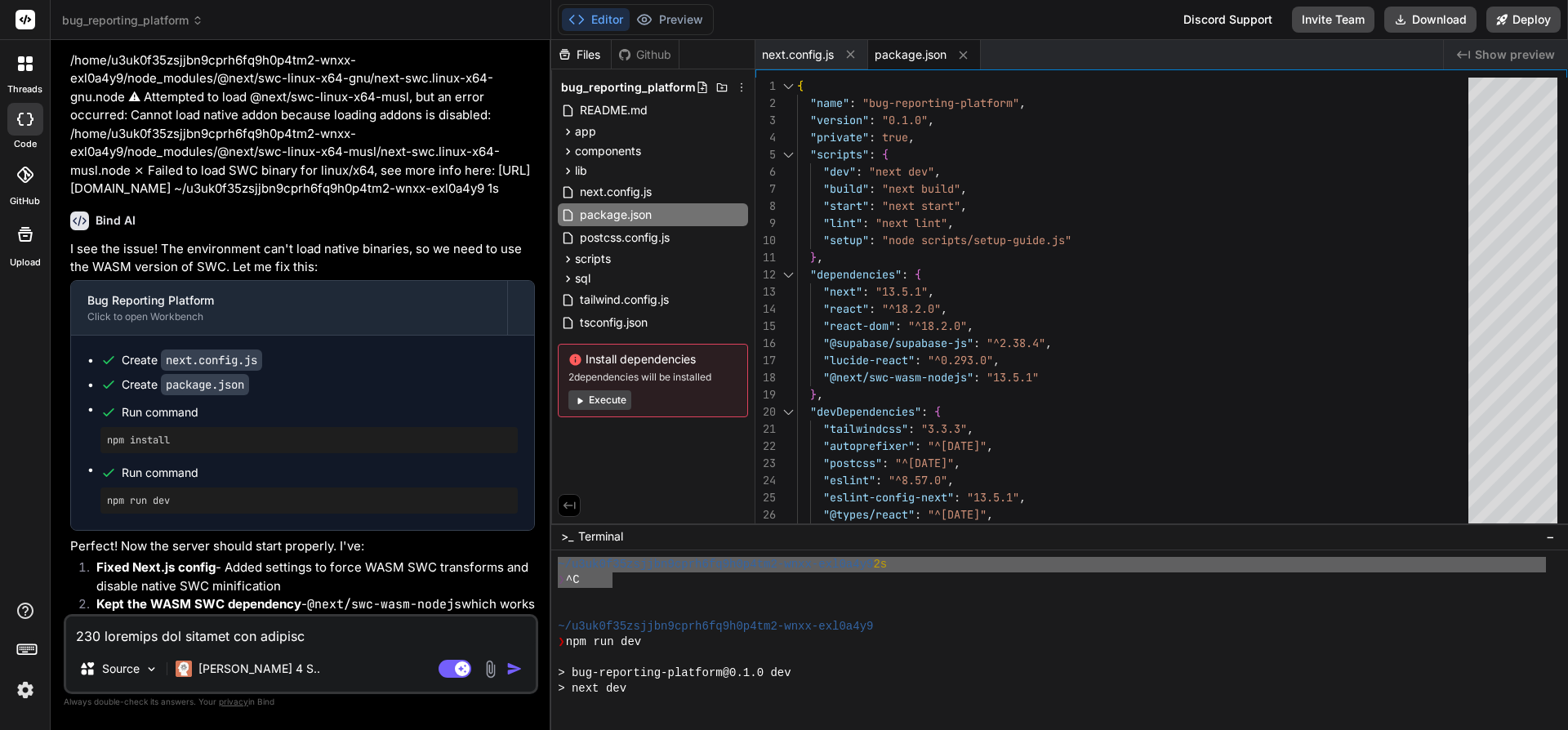
scroll to position [3708, 0]
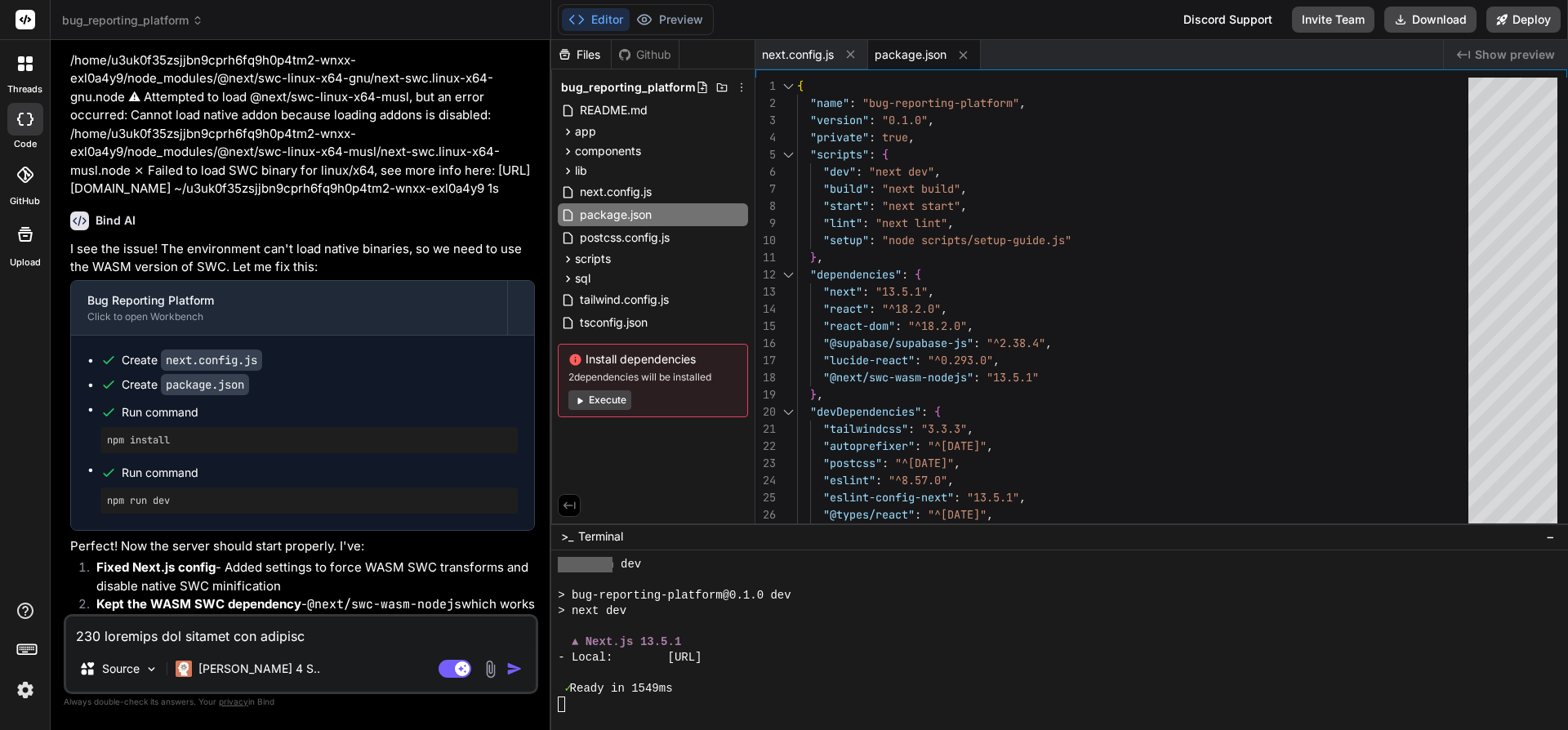
click at [602, 403] on button "Execute" at bounding box center [600, 400] width 63 height 20
type textarea "x"
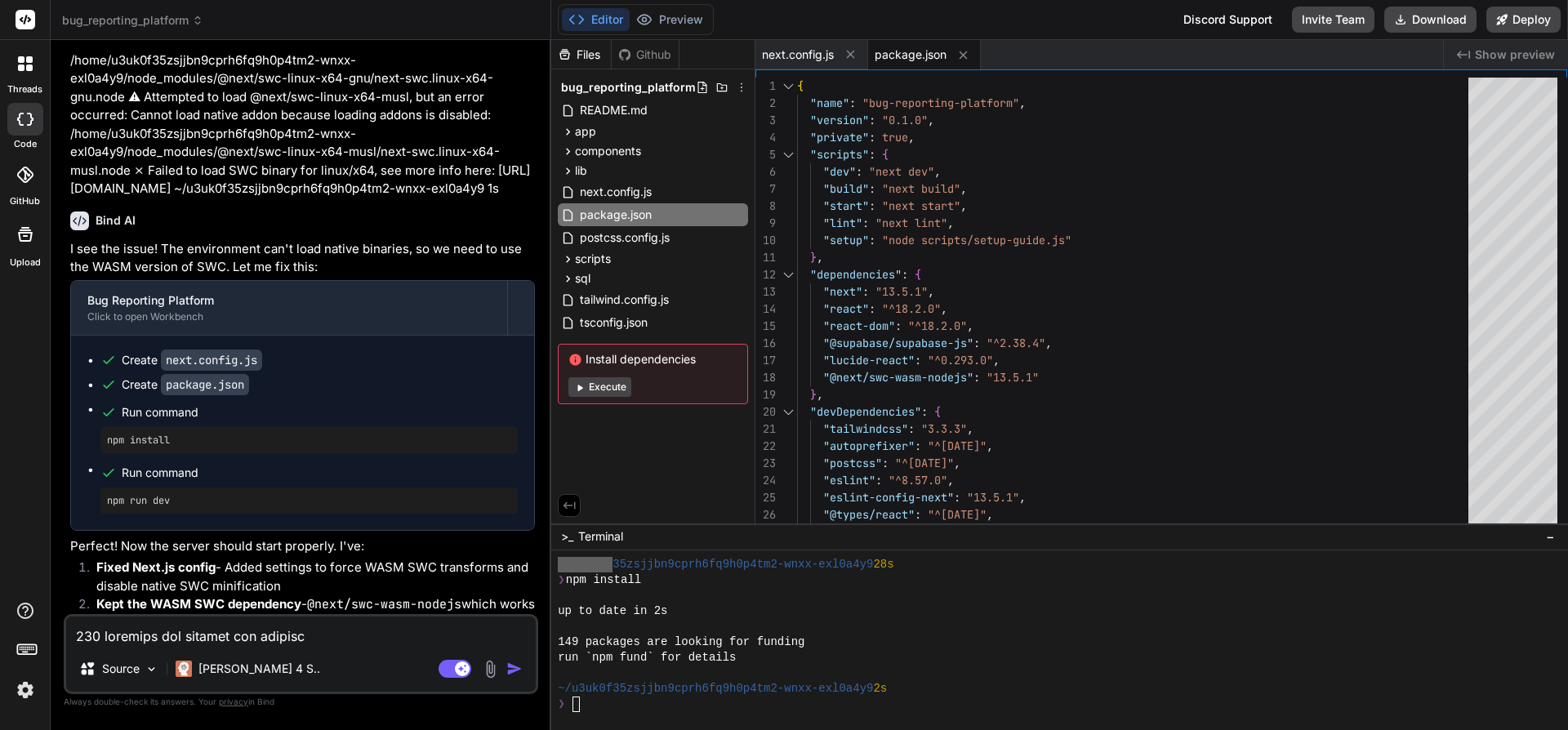
scroll to position [5206, 0]
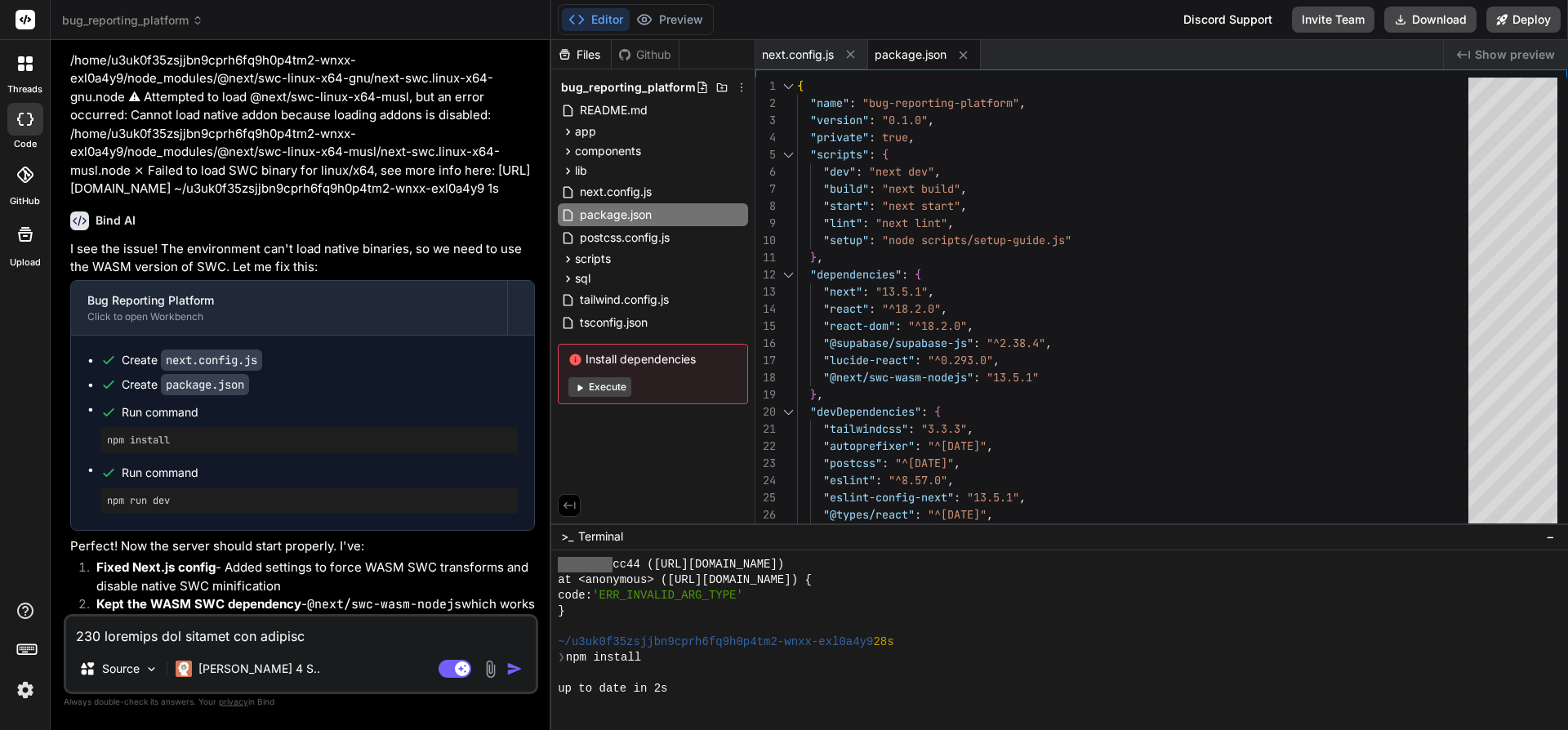
click at [352, 637] on textarea at bounding box center [300, 631] width 470 height 30
type textarea "i"
type textarea "x"
type textarea "it"
type textarea "x"
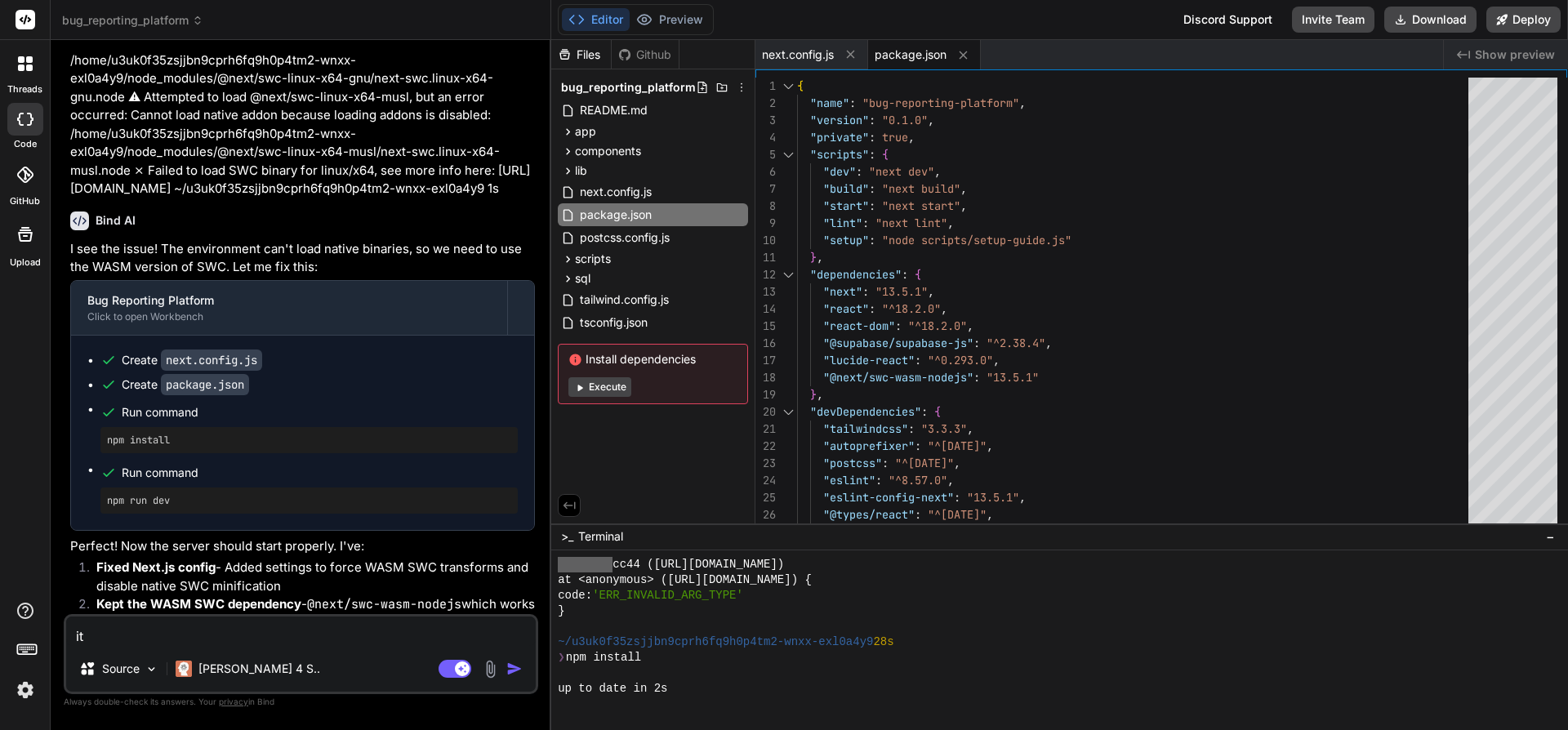
type textarea "it"
type textarea "x"
type textarea "it i"
type textarea "x"
type textarea "it is"
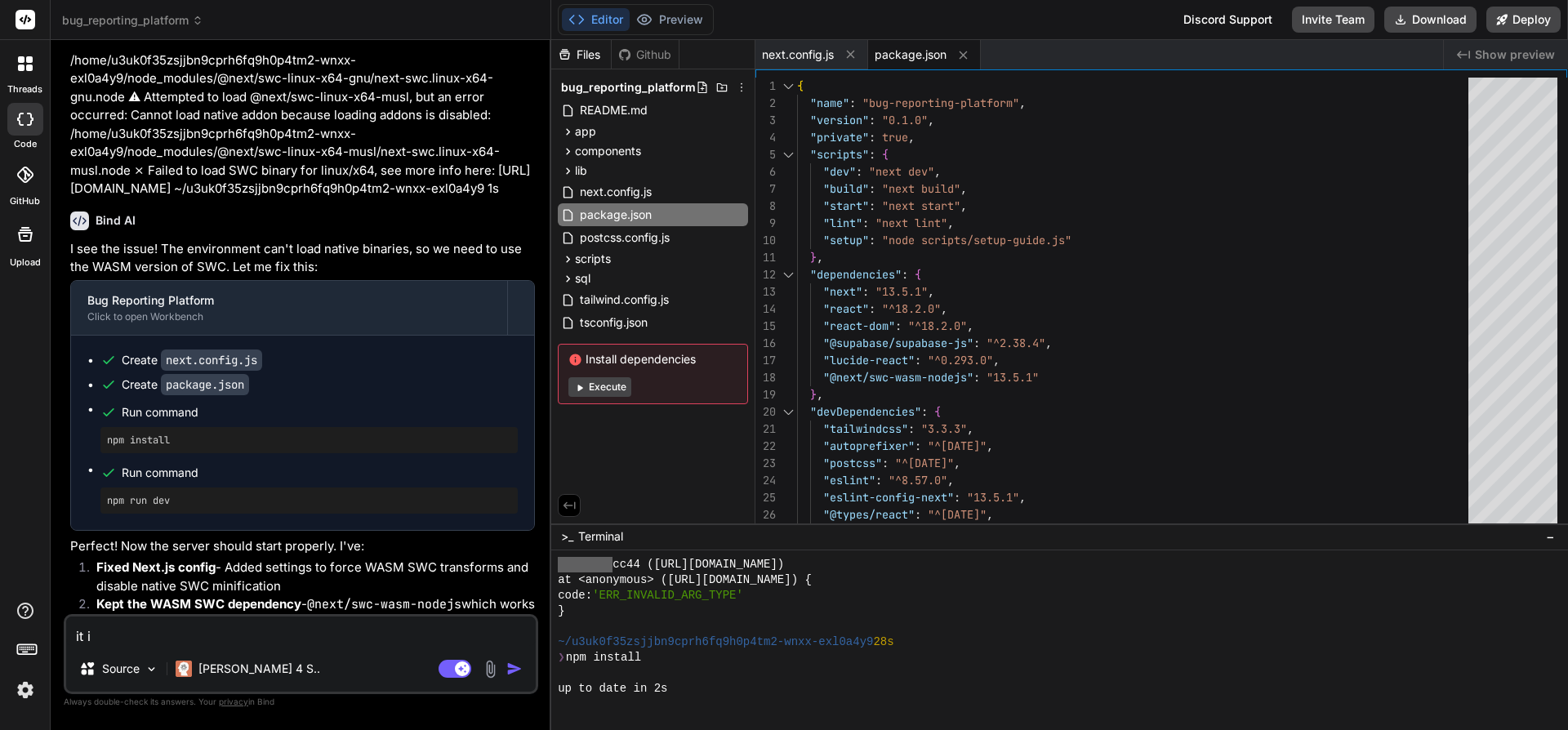
type textarea "x"
type textarea "it is"
type textarea "x"
type textarea "it is n"
type textarea "x"
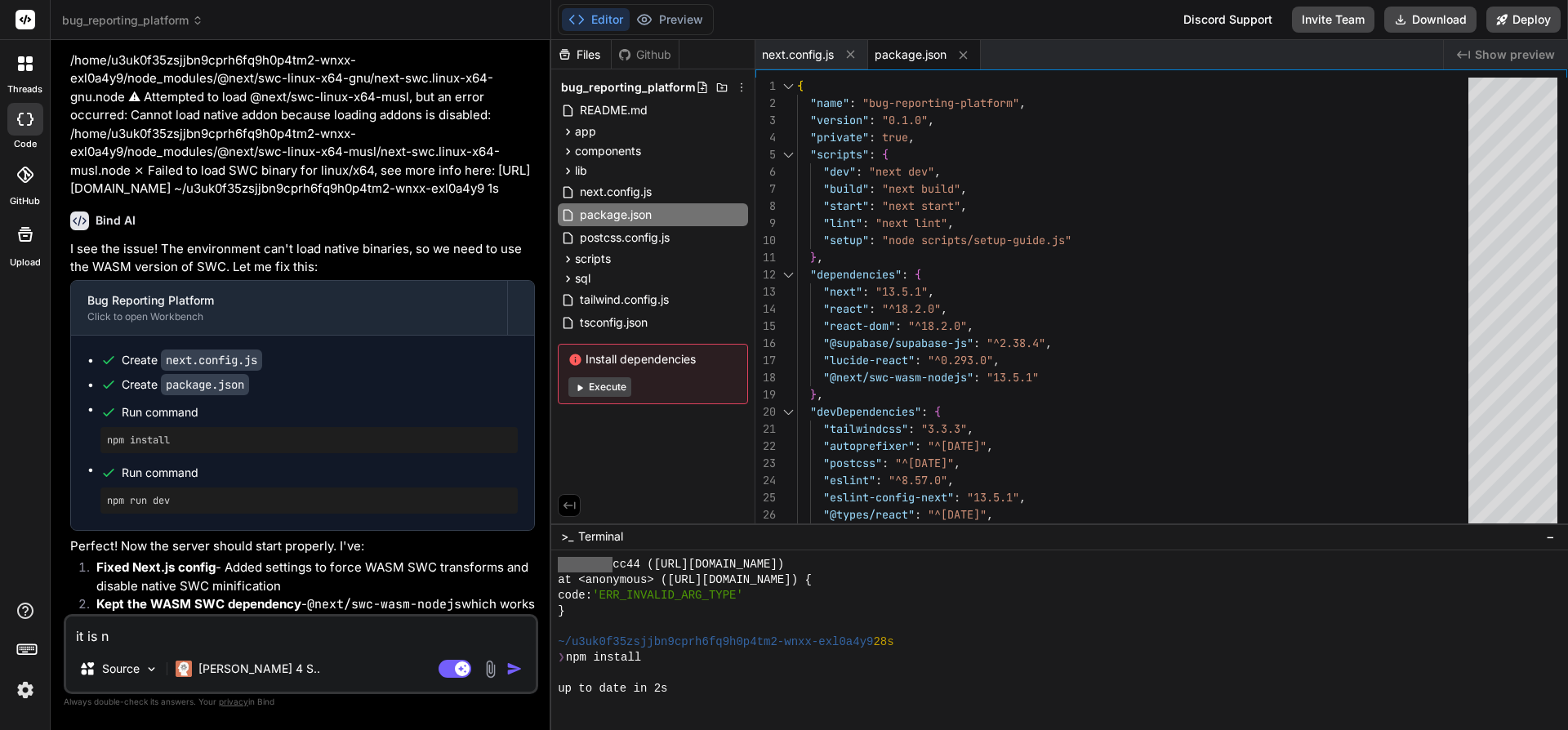
type textarea "it is no"
type textarea "x"
type textarea "it is not"
type textarea "x"
type textarea "it is not"
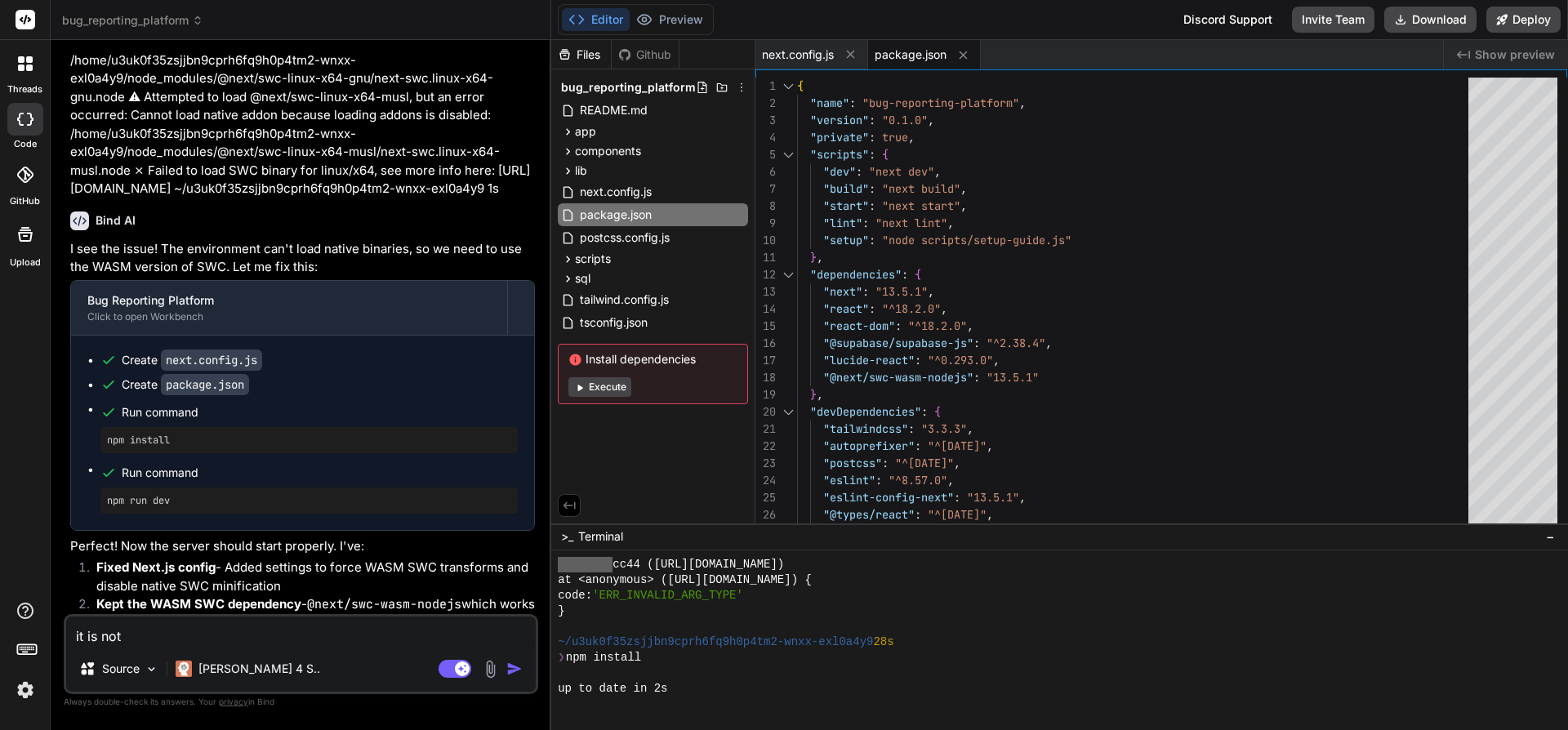
type textarea "x"
type textarea "it is not r"
type textarea "x"
type textarea "it is not ru"
type textarea "x"
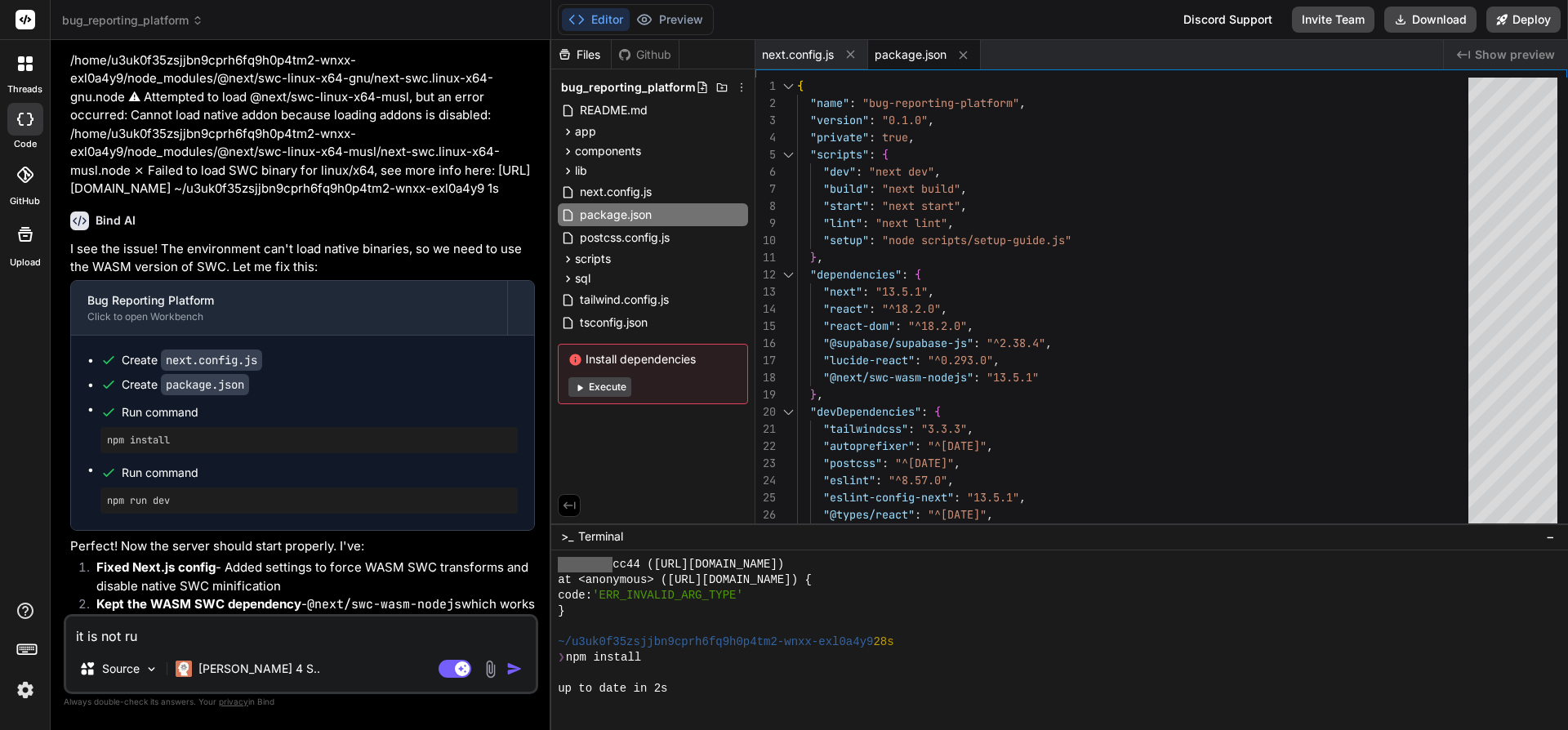
type textarea "it is not run"
type textarea "x"
type textarea "it is not runn"
type textarea "x"
type textarea "it is not runni"
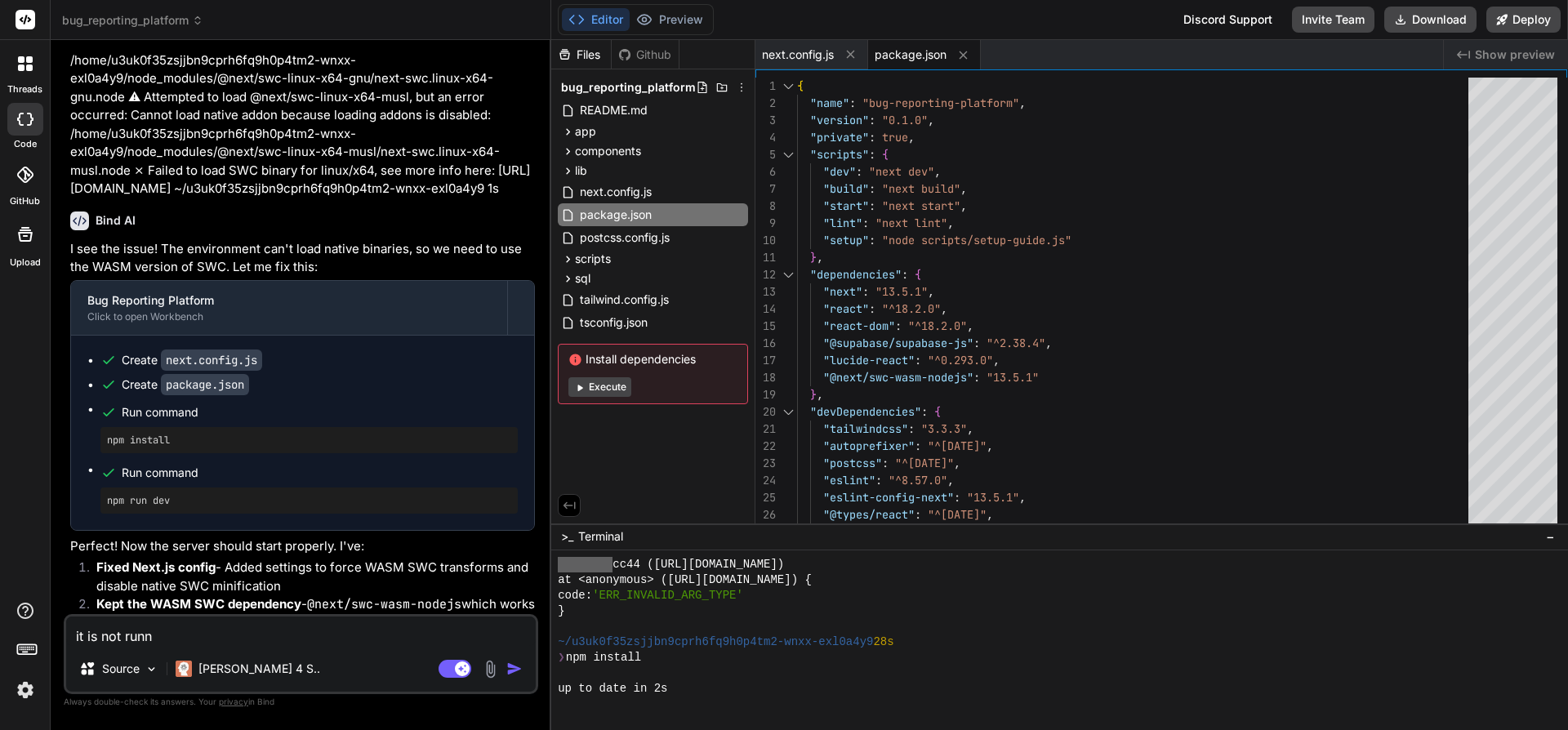
type textarea "x"
type textarea "it is not runnin"
type textarea "x"
type textarea "it is not running"
type textarea "x"
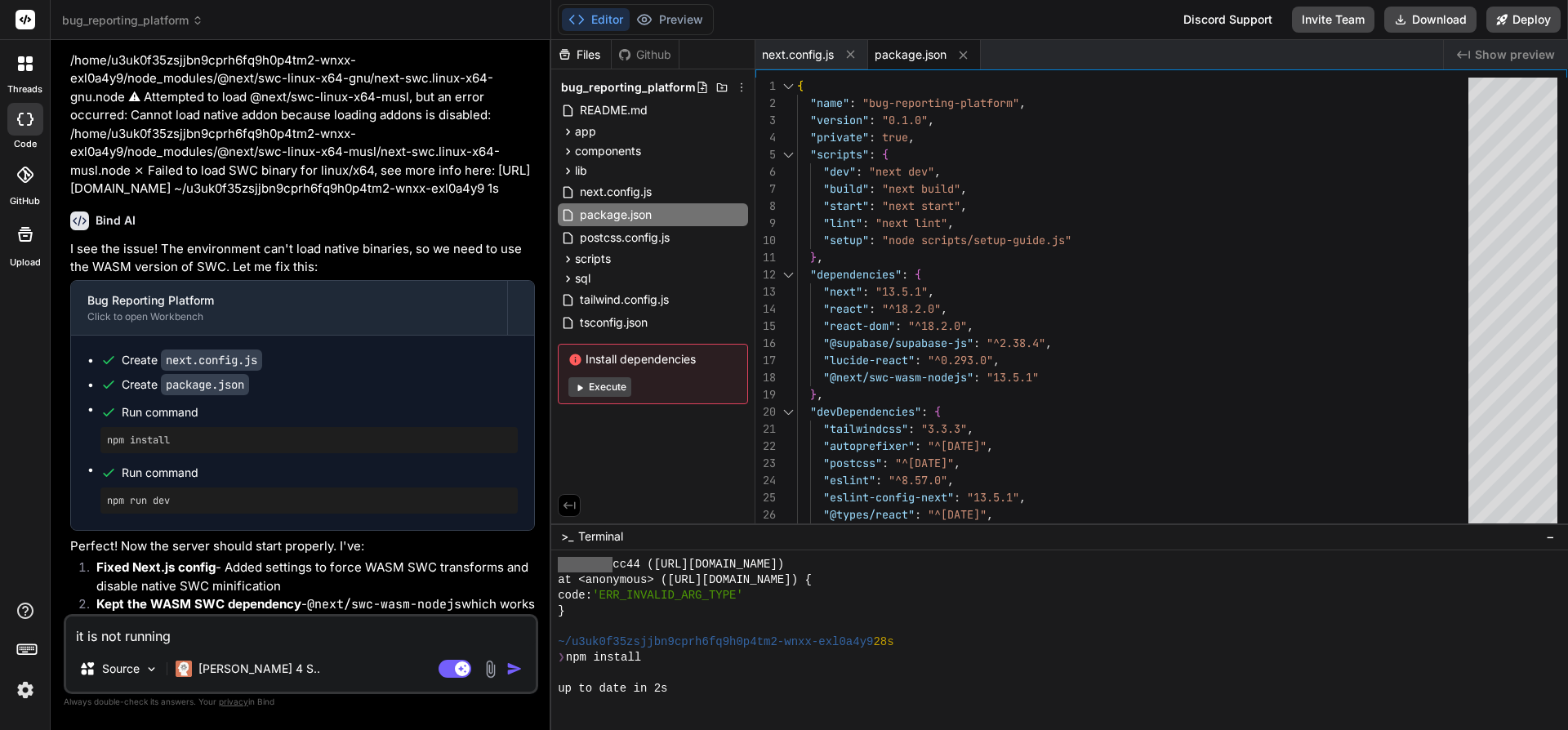
type textarea "it is not running"
type textarea "x"
type textarea "it is not running a"
type textarea "x"
type textarea "it is not running at"
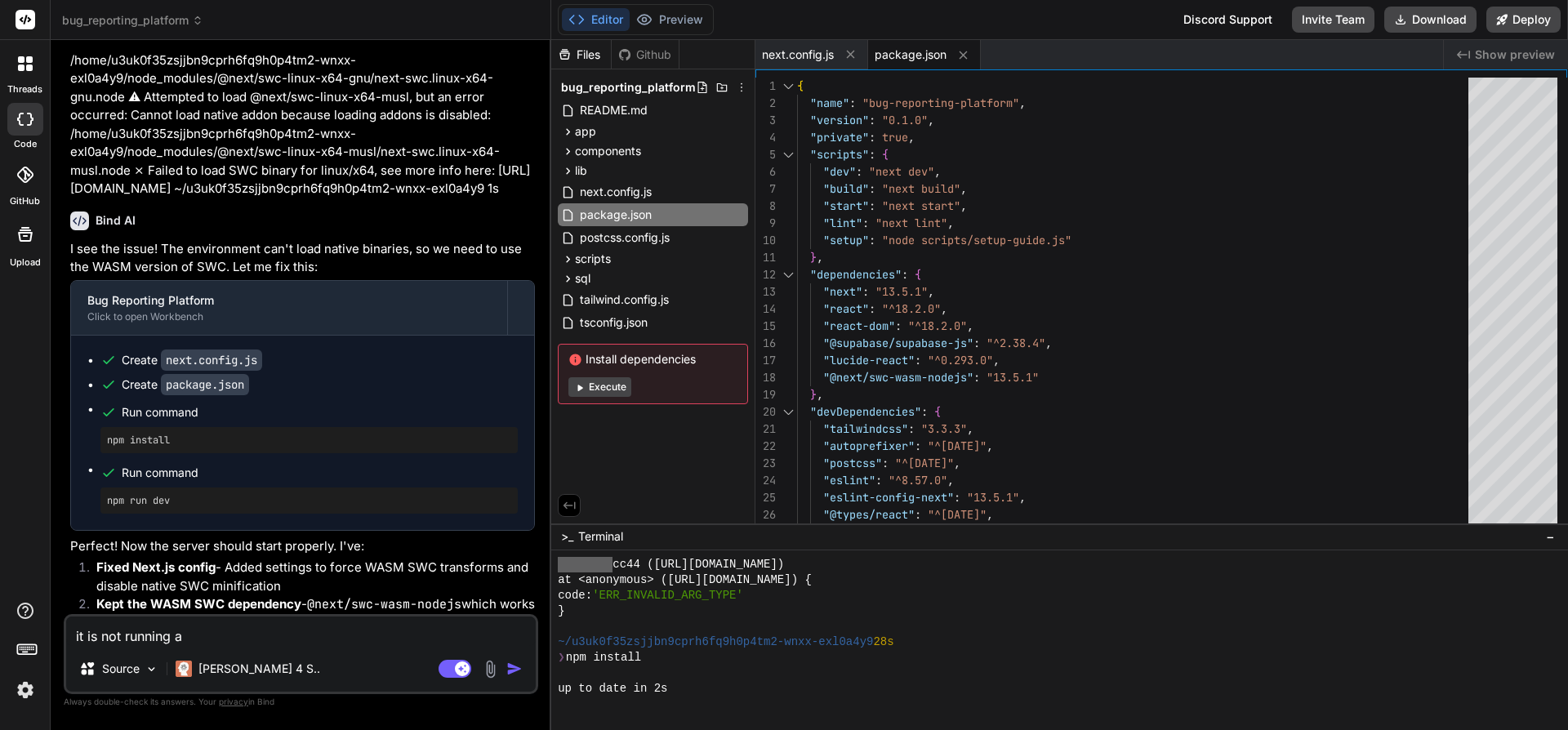
type textarea "x"
type textarea "it is not running at"
type textarea "x"
type textarea "it is not running at a"
type textarea "x"
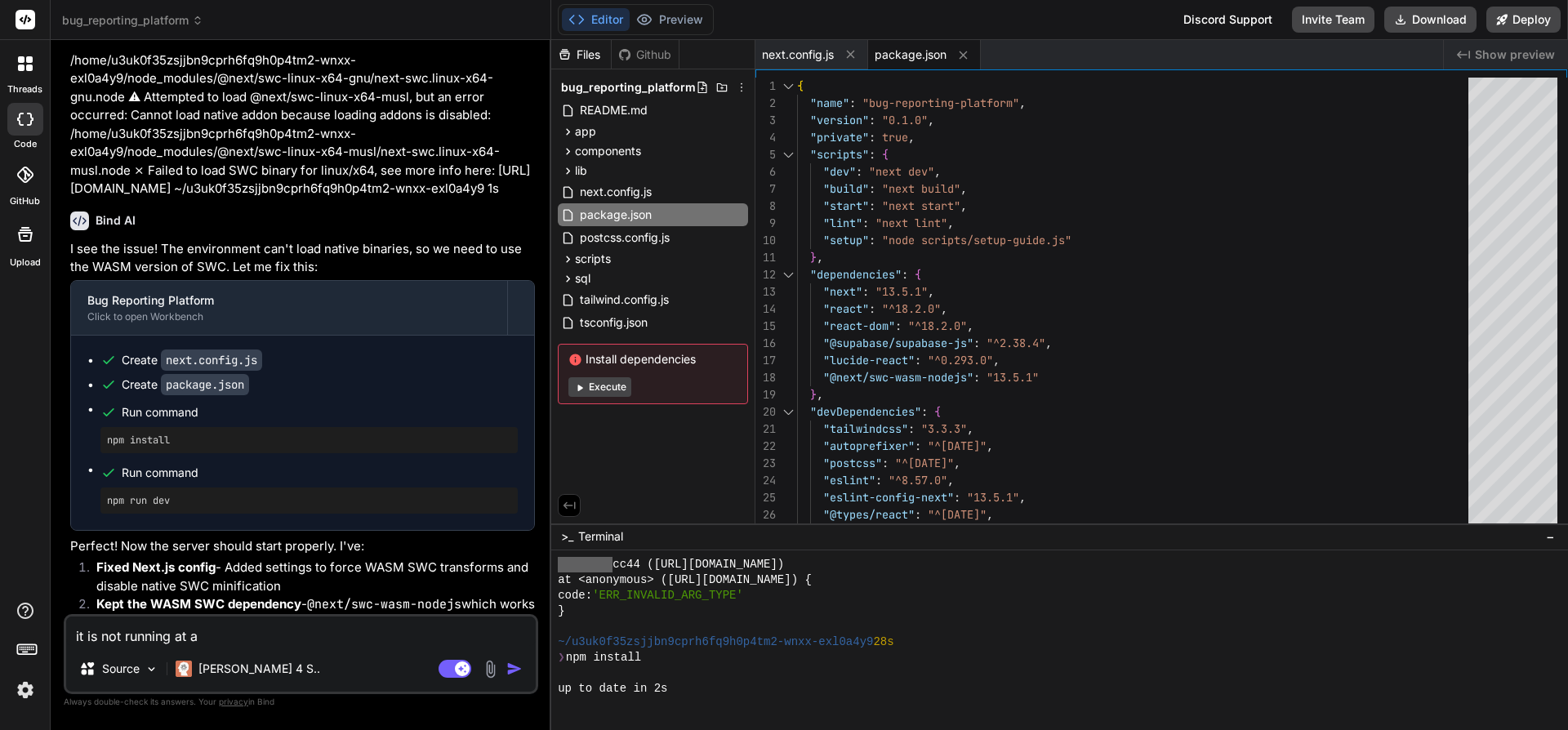
type textarea "it is not running at al"
type textarea "x"
type textarea "it is not running at all"
type textarea "x"
type textarea "it is not running at all!"
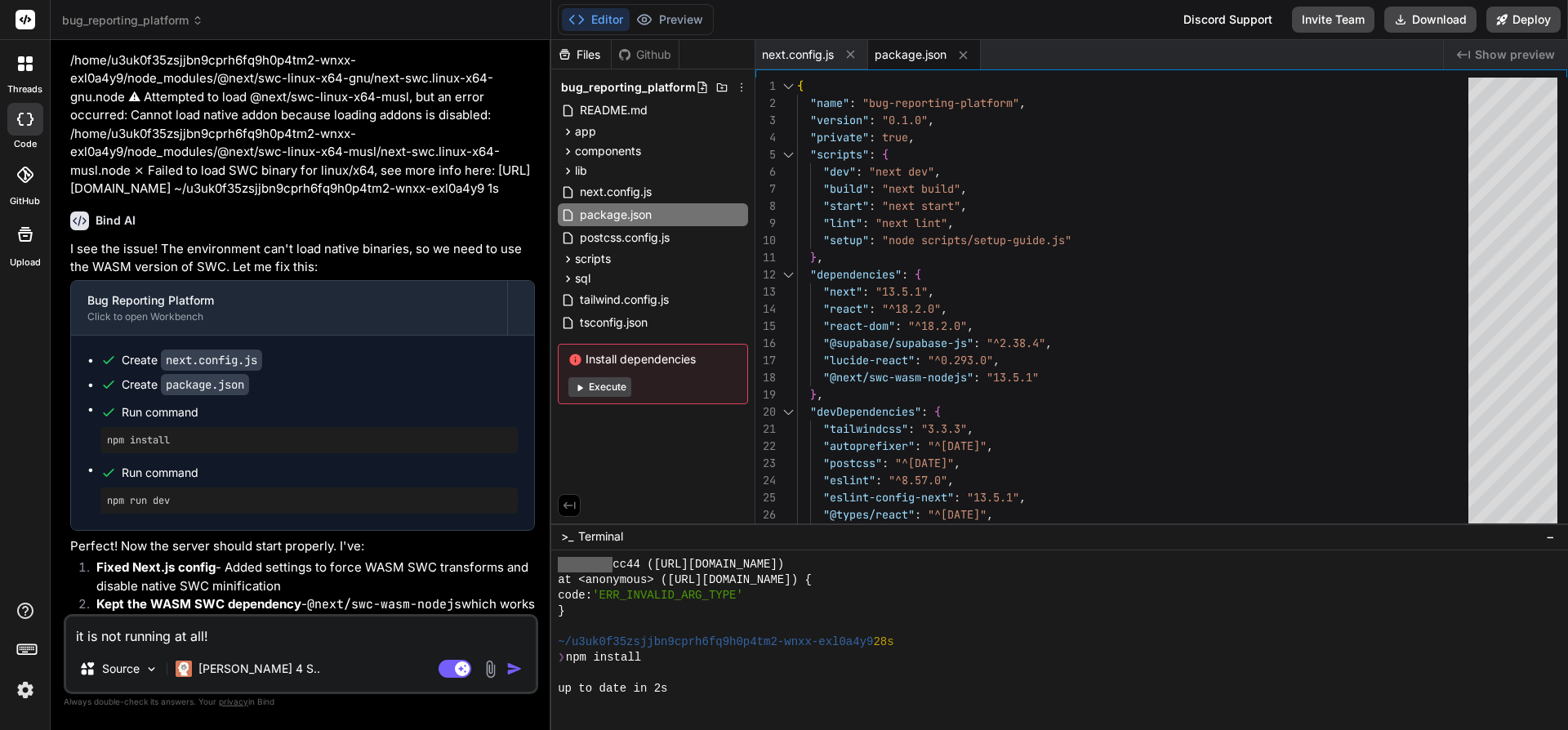
type textarea "x"
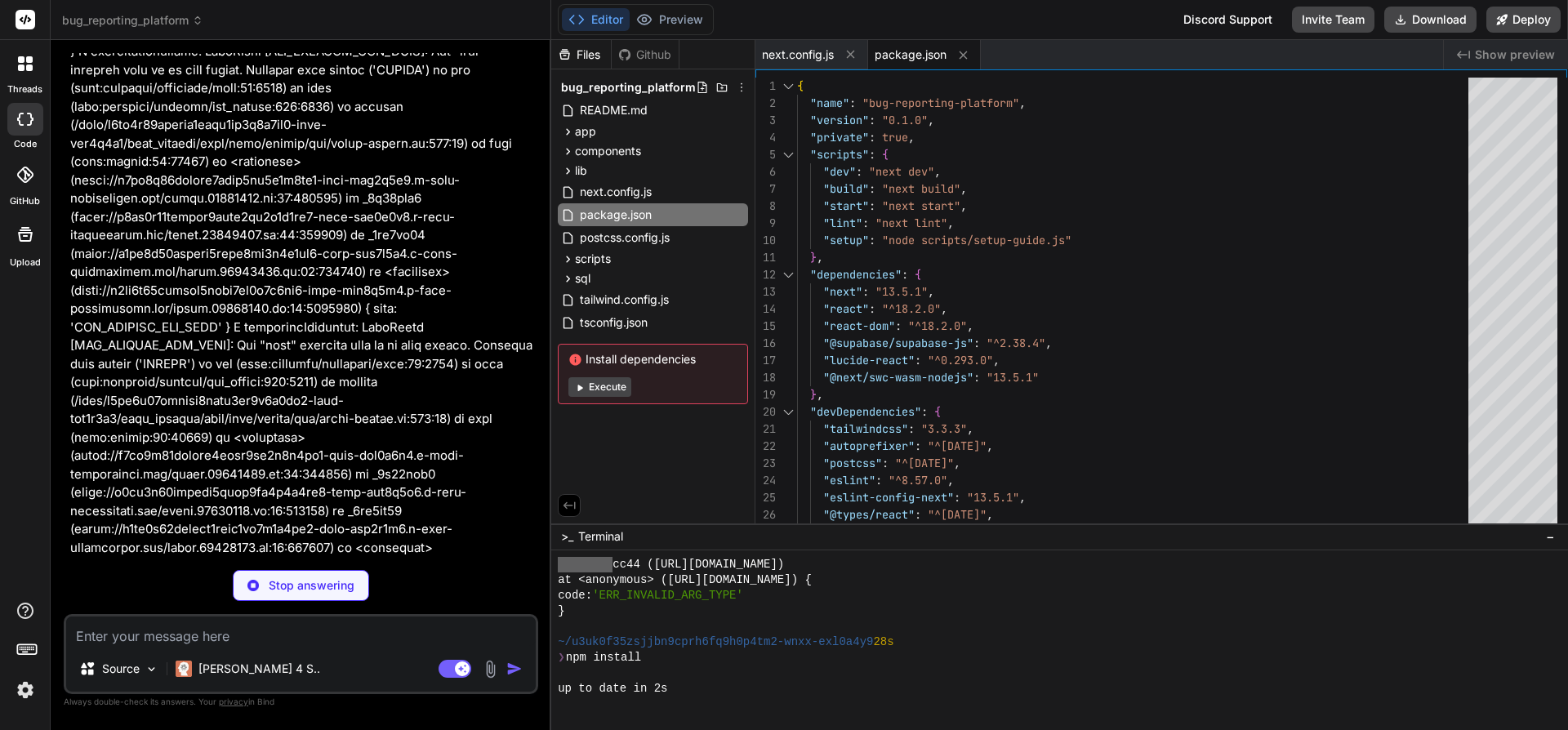
scroll to position [5211, 0]
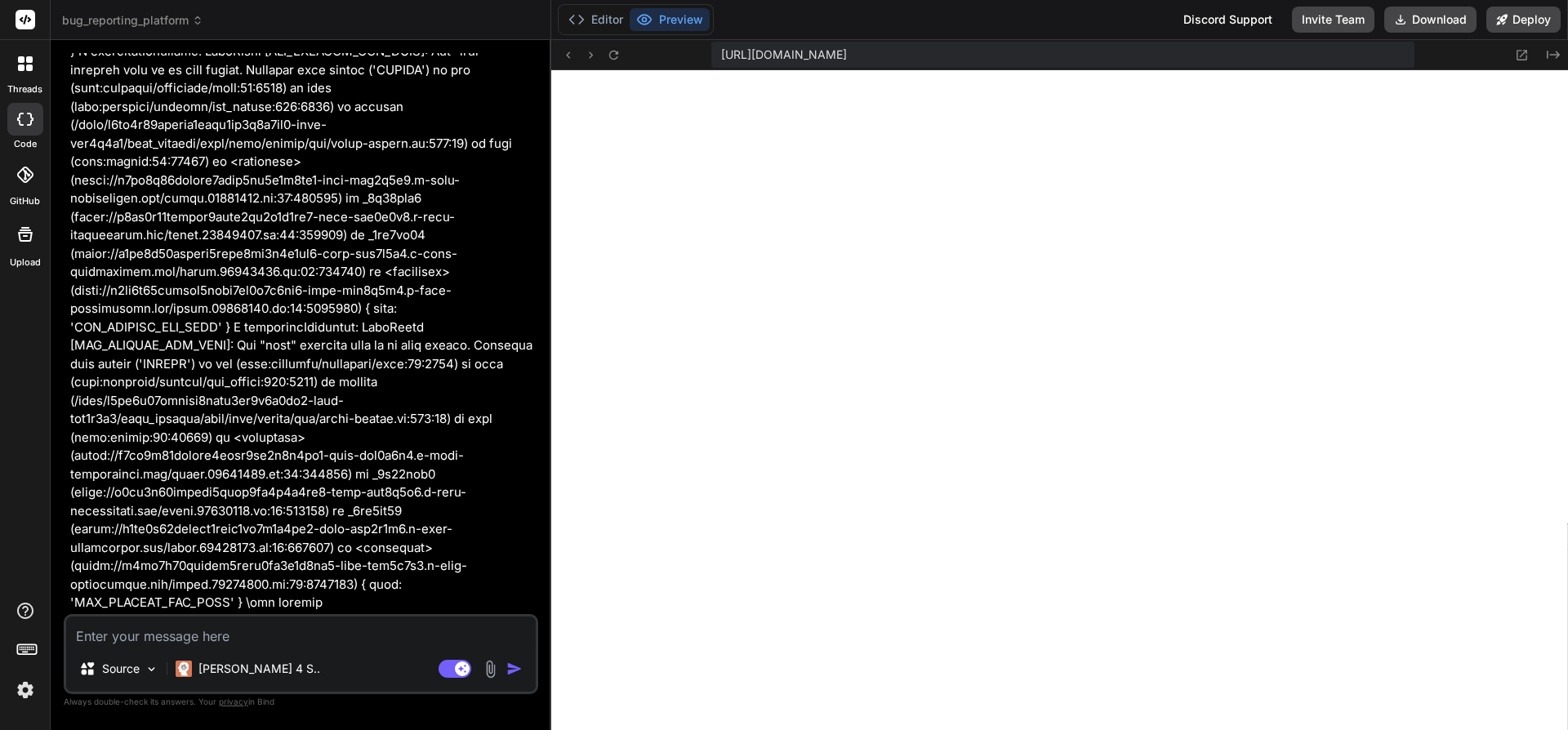
type textarea "x"
click at [597, 23] on button "Editor" at bounding box center [596, 20] width 68 height 23
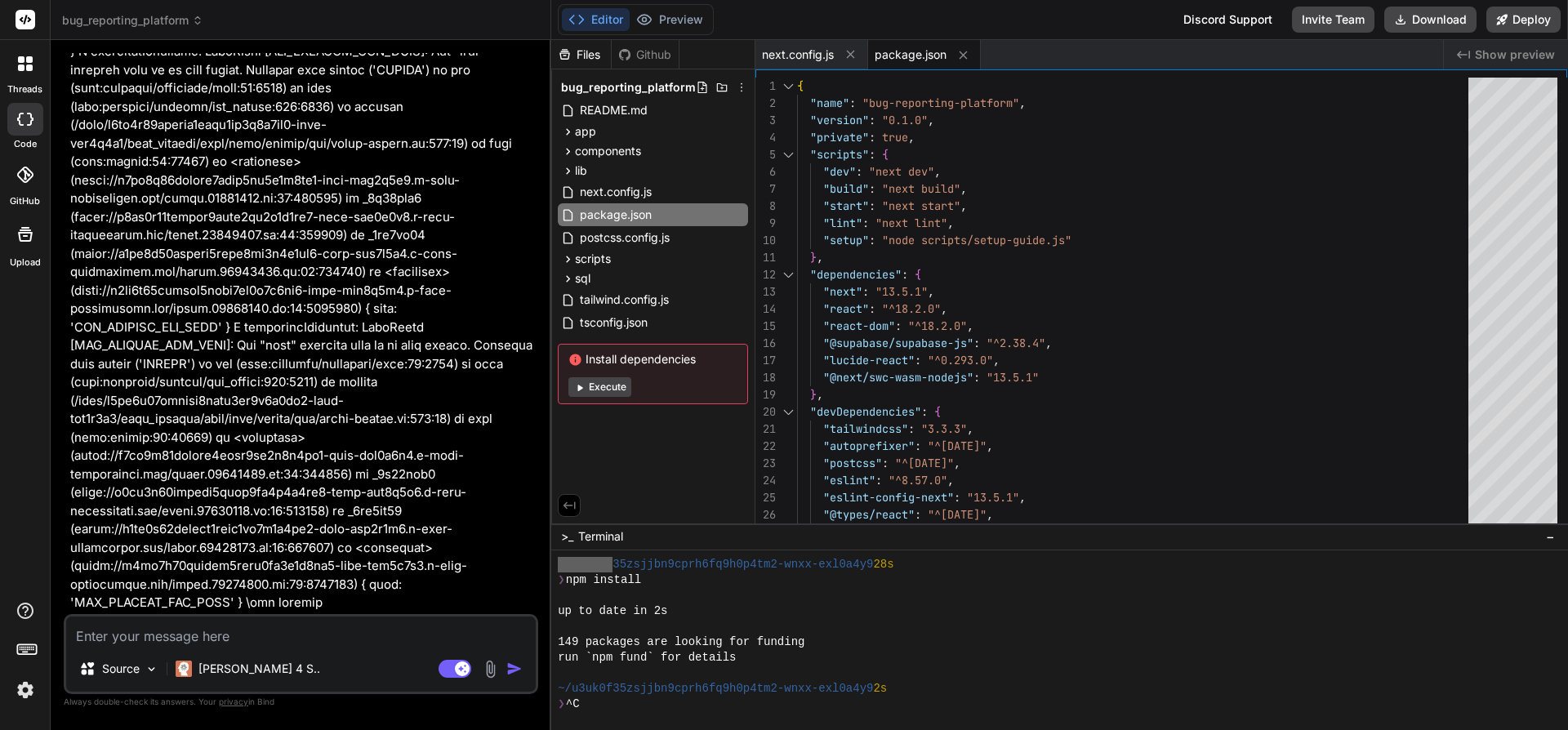
scroll to position [5282, 0]
click at [659, 8] on div "Editor Preview" at bounding box center [635, 20] width 156 height 31
click at [668, 21] on button "Preview" at bounding box center [669, 20] width 80 height 23
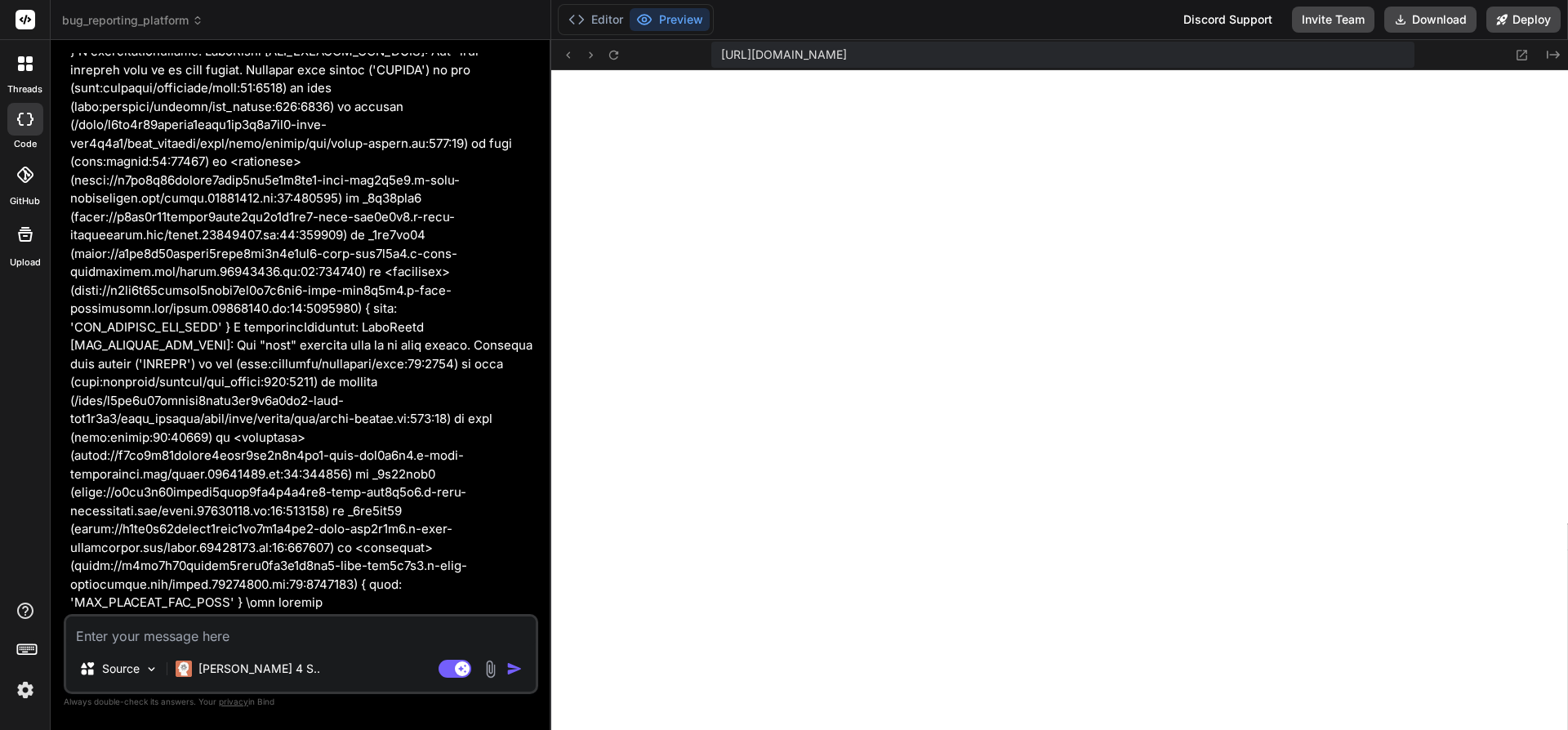
click at [1353, 58] on div "https://u3uk0f35zsjjbn9cprh6fq9h0p4tm2-wnxx-exl0a4y9--3000--96435430.local-corp…" at bounding box center [1062, 54] width 702 height 26
click at [333, 646] on div "Source Claude 4 S.. Agent Mode. When this toggle is activated, AI automatically…" at bounding box center [300, 653] width 475 height 80
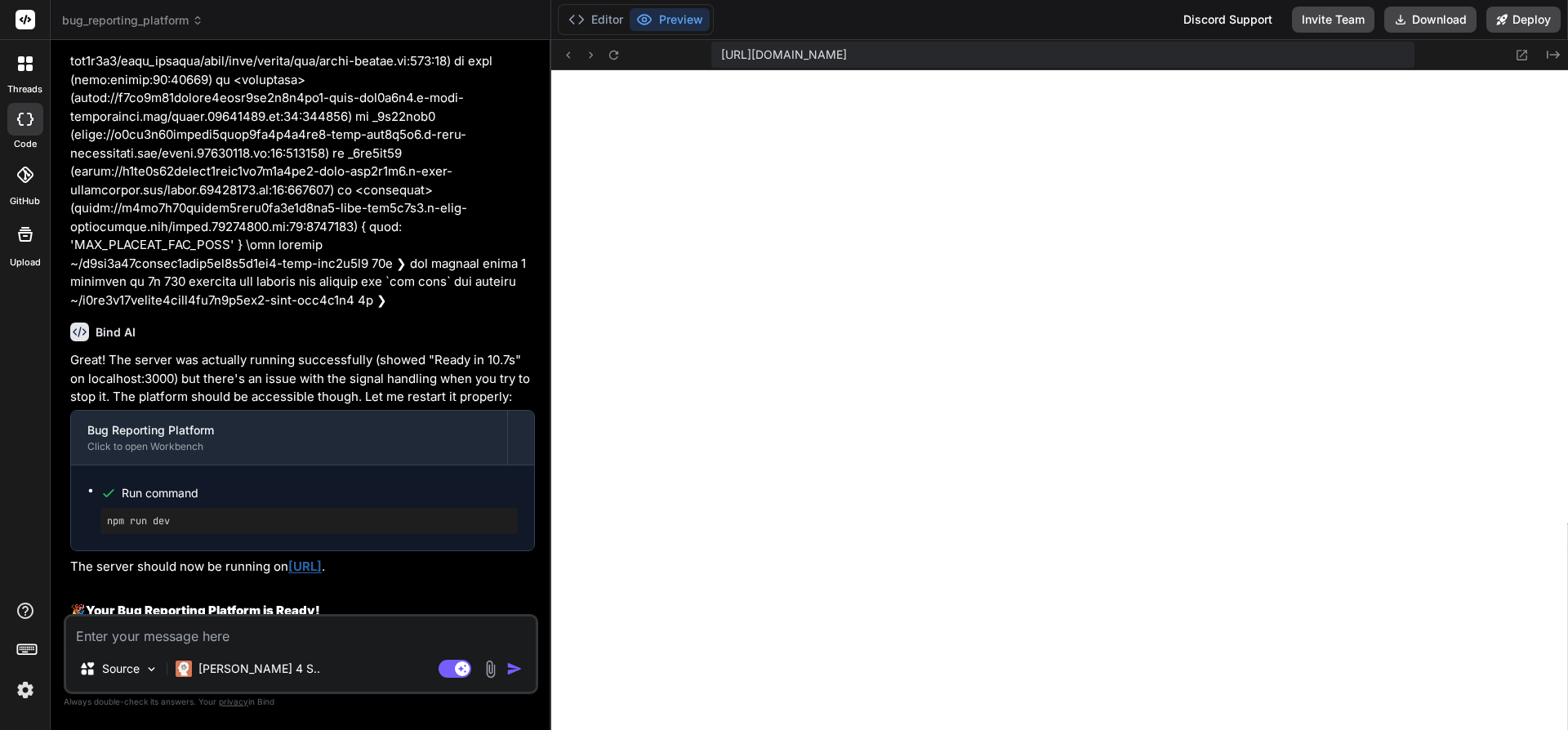
click at [237, 637] on textarea at bounding box center [300, 631] width 470 height 30
type textarea "i"
type textarea "x"
type textarea "im"
type textarea "x"
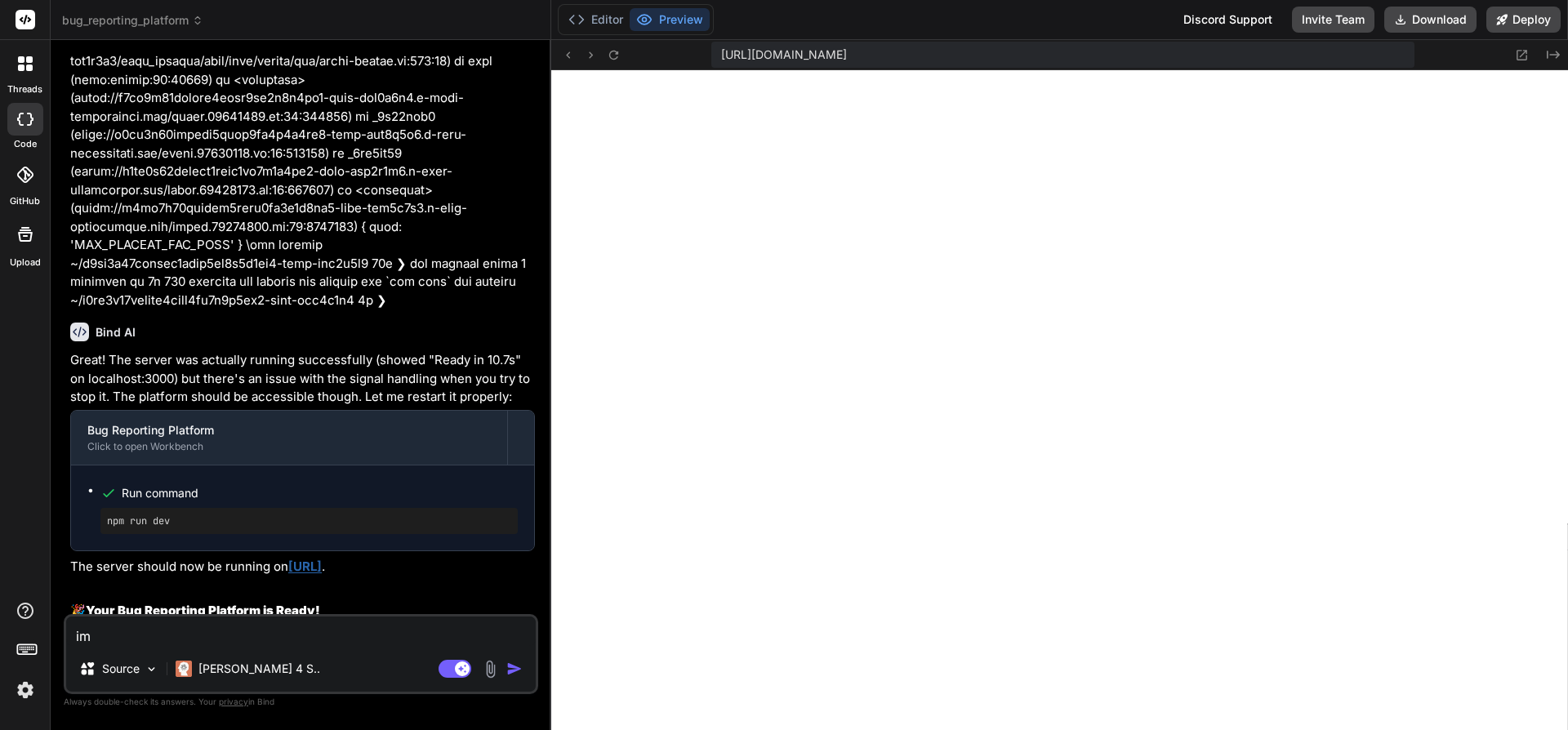
type textarea "im"
type textarea "x"
type textarea "im j"
type textarea "x"
type textarea "im ju"
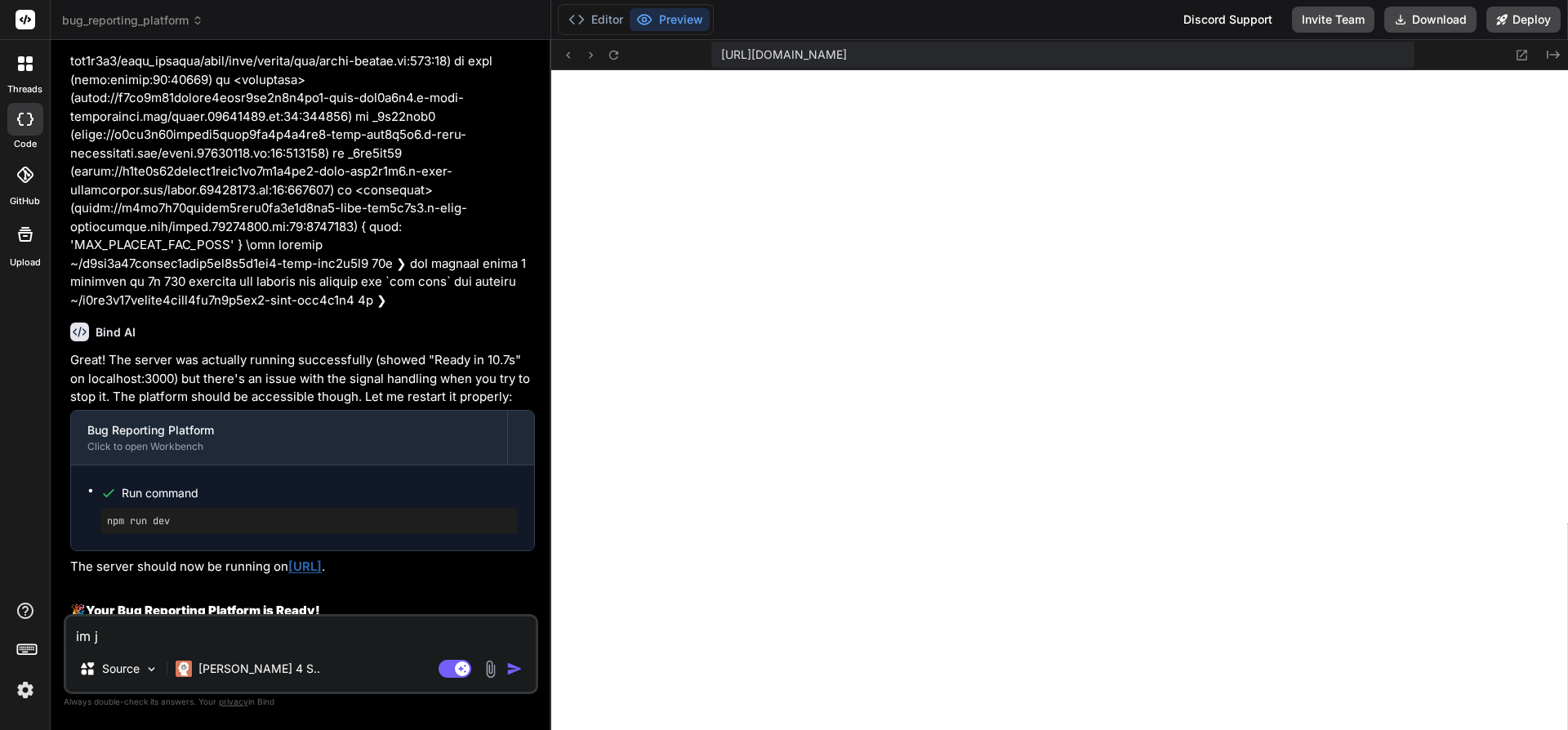
type textarea "x"
type textarea "im jus"
type textarea "x"
type textarea "im just"
type textarea "x"
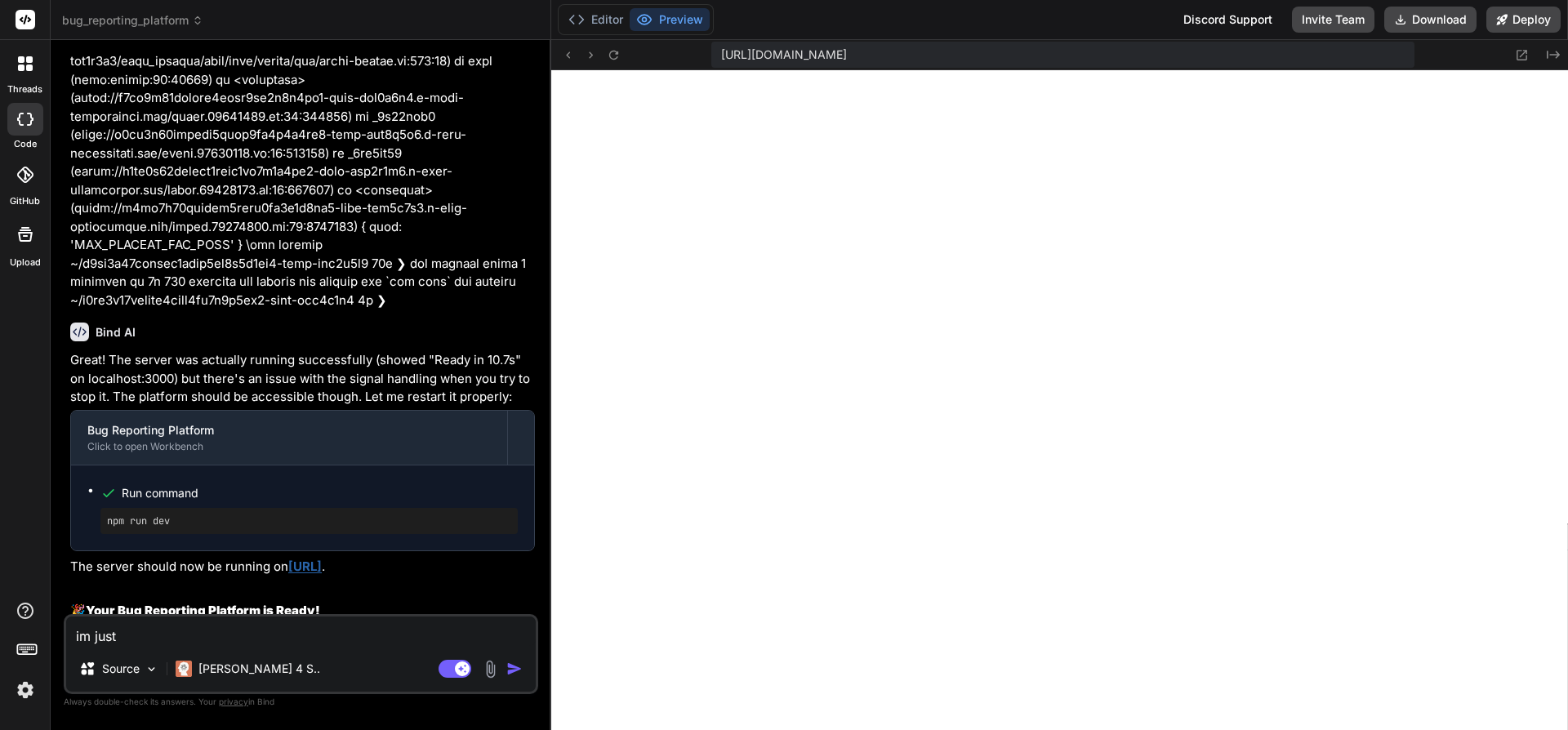
type textarea "im just"
type textarea "x"
type textarea "im just g"
type textarea "x"
type textarea "im just ge"
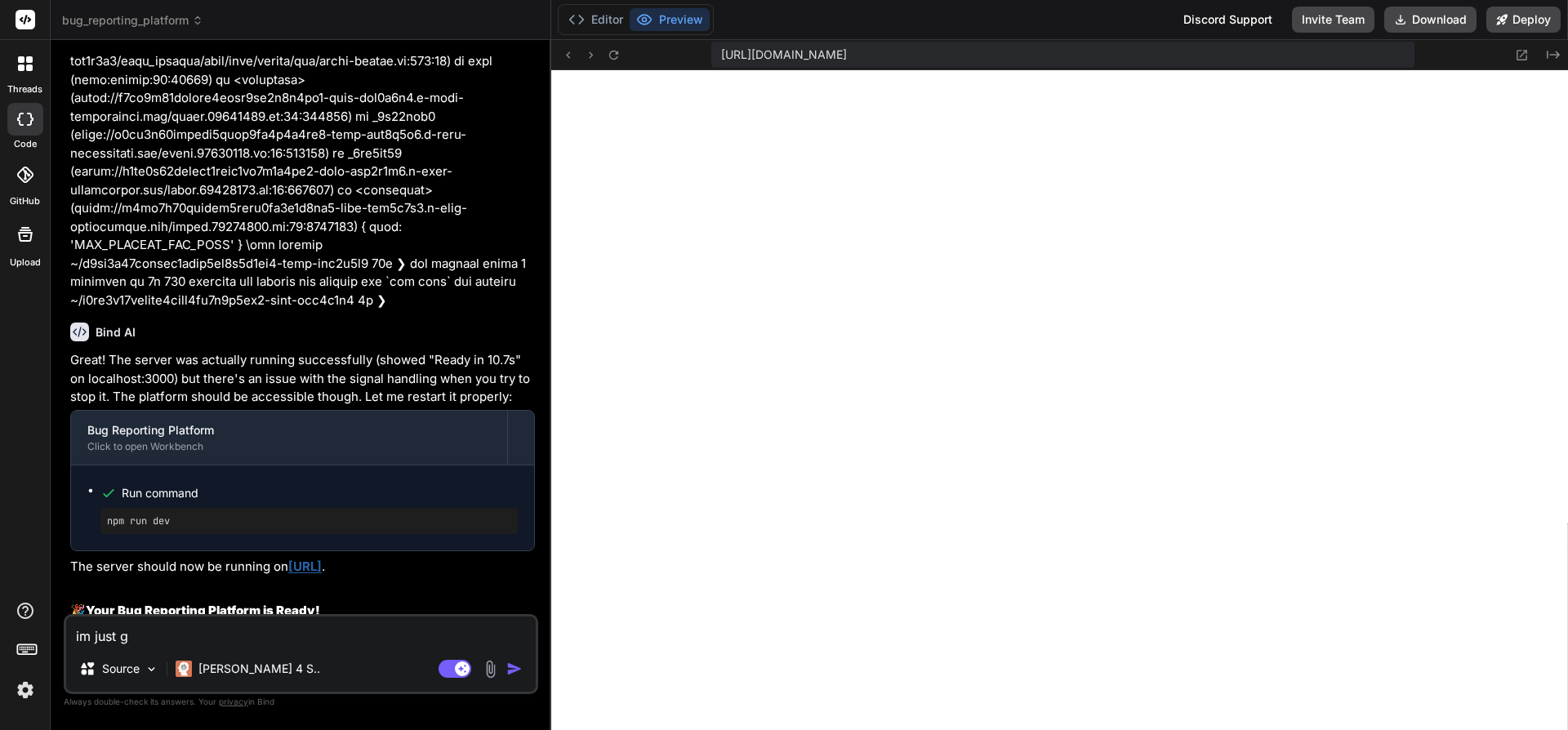
type textarea "x"
type textarea "im just get"
type textarea "x"
type textarea "im just gett"
type textarea "x"
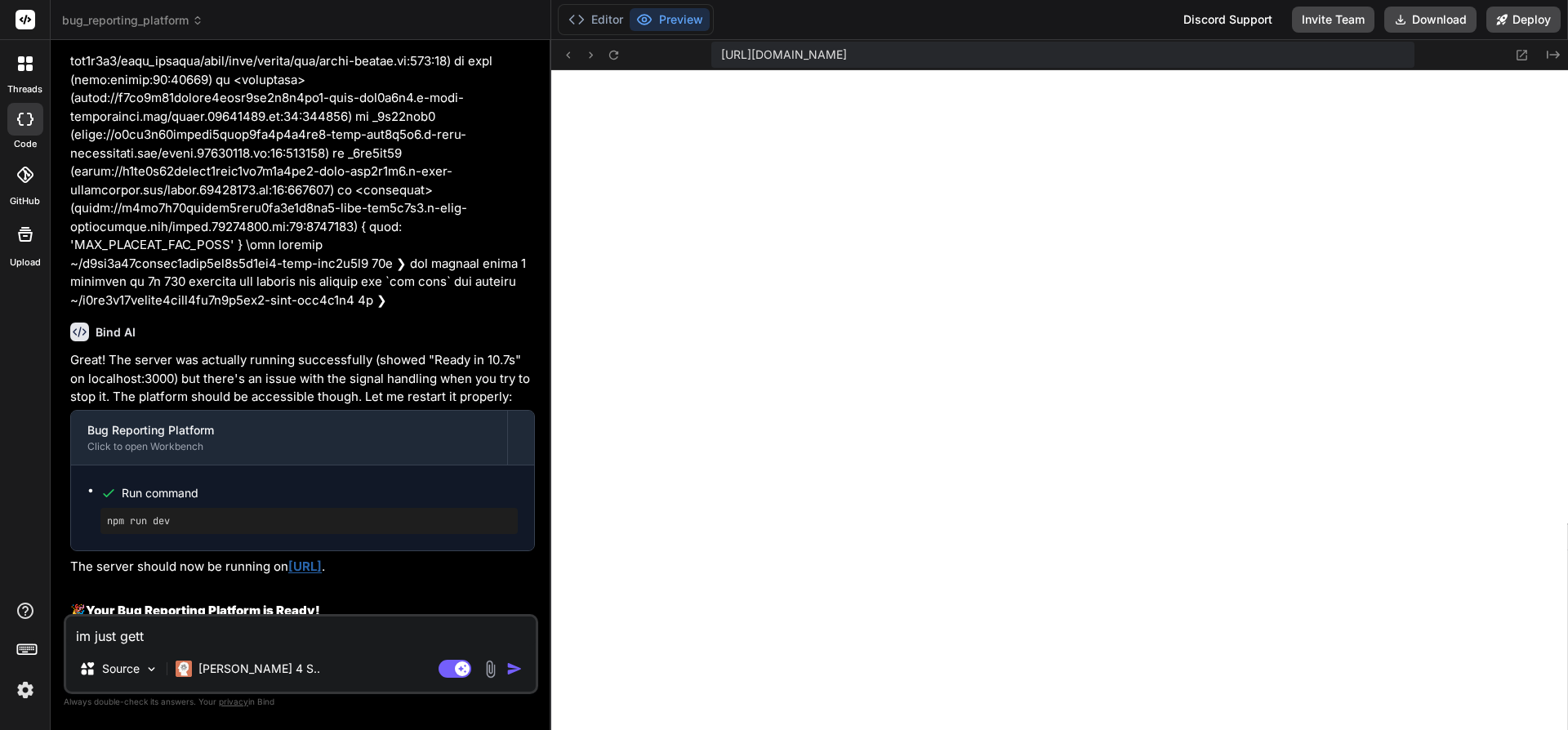
type textarea "im just getti"
type textarea "x"
type textarea "im just gettin"
type textarea "x"
type textarea "im just getting"
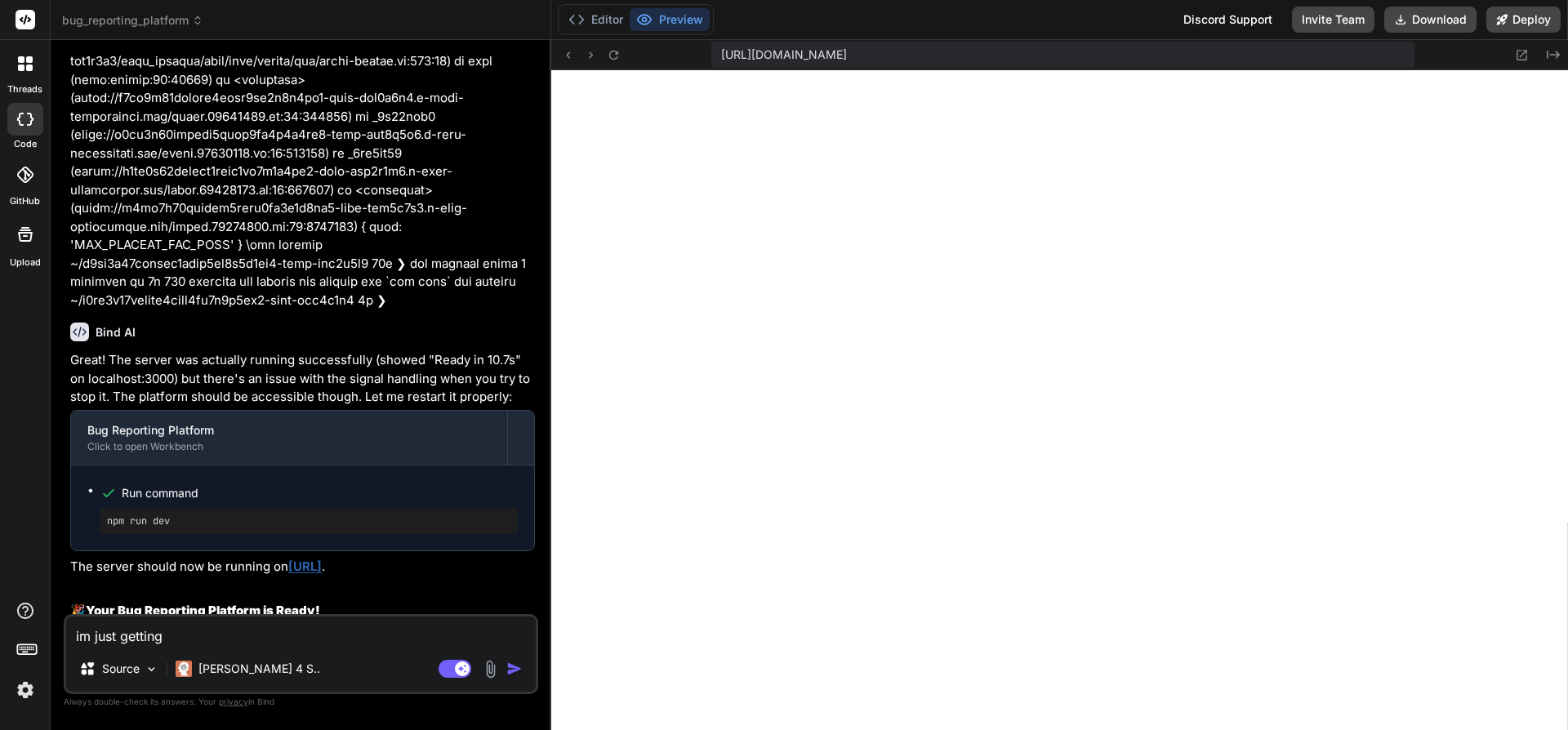
type textarea "x"
type textarea "im just getting"
type textarea "x"
type textarea "im just getting a"
type textarea "x"
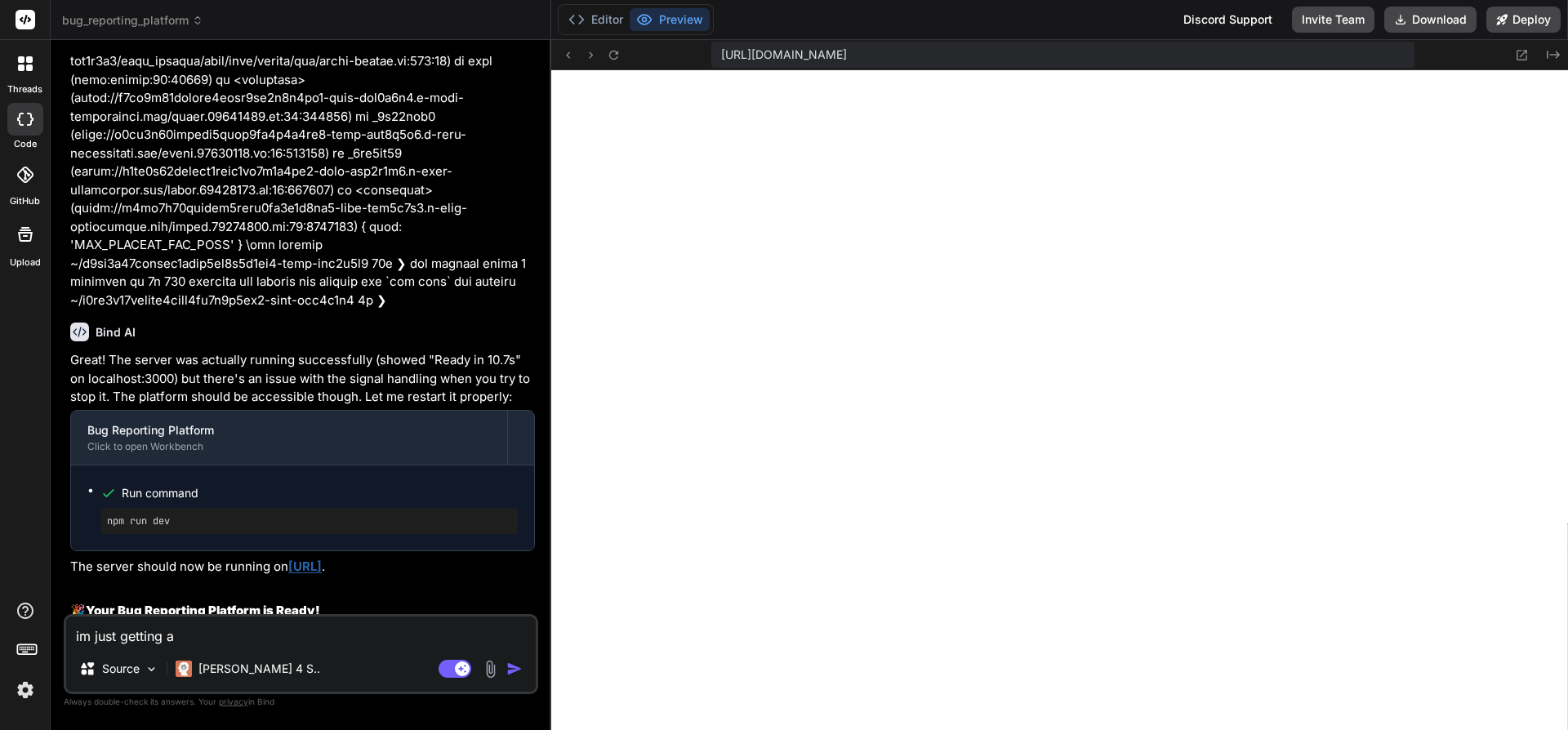
type textarea "im just getting a"
type textarea "x"
type textarea "im just getting a b"
type textarea "x"
type textarea "im just getting a bl"
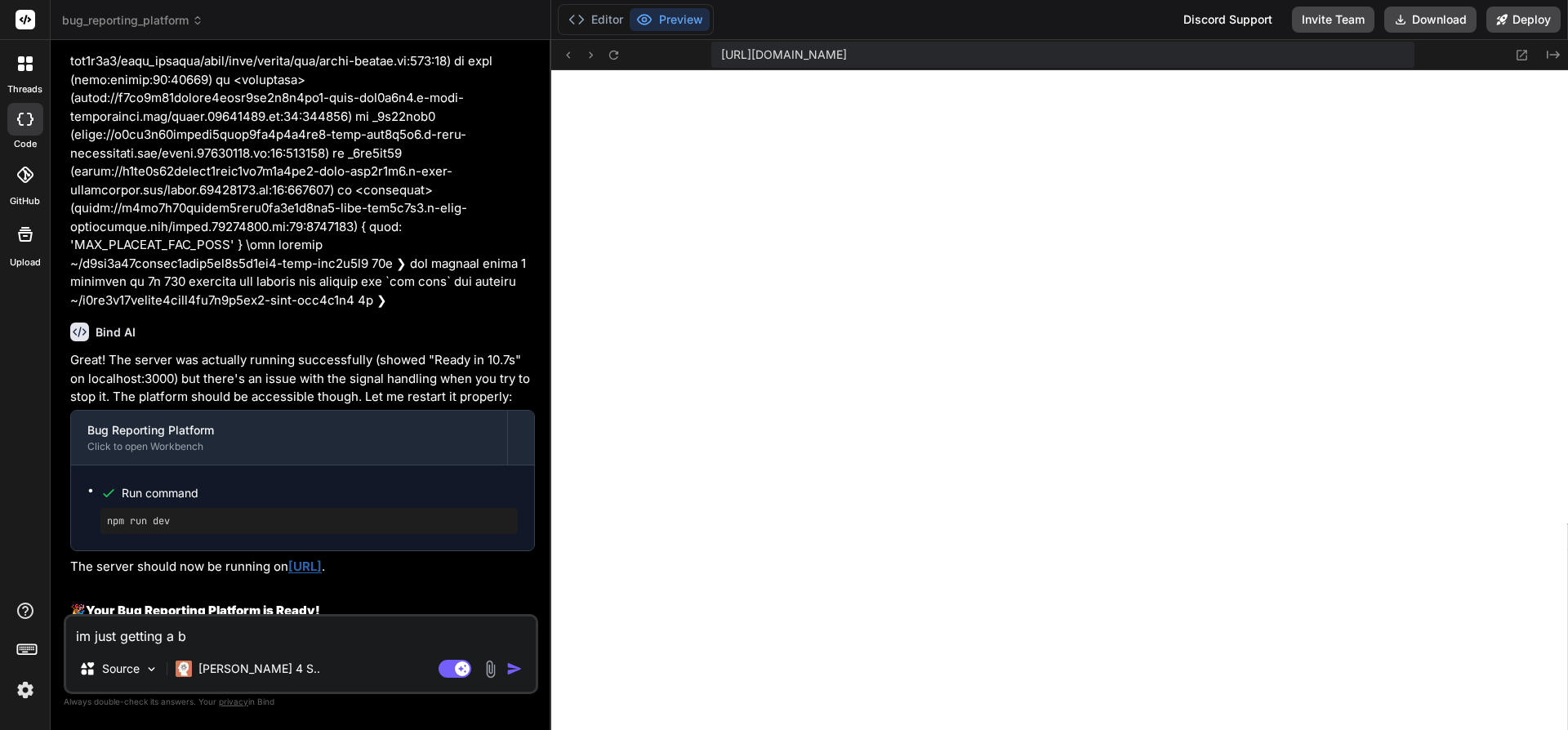
type textarea "x"
type textarea "im just getting a bla"
type textarea "x"
type textarea "im just getting a blan"
type textarea "x"
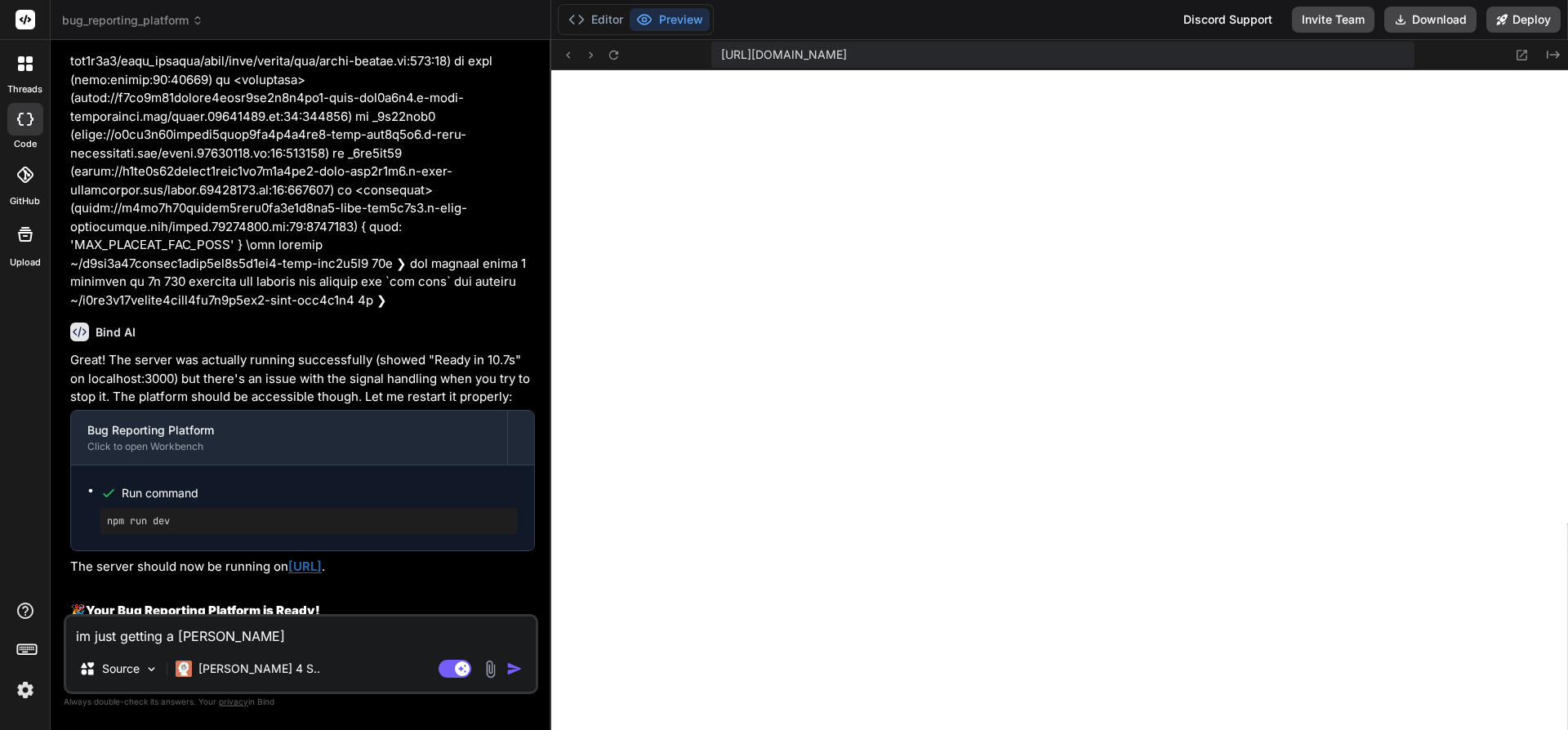
type textarea "im just getting a blank"
type textarea "x"
type textarea "im just getting a blank"
type textarea "x"
type textarea "im just getting a blank s"
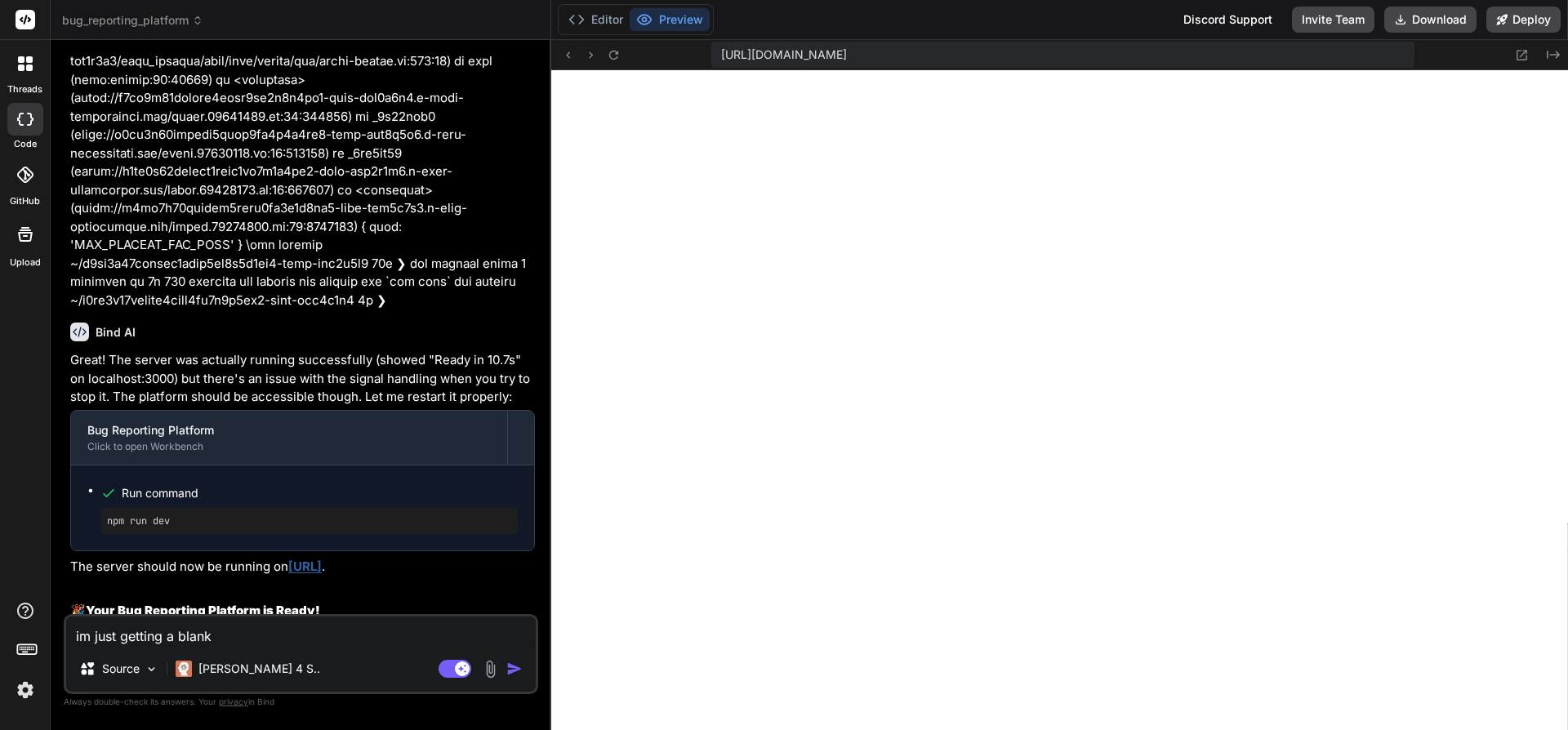
type textarea "x"
type textarea "im just getting a blank sc"
type textarea "x"
type textarea "im just getting a blank scr"
type textarea "x"
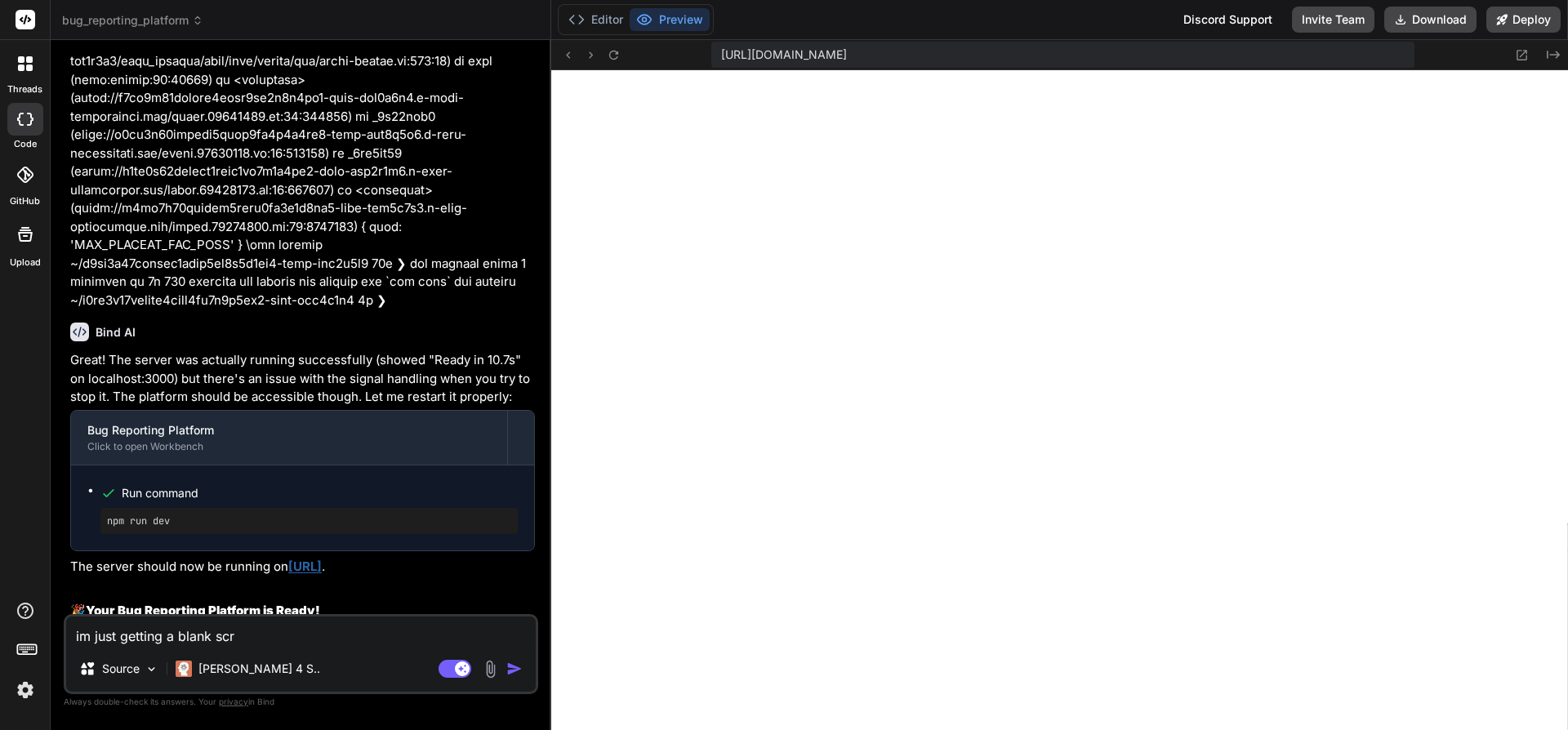
type textarea "im just getting a blank scre"
type textarea "x"
type textarea "im just getting a blank scree"
type textarea "x"
type textarea "im just getting a blank screen"
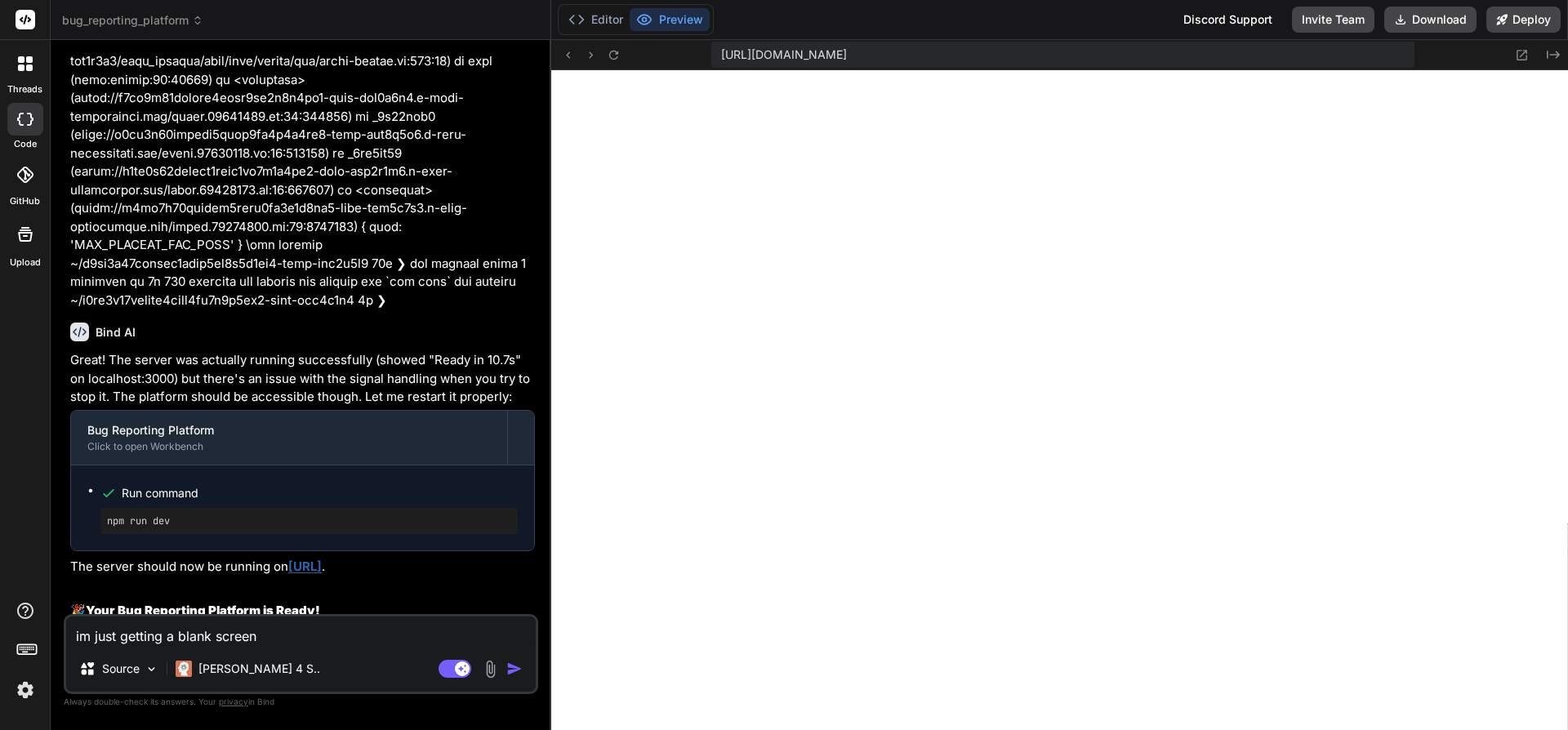
type textarea "x"
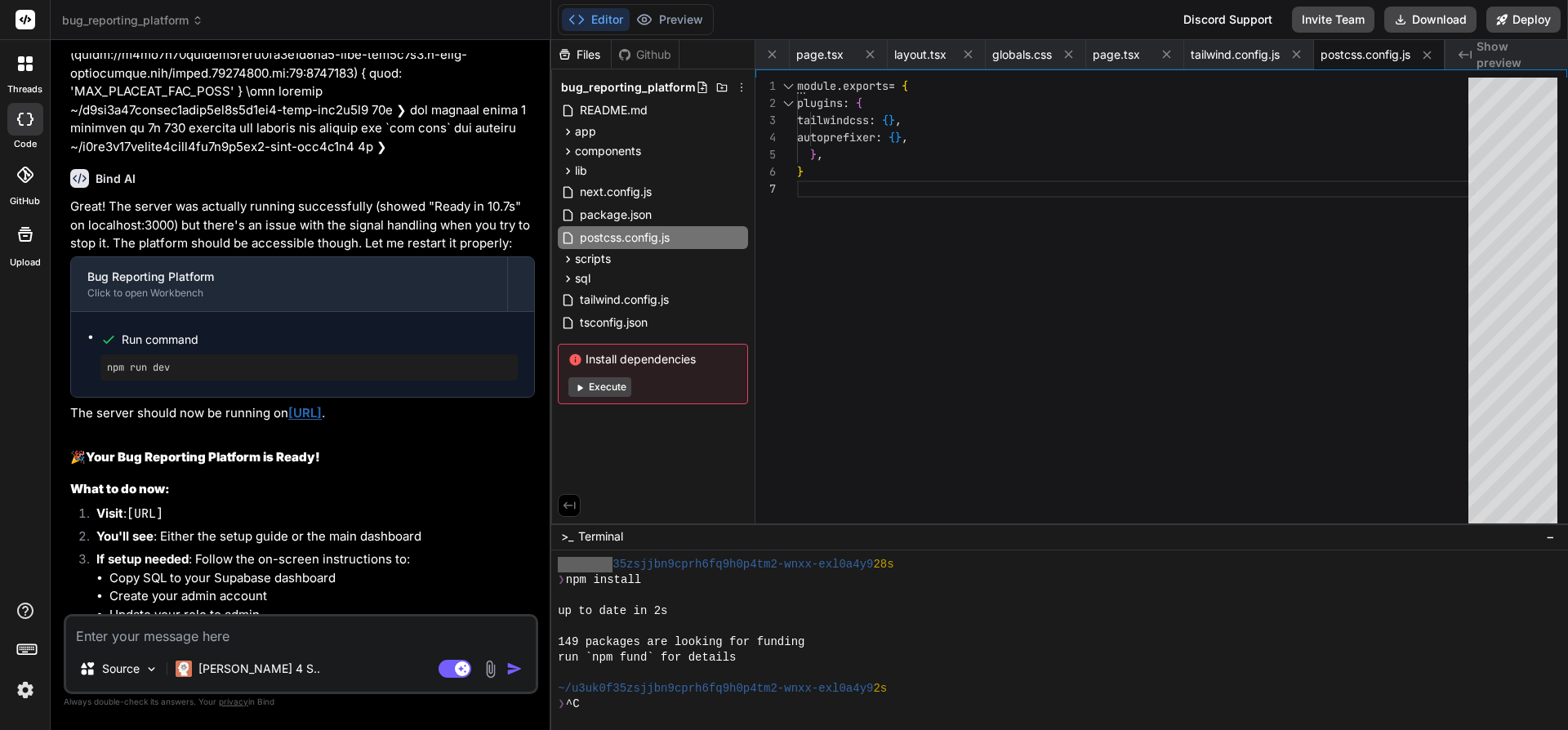
scroll to position [14796, 0]
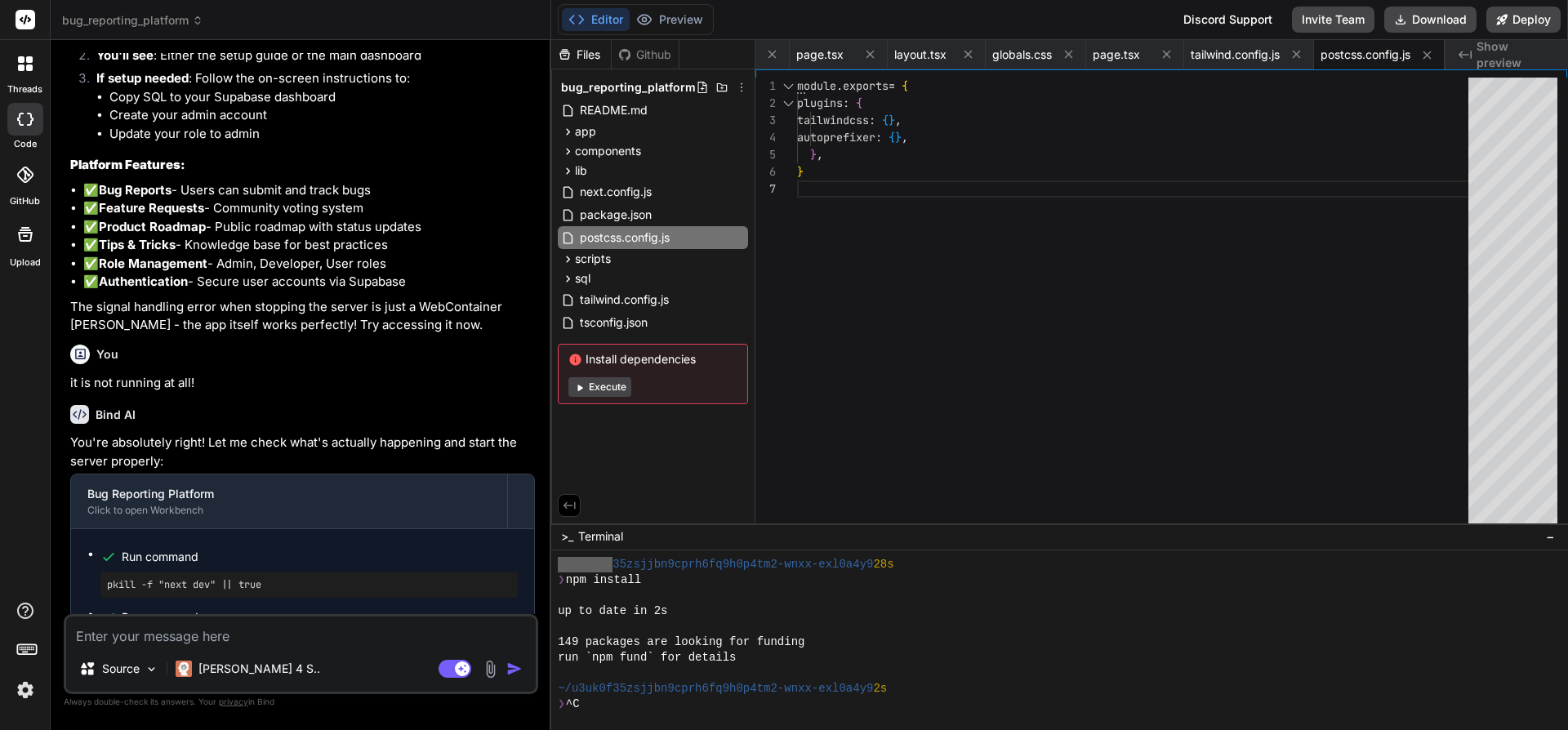
type textarea "x"
click at [665, 21] on button "Preview" at bounding box center [669, 20] width 80 height 23
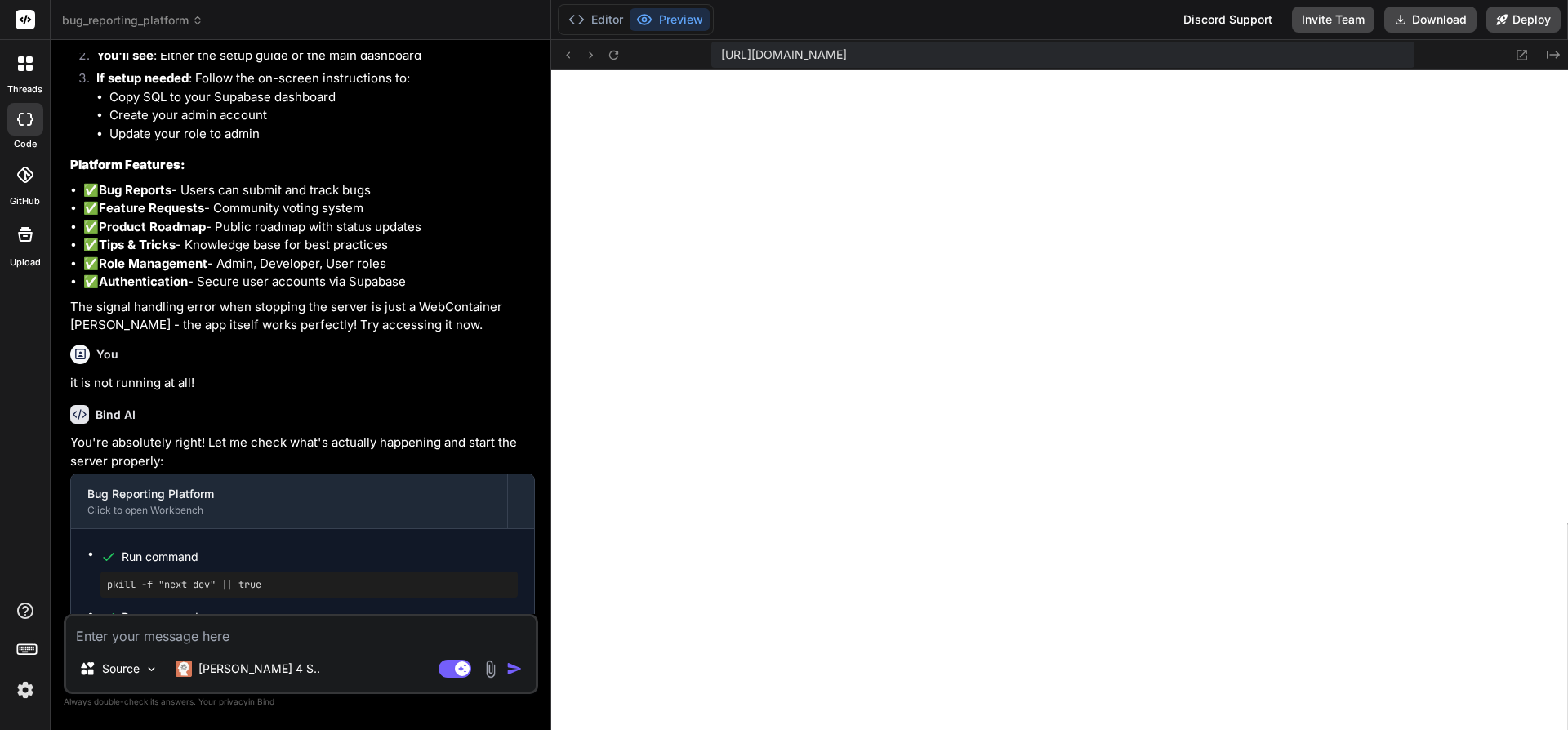
click at [847, 54] on span "https://u3uk0f35zsjjbn9cprh6fq9h0p4tm2-wnxx-exl0a4y9--3000--96435430.local-corp…" at bounding box center [784, 54] width 125 height 16
click at [847, 59] on span "https://u3uk0f35zsjjbn9cprh6fq9h0p4tm2-wnxx-exl0a4y9--3000--96435430.local-corp…" at bounding box center [784, 54] width 125 height 16
drag, startPoint x: 1330, startPoint y: 51, endPoint x: 1007, endPoint y: 38, distance: 323.3
click at [1027, 41] on div "https://u3uk0f35zsjjbn9cprh6fq9h0p4tm2-wnxx-exl0a4y9--3000--96435430.local-corp…" at bounding box center [1062, 54] width 702 height 26
click at [847, 62] on span "https://u3uk0f35zsjjbn9cprh6fq9h0p4tm2-wnxx-exl0a4y9--3000--96435430.local-corp…" at bounding box center [784, 54] width 125 height 16
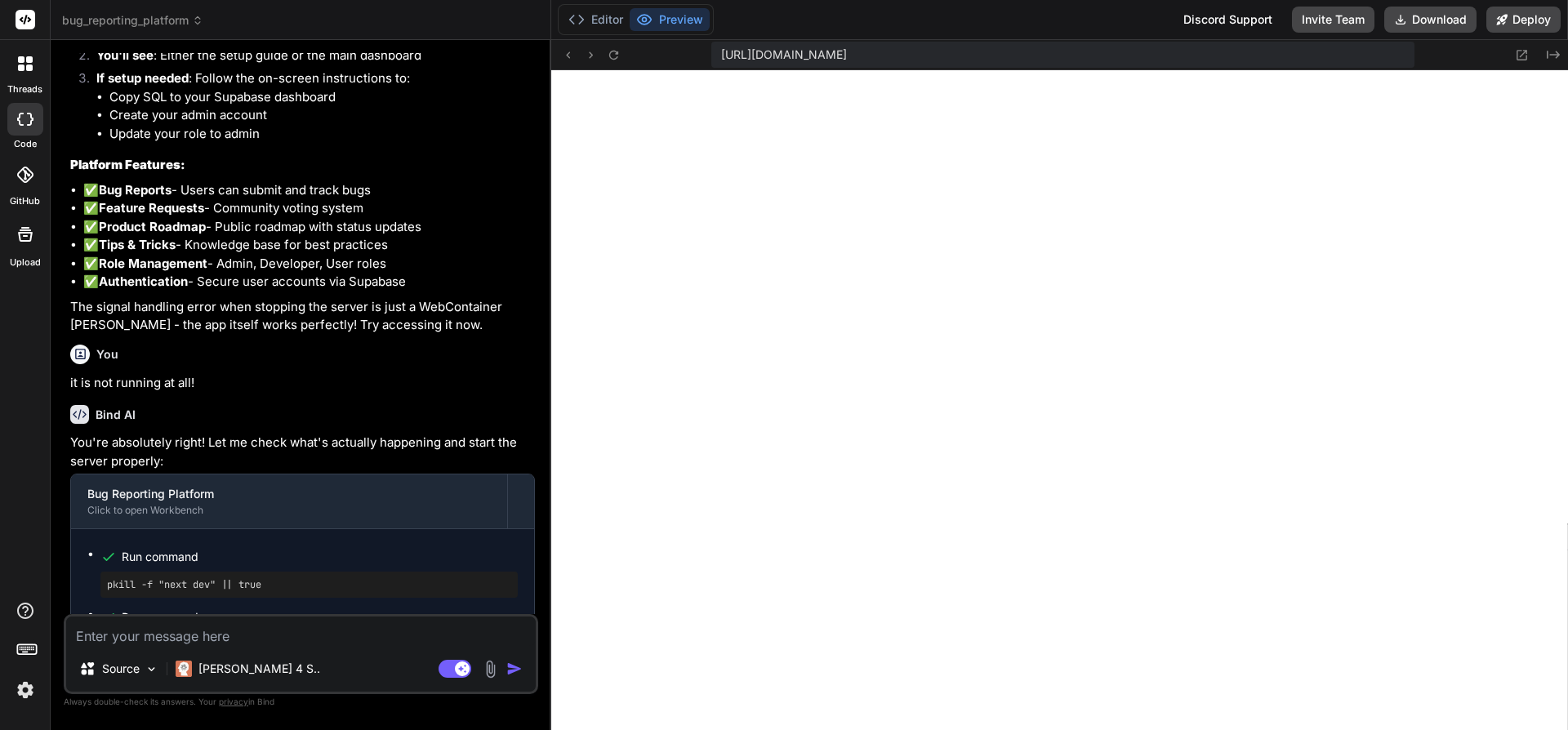
click at [1327, 61] on div "https://u3uk0f35zsjjbn9cprh6fq9h0p4tm2-wnxx-exl0a4y9--3000--96435430.local-corp…" at bounding box center [1062, 54] width 702 height 26
drag, startPoint x: 1345, startPoint y: 60, endPoint x: 690, endPoint y: 54, distance: 655.0
click at [711, 54] on div "https://u3uk0f35zsjjbn9cprh6fq9h0p4tm2-wnxx-exl0a4y9--3000--96435430.local-corp…" at bounding box center [1062, 54] width 702 height 26
click at [247, 644] on textarea at bounding box center [300, 631] width 470 height 30
type textarea "i"
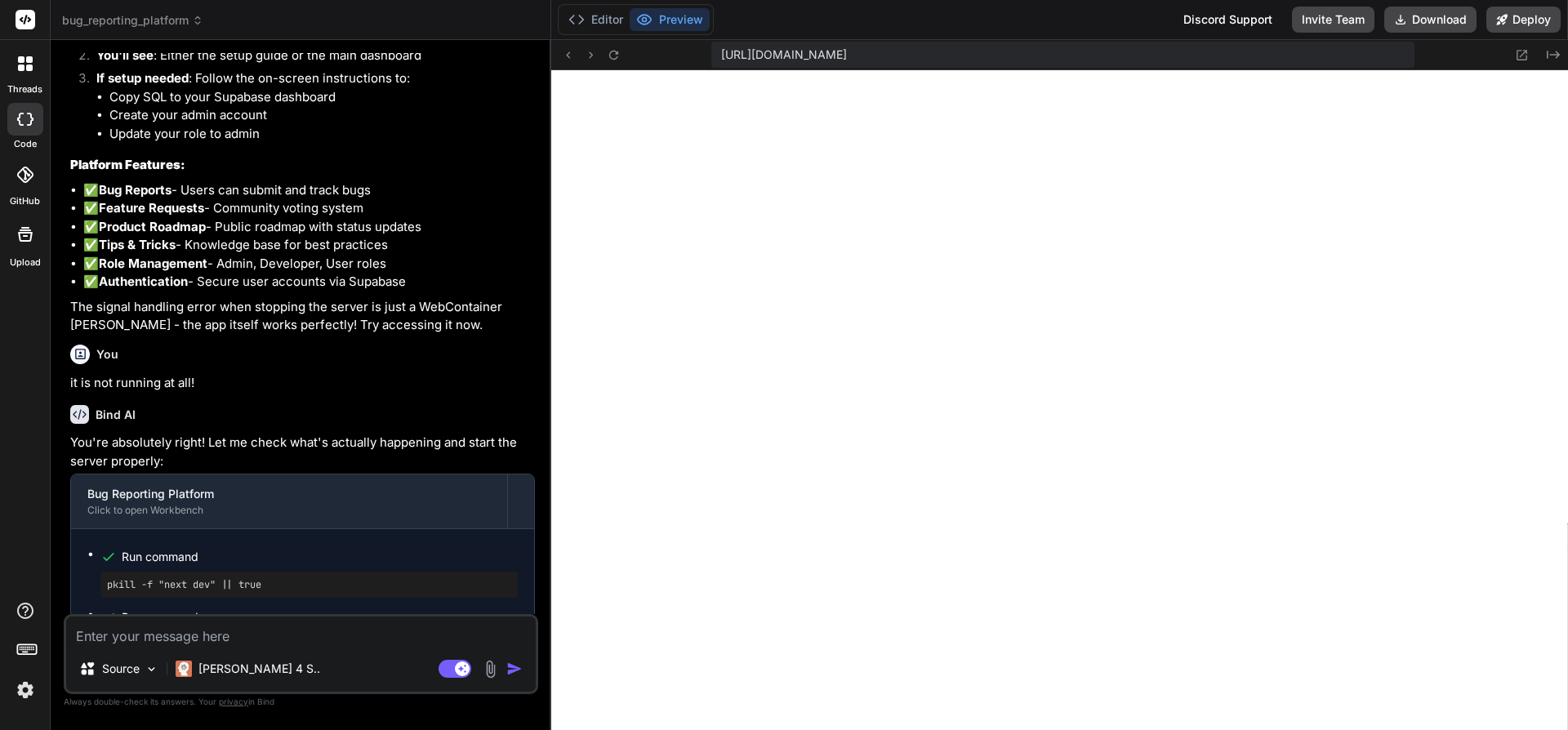
type textarea "x"
type textarea "i"
type textarea "x"
type textarea "i c"
type textarea "x"
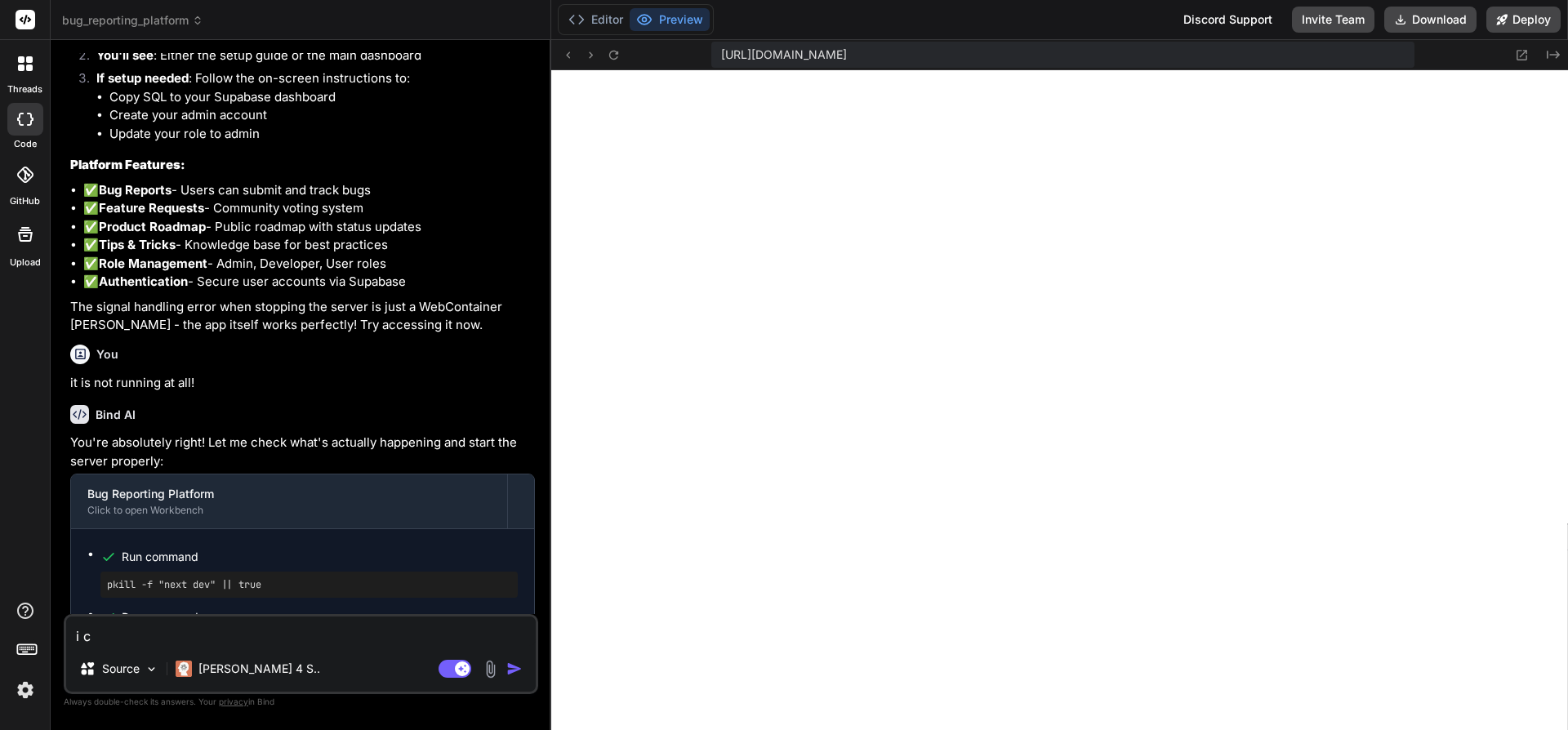
type textarea "i ca"
type textarea "x"
type textarea "i can"
type textarea "x"
type textarea "i cant"
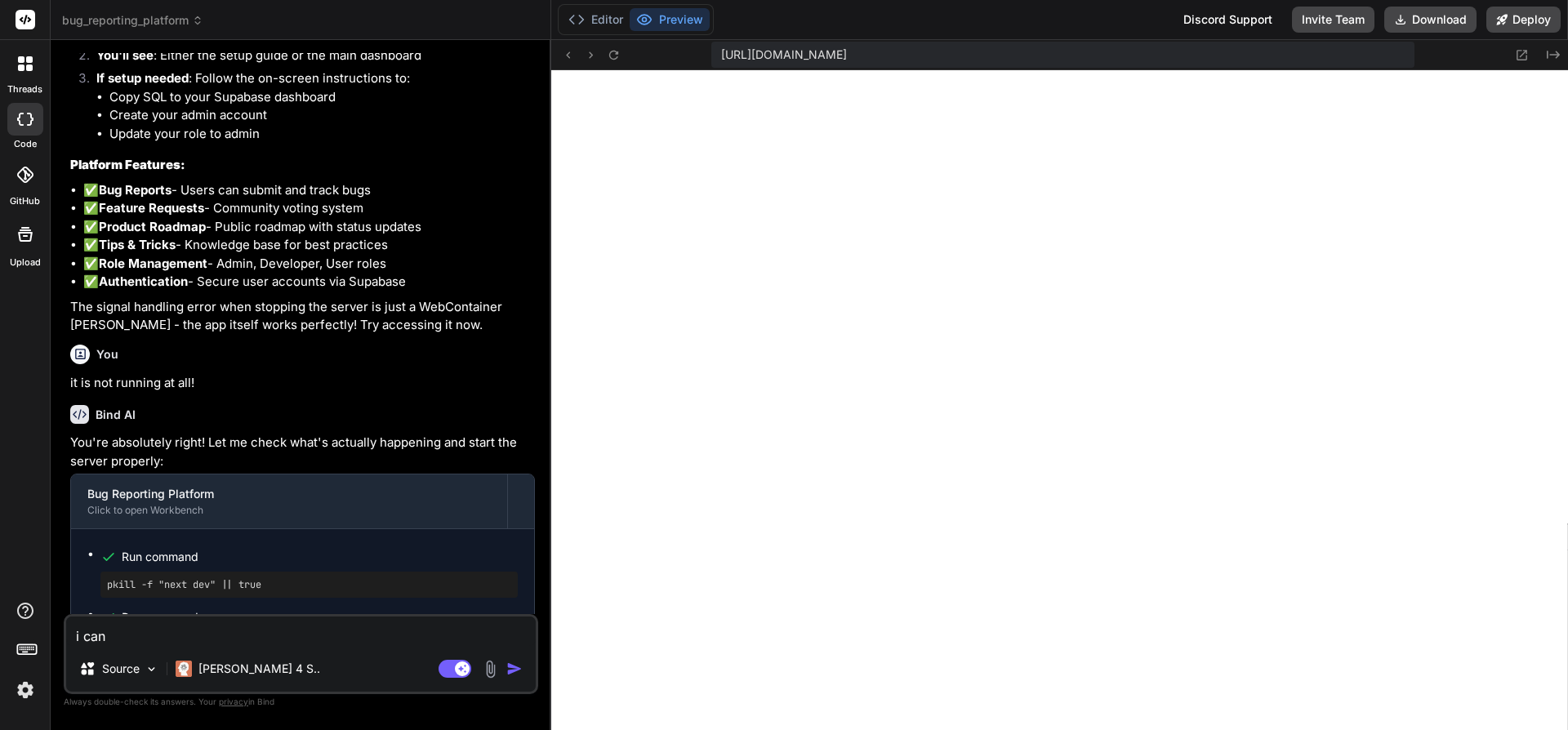
type textarea "x"
type textarea "i cant!"
type textarea "x"
type textarea "i cant!"
type textarea "x"
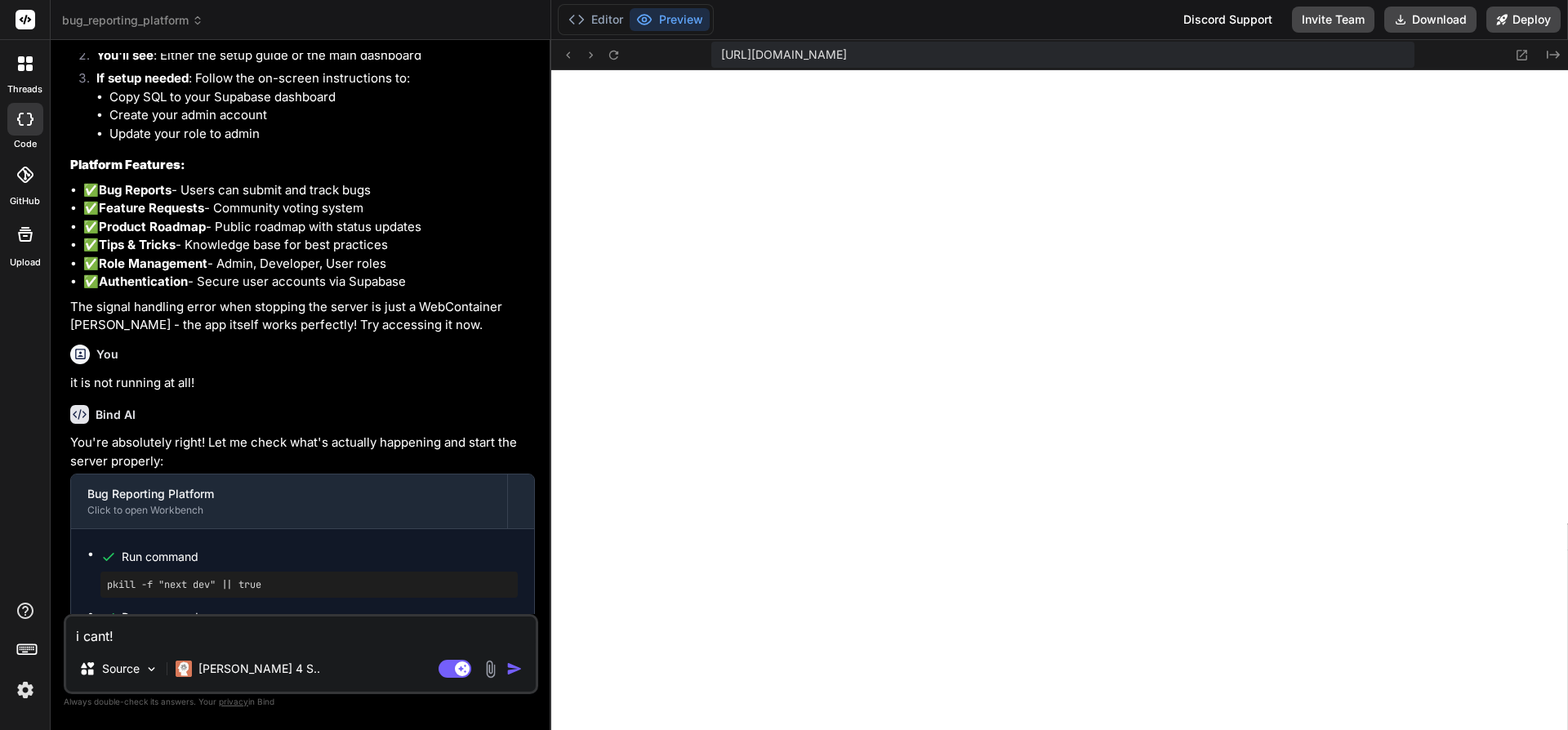
paste textarea "https://u3uk0f35zsjjbn9cprh6fq9h0p4tm2-wnxx-exl0a4y9--3000--96435430.local-corp…"
type textarea "i cant! https://u3uk0f35zsjjbn9cprh6fq9h0p4tm2-wnxx-exl0a4y9--3000--96435430.lo…"
type textarea "x"
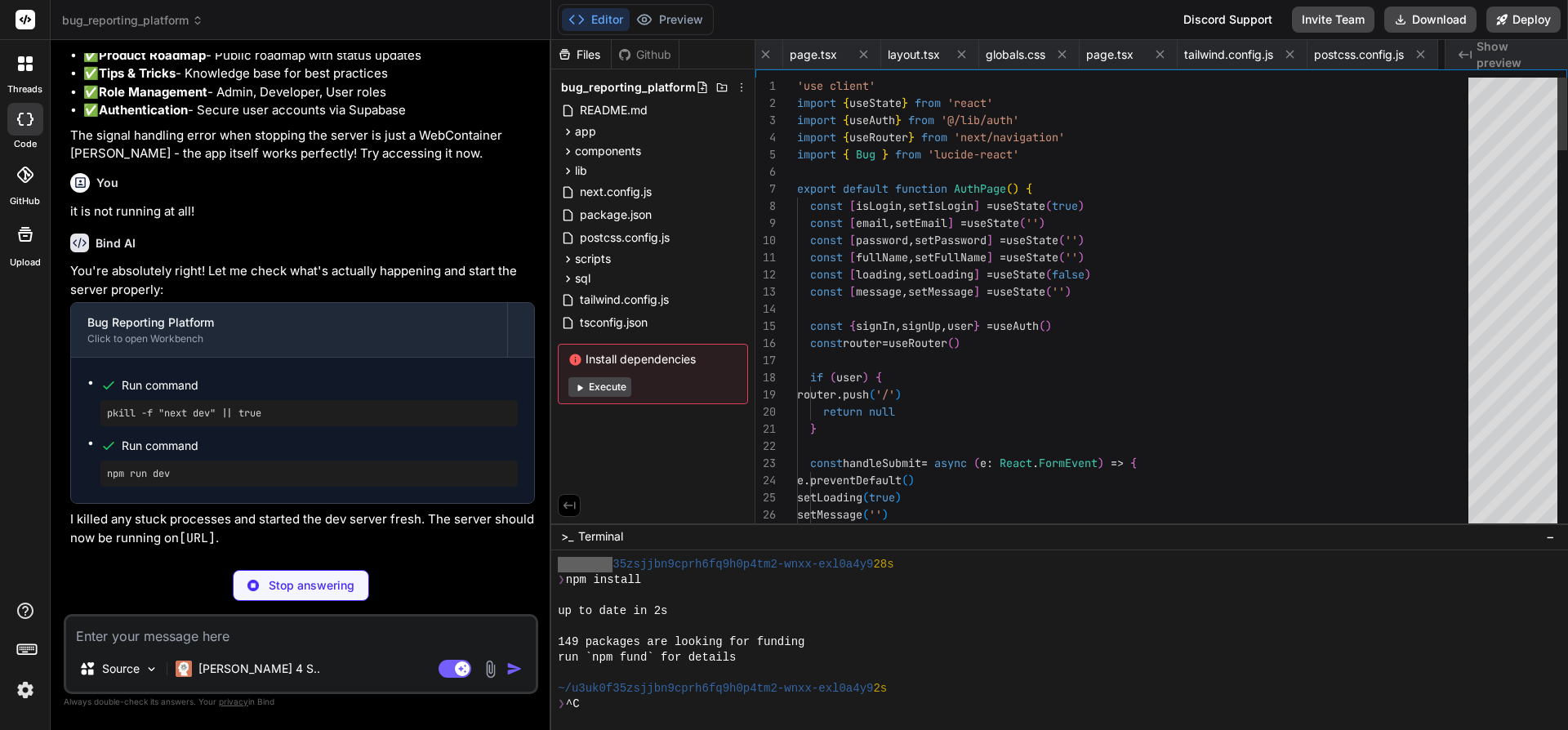
scroll to position [0, 295]
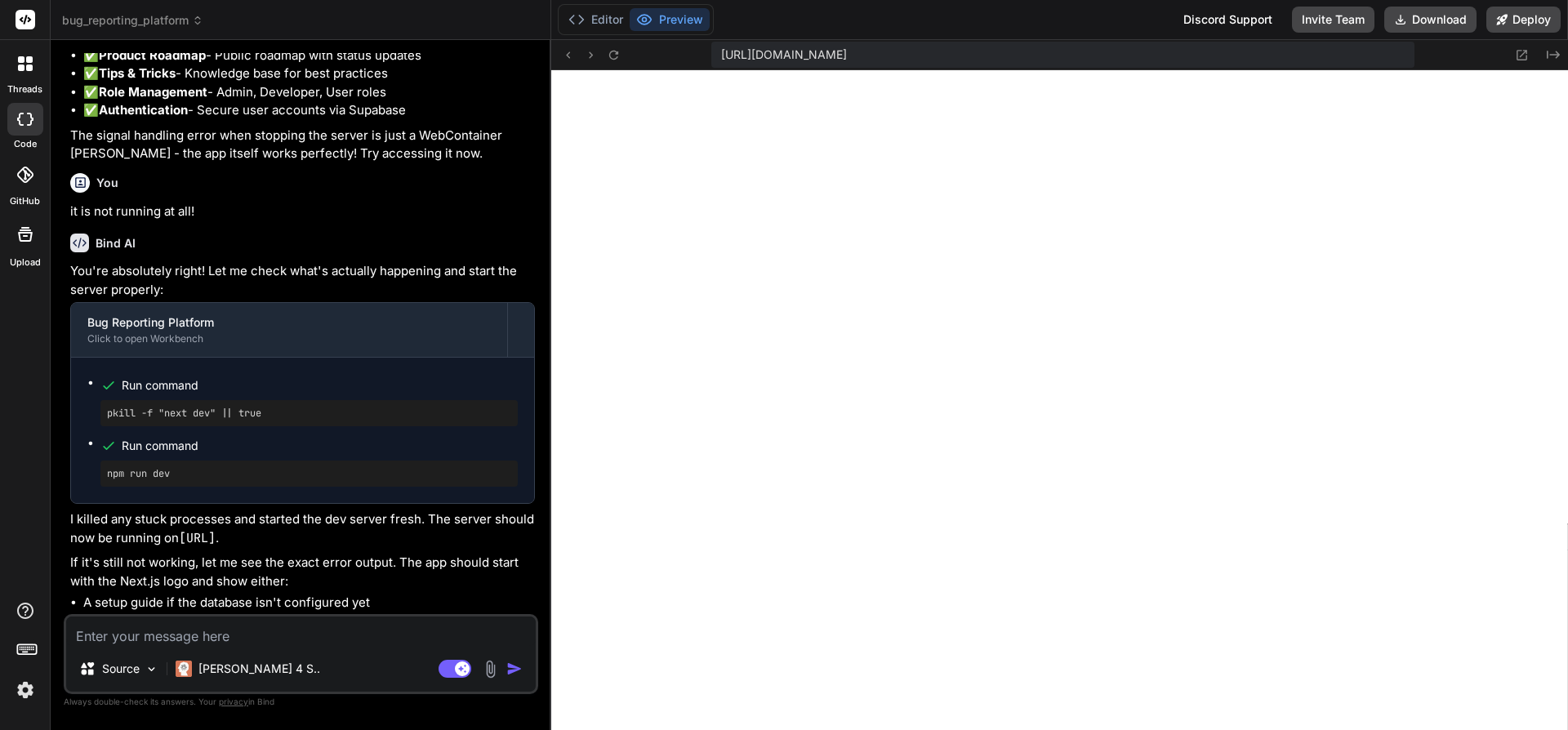
type textarea "x"
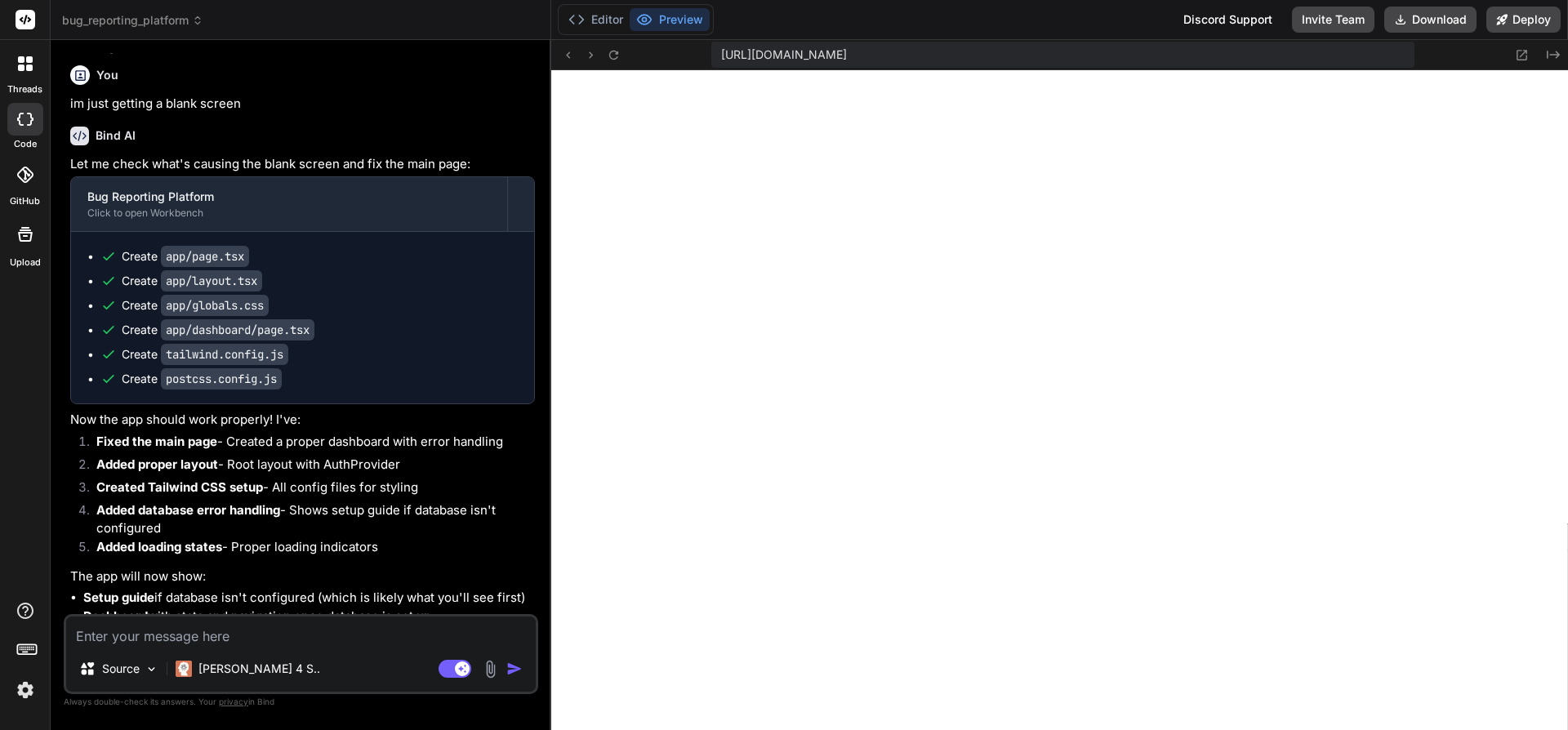
scroll to position [15620, 0]
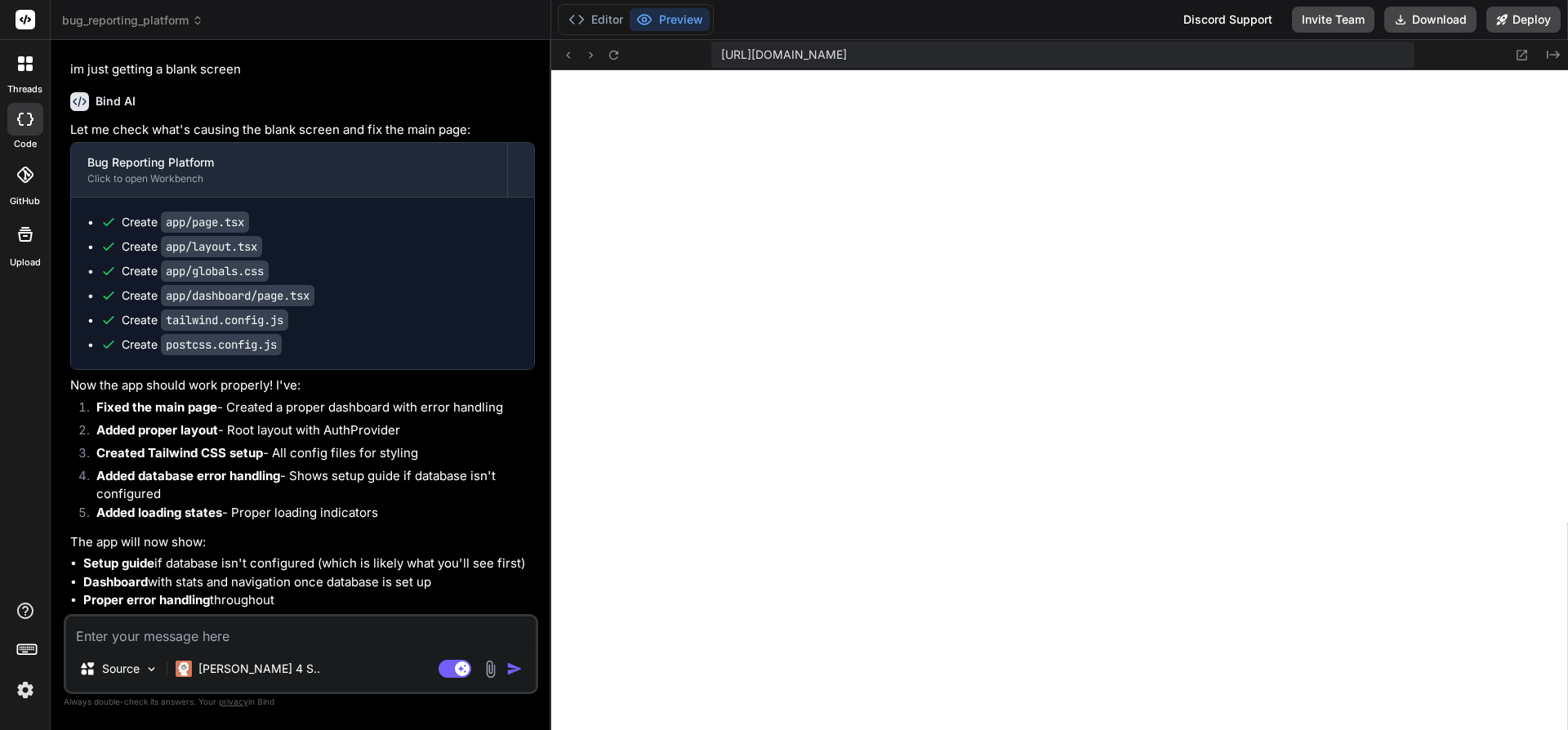
click at [847, 56] on span "https://u3uk0f35zsjjbn9cprh6fq9h0p4tm2-wnxx-exl0a4y9--3000--96435430.local-corp…" at bounding box center [784, 54] width 125 height 16
click at [611, 54] on icon at bounding box center [613, 54] width 14 height 14
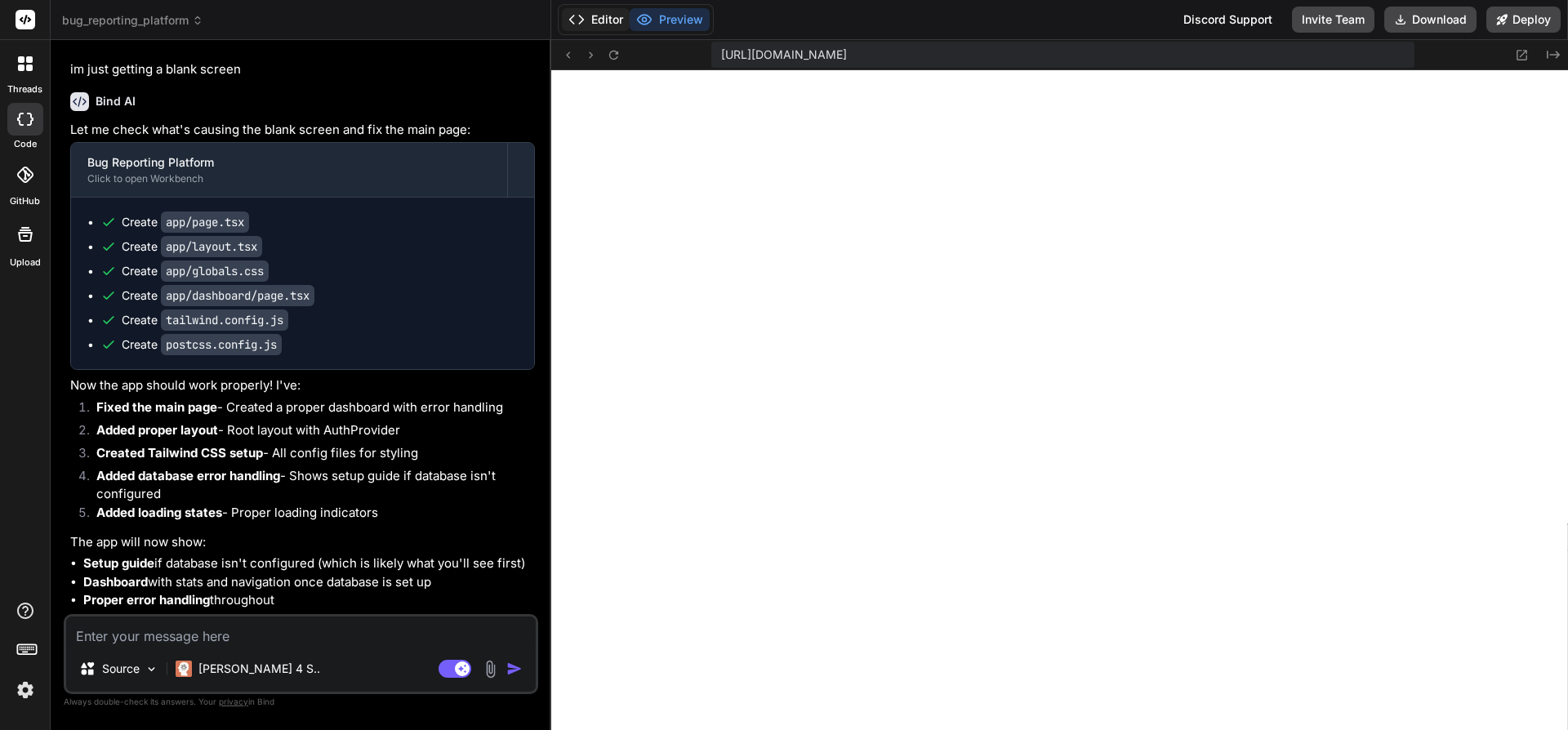
click at [597, 28] on button "Editor" at bounding box center [596, 20] width 68 height 23
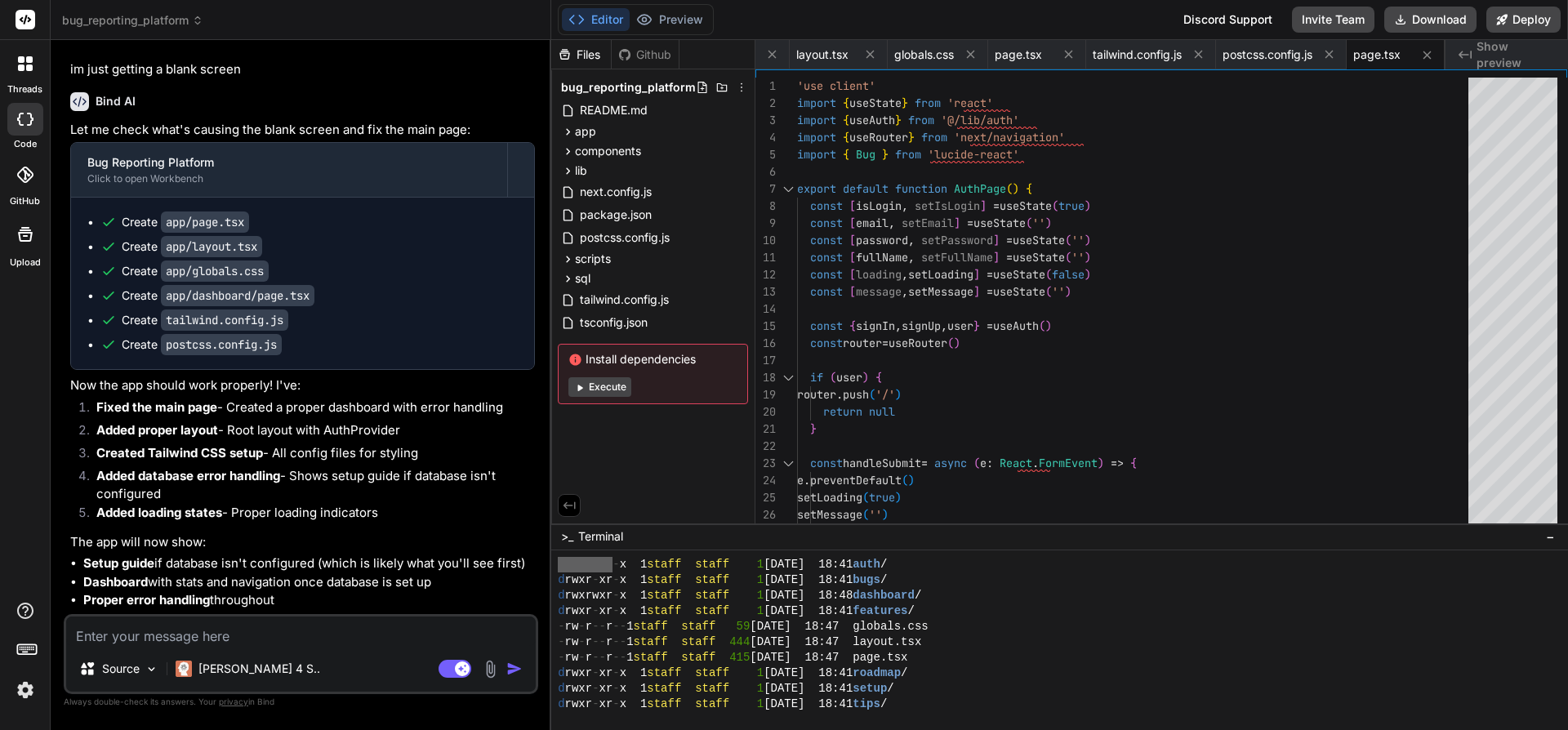
scroll to position [7787, 0]
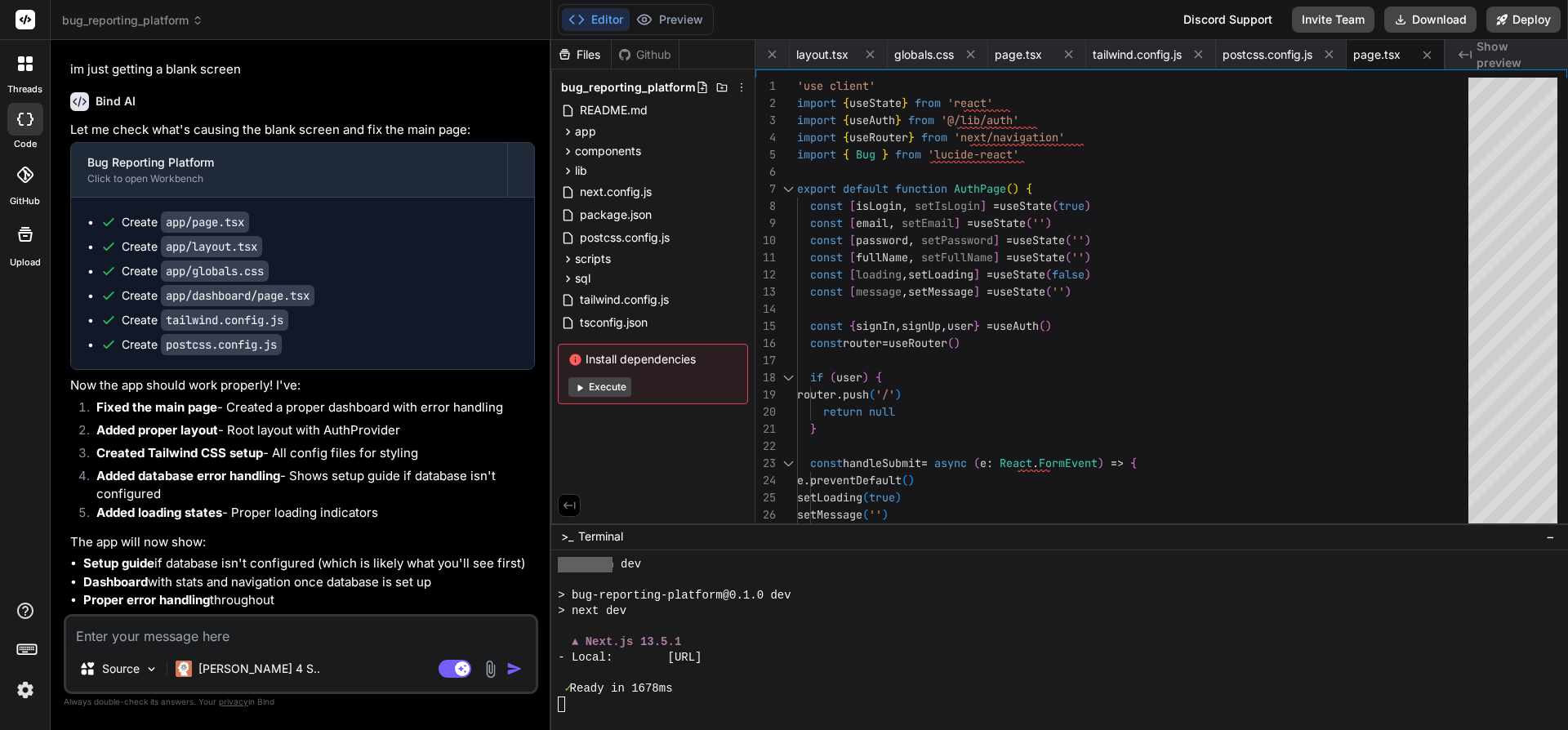
click at [201, 636] on textarea at bounding box center [300, 631] width 470 height 30
type textarea "n"
type textarea "x"
type textarea "no"
type textarea "x"
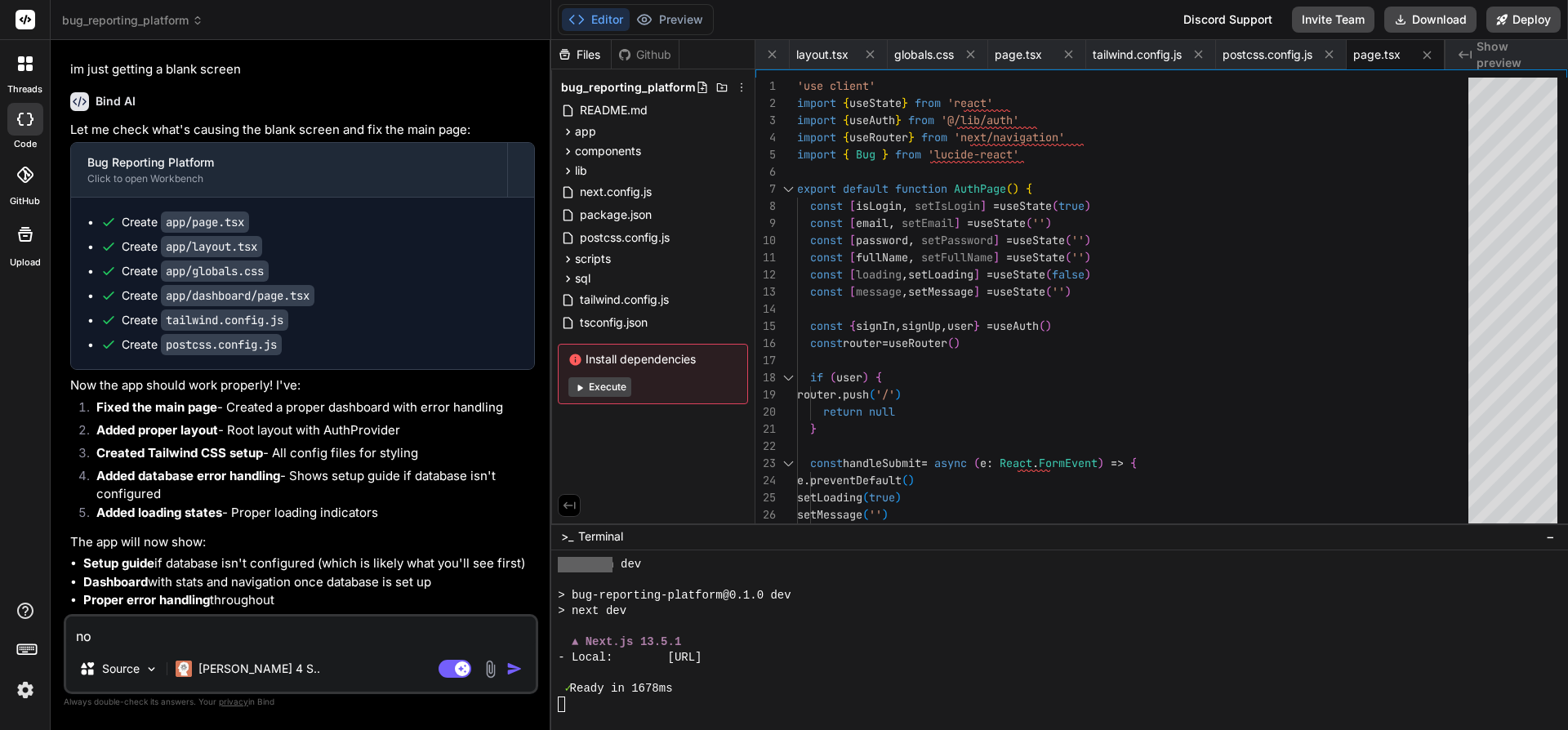
type textarea "no."
type textarea "x"
type textarea "no.."
type textarea "x"
type textarea "no..."
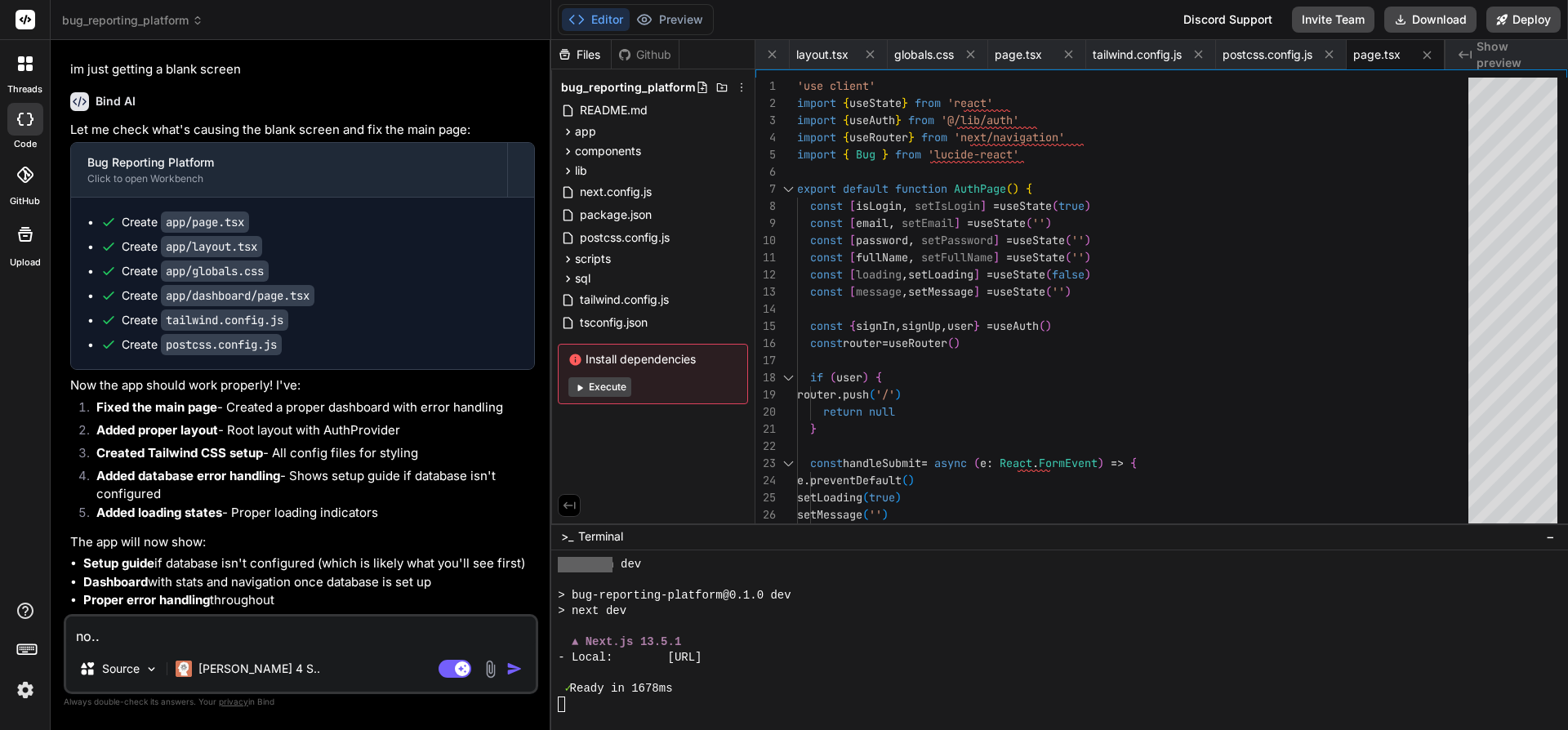
type textarea "x"
type textarea "no..."
click at [217, 676] on div "[PERSON_NAME] 4 S.." at bounding box center [248, 669] width 158 height 33
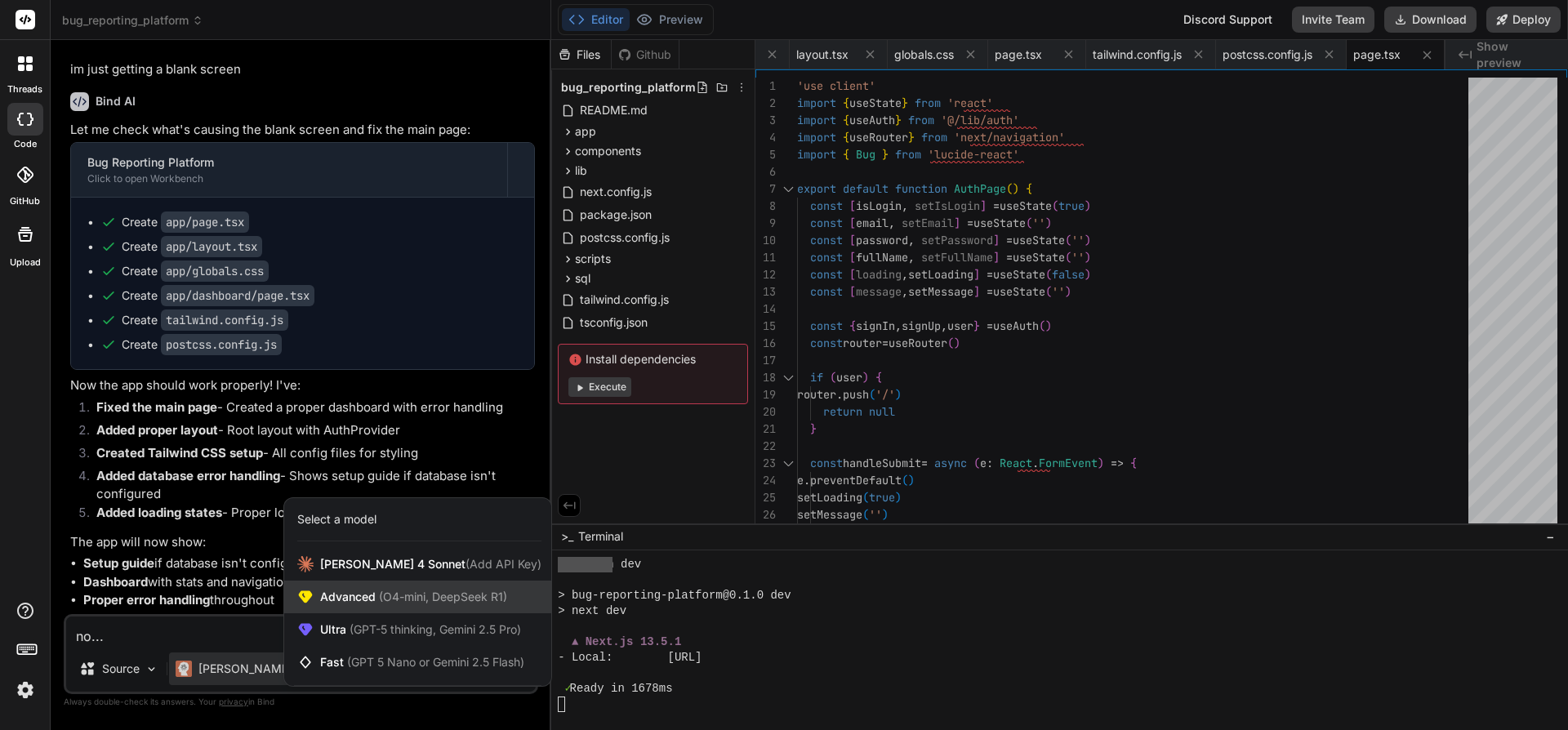
click at [385, 602] on span "(O4-mini, DeepSeek R1)" at bounding box center [441, 596] width 131 height 14
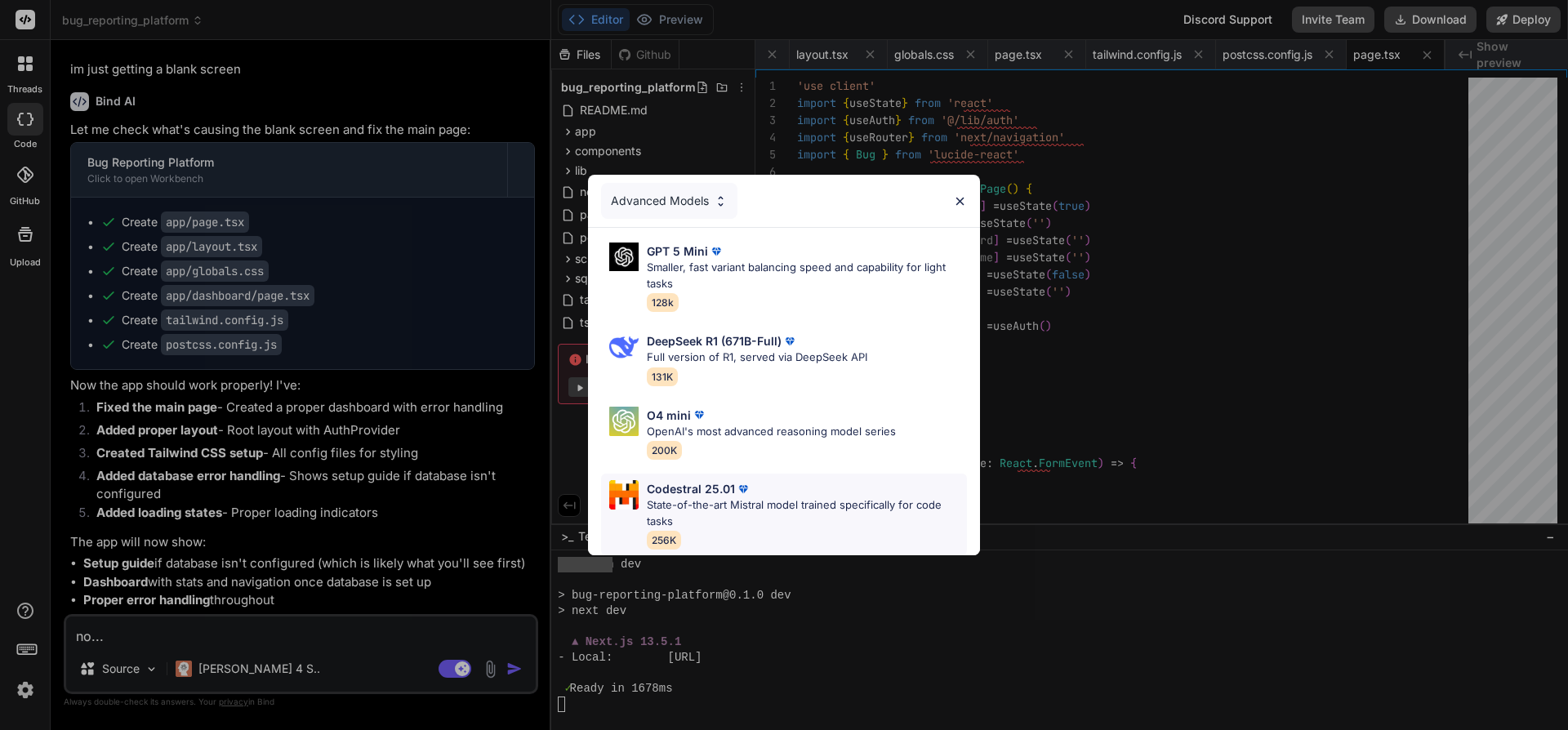
click at [714, 510] on p "State-of-the-art Mistral model trained specifically for code tasks" at bounding box center [807, 513] width 320 height 32
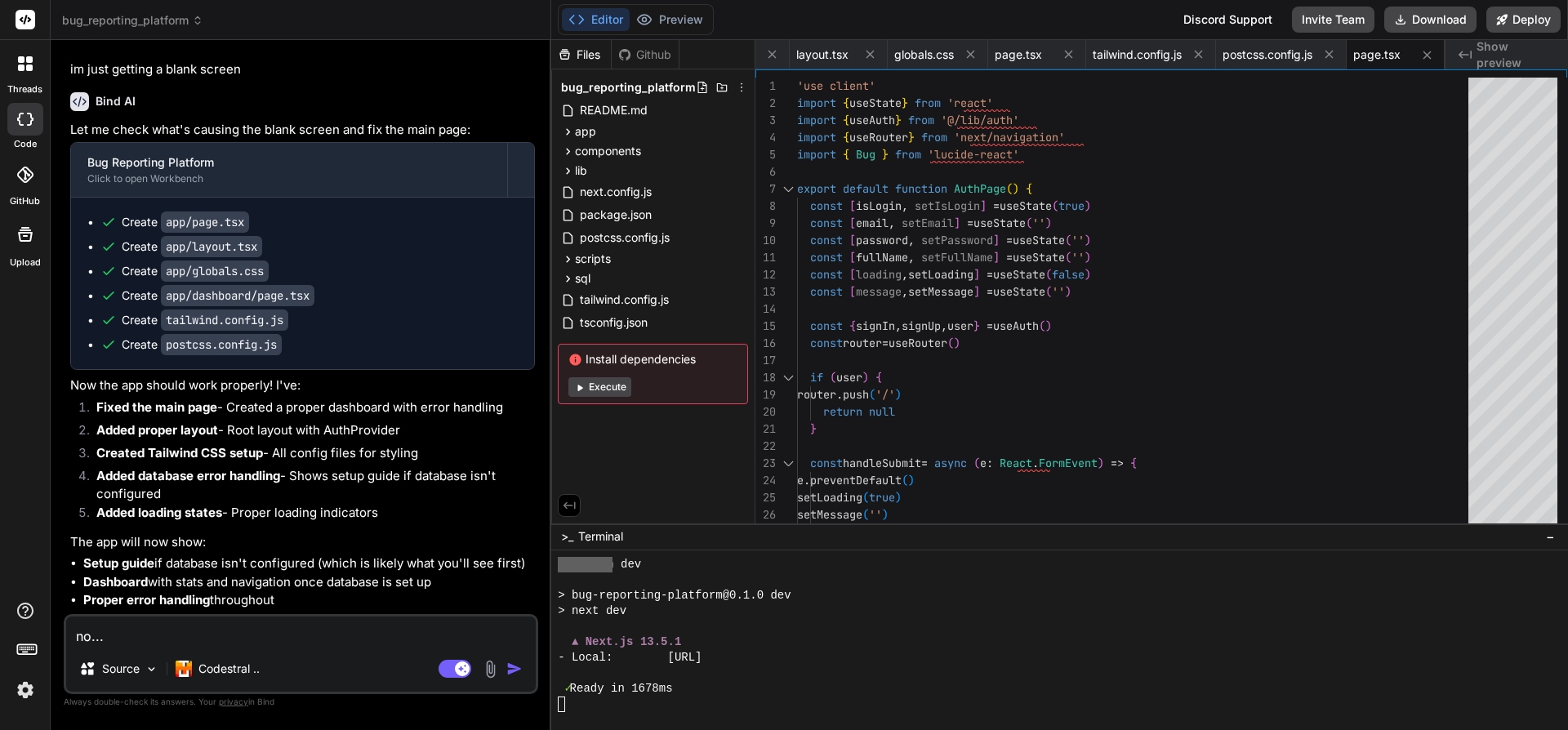
type textarea "x"
click at [267, 646] on div "no... Source Codestral .. Agent Mode. When this toggle is activated, AI automat…" at bounding box center [300, 653] width 475 height 80
drag, startPoint x: 159, startPoint y: 634, endPoint x: 17, endPoint y: 634, distance: 142.0
click at [66, 641] on textarea "no..." at bounding box center [300, 631] width 470 height 30
type textarea "f"
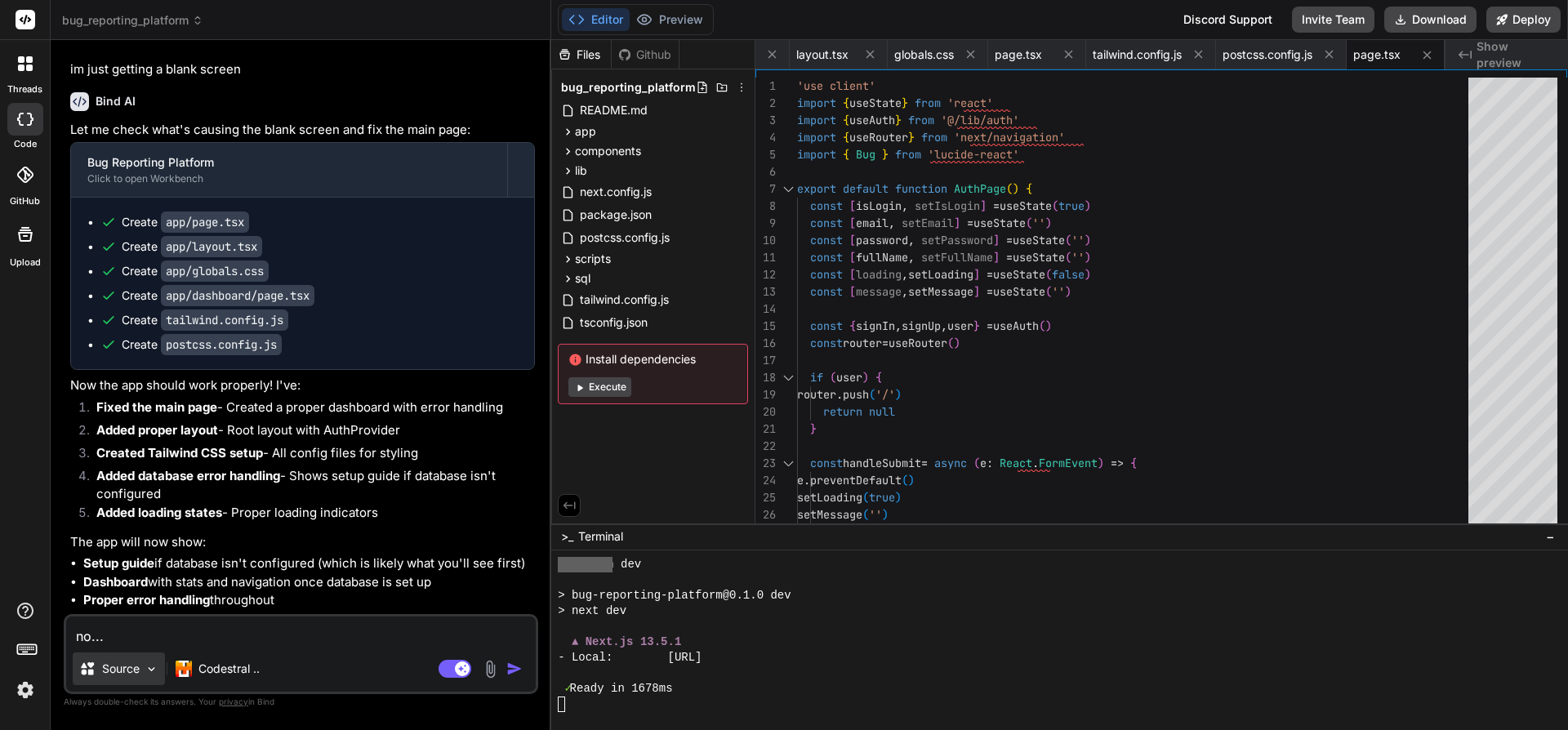
type textarea "x"
type textarea "fi"
type textarea "x"
type textarea "fix"
type textarea "x"
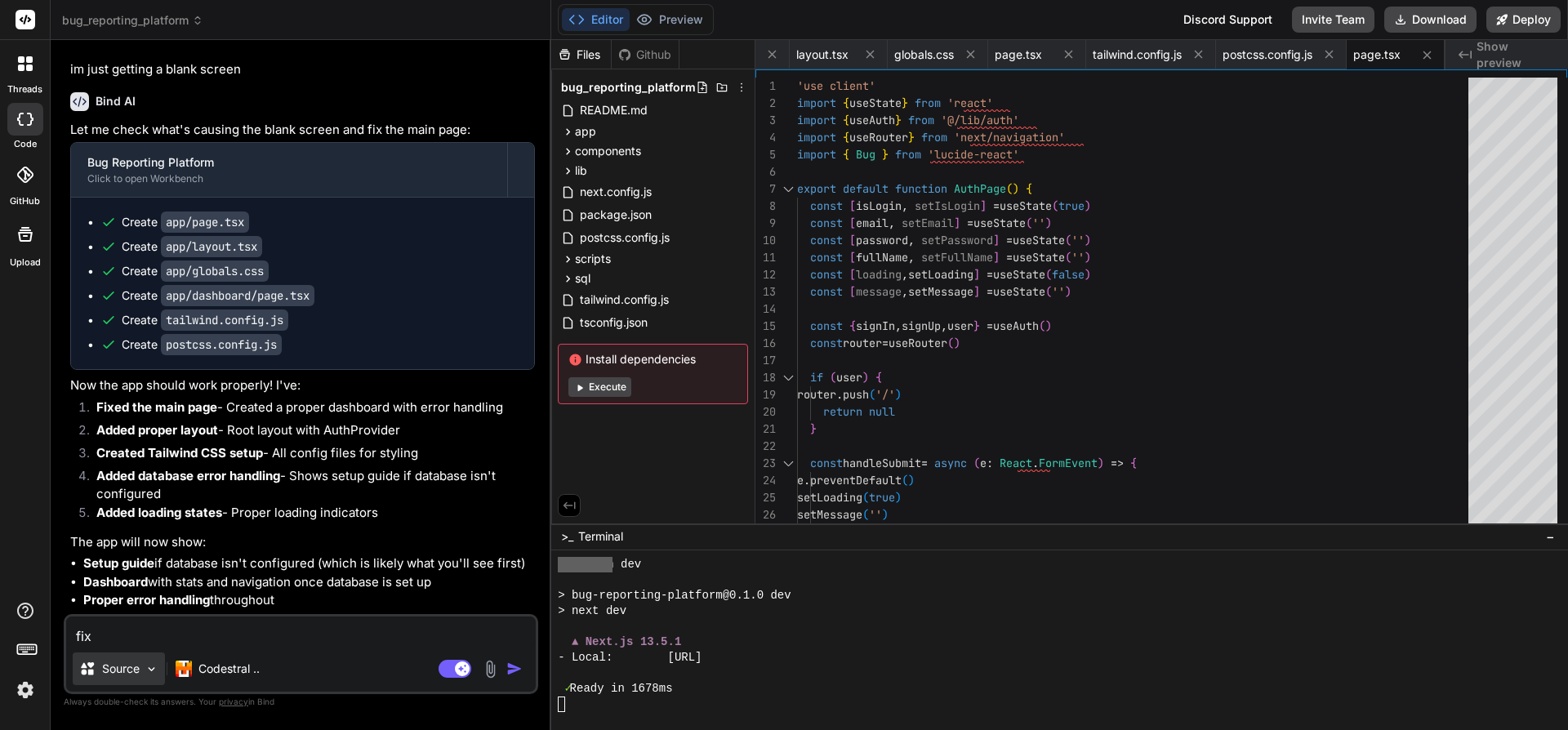
type textarea "fix"
type textarea "x"
type textarea "fix t"
type textarea "x"
type textarea "fix th"
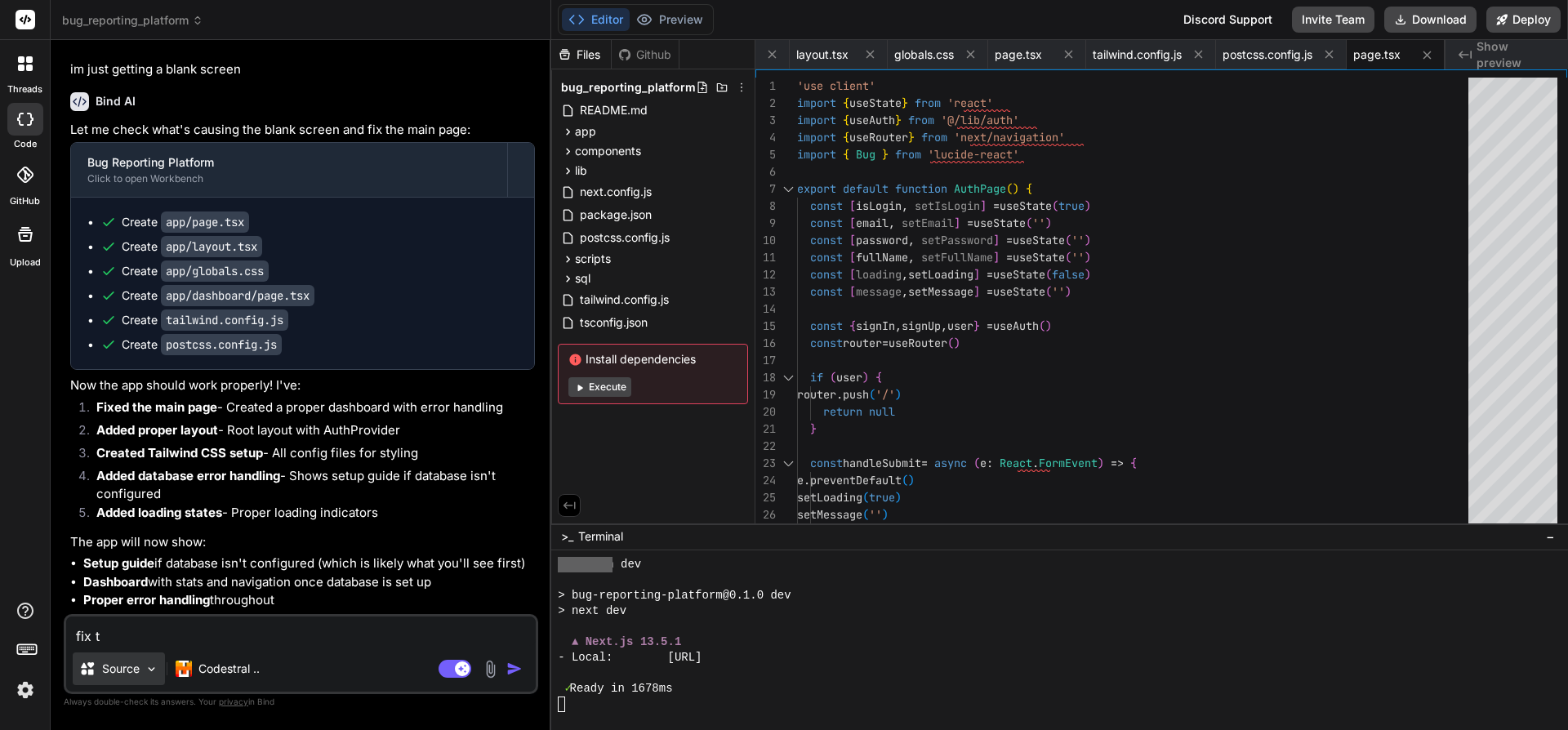
type textarea "x"
type textarea "fix thi"
type textarea "x"
type textarea "fix this"
type textarea "x"
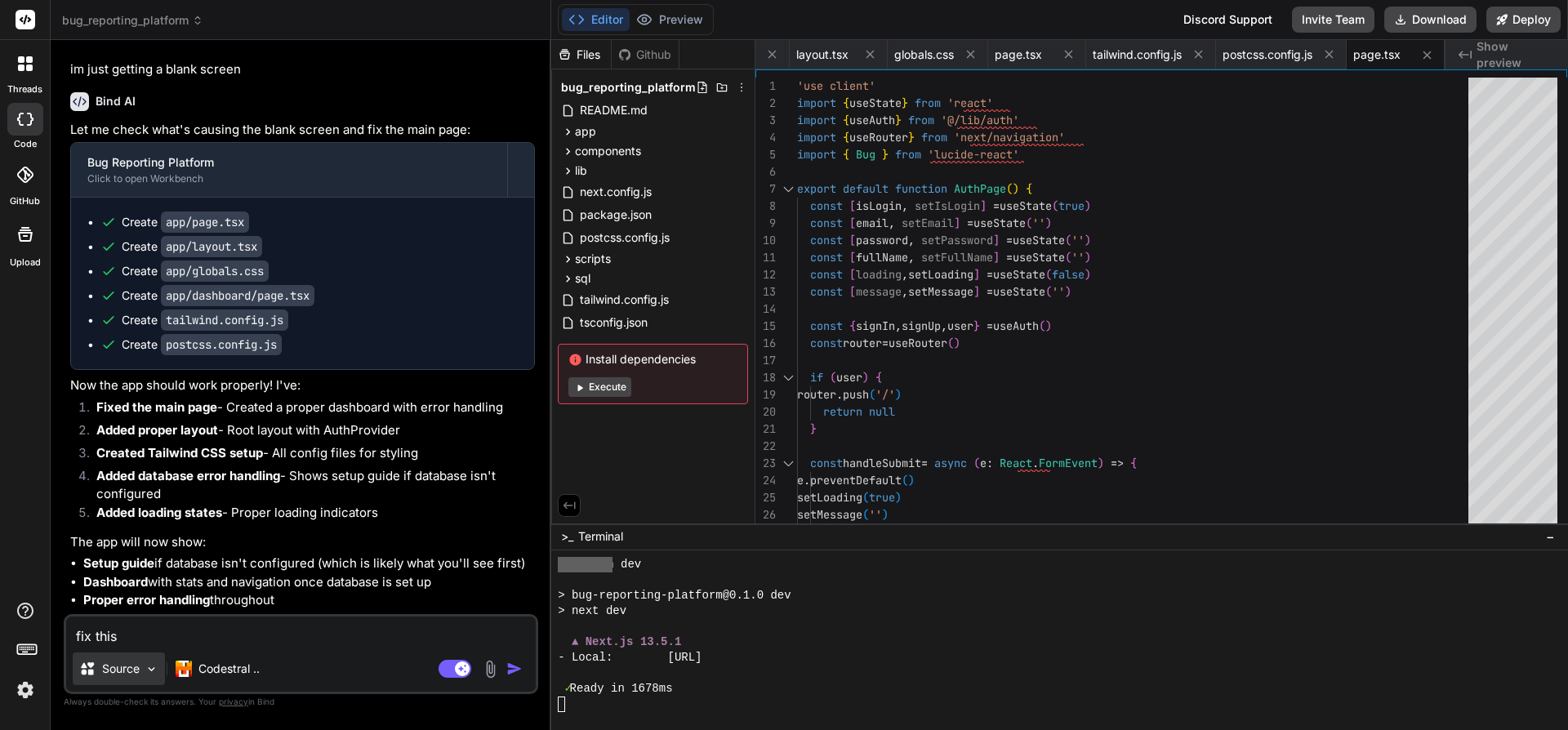
type textarea "fix this"
type textarea "x"
type textarea "fix this p"
type textarea "x"
type textarea "fix this pr"
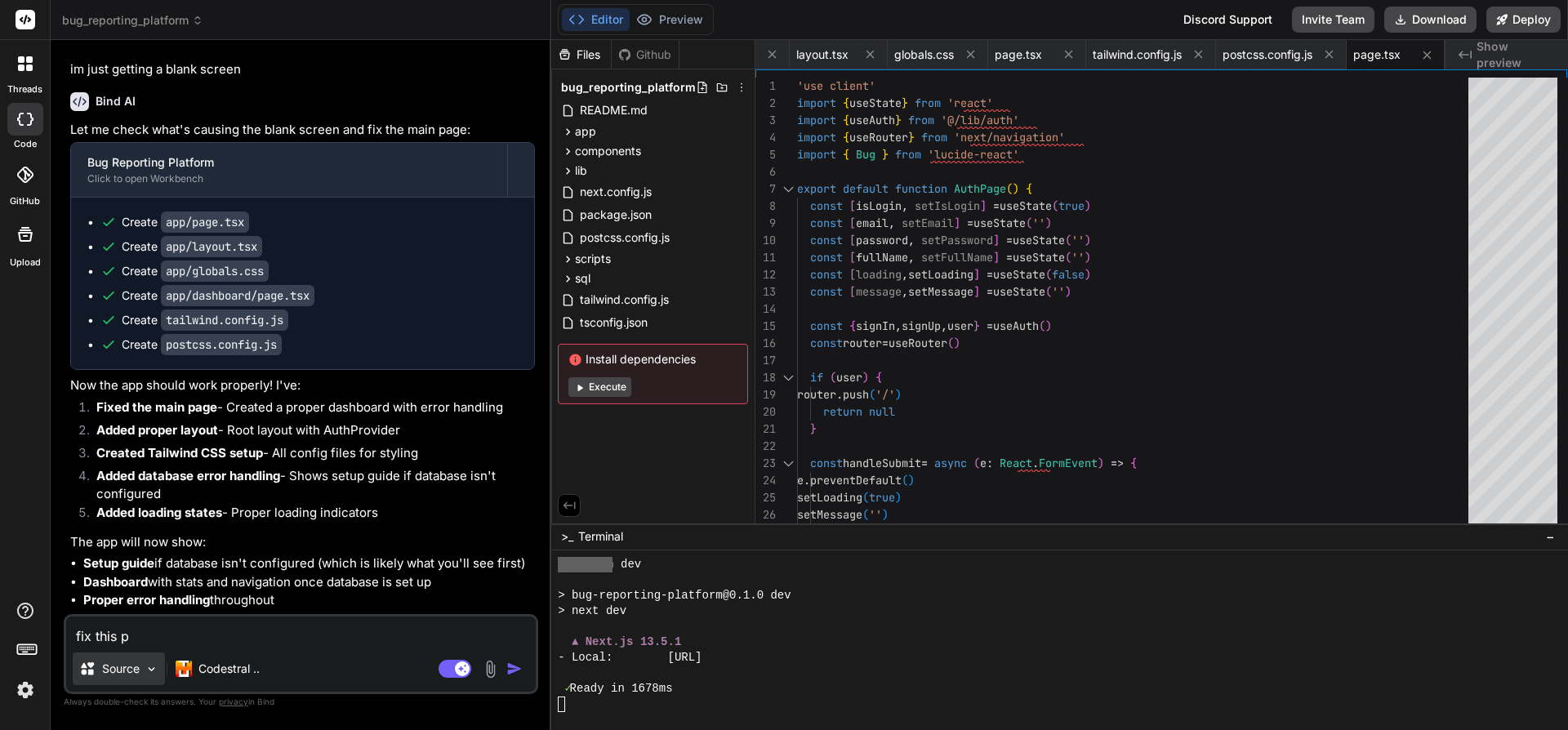
type textarea "x"
type textarea "fix this pro"
type textarea "x"
type textarea "fix this proj"
type textarea "x"
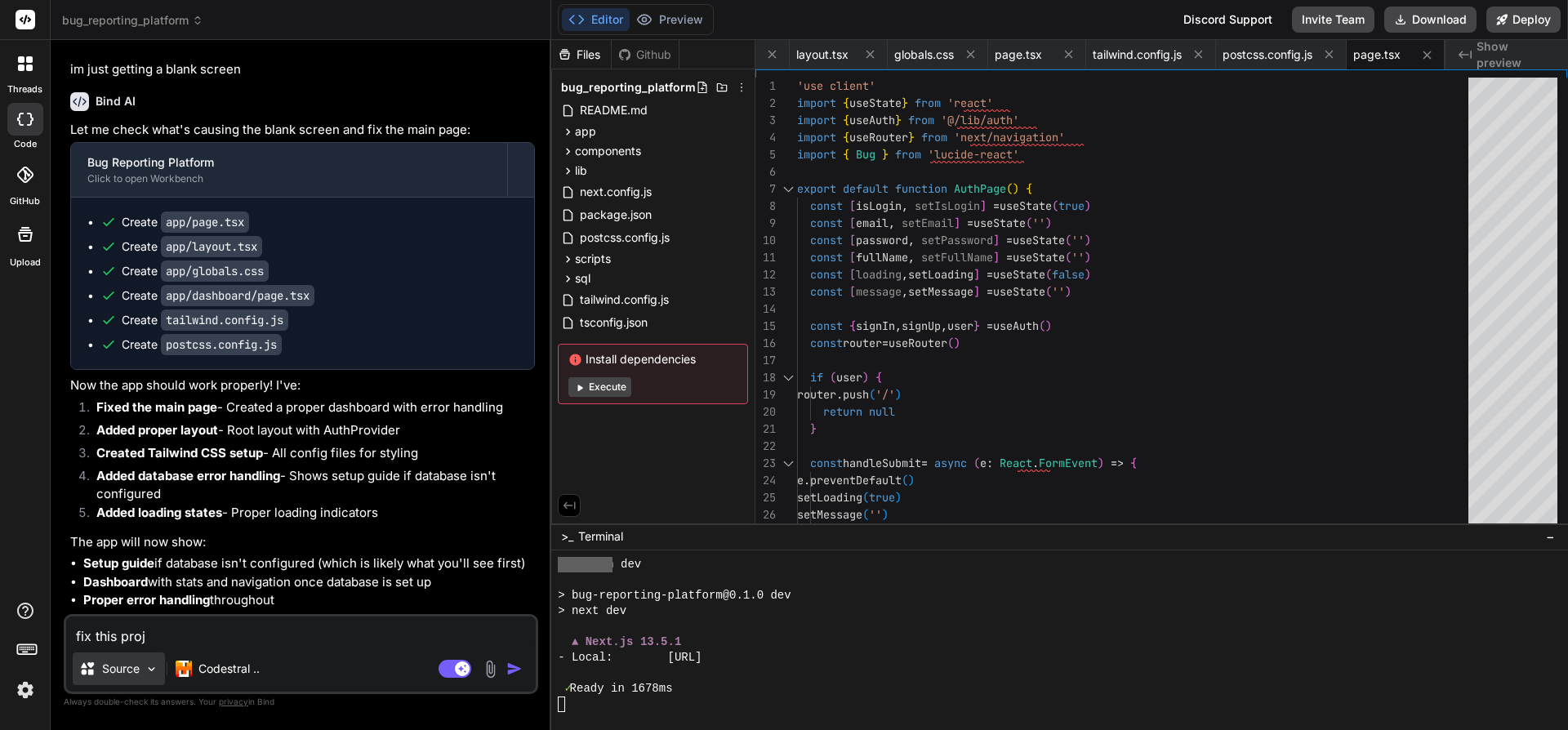
type textarea "fix this proje"
type textarea "x"
type textarea "fix this projec"
type textarea "x"
type textarea "fix this project"
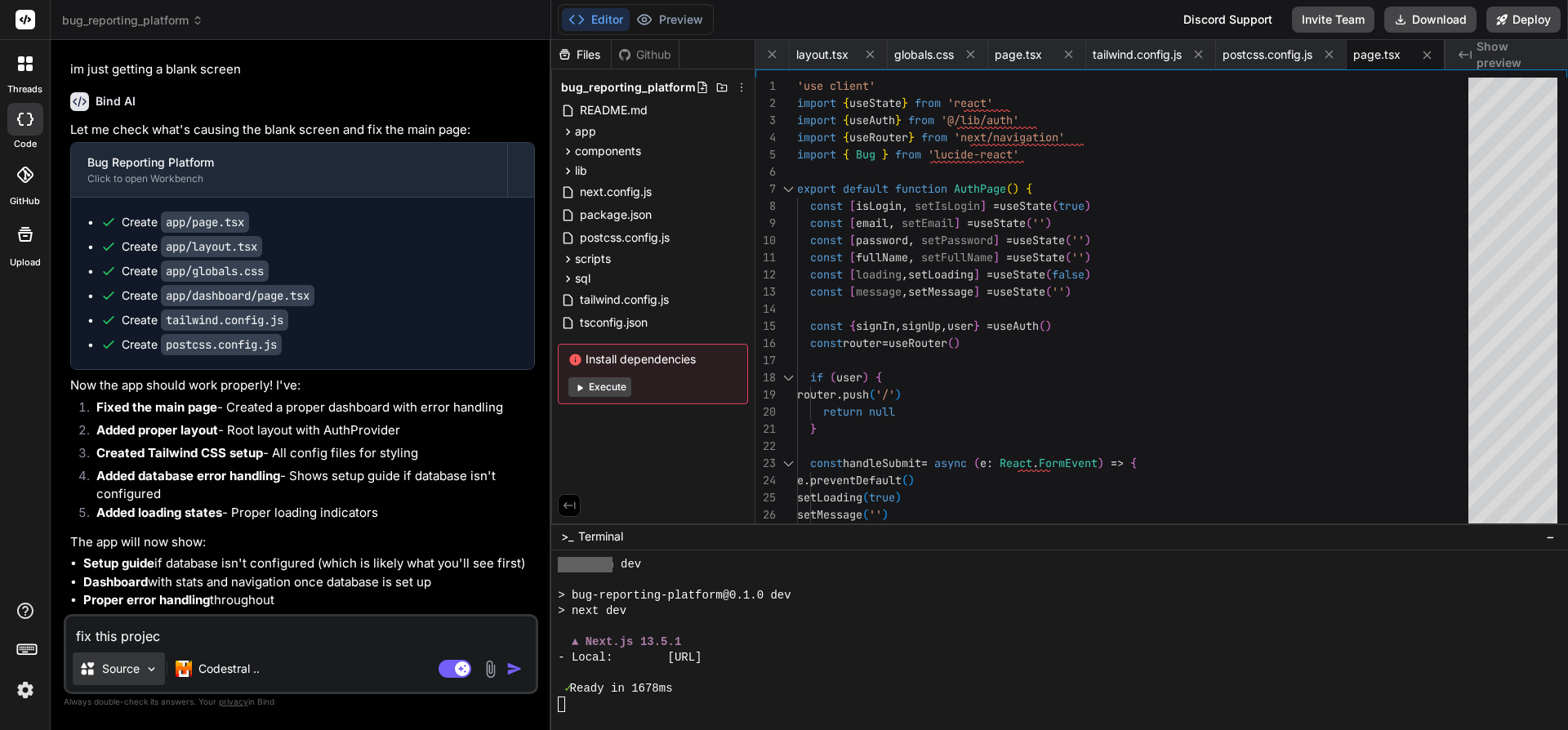
type textarea "x"
type textarea "fix this project."
type textarea "x"
type textarea "fix this project."
type textarea "x"
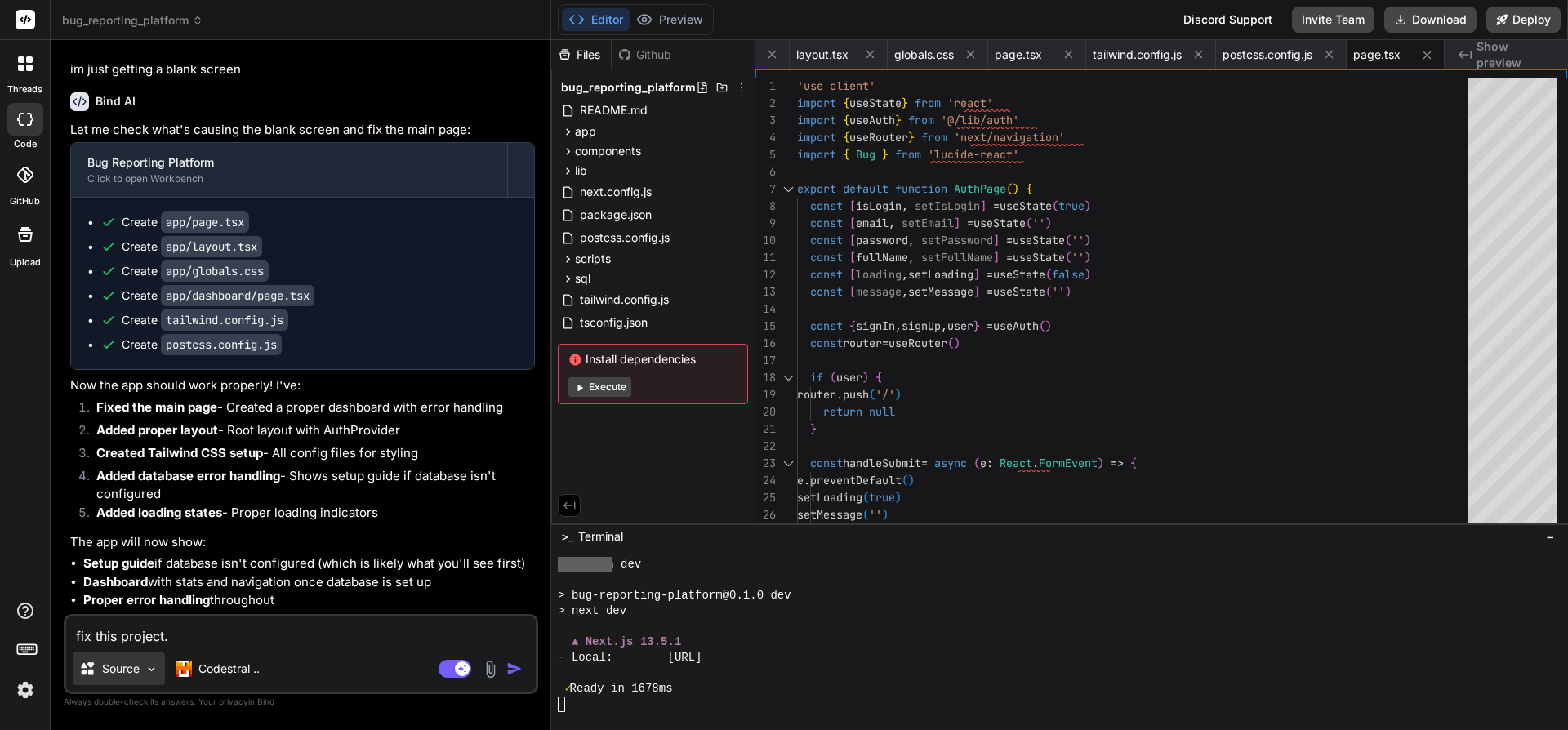
type textarea "fix this project. i"
type textarea "x"
type textarea "fix this project. i"
type textarea "x"
type textarea "fix this project. i j"
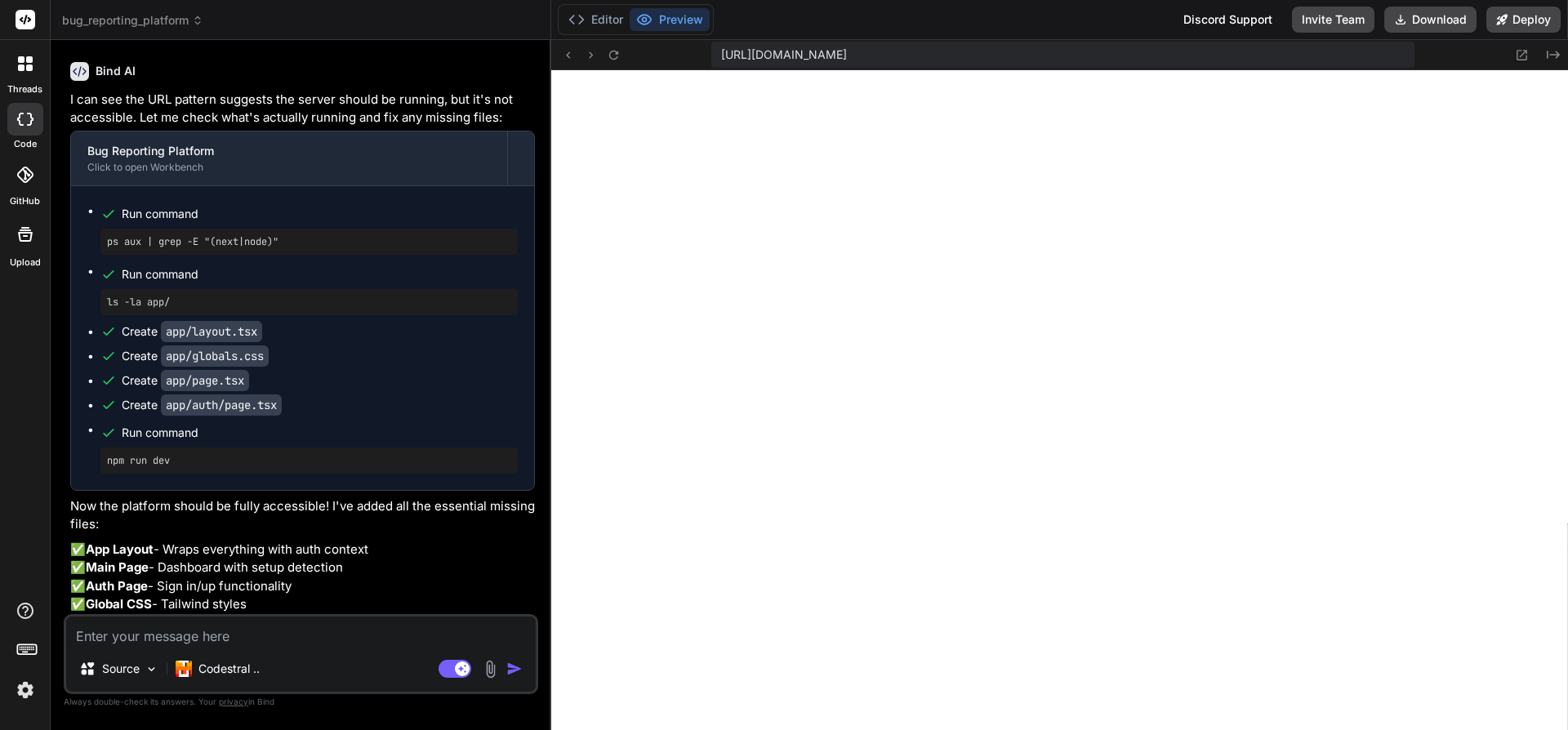
scroll to position [16318, 0]
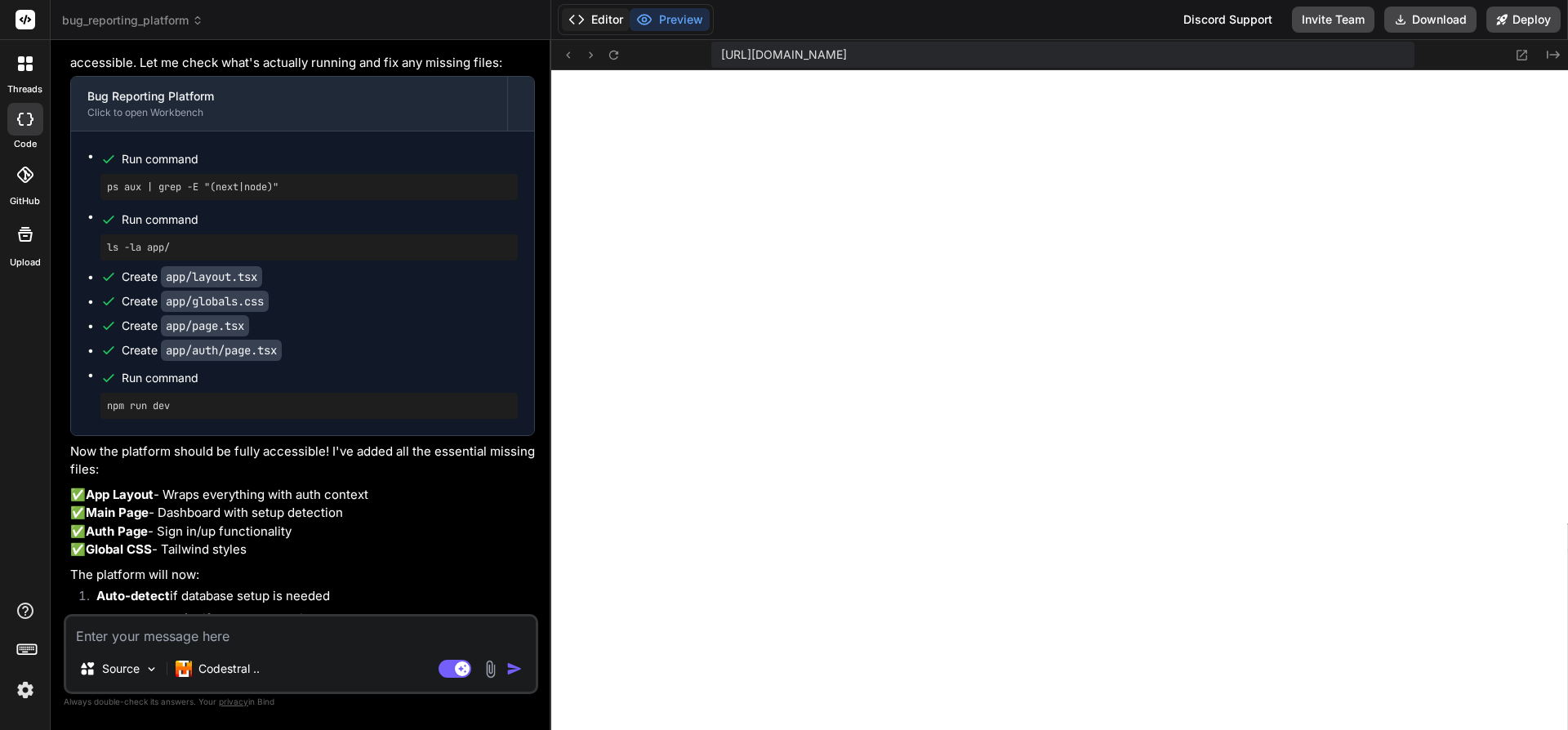
click at [597, 16] on button "Editor" at bounding box center [596, 20] width 68 height 23
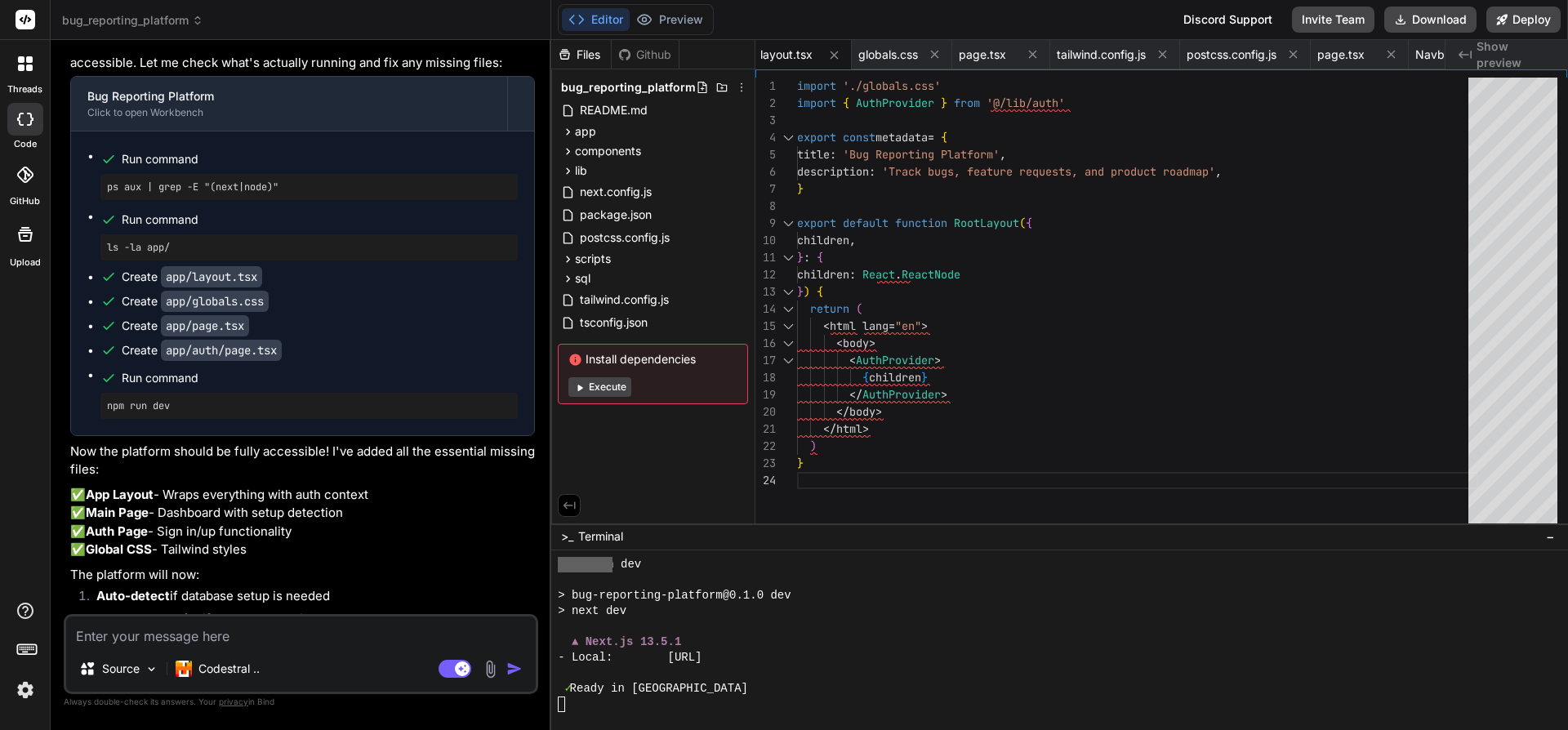
click at [595, 388] on button "Execute" at bounding box center [600, 387] width 63 height 20
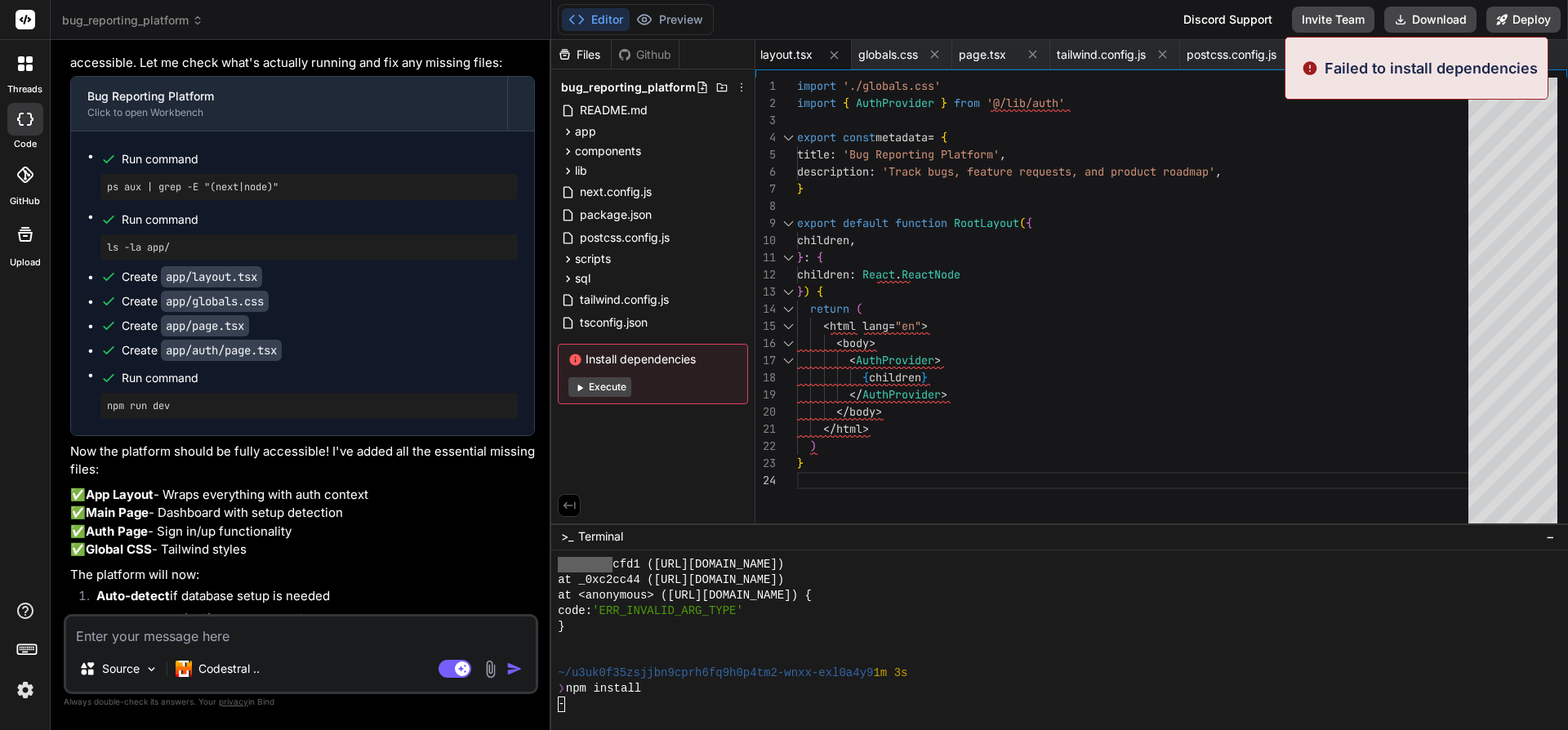
scroll to position [10951, 0]
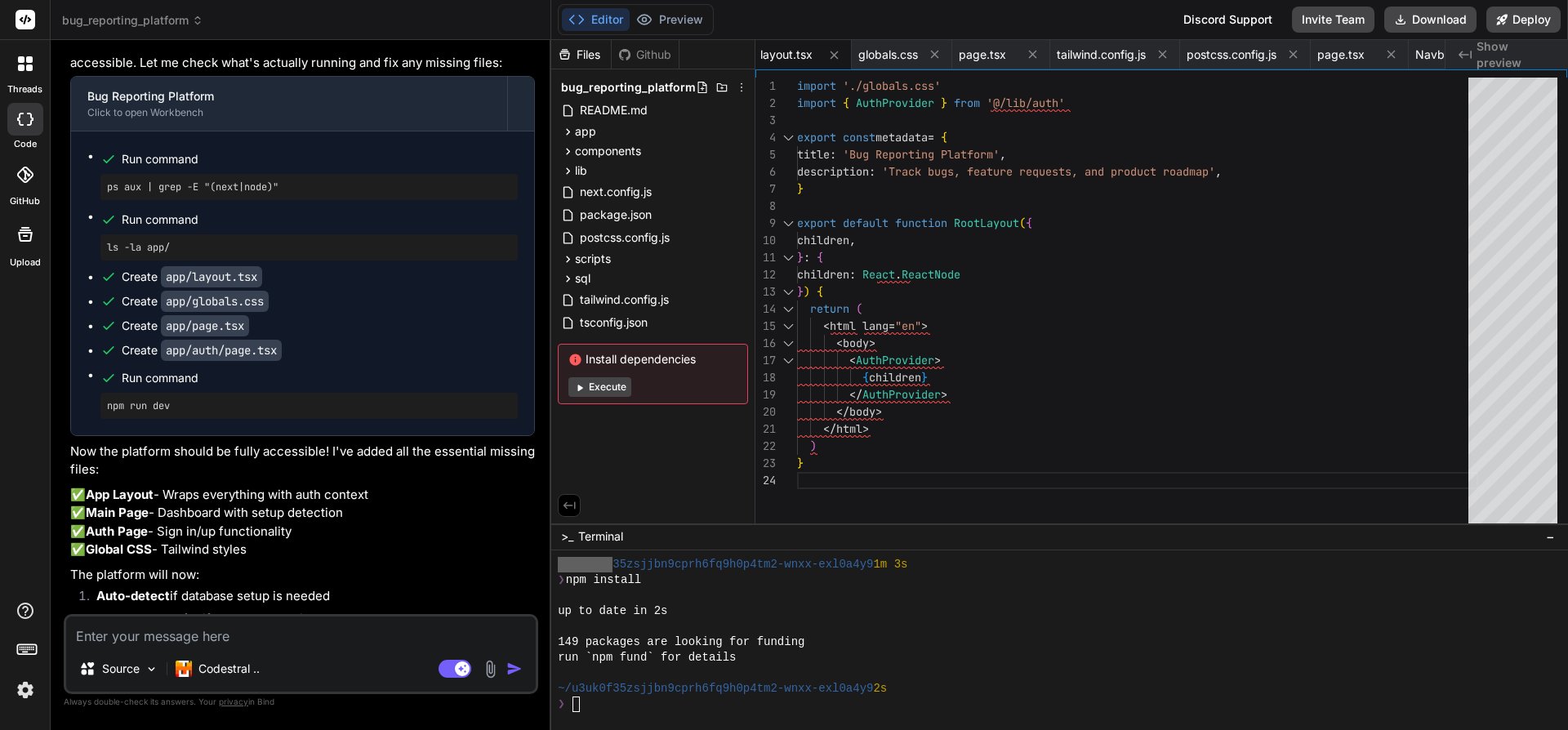
click at [272, 638] on textarea at bounding box center [300, 631] width 470 height 30
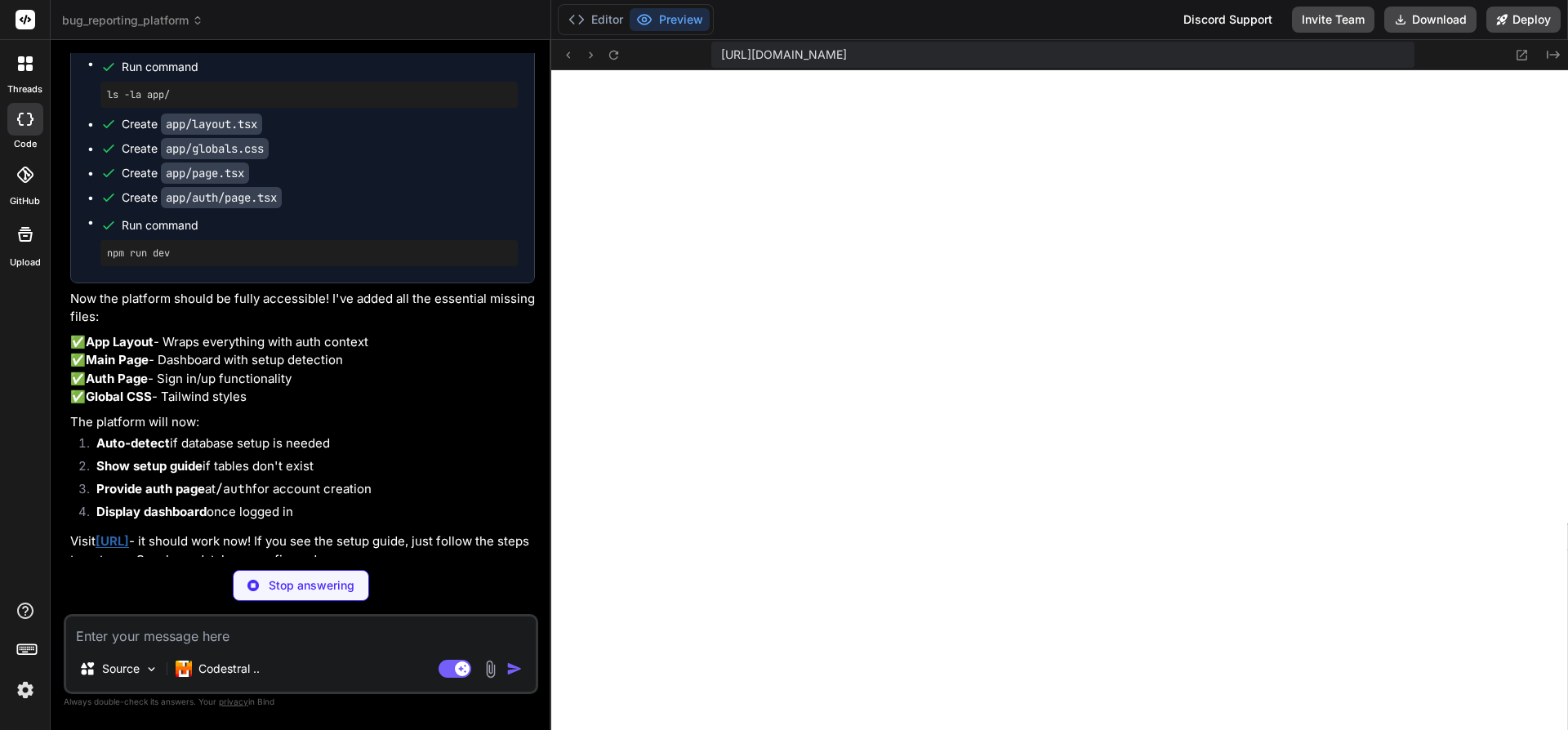
scroll to position [11509, 0]
click at [594, 16] on button "Editor" at bounding box center [596, 20] width 68 height 23
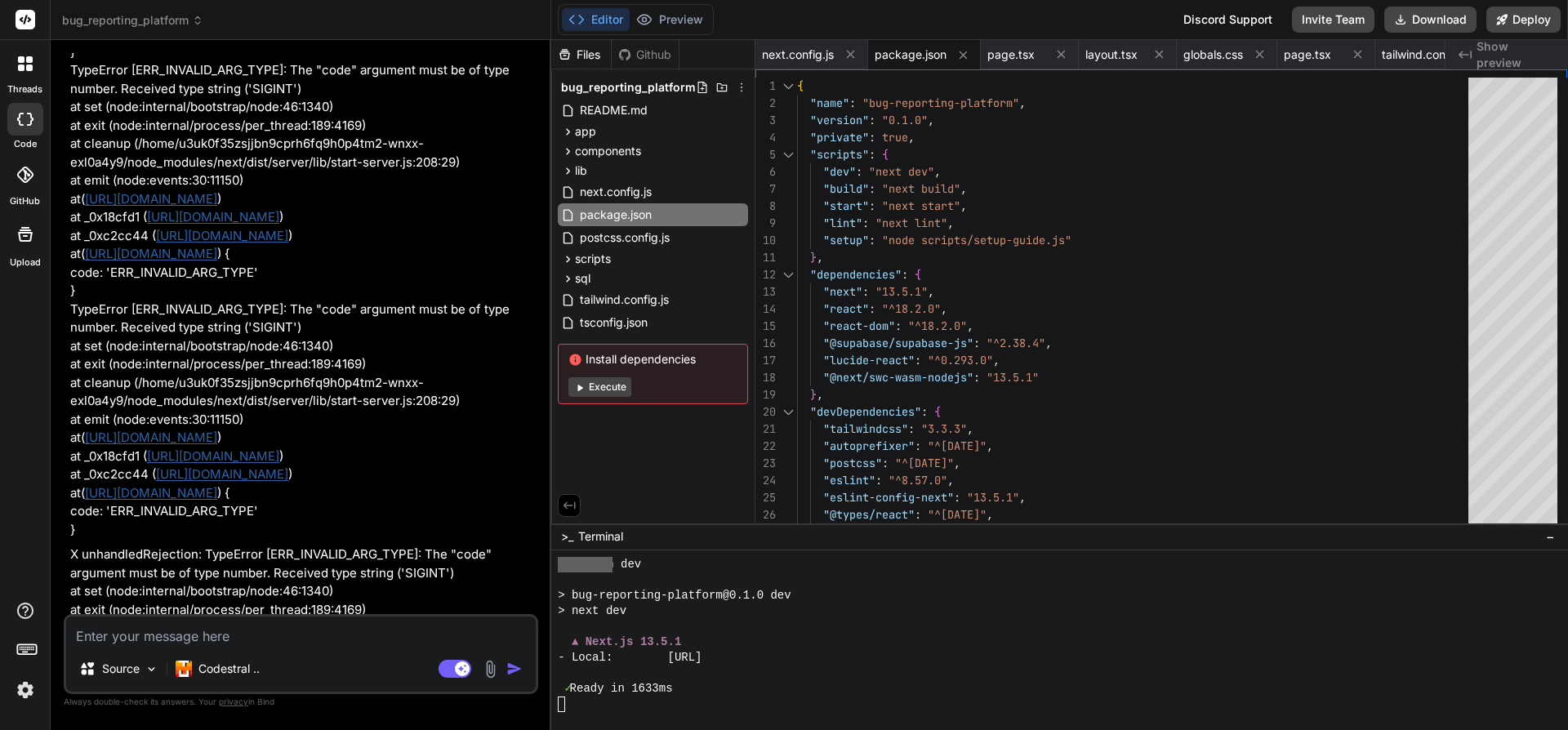
scroll to position [19561, 0]
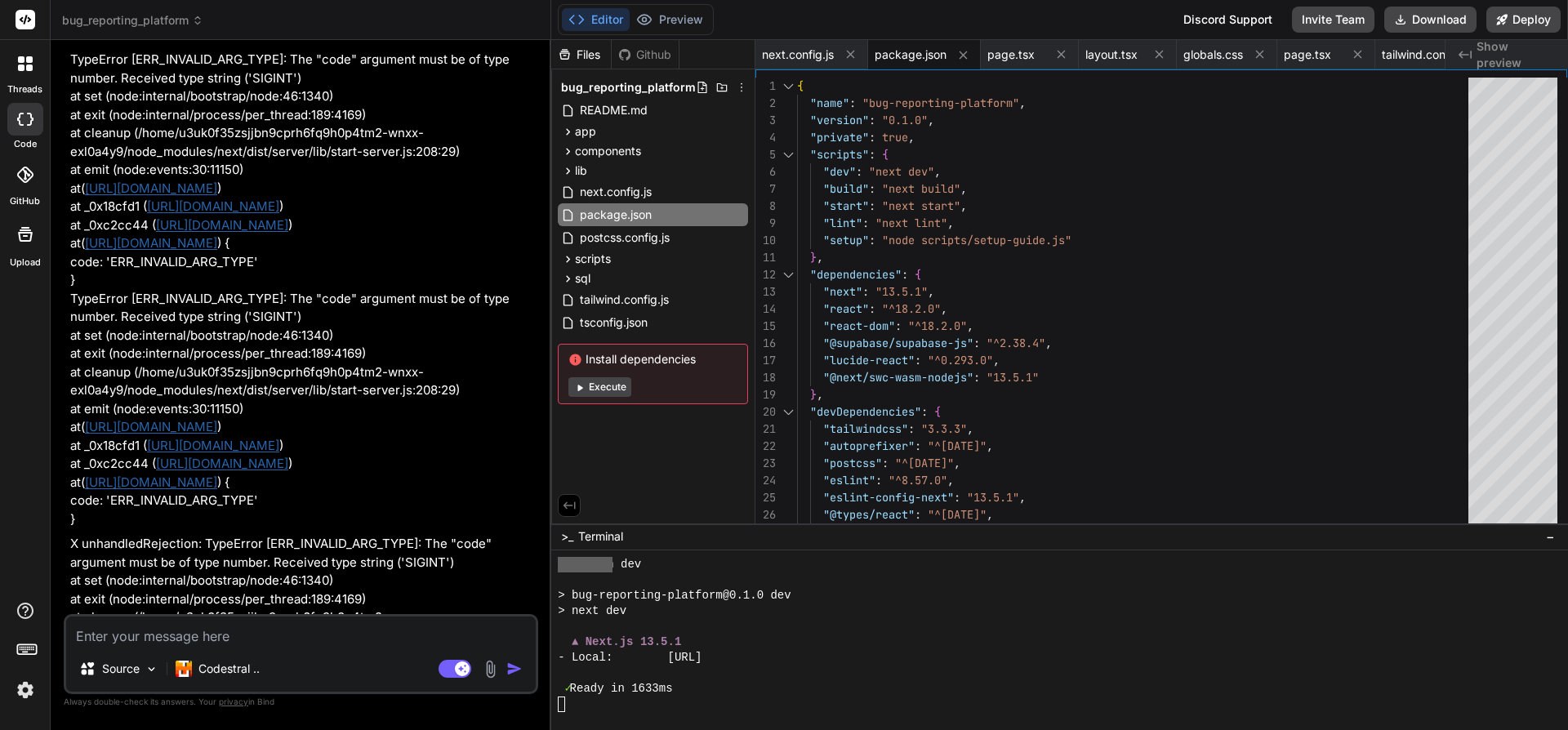
click at [288, 630] on textarea at bounding box center [300, 631] width 470 height 30
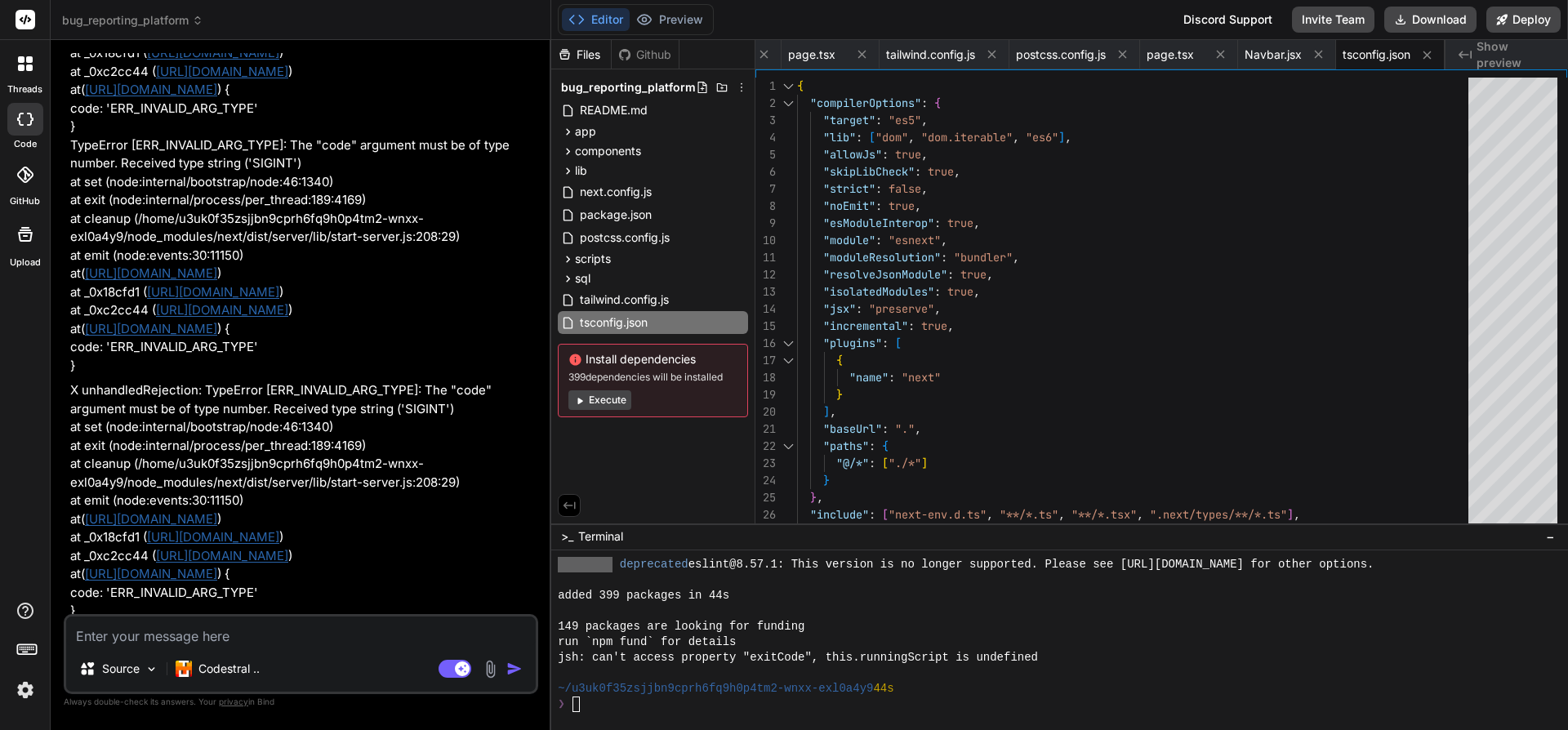
scroll to position [13572, 0]
click at [600, 18] on button "Editor" at bounding box center [596, 20] width 68 height 23
click at [596, 395] on button "Execute" at bounding box center [600, 400] width 63 height 20
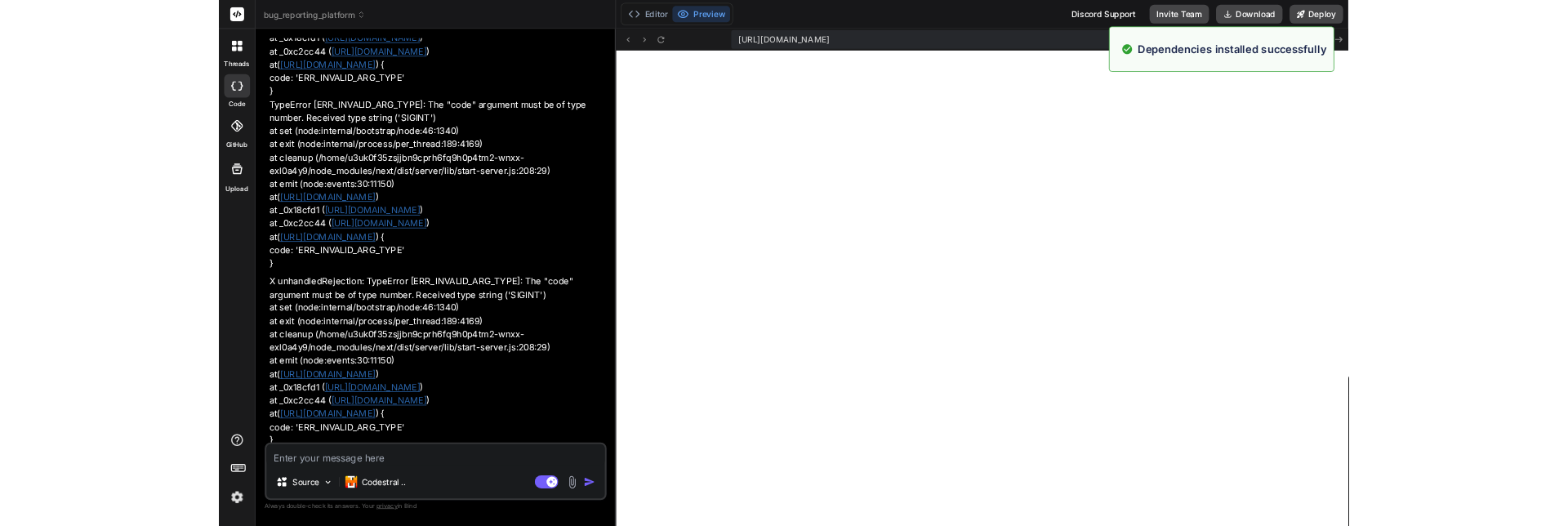
scroll to position [13913, 0]
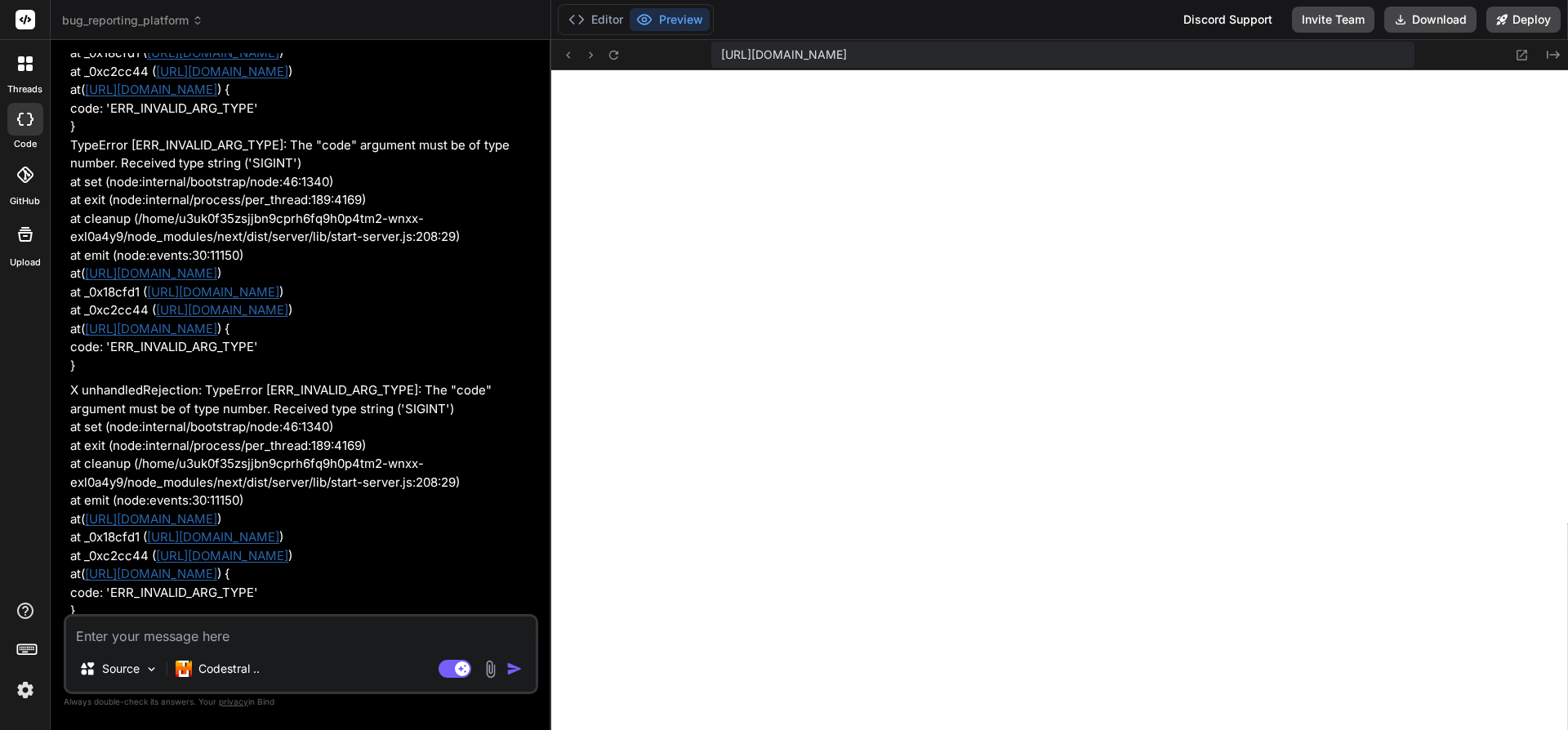
click at [272, 636] on textarea at bounding box center [300, 631] width 470 height 30
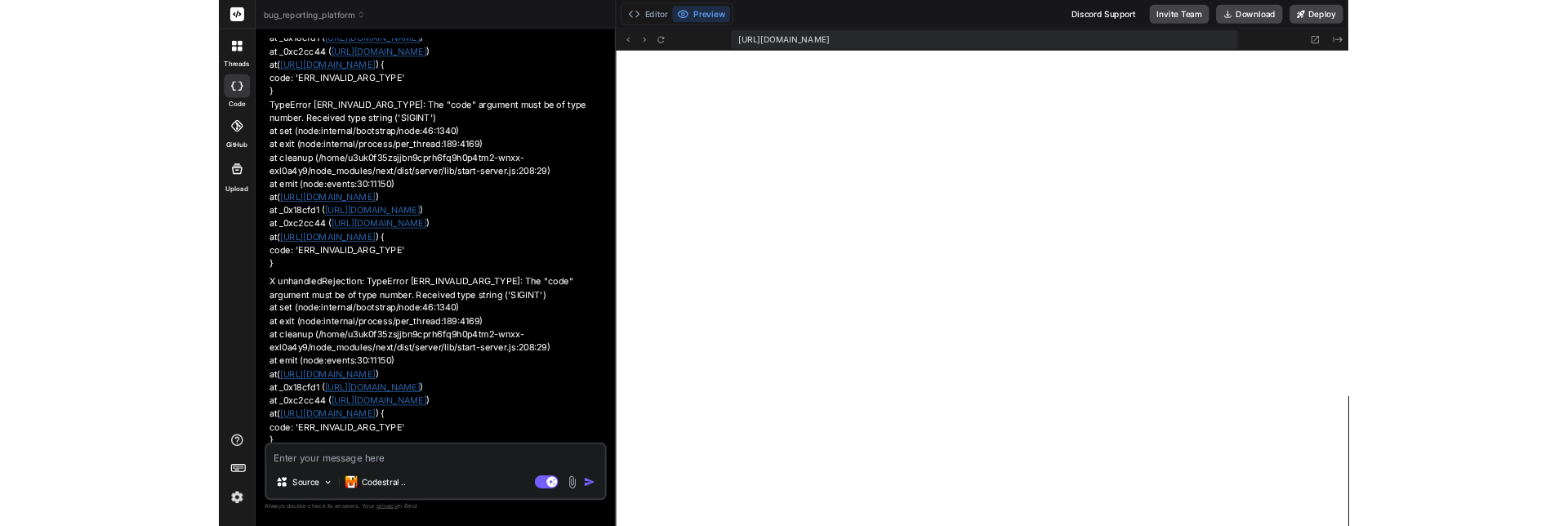
scroll to position [13914, 0]
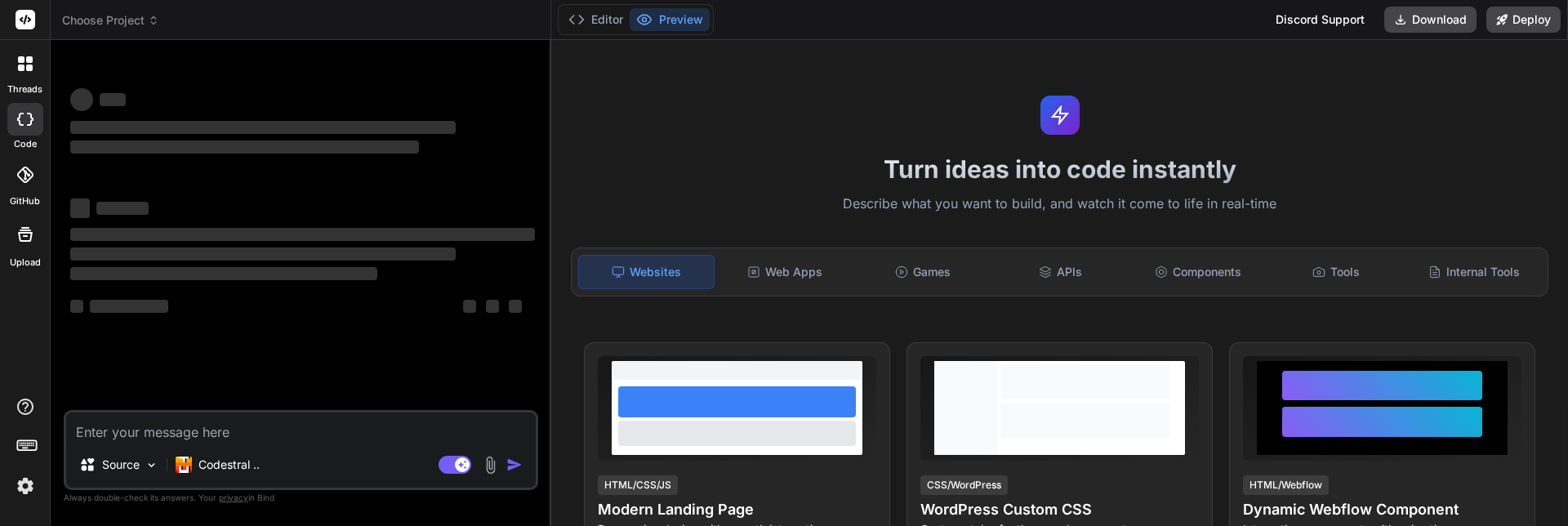
click at [252, 435] on textarea at bounding box center [300, 428] width 470 height 30
click at [668, 16] on button "Preview" at bounding box center [669, 20] width 80 height 23
click at [577, 15] on icon at bounding box center [577, 20] width 17 height 17
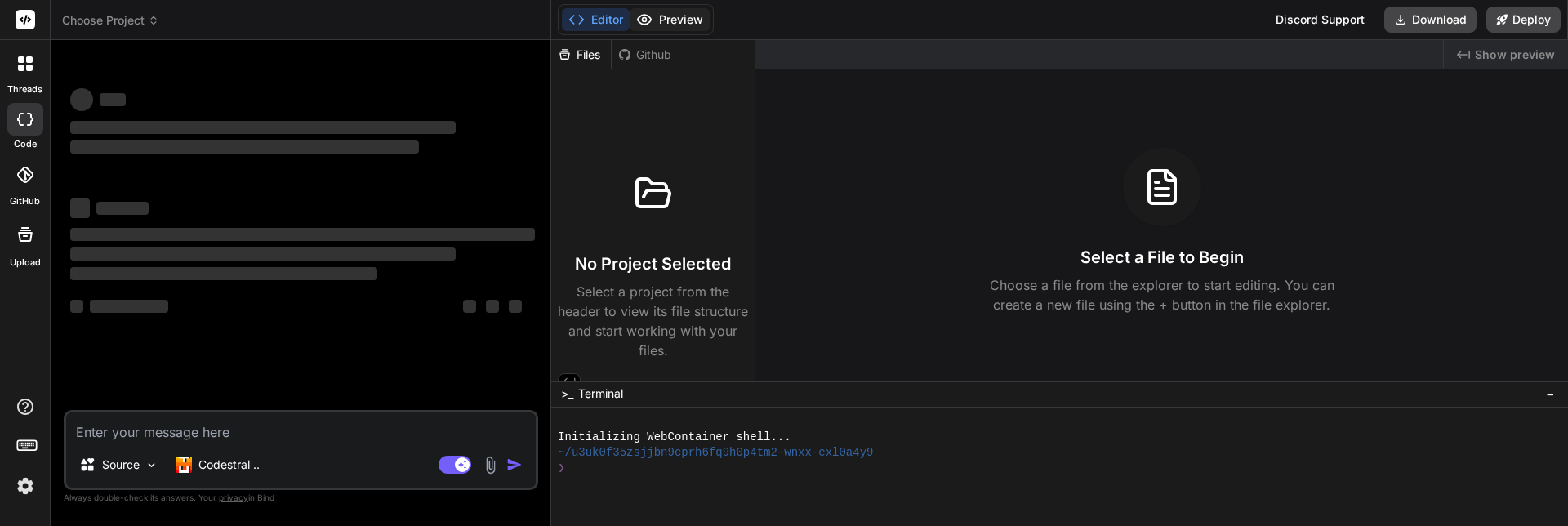
click at [685, 10] on button "Preview" at bounding box center [669, 20] width 80 height 23
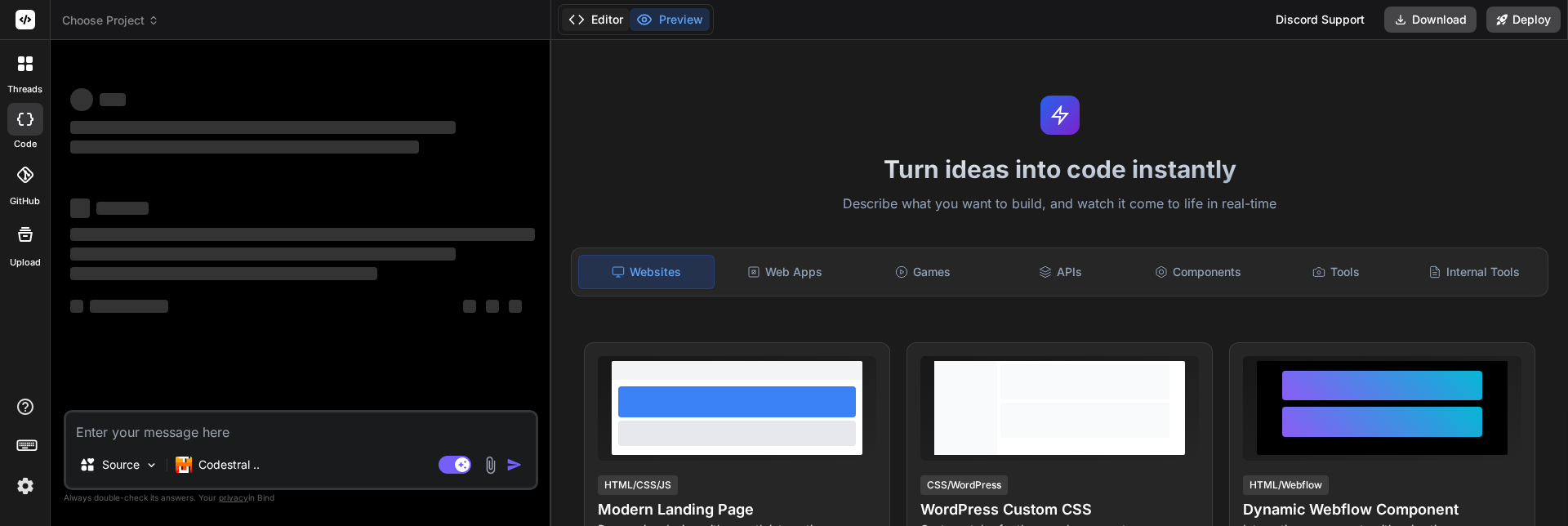
click at [599, 18] on button "Editor" at bounding box center [596, 20] width 68 height 23
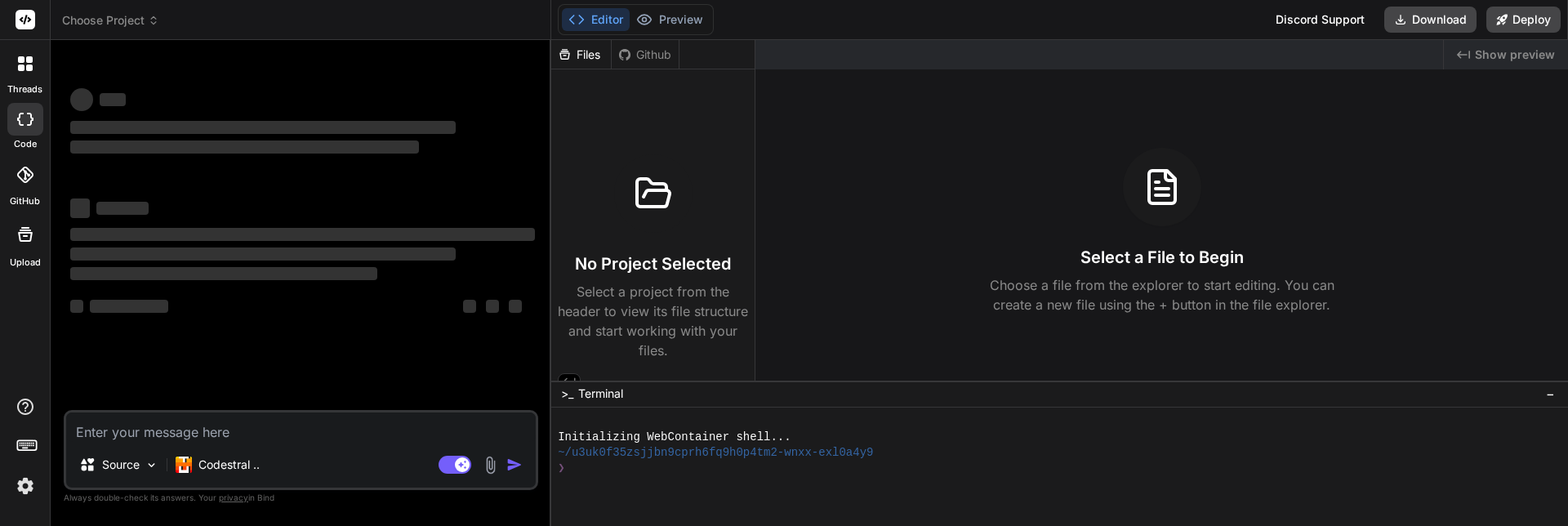
click at [145, 25] on span "Choose Project" at bounding box center [111, 21] width 97 height 17
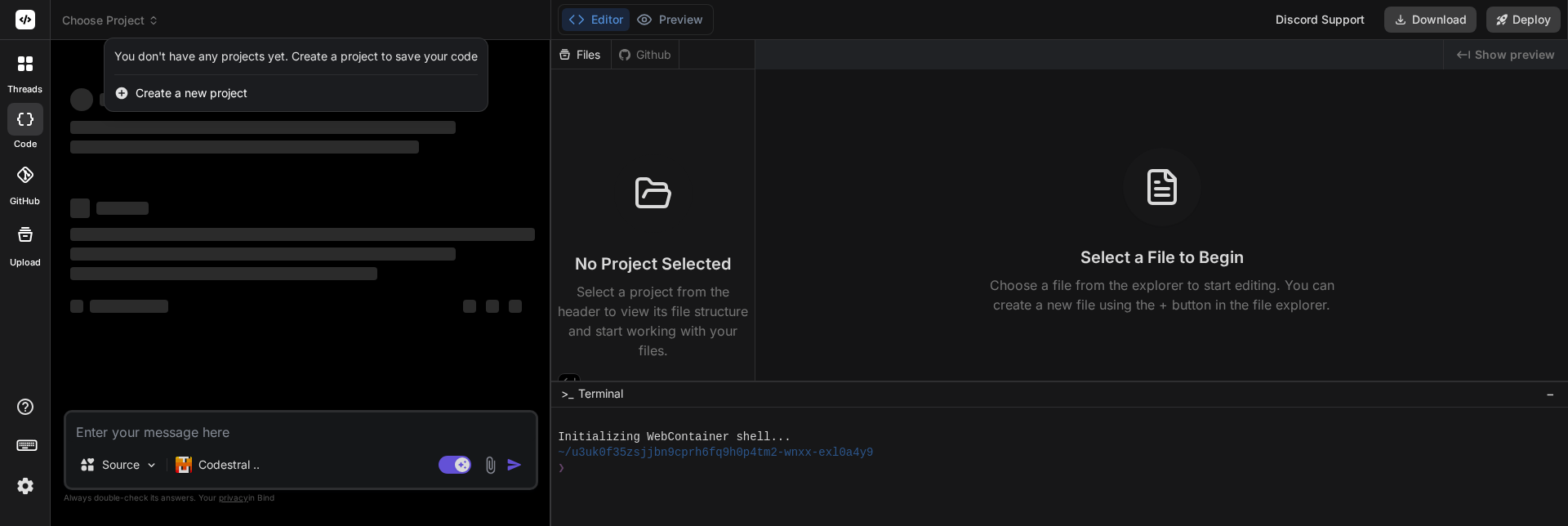
click at [224, 387] on div at bounding box center [784, 263] width 1568 height 526
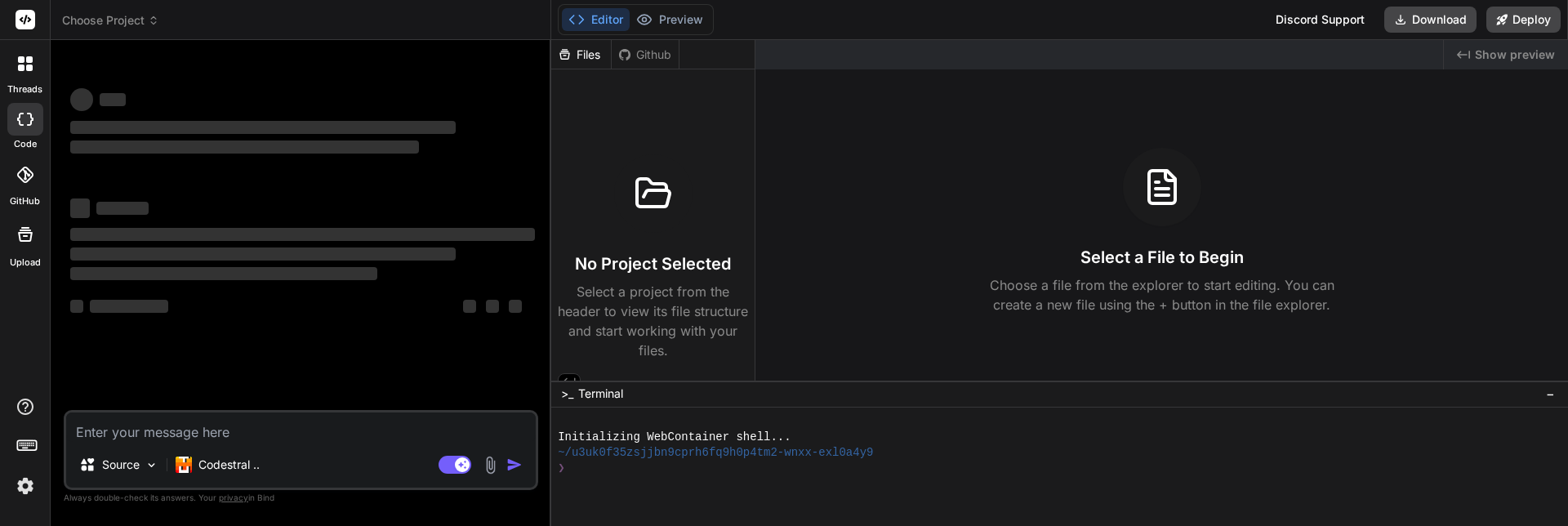
type textarea "x"
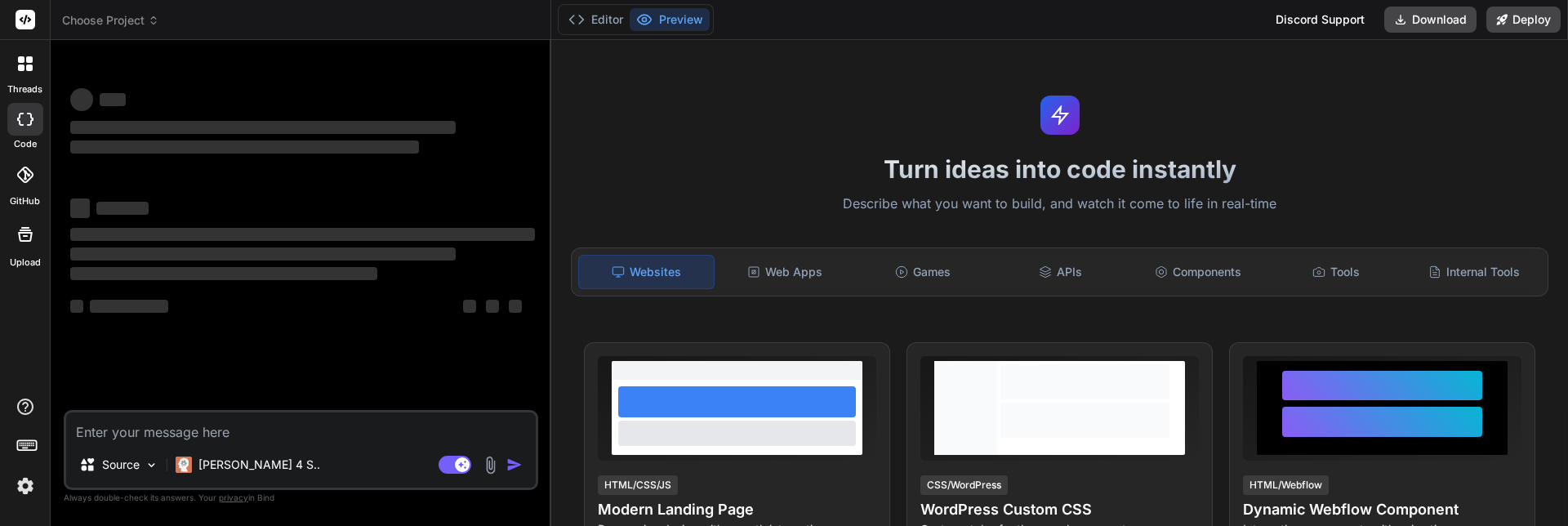
click at [110, 25] on span "Choose Project" at bounding box center [111, 21] width 97 height 17
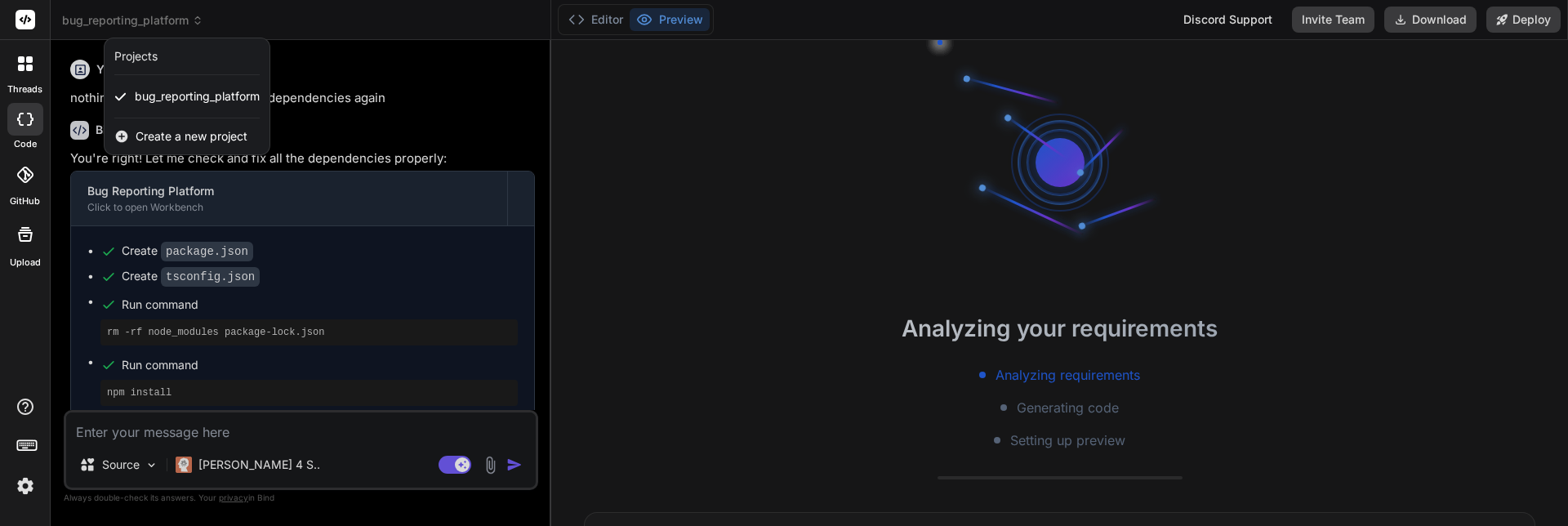
scroll to position [46, 0]
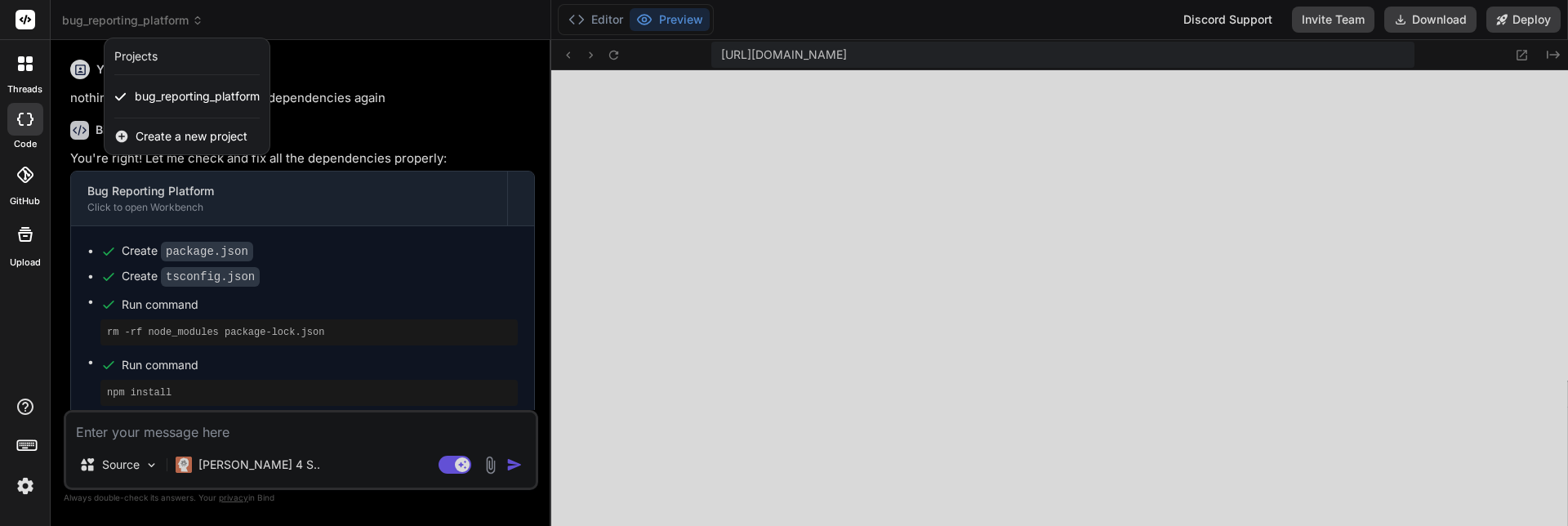
type textarea "x"
